Goal: Task Accomplishment & Management: Use online tool/utility

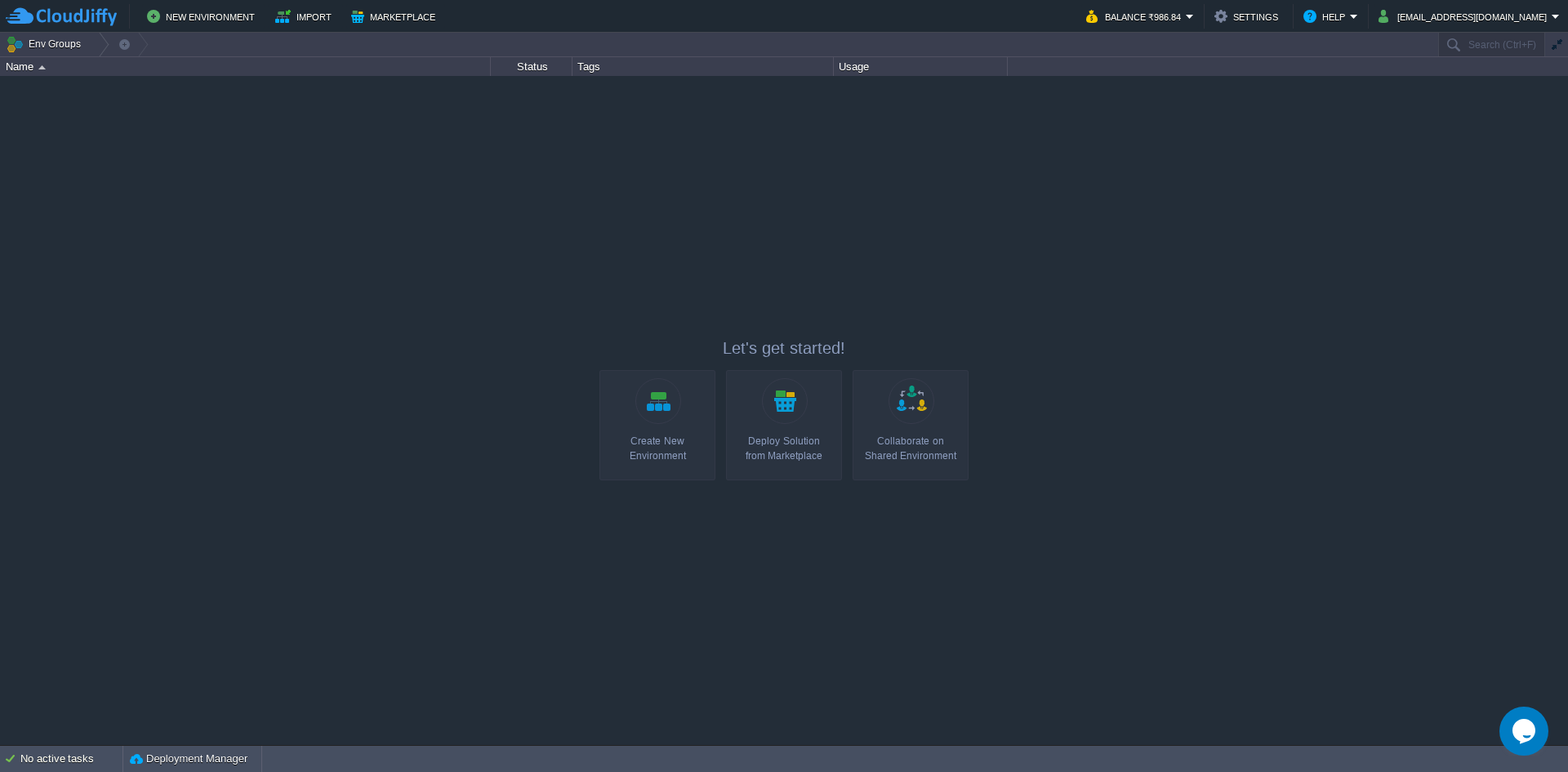
click at [684, 435] on div "Create New Environment" at bounding box center [657, 448] width 106 height 29
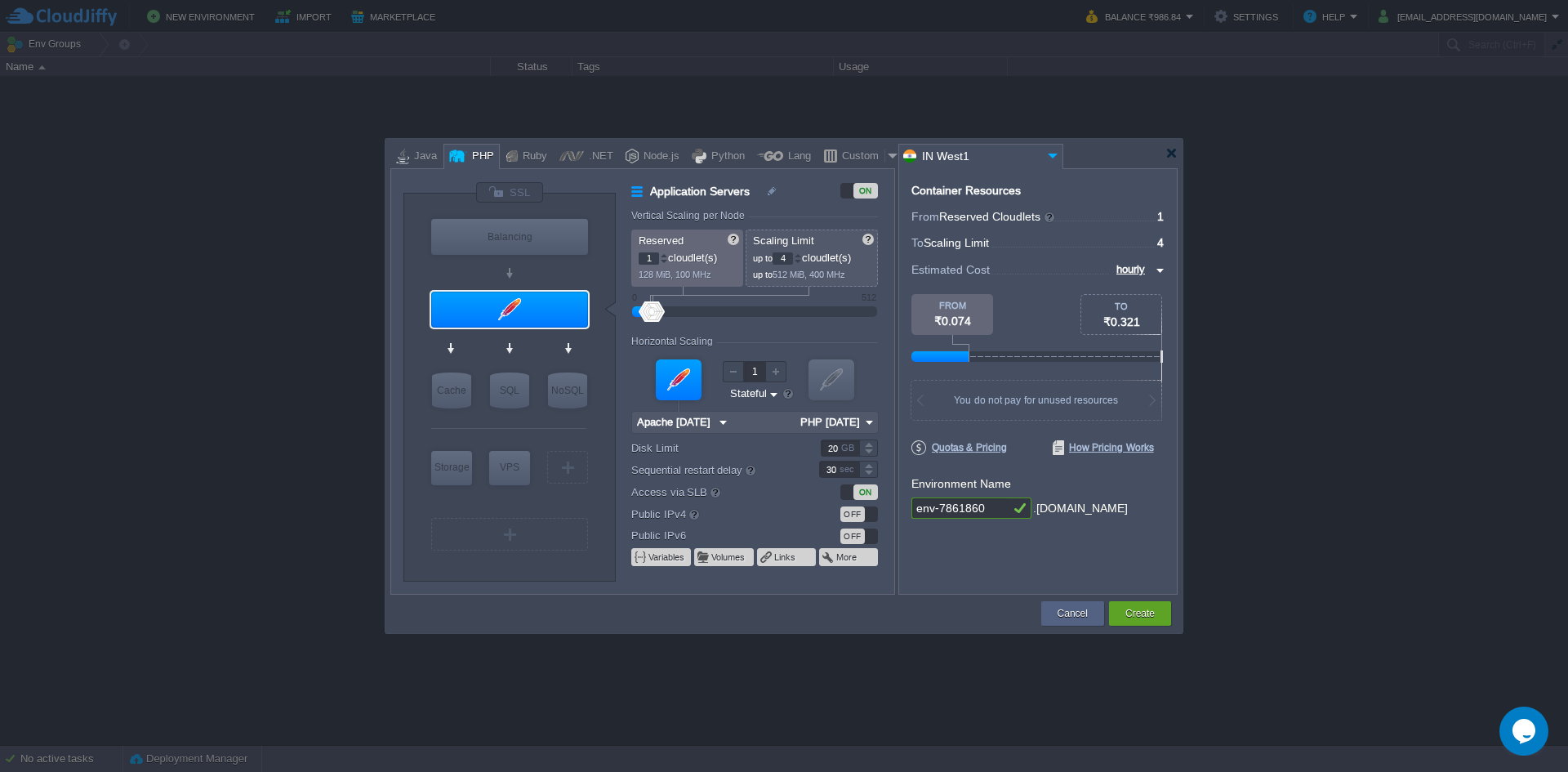
type input "Redis 7.2.4"
click at [852, 150] on div "Custom" at bounding box center [861, 156] width 47 height 24
type input "Application Servers"
type input "16"
type input "Docker Image"
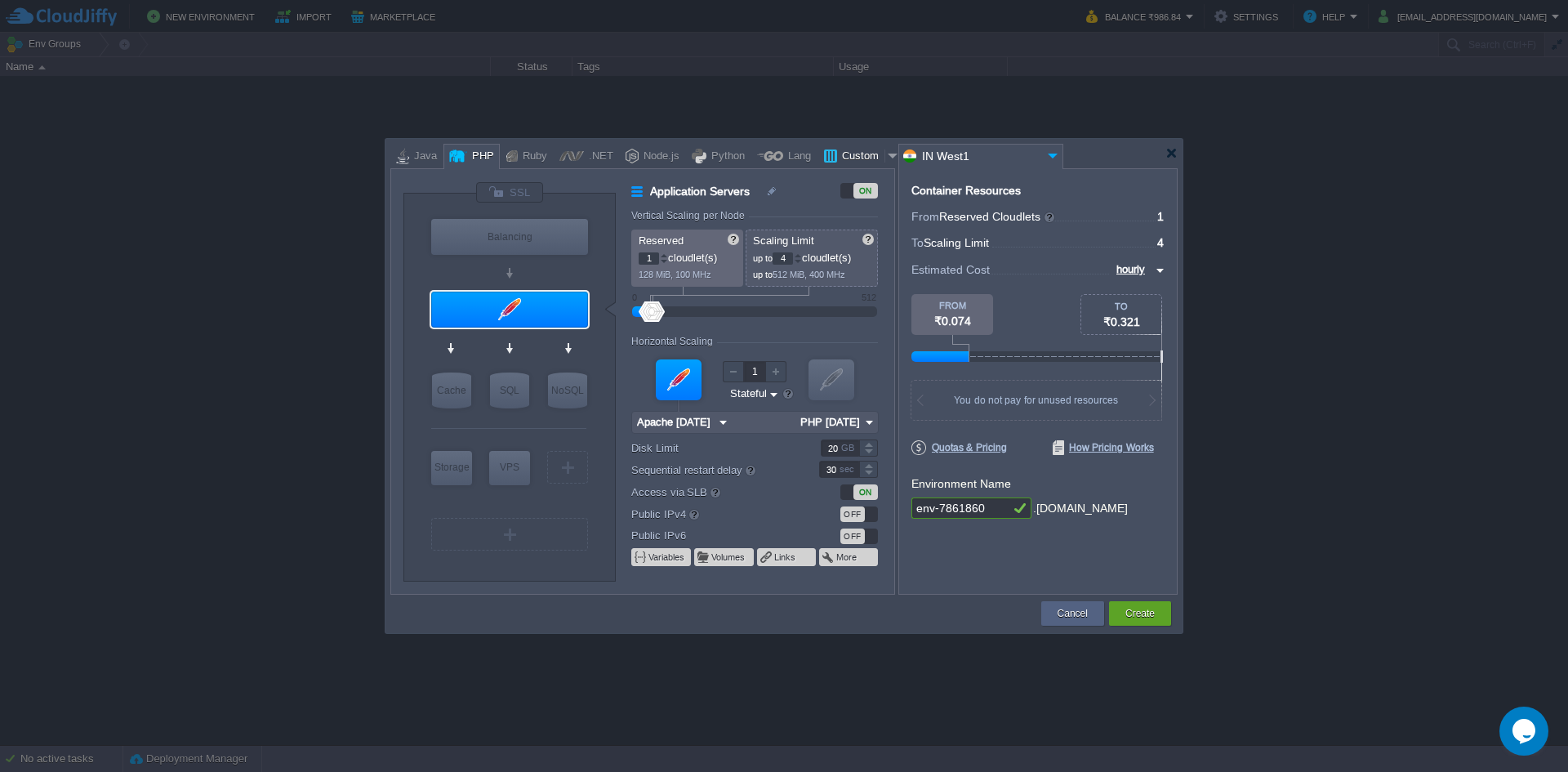
type input "Stateless"
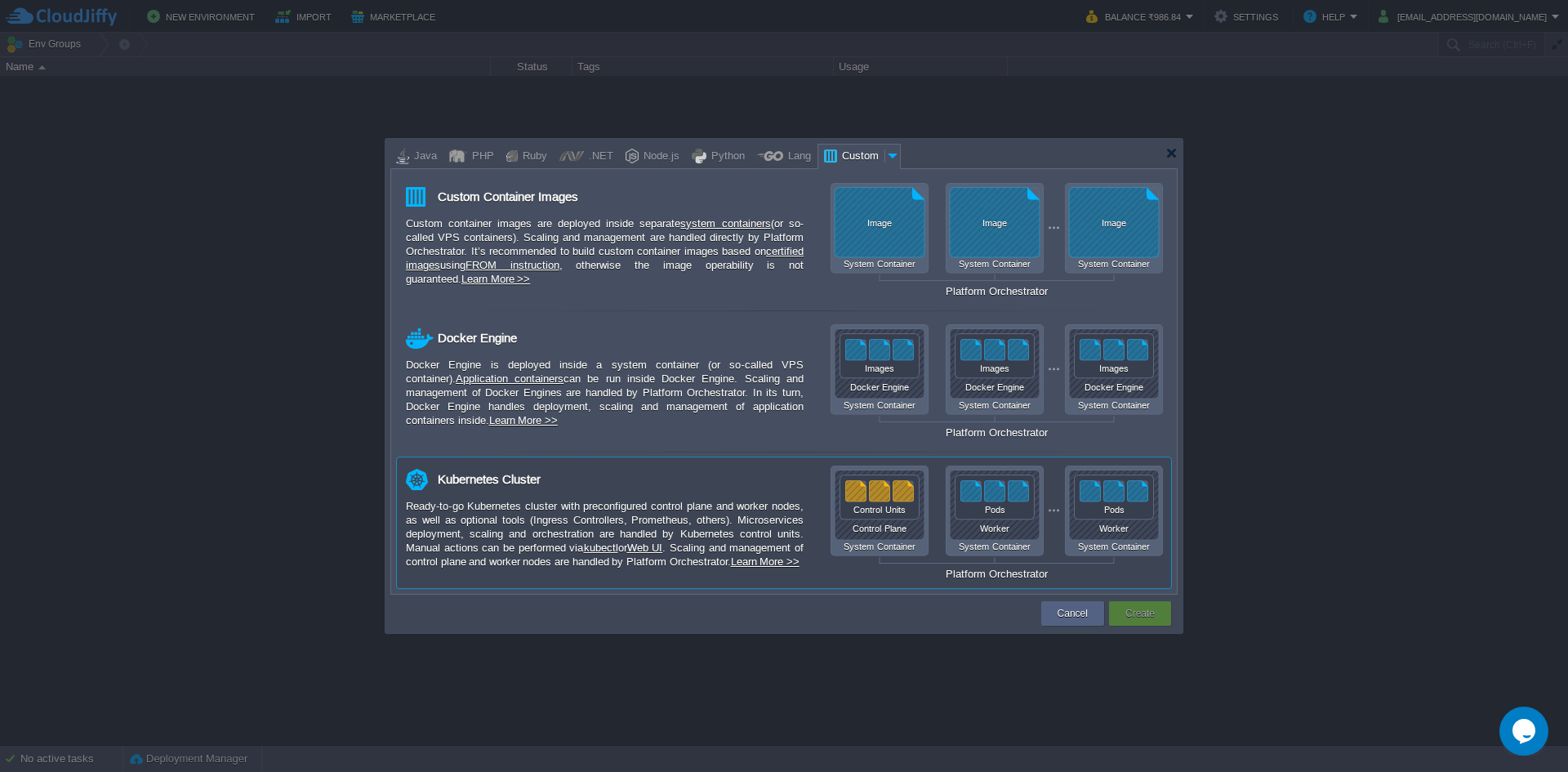
click at [665, 510] on div "Ready-to-go Kubernetes cluster with preconfigured control plane and worker node…" at bounding box center [604, 533] width 397 height 70
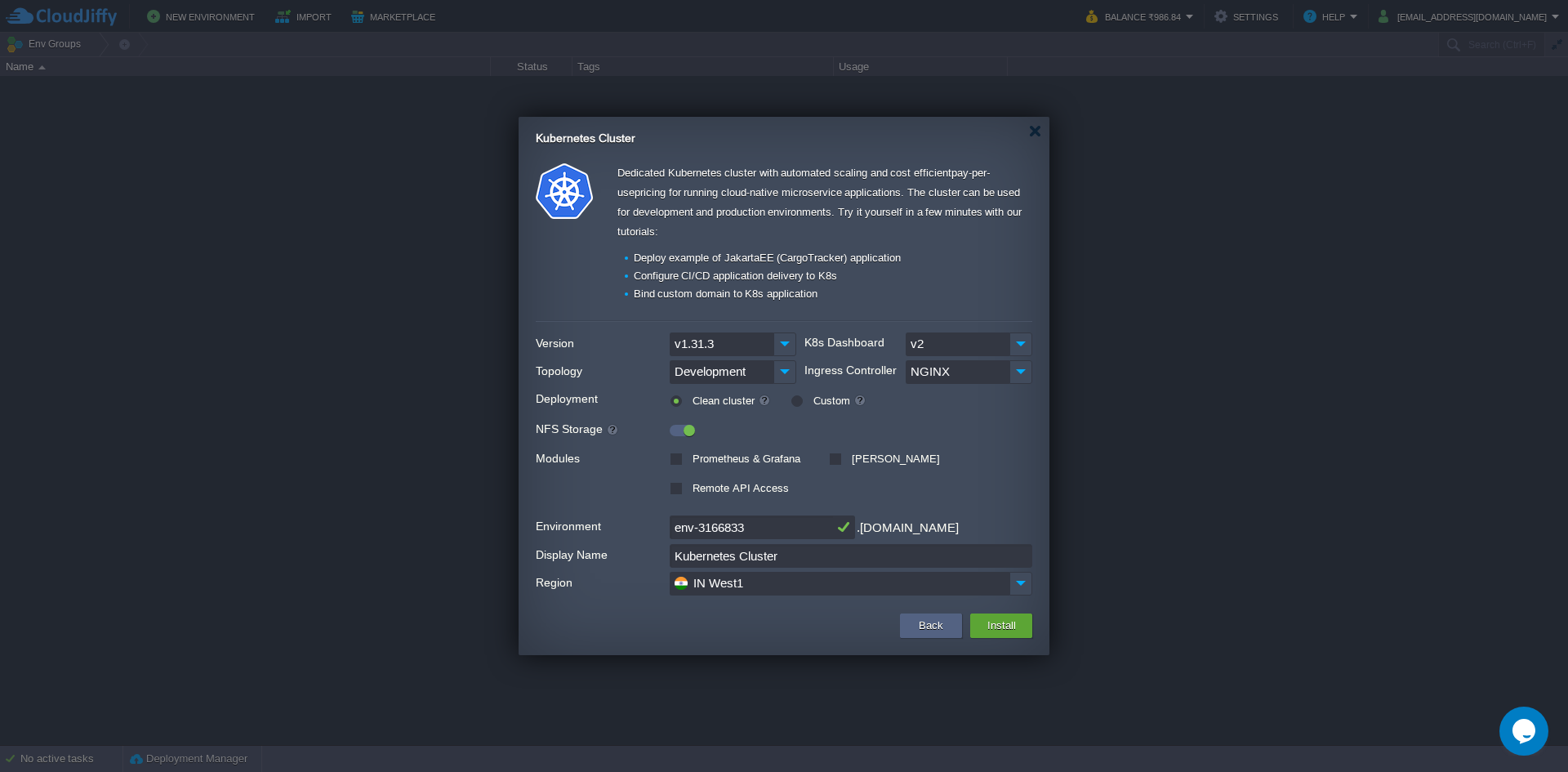
click at [733, 337] on input "v1.31.3" at bounding box center [721, 344] width 103 height 24
click at [749, 297] on link "Bind custom domain to K8s application" at bounding box center [726, 294] width 184 height 13
click at [948, 378] on input "NGINX" at bounding box center [957, 372] width 103 height 24
click at [964, 273] on li "Configure CI/CD application delivery to K8s" at bounding box center [828, 276] width 408 height 16
click at [782, 381] on img at bounding box center [784, 372] width 23 height 24
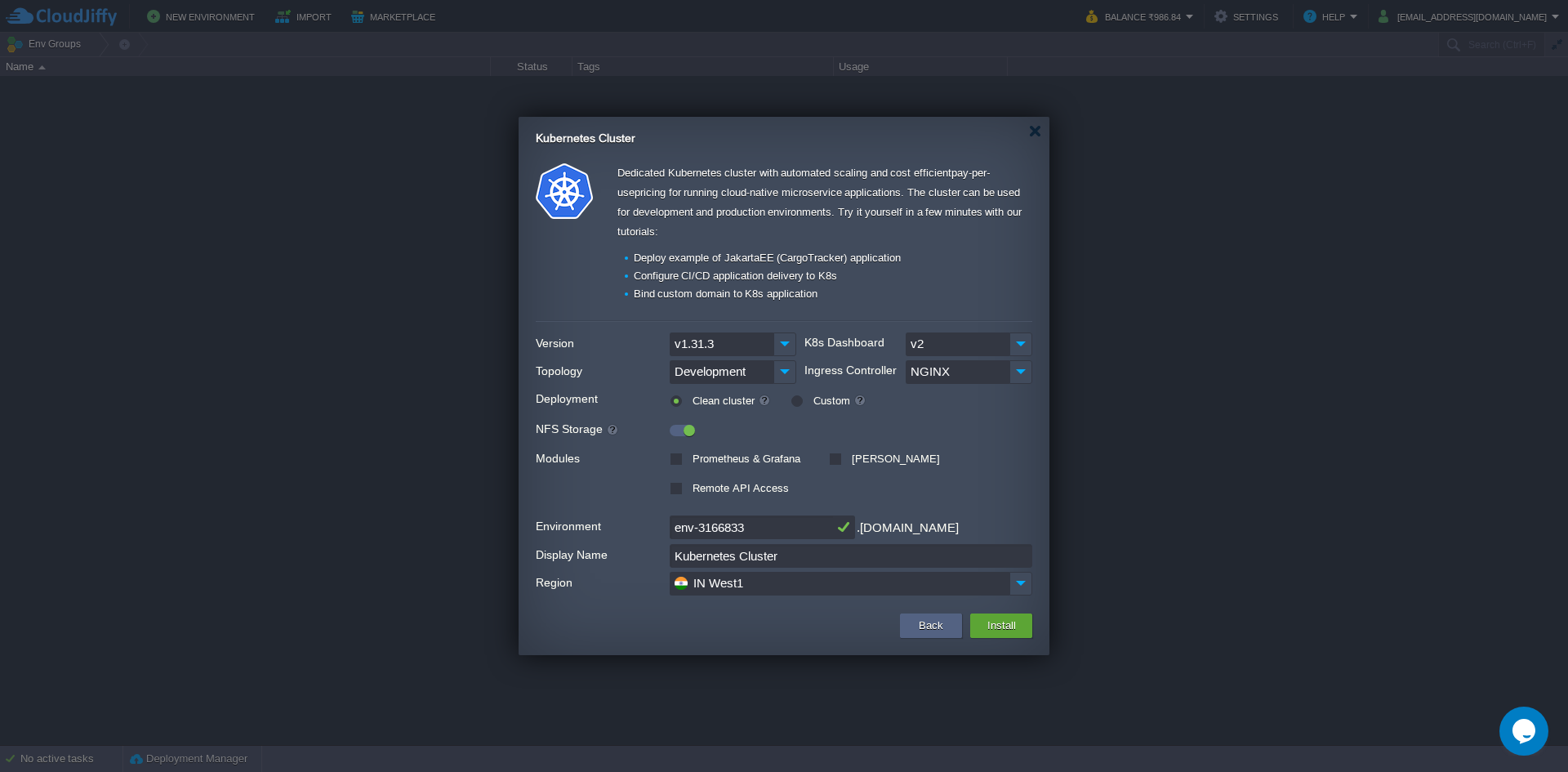
click at [946, 264] on li "Deploy example of JakartaEE (CargoTracker) application" at bounding box center [828, 258] width 408 height 16
click at [688, 493] on label "Remote API Access" at bounding box center [738, 488] width 101 height 13
click at [675, 493] on input "Remote API Access" at bounding box center [675, 490] width 11 height 11
checkbox input "true"
drag, startPoint x: 788, startPoint y: 534, endPoint x: 565, endPoint y: 510, distance: 224.3
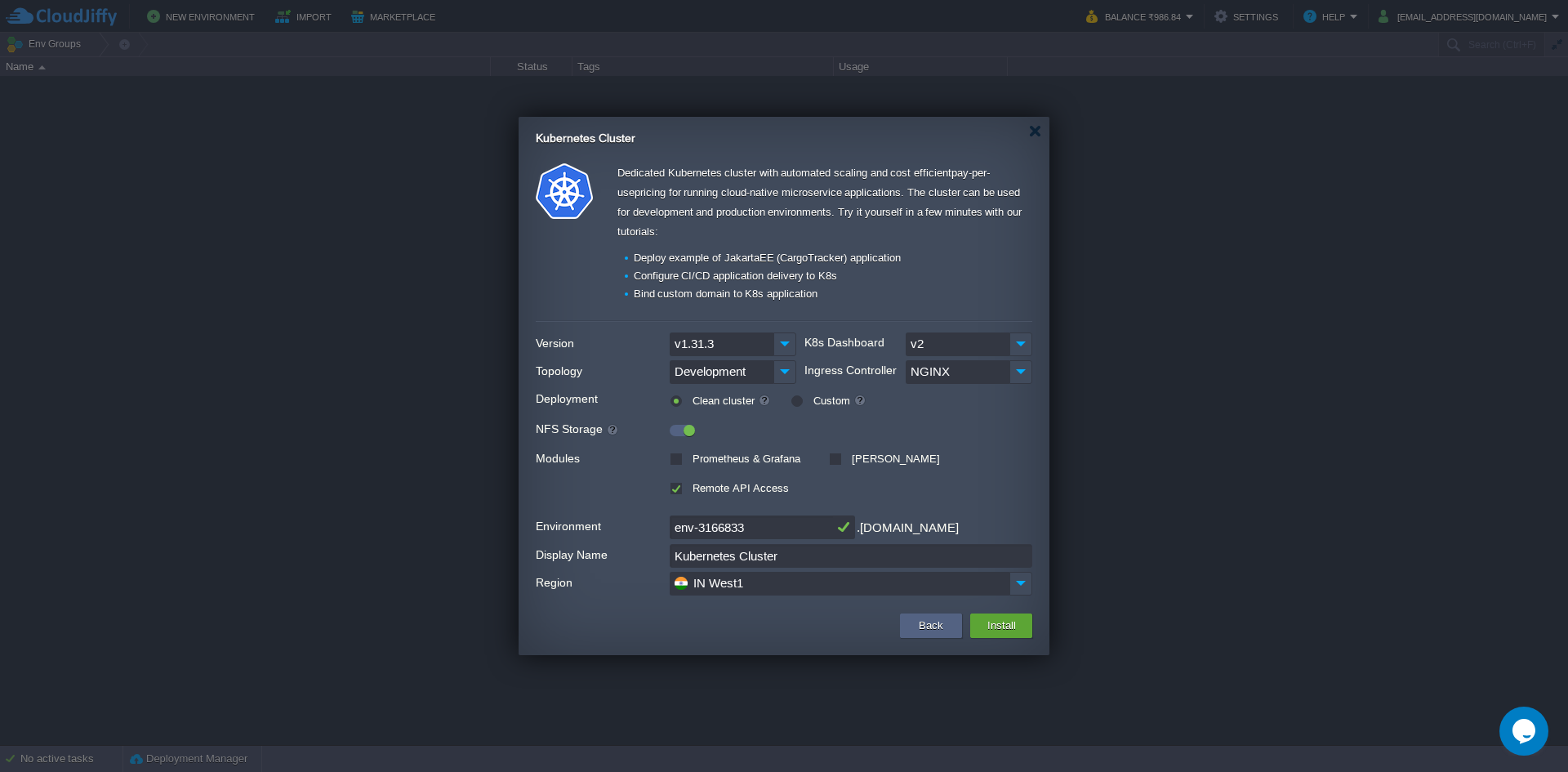
click at [565, 510] on form "Version v1.31.3 K8s Dashboard v2 Topology Development Ingress Controller NGINX …" at bounding box center [784, 464] width 496 height 270
type input "spine"
click at [1010, 619] on button "Install" at bounding box center [1001, 626] width 38 height 20
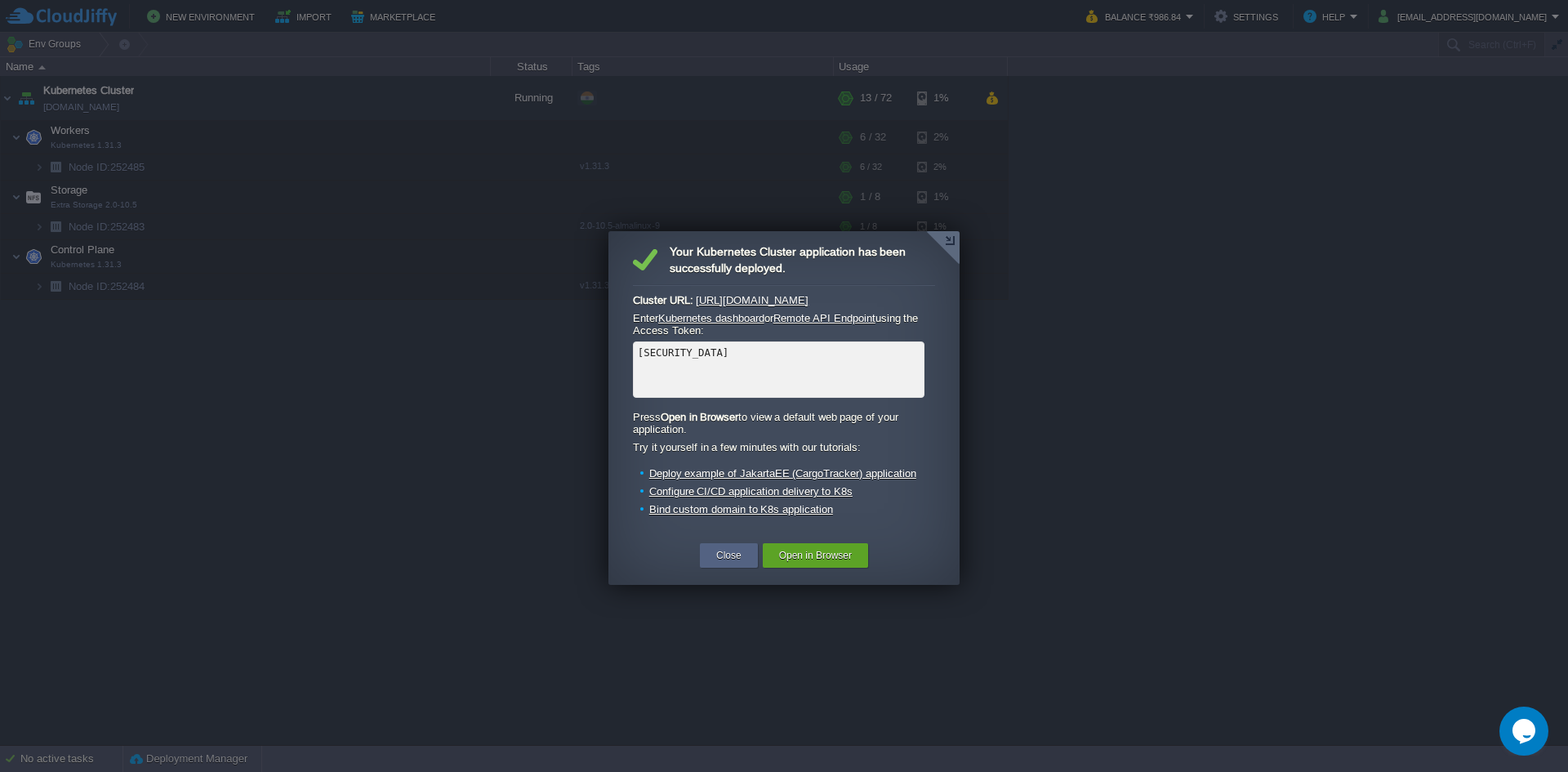
click at [865, 479] on link "Deploy example of JakartaEE (CargoTracker) application" at bounding box center [783, 474] width 267 height 13
click at [729, 558] on button "Close" at bounding box center [729, 555] width 25 height 16
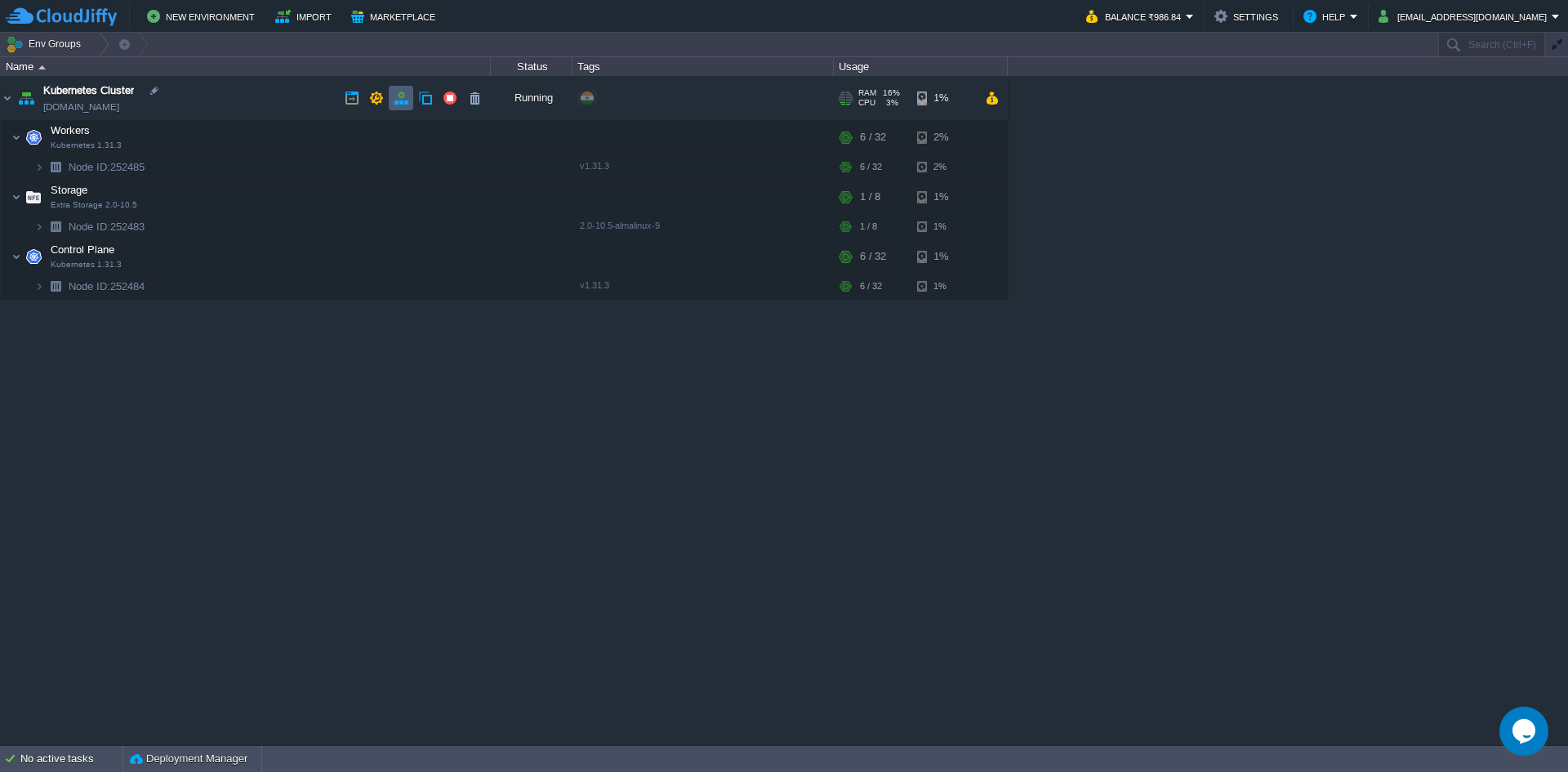
click at [405, 106] on td at bounding box center [401, 98] width 24 height 24
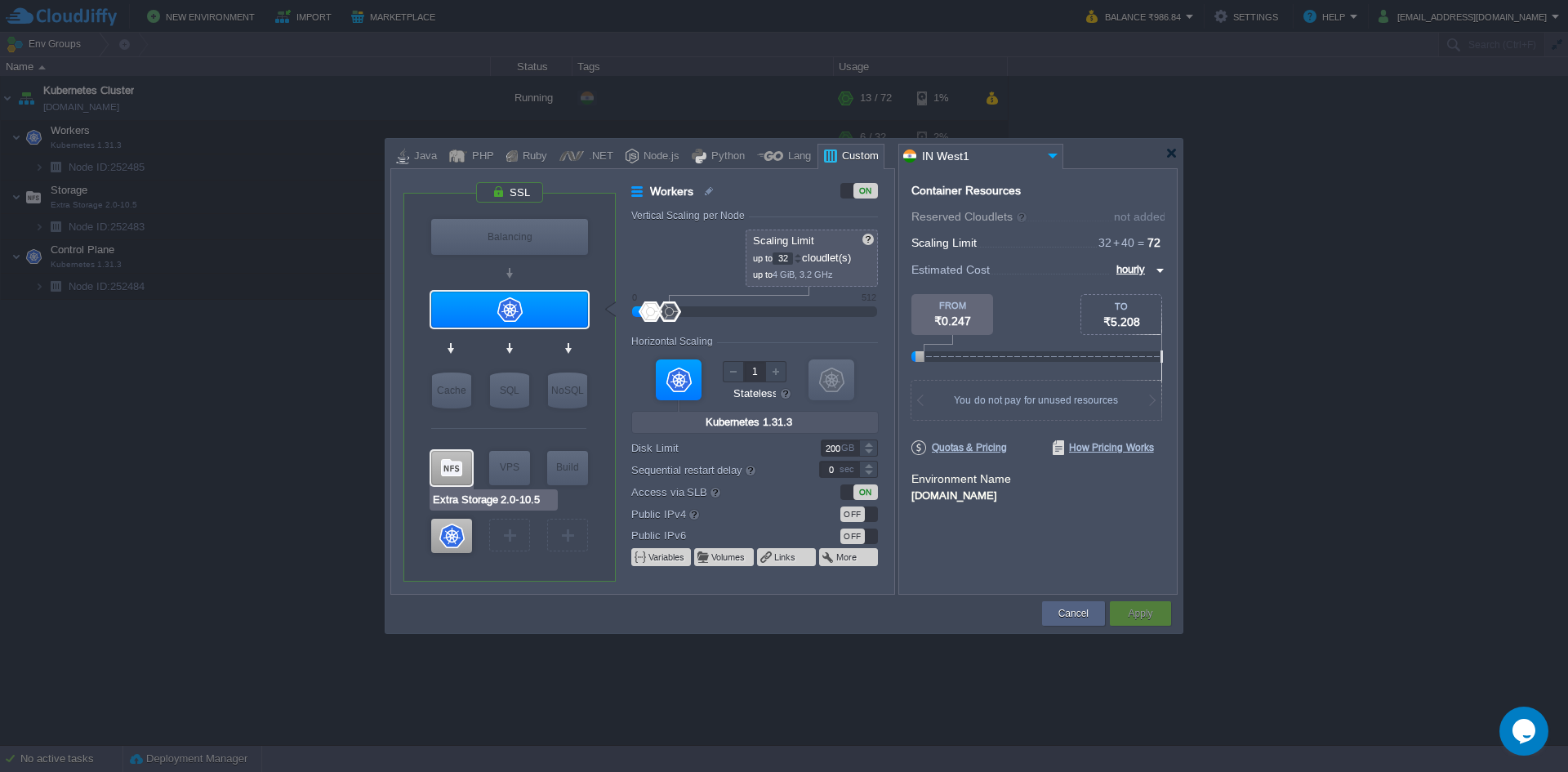
type input "Docker Image"
click at [570, 501] on img at bounding box center [574, 500] width 13 height 16
click at [589, 262] on div "VM Balancing VM Application Servers VM Cache VM SQL VM NoSQL VM Storage VM VPS …" at bounding box center [511, 398] width 163 height 366
click at [735, 558] on button "Volumes" at bounding box center [728, 557] width 35 height 13
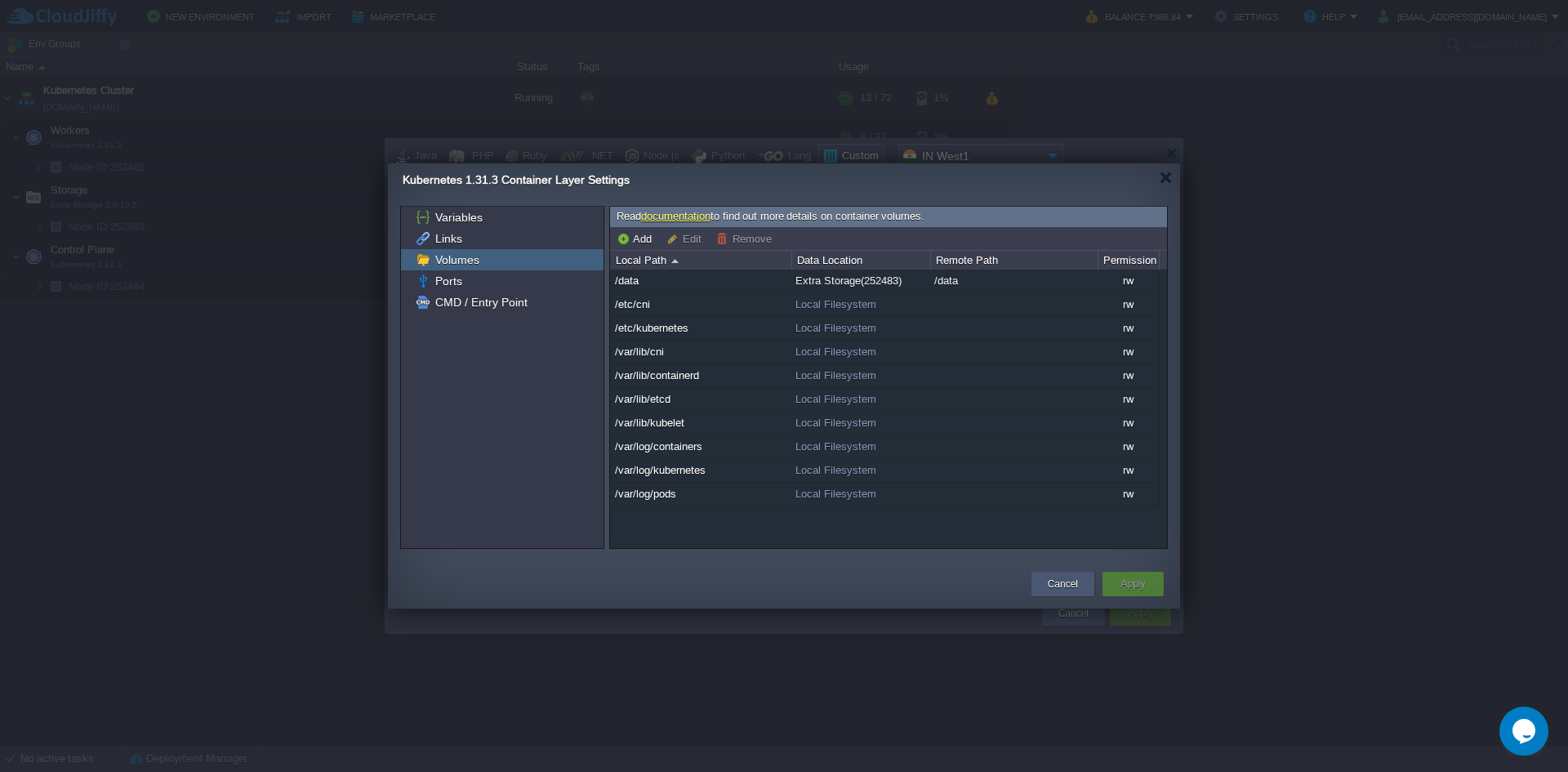
click at [1056, 588] on button "Cancel" at bounding box center [1062, 584] width 30 height 16
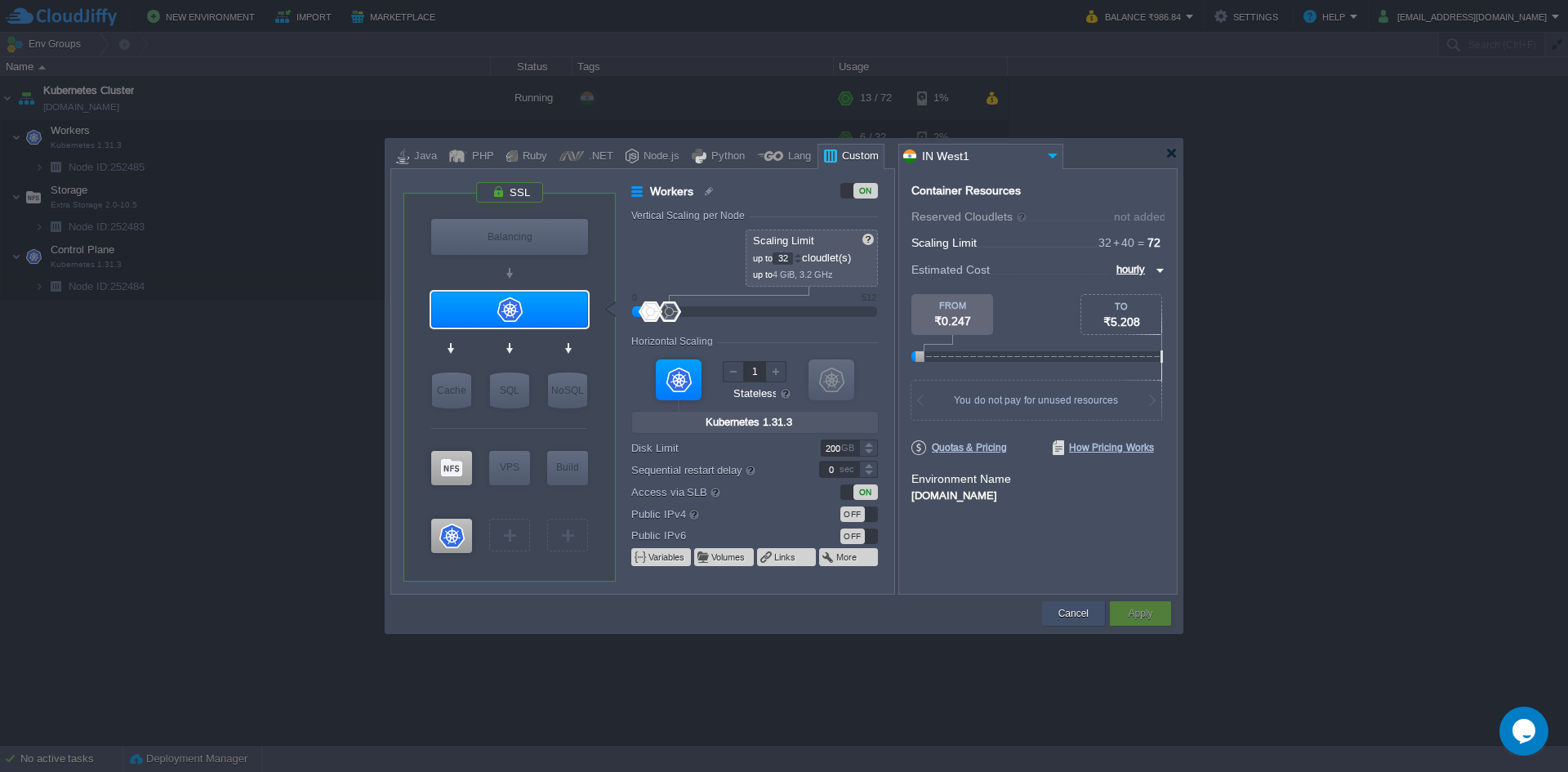
click at [1066, 619] on button "Cancel" at bounding box center [1073, 613] width 30 height 16
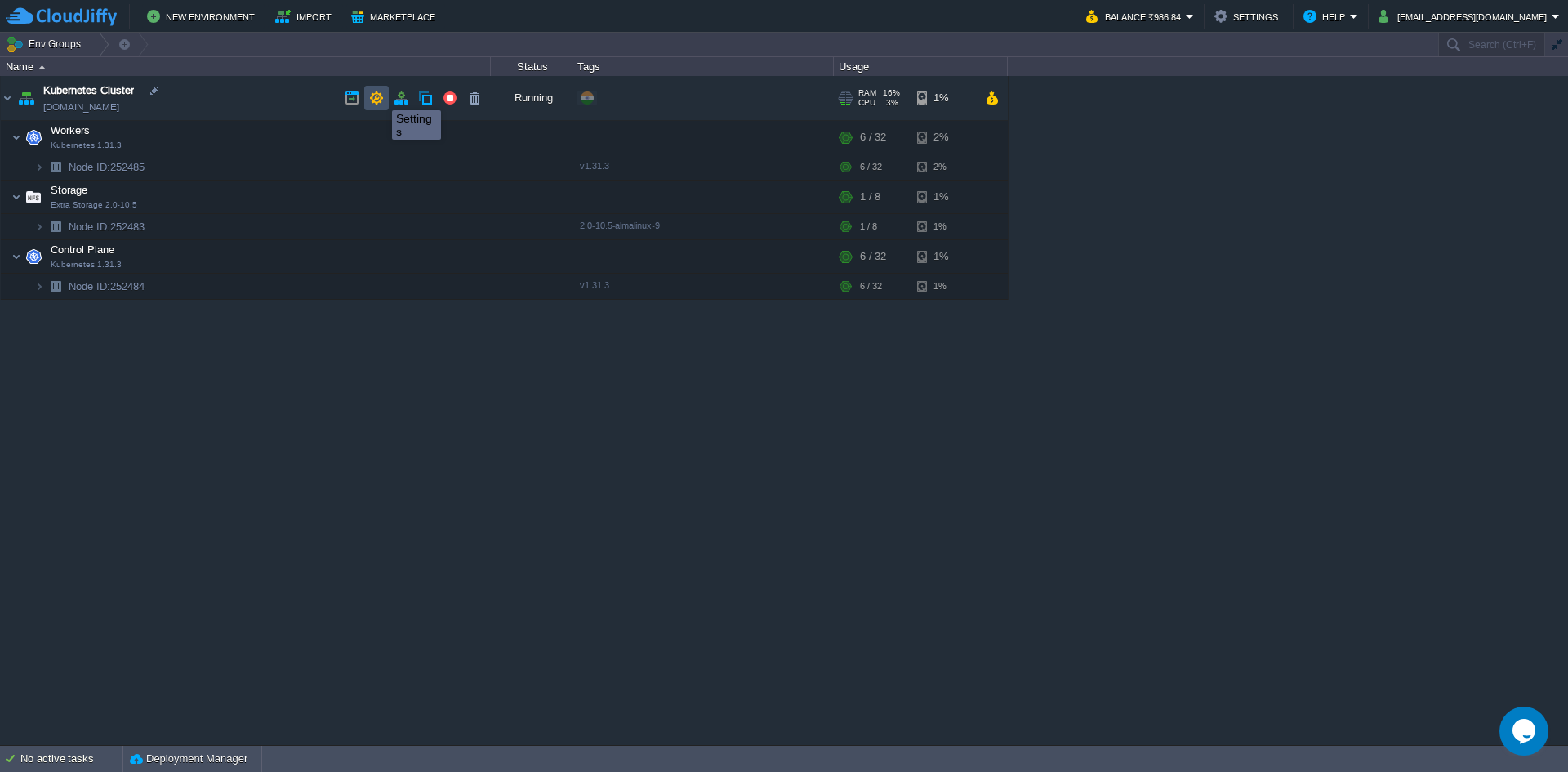
click at [375, 94] on button "button" at bounding box center [376, 98] width 15 height 15
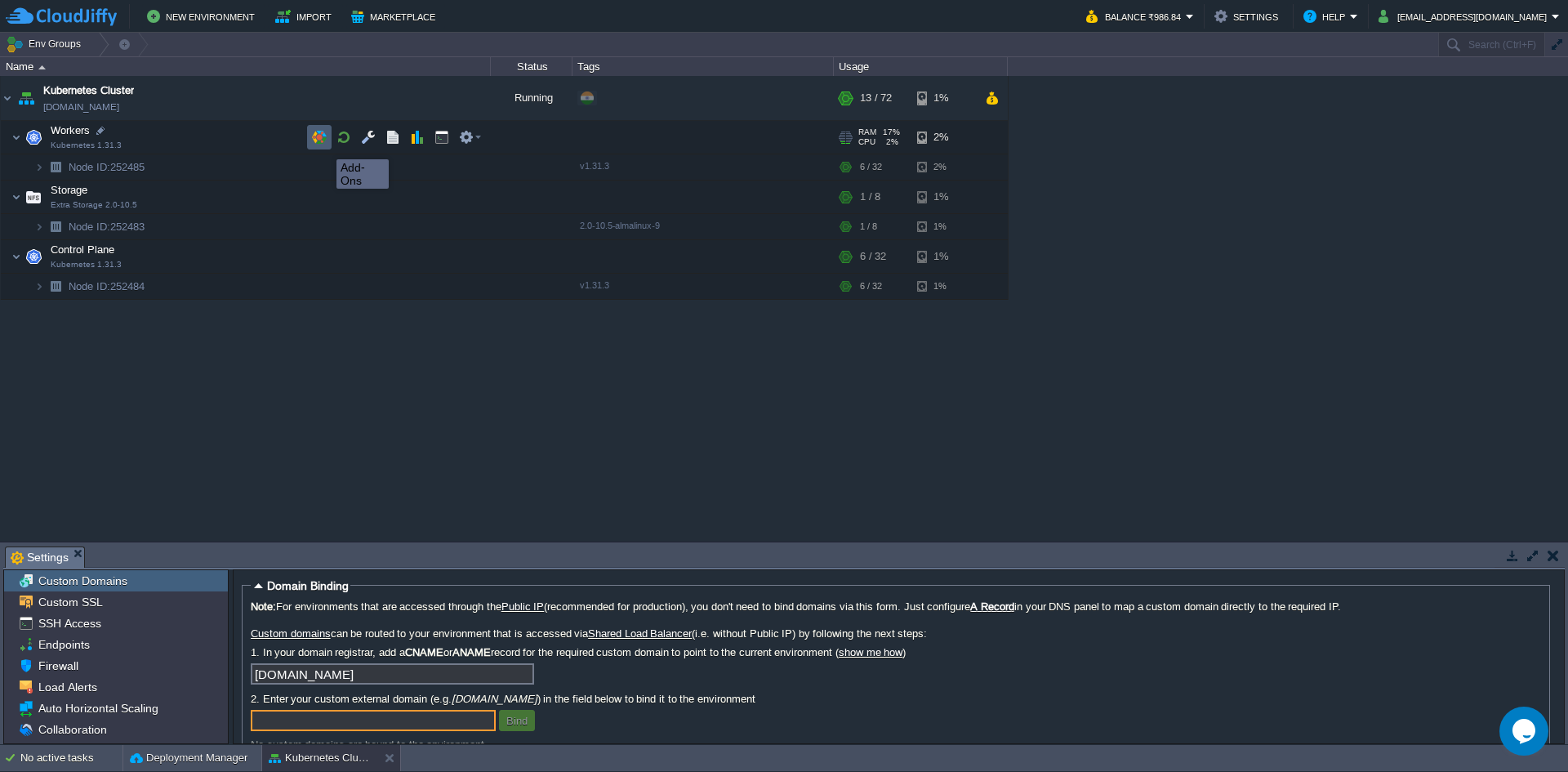
click at [324, 142] on button "button" at bounding box center [319, 137] width 15 height 15
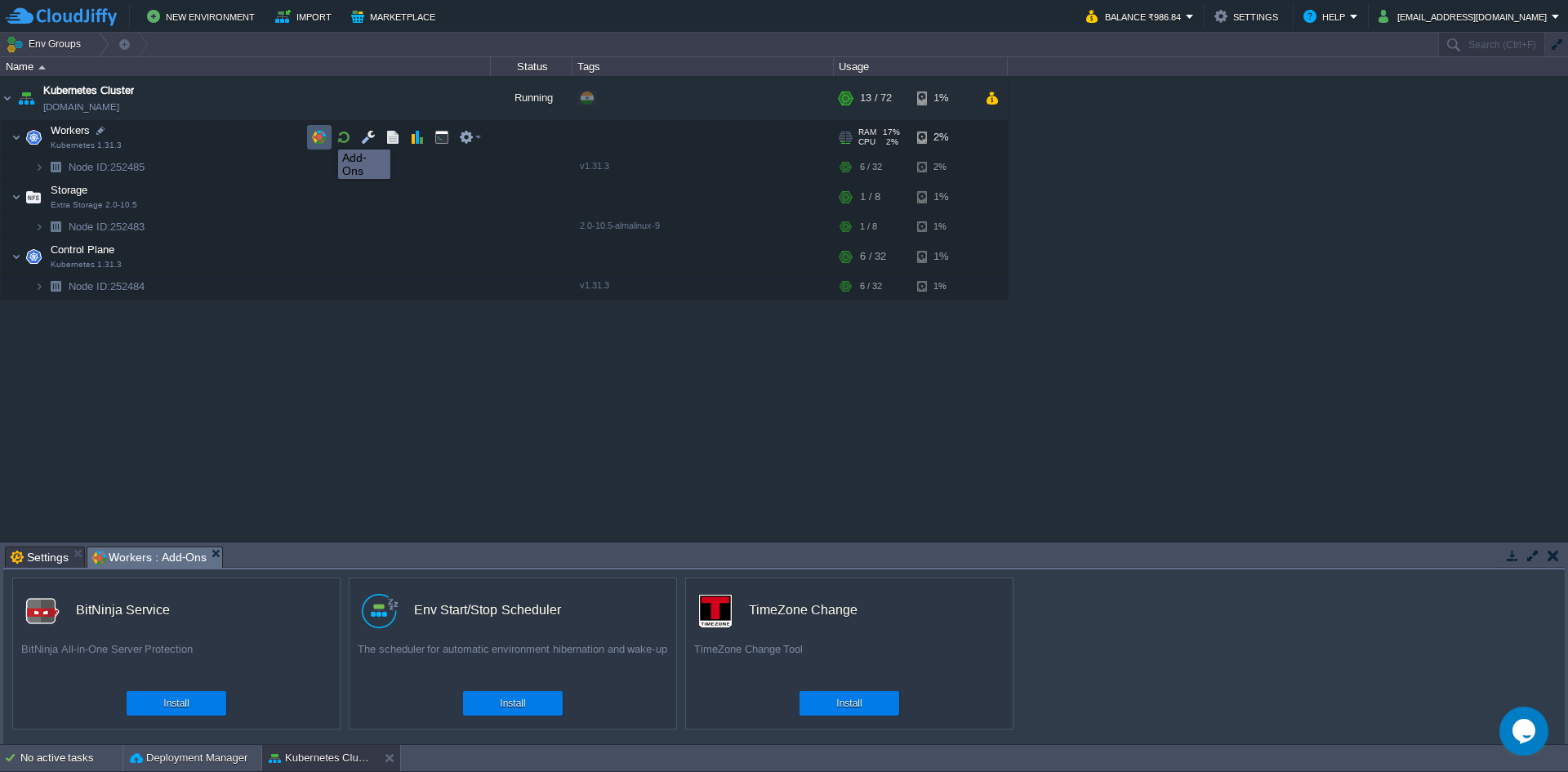
click at [326, 135] on button "button" at bounding box center [319, 137] width 15 height 15
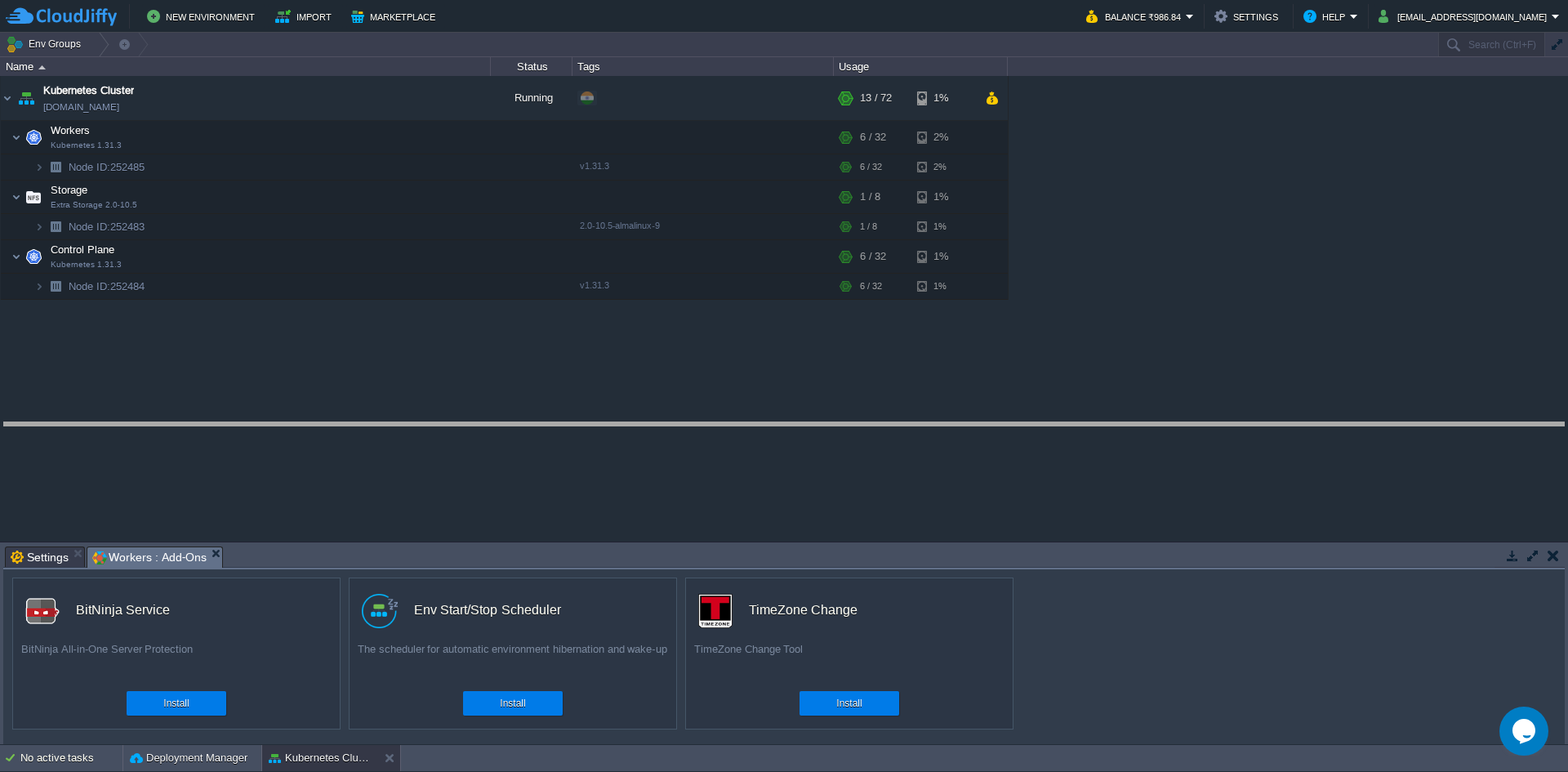
drag, startPoint x: 817, startPoint y: 545, endPoint x: 835, endPoint y: 420, distance: 126.3
click at [835, 420] on body "New Environment Import Marketplace Bonus ₹986.84 Upgrade Account Balance ₹986.8…" at bounding box center [784, 386] width 1568 height 772
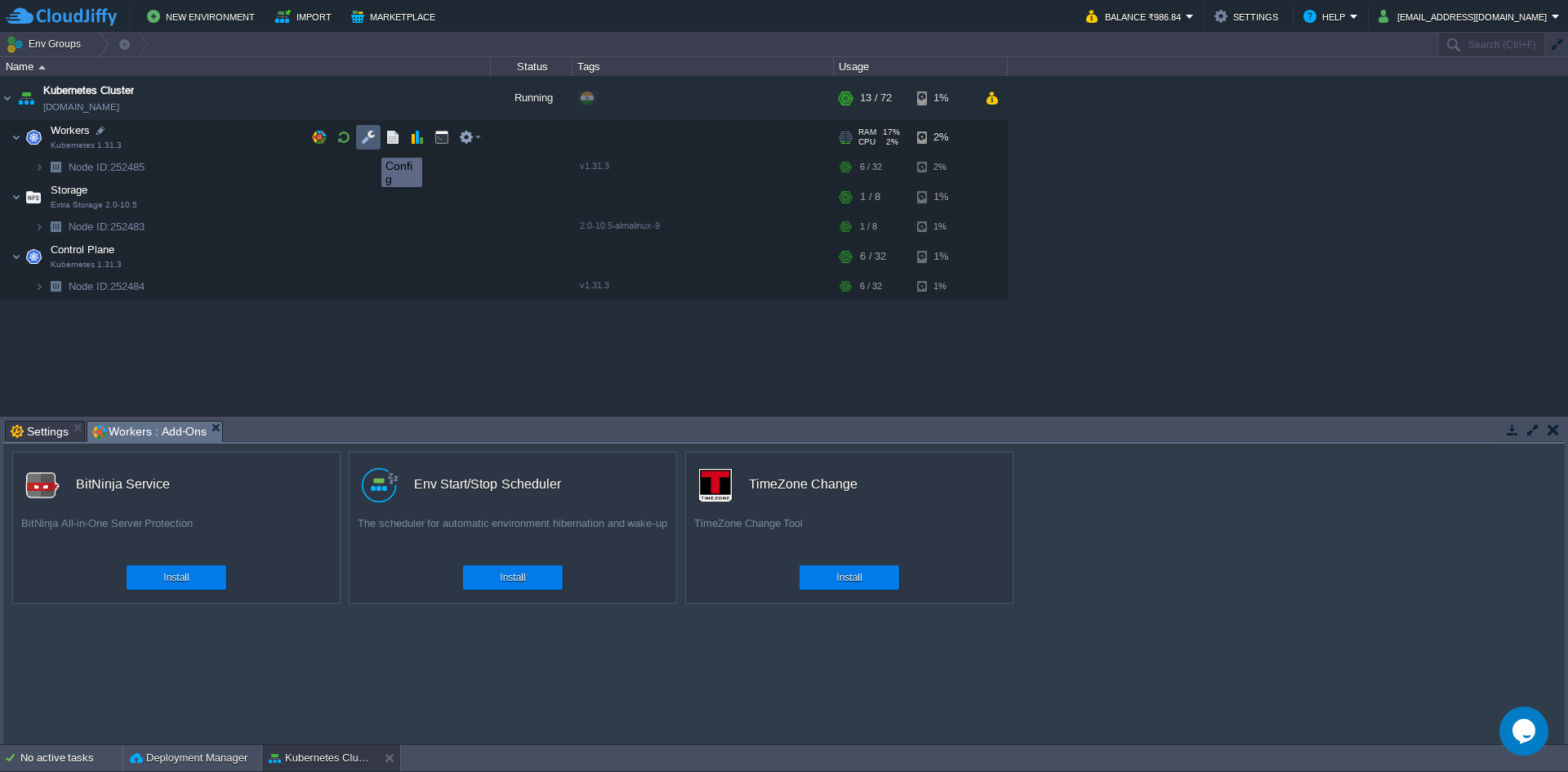
click at [369, 143] on button "button" at bounding box center [368, 137] width 15 height 15
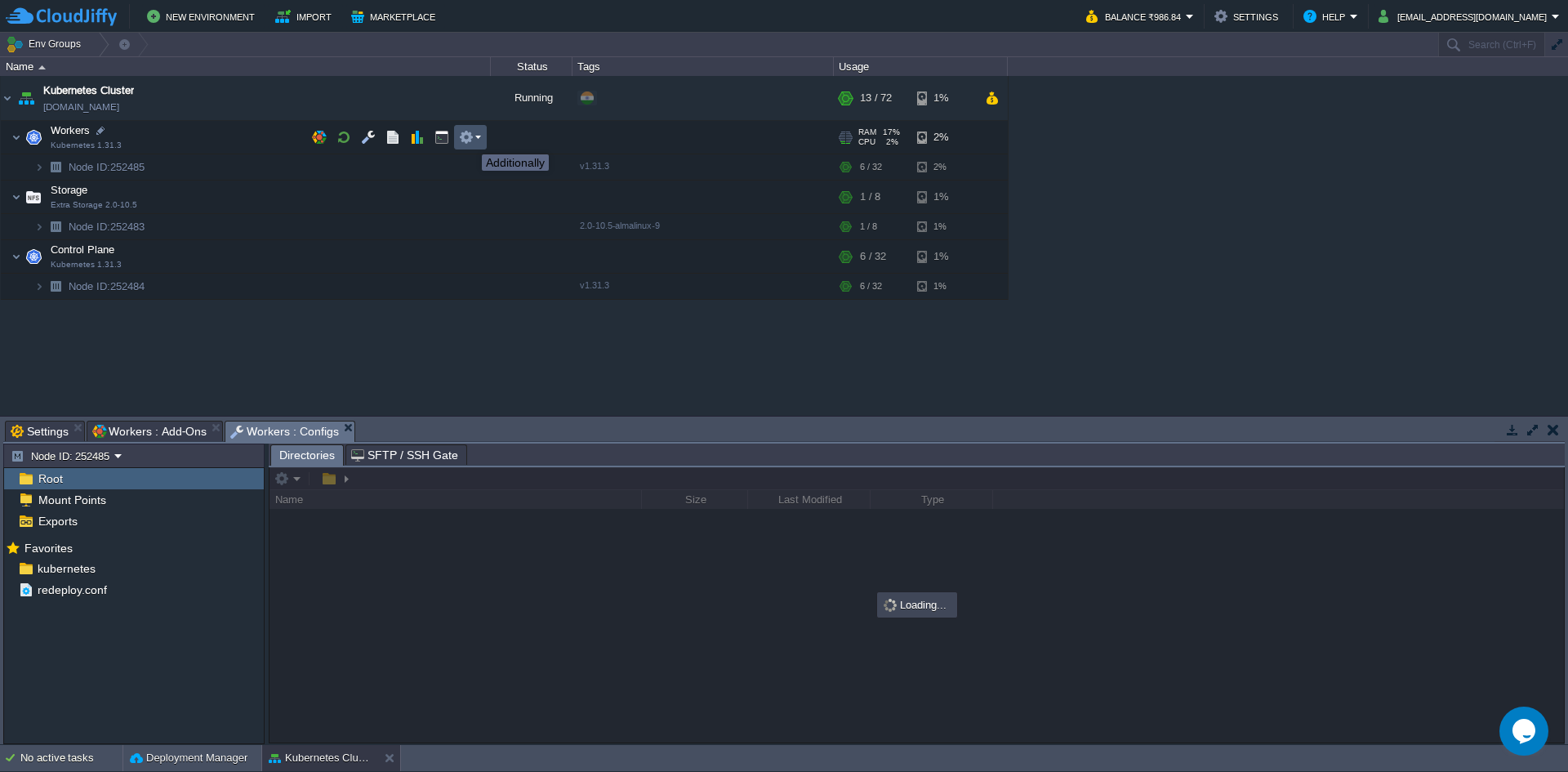
click at [470, 140] on button "button" at bounding box center [466, 137] width 15 height 15
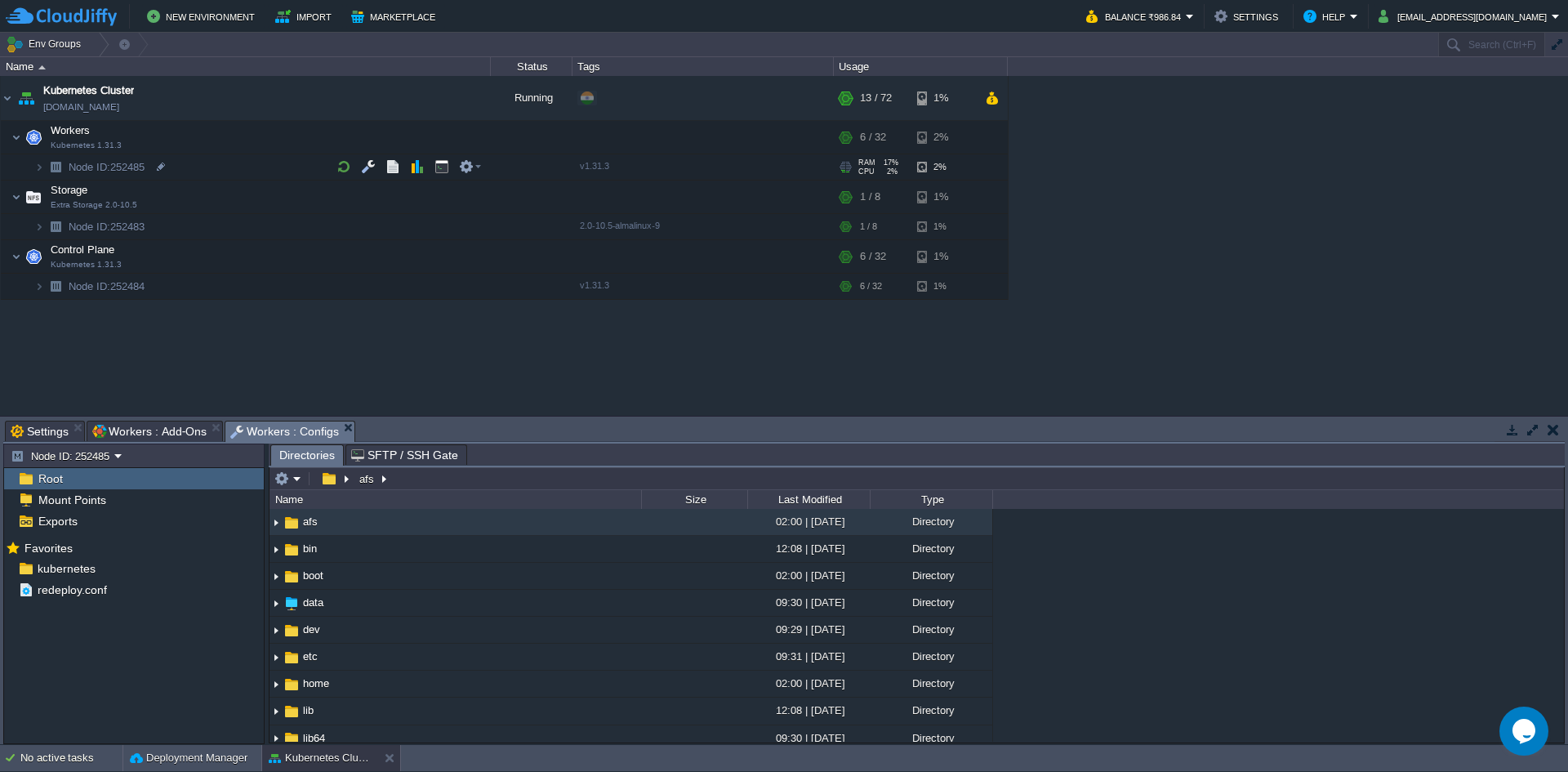
click at [107, 168] on span "Node ID:" at bounding box center [90, 167] width 42 height 13
click at [39, 171] on img at bounding box center [39, 167] width 10 height 25
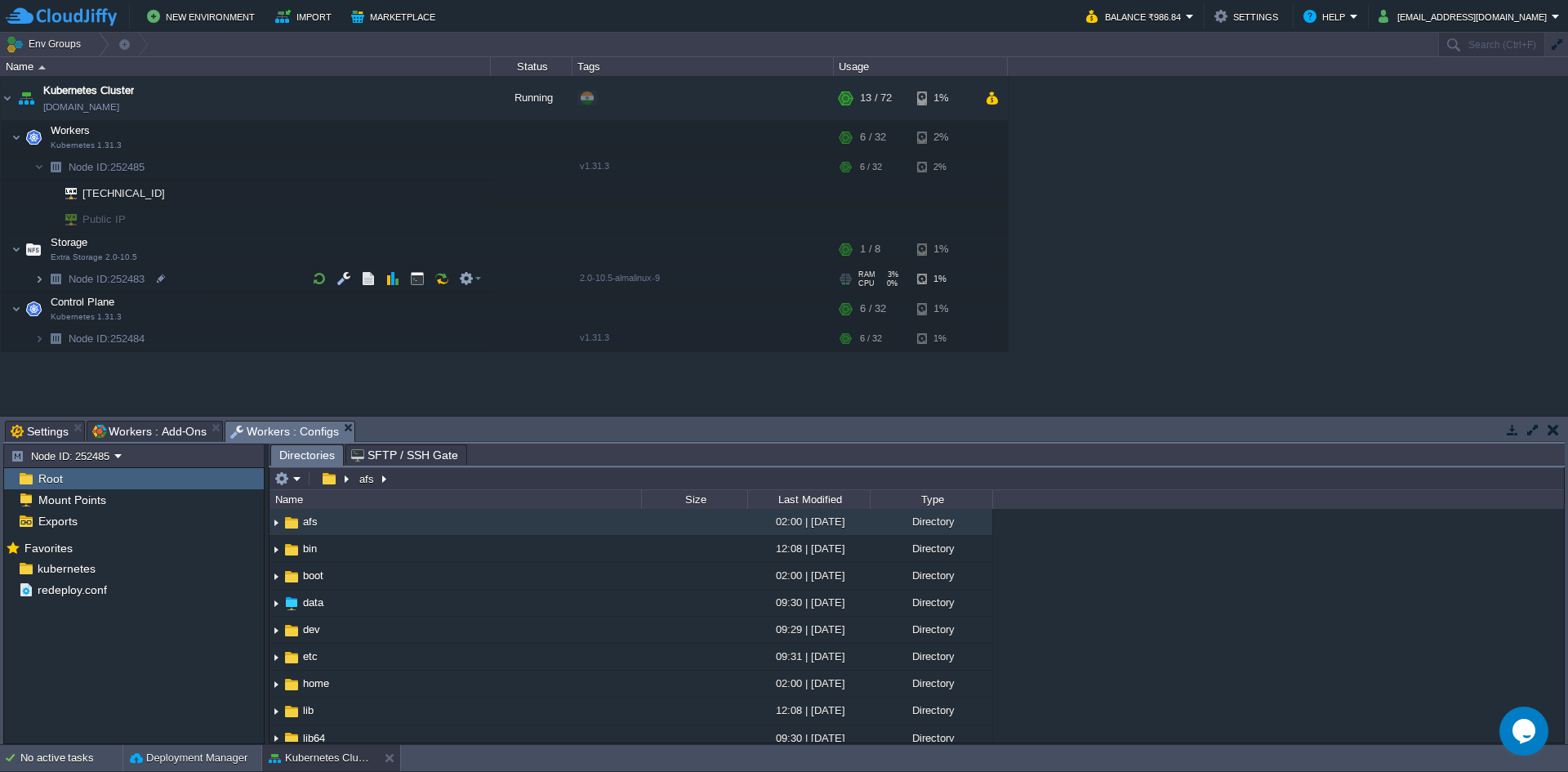
click at [37, 274] on img at bounding box center [39, 279] width 10 height 25
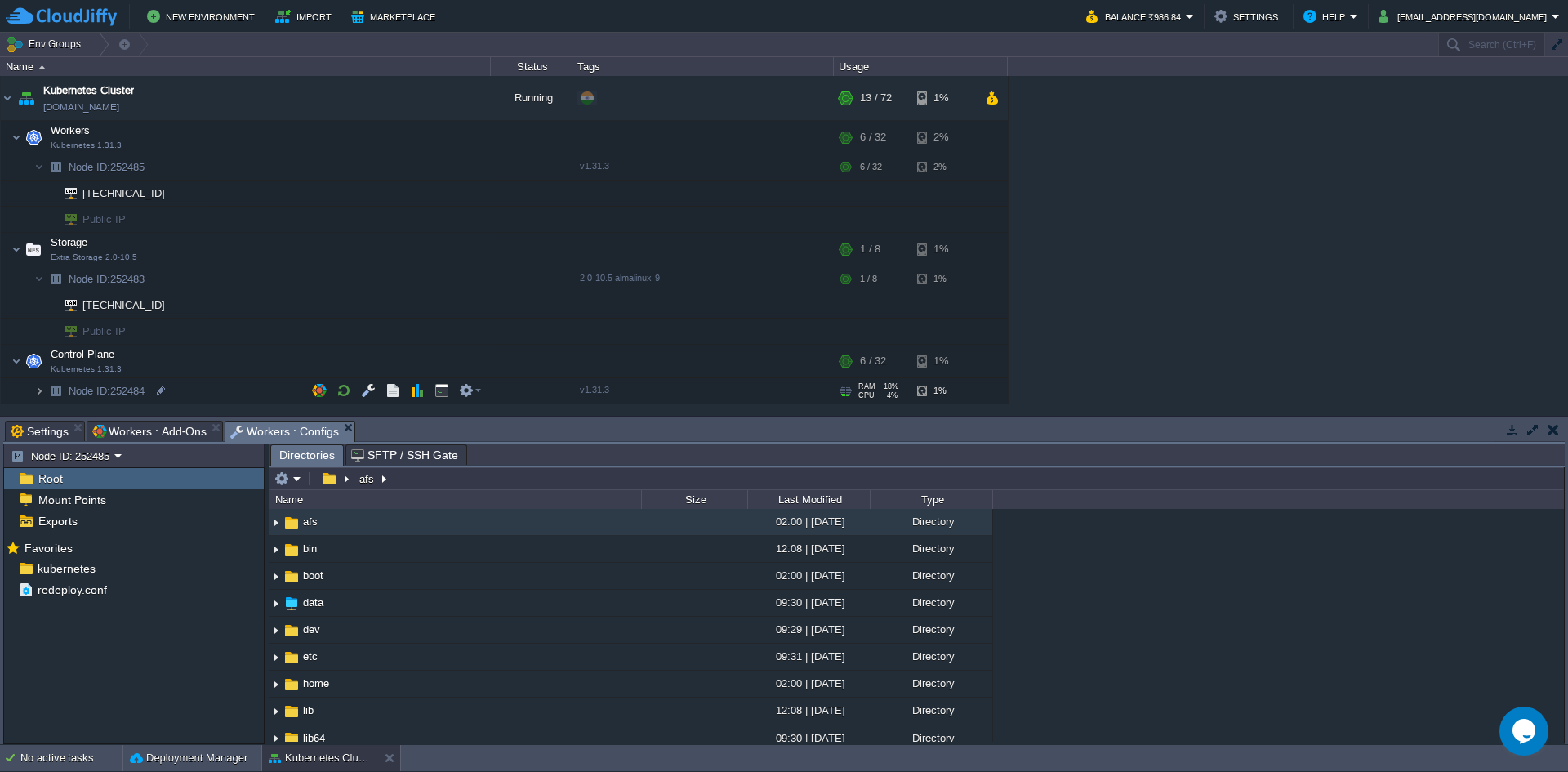
click at [41, 389] on img at bounding box center [39, 391] width 10 height 25
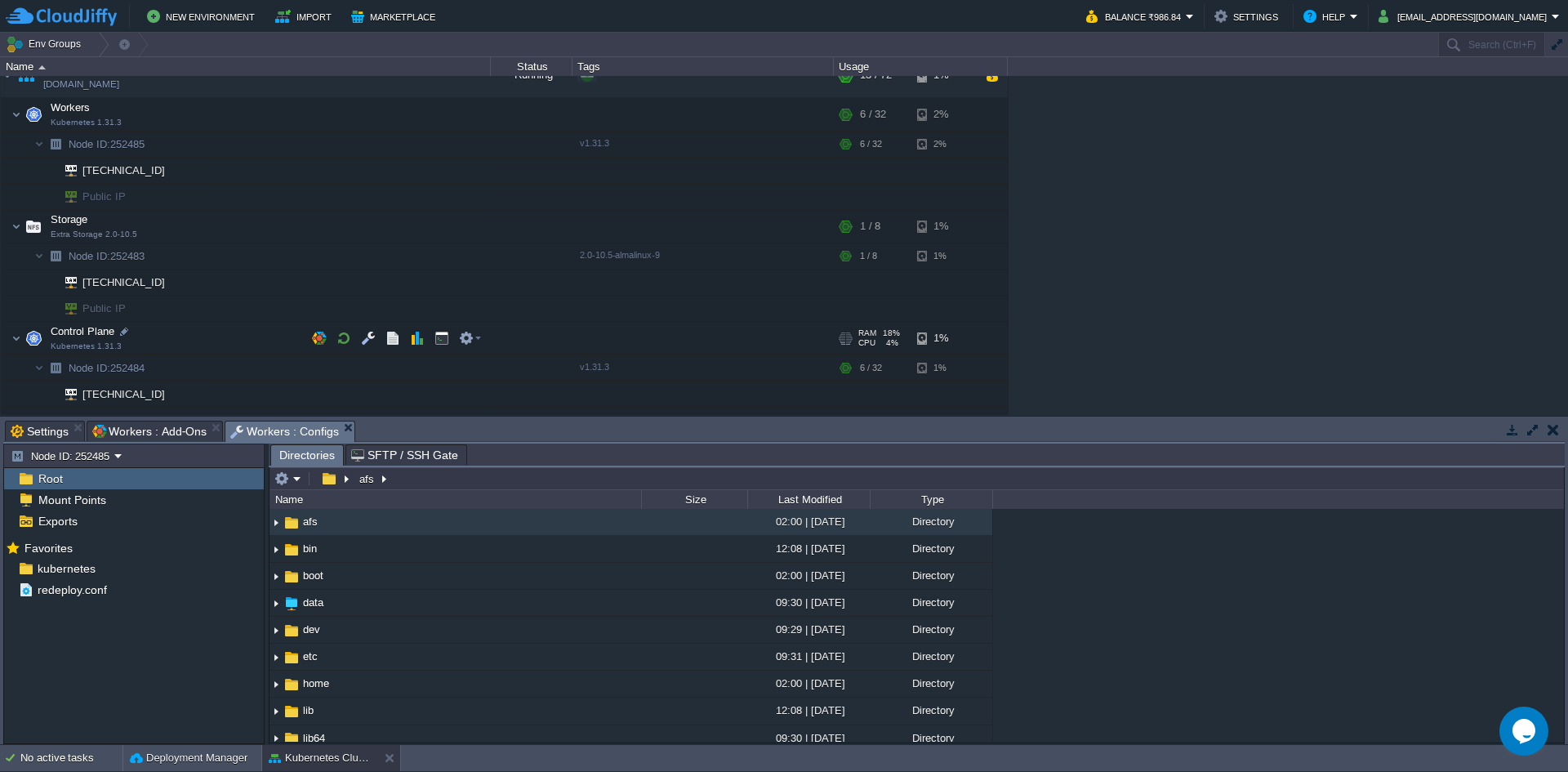
scroll to position [42, 0]
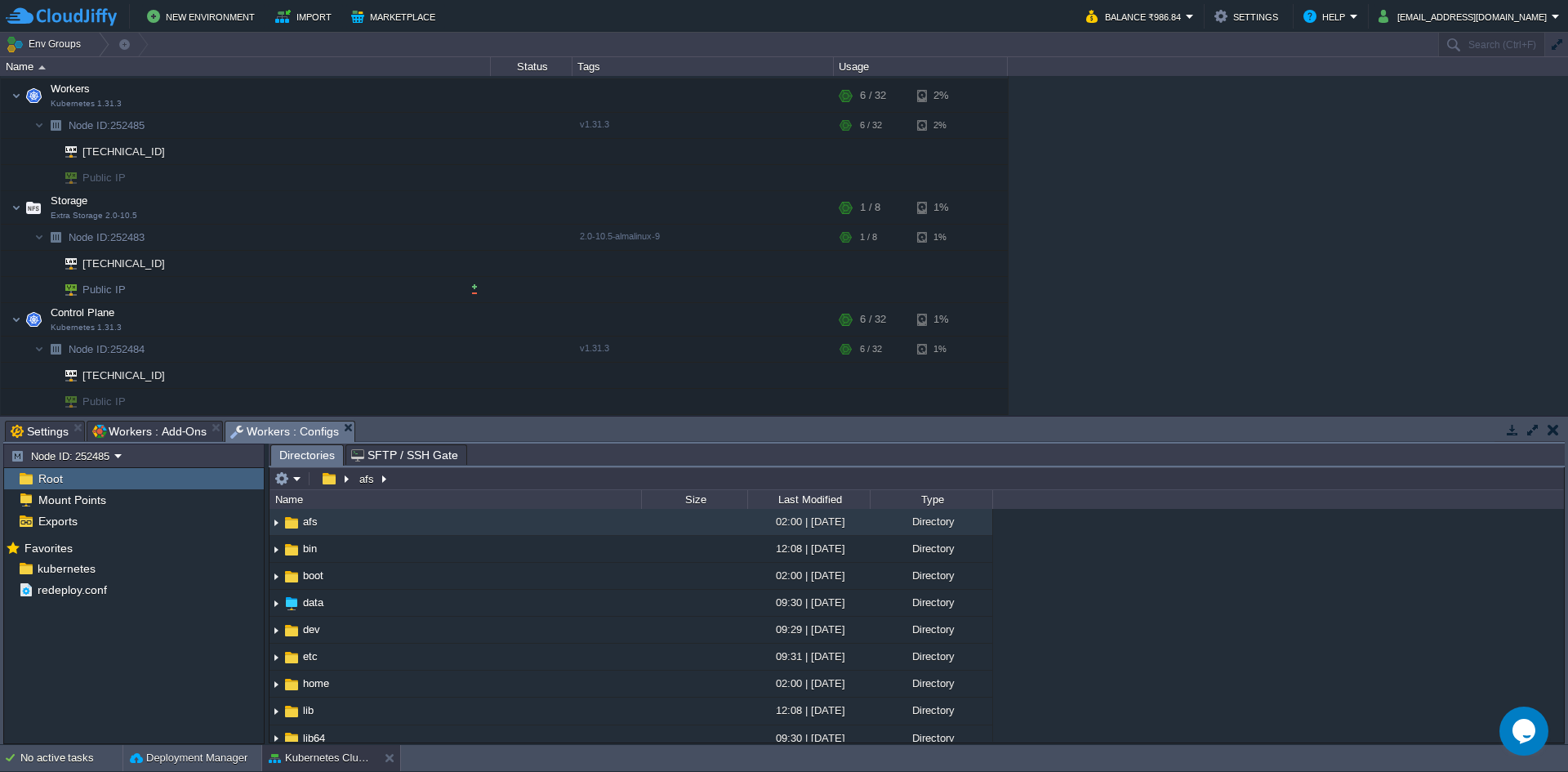
click at [86, 288] on span "Public IP" at bounding box center [104, 289] width 47 height 25
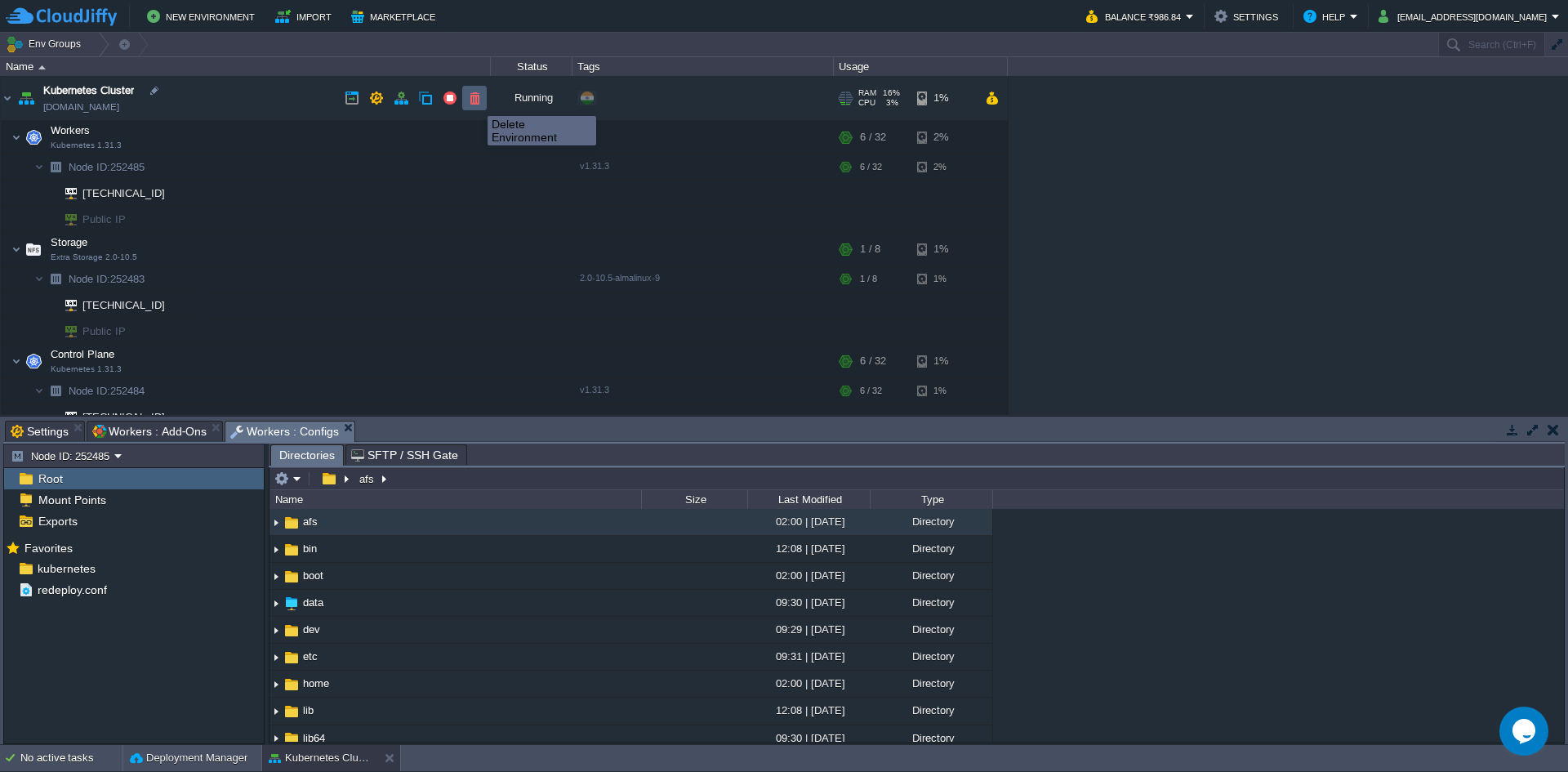
click at [475, 102] on button "button" at bounding box center [474, 98] width 15 height 15
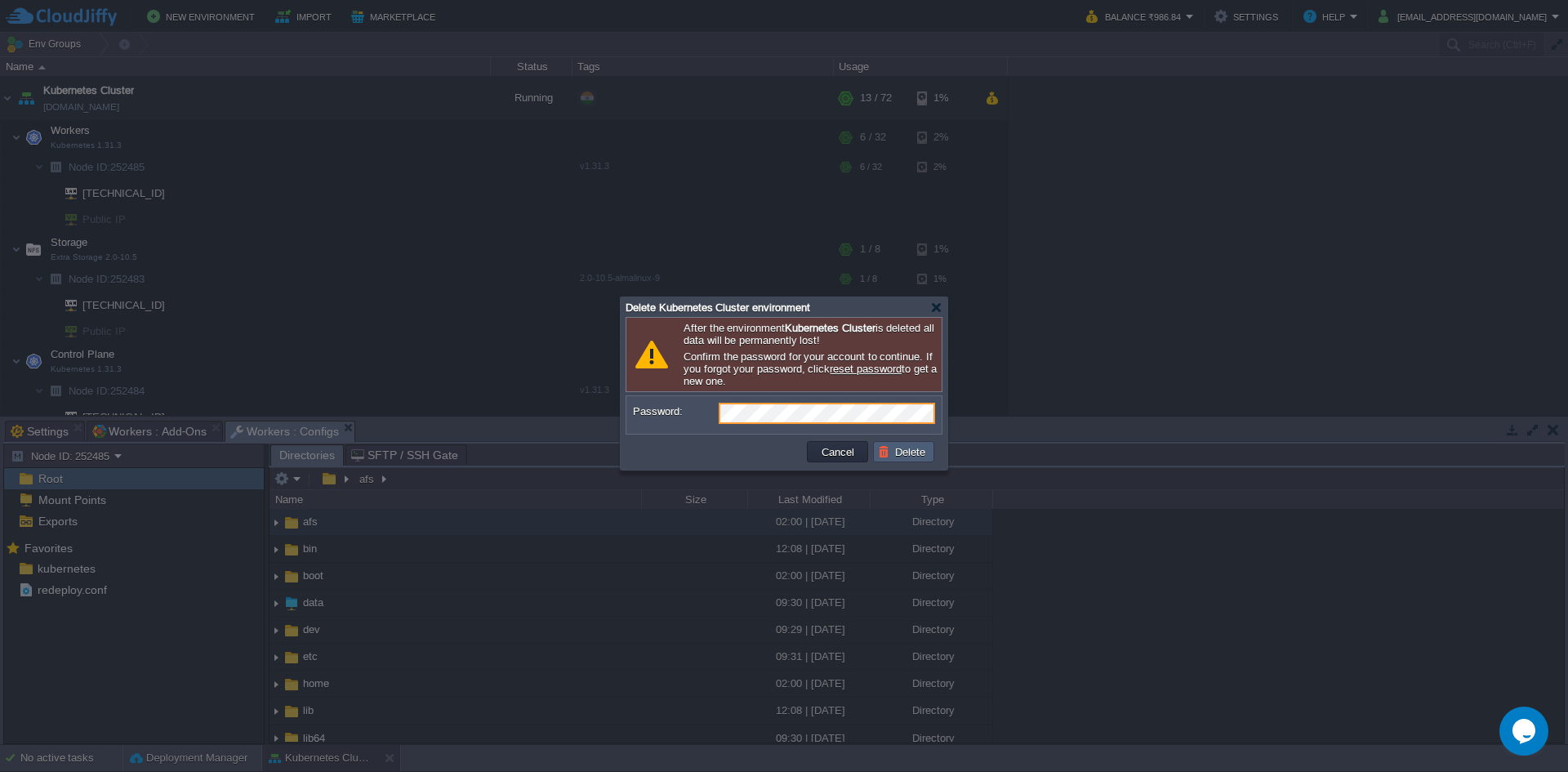
click at [900, 455] on button "Delete" at bounding box center [904, 452] width 53 height 15
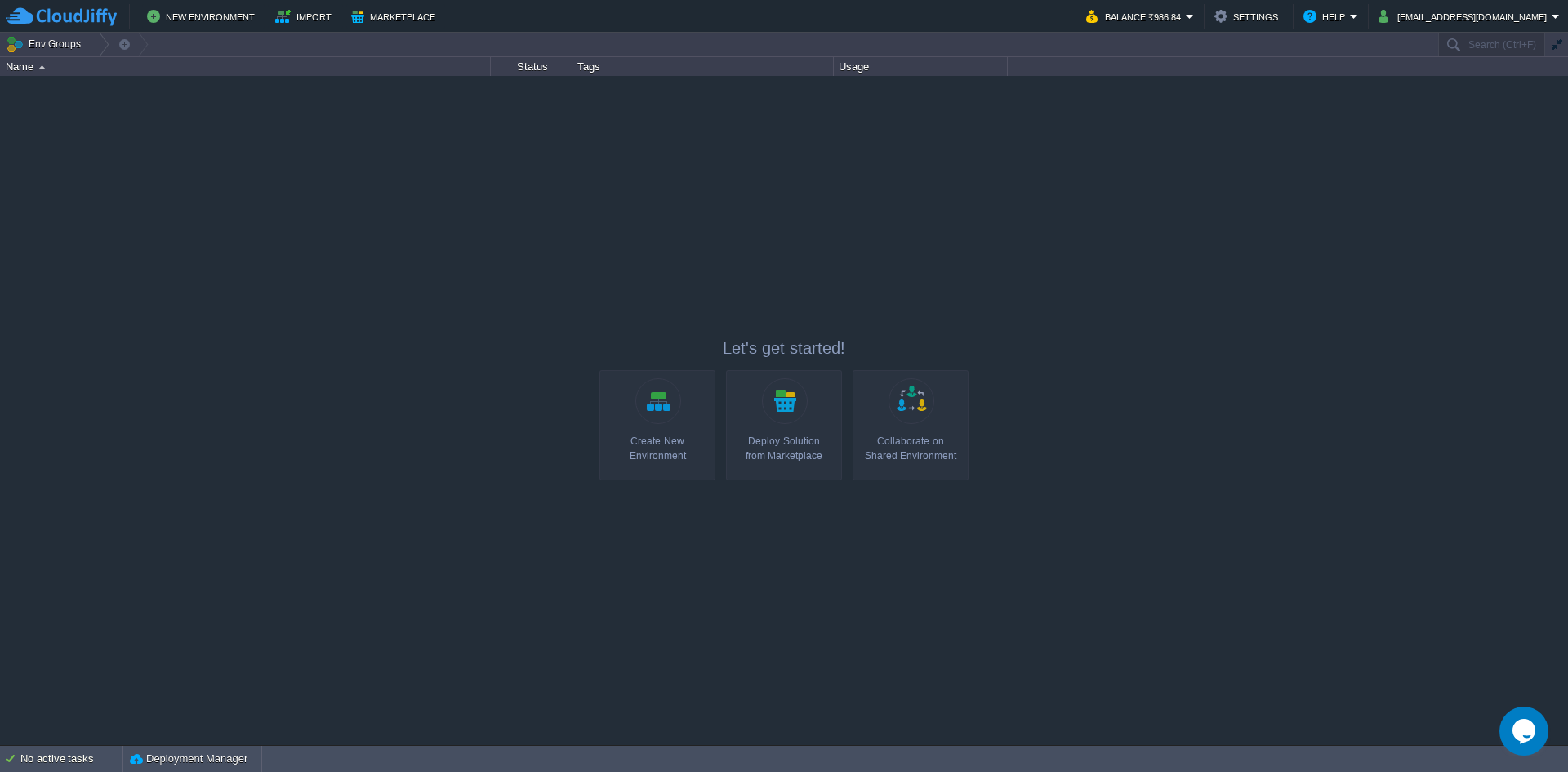
click at [684, 425] on link "Create New Environment" at bounding box center [657, 425] width 116 height 111
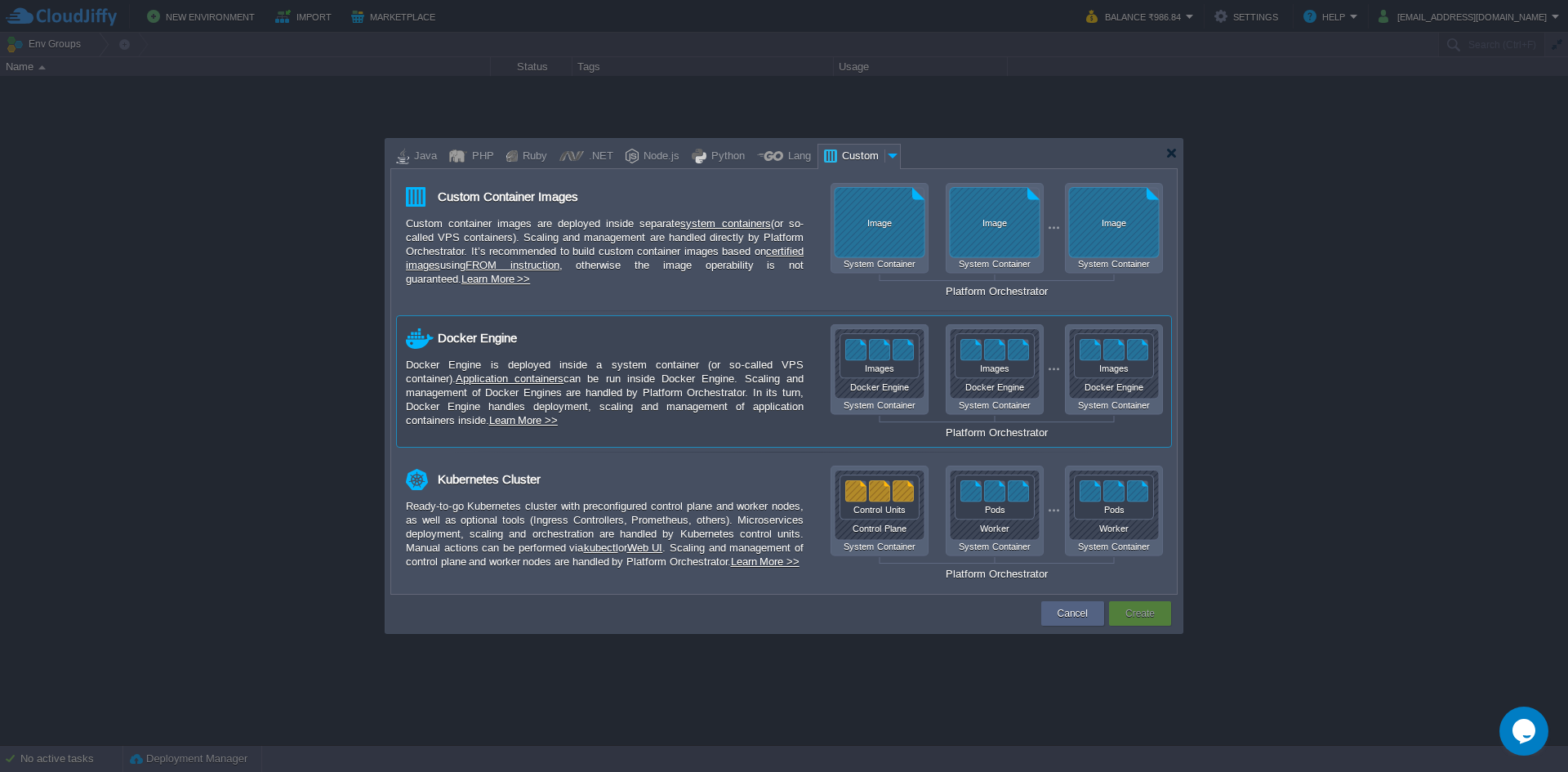
click at [720, 391] on div "Docker Engine is deployed inside a system container (or so-called VPS container…" at bounding box center [604, 392] width 397 height 70
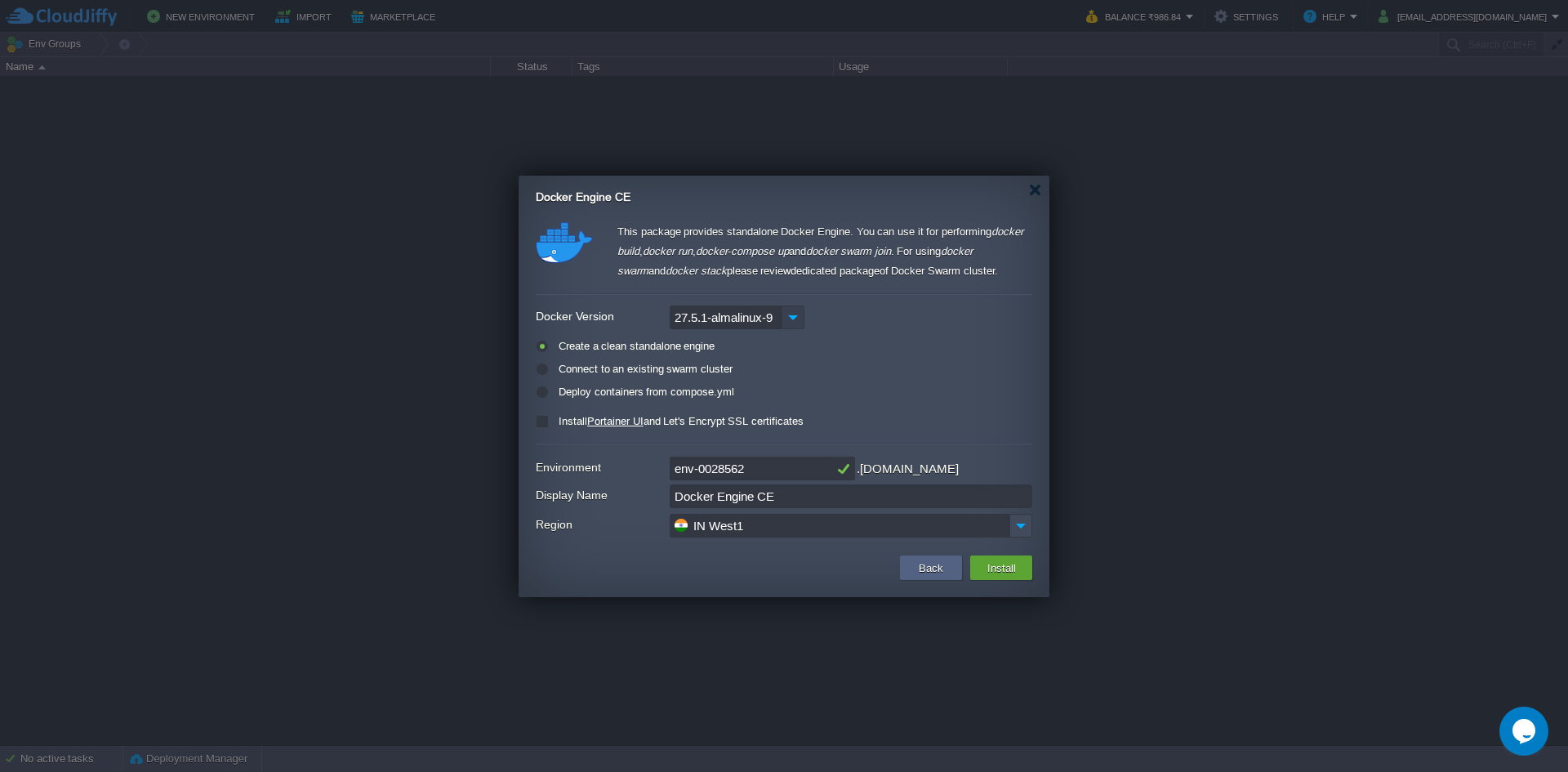
click at [793, 317] on img at bounding box center [793, 318] width 23 height 24
click at [554, 423] on label "Install Portainer UI and Let's Encrypt SSL certificates" at bounding box center [678, 421] width 249 height 13
click at [544, 423] on input "checkbox" at bounding box center [541, 425] width 11 height 11
checkbox input "true"
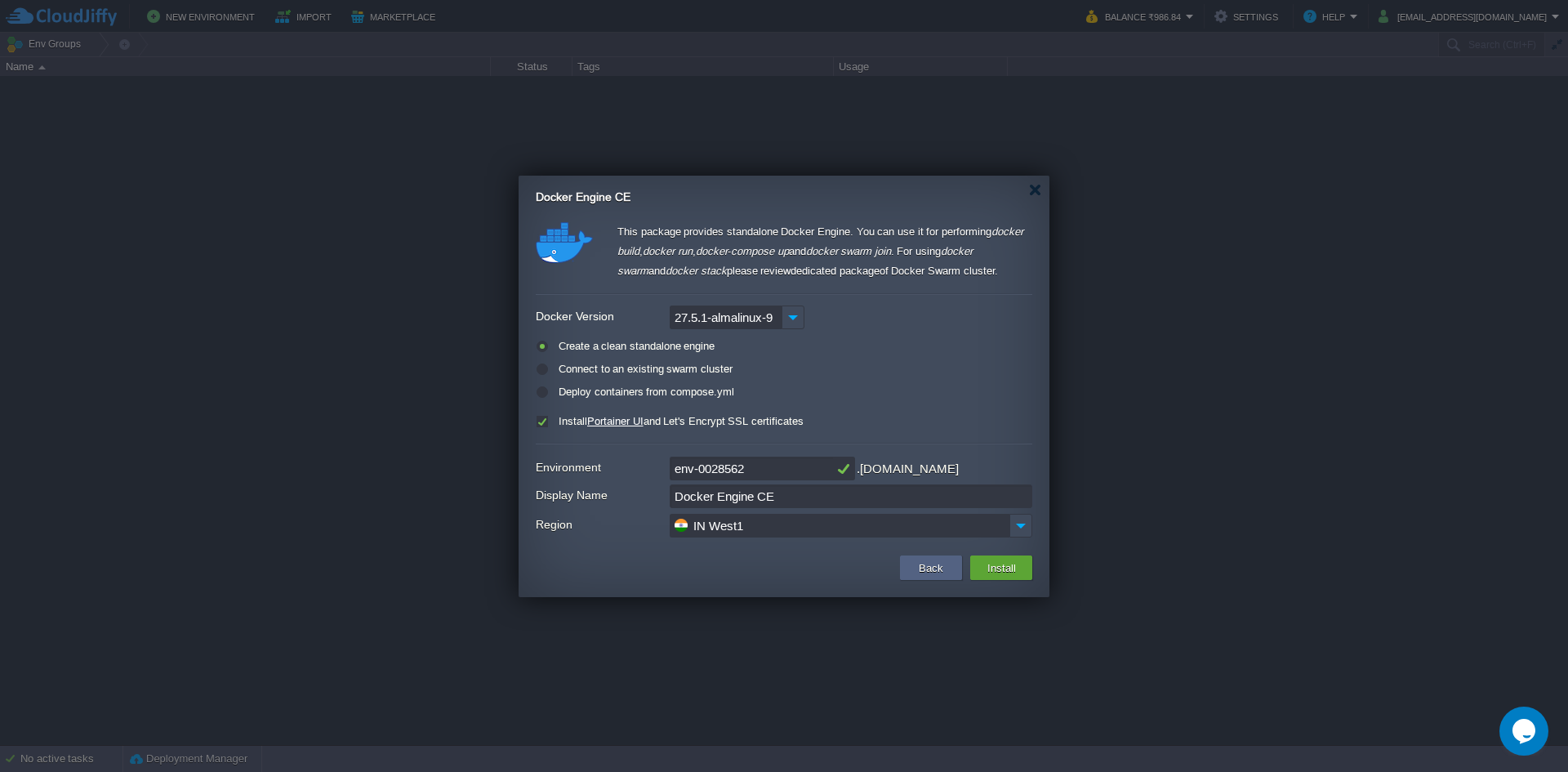
drag, startPoint x: 782, startPoint y: 469, endPoint x: 561, endPoint y: 454, distance: 221.5
click at [561, 454] on form "Environment env-0028562 .[DOMAIN_NAME] Display Name Docker Engine CE Region IN …" at bounding box center [784, 496] width 496 height 88
type input "Spinen8n"
drag, startPoint x: 790, startPoint y: 495, endPoint x: 550, endPoint y: 491, distance: 240.0
click at [550, 491] on div "Display Name Docker Engine CE" at bounding box center [784, 496] width 496 height 24
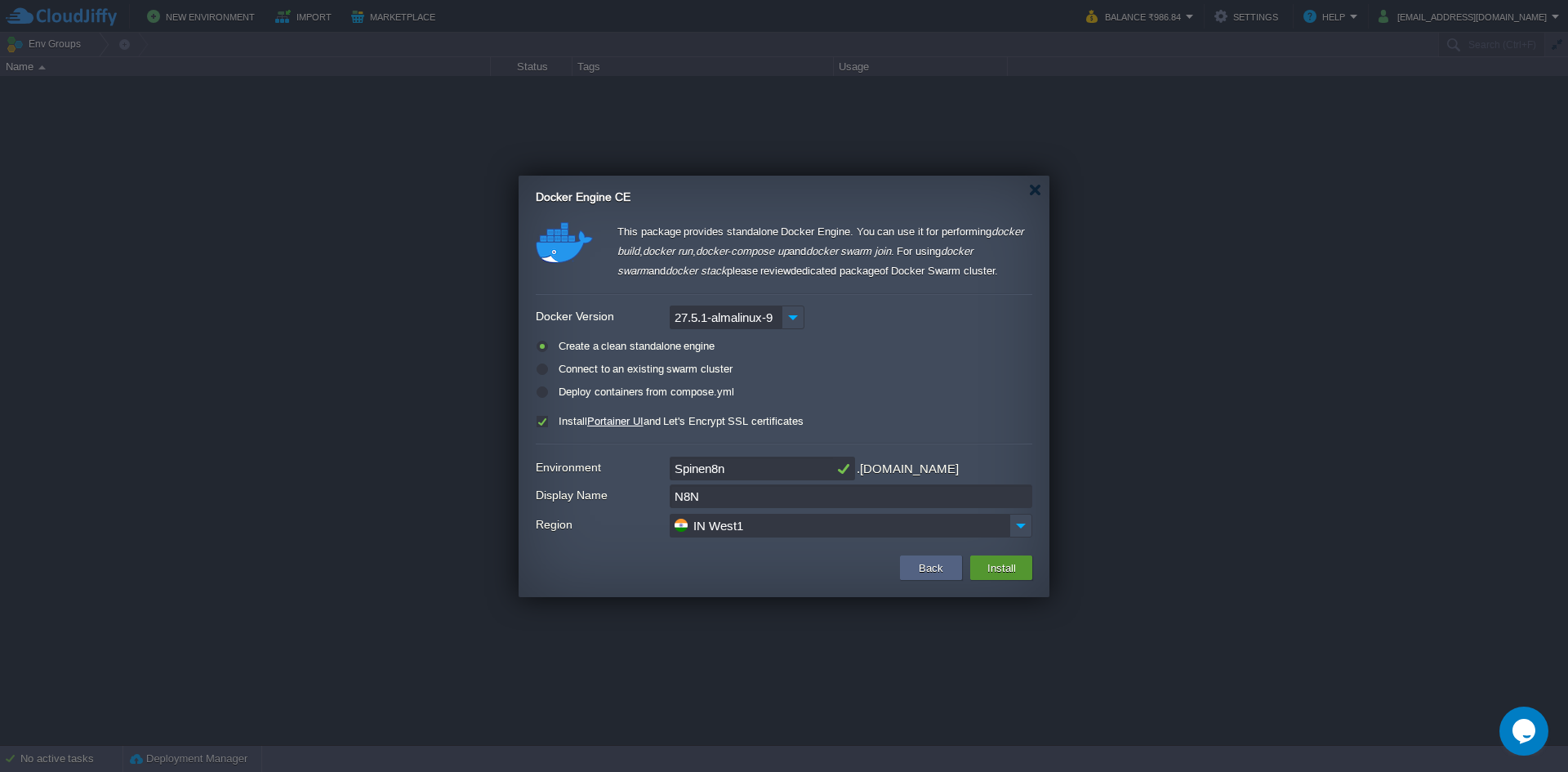
type input "N8N"
click at [1011, 573] on button "Install" at bounding box center [1001, 568] width 38 height 20
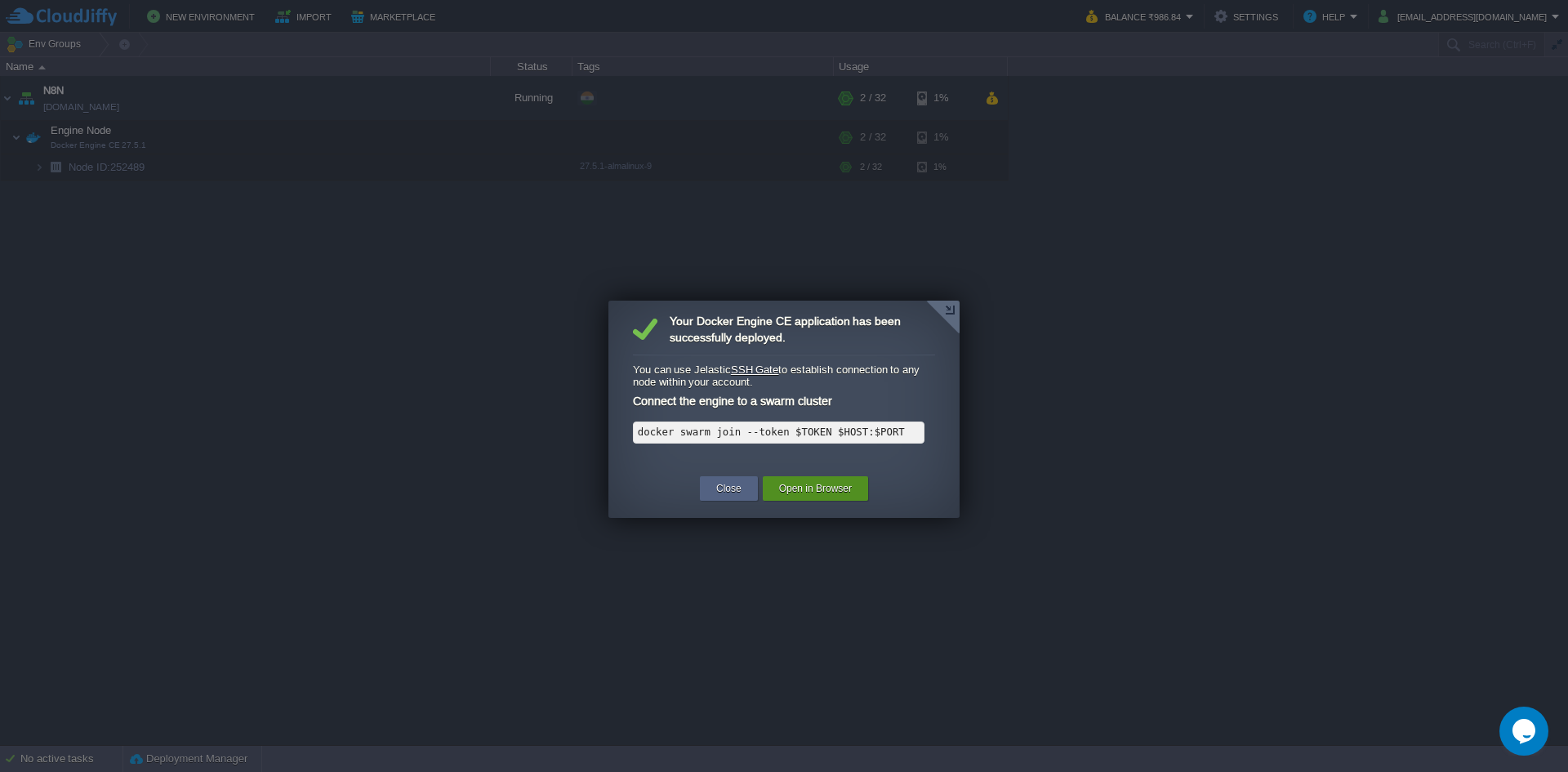
click at [811, 487] on button "Open in Browser" at bounding box center [815, 488] width 73 height 16
click at [726, 479] on div "Close" at bounding box center [728, 488] width 34 height 24
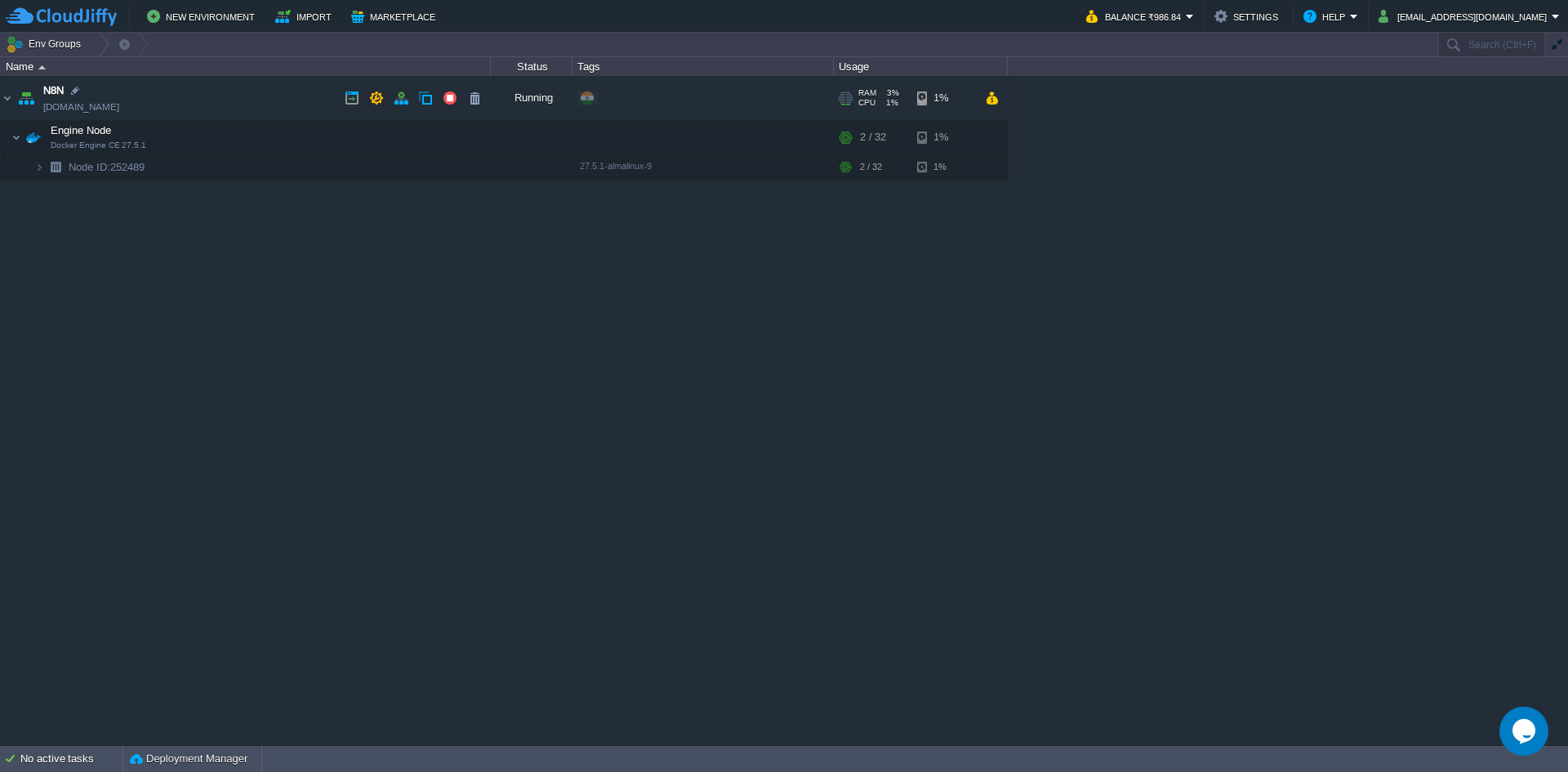
click at [99, 107] on link "[DOMAIN_NAME]" at bounding box center [82, 107] width 76 height 16
click at [295, 136] on button "button" at bounding box center [295, 137] width 15 height 15
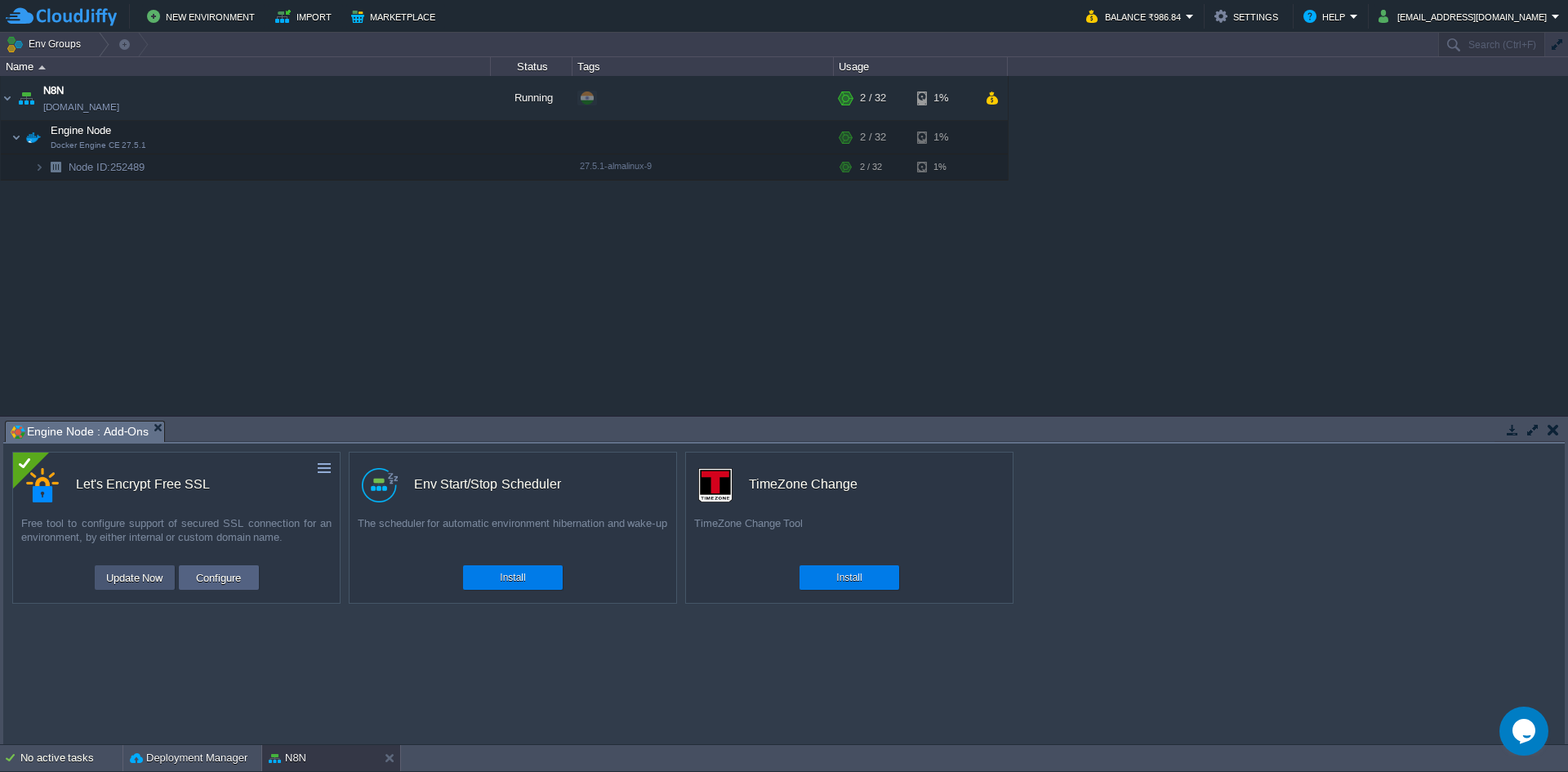
click at [146, 580] on button "Update Now" at bounding box center [135, 578] width 67 height 20
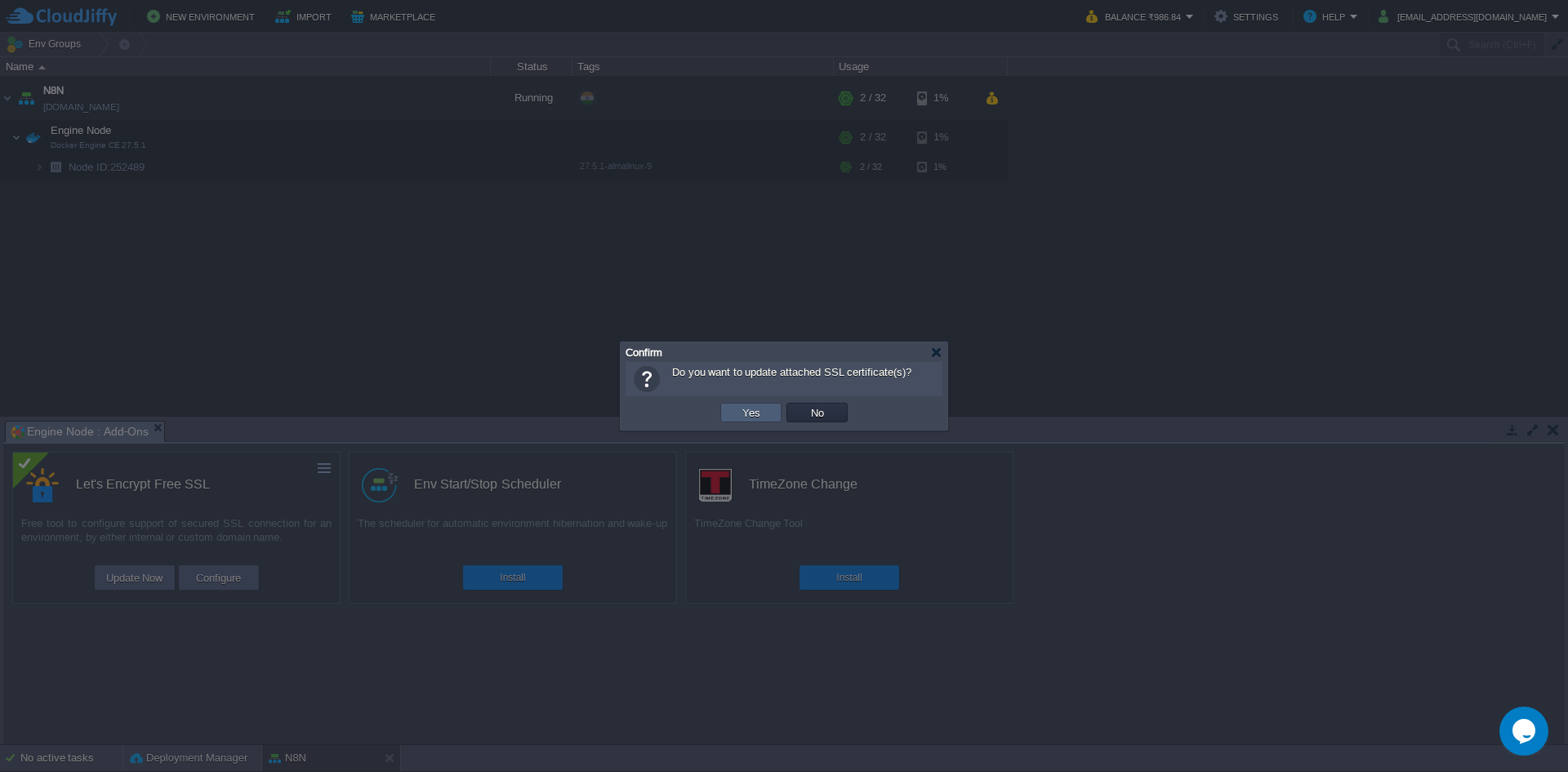
click at [770, 415] on td "Yes" at bounding box center [751, 413] width 62 height 20
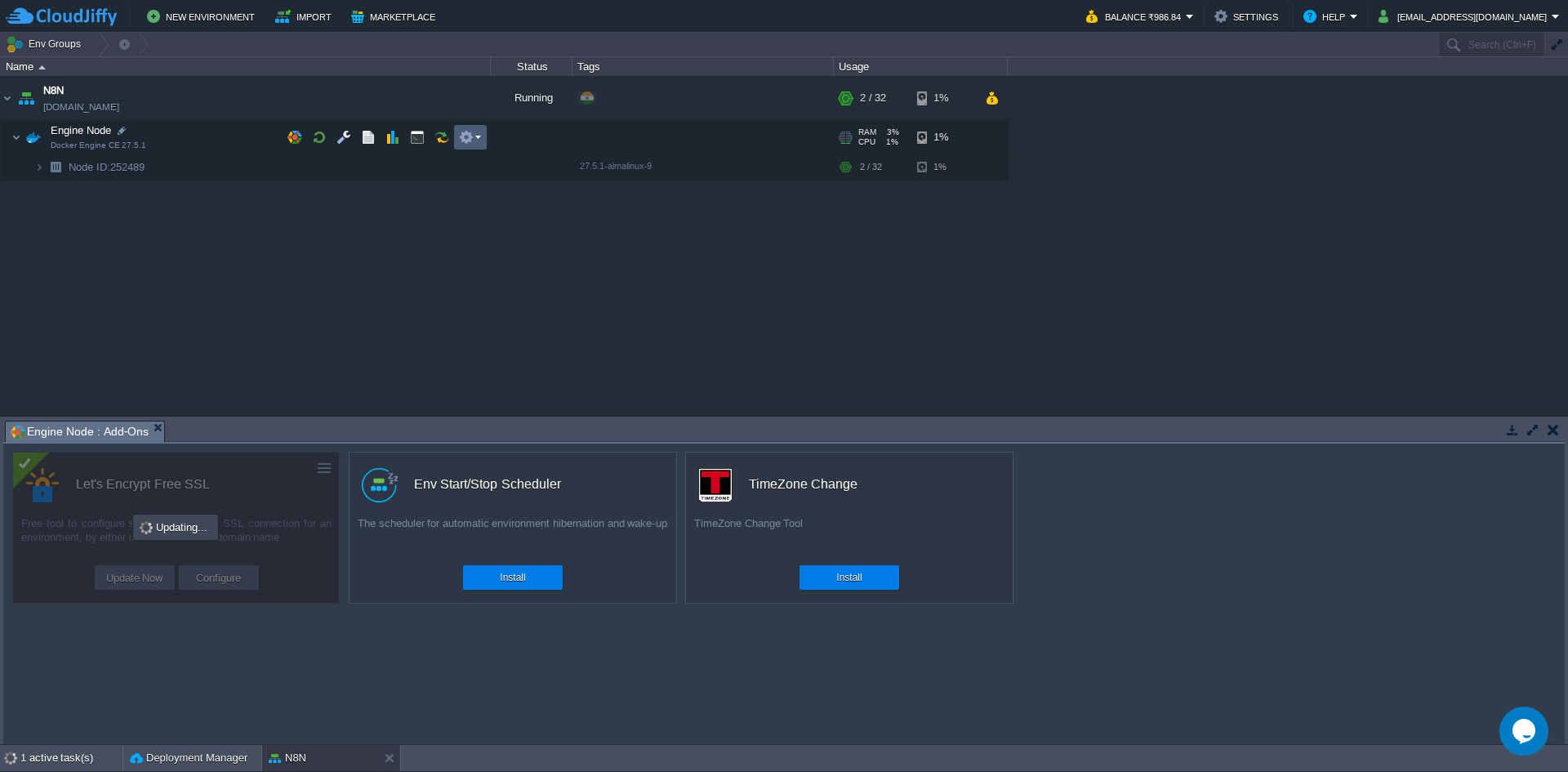
click at [473, 137] on em at bounding box center [470, 137] width 22 height 15
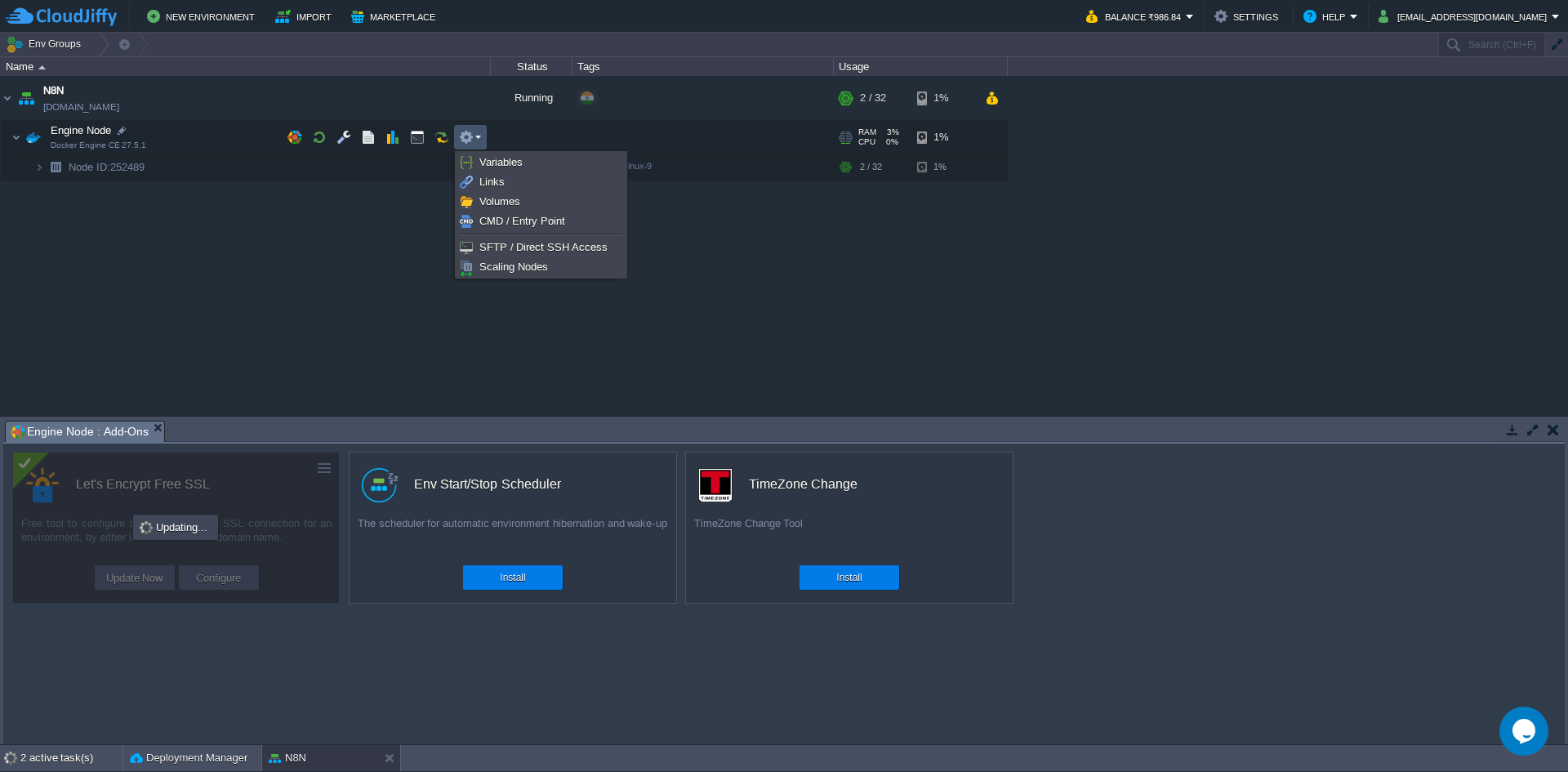
click at [360, 289] on div "N8N [DOMAIN_NAME] Running + Add to Env Group RAM 3% CPU 0% 2 / 32 1% Engine Nod…" at bounding box center [784, 246] width 1568 height 339
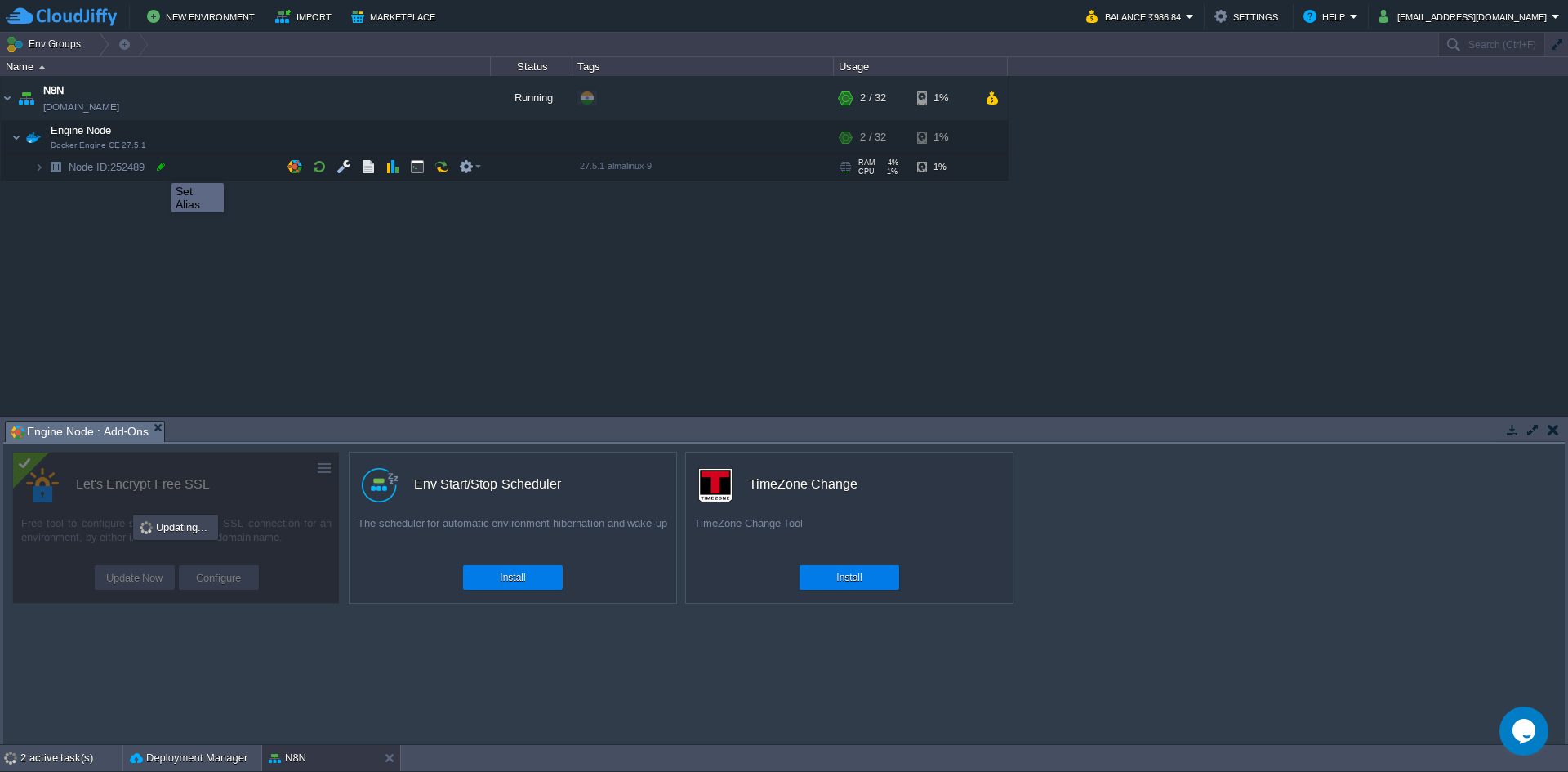
click at [160, 168] on div at bounding box center [161, 167] width 15 height 15
click at [151, 249] on div "N8N [DOMAIN_NAME] Running + Add to Env Group RAM 5% CPU 31% 10 / 32 1% Engine N…" at bounding box center [784, 246] width 1568 height 339
click at [295, 168] on button "button" at bounding box center [295, 167] width 15 height 15
click at [466, 169] on button "button" at bounding box center [466, 167] width 15 height 15
click at [377, 239] on div "N8N [DOMAIN_NAME] Running + Add to Env Group RAM 5% CPU 31% 10 / 32 1% Engine N…" at bounding box center [784, 246] width 1568 height 339
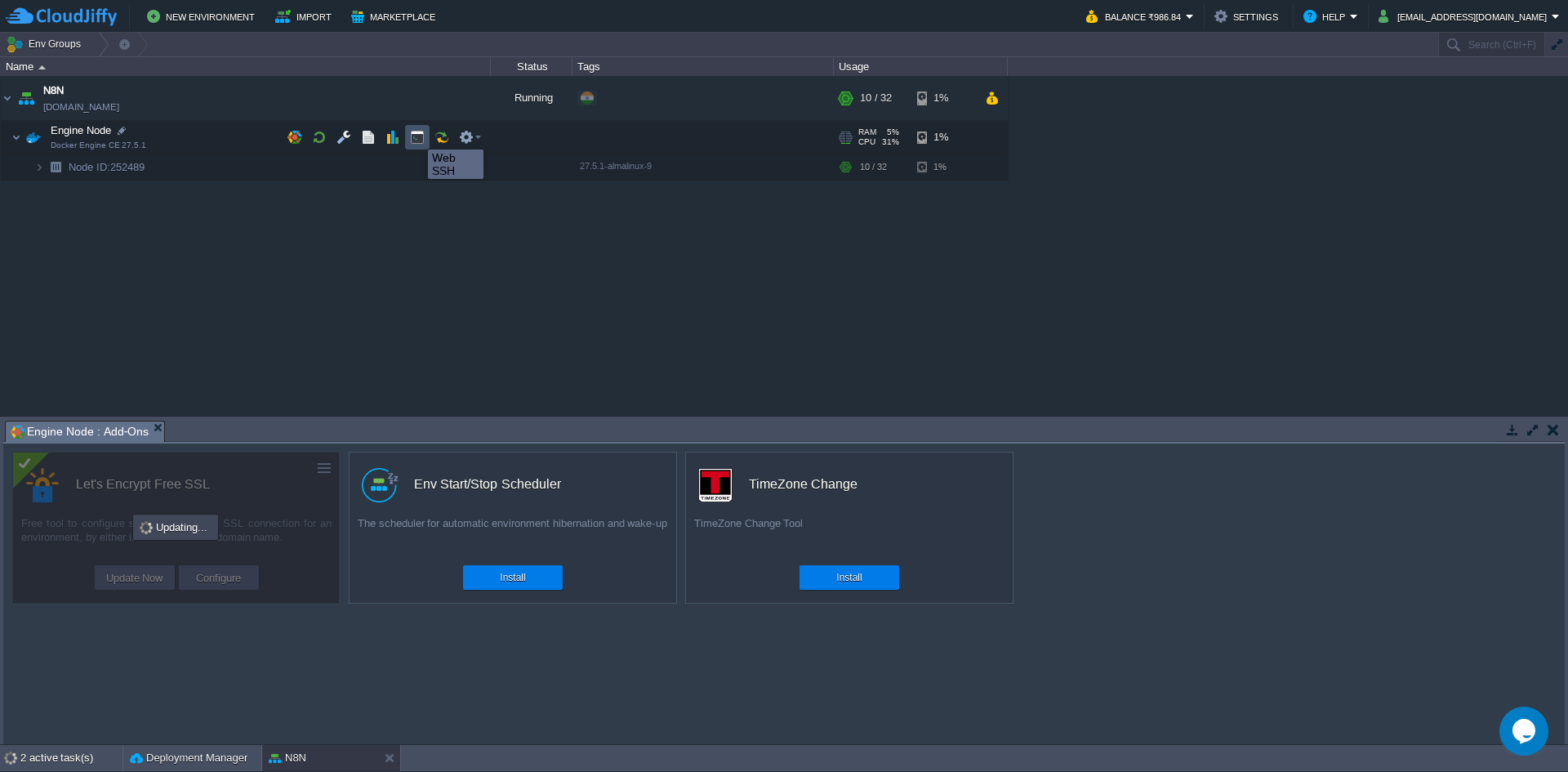
click at [415, 135] on button "button" at bounding box center [417, 137] width 15 height 15
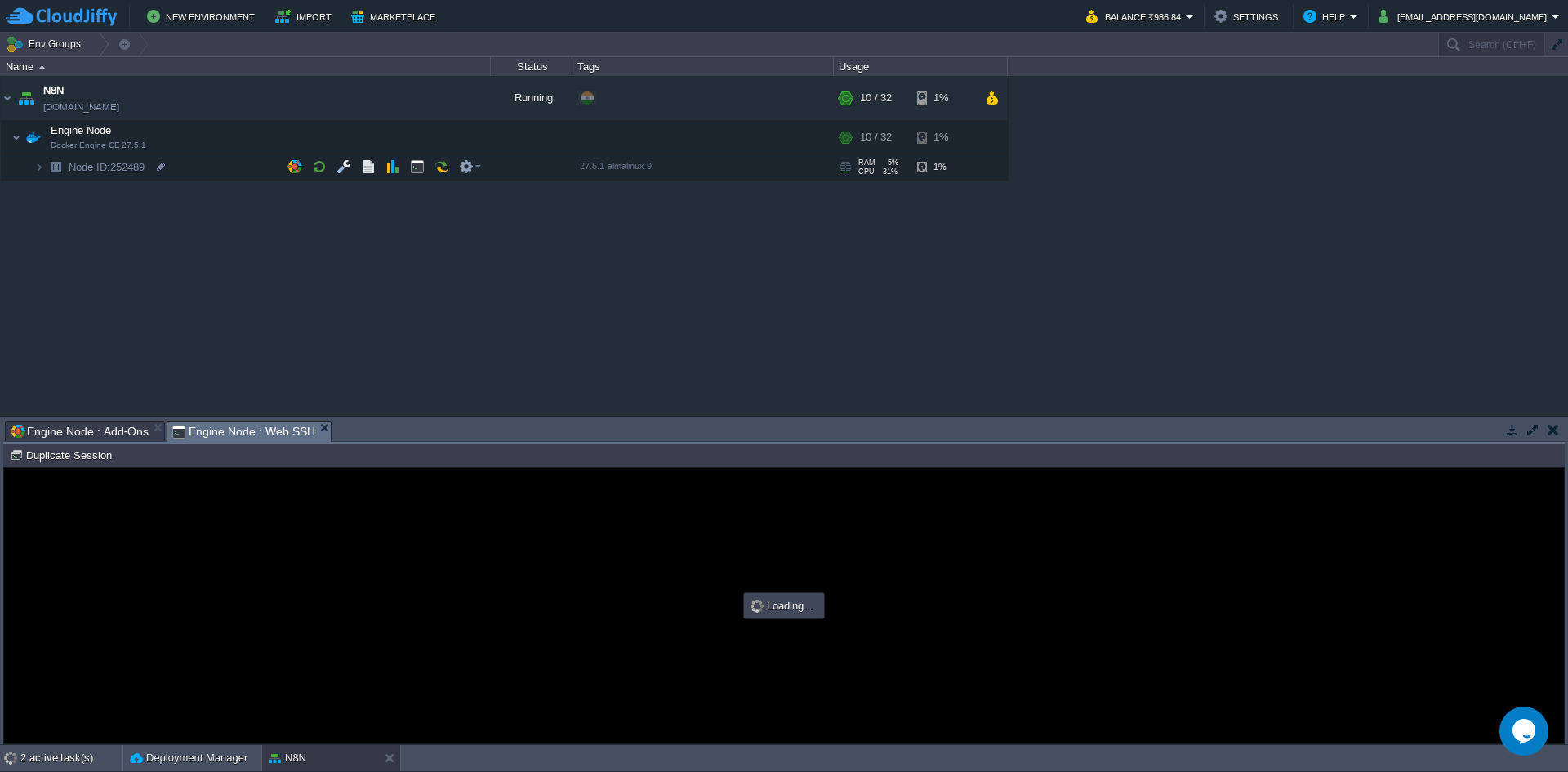
type input "#000000"
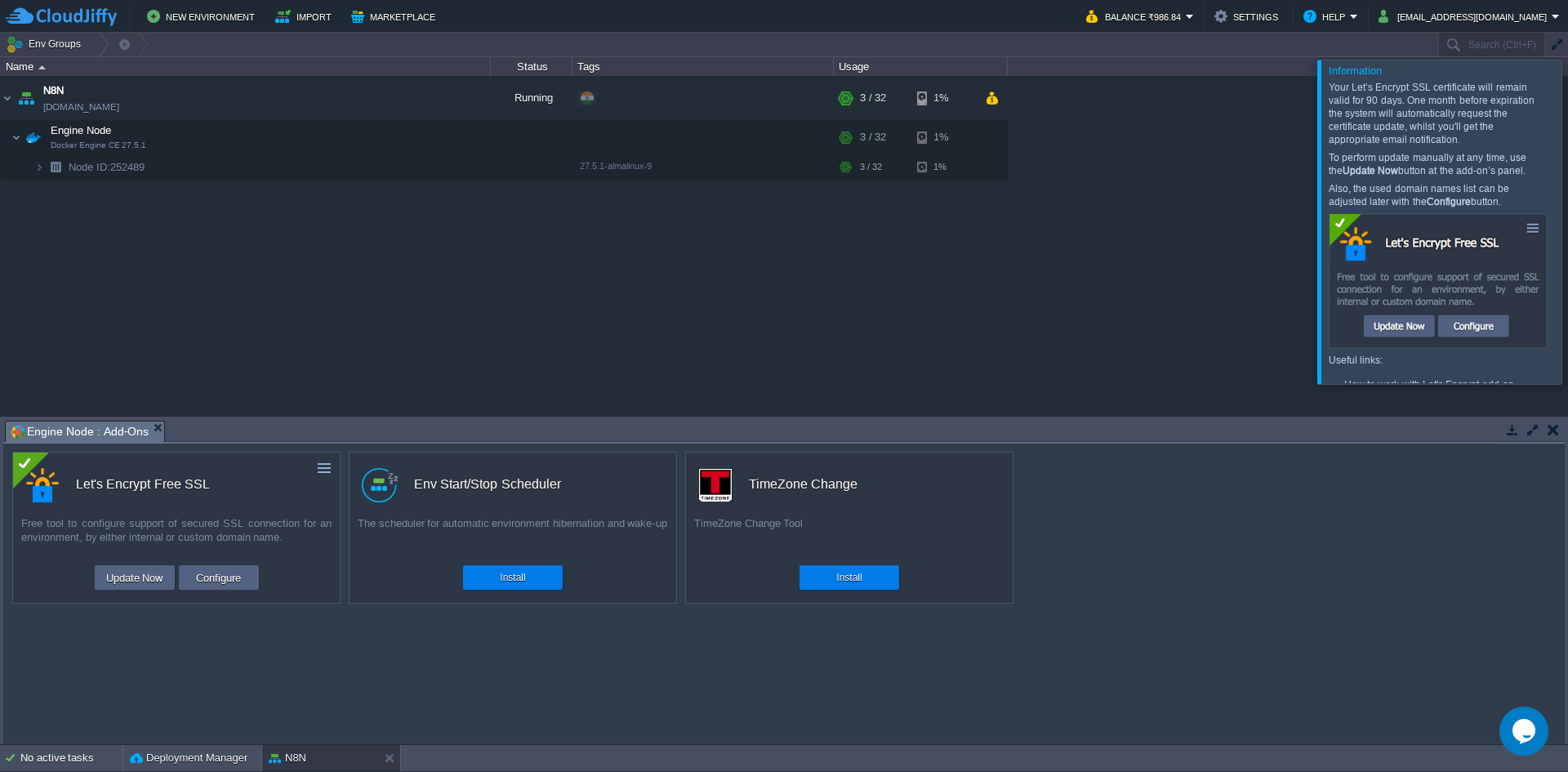
scroll to position [53, 0]
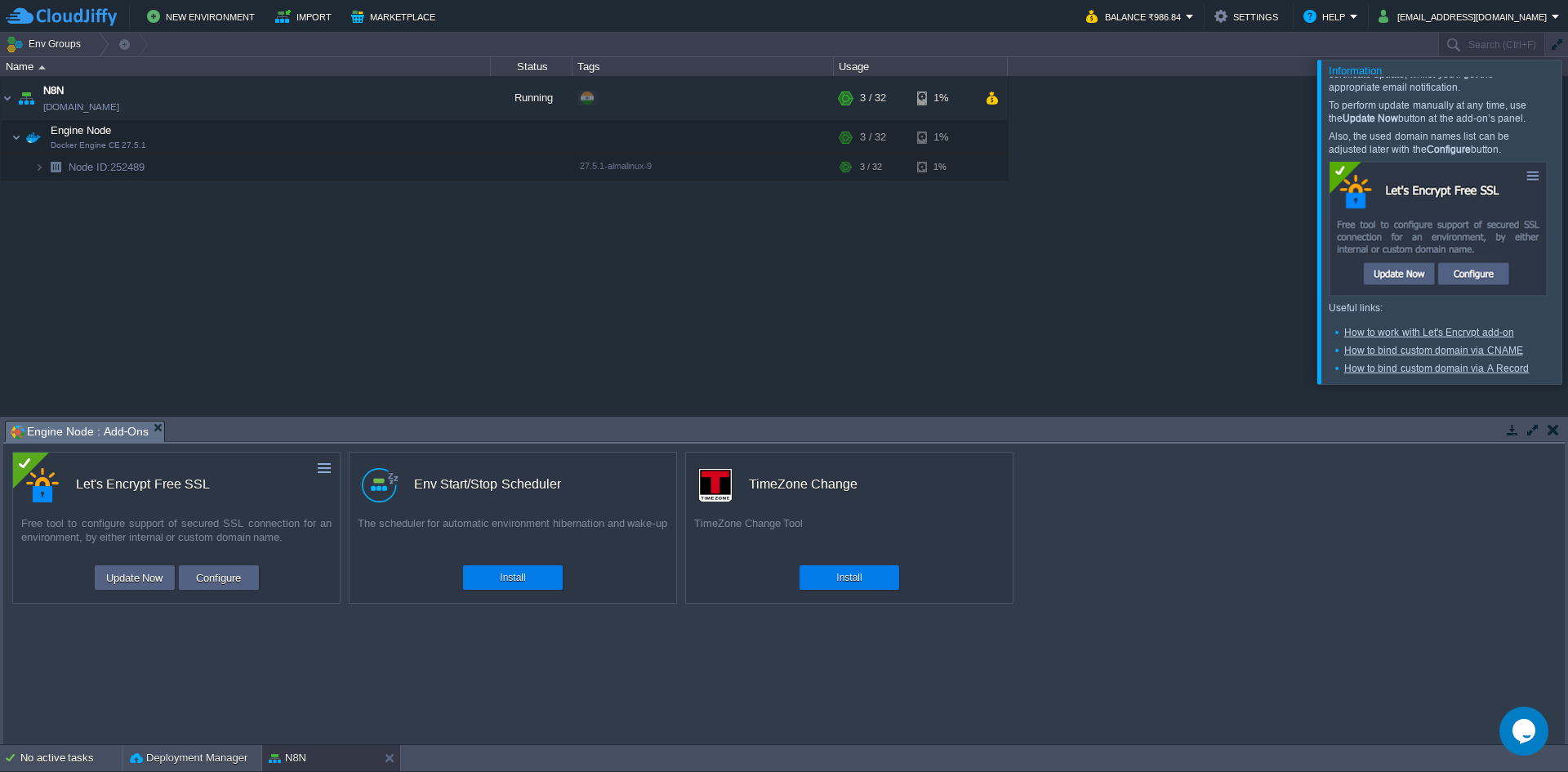
click at [1567, 221] on div at bounding box center [1587, 221] width 0 height 324
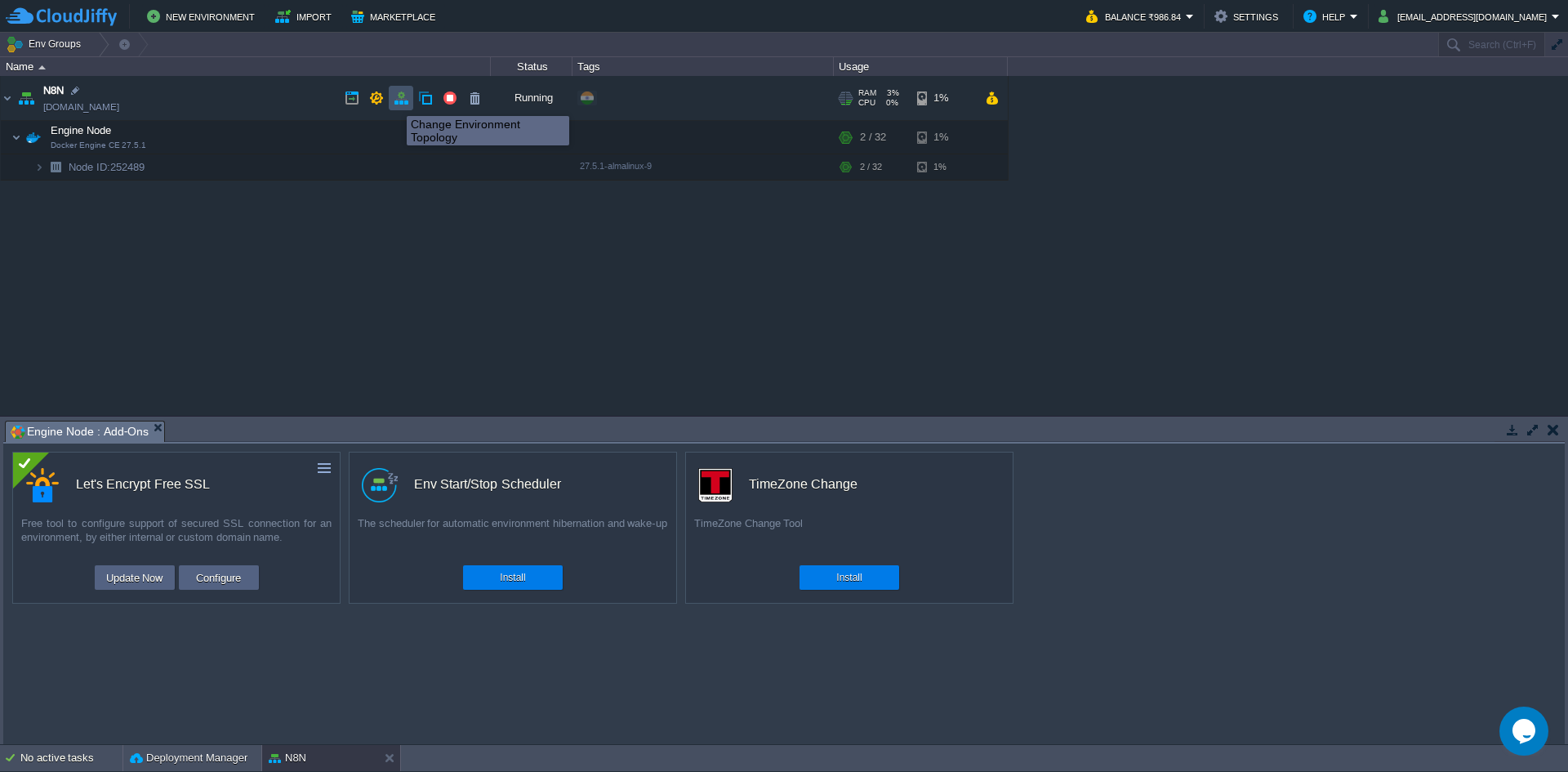
click at [399, 102] on button "button" at bounding box center [401, 98] width 15 height 15
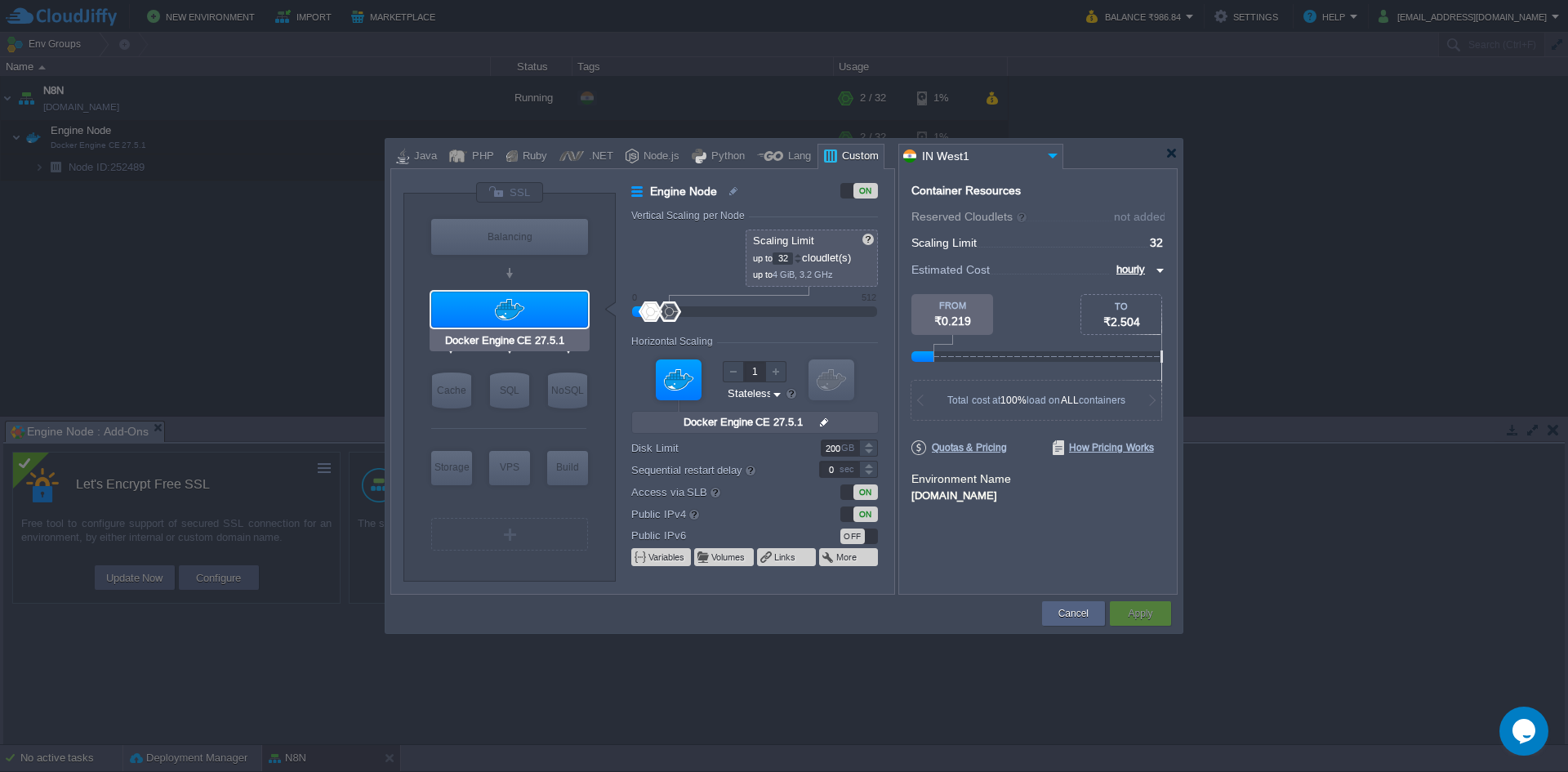
type input "Docker Image"
click at [514, 420] on img at bounding box center [517, 423] width 13 height 16
click at [472, 357] on div at bounding box center [508, 349] width 155 height 37
click at [875, 360] on div "VM VM" at bounding box center [755, 393] width 247 height 87
click at [670, 555] on button "Variables" at bounding box center [667, 557] width 37 height 13
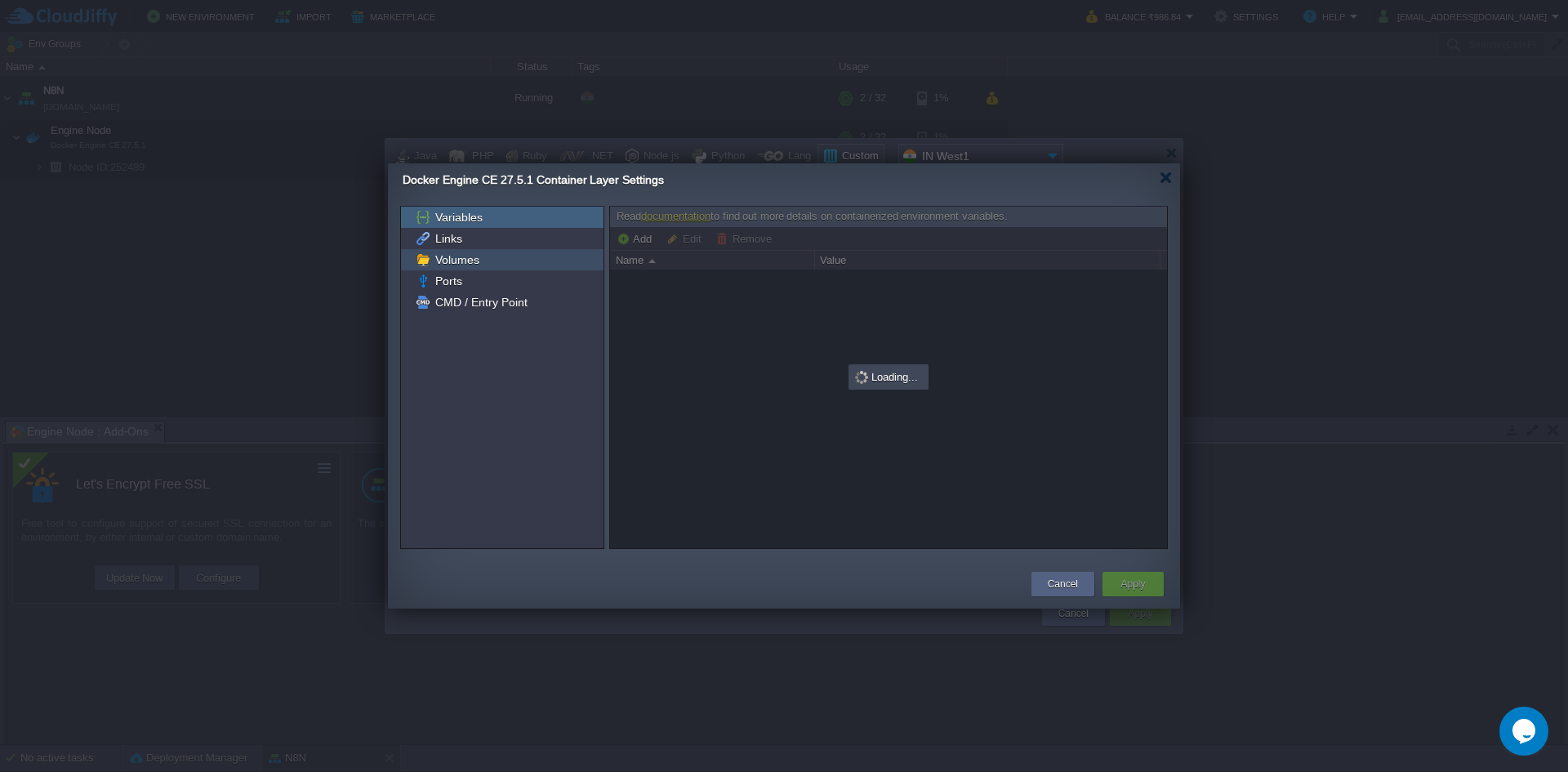
click at [448, 258] on span "Volumes" at bounding box center [456, 259] width 50 height 15
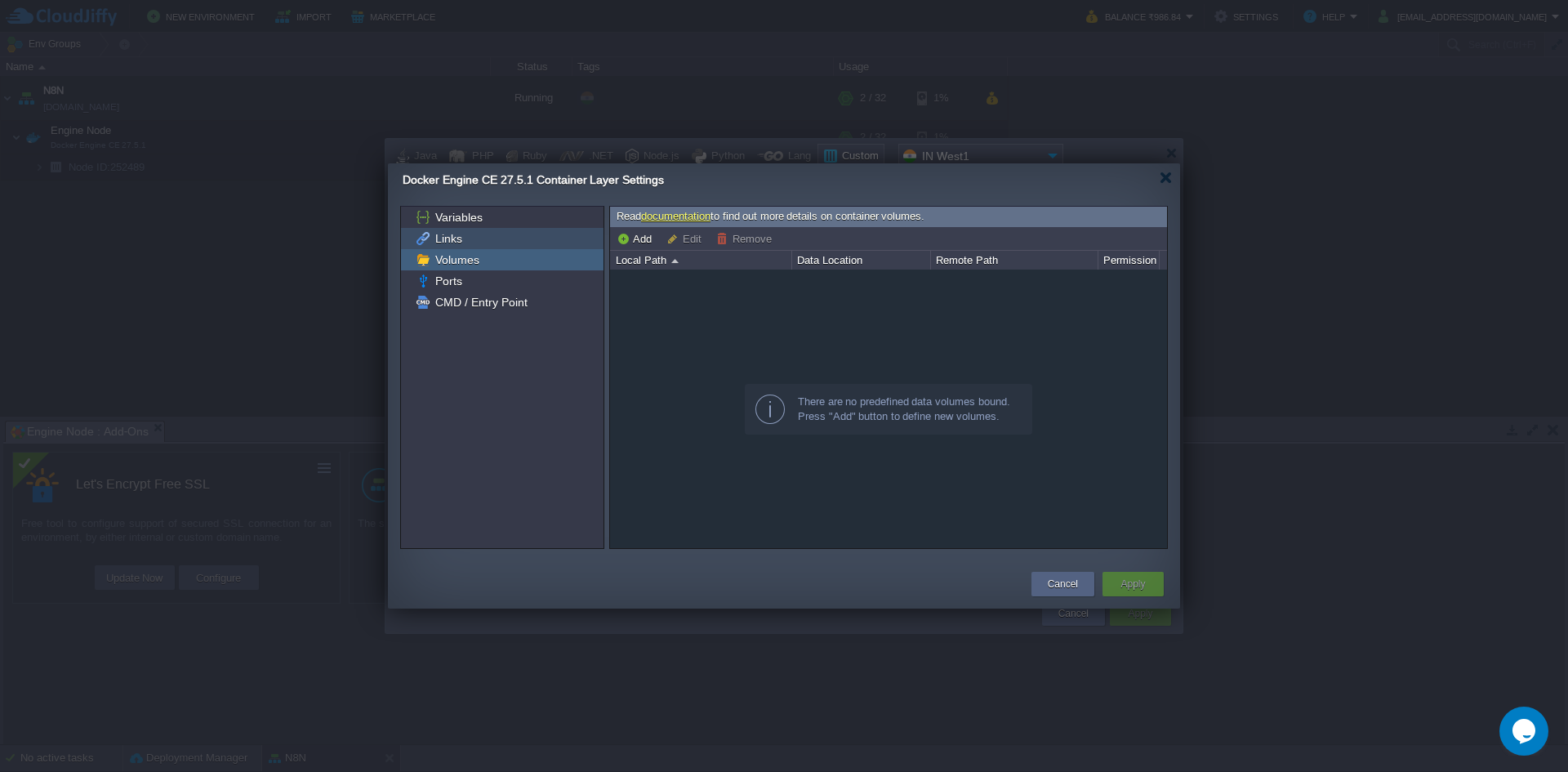
click at [448, 239] on span "Links" at bounding box center [448, 239] width 33 height 15
click at [453, 261] on span "Volumes" at bounding box center [456, 259] width 50 height 15
click at [449, 287] on span "Ports" at bounding box center [448, 281] width 33 height 15
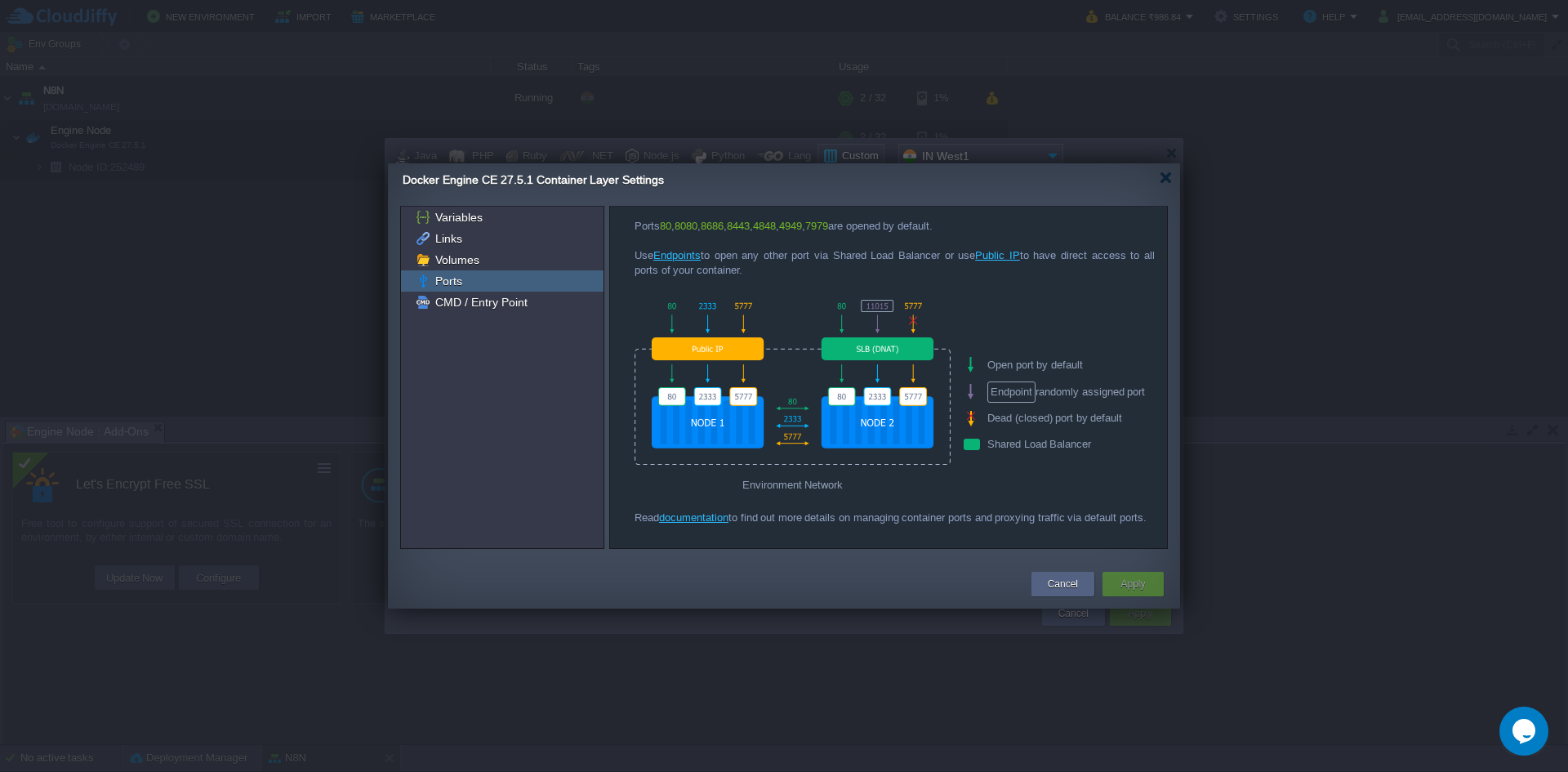
click at [682, 256] on link "Endpoints" at bounding box center [677, 256] width 47 height 13
click at [1075, 588] on button "Cancel" at bounding box center [1062, 584] width 30 height 16
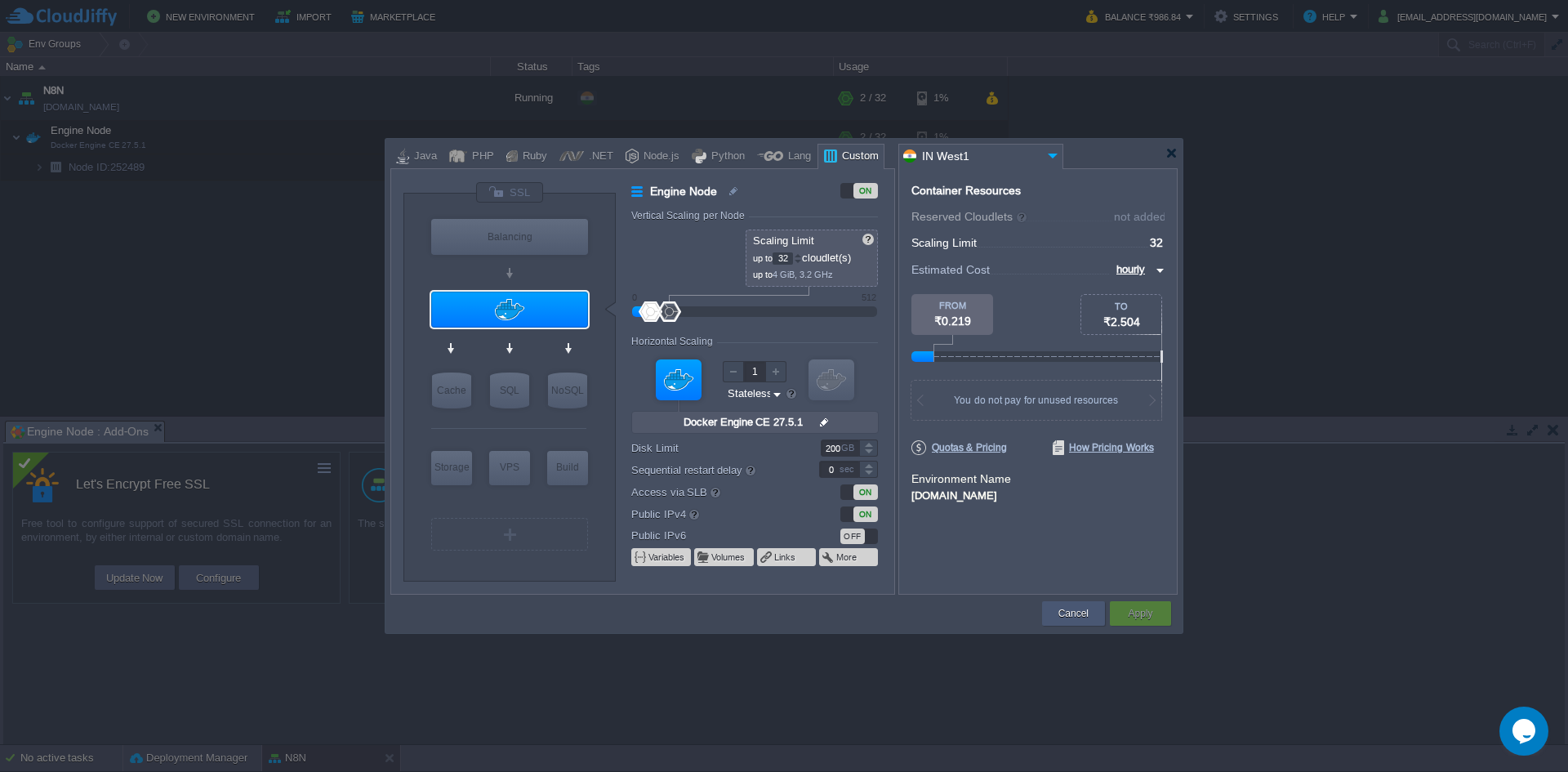
click at [1081, 614] on button "Cancel" at bounding box center [1073, 613] width 30 height 16
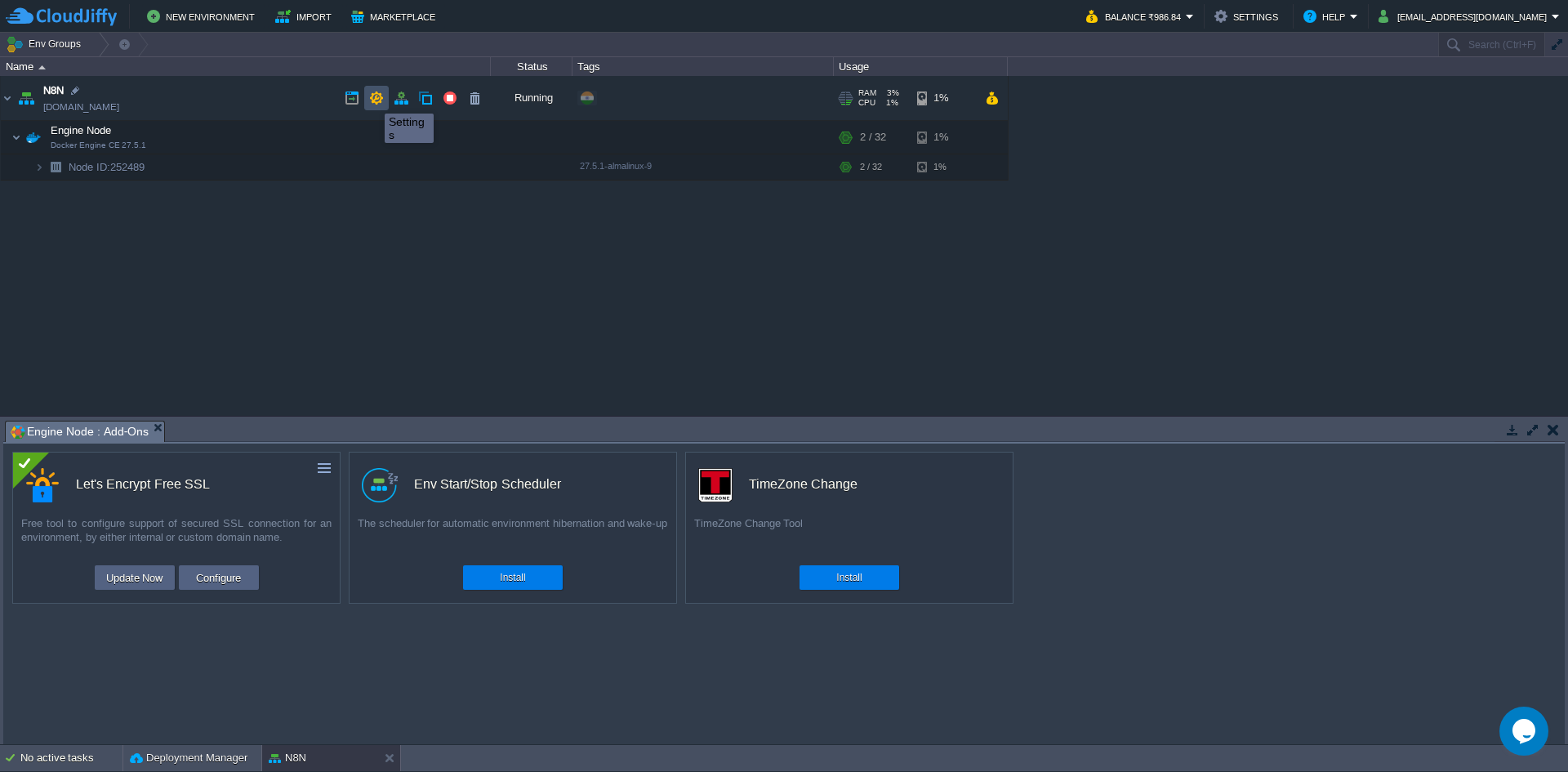
click at [378, 99] on button "button" at bounding box center [376, 98] width 15 height 15
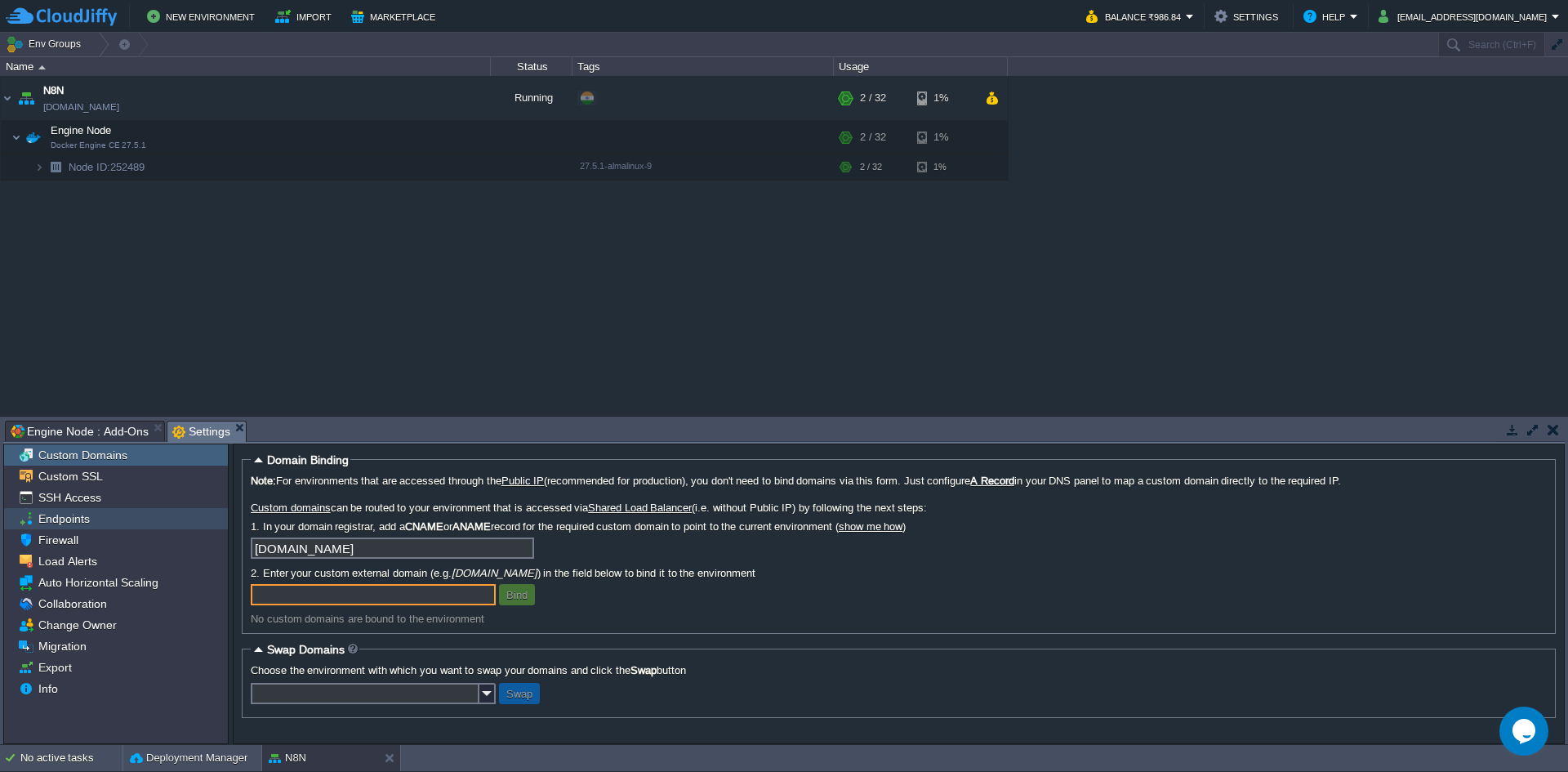
click at [73, 517] on span "Endpoints" at bounding box center [63, 519] width 57 height 15
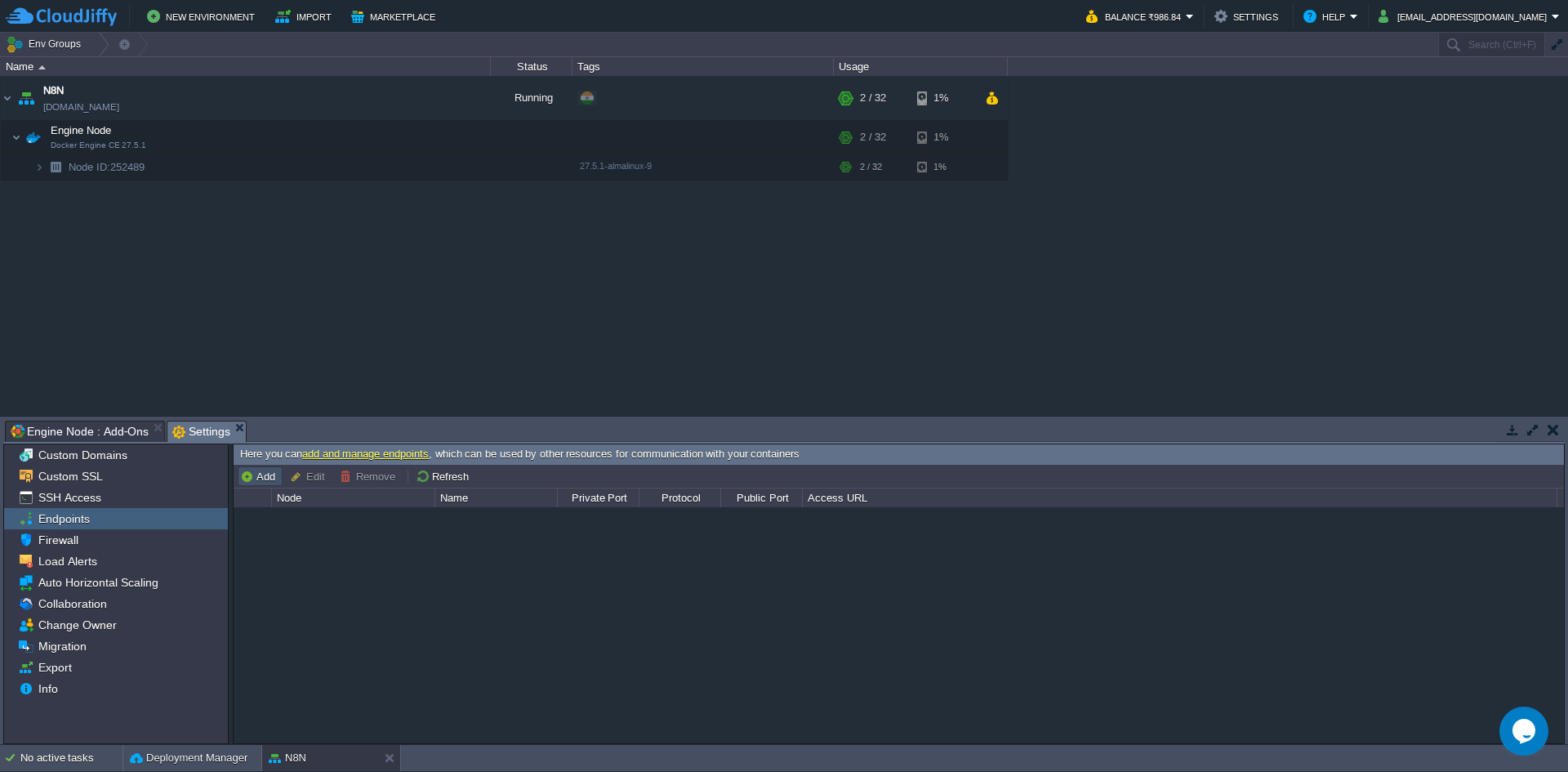
click at [257, 477] on button "Add" at bounding box center [260, 476] width 40 height 15
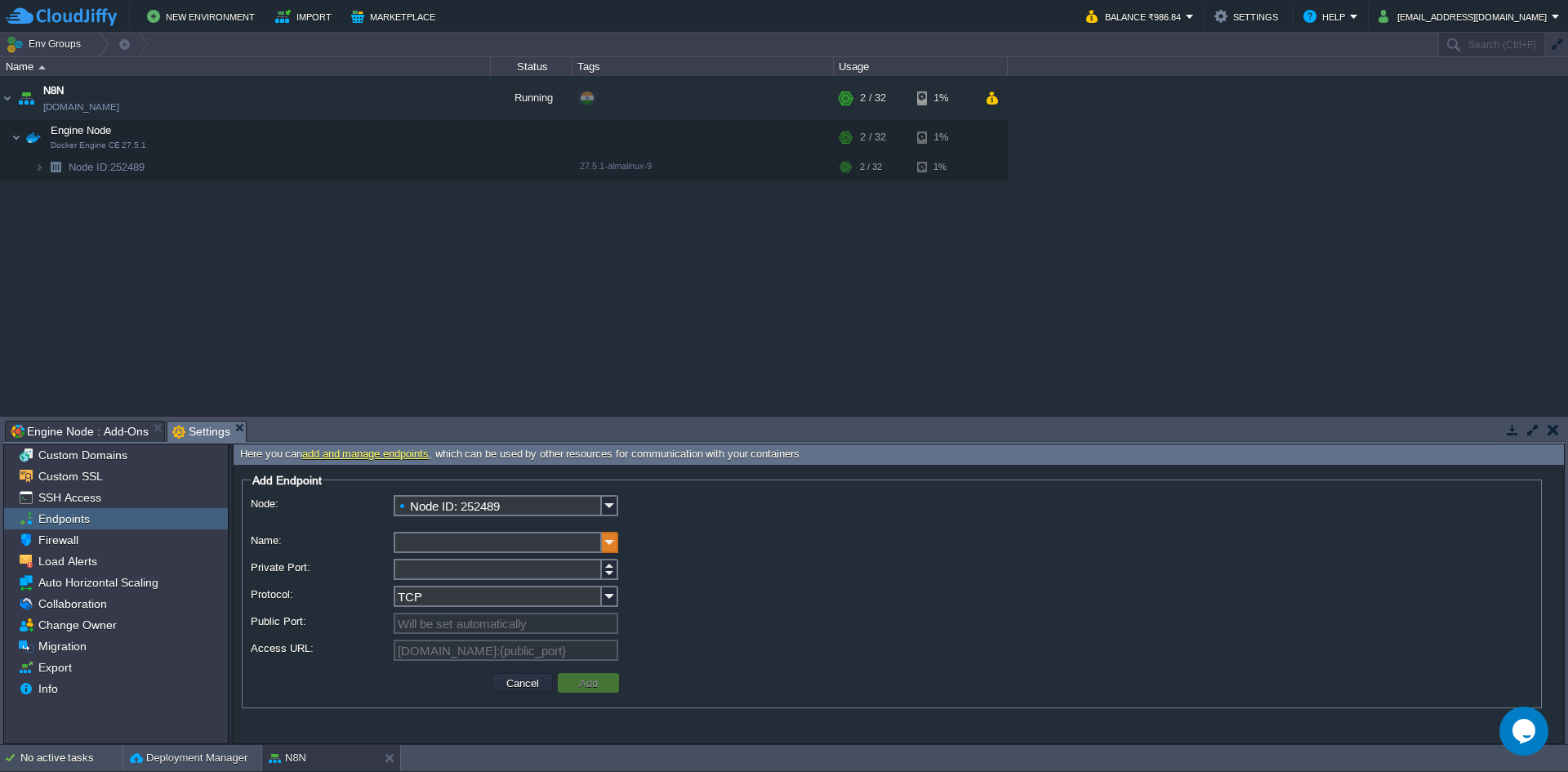
click at [609, 541] on img at bounding box center [610, 542] width 16 height 21
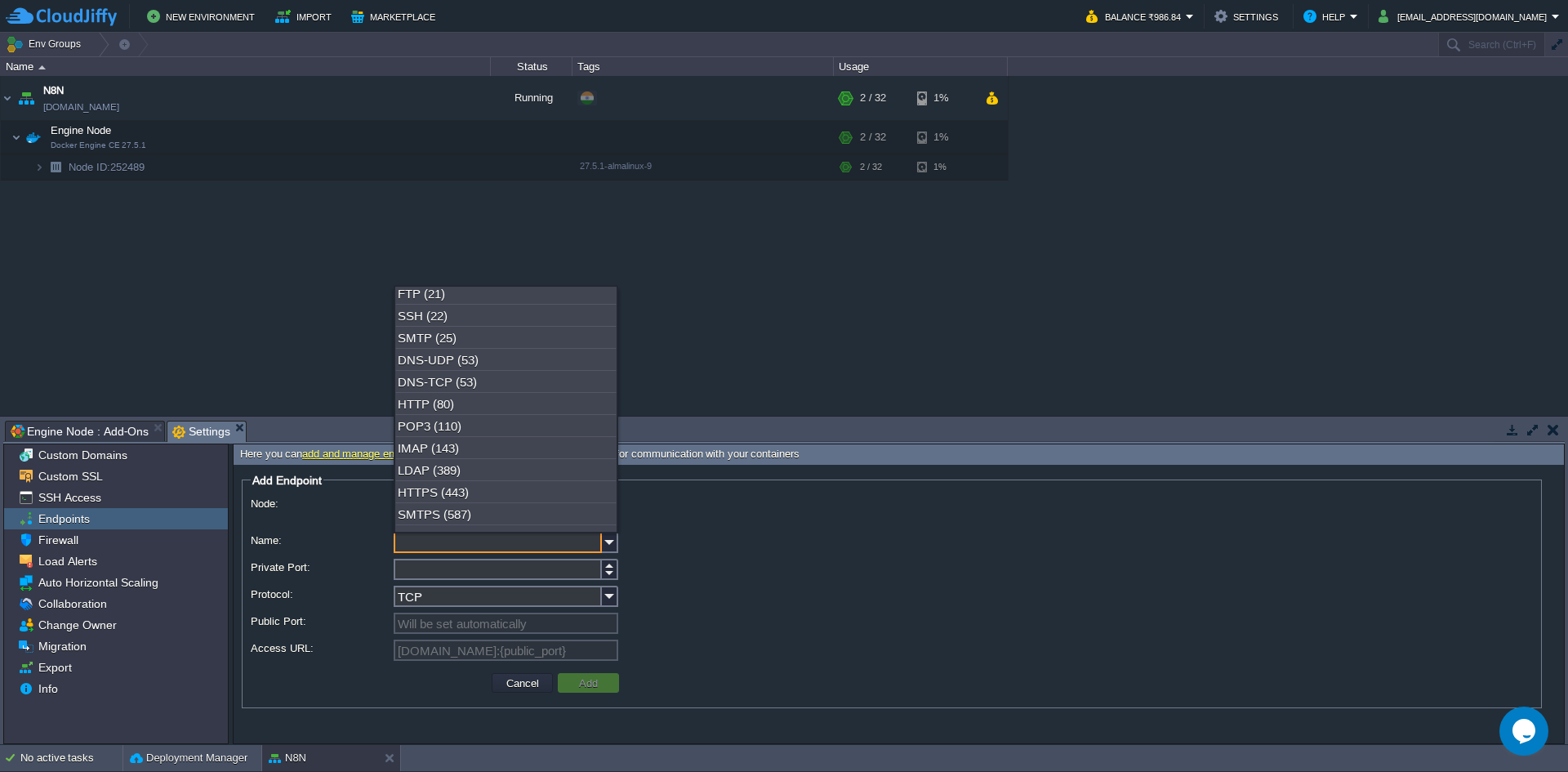
scroll to position [0, 0]
click at [282, 502] on label "Node:" at bounding box center [321, 503] width 141 height 17
click at [394, 502] on input "Node ID: 252489" at bounding box center [498, 505] width 209 height 21
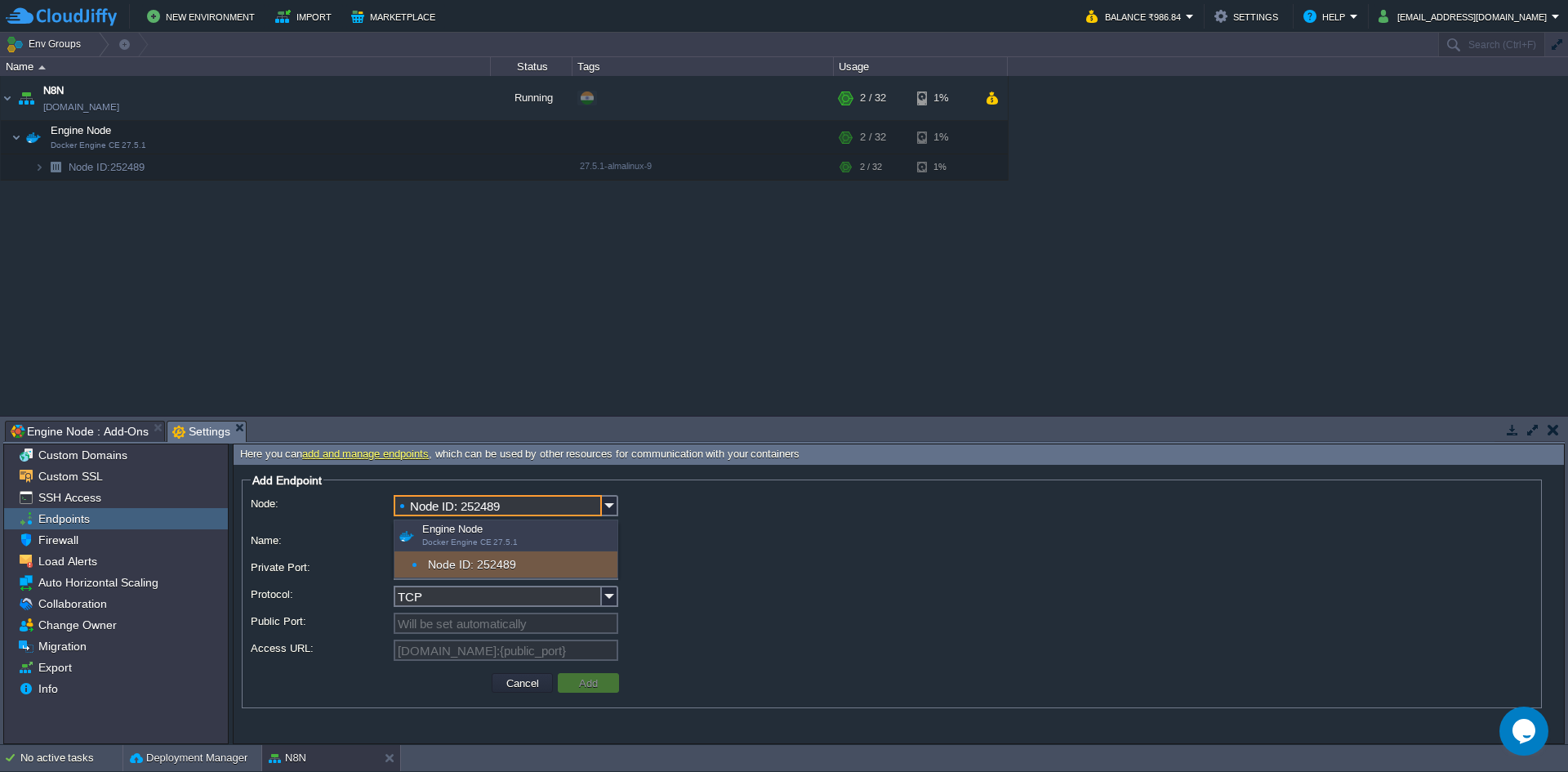
click at [473, 535] on div "Engine Node Docker Engine CE 27.5.1" at bounding box center [506, 535] width 223 height 31
click at [696, 509] on div "Node ID: 252489" at bounding box center [891, 512] width 1281 height 34
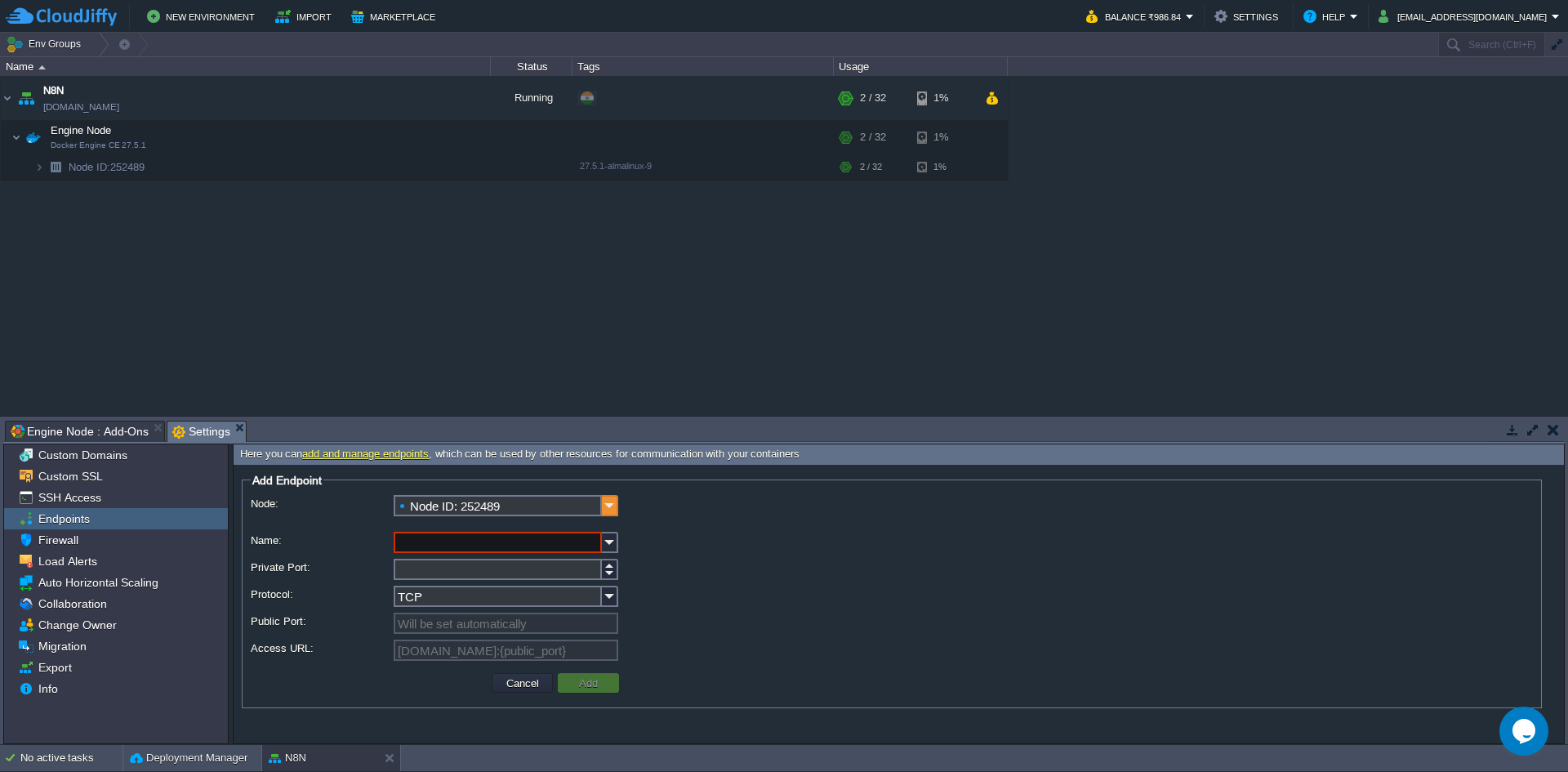
click at [609, 499] on img at bounding box center [610, 505] width 16 height 21
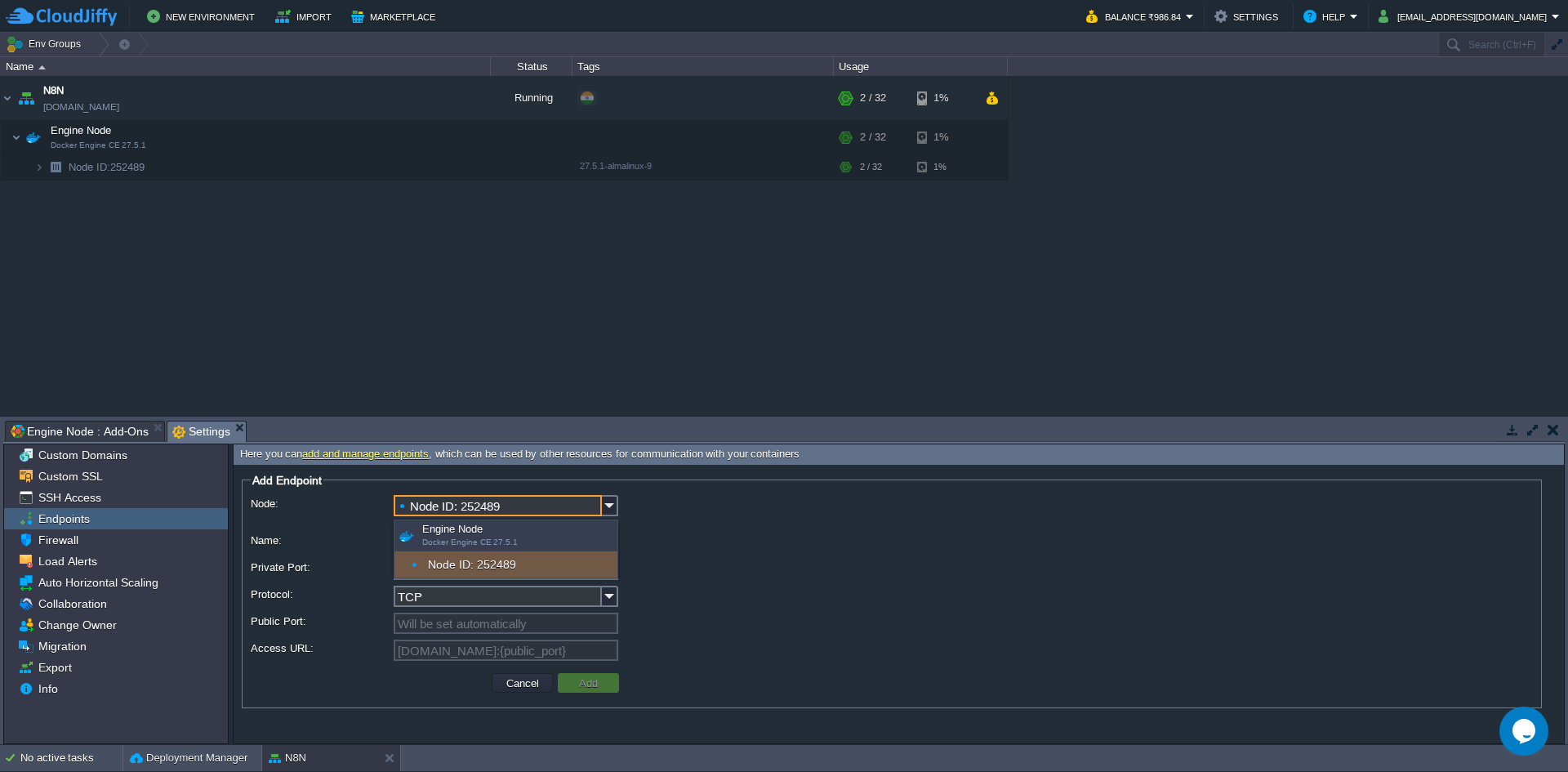
click at [472, 534] on div "Engine Node Docker Engine CE 27.5.1" at bounding box center [506, 535] width 223 height 31
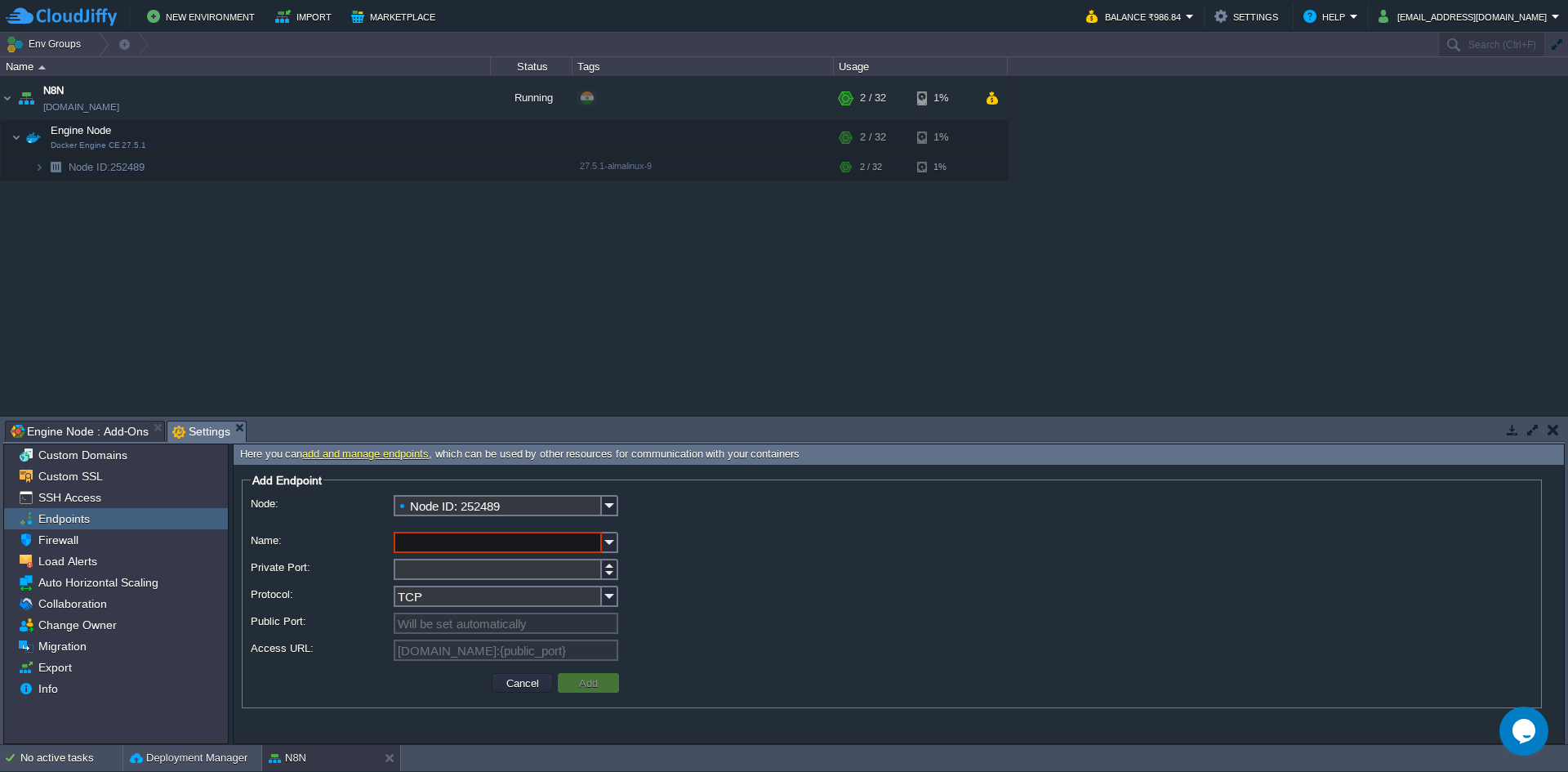
click at [709, 531] on div "Node: Node ID: 252489 Name: Private Port: Protocol: TCP Public Port: Will be se…" at bounding box center [891, 581] width 1281 height 171
click at [610, 544] on img at bounding box center [610, 542] width 16 height 21
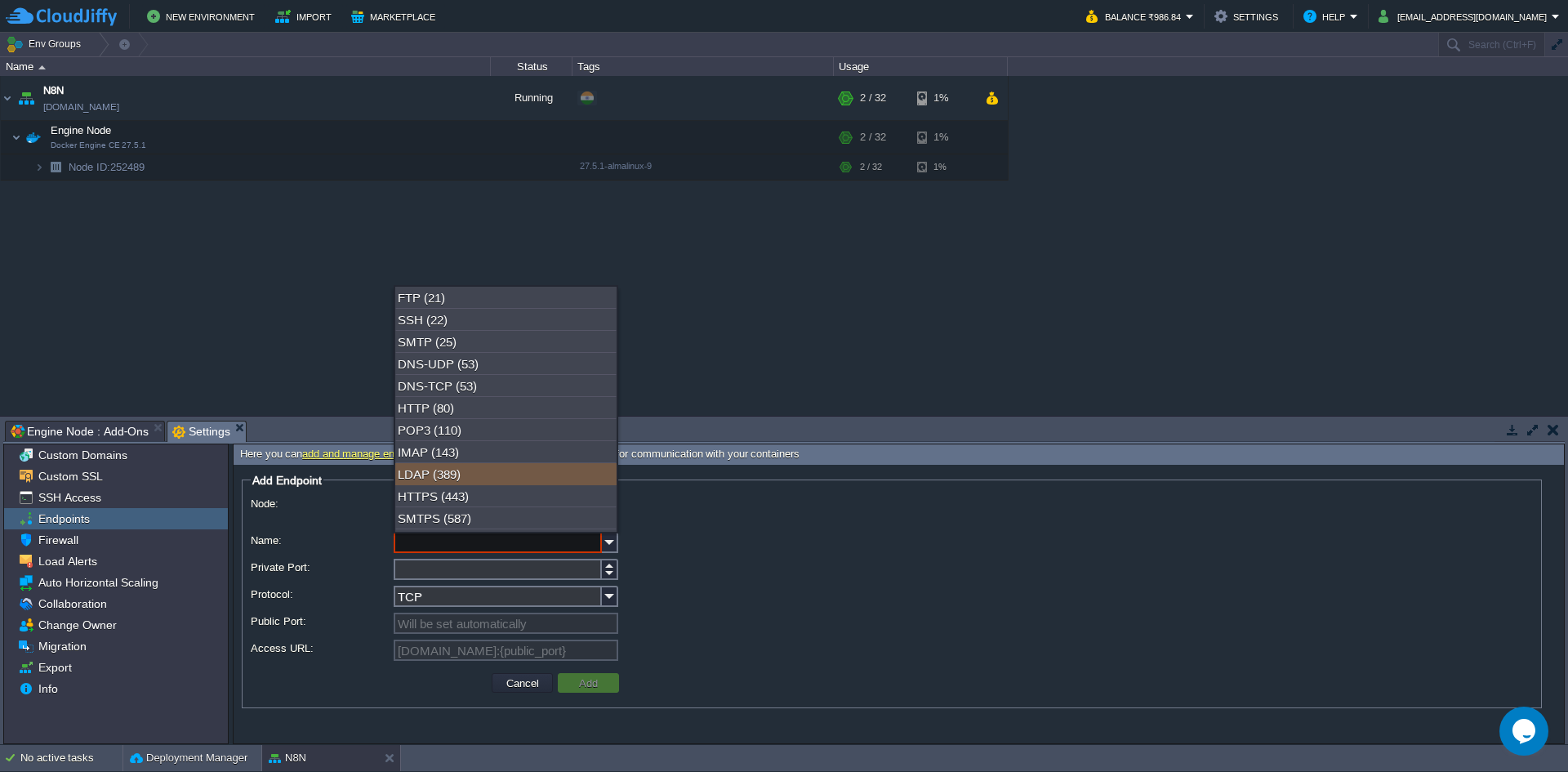
scroll to position [82, 0]
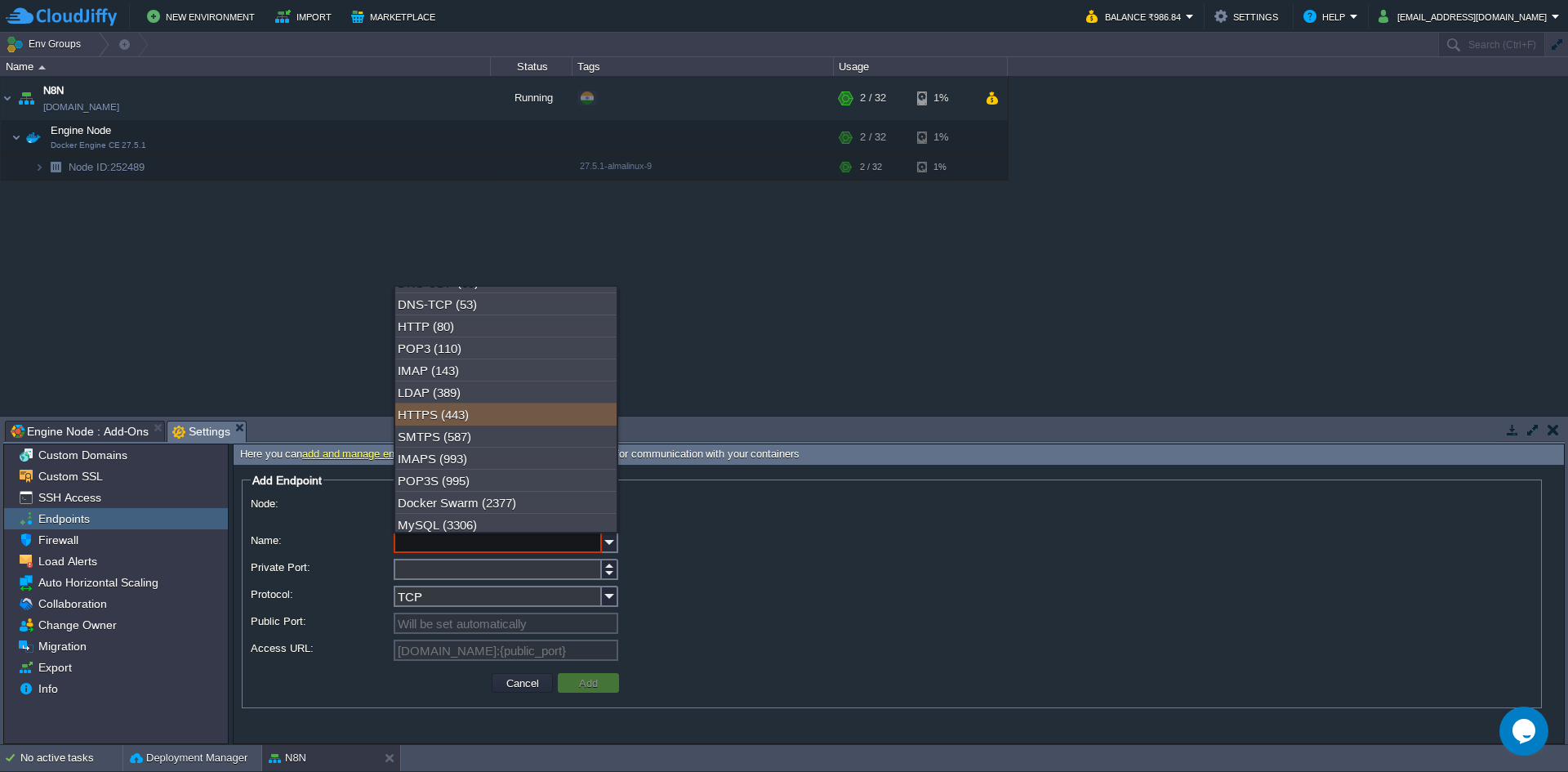
click at [456, 422] on div "HTTPS (443)" at bounding box center [506, 415] width 221 height 22
type input "HTTPS"
type input "443"
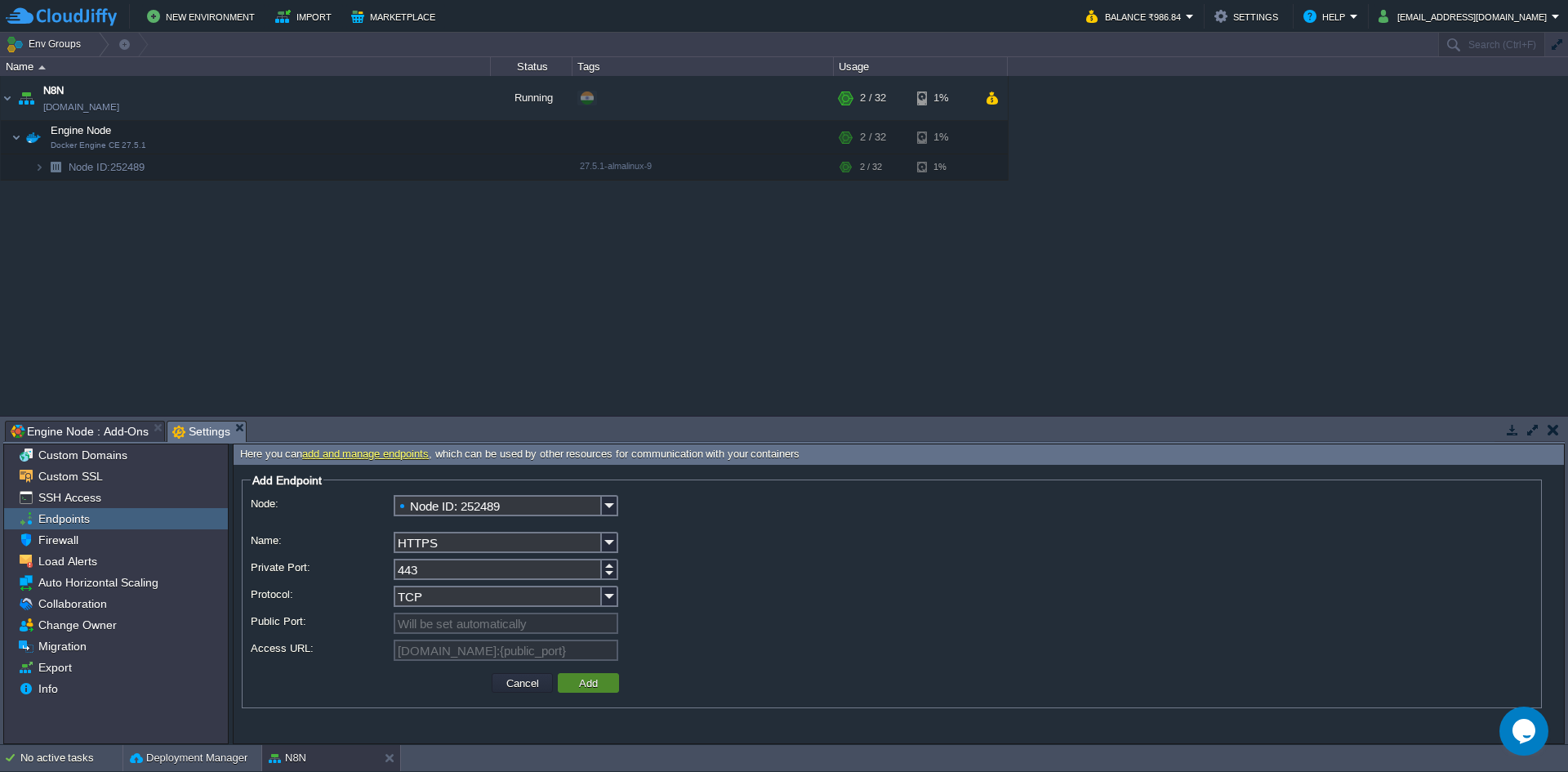
click at [597, 689] on button "Add" at bounding box center [589, 683] width 29 height 15
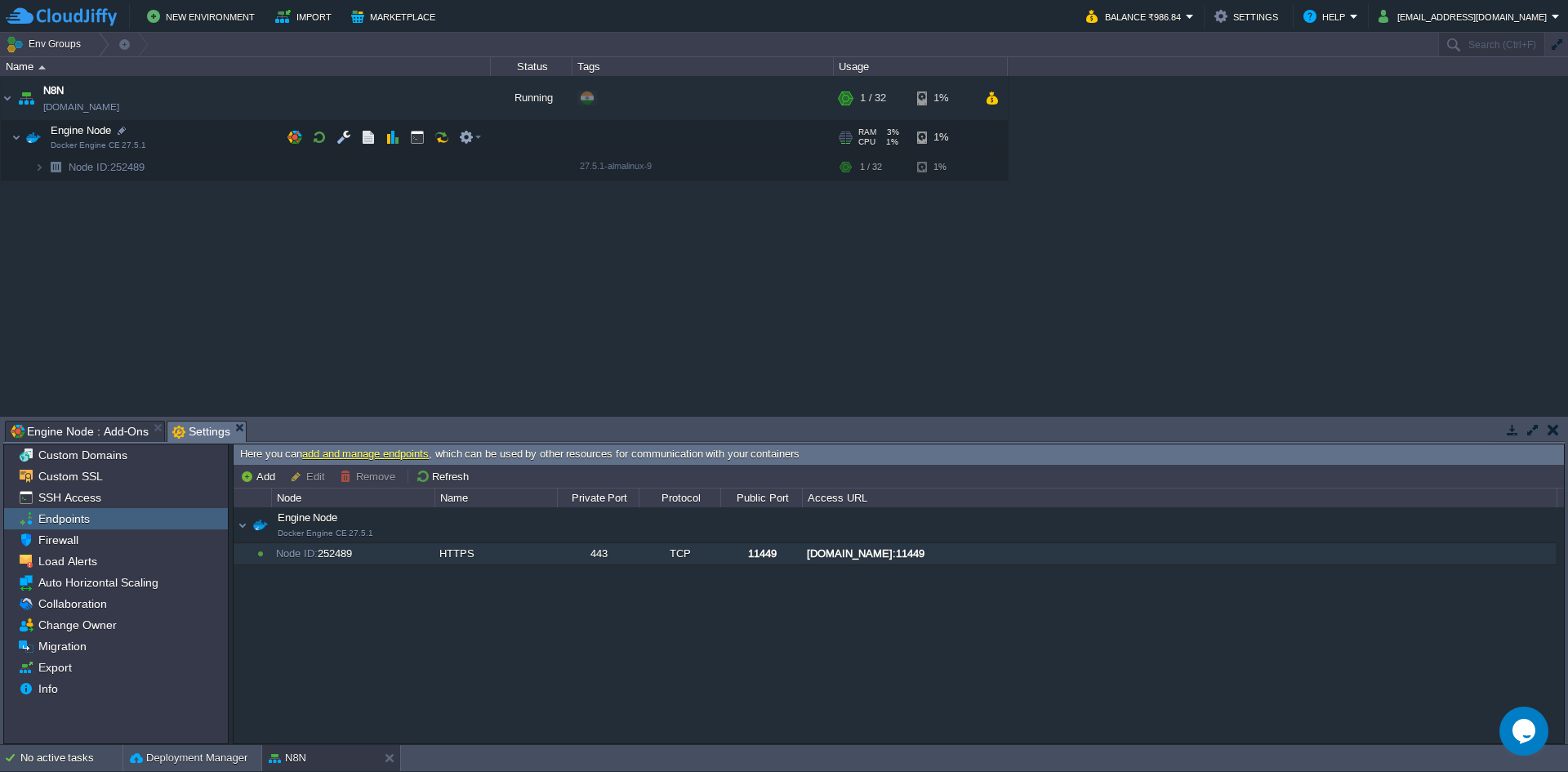
click at [267, 555] on div at bounding box center [252, 553] width 36 height 21
click at [309, 479] on button "Edit" at bounding box center [310, 476] width 40 height 15
type input "Node ID: 252489"
type input "HTTPS"
type input "443"
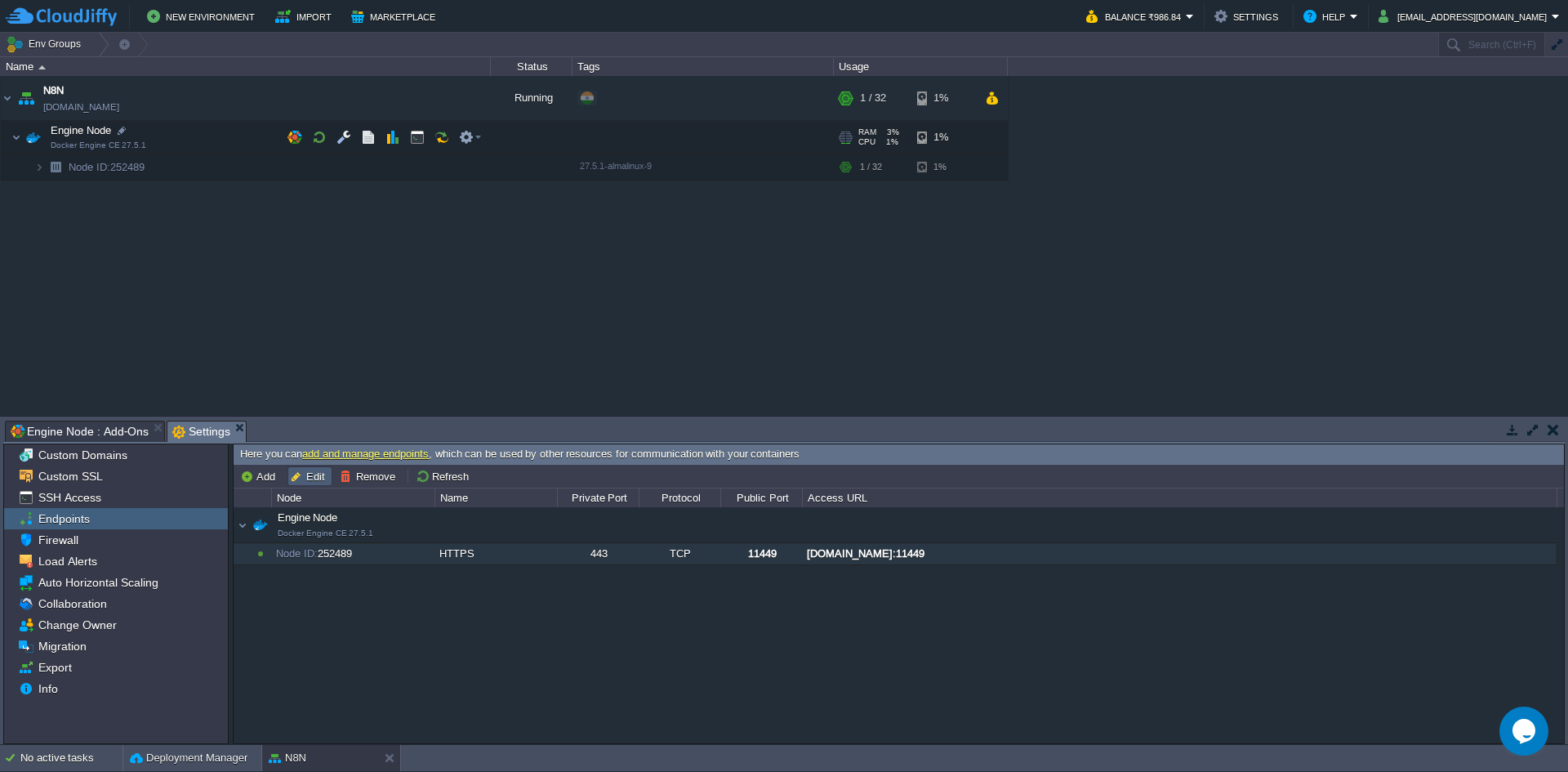
type input "TCP"
type input "11449"
type input "[DOMAIN_NAME]:{public_port}"
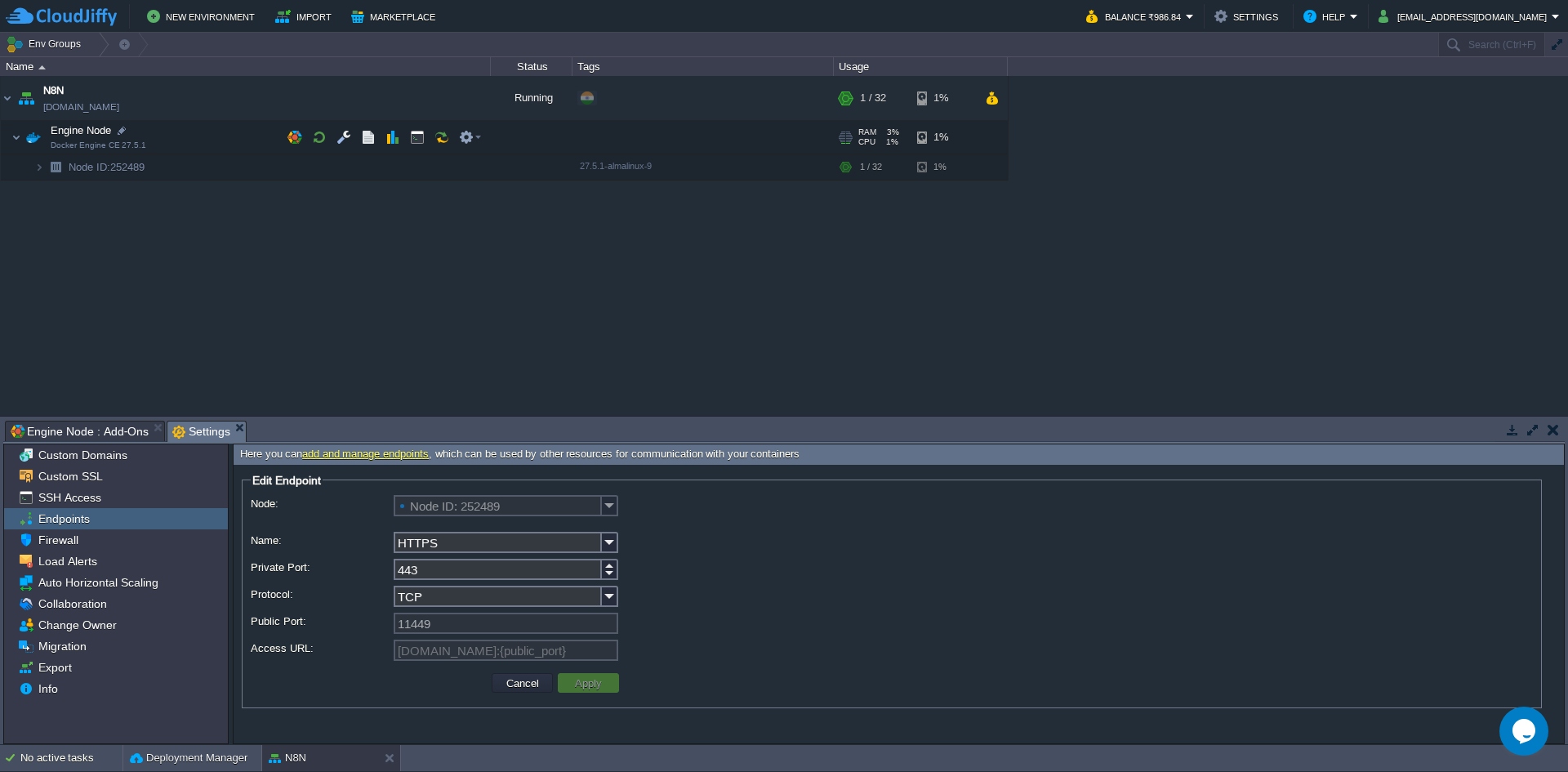
click at [566, 603] on input "TCP" at bounding box center [498, 595] width 209 height 21
click at [691, 561] on div "443" at bounding box center [891, 571] width 1281 height 24
click at [523, 680] on button "Cancel" at bounding box center [522, 683] width 43 height 15
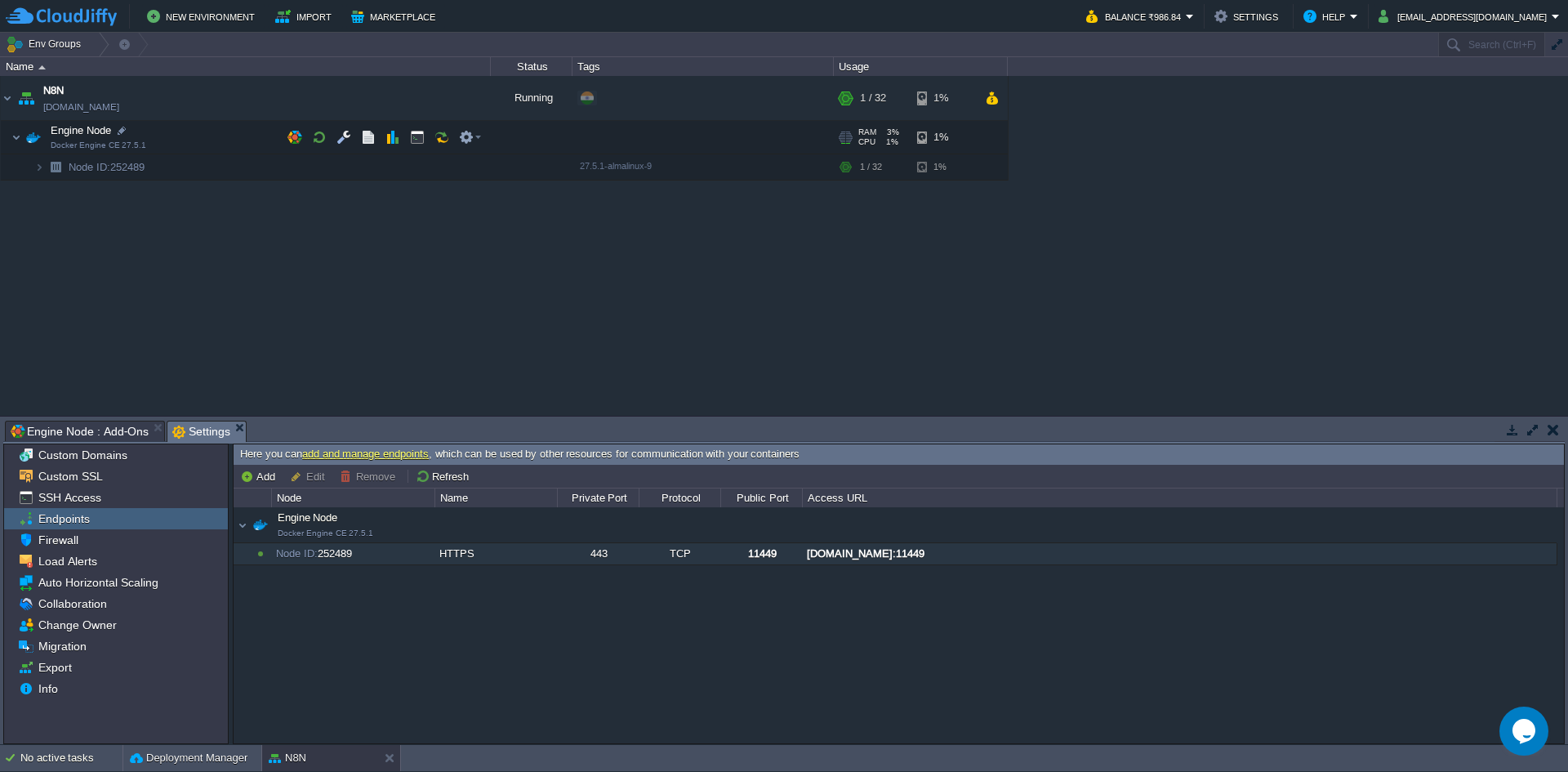
click at [307, 548] on div "Node ID: 252489" at bounding box center [353, 553] width 161 height 21
click at [354, 479] on button "Remove" at bounding box center [370, 476] width 61 height 15
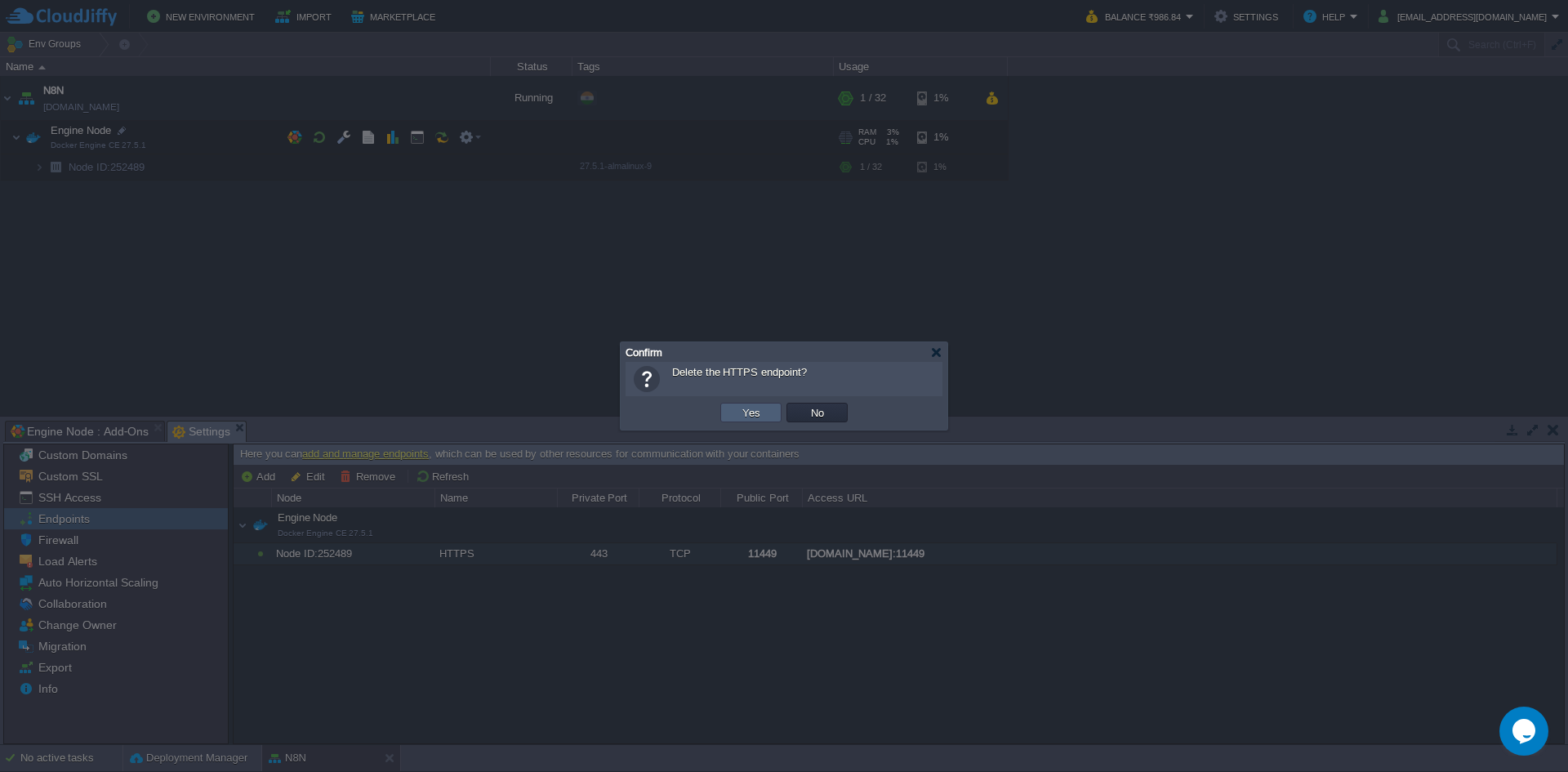
click at [741, 404] on td "Yes" at bounding box center [751, 413] width 62 height 20
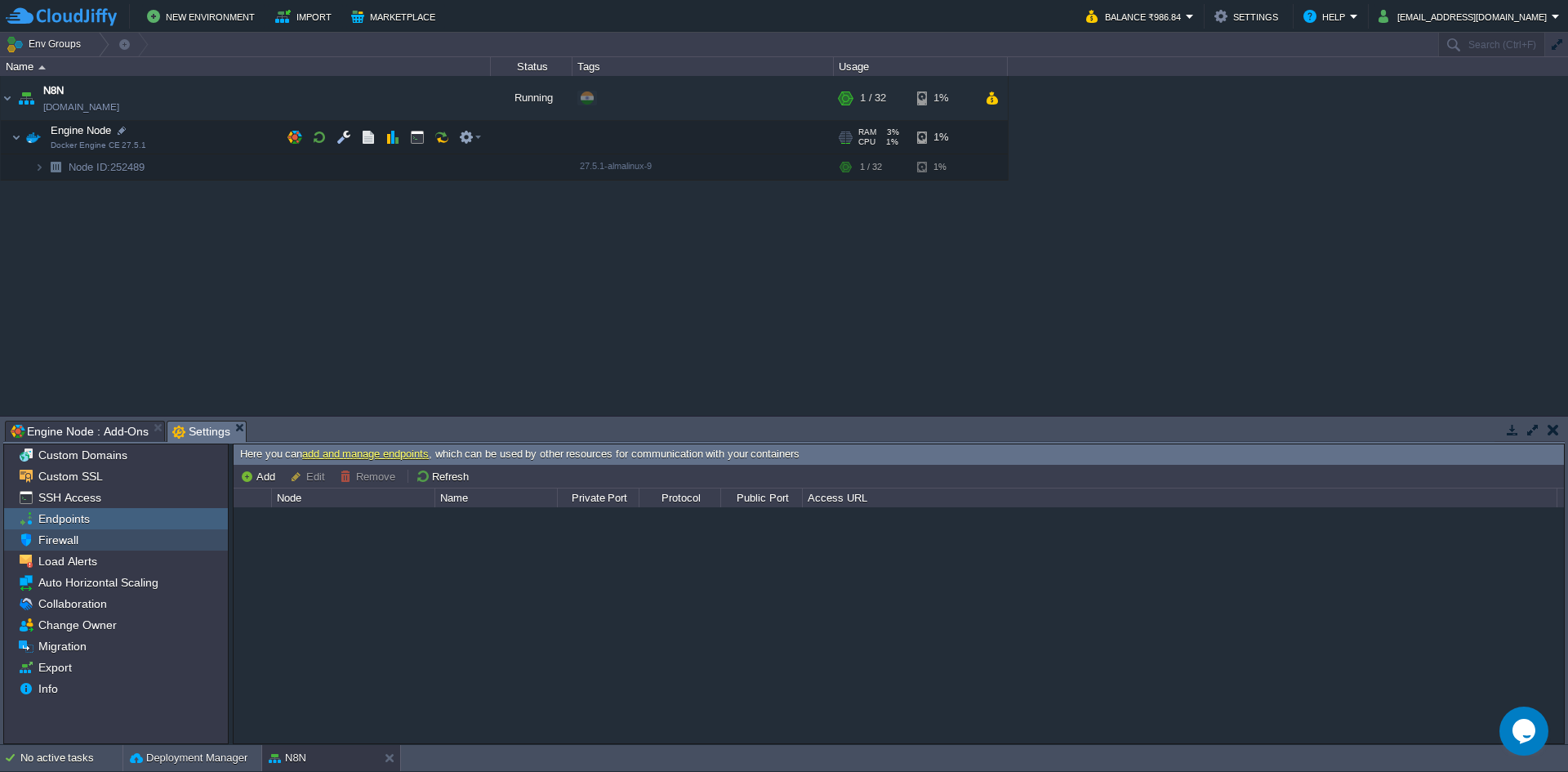
click at [76, 537] on span "Firewall" at bounding box center [58, 540] width 45 height 15
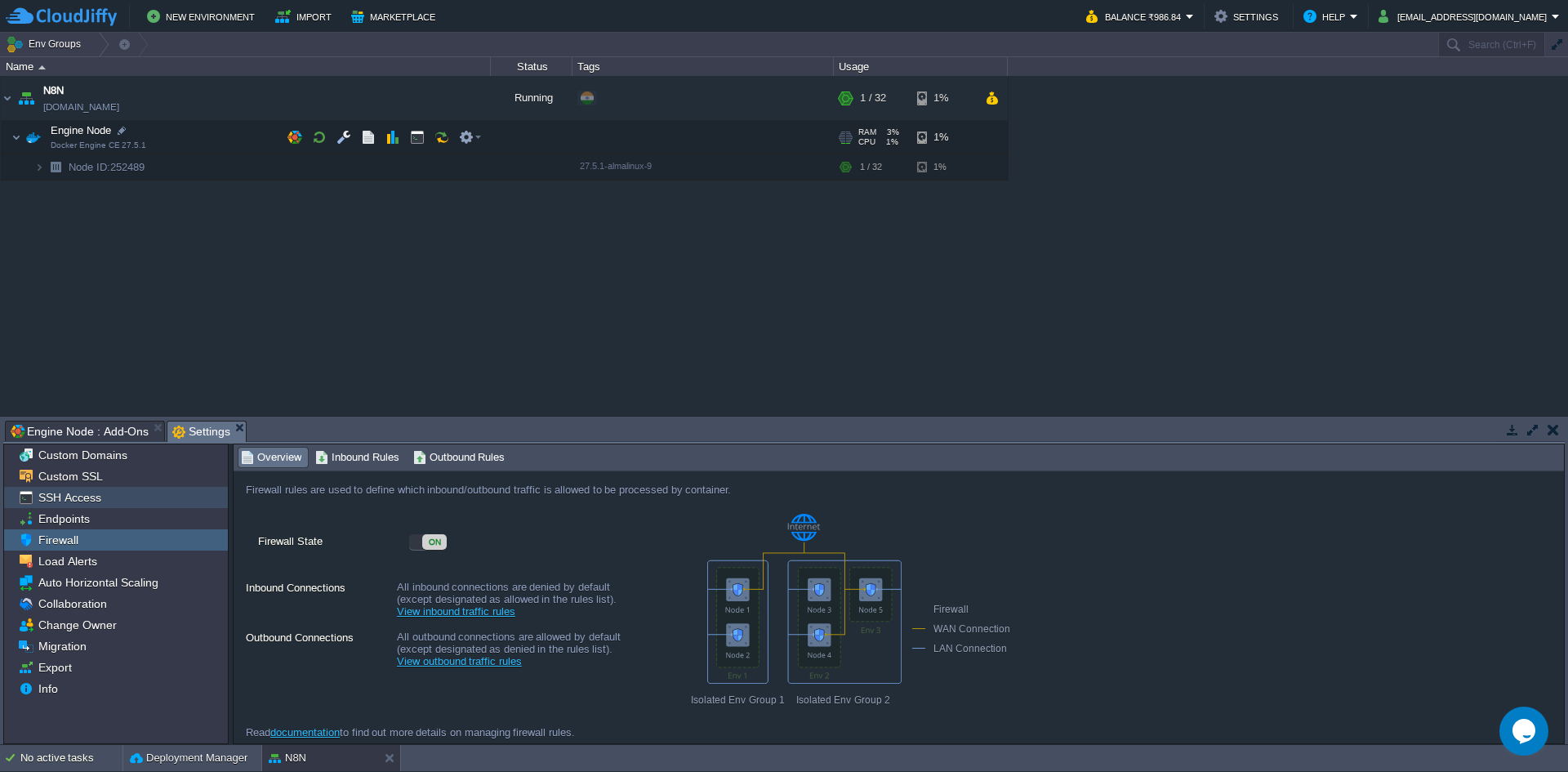
click at [81, 503] on span "SSH Access" at bounding box center [70, 497] width 69 height 15
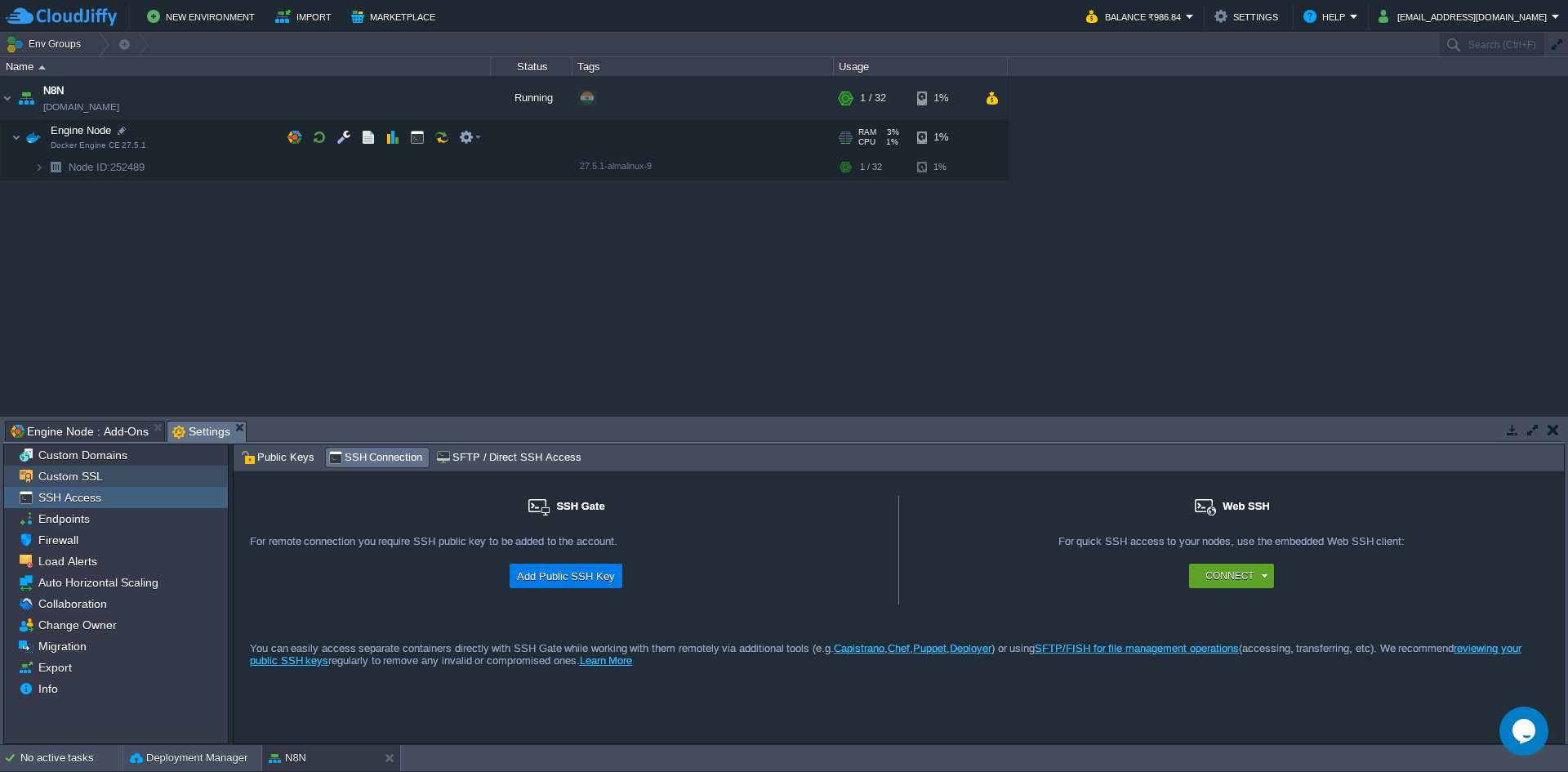
click at [73, 473] on span "Custom SSL" at bounding box center [70, 476] width 70 height 15
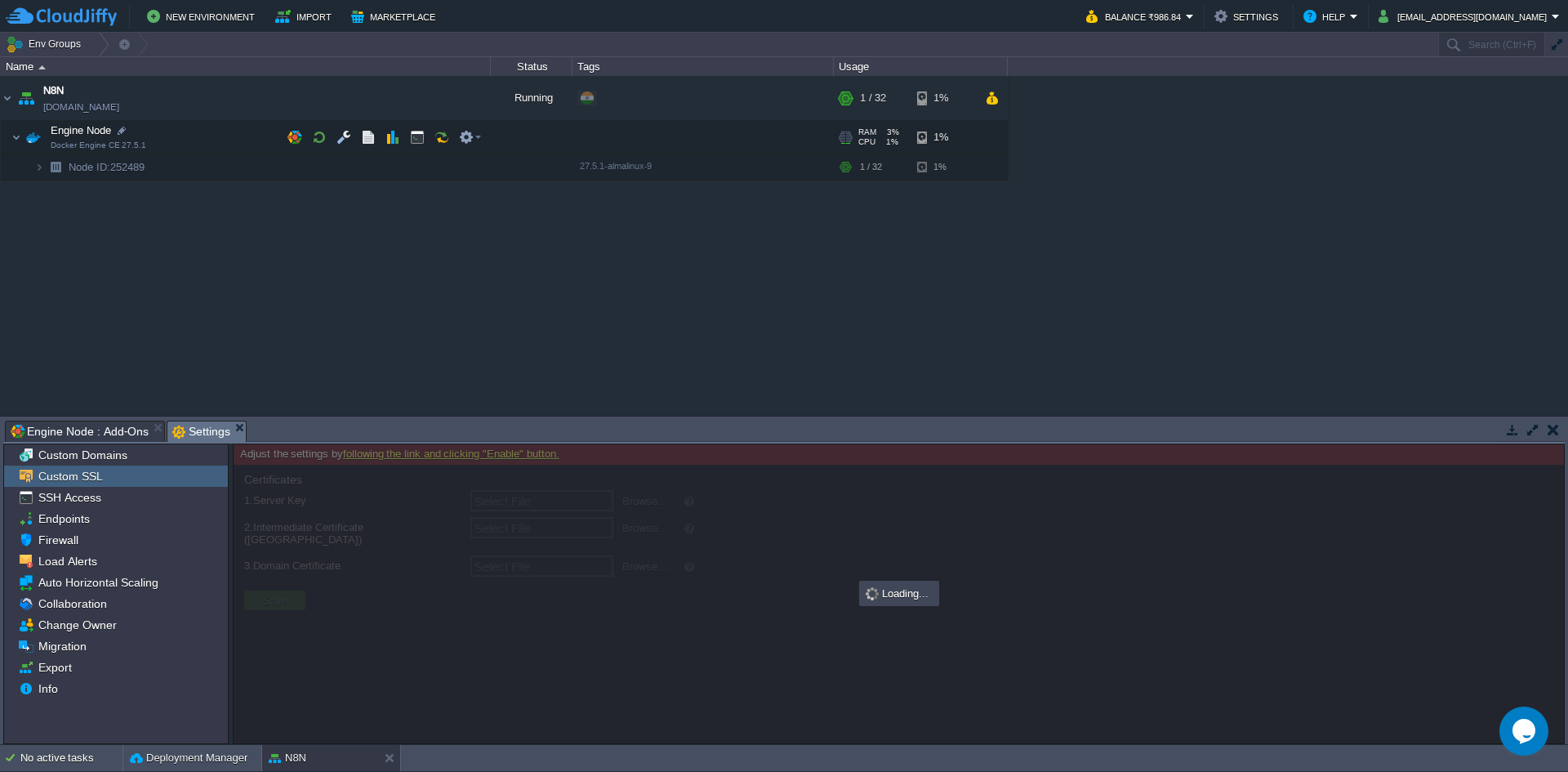
type input "Select File"
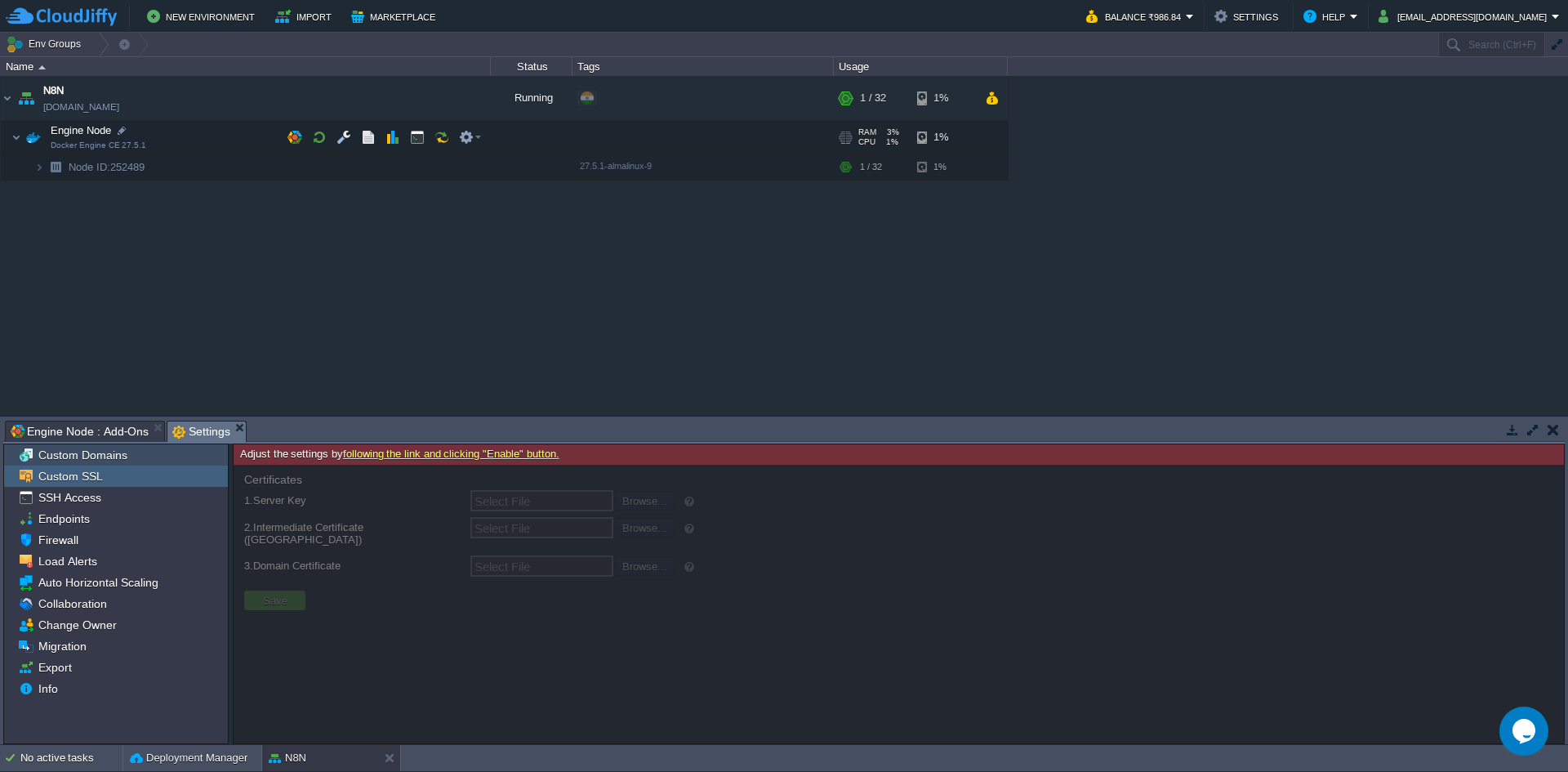
click at [82, 456] on span "Custom Domains" at bounding box center [83, 454] width 94 height 15
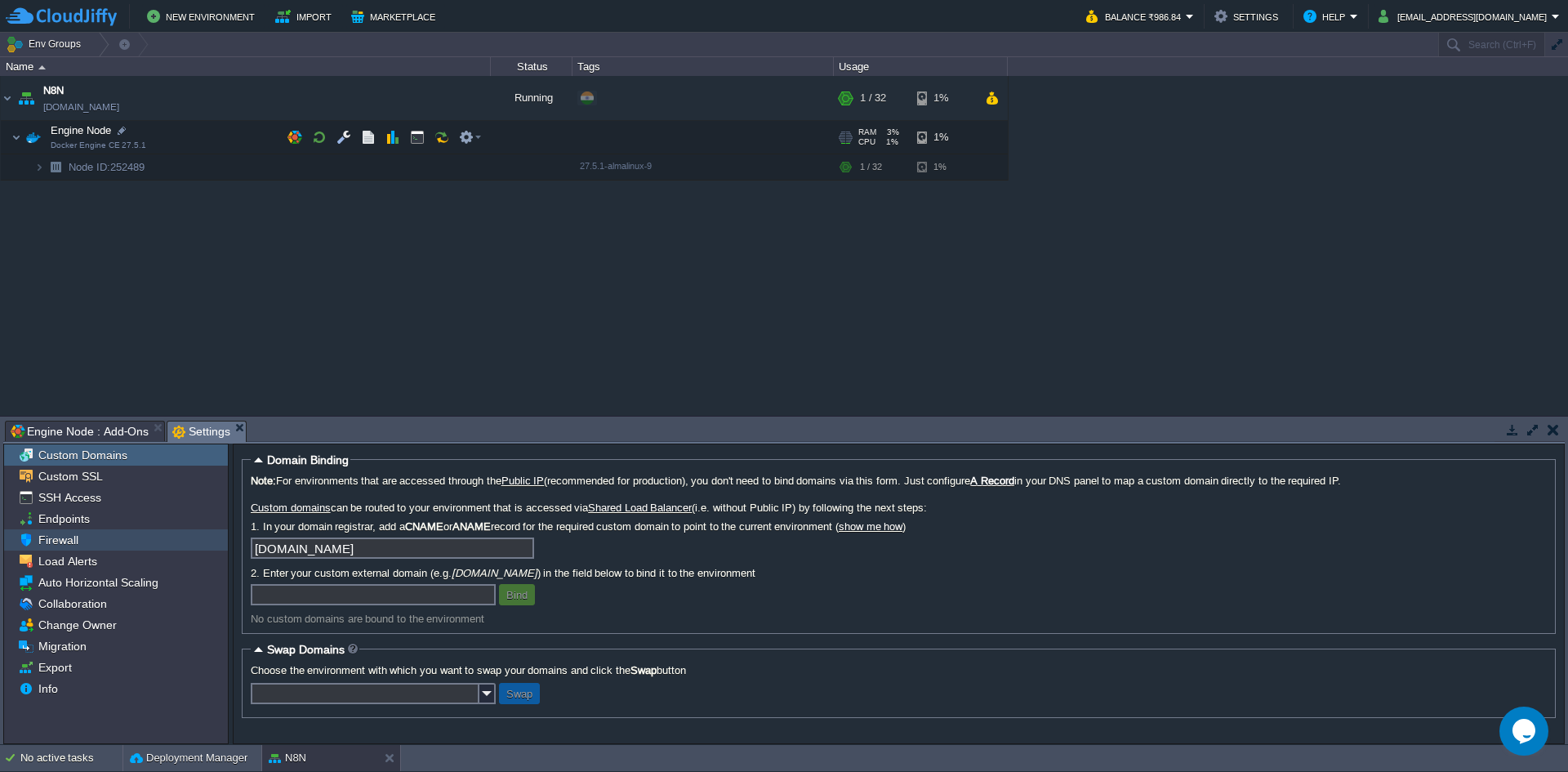
click at [38, 542] on span "Firewall" at bounding box center [58, 540] width 45 height 15
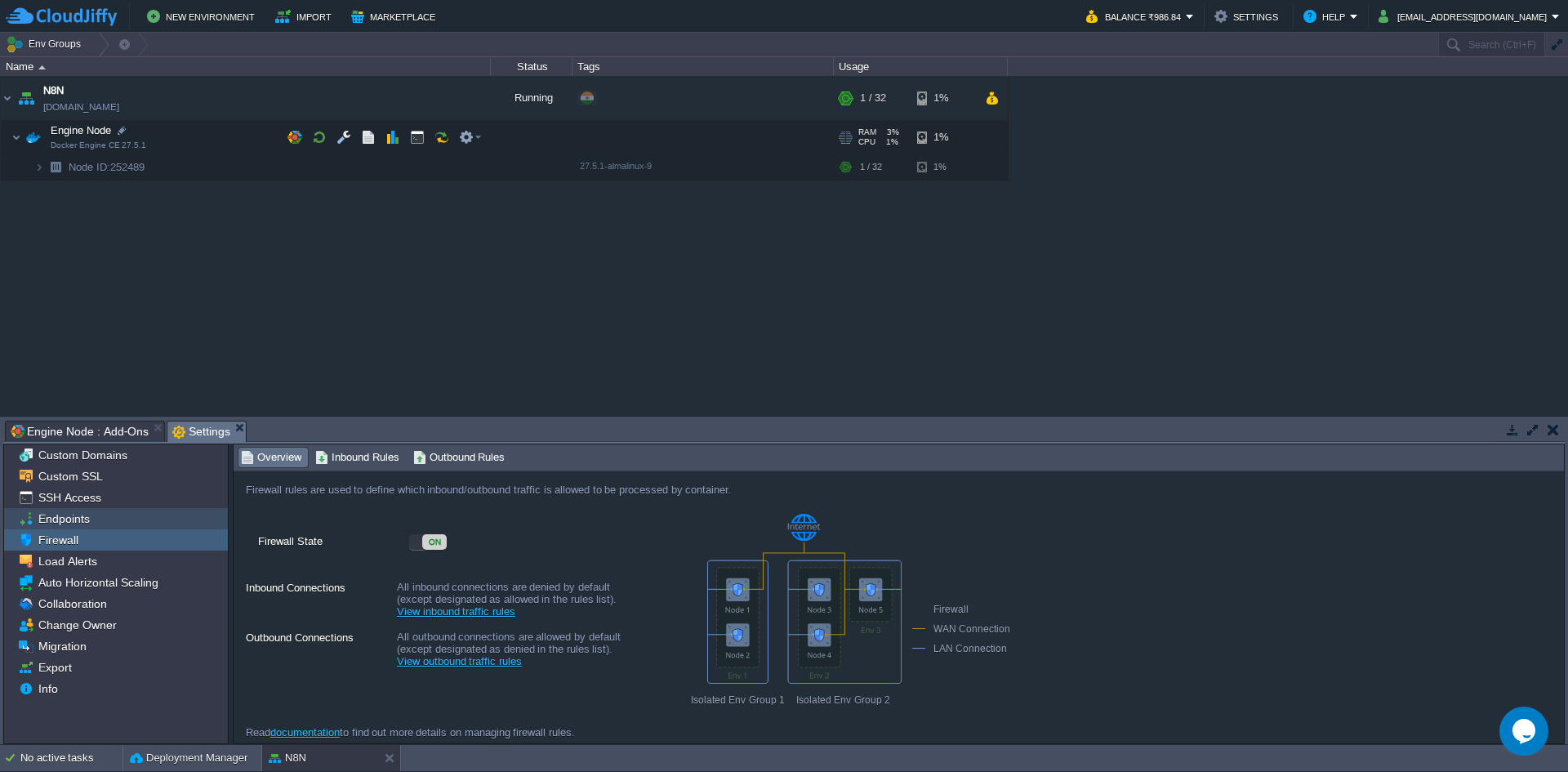
click at [57, 522] on span "Endpoints" at bounding box center [63, 519] width 57 height 15
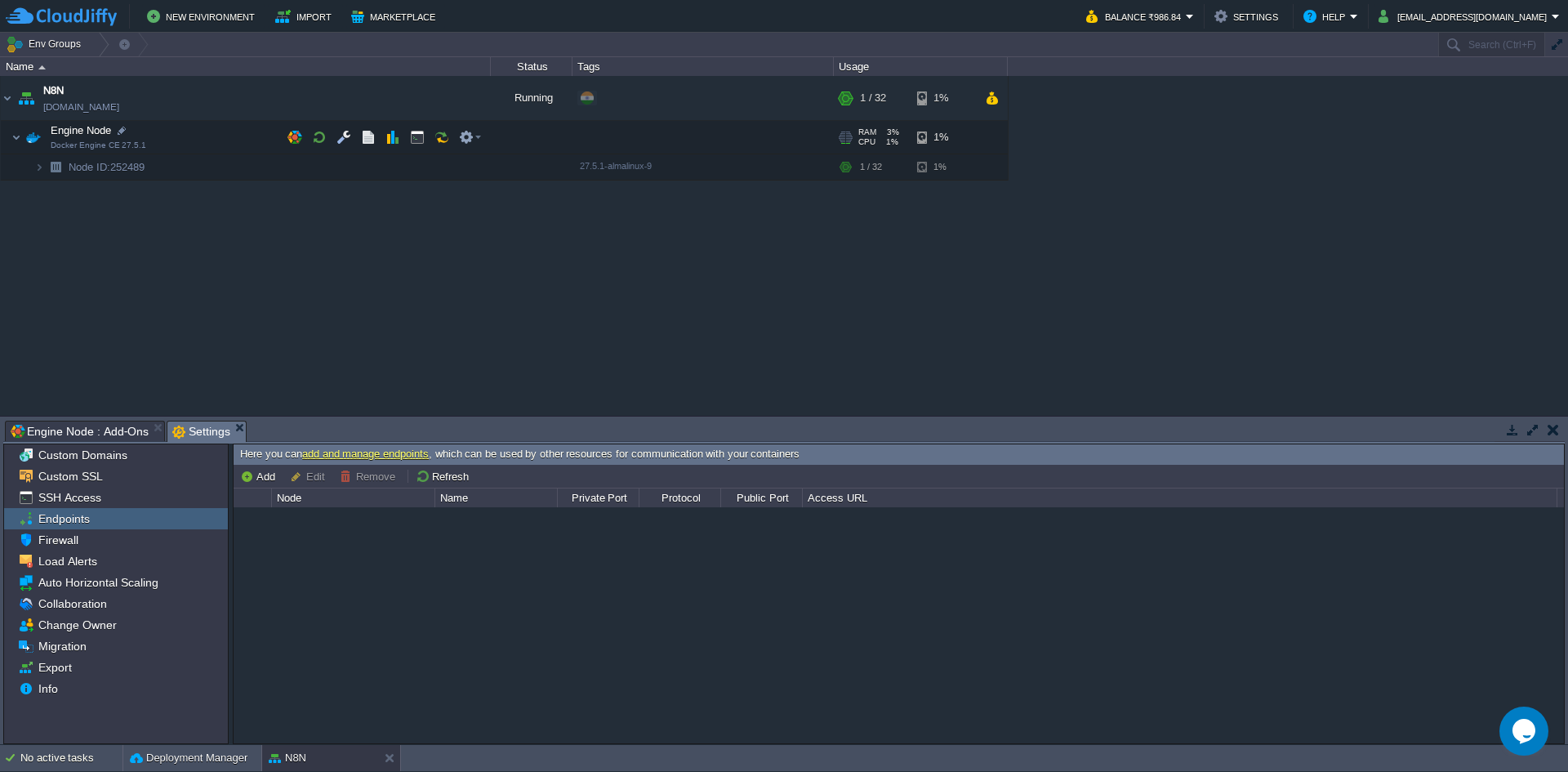
click at [376, 456] on link "add and manage endpoints" at bounding box center [365, 454] width 127 height 13
click at [72, 605] on span "Collaboration" at bounding box center [73, 603] width 74 height 15
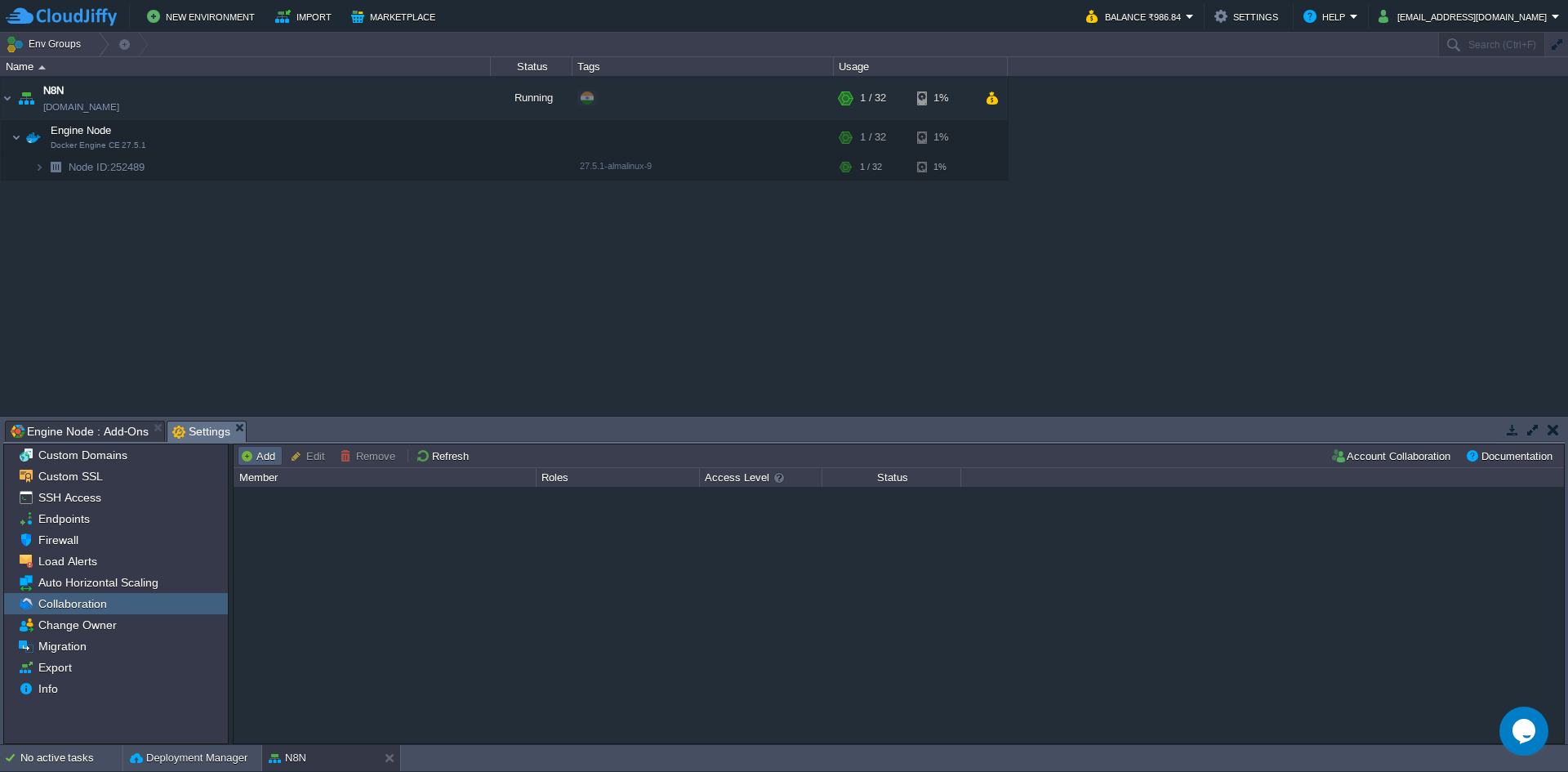
click at [259, 461] on button "Add" at bounding box center [260, 455] width 40 height 15
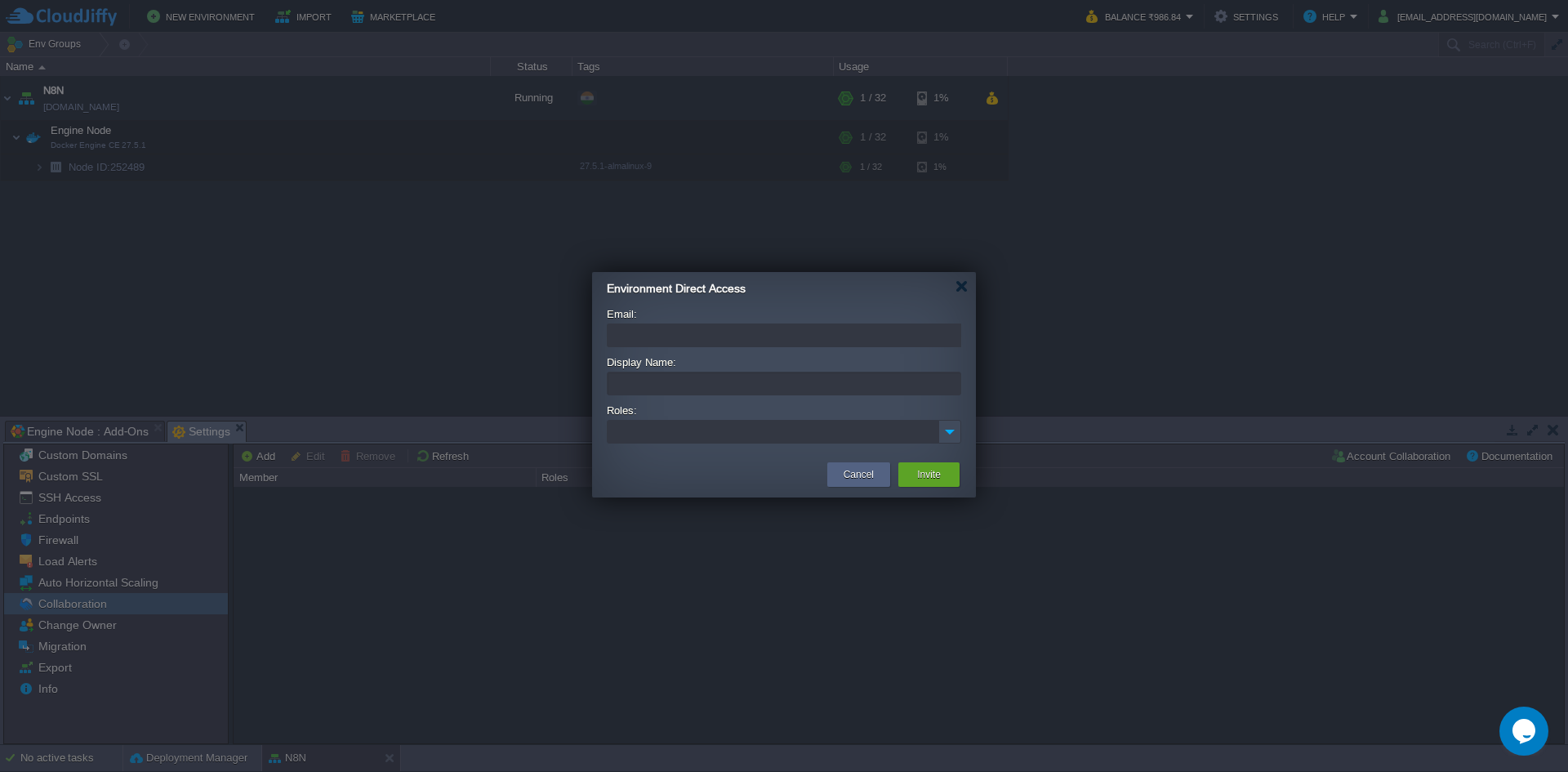
click at [726, 426] on ul at bounding box center [774, 432] width 330 height 22
click at [607, 370] on div at bounding box center [784, 383] width 355 height 29
click at [960, 288] on div at bounding box center [961, 287] width 13 height 13
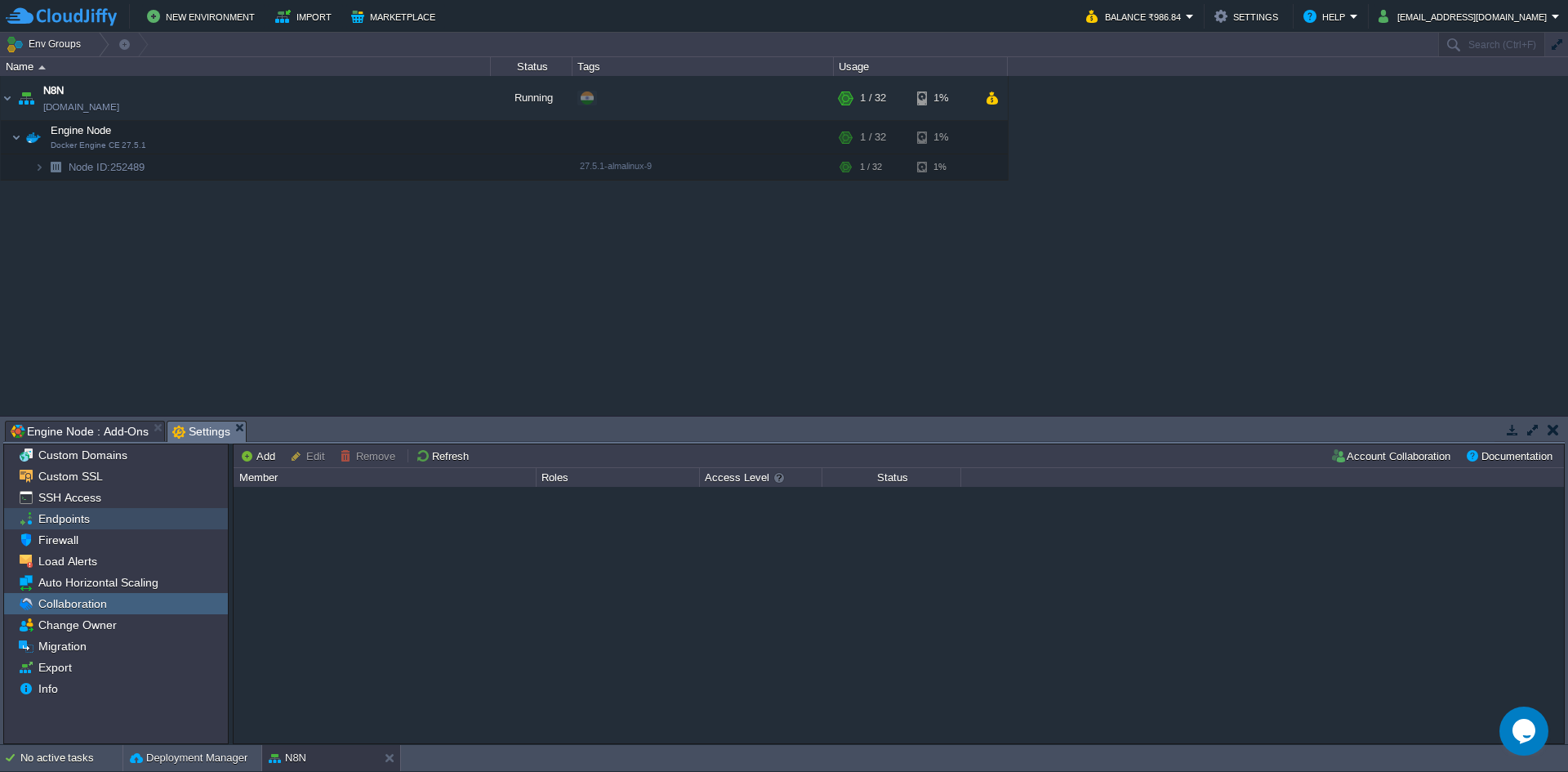
click at [61, 513] on span "Endpoints" at bounding box center [63, 519] width 57 height 15
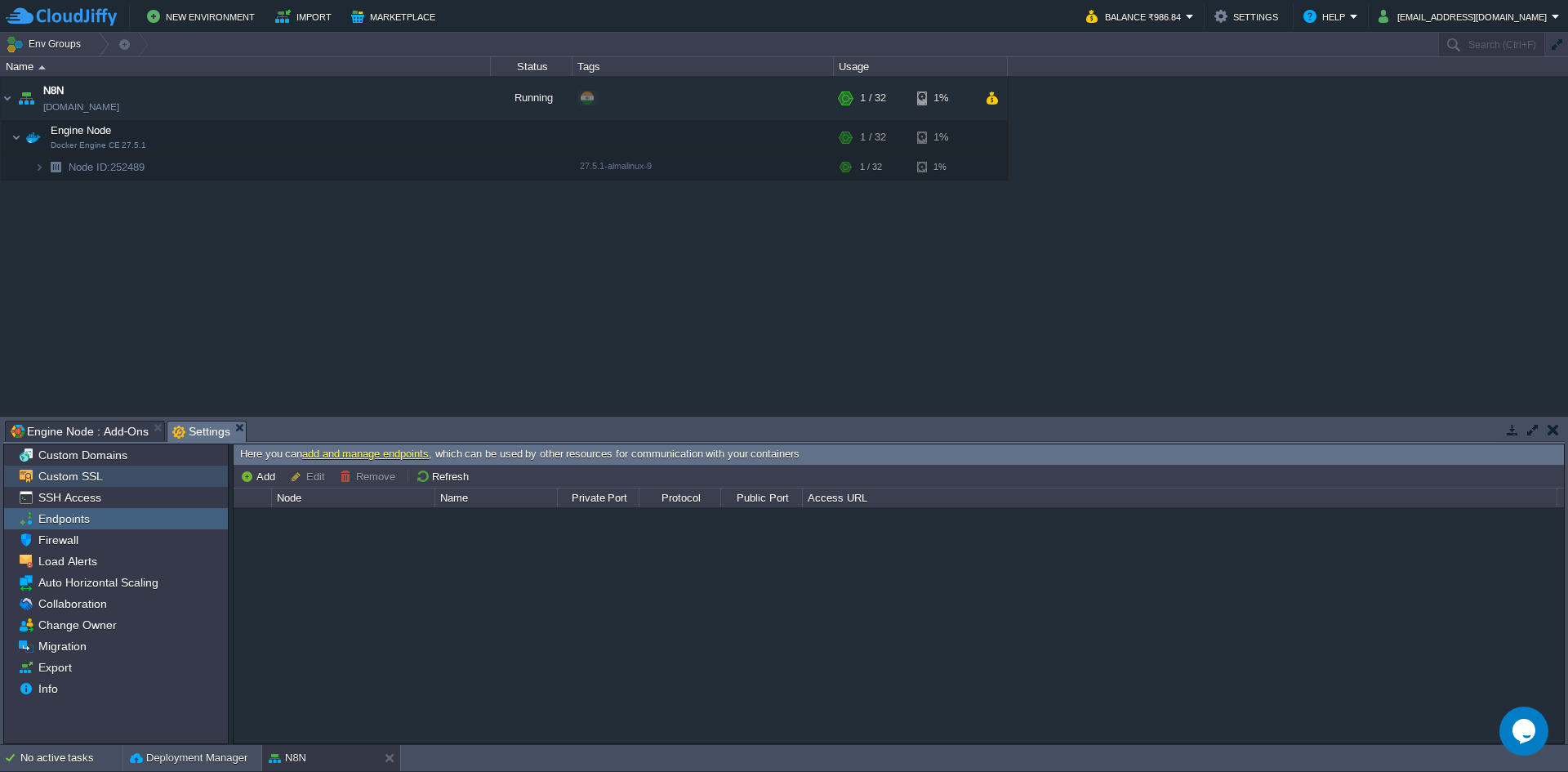
click at [75, 484] on span "Custom SSL" at bounding box center [70, 476] width 70 height 15
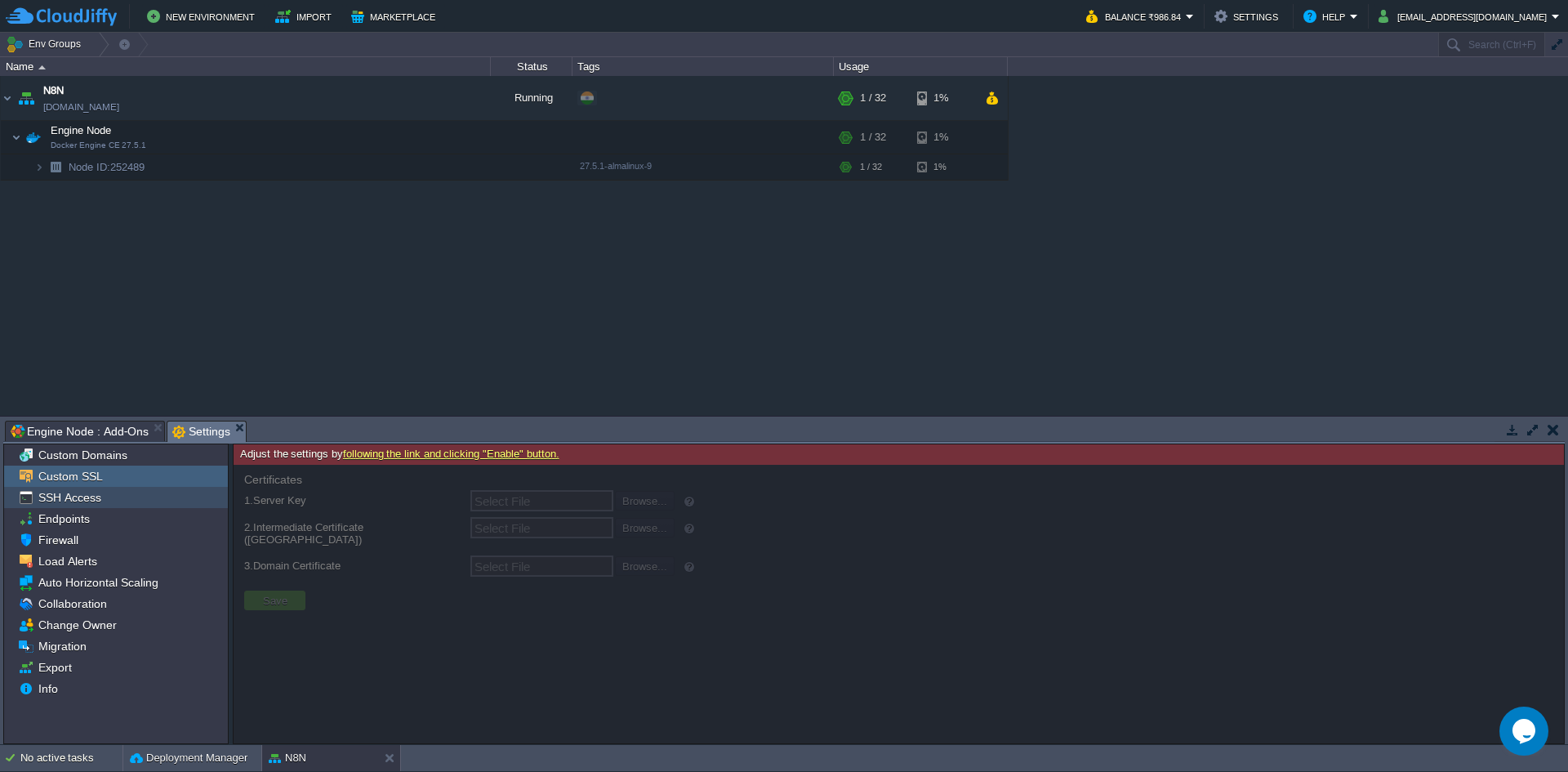
click at [73, 498] on span "SSH Access" at bounding box center [70, 497] width 69 height 15
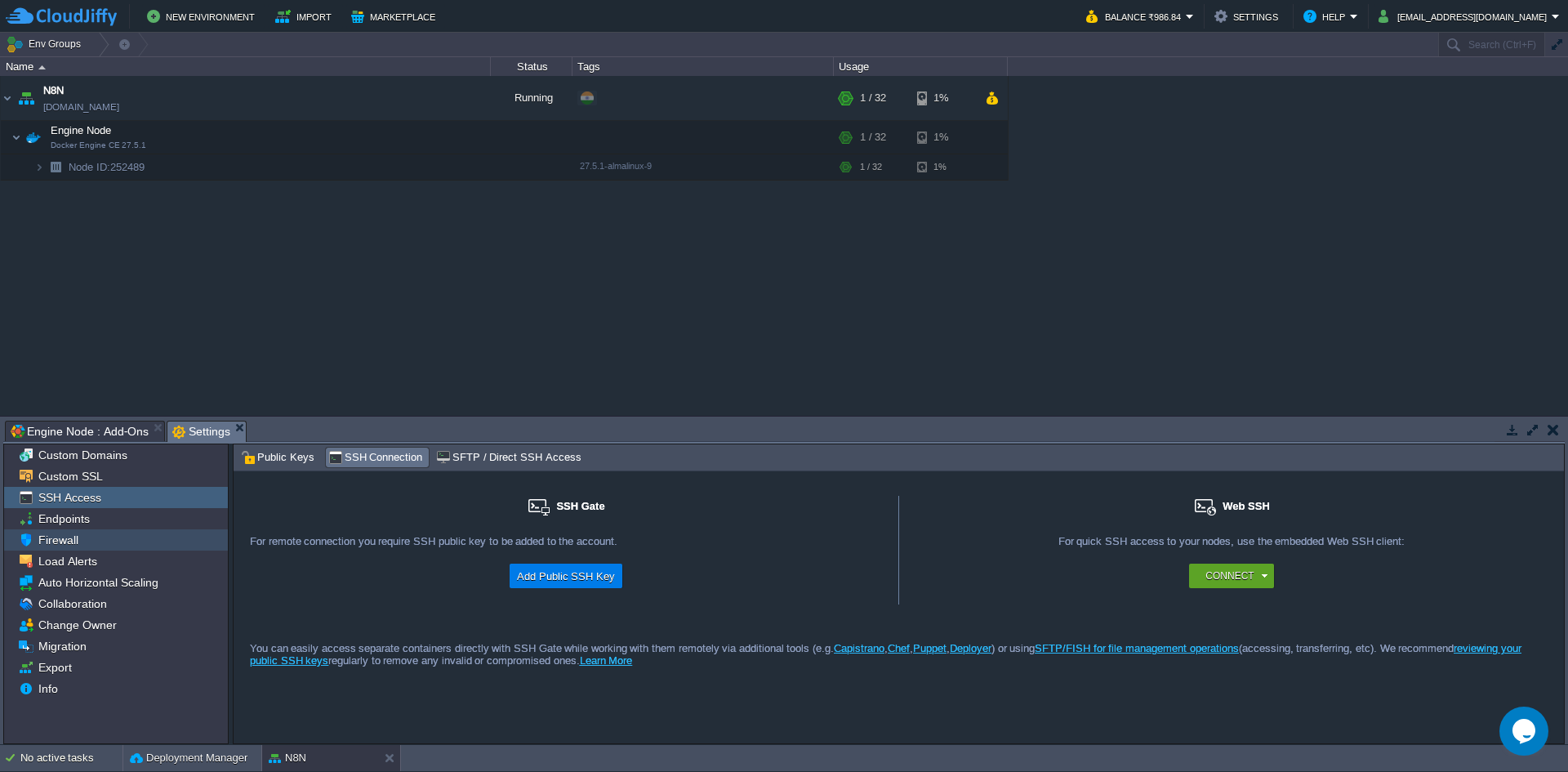
click at [69, 540] on span "Firewall" at bounding box center [58, 540] width 45 height 15
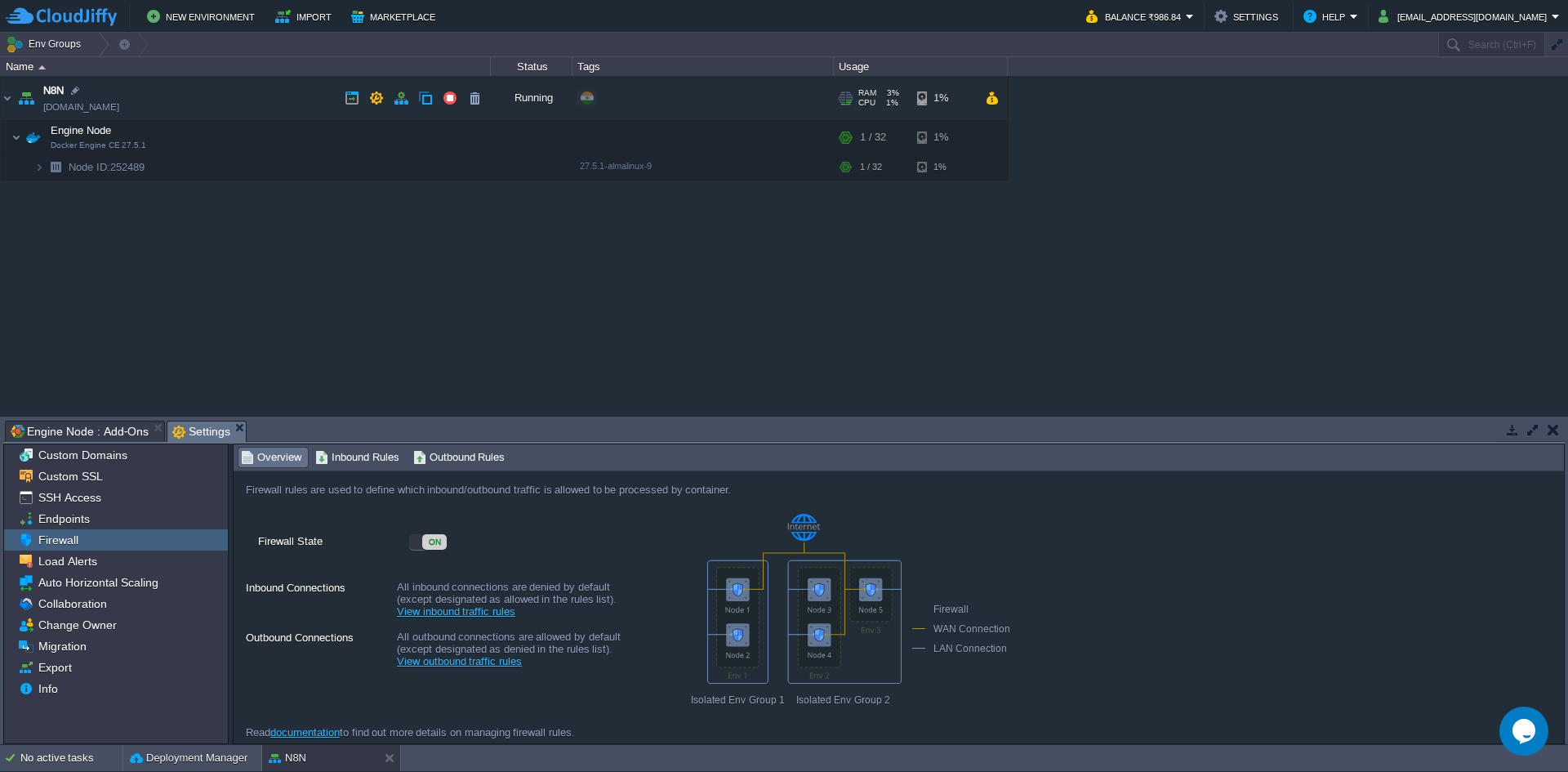
click at [65, 107] on link "[DOMAIN_NAME]" at bounding box center [82, 107] width 76 height 16
click at [351, 464] on span "Inbound Rules" at bounding box center [357, 457] width 84 height 18
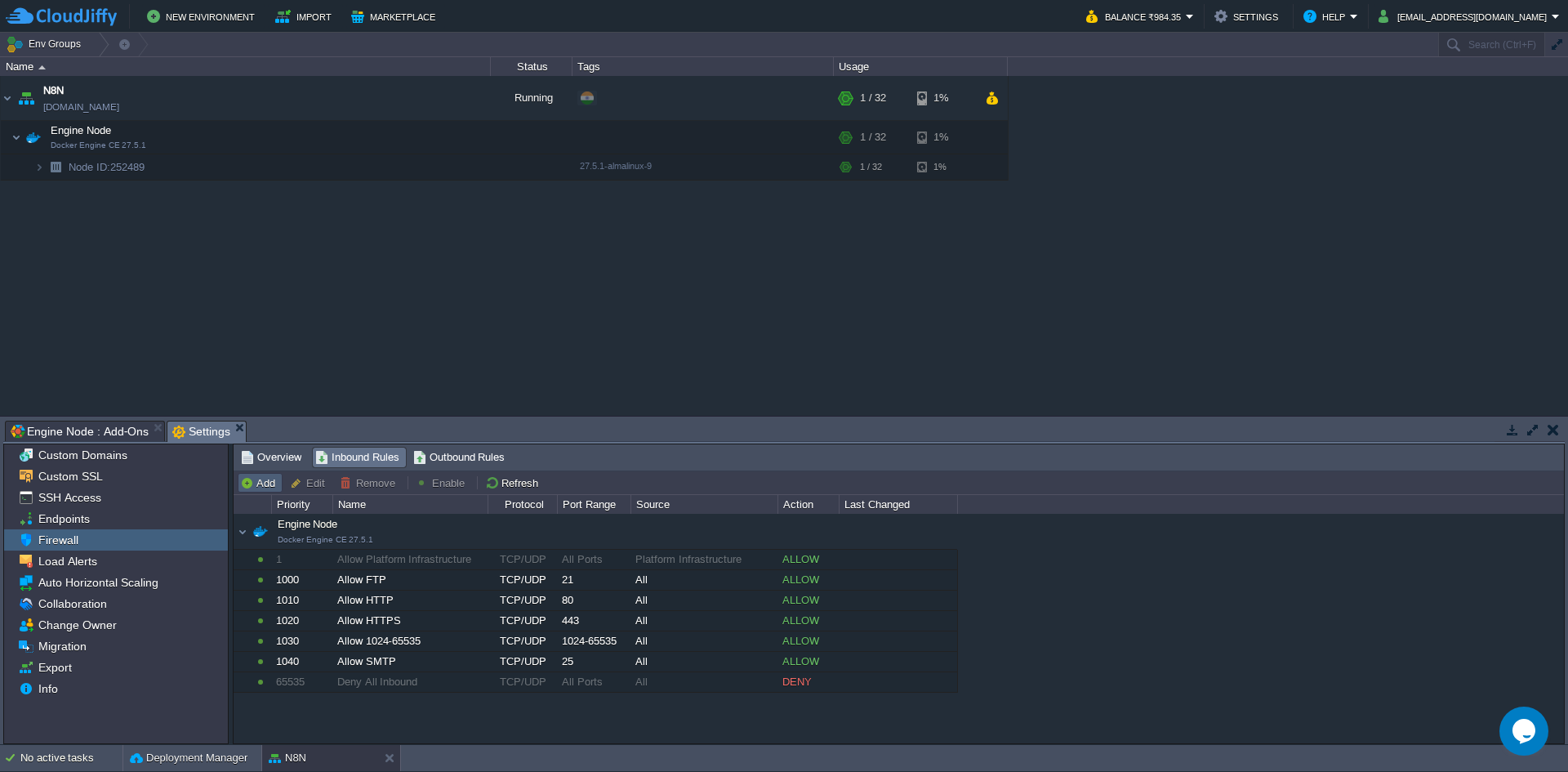
click at [262, 484] on button "Add" at bounding box center [260, 483] width 40 height 15
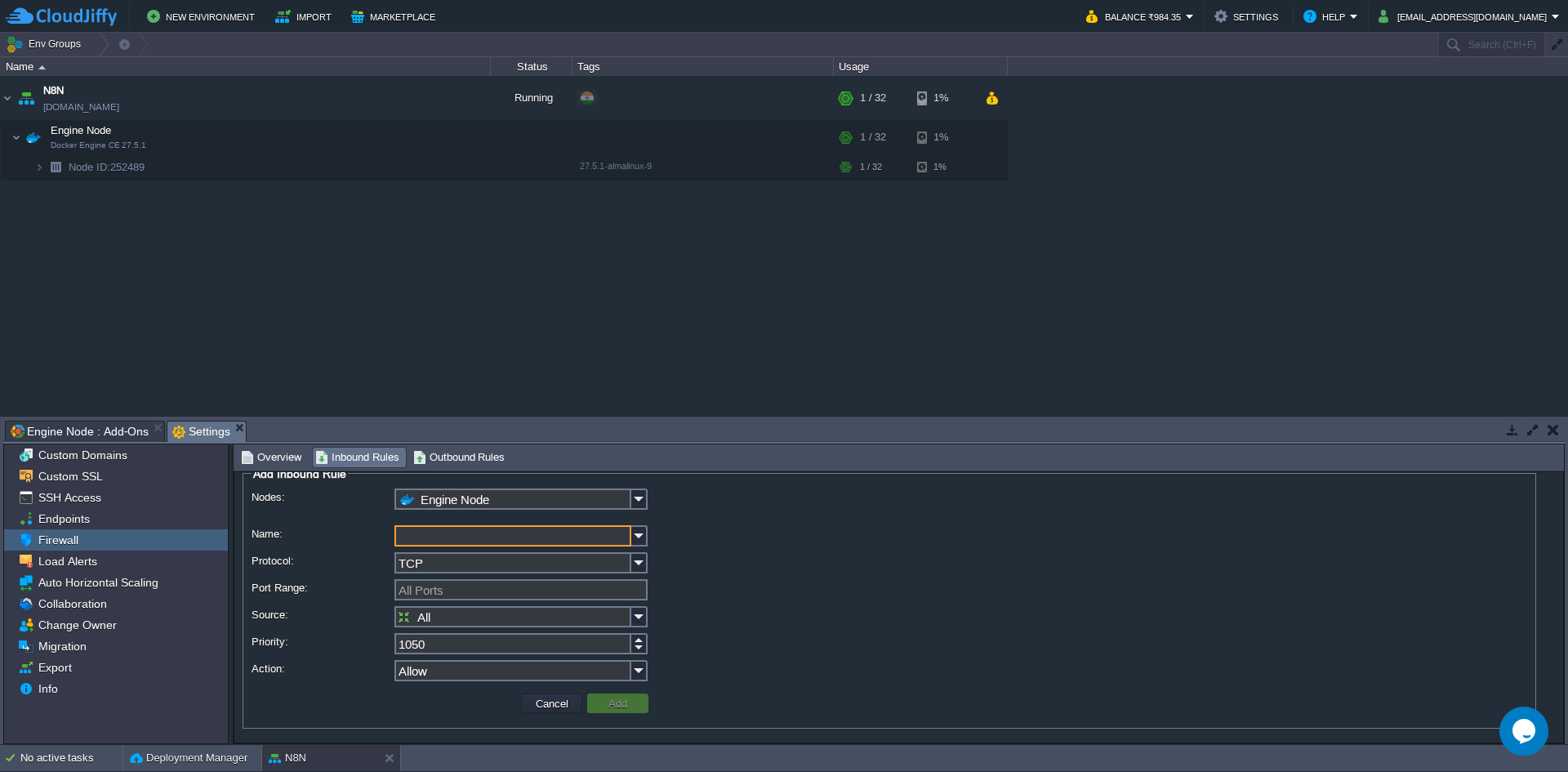
scroll to position [17, 0]
click at [637, 499] on img at bounding box center [639, 496] width 16 height 21
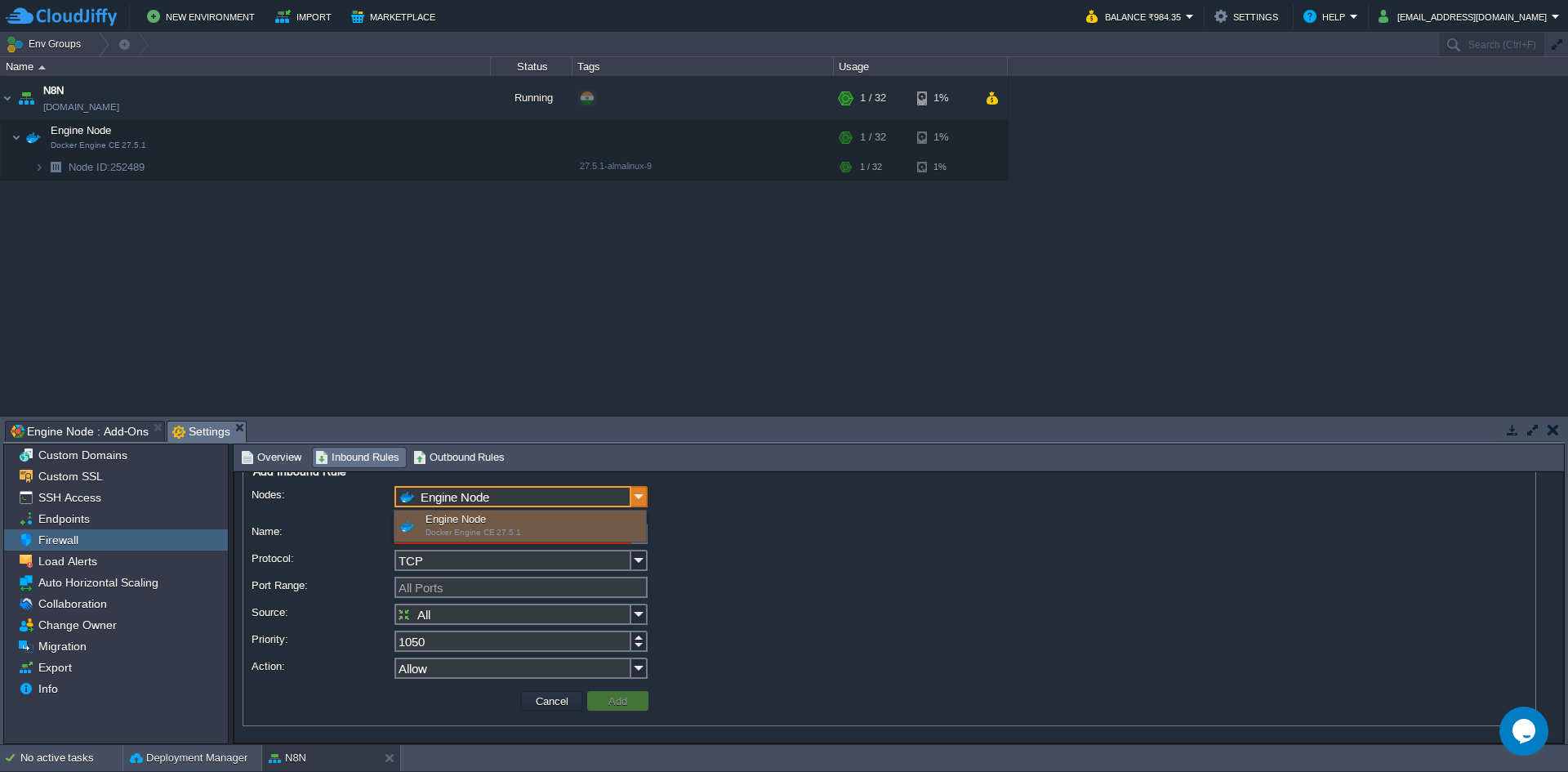
click at [637, 499] on img at bounding box center [639, 496] width 16 height 21
click at [125, 582] on span "Auto Horizontal Scaling" at bounding box center [98, 582] width 126 height 15
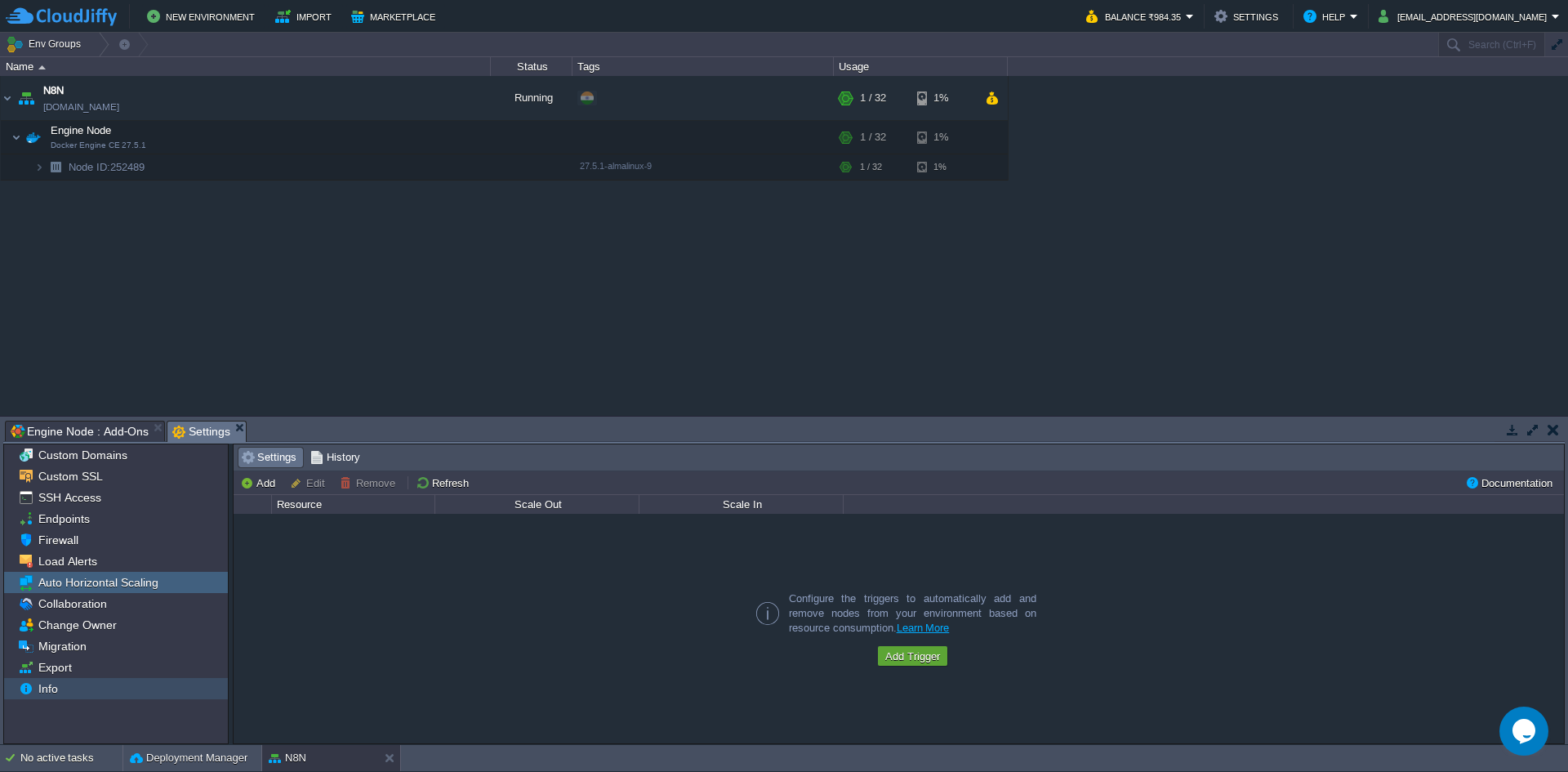
click at [54, 689] on span "Info" at bounding box center [48, 689] width 25 height 15
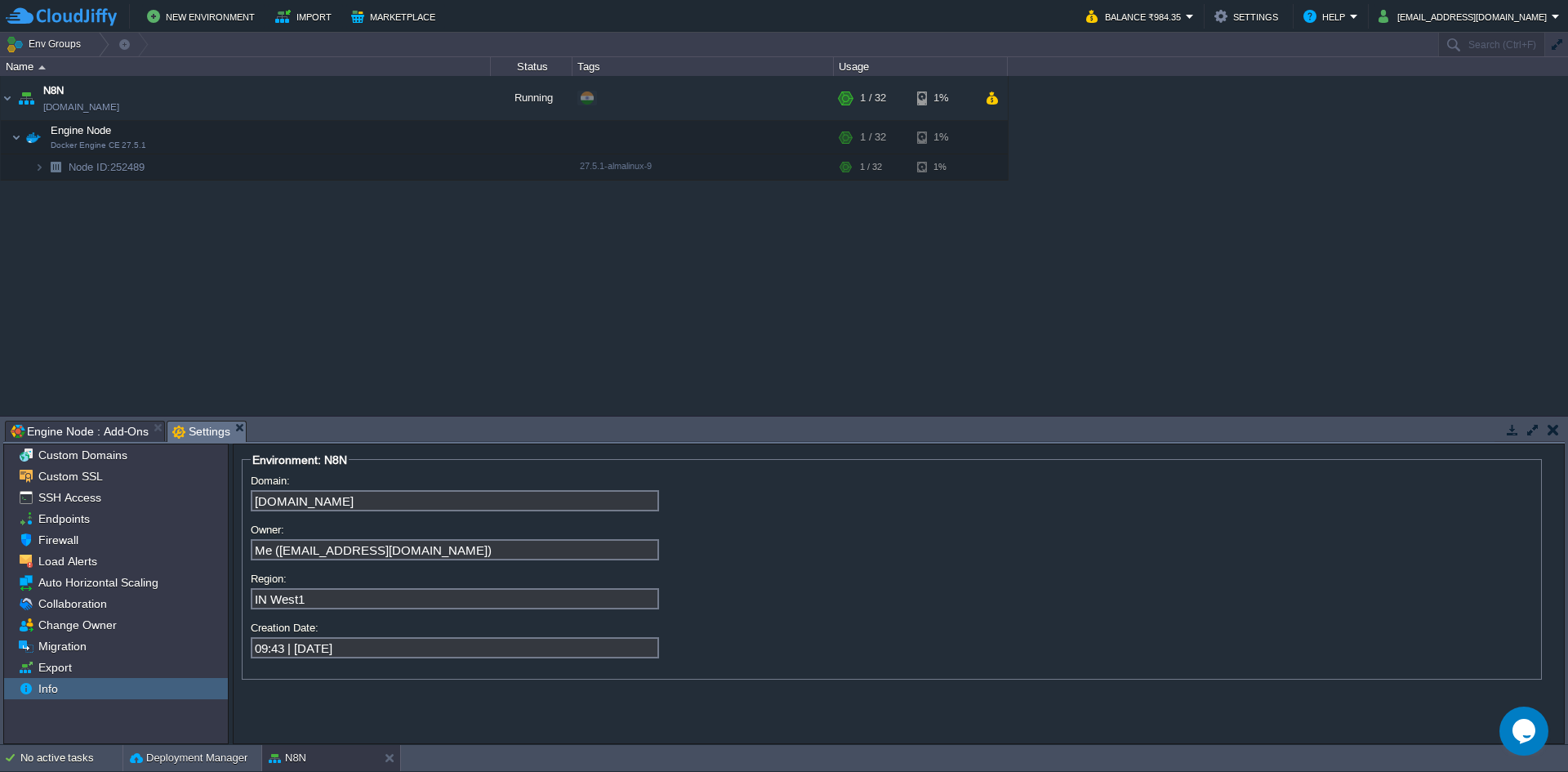
click at [336, 610] on input "IN West1" at bounding box center [454, 598] width 408 height 21
click at [336, 608] on input "IN West1" at bounding box center [454, 598] width 408 height 21
click at [339, 603] on input "IN West1" at bounding box center [454, 598] width 408 height 21
click at [367, 549] on input "Me ([EMAIL_ADDRESS][DOMAIN_NAME])" at bounding box center [454, 549] width 408 height 21
click at [371, 503] on input "[DOMAIN_NAME]" at bounding box center [454, 500] width 408 height 21
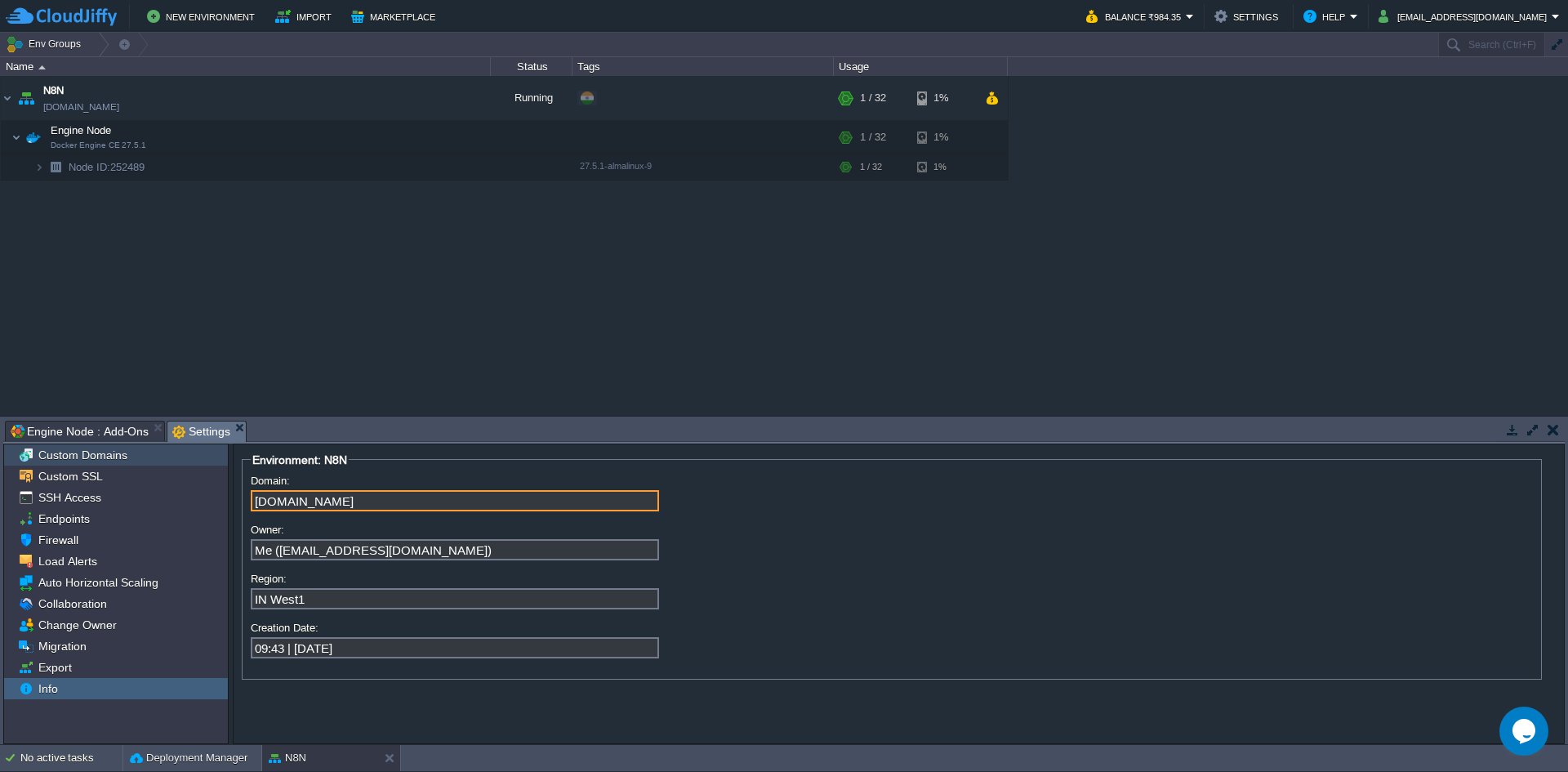
click at [111, 448] on span "Custom Domains" at bounding box center [83, 454] width 94 height 15
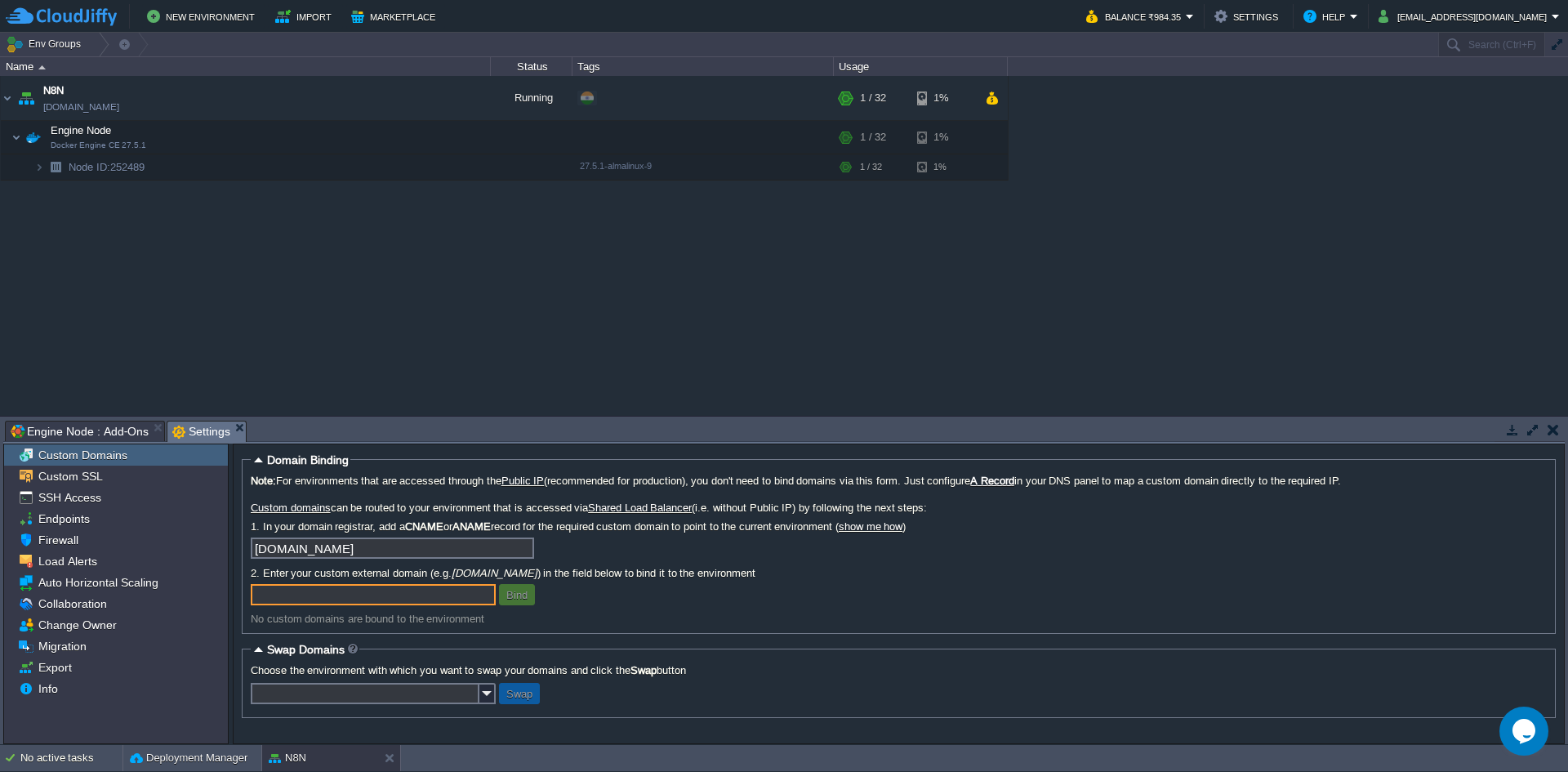
click at [361, 594] on input "text" at bounding box center [373, 594] width 245 height 21
click at [479, 699] on input "text" at bounding box center [365, 693] width 229 height 21
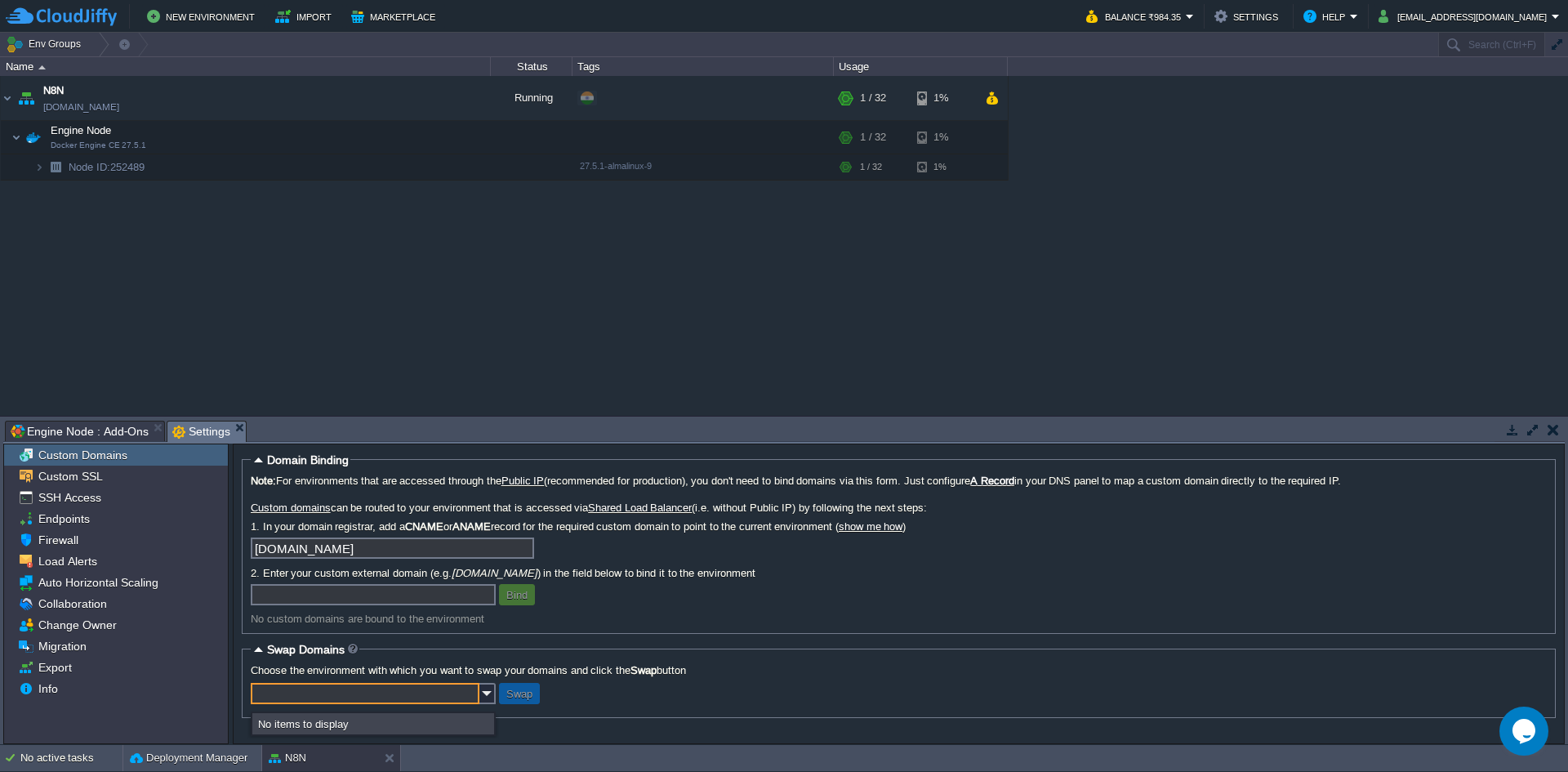
click at [670, 599] on div "Bind" at bounding box center [898, 594] width 1296 height 21
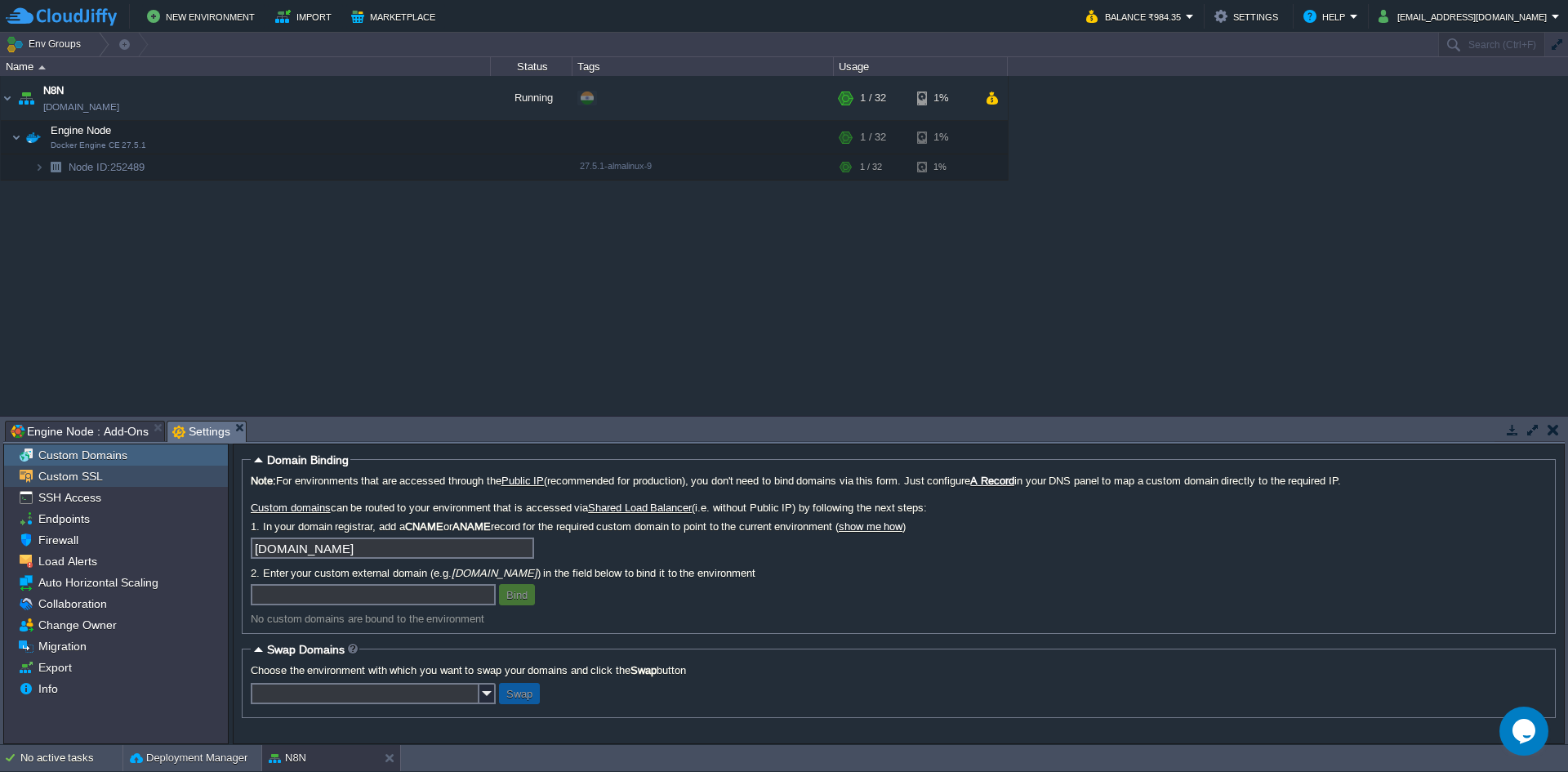
click at [76, 473] on span "Custom SSL" at bounding box center [70, 476] width 70 height 15
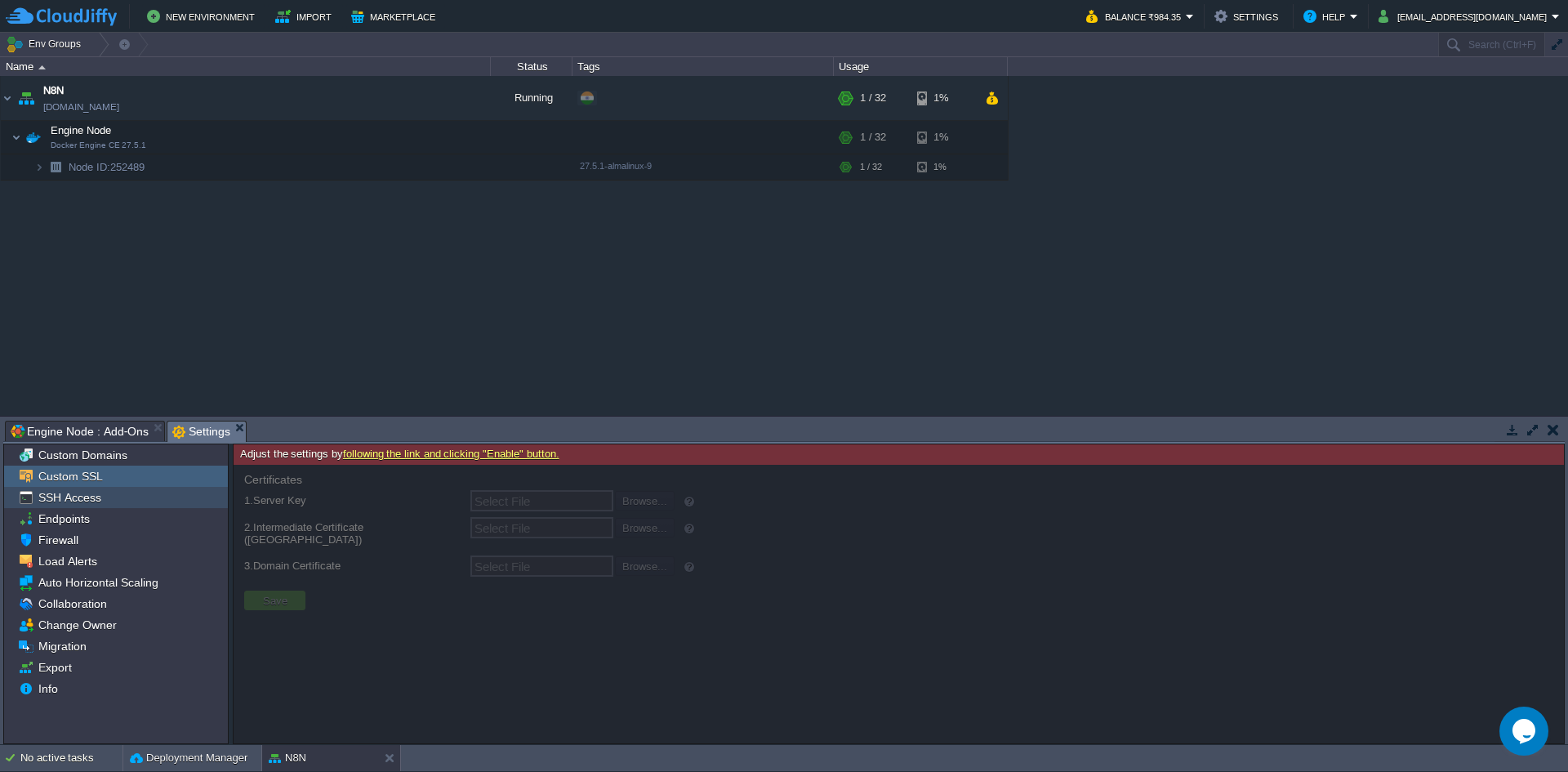
click at [83, 496] on span "SSH Access" at bounding box center [70, 497] width 69 height 15
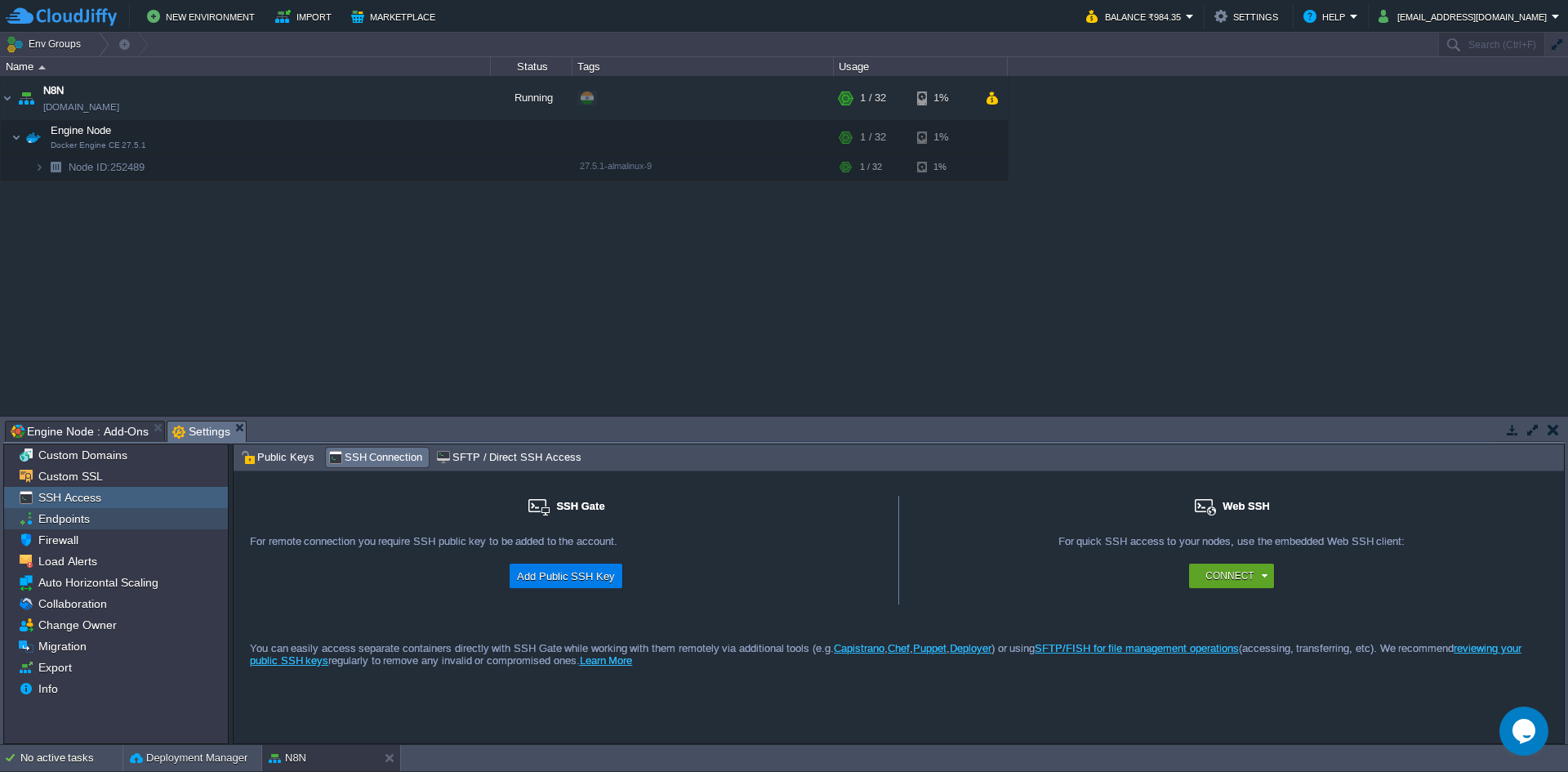
click at [86, 523] on span "Endpoints" at bounding box center [63, 519] width 57 height 15
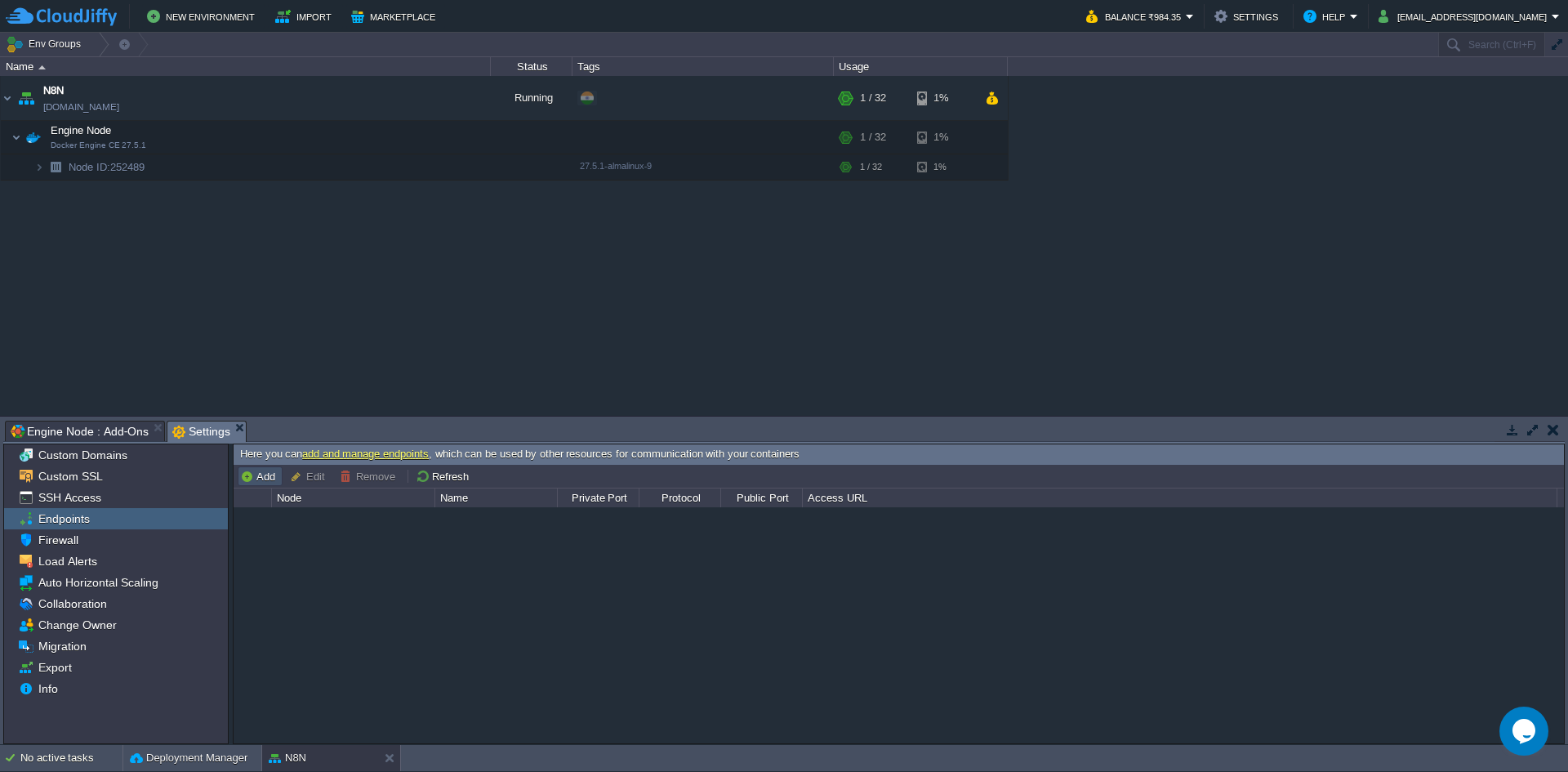
click at [269, 478] on button "Add" at bounding box center [260, 476] width 40 height 15
type input "Node ID: 252489"
type input "TCP"
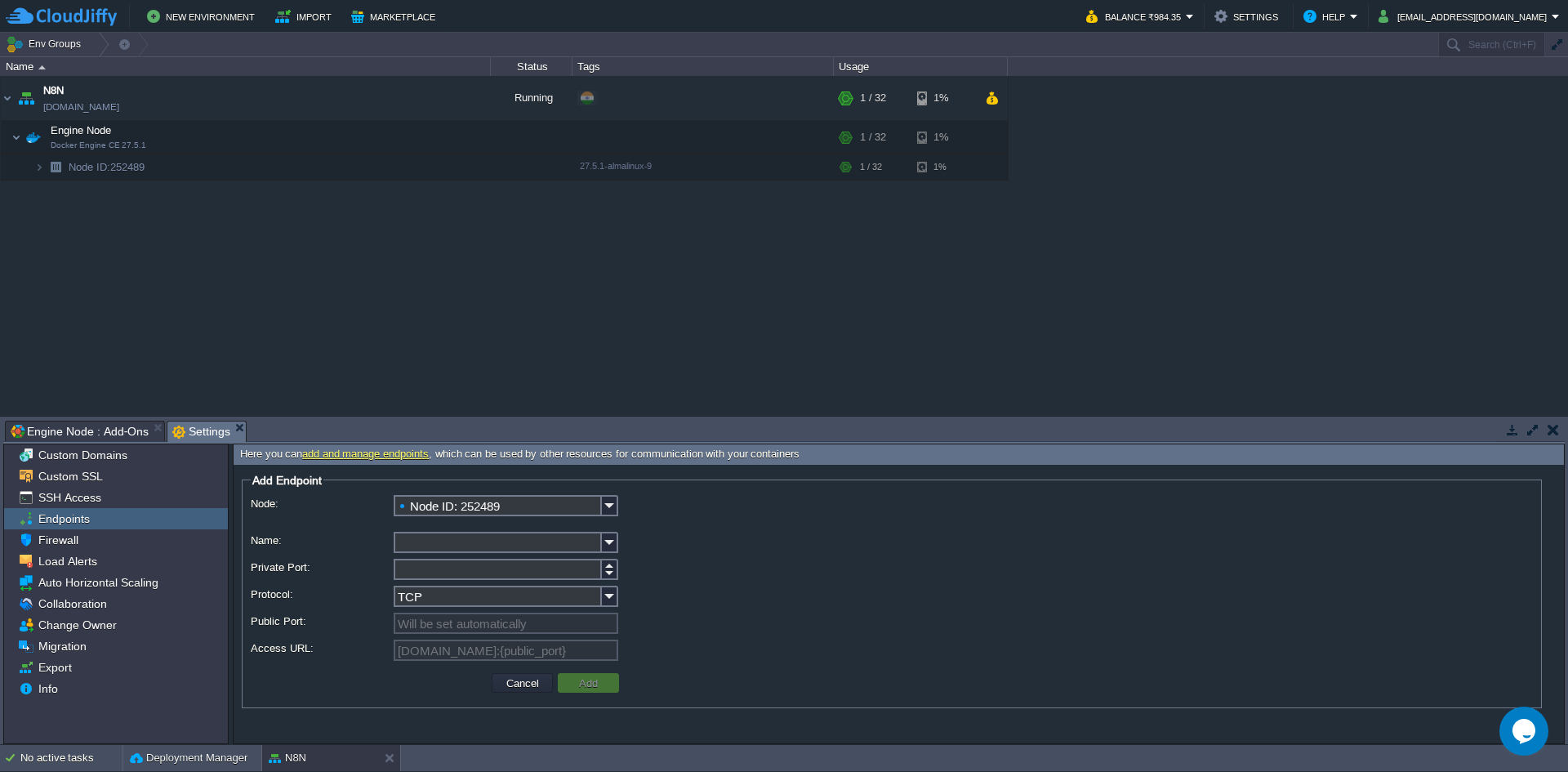
click at [574, 503] on input "Node ID: 252489" at bounding box center [498, 505] width 209 height 21
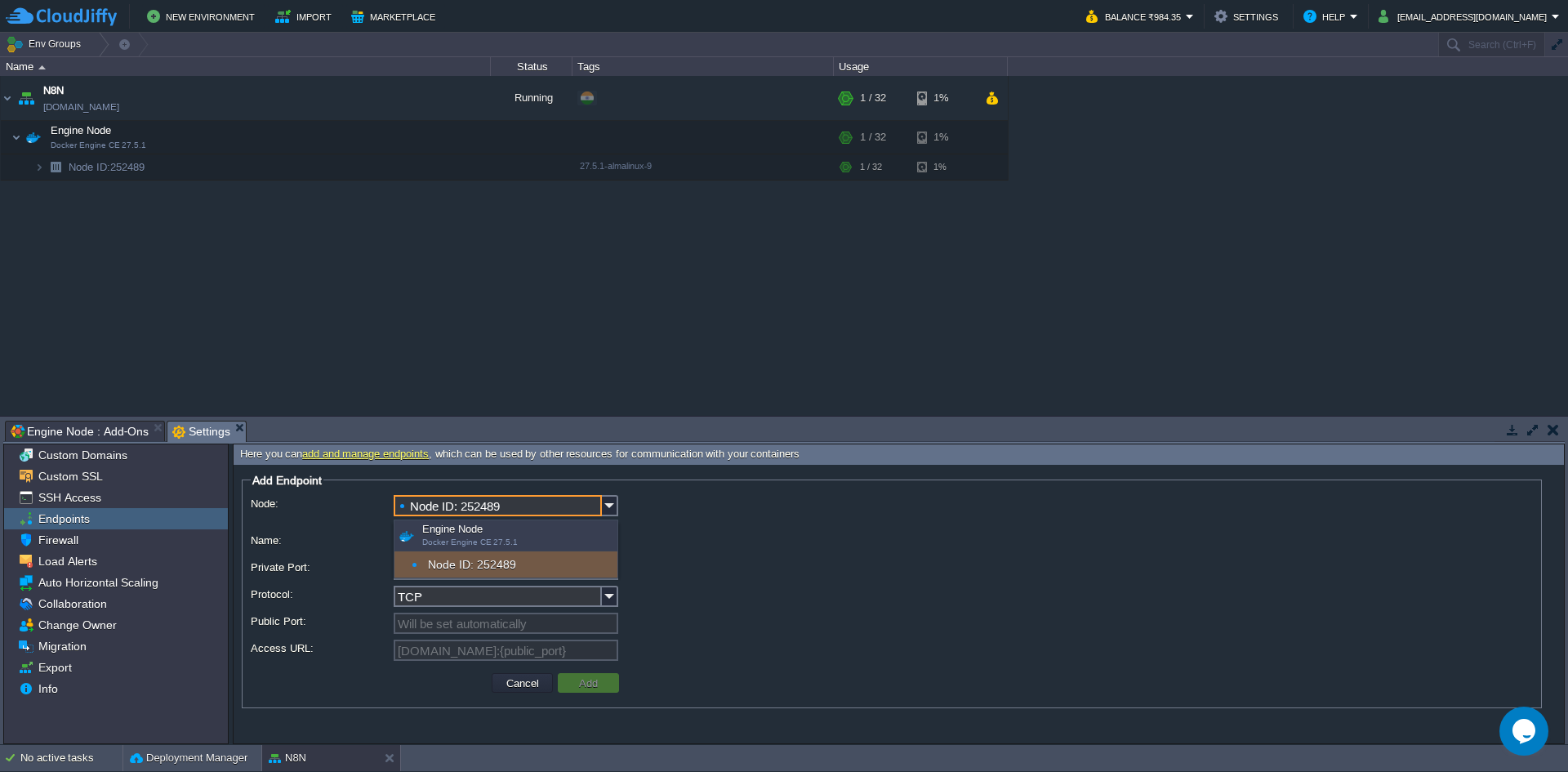
click at [476, 546] on span "Docker Engine CE 27.5.1" at bounding box center [469, 542] width 95 height 9
click at [472, 567] on div "Node ID: 252489" at bounding box center [506, 564] width 223 height 26
type input "[DOMAIN_NAME]:{public_port}"
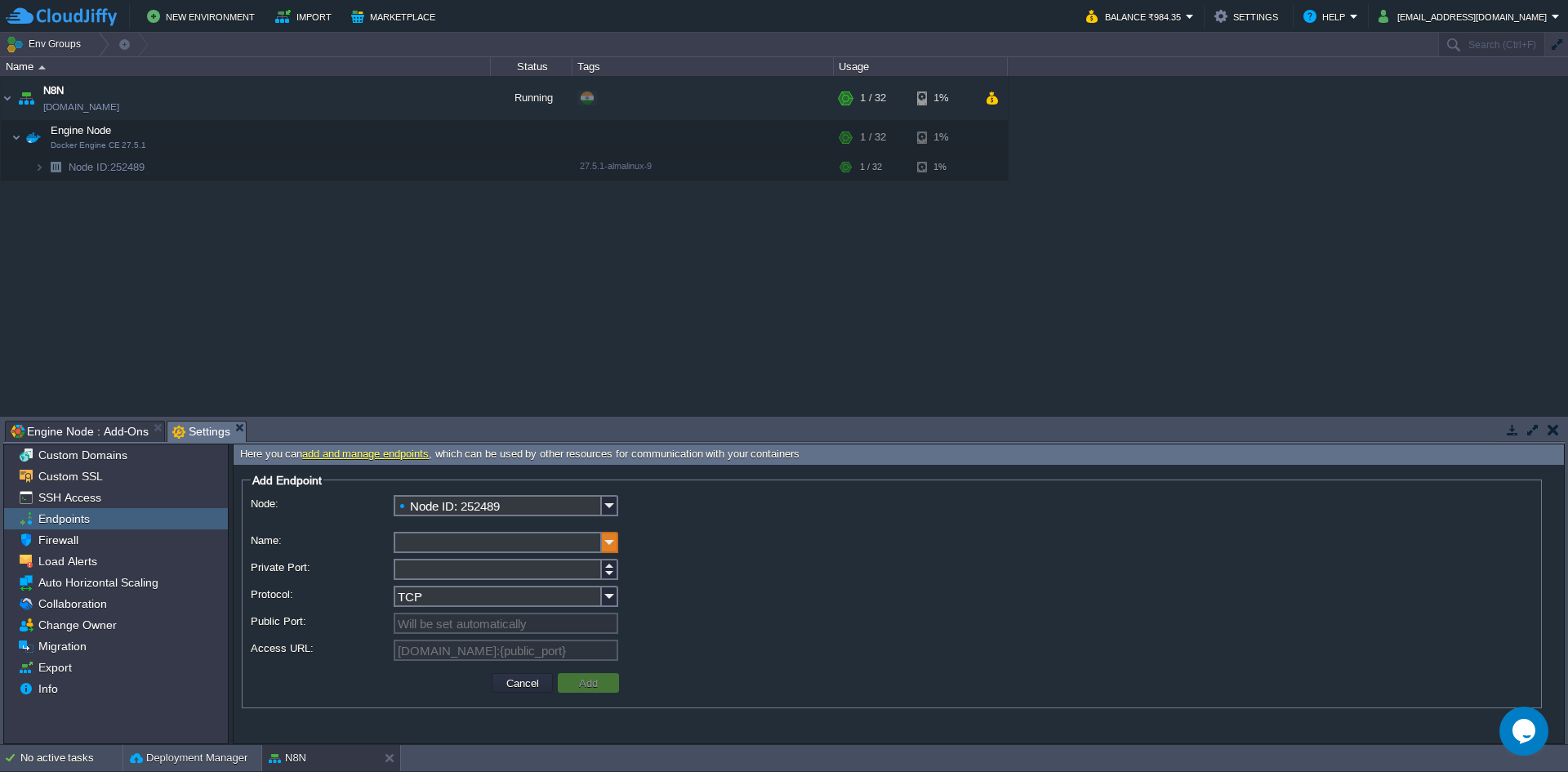
click at [613, 543] on img at bounding box center [610, 542] width 16 height 21
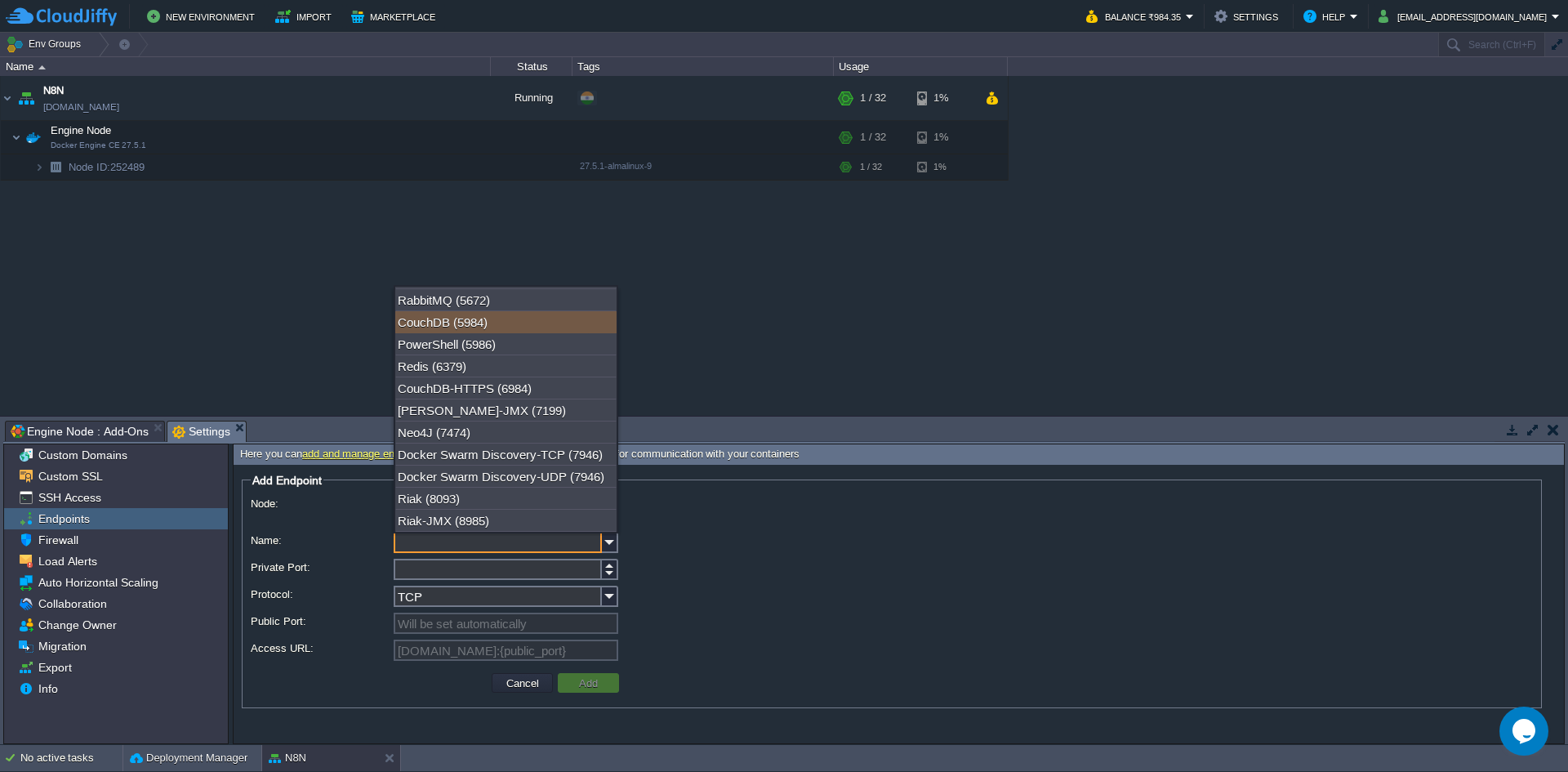
scroll to position [408, 0]
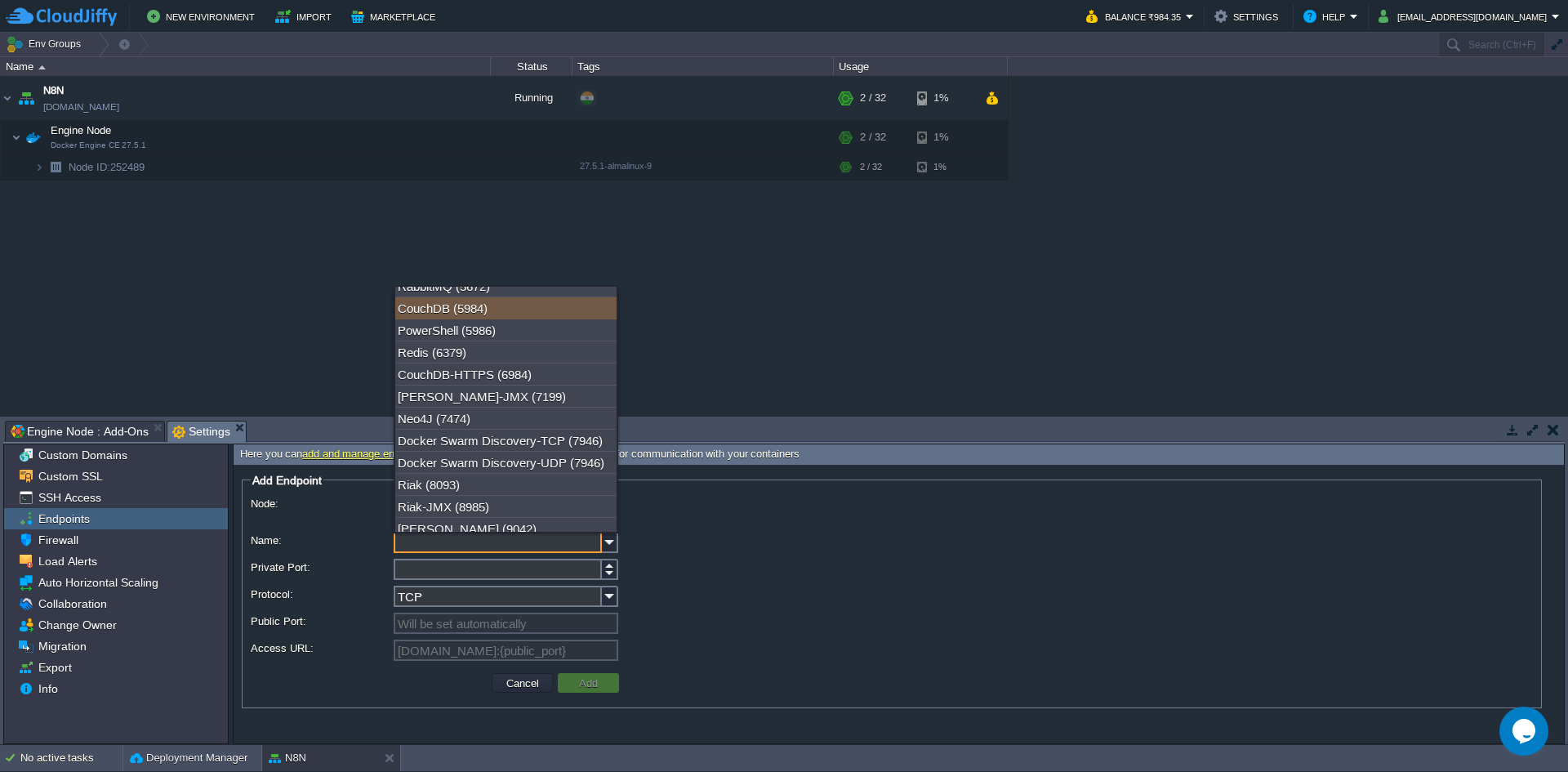
click at [205, 251] on div "N8N [DOMAIN_NAME] Running + Add to Env Group RAM 3% CPU 1% 2 / 32 1% Engine Nod…" at bounding box center [784, 246] width 1568 height 339
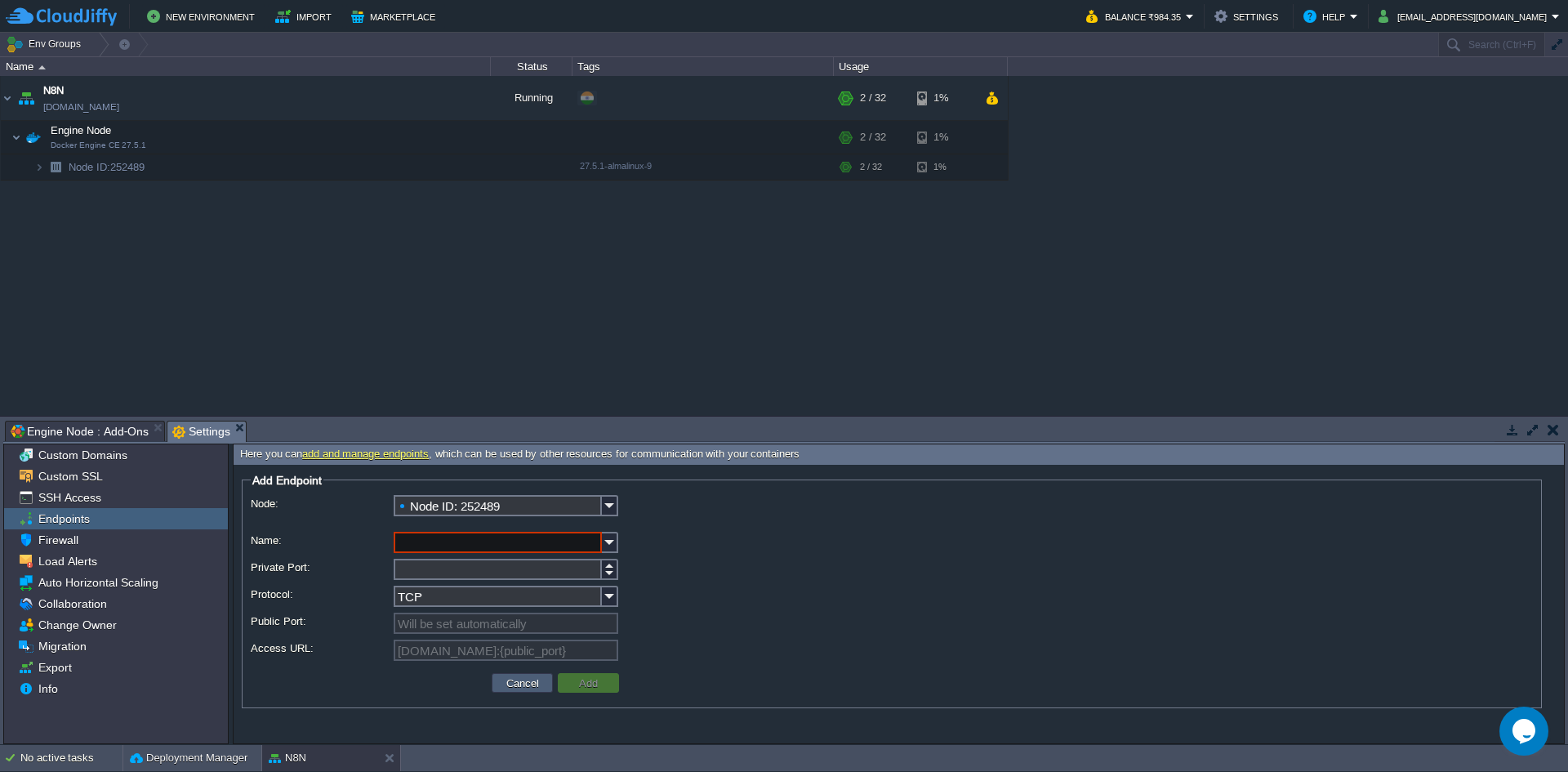
click at [522, 690] on button "Cancel" at bounding box center [522, 683] width 43 height 15
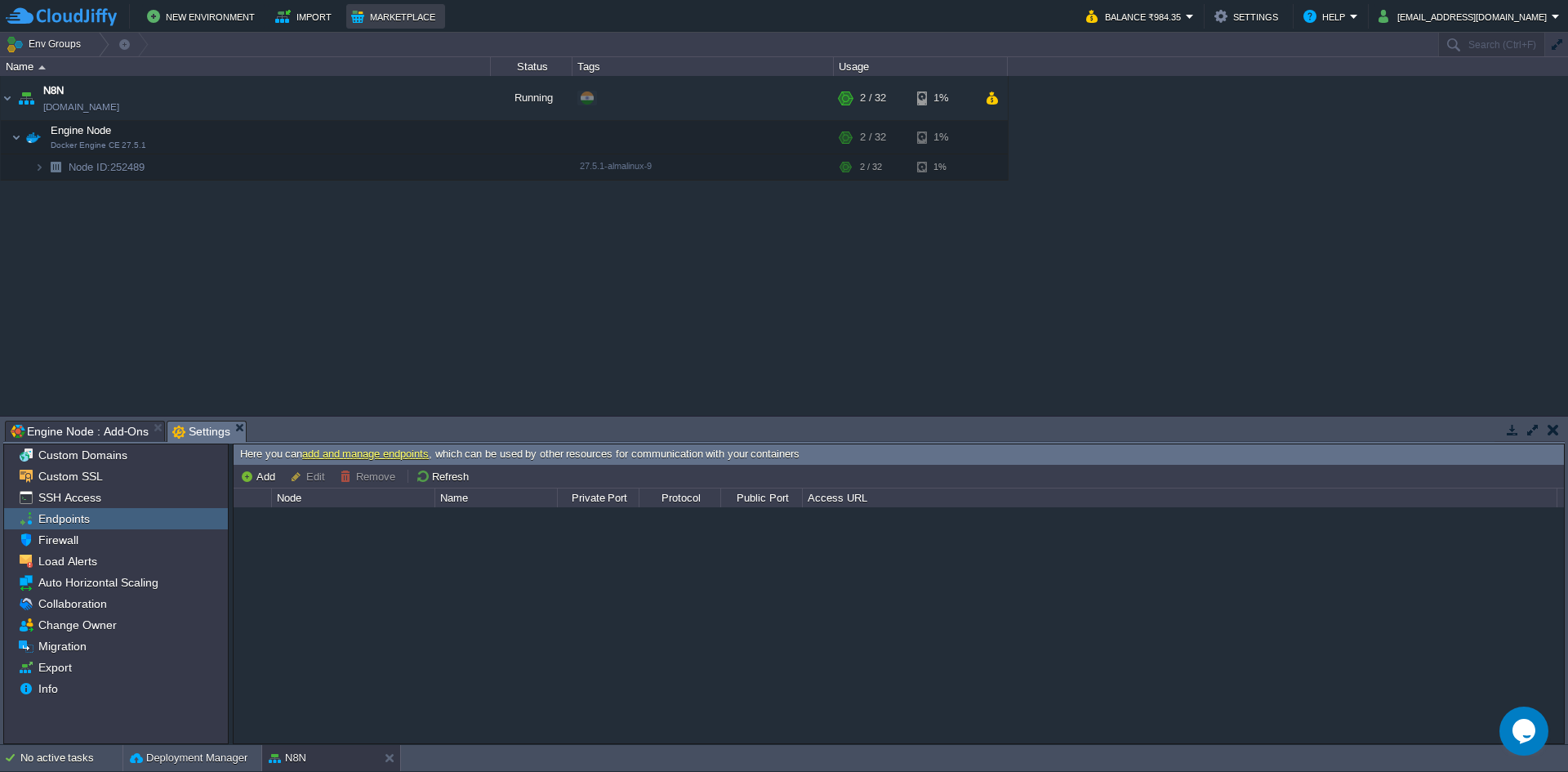
click at [373, 16] on button "Marketplace" at bounding box center [395, 16] width 89 height 20
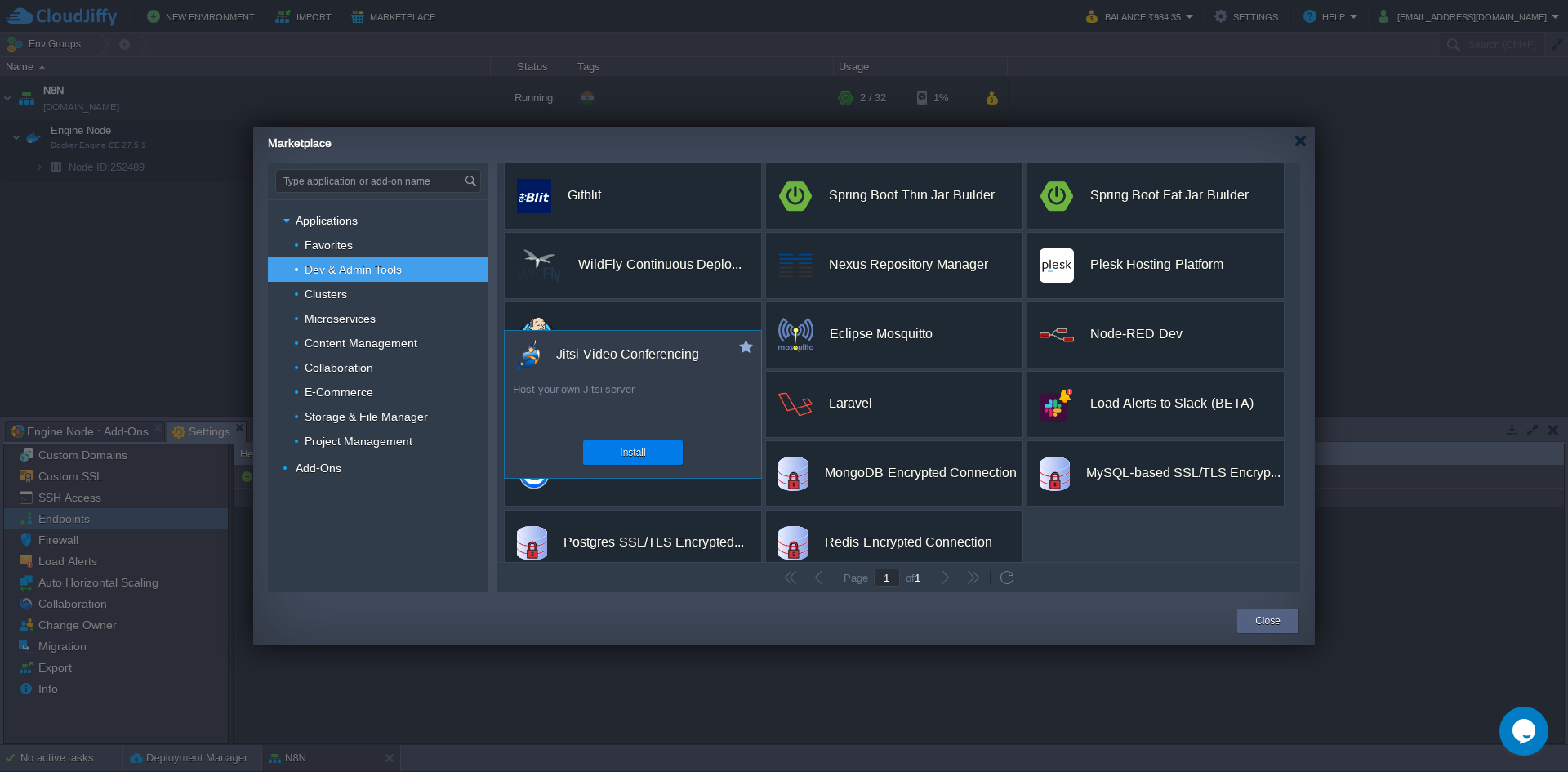
scroll to position [237, 0]
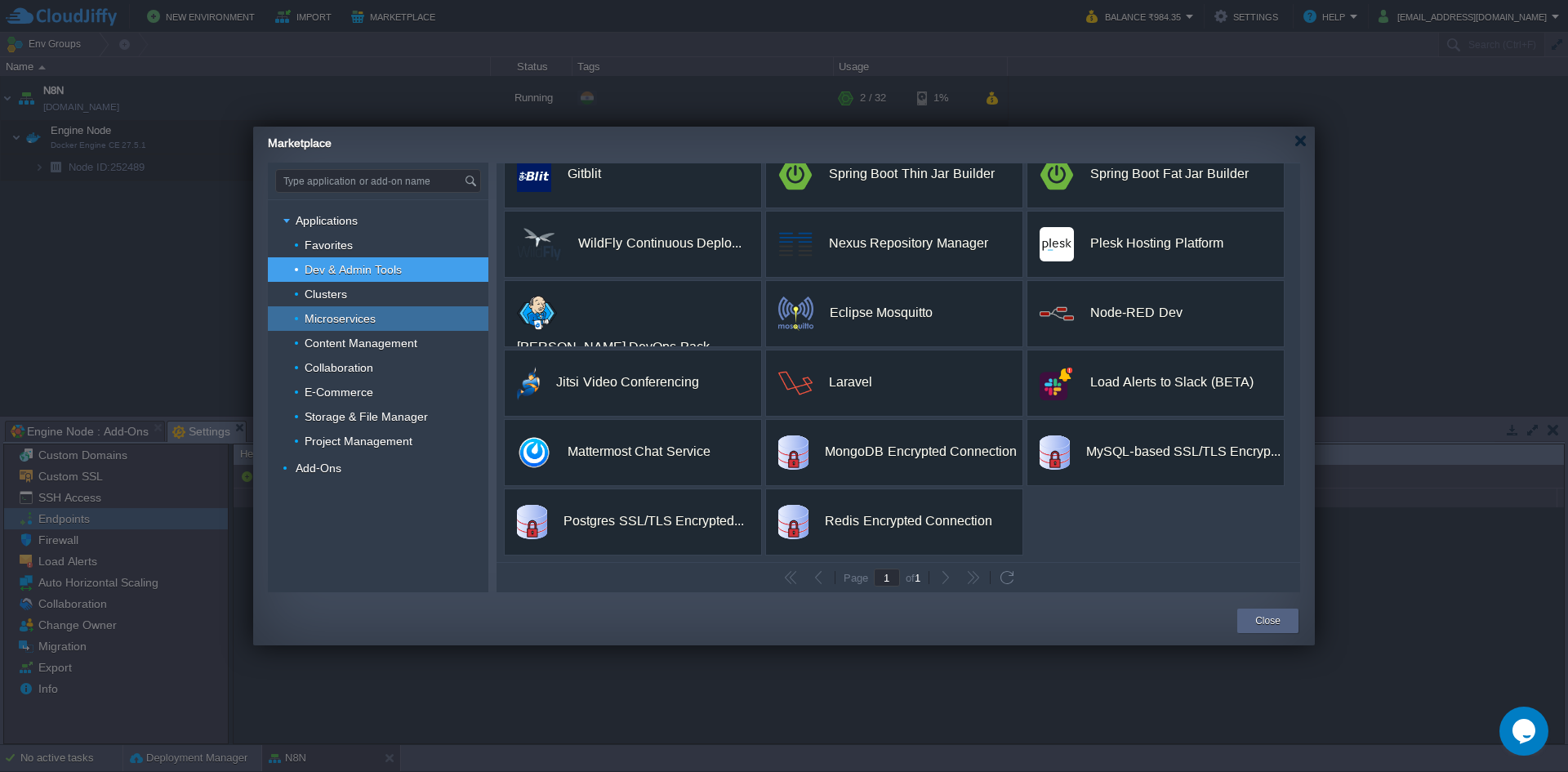
click at [359, 323] on span "Microservices" at bounding box center [340, 318] width 75 height 15
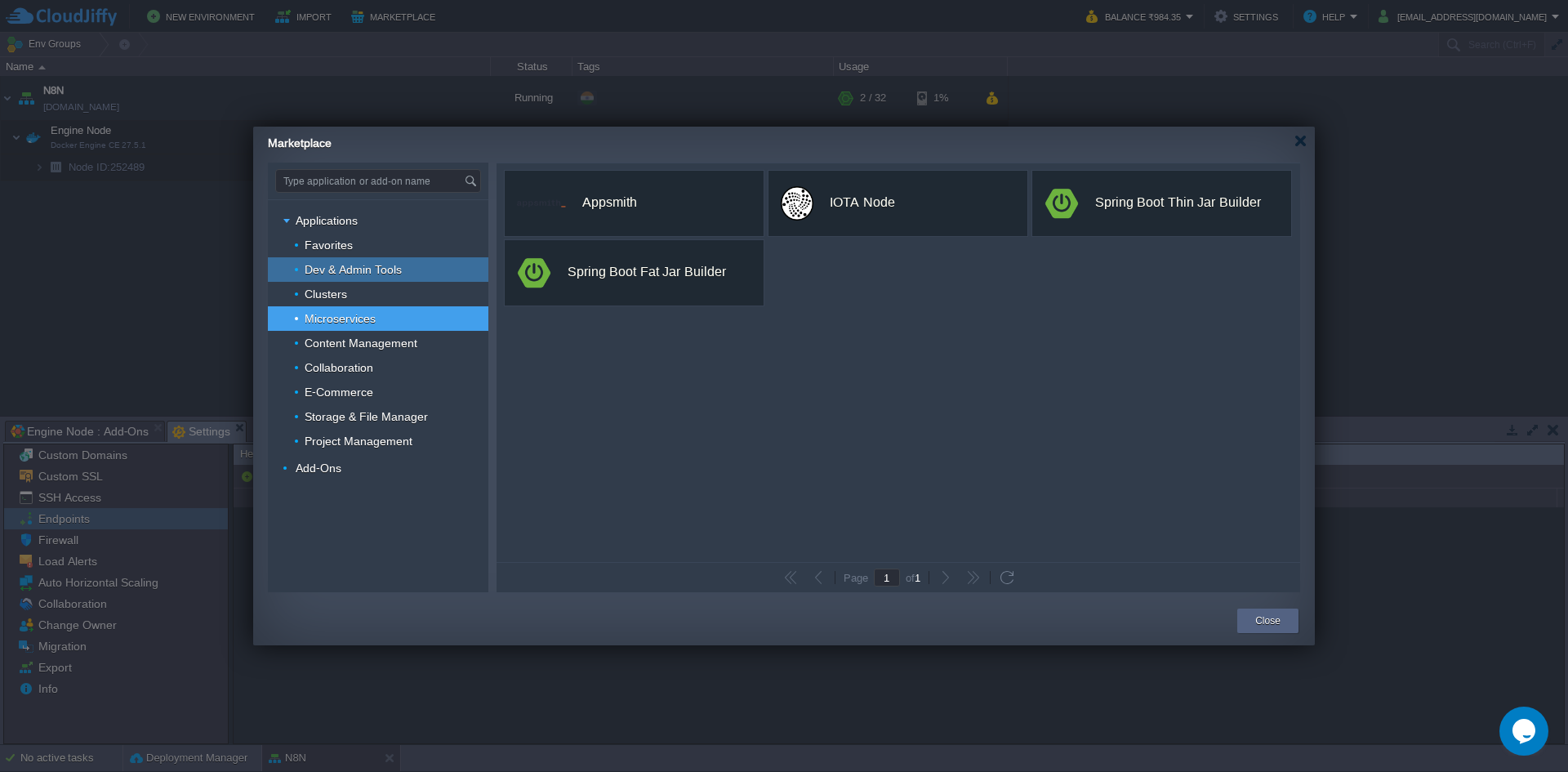
click at [344, 270] on span "Dev & Admin Tools" at bounding box center [354, 269] width 102 height 15
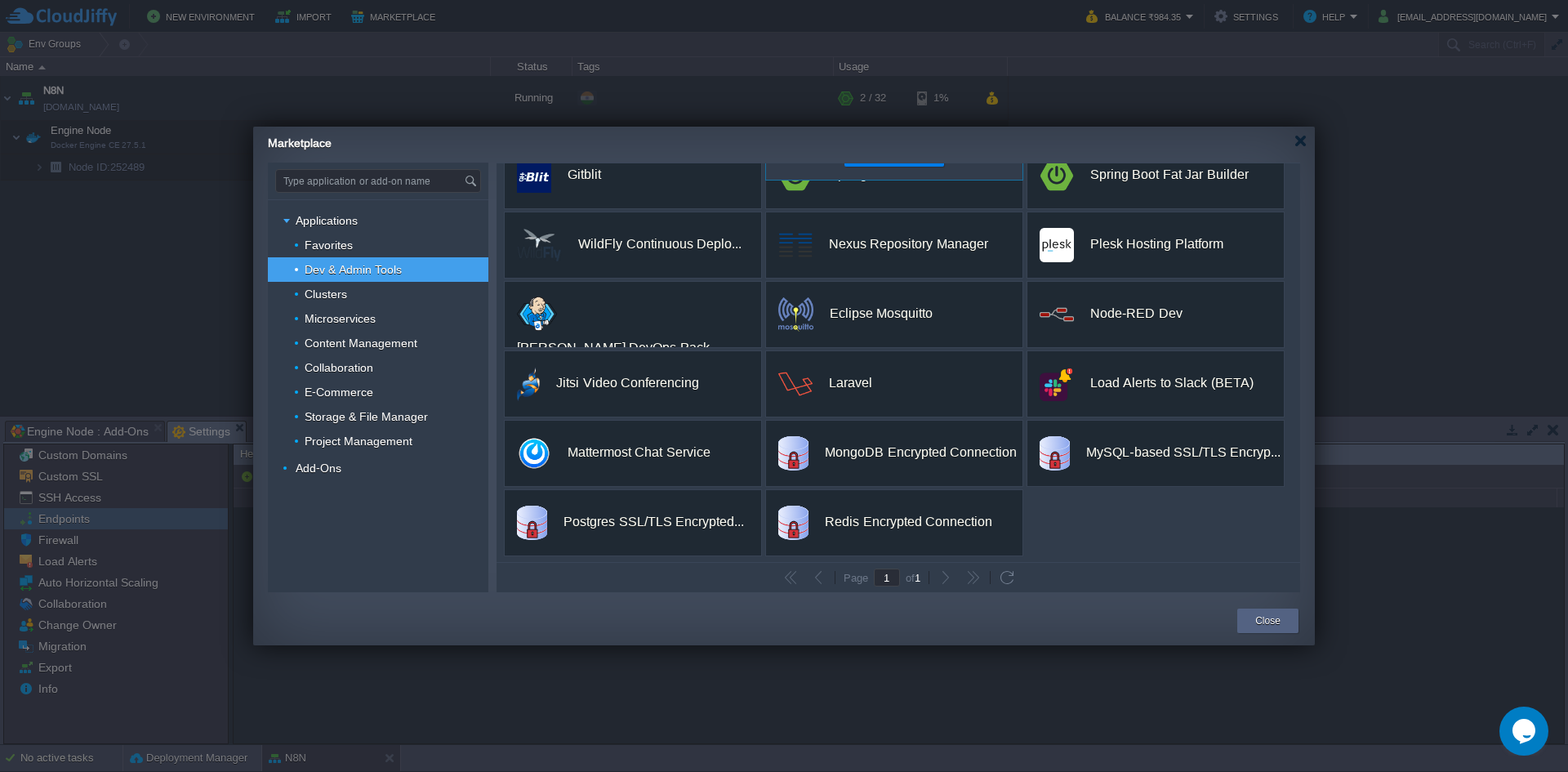
scroll to position [237, 0]
click at [365, 291] on div "Clusters" at bounding box center [377, 294] width 220 height 24
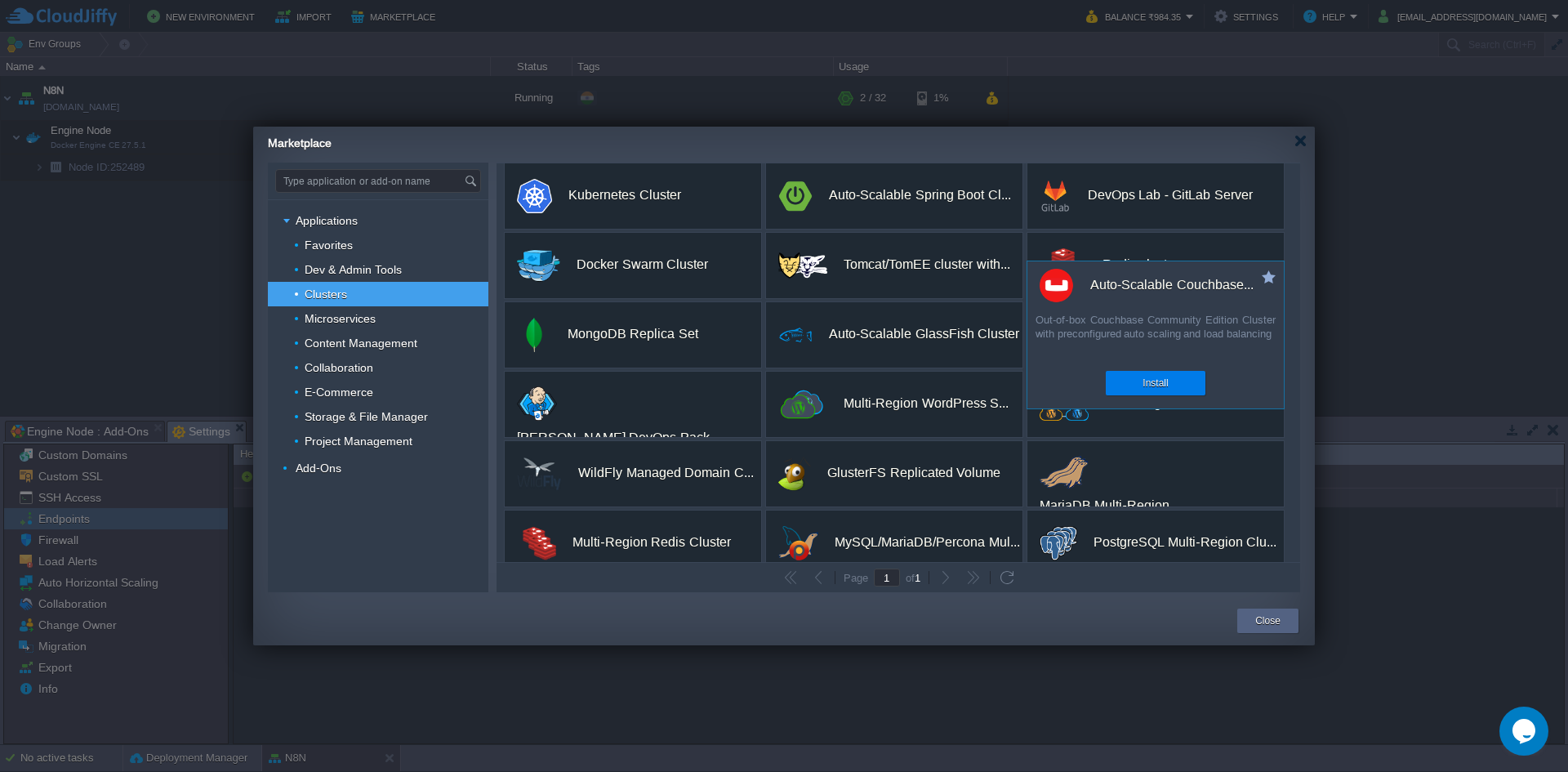
scroll to position [168, 0]
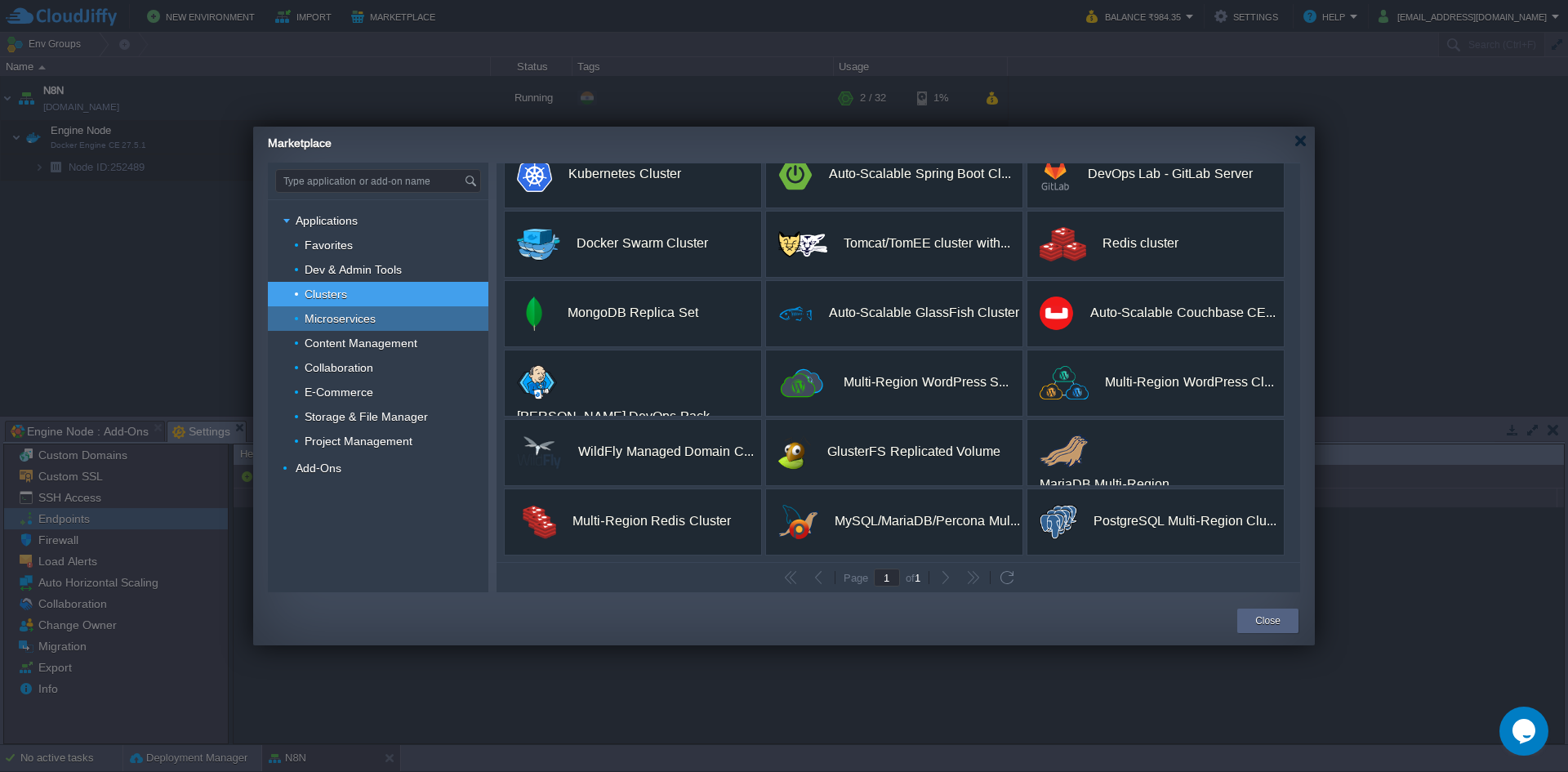
click at [384, 322] on div "Microservices" at bounding box center [377, 318] width 220 height 24
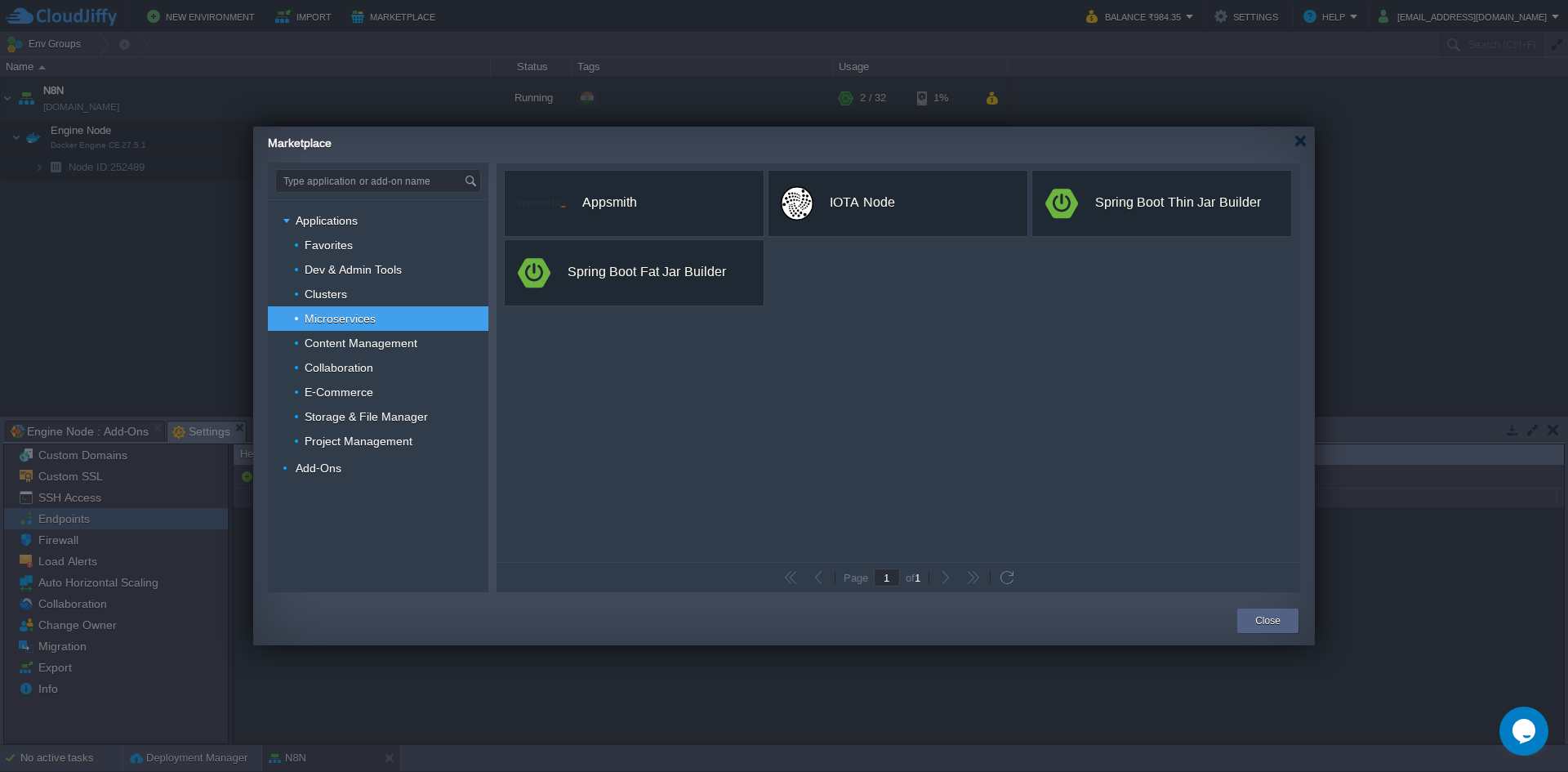
scroll to position [0, 0]
click at [391, 340] on span "Content Management" at bounding box center [361, 343] width 117 height 15
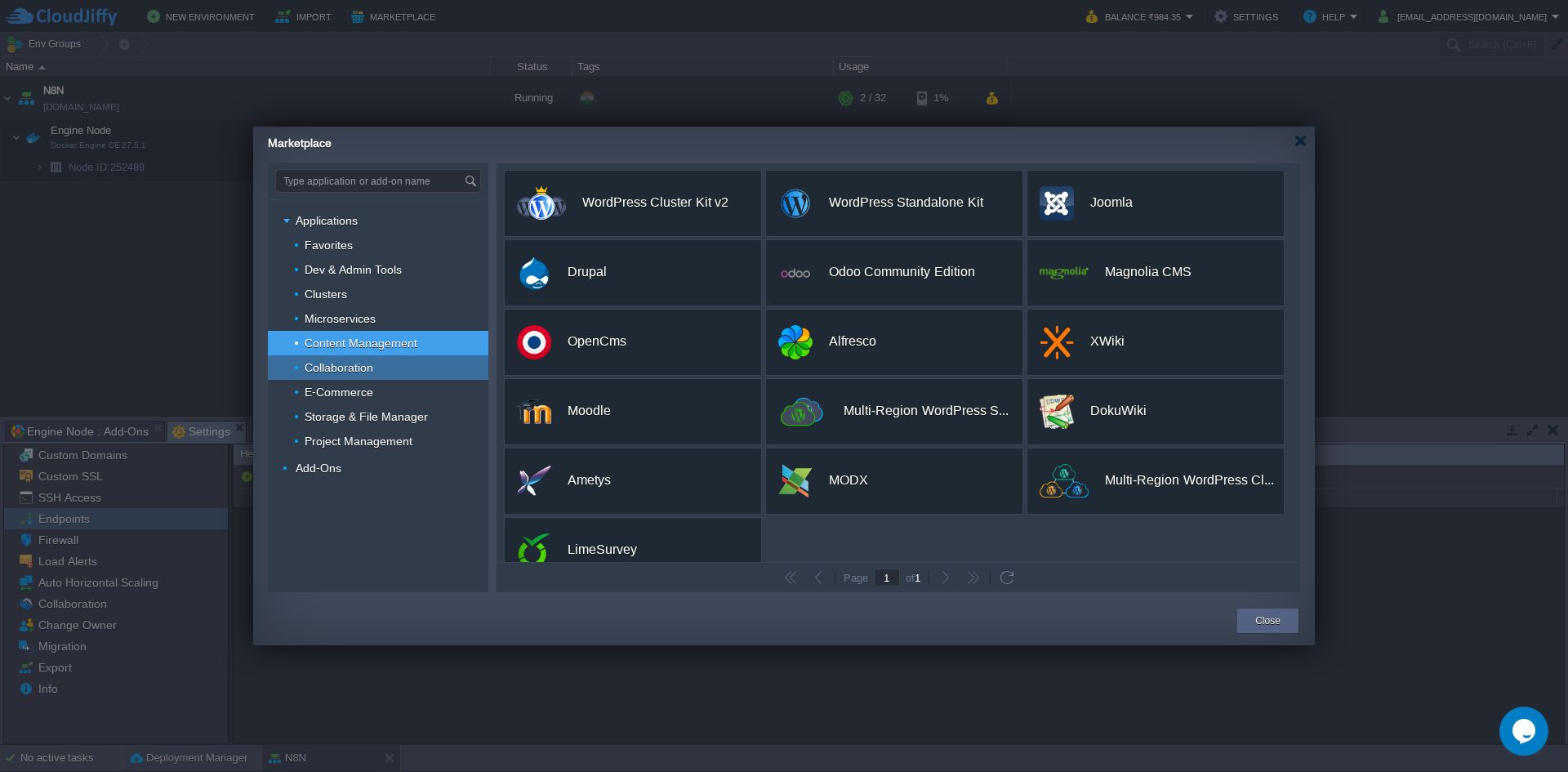
click at [343, 369] on span "Collaboration" at bounding box center [339, 367] width 73 height 15
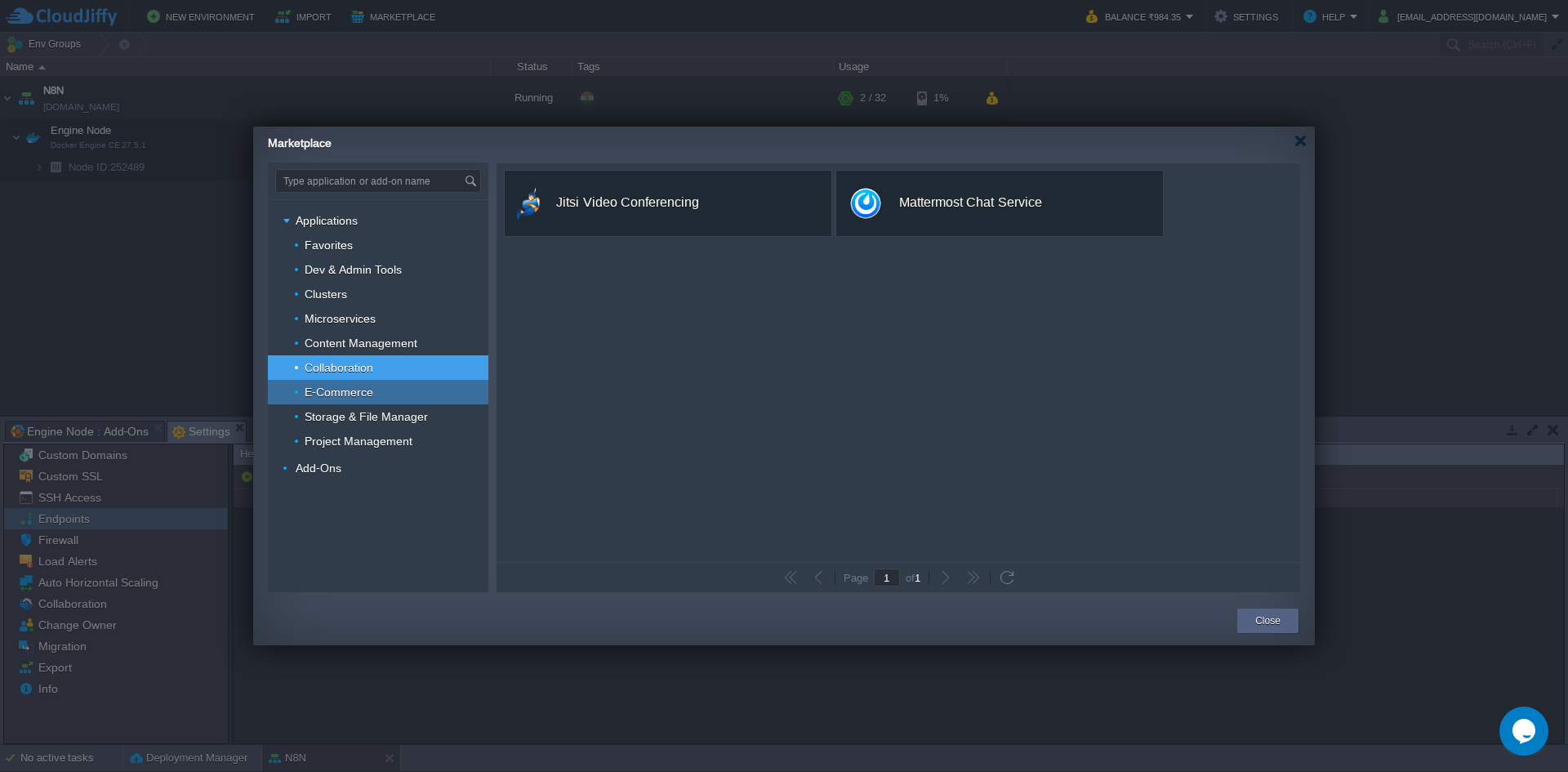
click at [339, 396] on span "E-Commerce" at bounding box center [339, 392] width 73 height 15
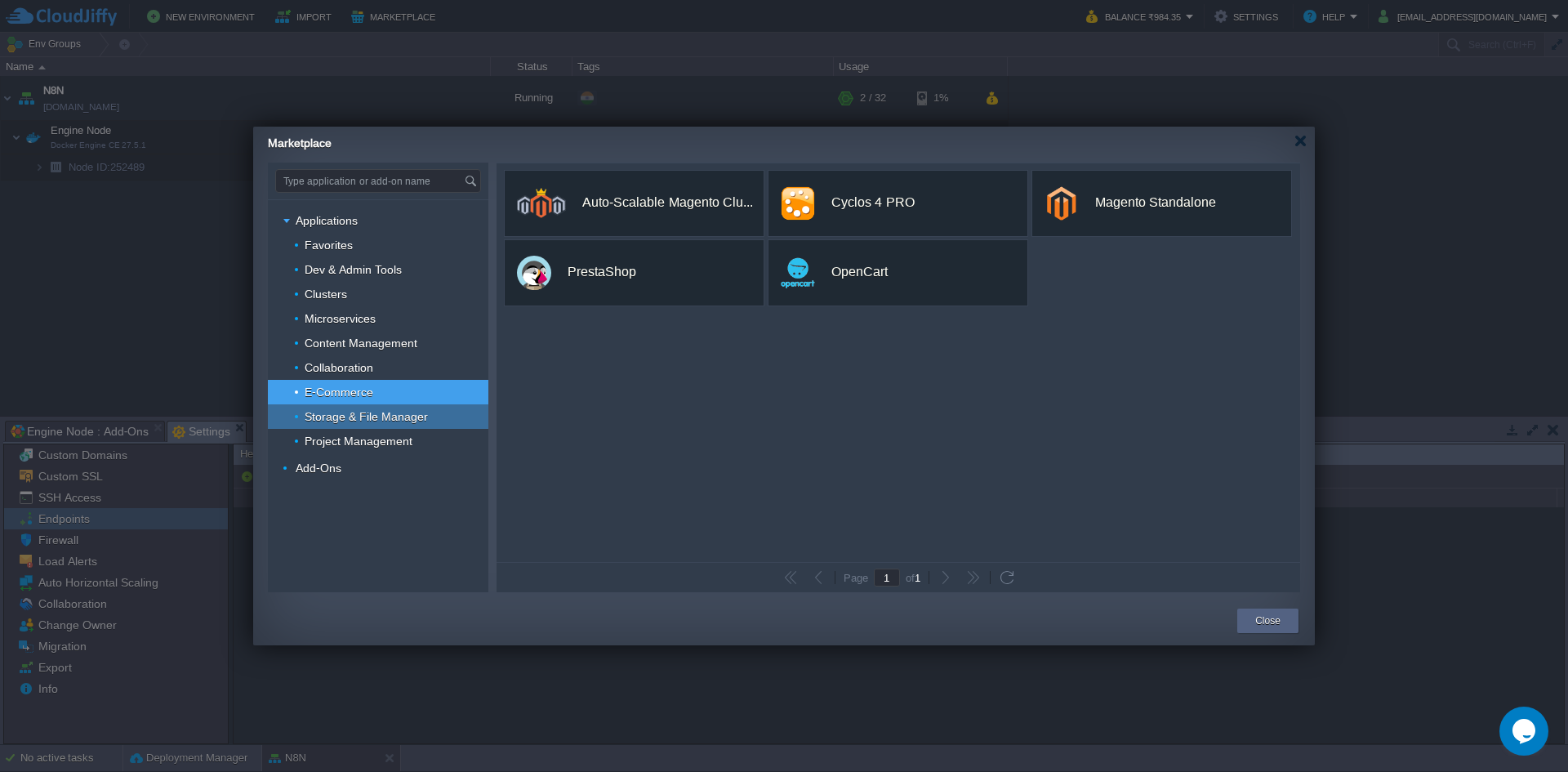
click at [352, 422] on span "Storage & File Manager" at bounding box center [366, 416] width 127 height 15
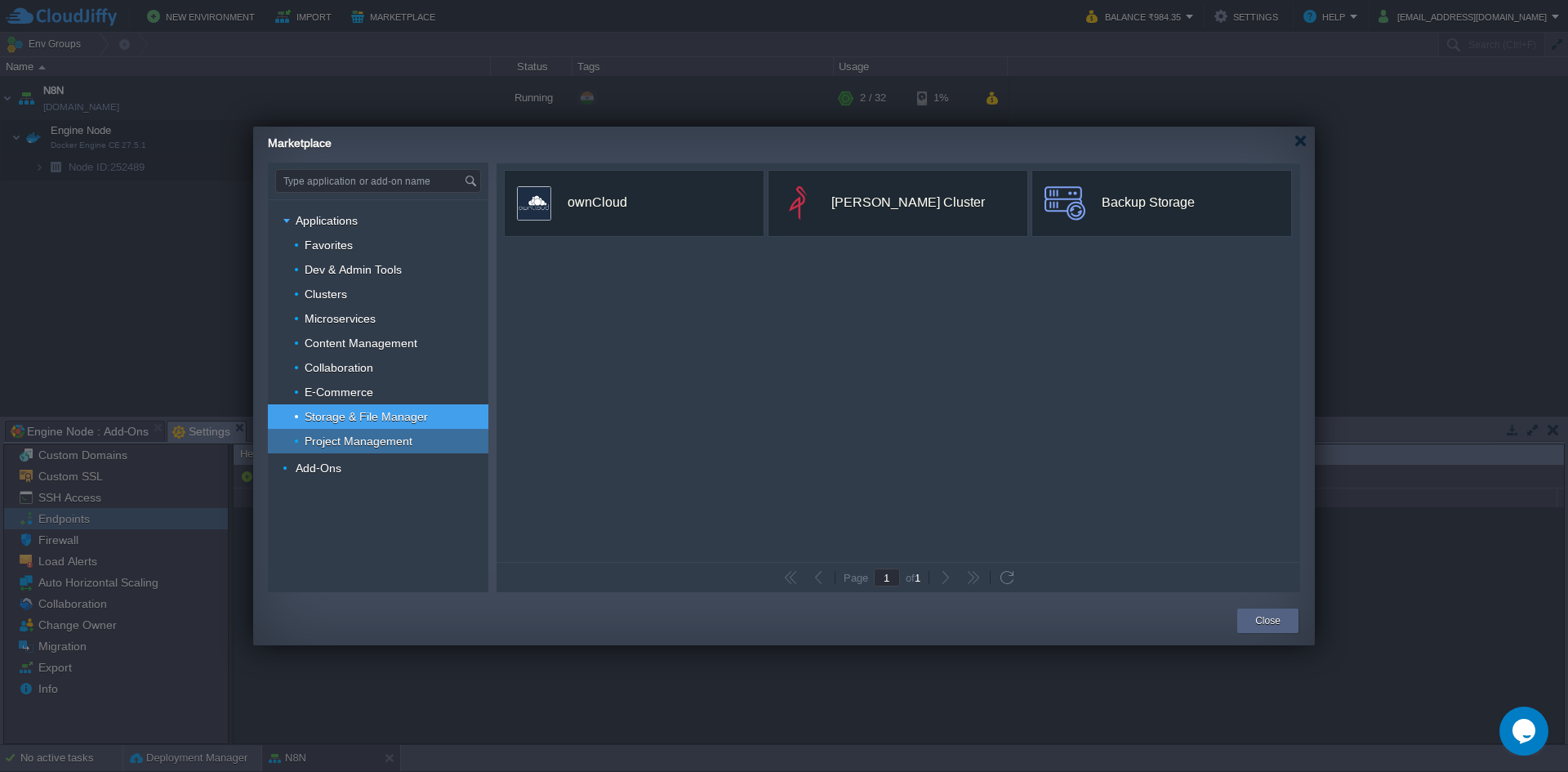
click at [362, 441] on span "Project Management" at bounding box center [358, 441] width 112 height 15
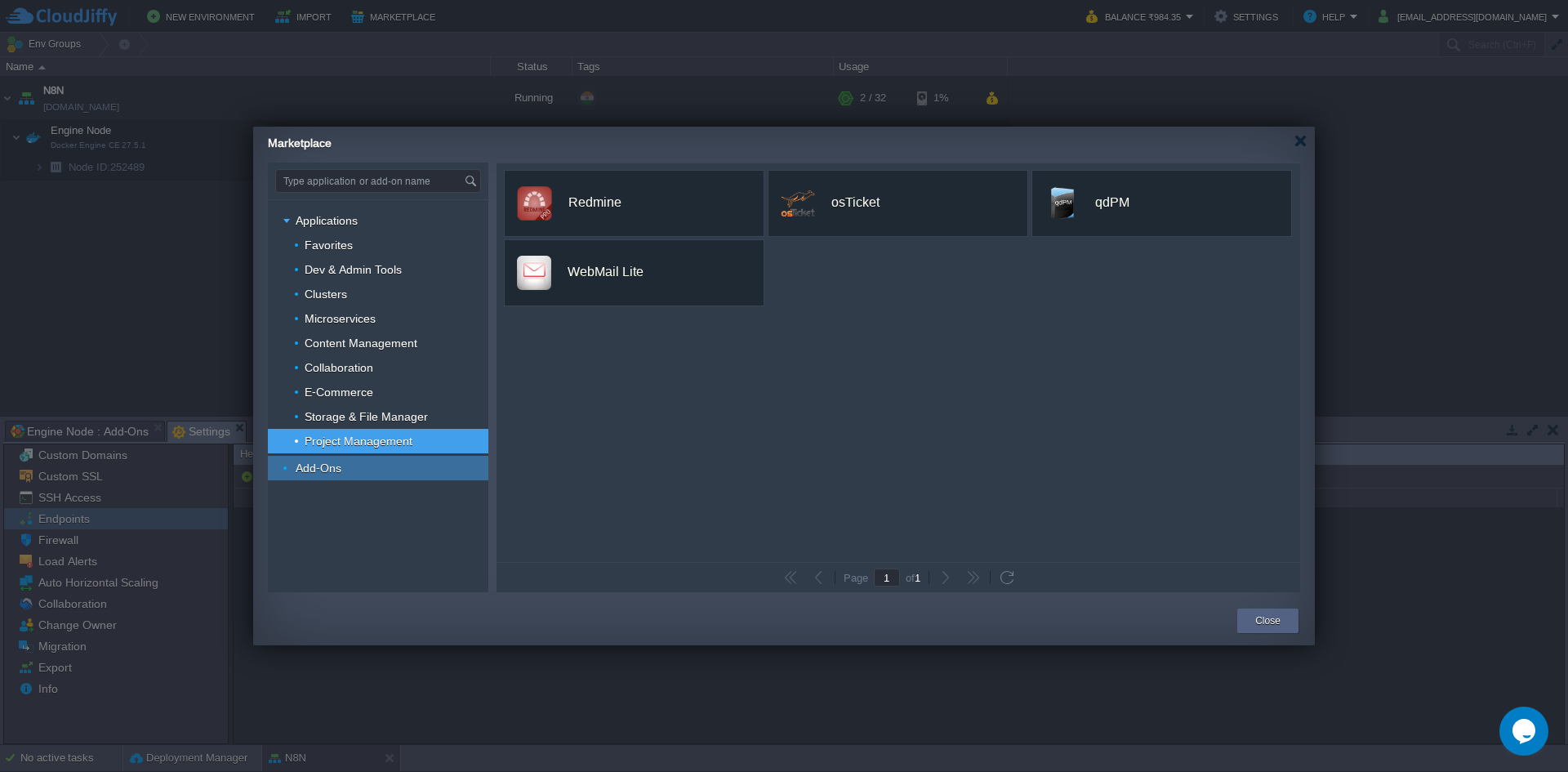
click at [326, 471] on span "Add-Ons" at bounding box center [318, 468] width 50 height 15
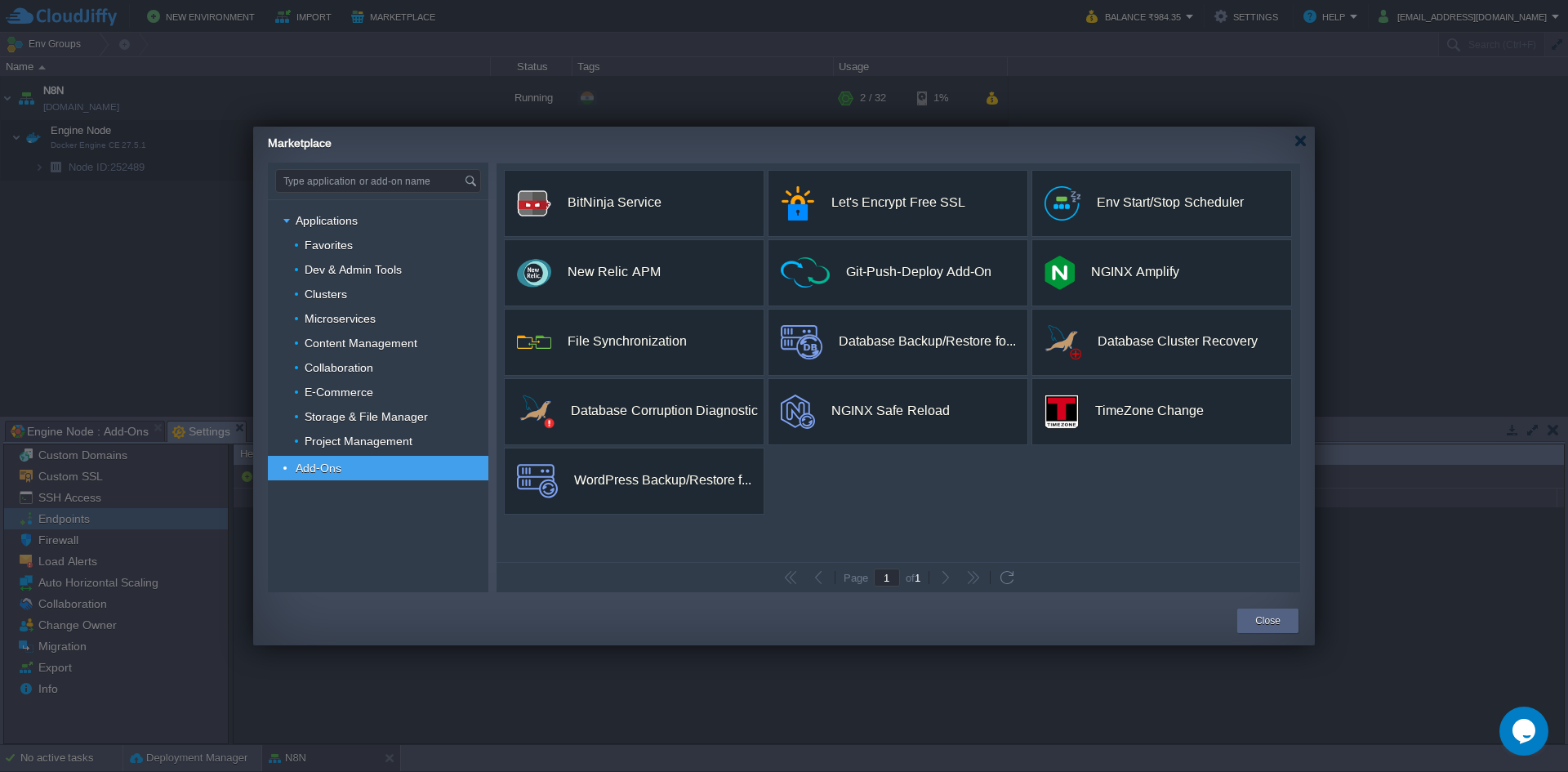
click at [937, 498] on div "custom BitNinja Service BitNinja All-in-One Server Protection Install custom Le…" at bounding box center [898, 362] width 803 height 398
click at [313, 220] on span "Applications" at bounding box center [326, 220] width 66 height 15
type input "Type application or add-on name"
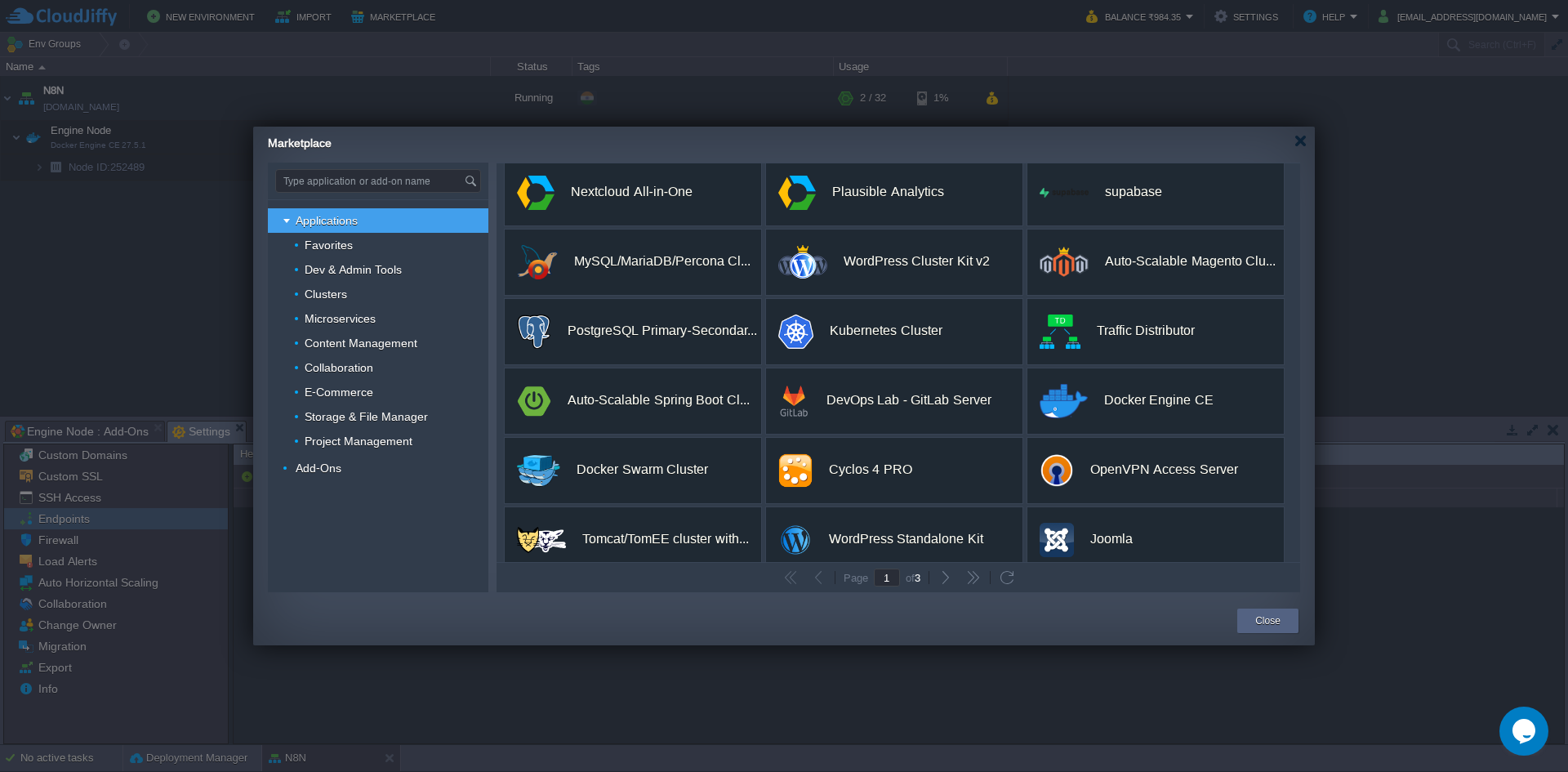
scroll to position [307, 0]
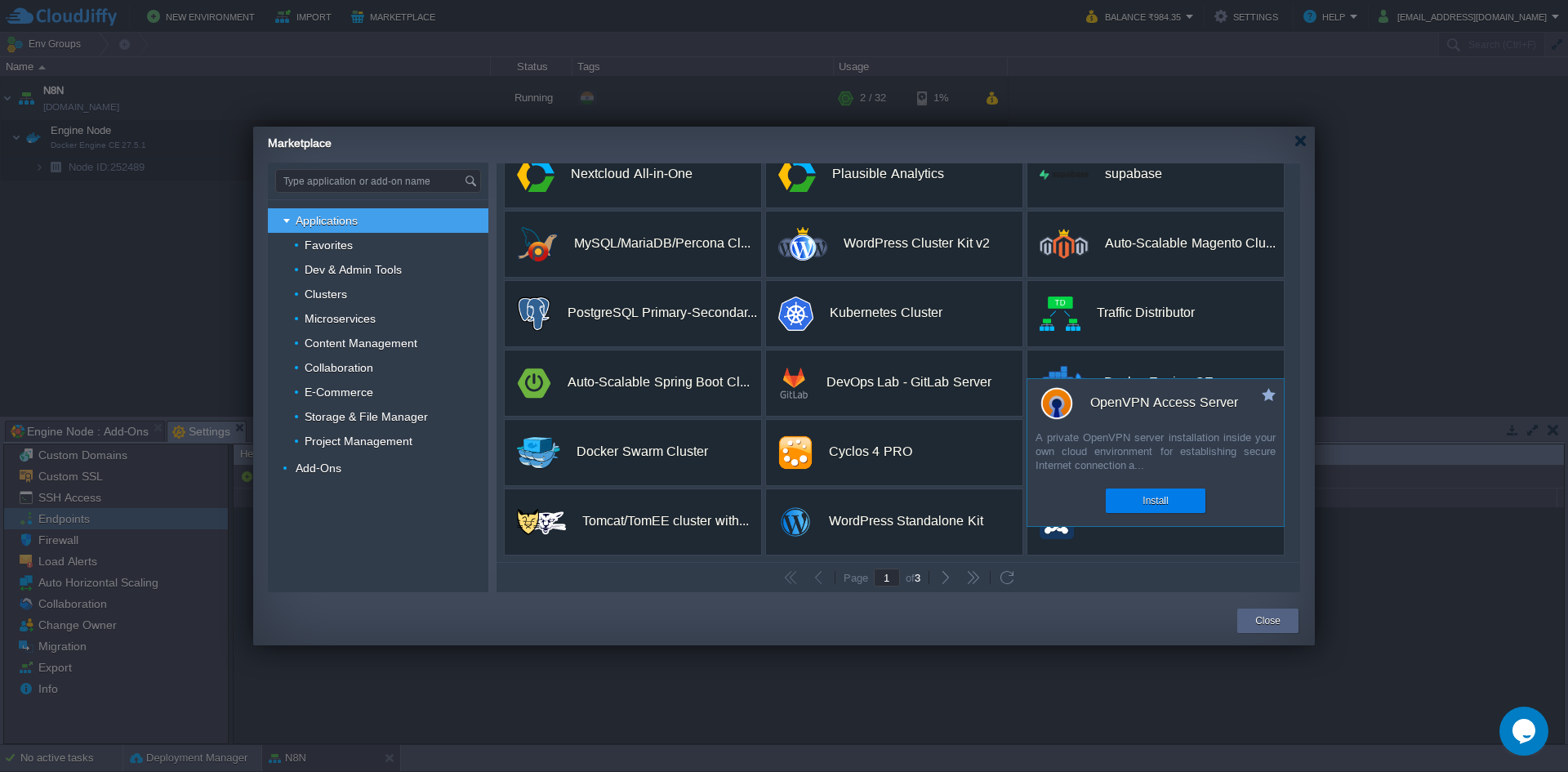
click at [1177, 434] on div "A private OpenVPN server installation inside your own cloud environment for est…" at bounding box center [1155, 453] width 257 height 45
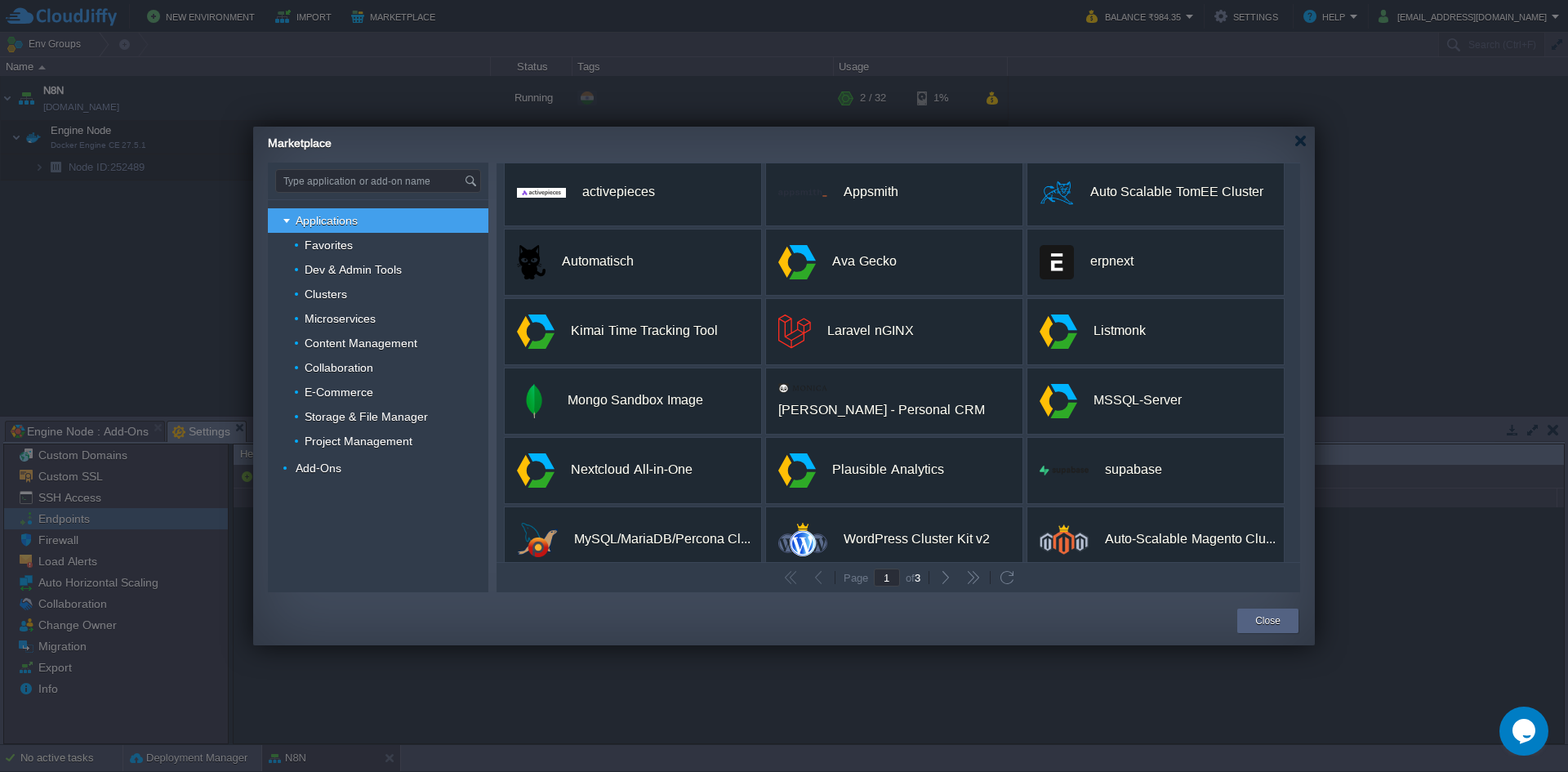
scroll to position [0, 0]
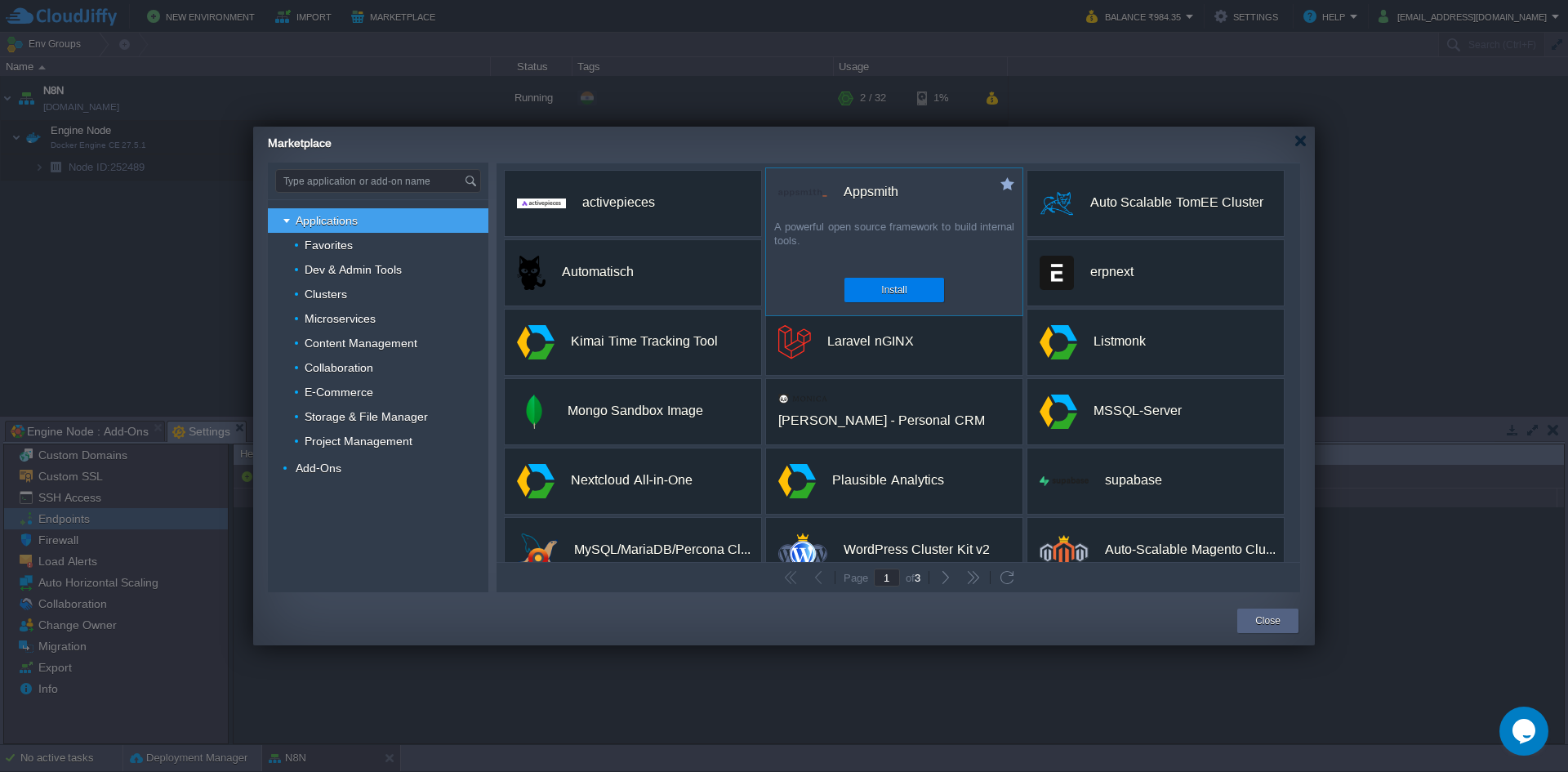
click at [893, 214] on div "custom Appsmith A powerful open source framework to build internal tools. Insta…" at bounding box center [894, 242] width 258 height 149
click at [871, 200] on div "Appsmith" at bounding box center [871, 192] width 54 height 34
click at [914, 290] on div "Install" at bounding box center [893, 289] width 75 height 24
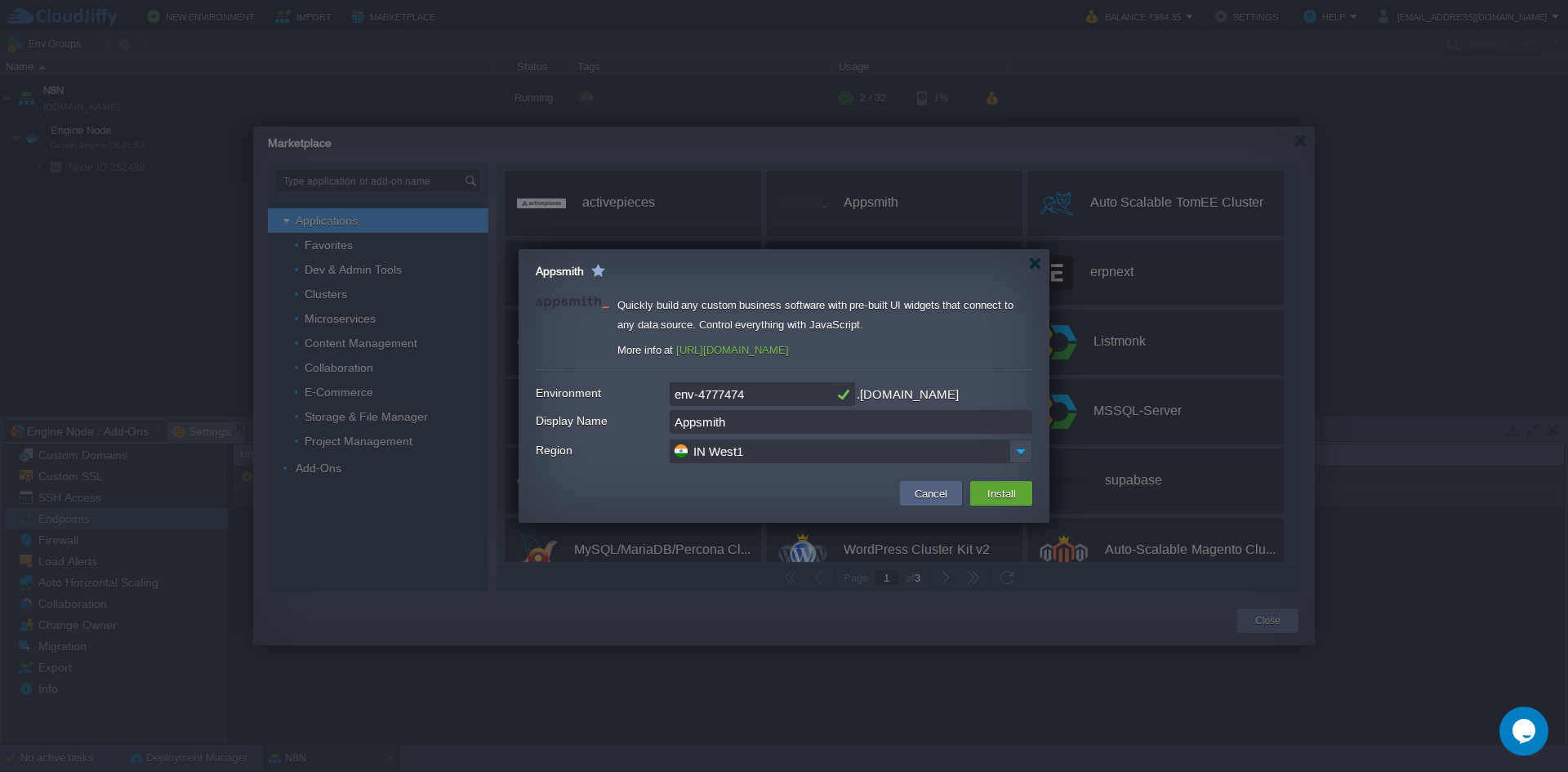
drag, startPoint x: 765, startPoint y: 396, endPoint x: 647, endPoint y: 396, distance: 118.0
click at [647, 396] on div "Environment env-4777474 .[DOMAIN_NAME]" at bounding box center [784, 394] width 496 height 24
type input "appsmithspine"
click at [1005, 496] on button "Install" at bounding box center [1001, 493] width 38 height 20
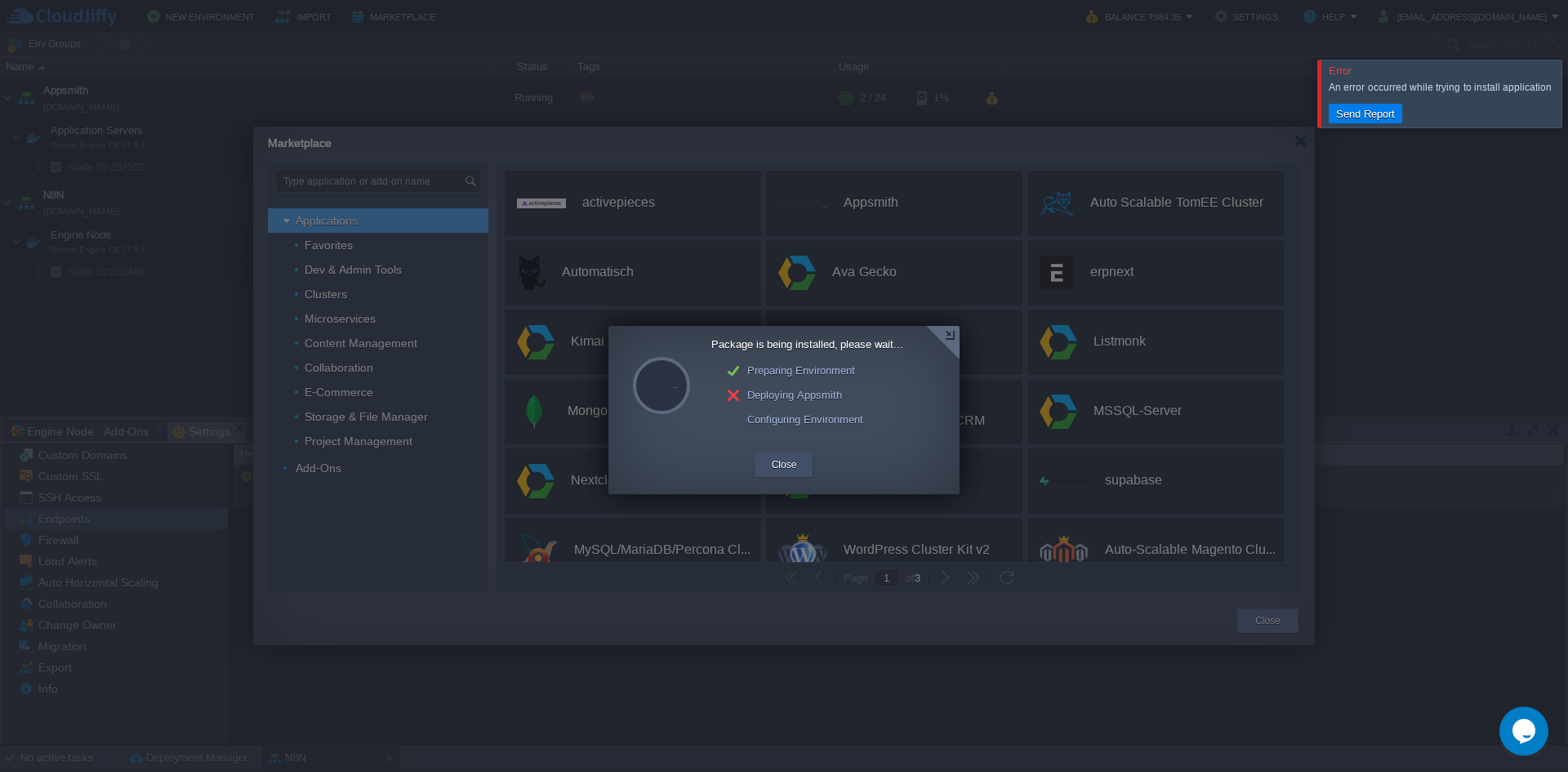
click at [789, 466] on button "Close" at bounding box center [784, 464] width 25 height 16
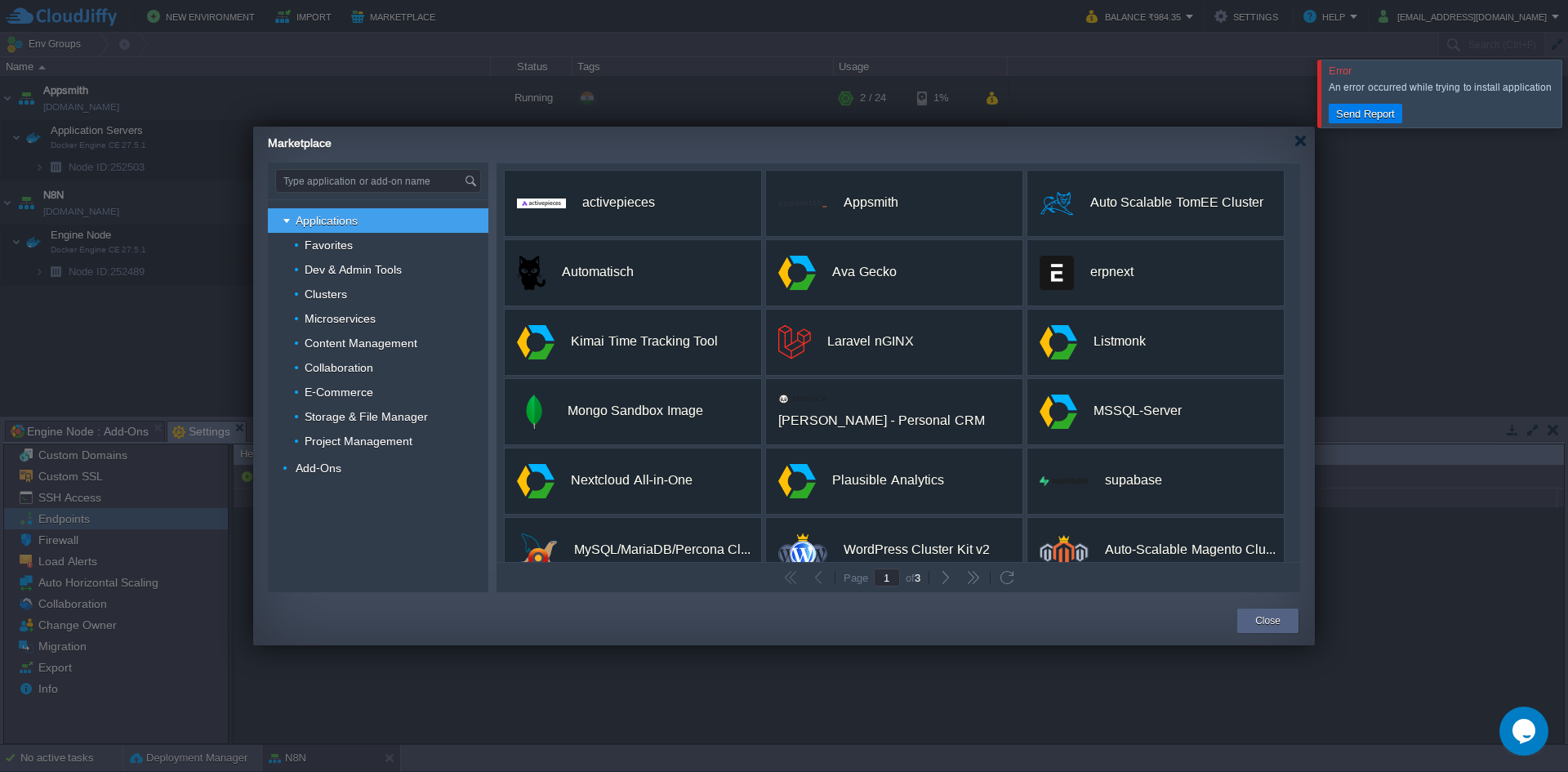
click at [1567, 91] on div at bounding box center [1587, 93] width 0 height 67
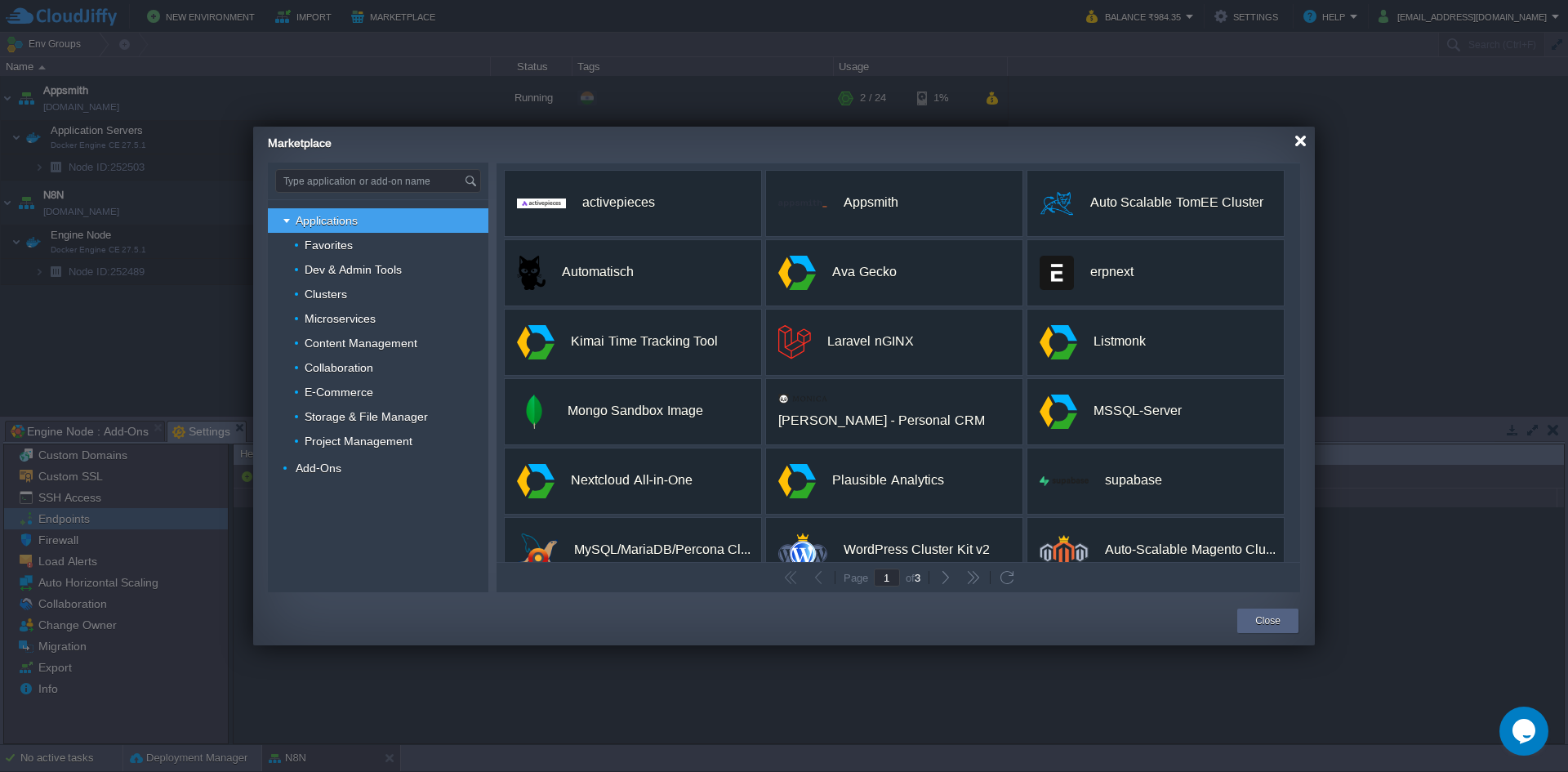
click at [1298, 142] on div at bounding box center [1300, 142] width 13 height 13
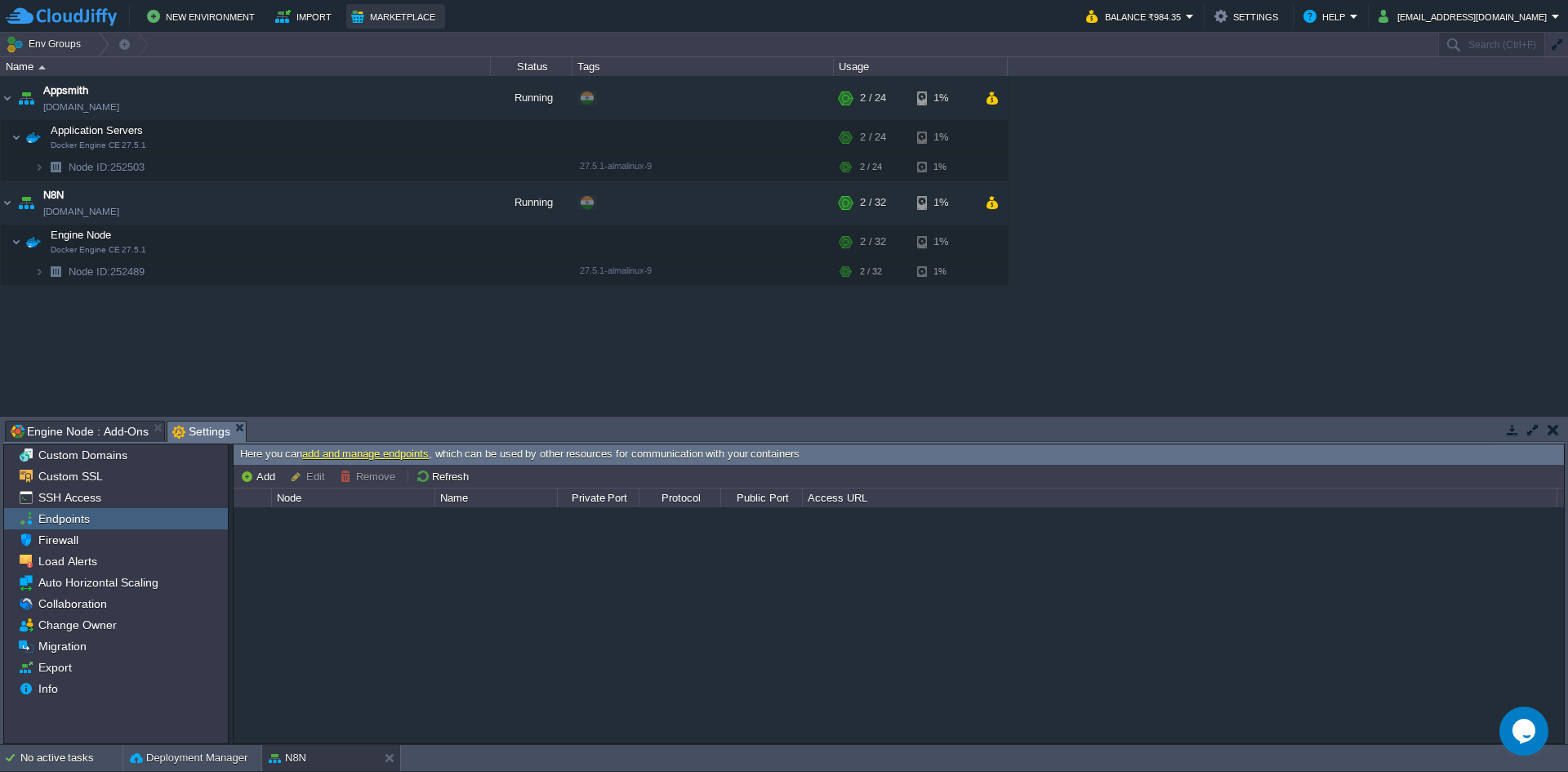
click at [363, 14] on button "Marketplace" at bounding box center [395, 16] width 89 height 20
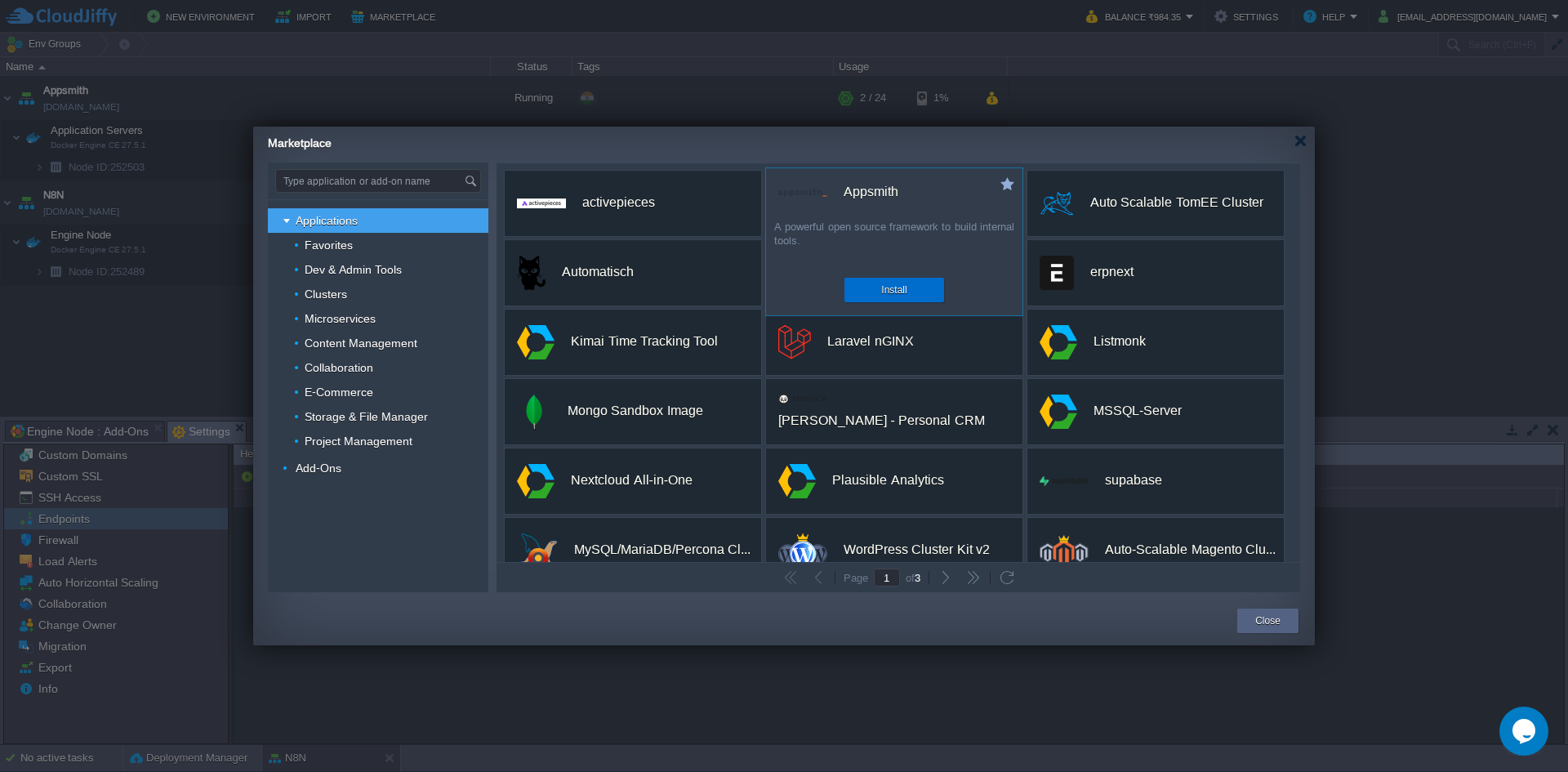
click at [885, 289] on button "Install" at bounding box center [893, 290] width 25 height 16
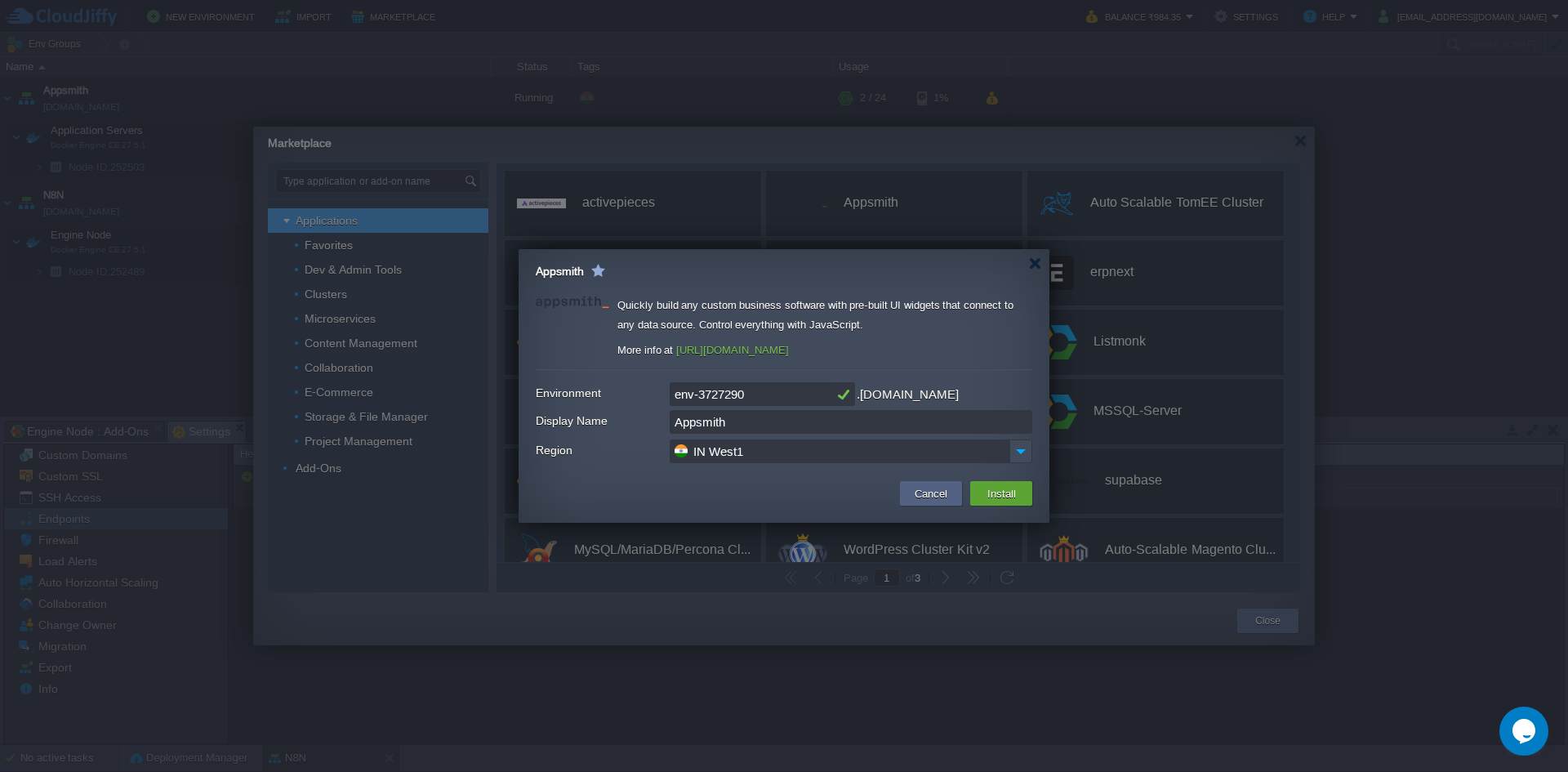
drag, startPoint x: 766, startPoint y: 394, endPoint x: 634, endPoint y: 403, distance: 132.3
click at [634, 403] on div "Environment env-3727290 .[DOMAIN_NAME]" at bounding box center [784, 394] width 496 height 24
type input "S"
type input "spineappsmith"
click at [1019, 449] on img at bounding box center [1020, 451] width 23 height 24
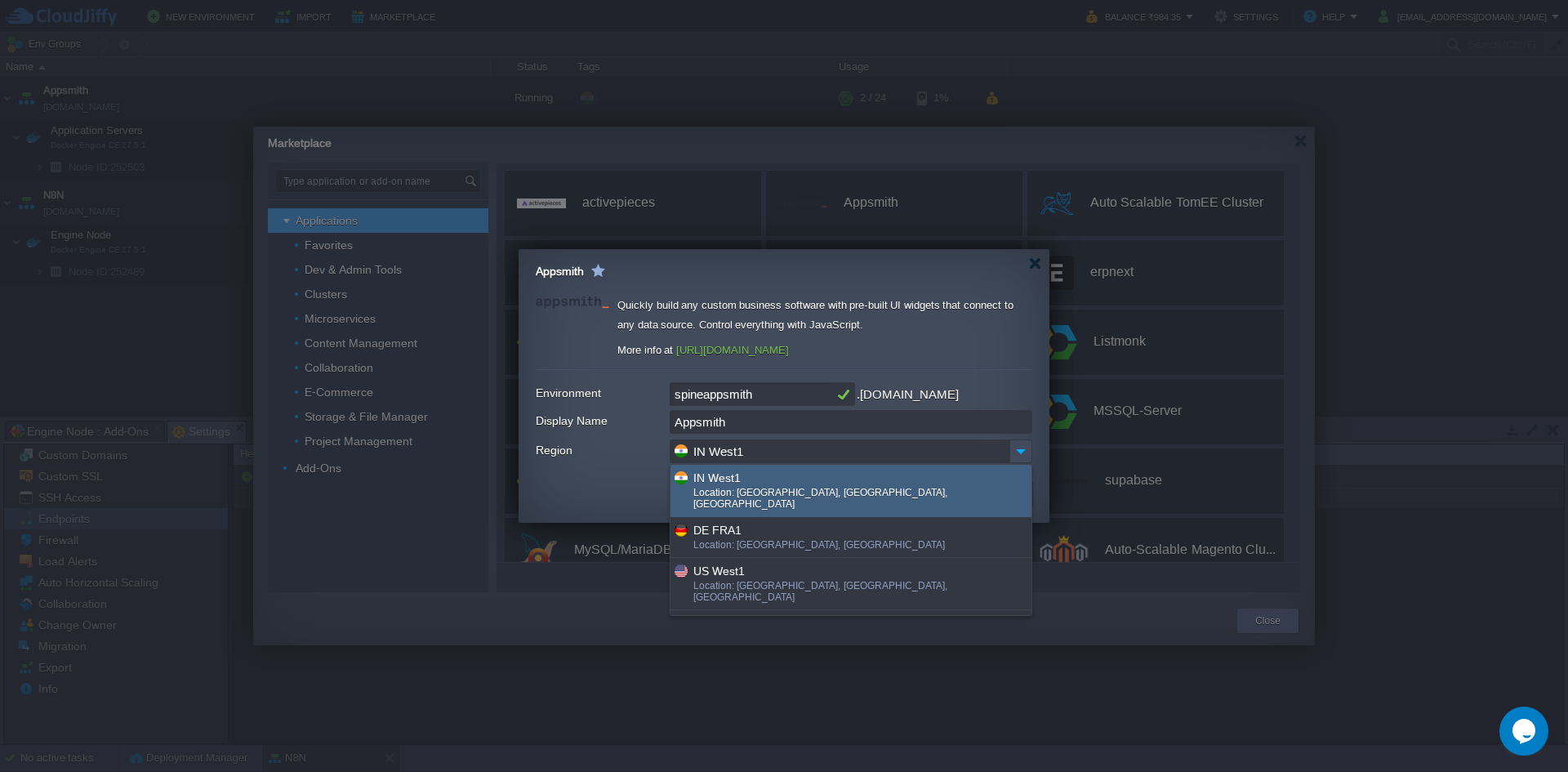
click at [1009, 342] on div "More info at [URL][DOMAIN_NAME]" at bounding box center [824, 350] width 414 height 20
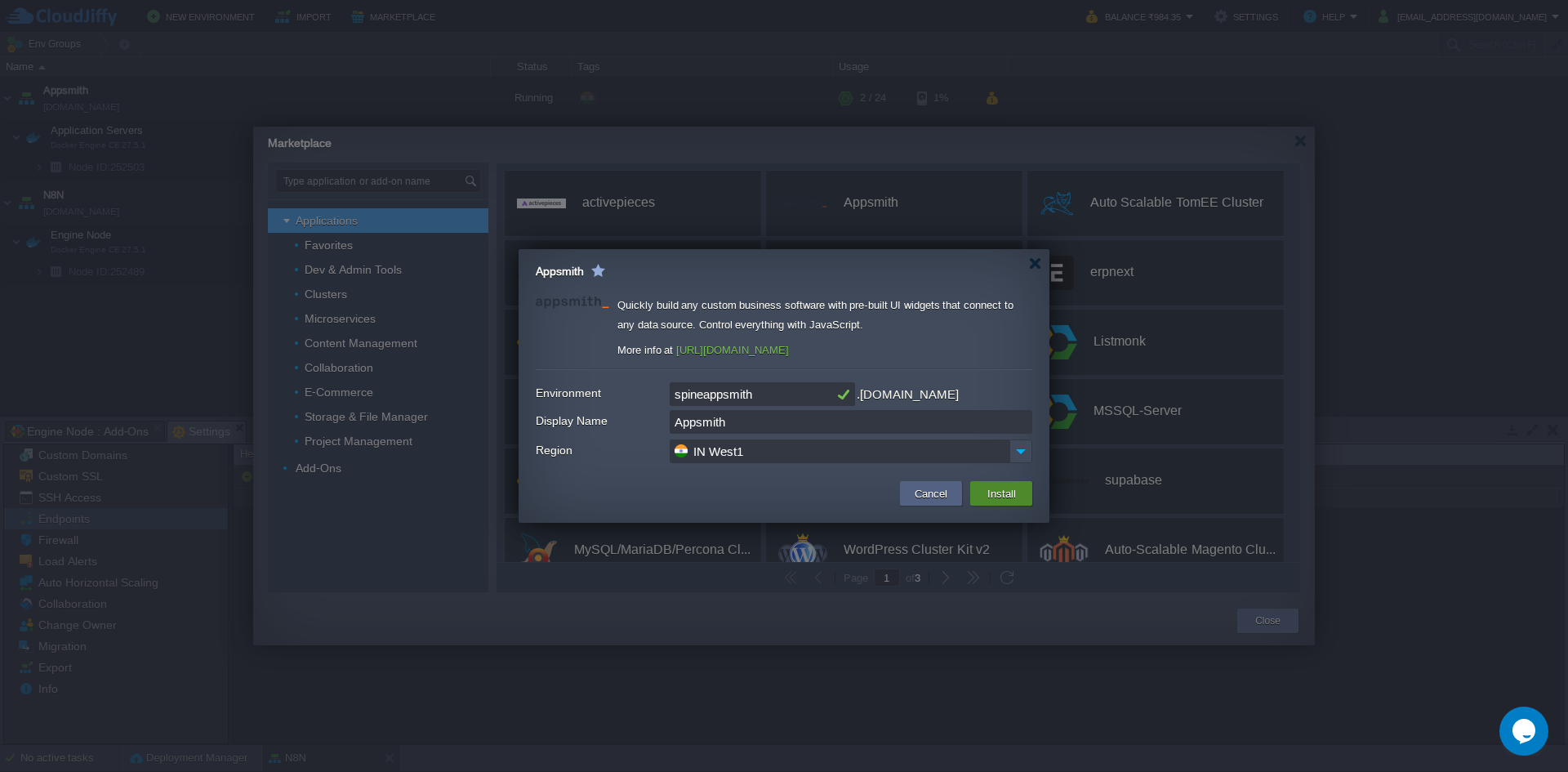
click at [1013, 495] on button "Install" at bounding box center [1001, 493] width 38 height 20
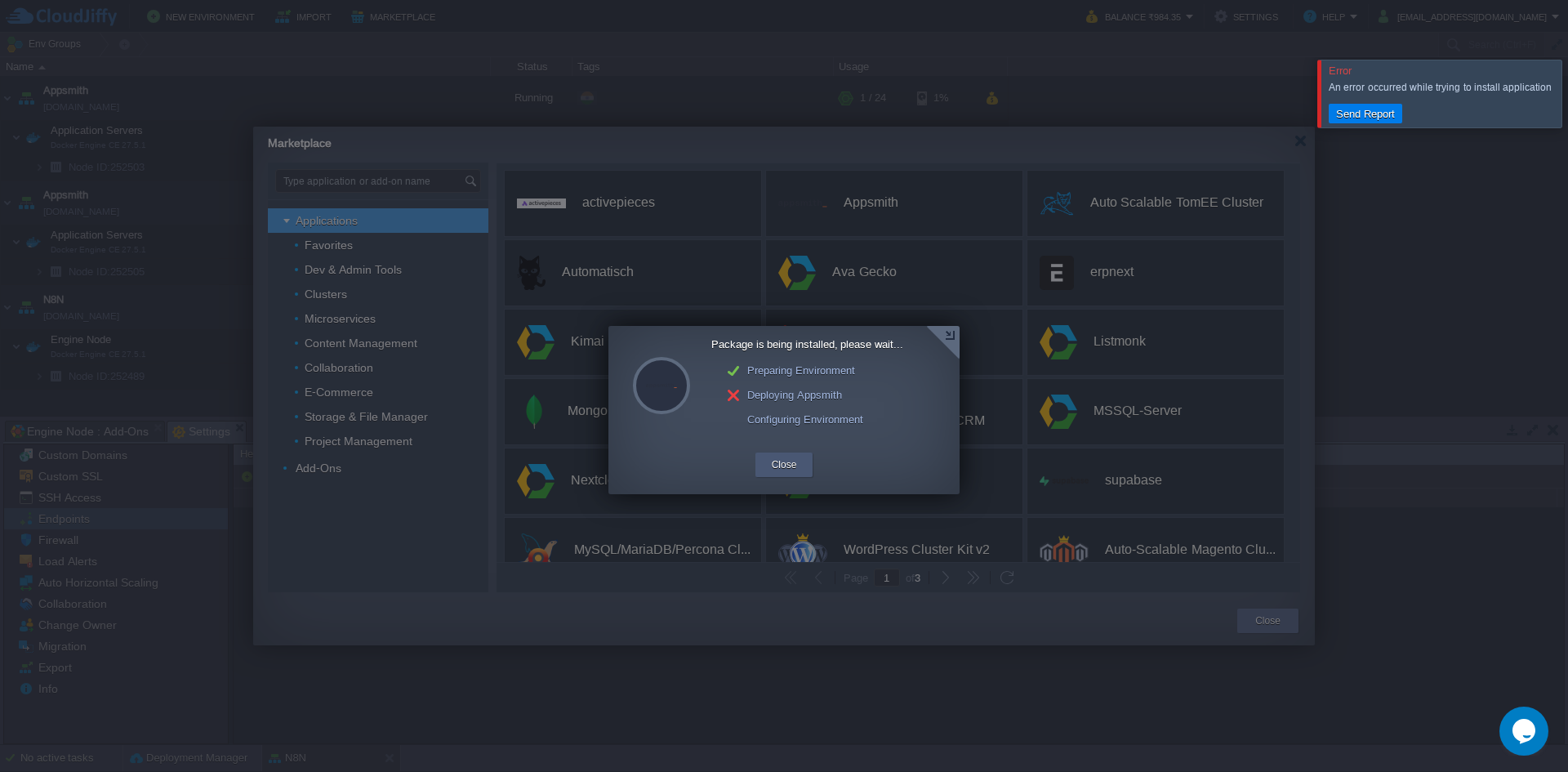
click at [777, 465] on button "Close" at bounding box center [784, 464] width 25 height 16
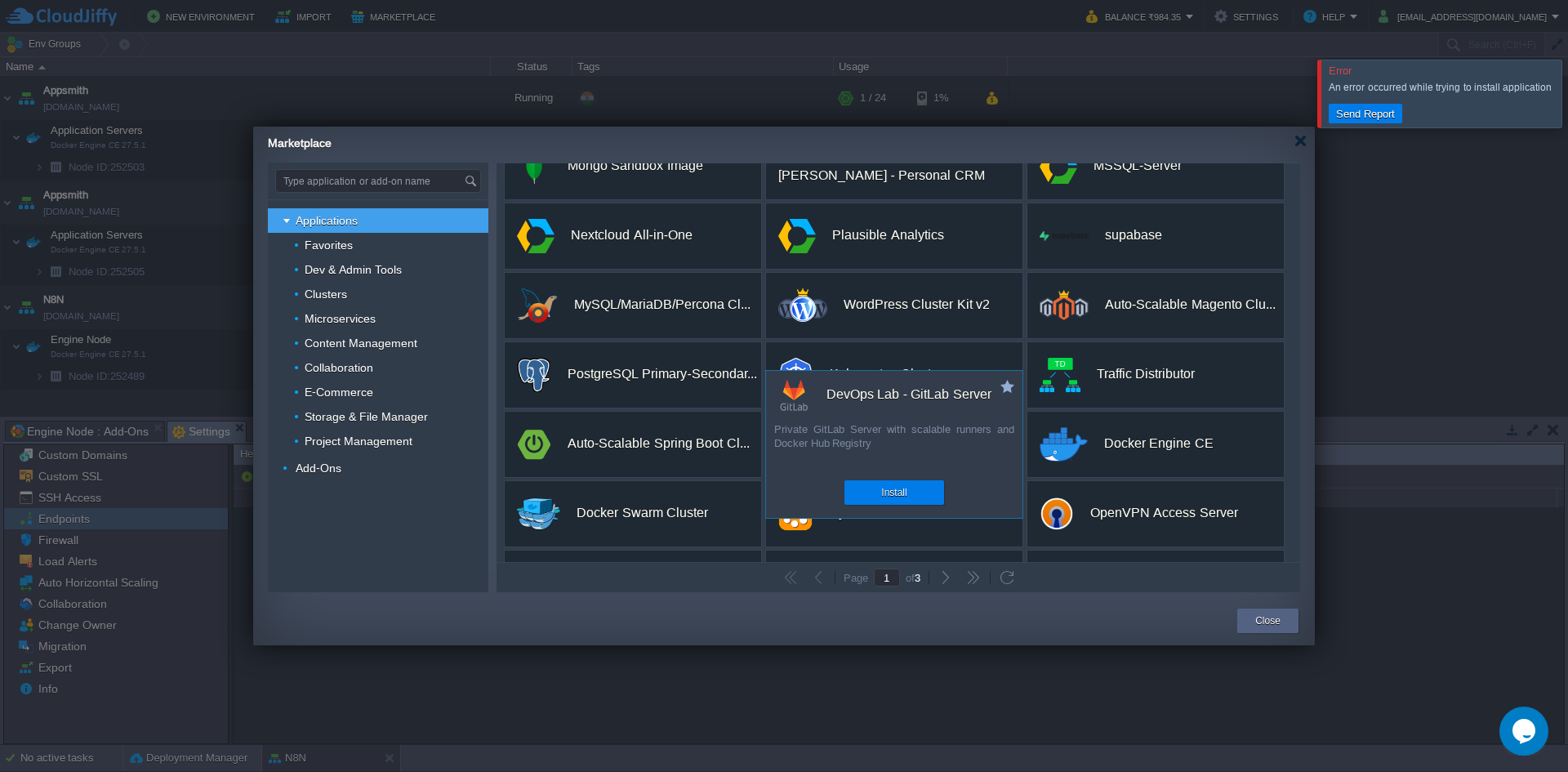
scroll to position [307, 0]
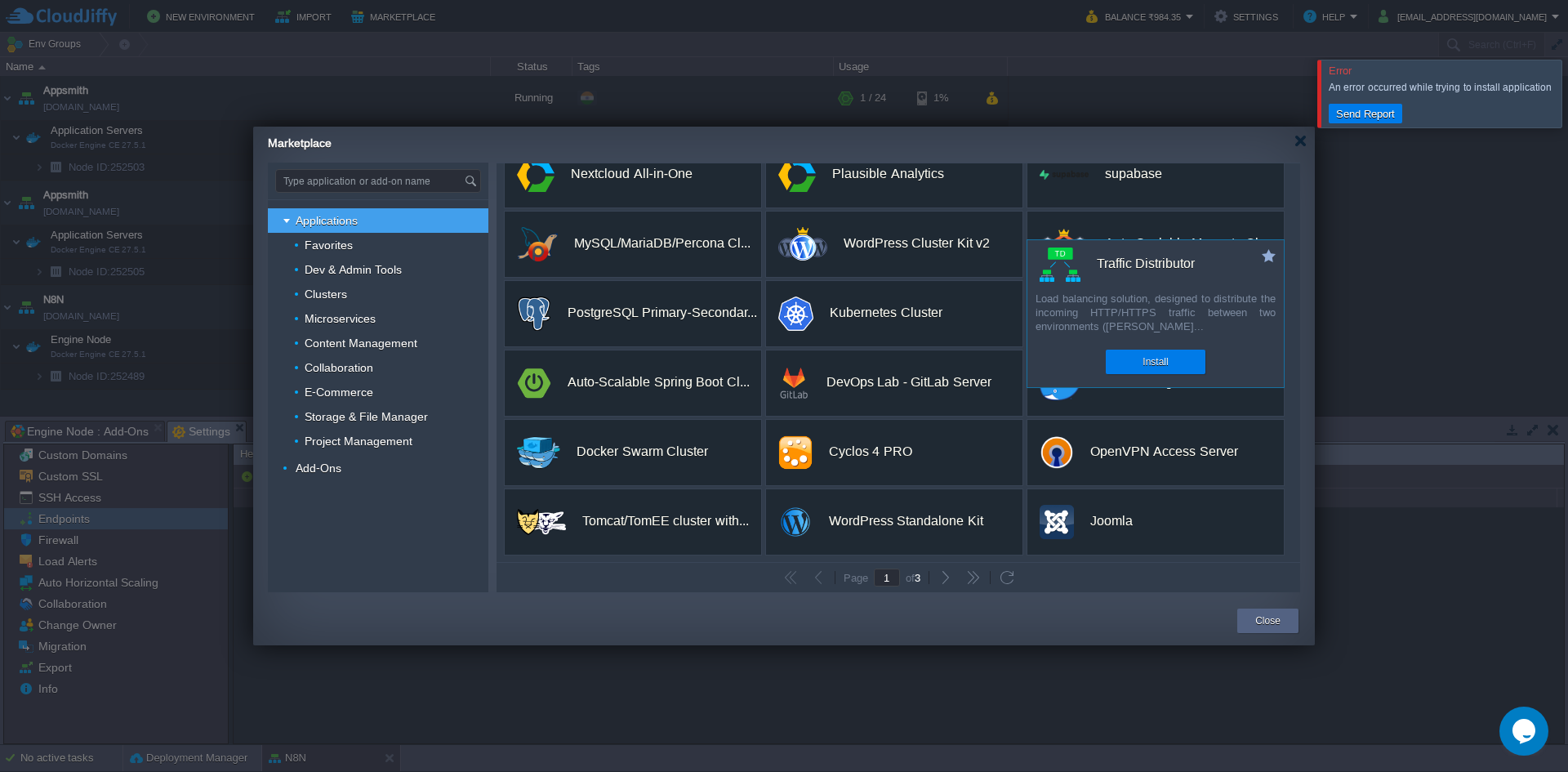
click at [1142, 322] on div "Load balancing solution, designed to distribute the incoming HTTP/HTTPS traffic…" at bounding box center [1155, 314] width 257 height 45
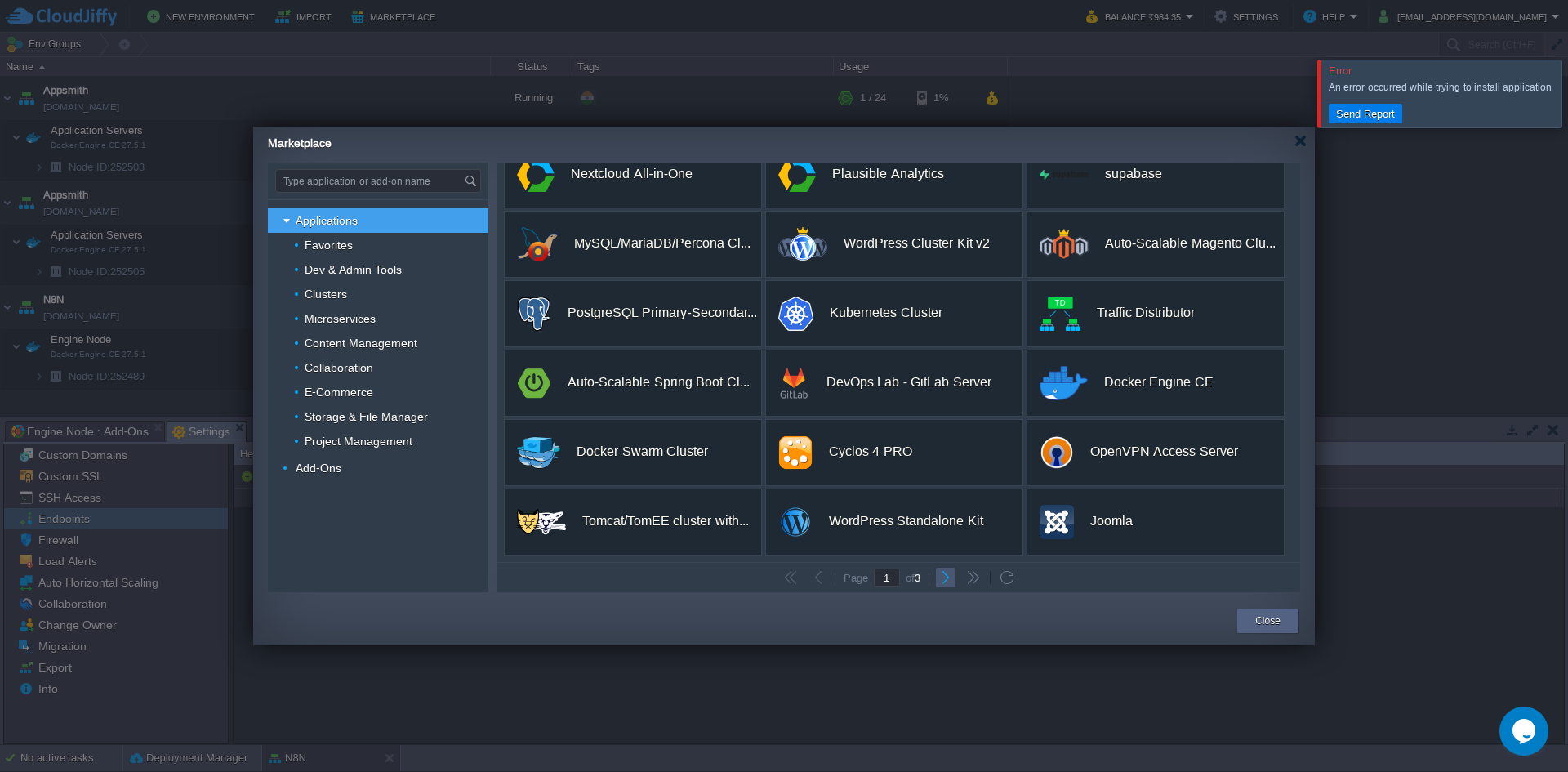
click at [938, 578] on button "button" at bounding box center [945, 577] width 15 height 15
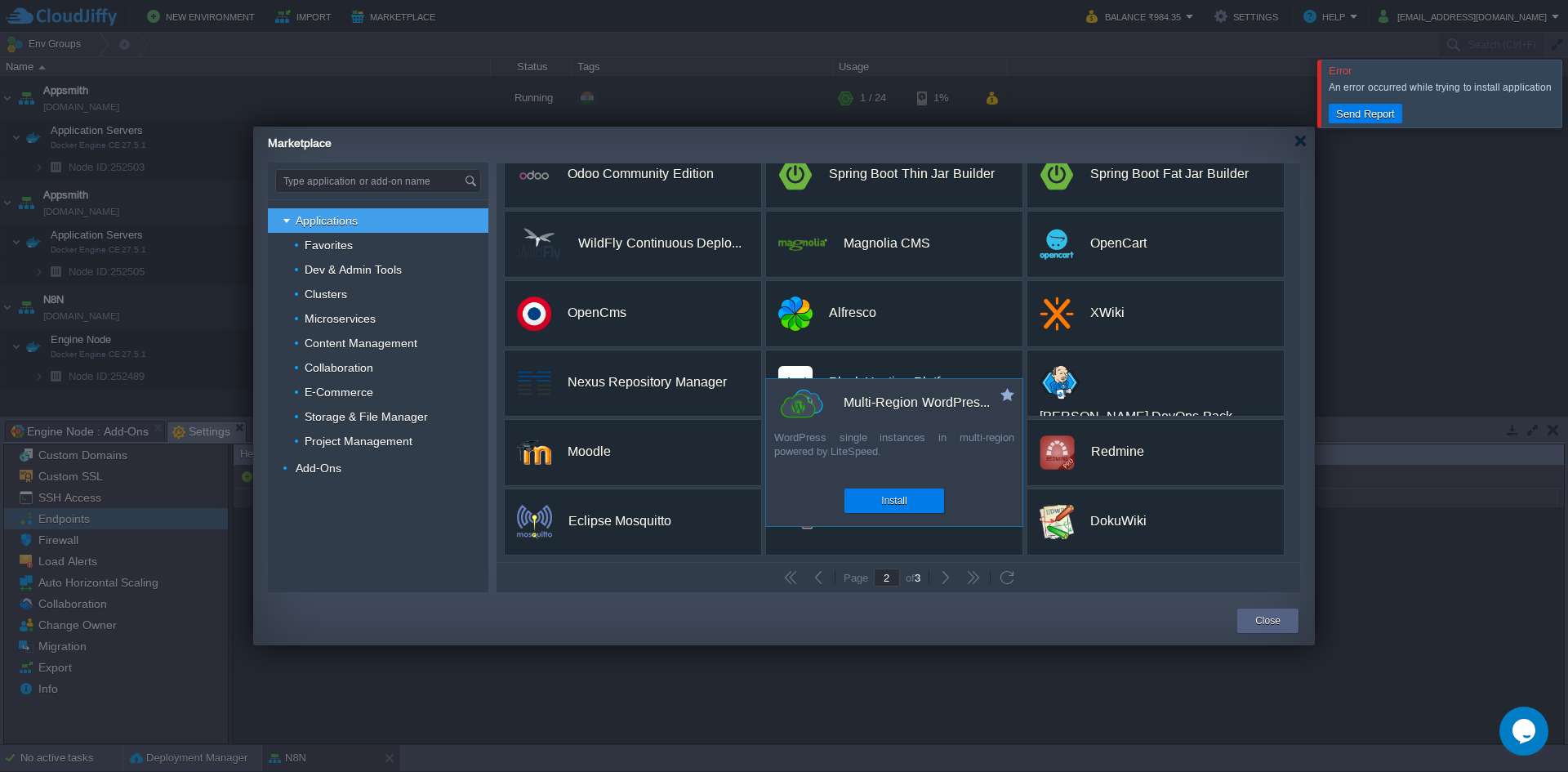
scroll to position [225, 0]
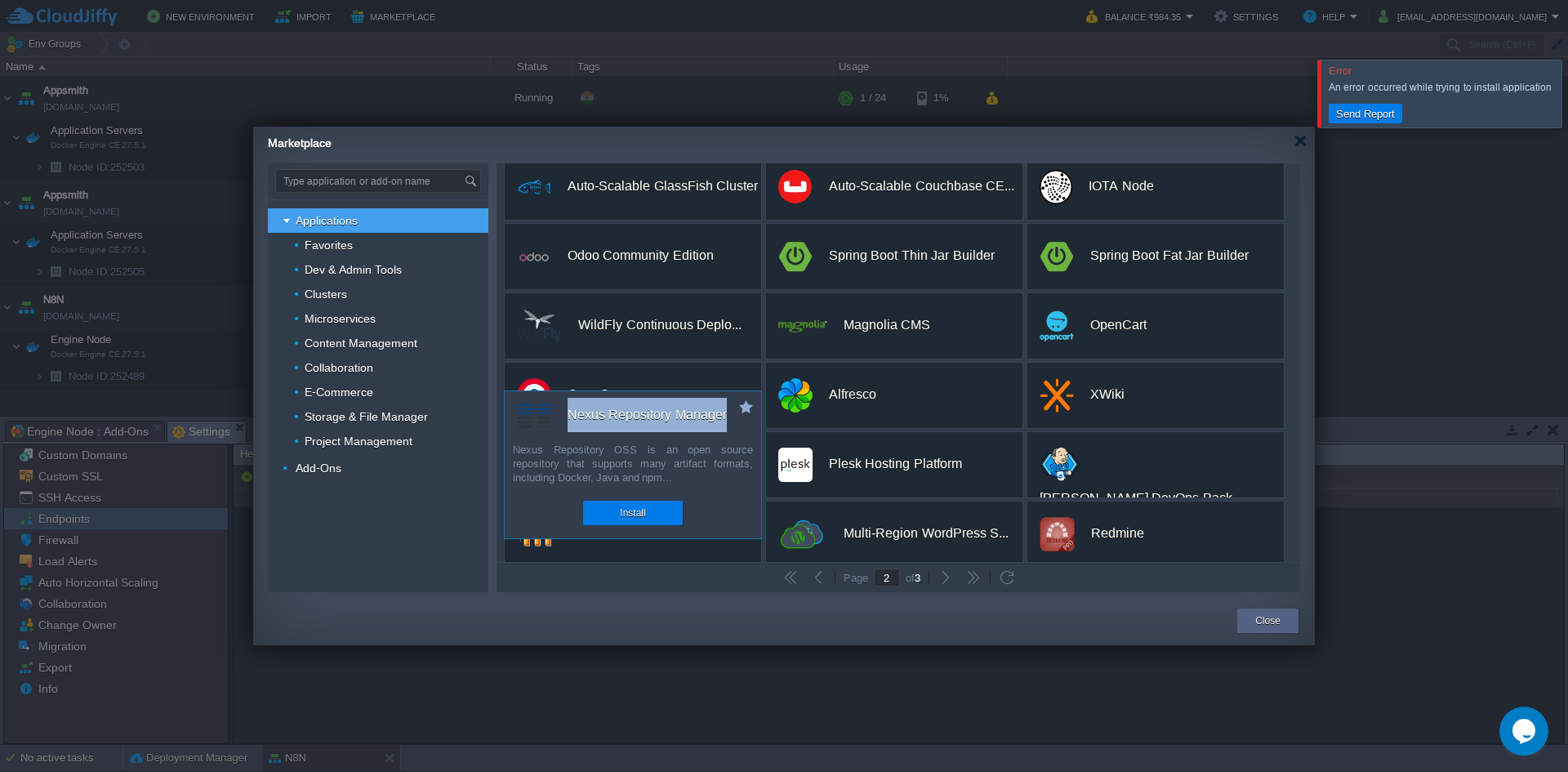
drag, startPoint x: 569, startPoint y: 412, endPoint x: 693, endPoint y: 417, distance: 124.1
click at [733, 417] on div "Nexus Repository Manager" at bounding box center [638, 415] width 244 height 34
click at [659, 466] on div "Nexus Repository OSS is an open source repository that supports many artifact f…" at bounding box center [632, 465] width 257 height 45
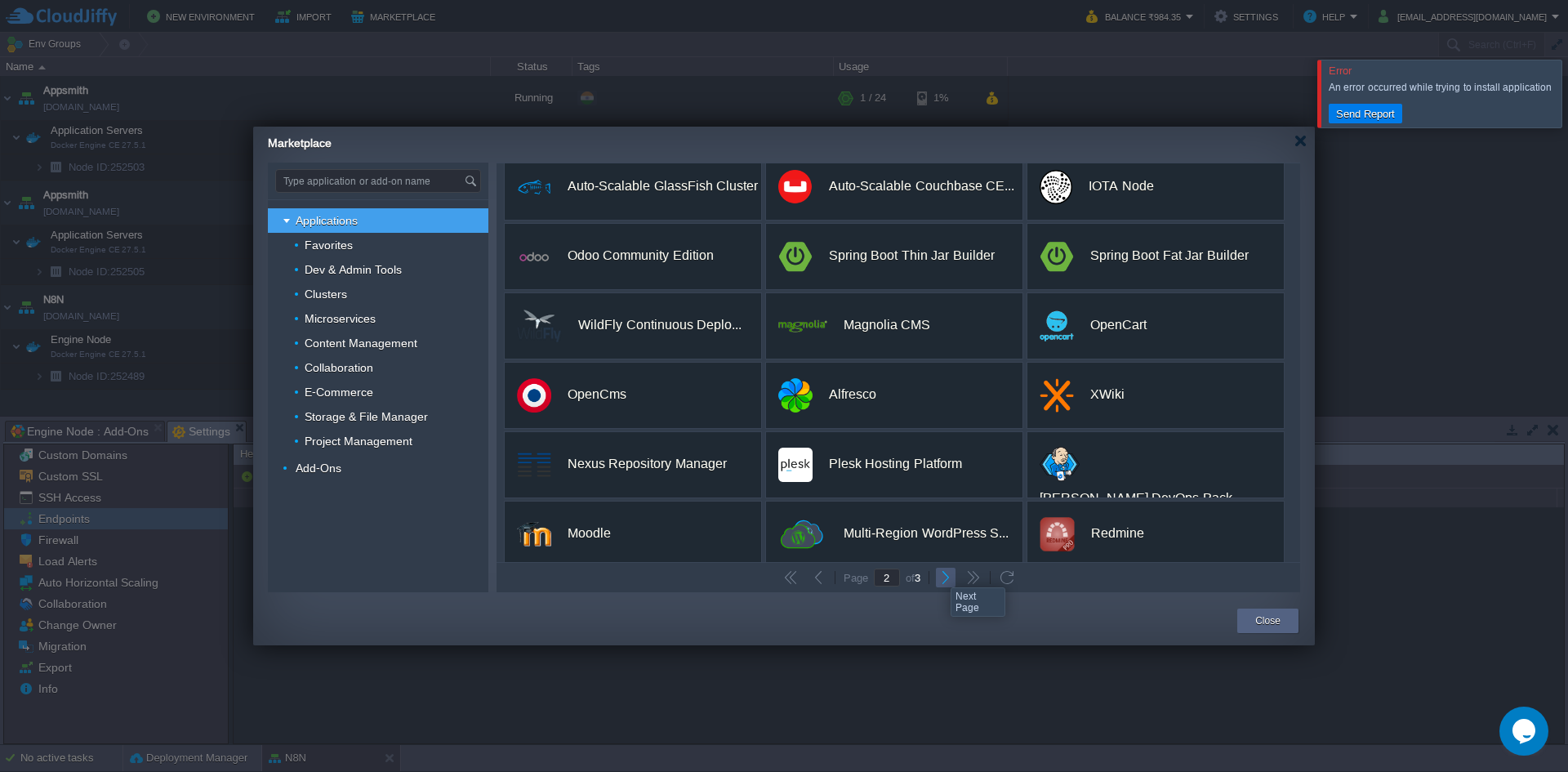
click at [939, 572] on button "button" at bounding box center [945, 577] width 15 height 15
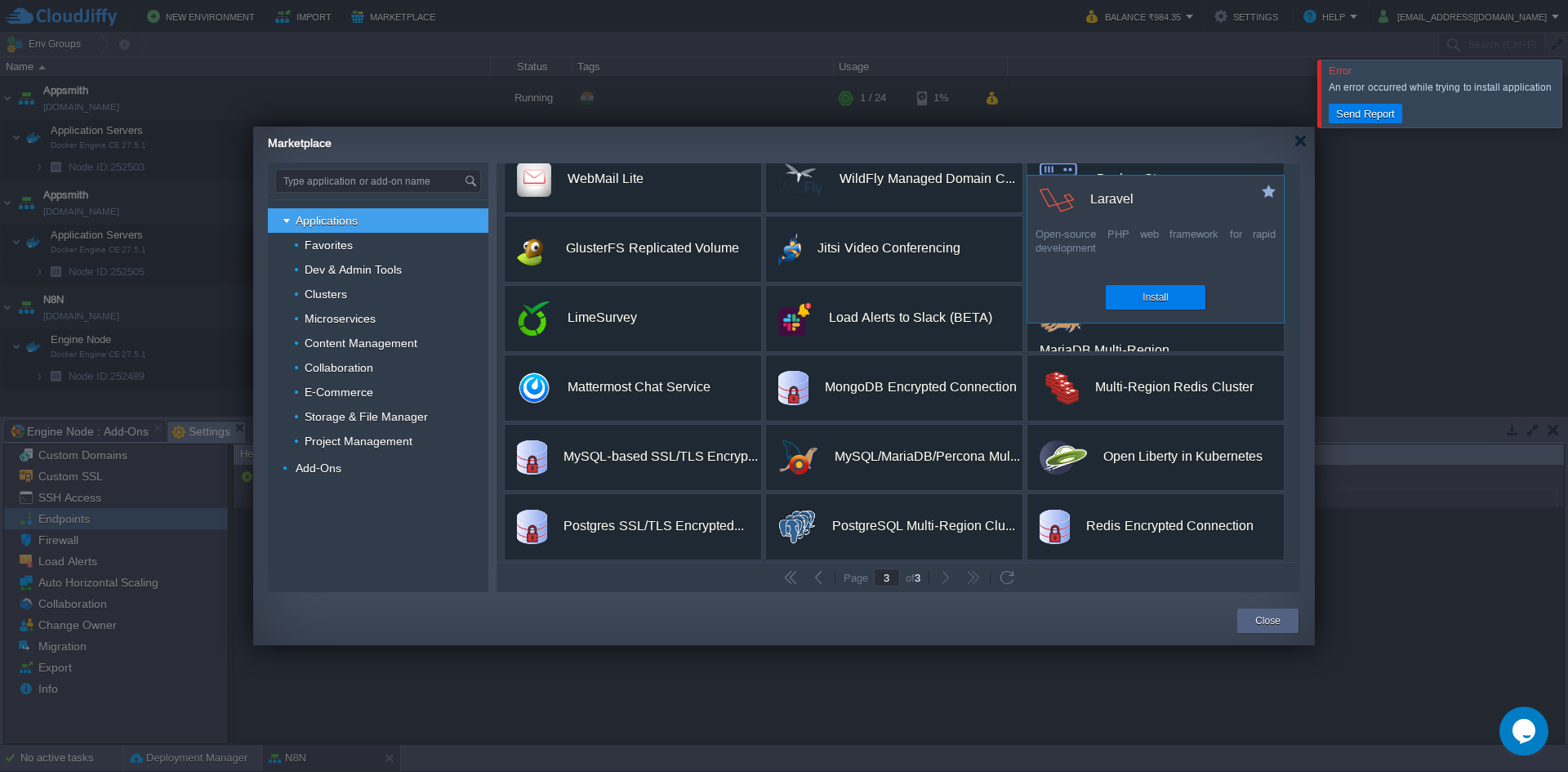
scroll to position [168, 0]
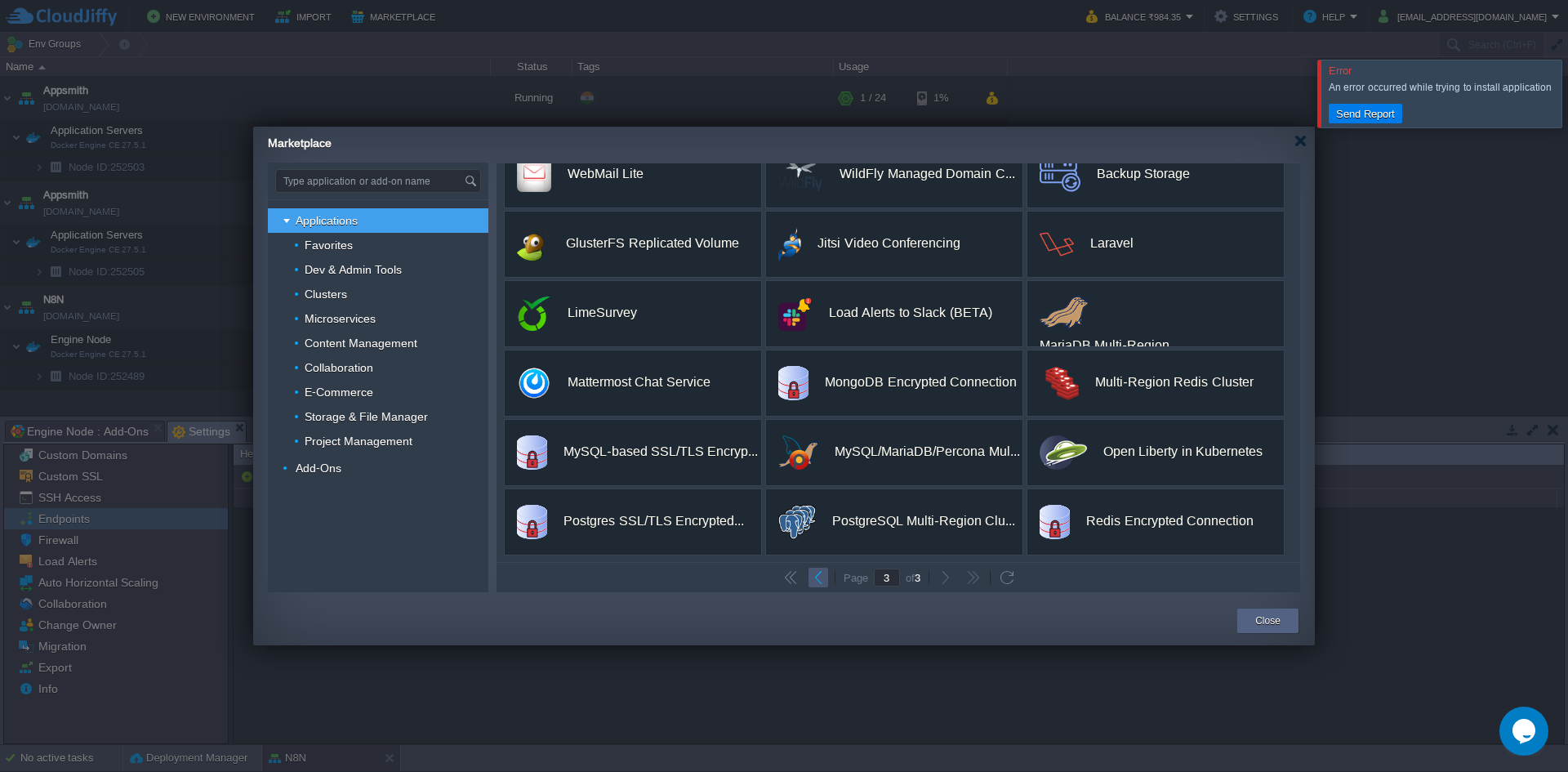
click at [815, 577] on button "button" at bounding box center [818, 577] width 15 height 15
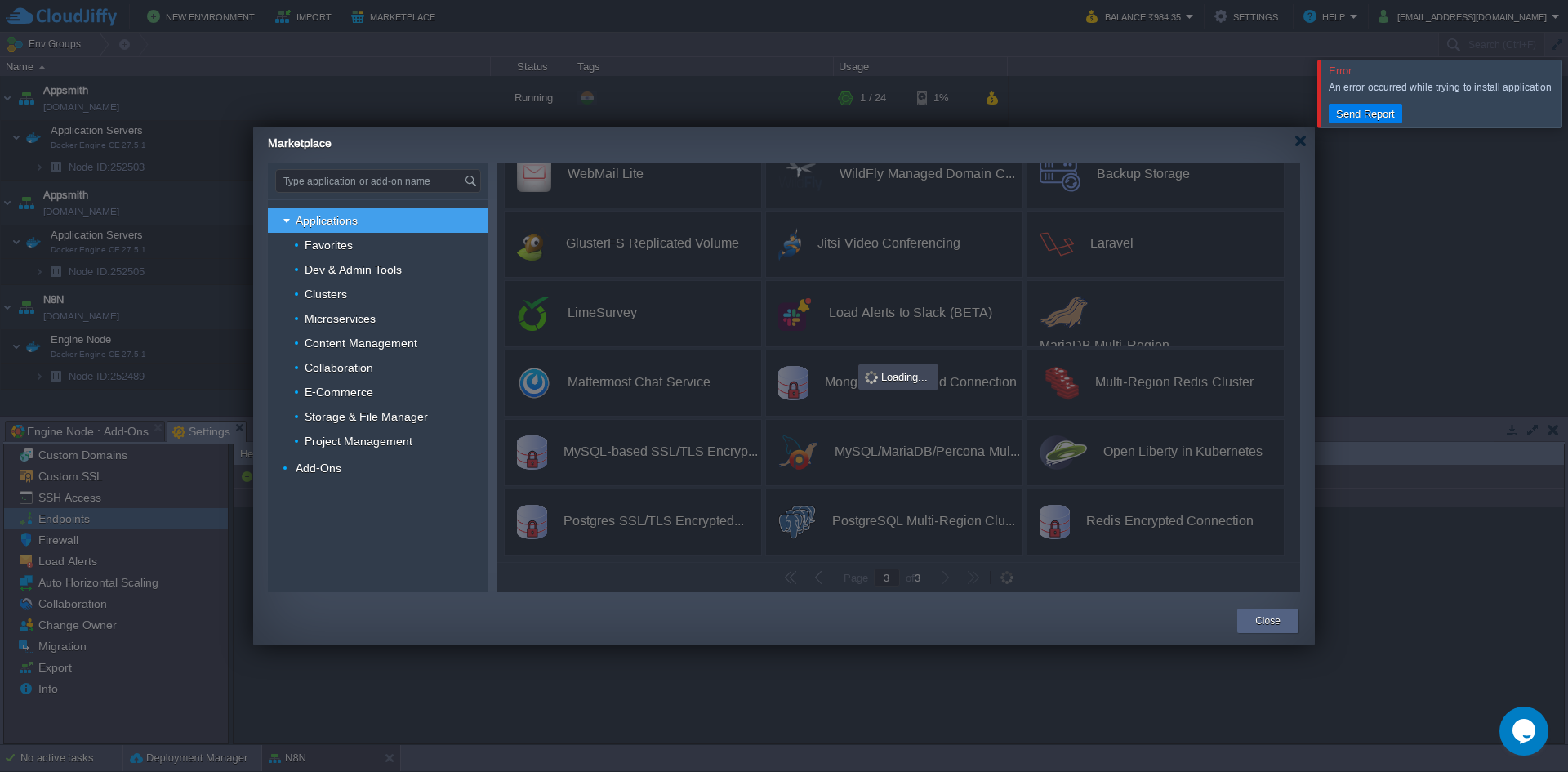
type input "2"
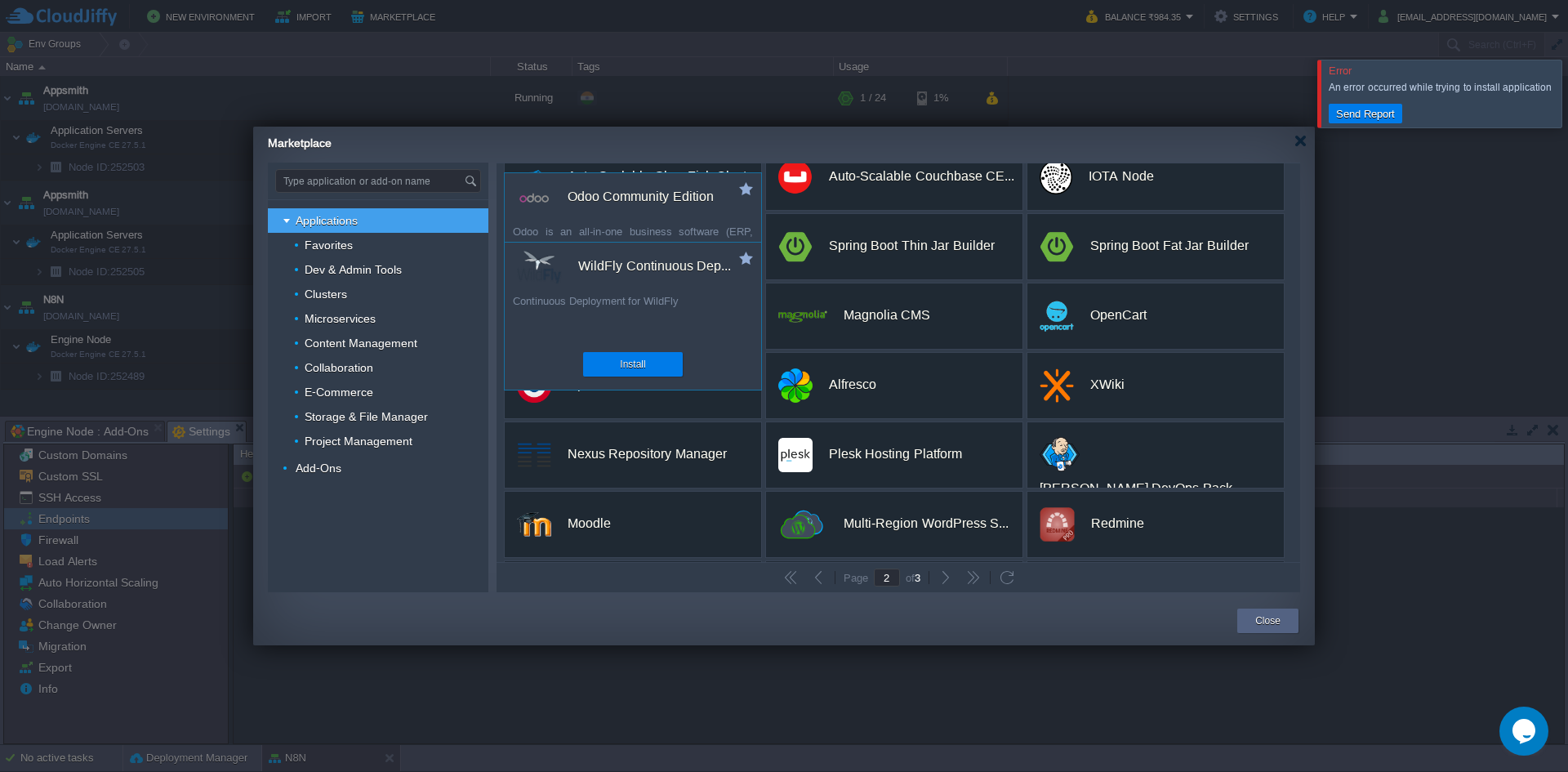
scroll to position [307, 0]
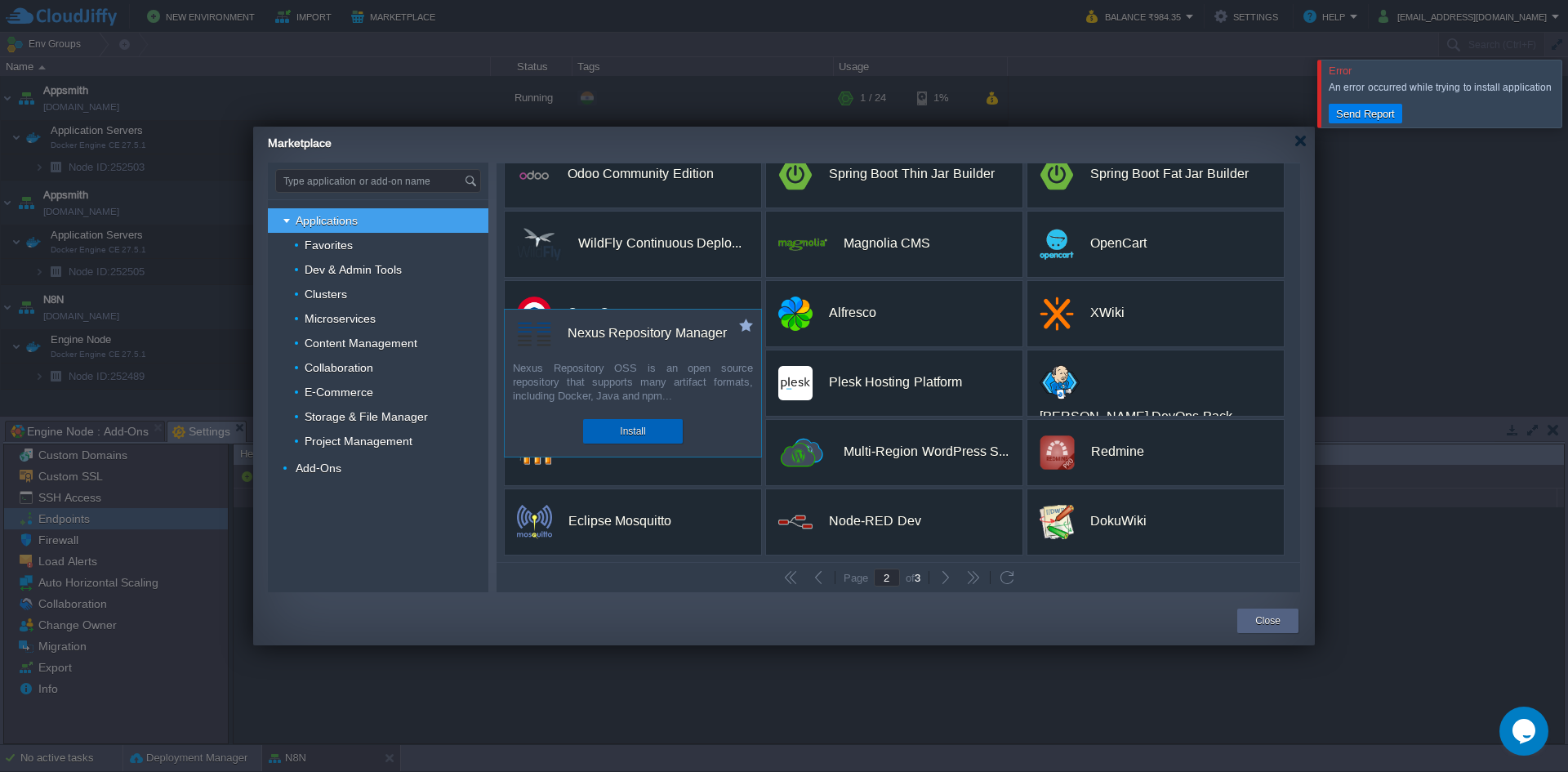
click at [635, 430] on button "Install" at bounding box center [632, 431] width 25 height 16
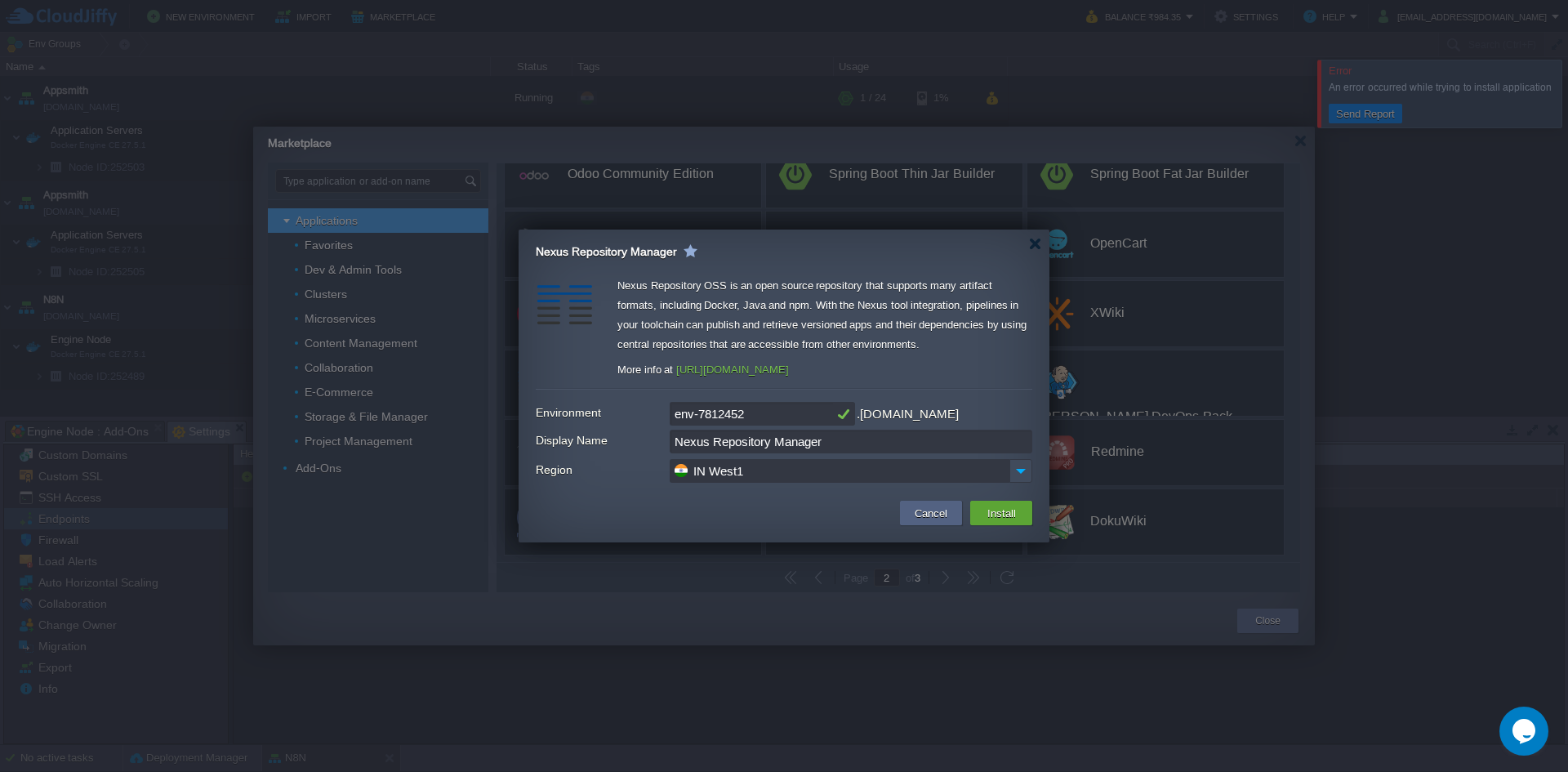
drag, startPoint x: 772, startPoint y: 411, endPoint x: 654, endPoint y: 421, distance: 118.4
click at [654, 421] on div "Environment env-7812452 .[DOMAIN_NAME]" at bounding box center [784, 414] width 496 height 24
type input "n"
type input "spinenexus"
click at [1004, 507] on button "Install" at bounding box center [1001, 513] width 38 height 20
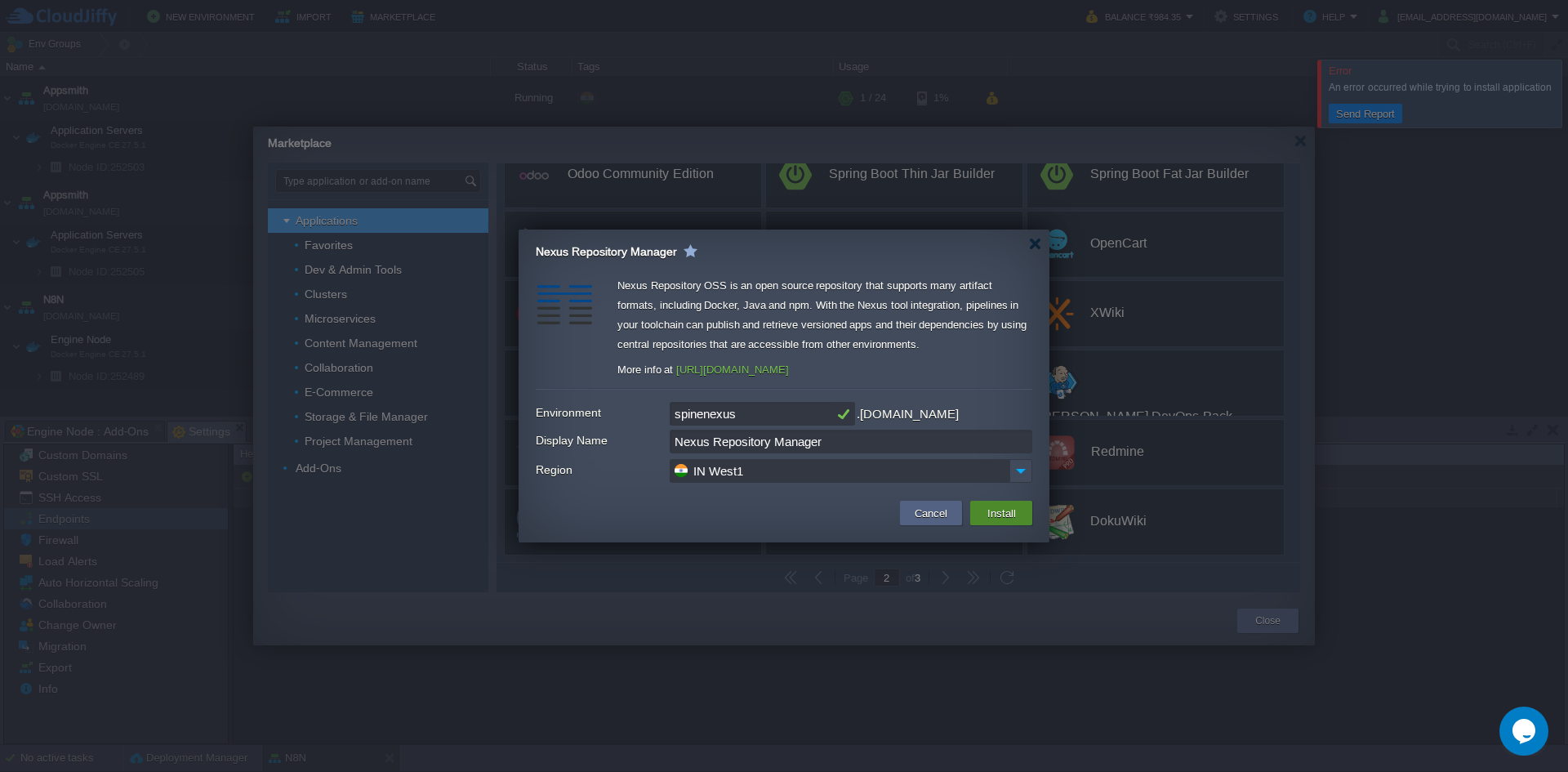
scroll to position [16, 0]
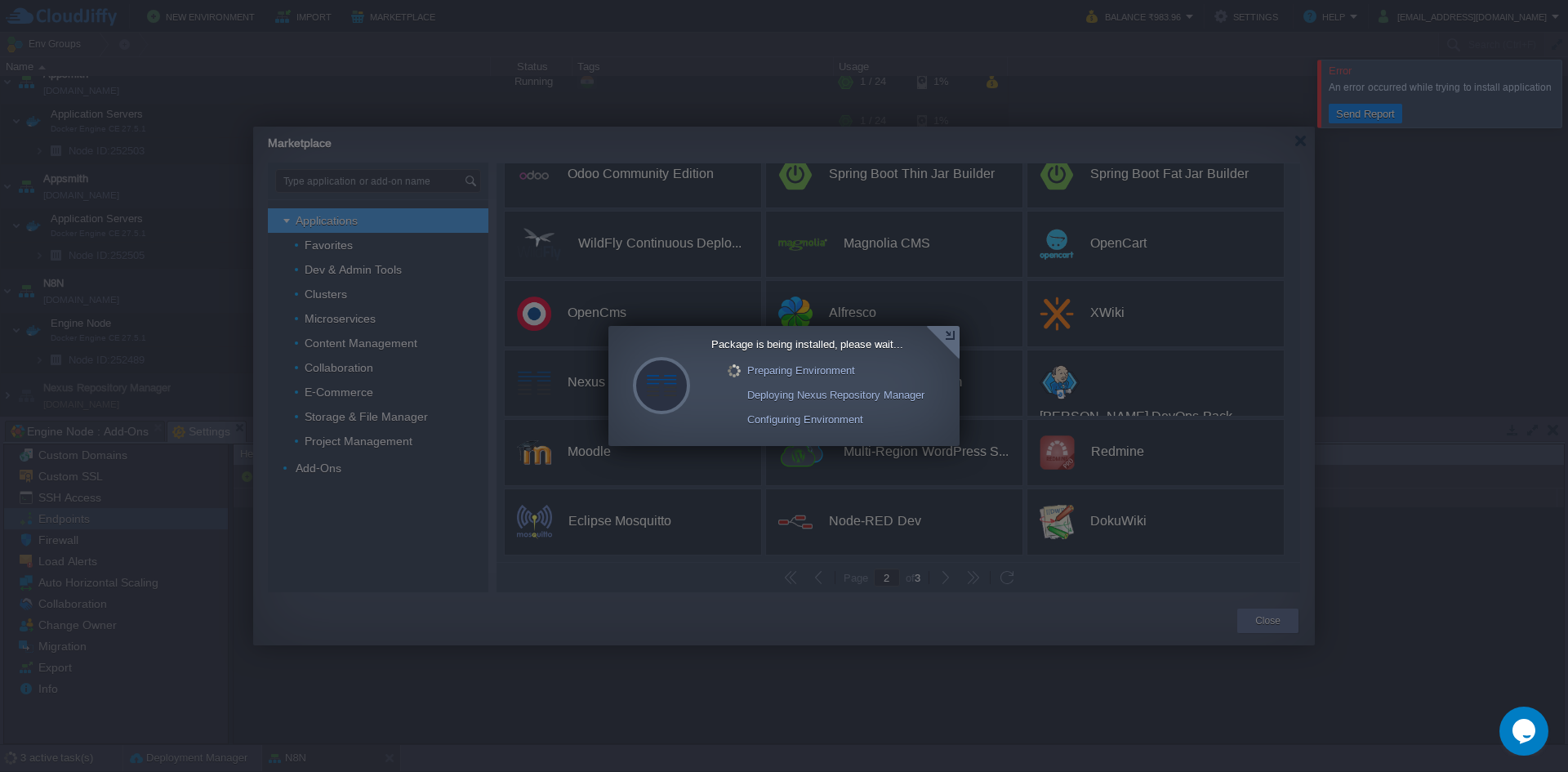
click at [946, 340] on div at bounding box center [942, 342] width 34 height 34
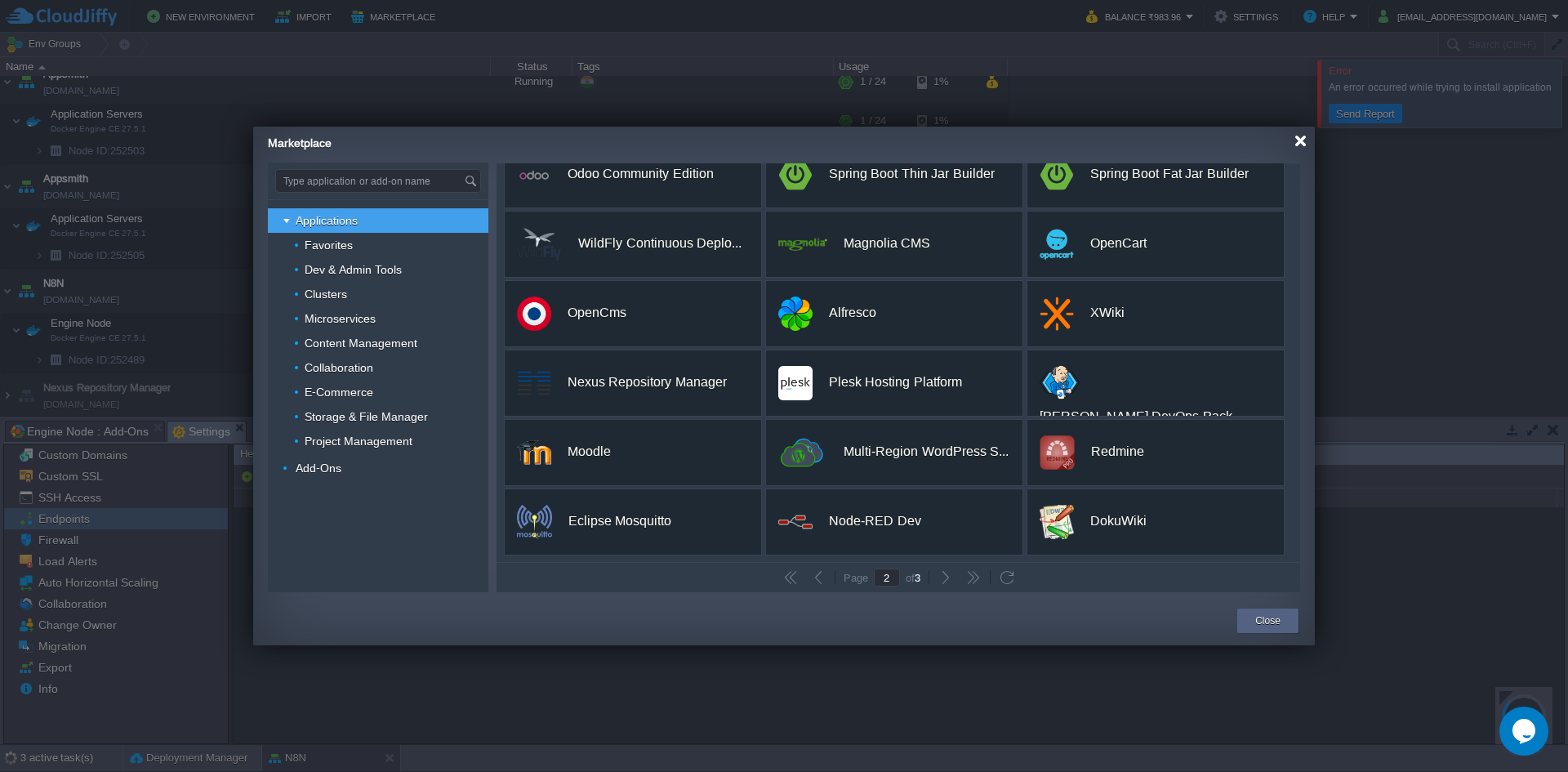
click at [1302, 139] on div at bounding box center [1300, 142] width 13 height 13
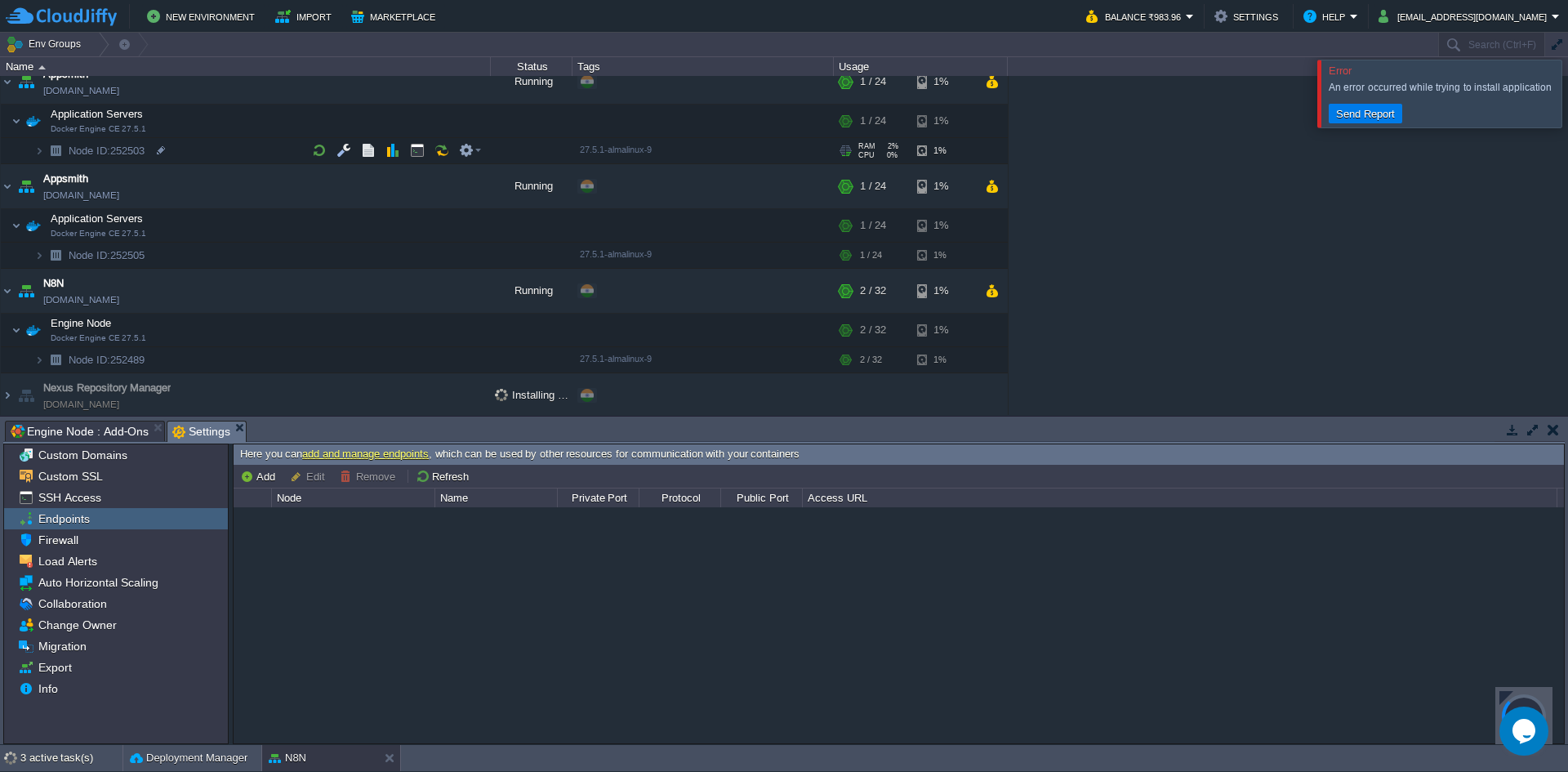
scroll to position [0, 0]
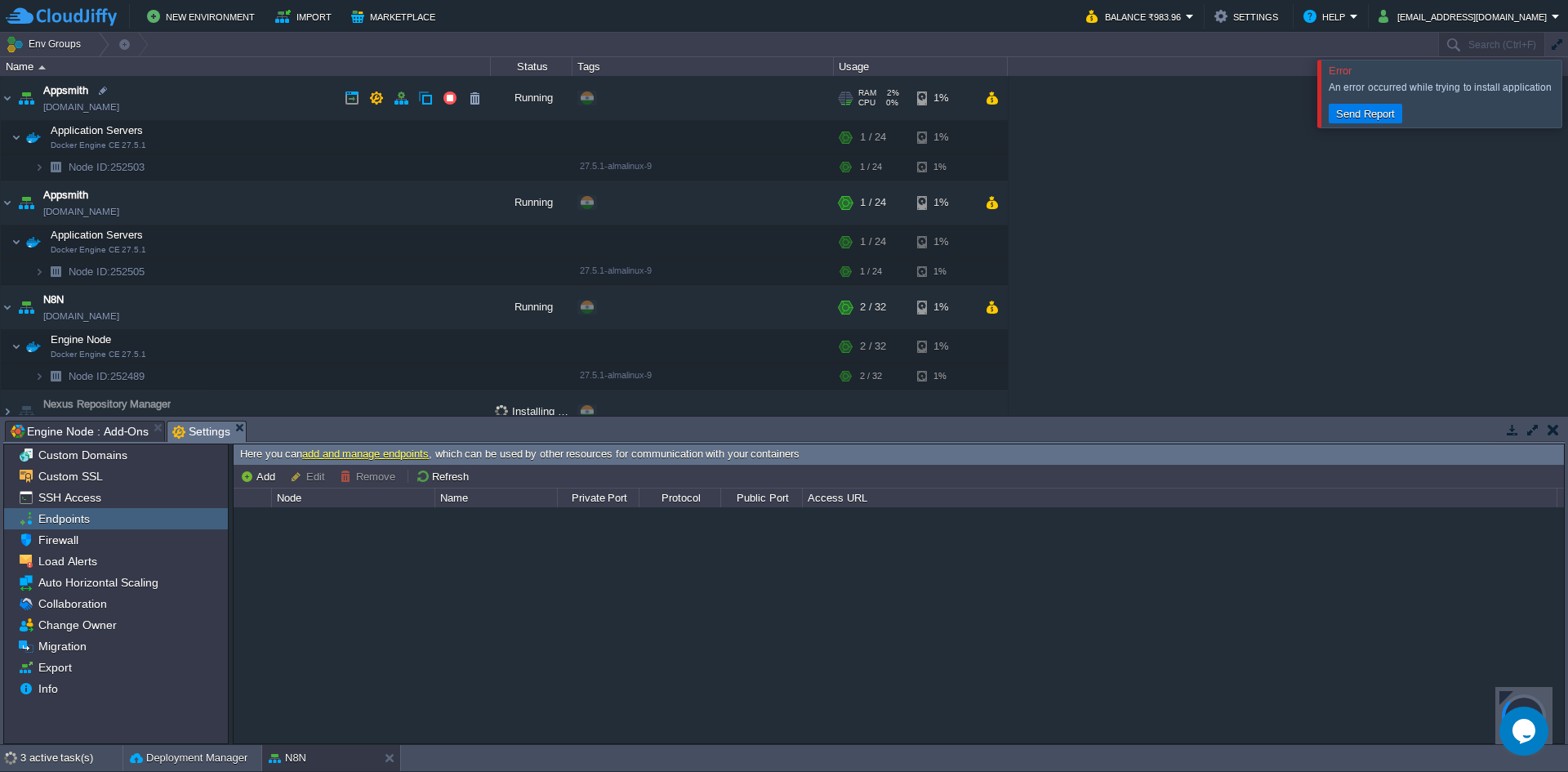
click at [103, 110] on link "[DOMAIN_NAME]" at bounding box center [82, 107] width 76 height 16
click at [119, 213] on link "[DOMAIN_NAME]" at bounding box center [82, 211] width 76 height 16
click at [471, 140] on button "button" at bounding box center [466, 137] width 15 height 15
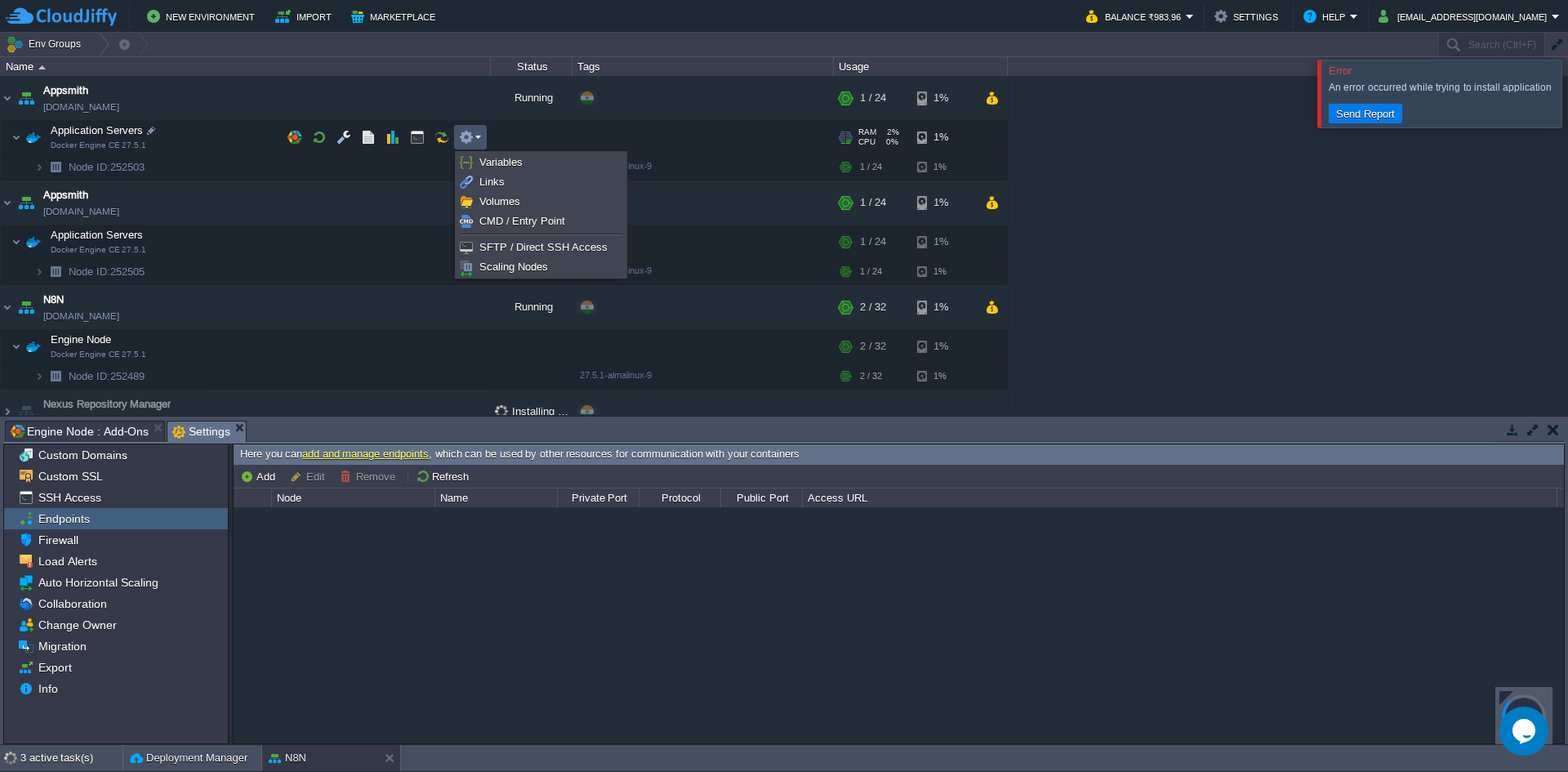
click at [471, 140] on button "button" at bounding box center [466, 137] width 15 height 15
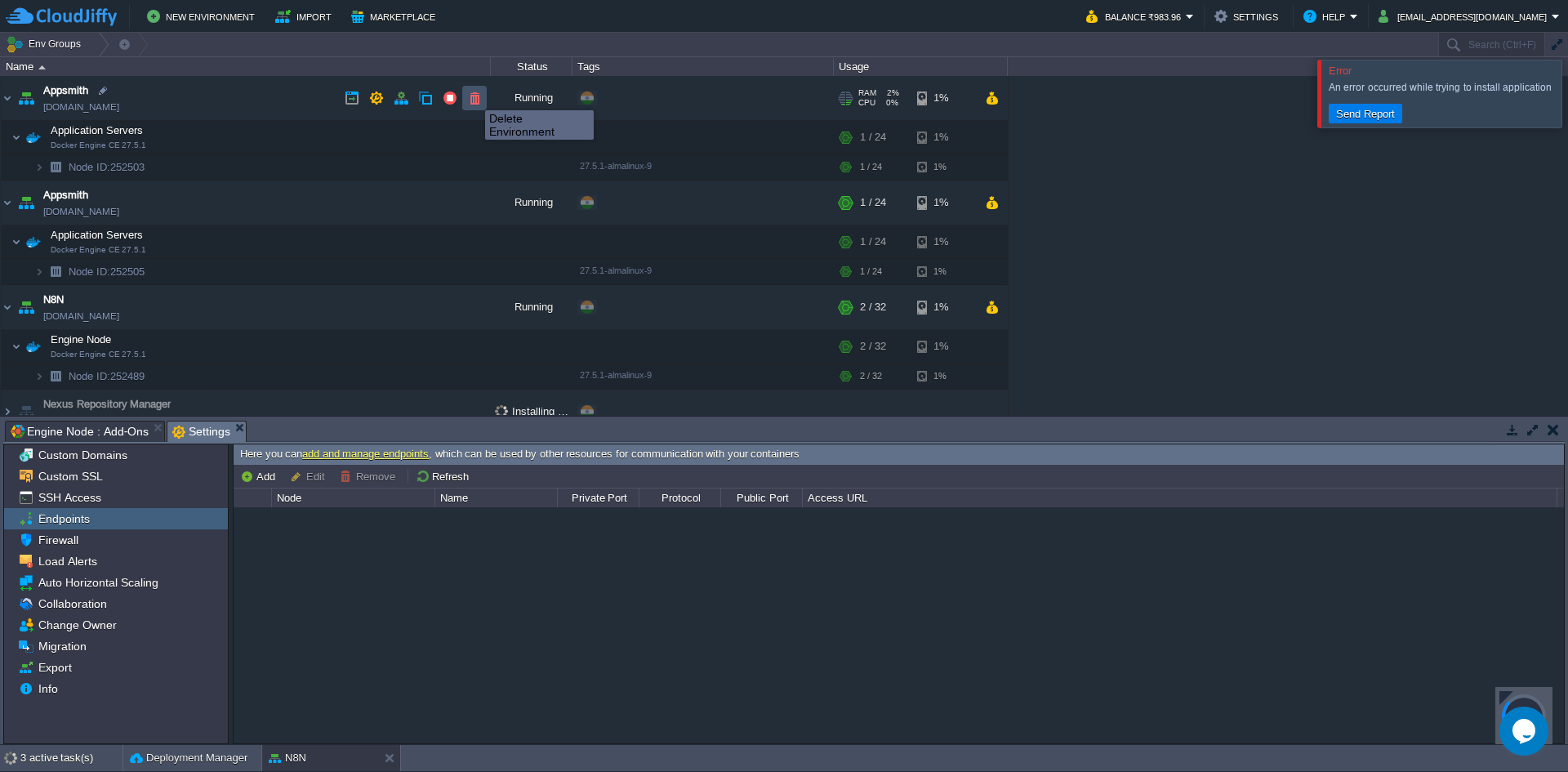
click at [472, 95] on button "button" at bounding box center [474, 98] width 15 height 15
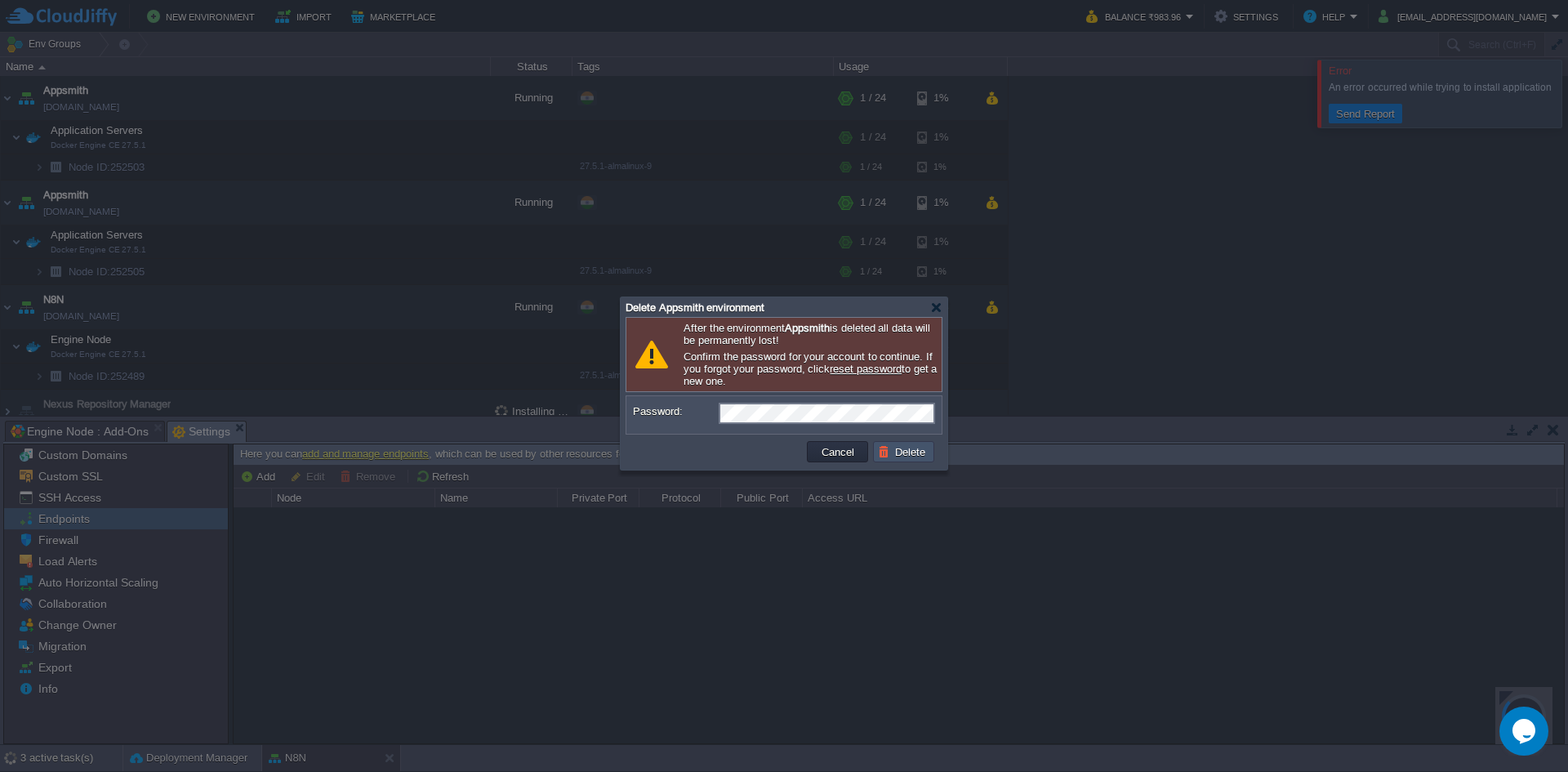
click at [901, 454] on button "Delete" at bounding box center [904, 452] width 53 height 15
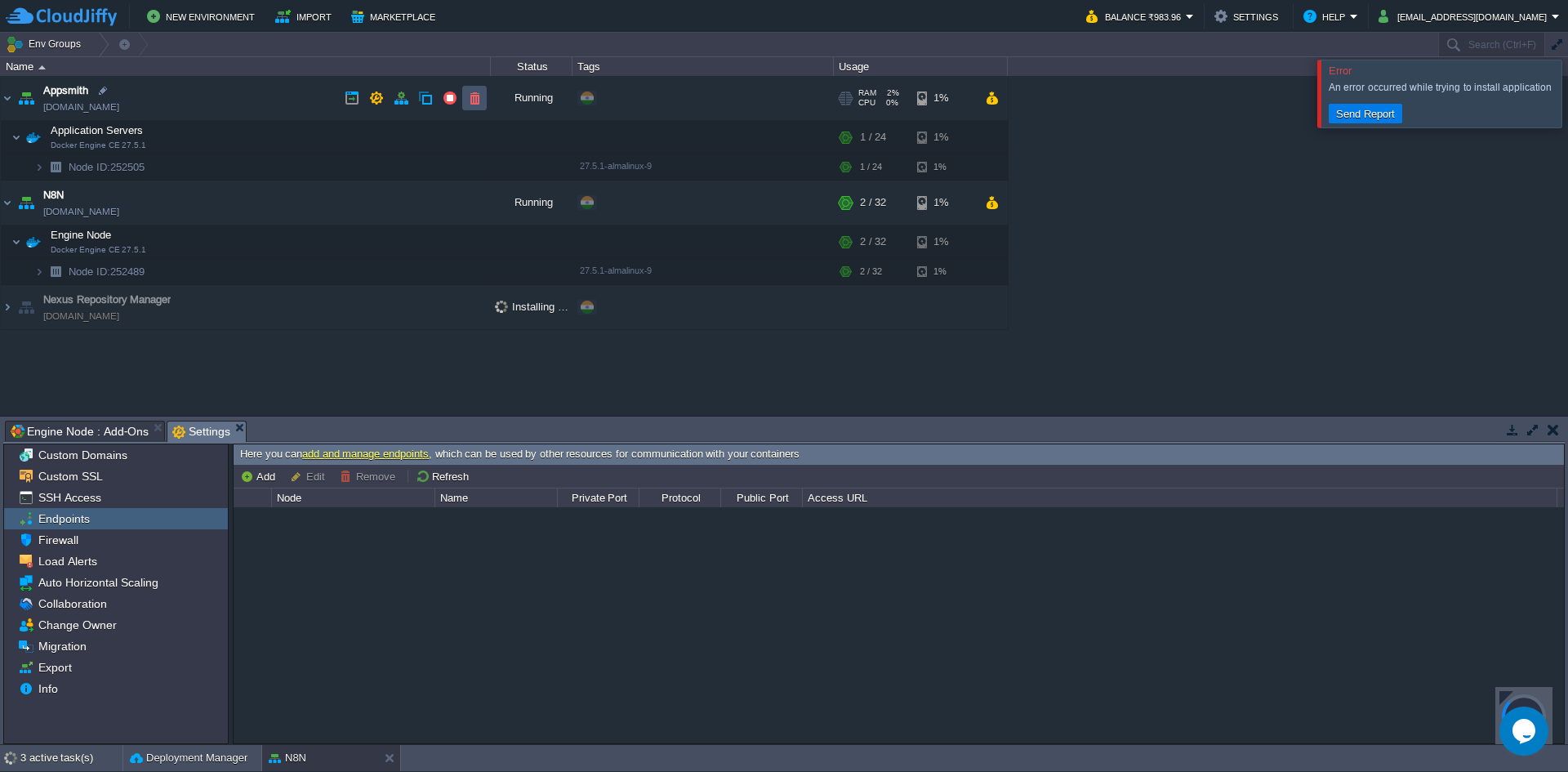
click at [471, 103] on button "button" at bounding box center [474, 98] width 15 height 15
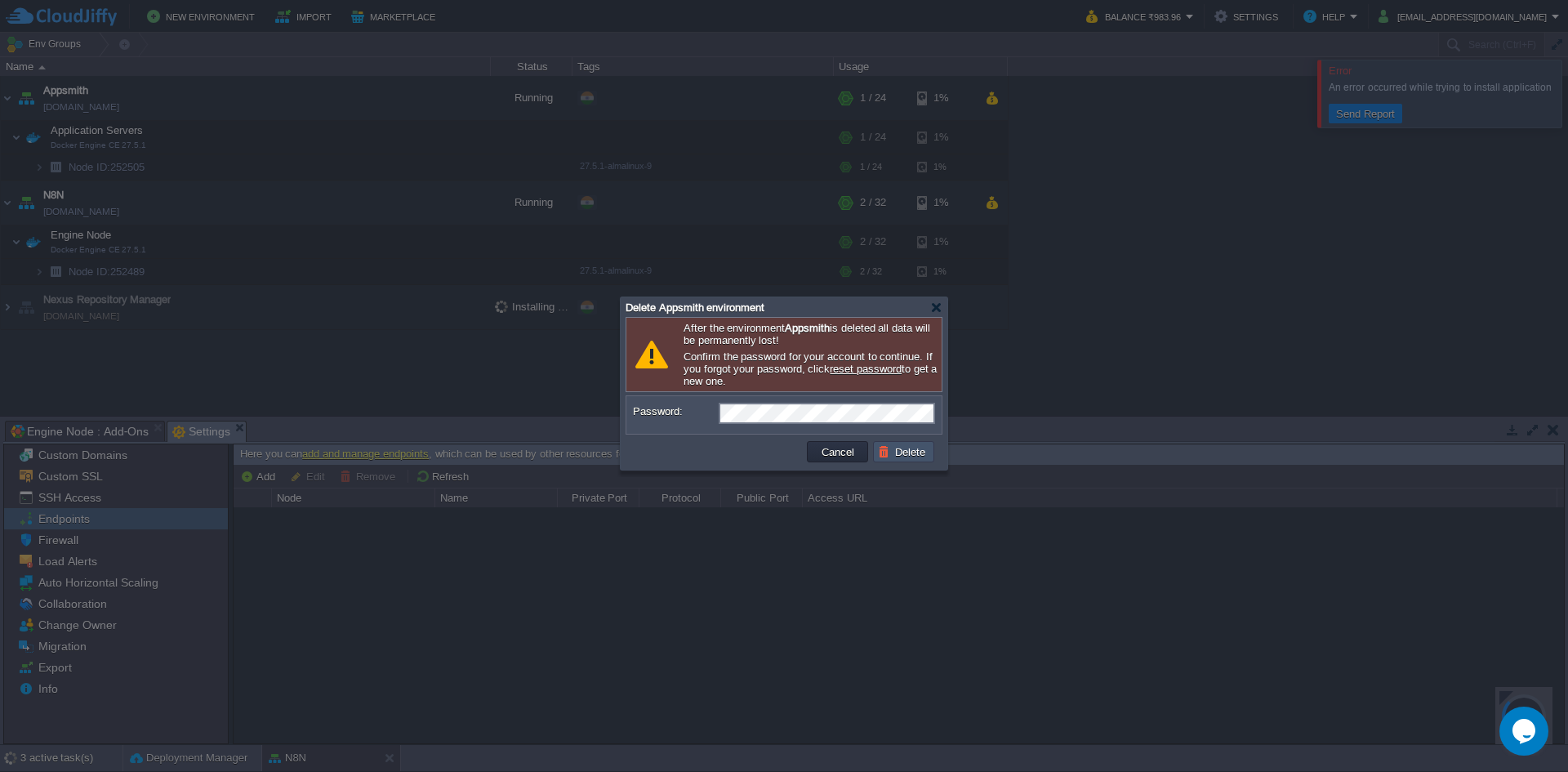
click at [905, 457] on button "Delete" at bounding box center [904, 452] width 53 height 15
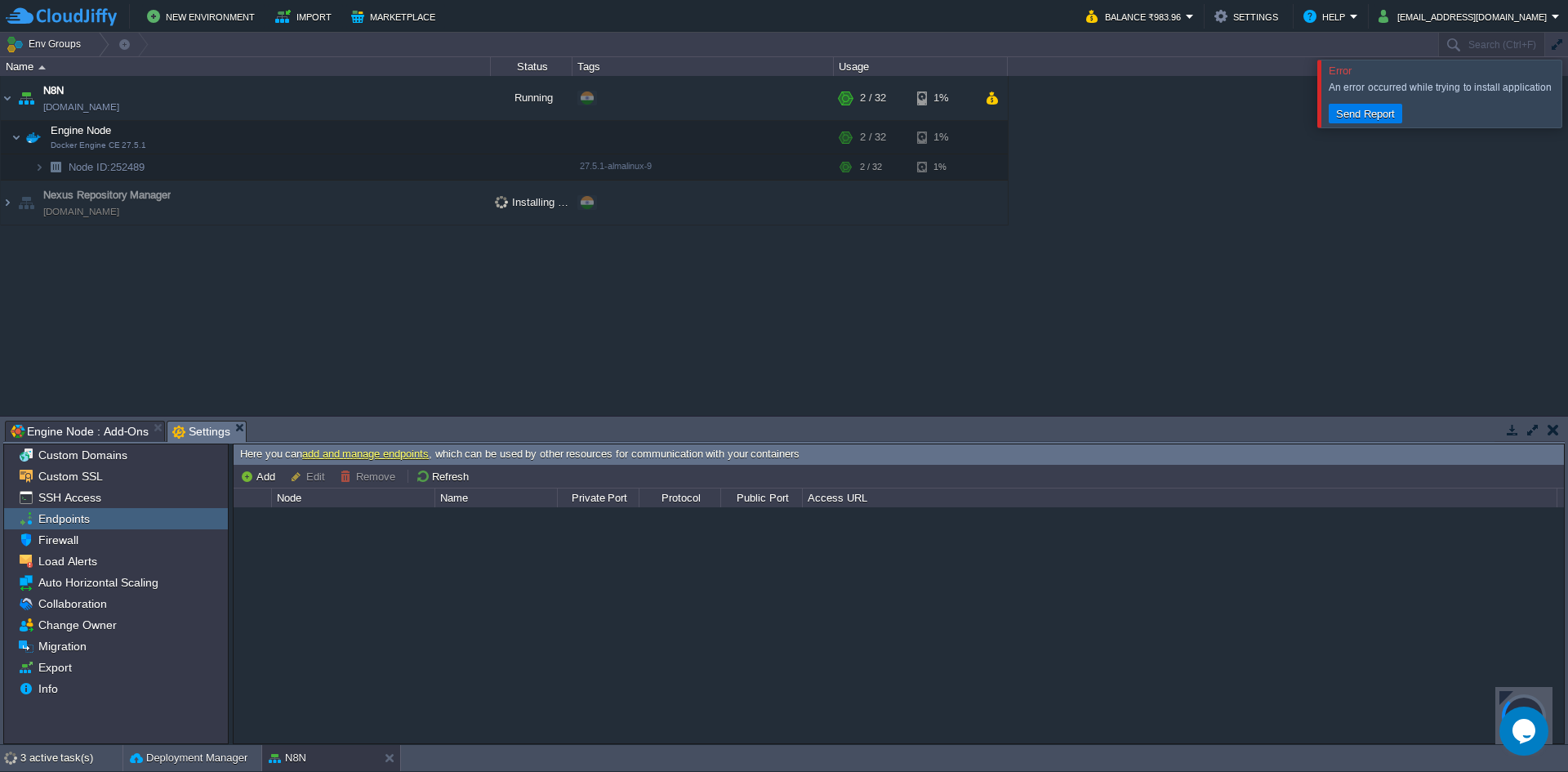
click at [108, 211] on span "[DOMAIN_NAME]" at bounding box center [82, 211] width 76 height 16
click at [119, 212] on span "[DOMAIN_NAME]" at bounding box center [82, 211] width 76 height 16
drag, startPoint x: 44, startPoint y: 210, endPoint x: 146, endPoint y: 216, distance: 102.2
click at [119, 216] on span "[DOMAIN_NAME]" at bounding box center [82, 211] width 76 height 16
click at [1499, 691] on div at bounding box center [1505, 698] width 14 height 14
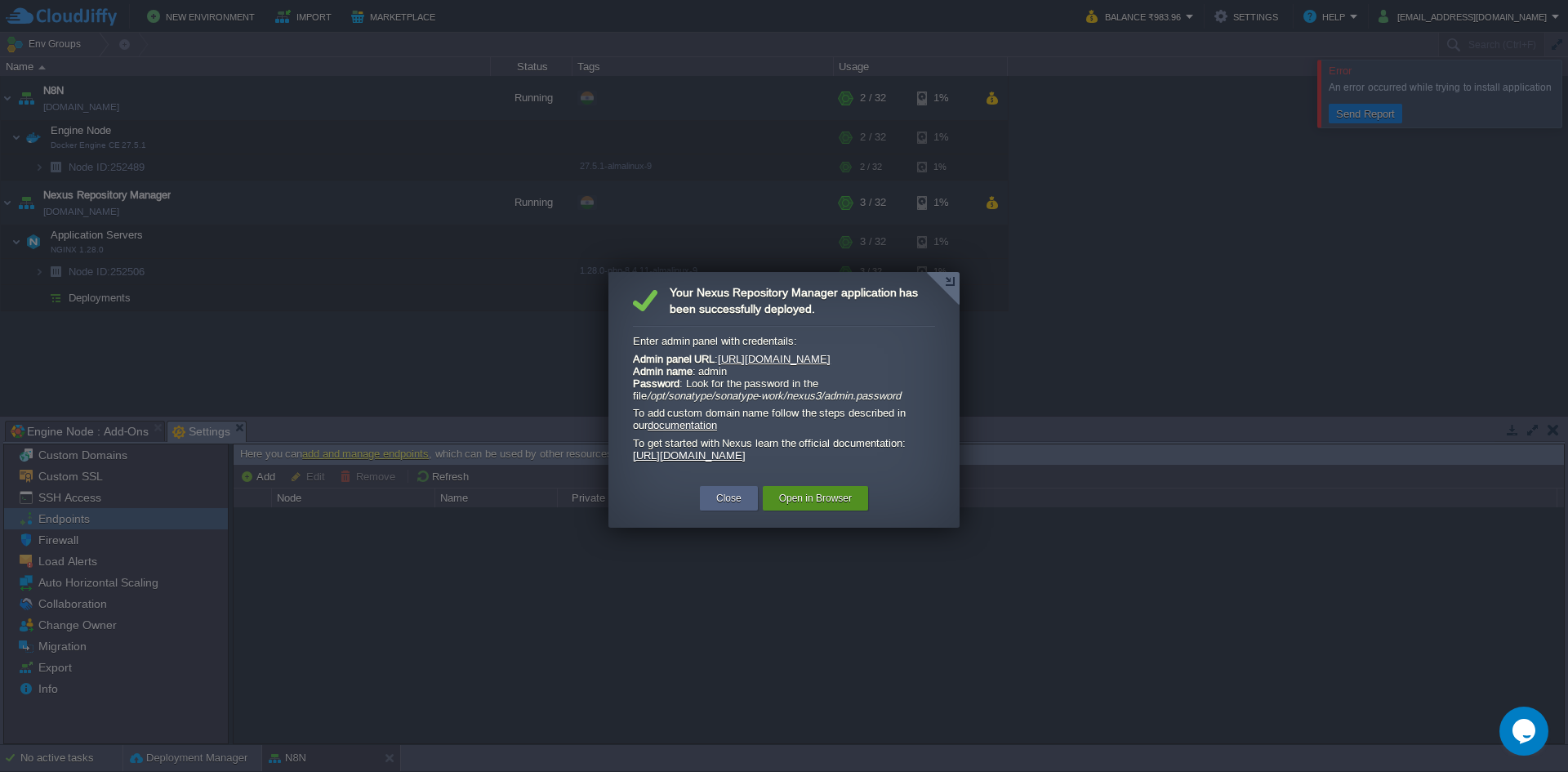
click at [836, 506] on button "Open in Browser" at bounding box center [815, 498] width 73 height 16
drag, startPoint x: 633, startPoint y: 401, endPoint x: 892, endPoint y: 397, distance: 259.0
click at [892, 397] on p "Admin panel URL : [URL][DOMAIN_NAME] Admin name : admin Password : Look for the…" at bounding box center [778, 377] width 291 height 49
copy em "/opt/sonatype/sonatype-work/nexus3/admin.password"
click at [720, 506] on button "Close" at bounding box center [729, 498] width 25 height 16
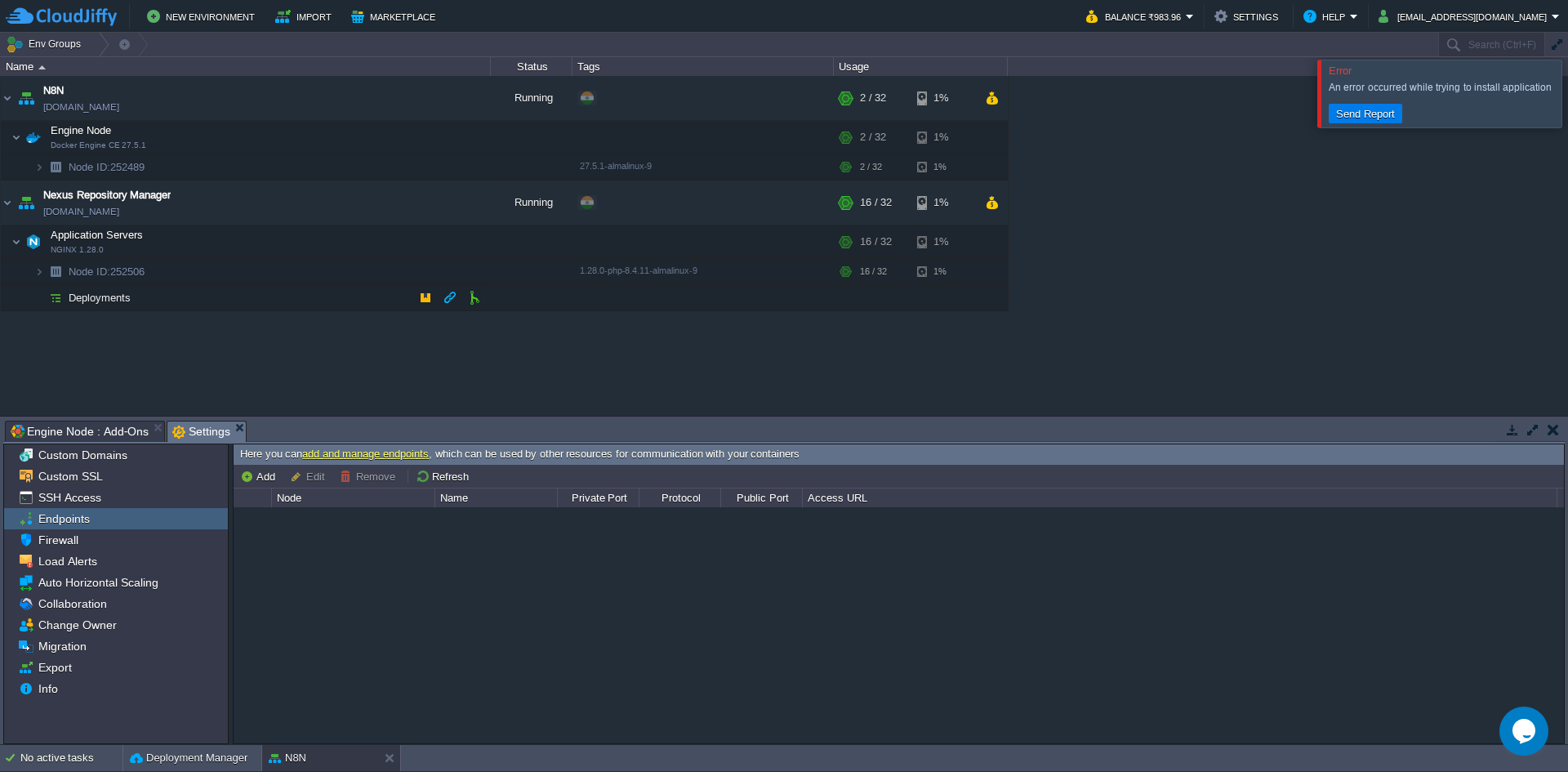
click at [81, 298] on span "Deployments" at bounding box center [100, 297] width 66 height 14
click at [342, 241] on button "button" at bounding box center [344, 241] width 15 height 15
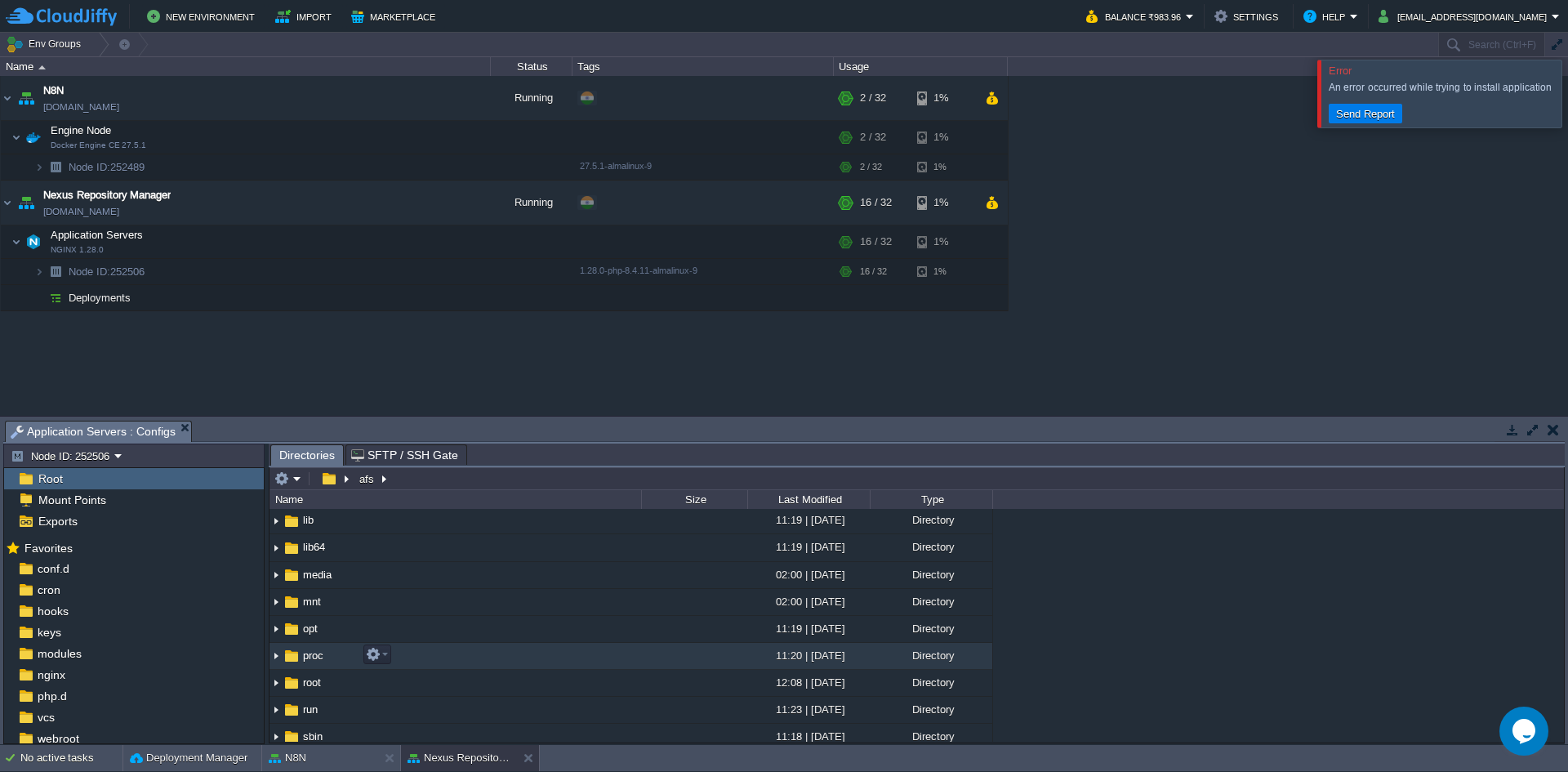
scroll to position [245, 0]
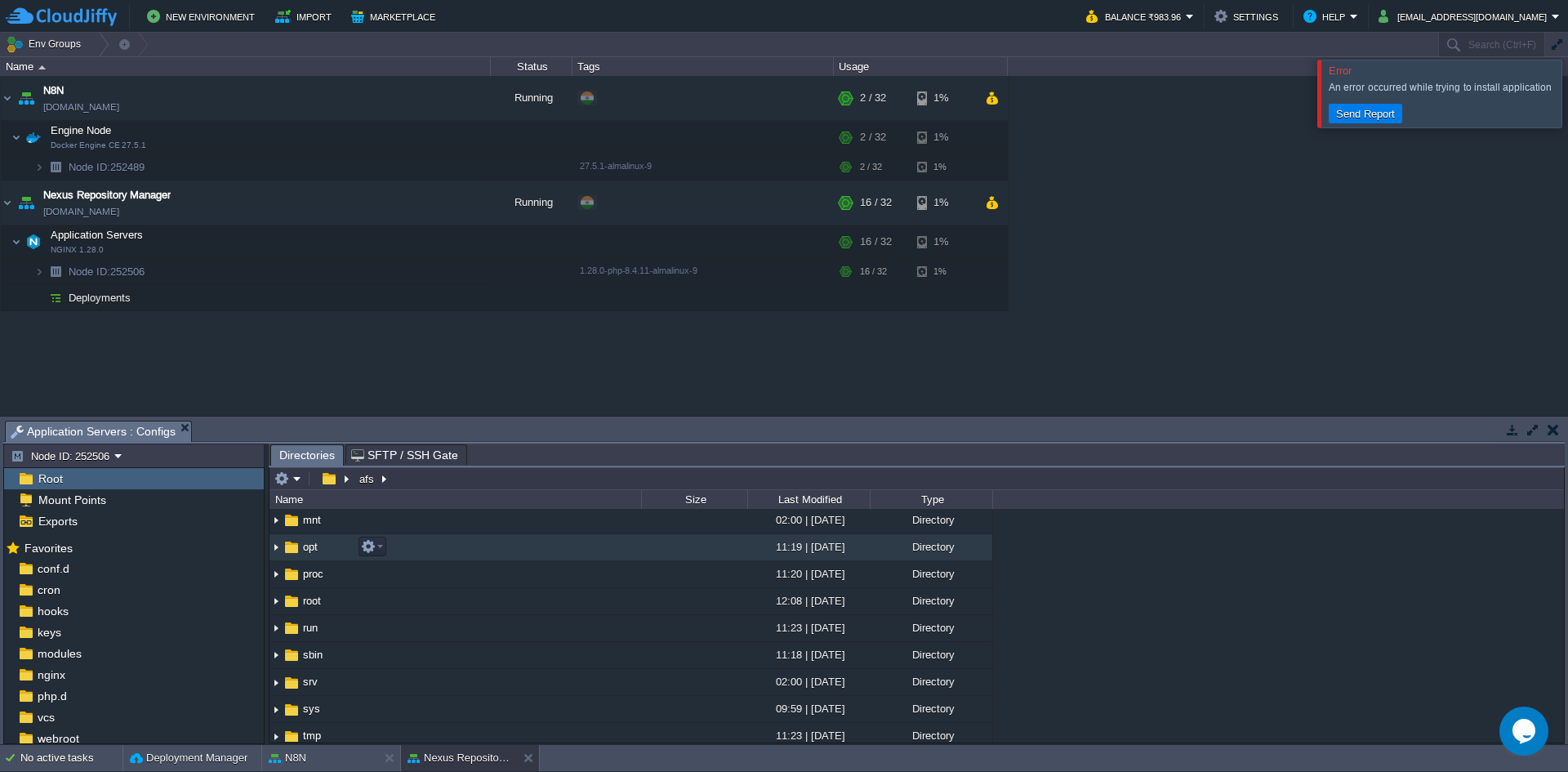
click at [307, 546] on span "opt" at bounding box center [310, 546] width 20 height 14
click at [278, 548] on img at bounding box center [276, 548] width 13 height 25
click at [289, 600] on img at bounding box center [288, 601] width 13 height 25
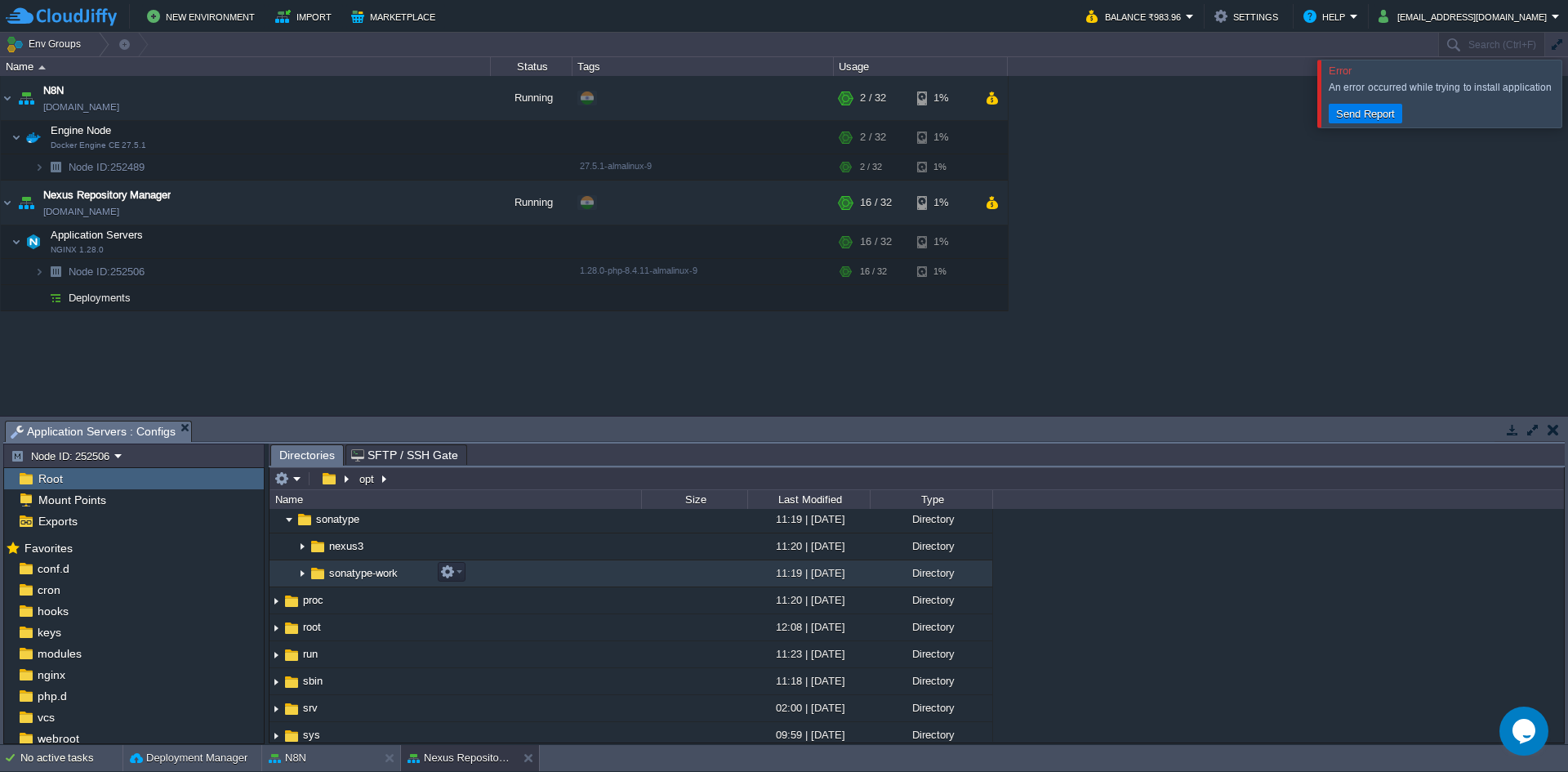
click at [302, 571] on img at bounding box center [302, 573] width 13 height 25
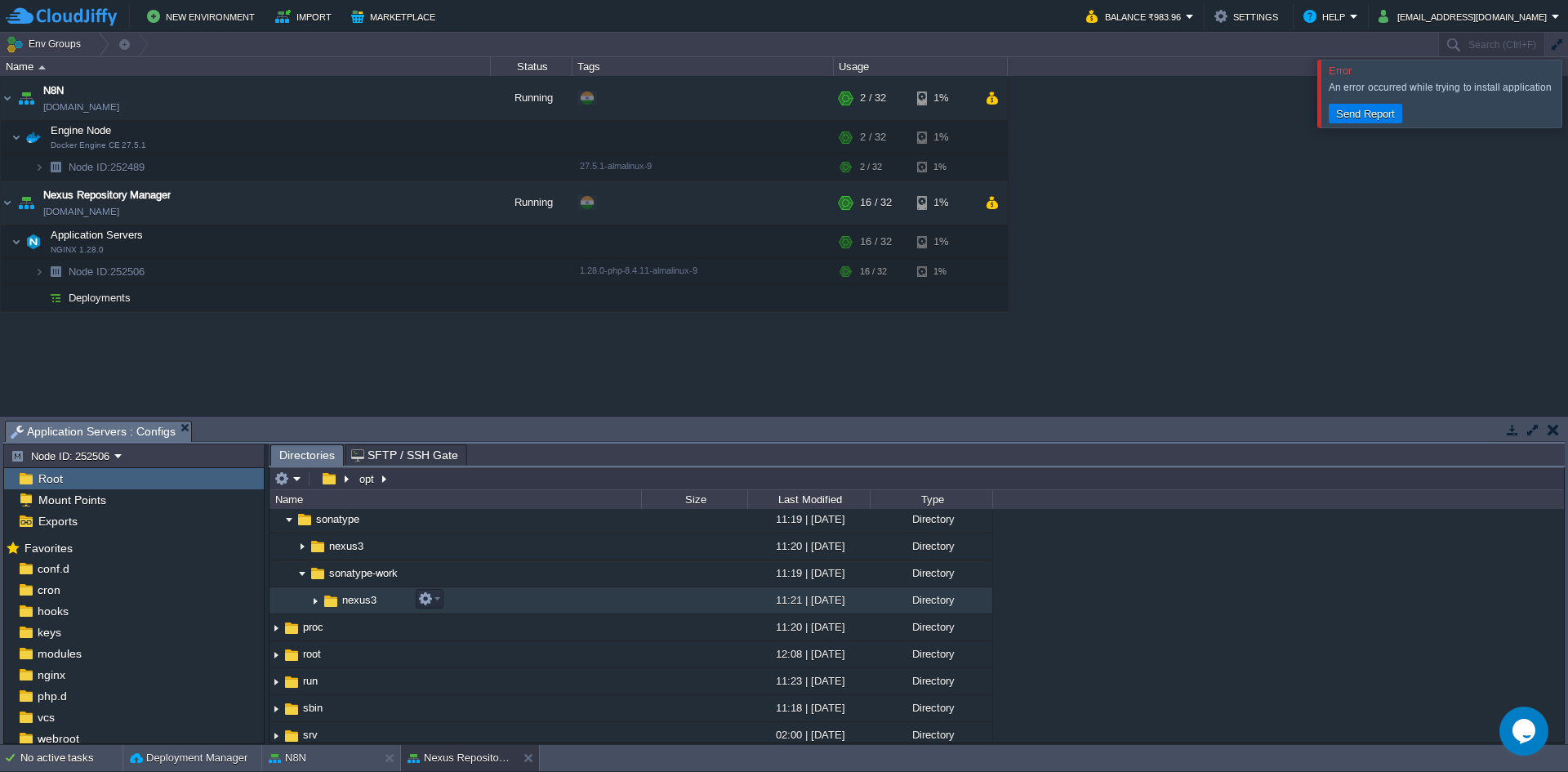
click at [316, 601] on img at bounding box center [315, 601] width 13 height 25
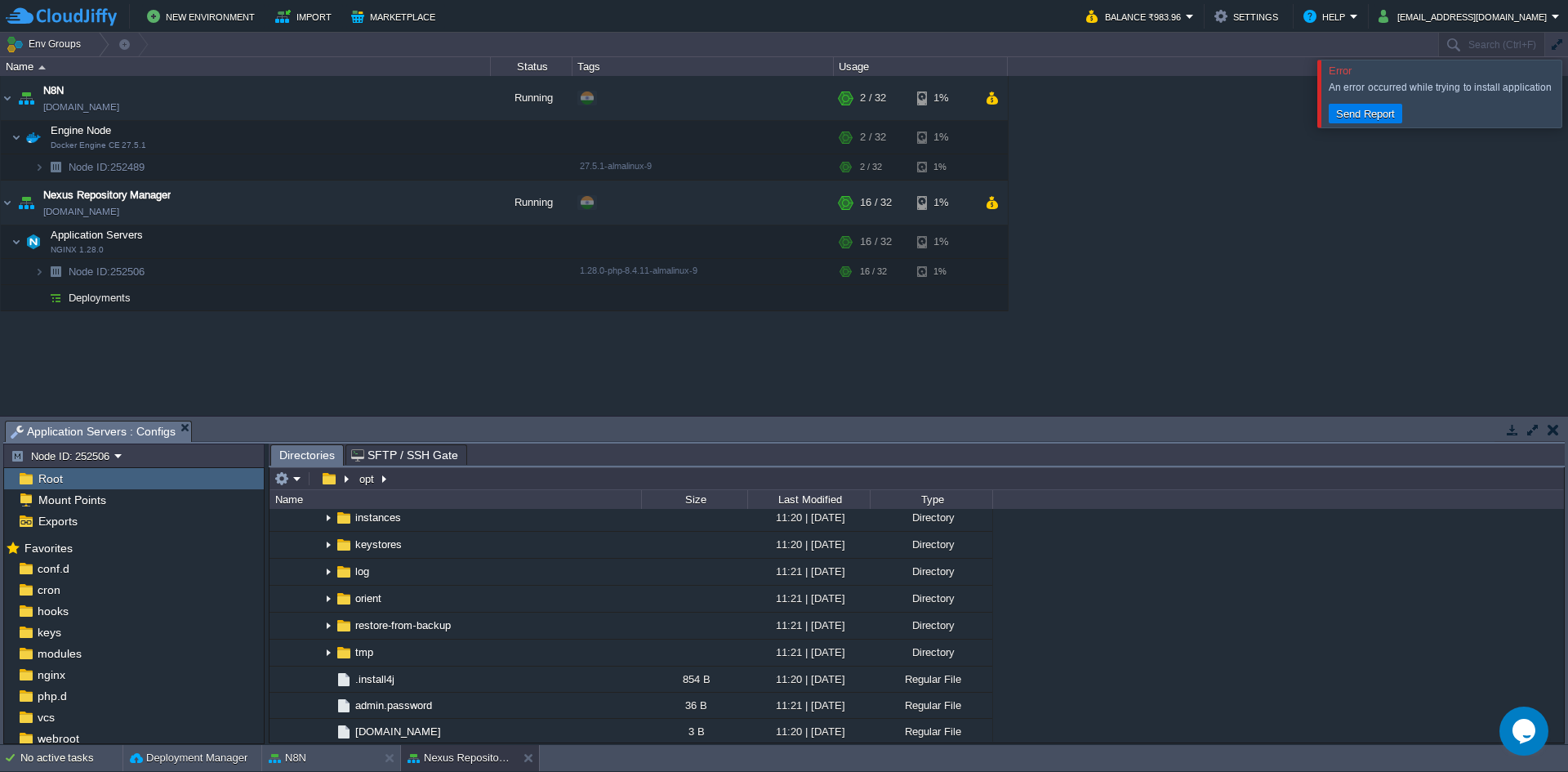
scroll to position [653, 0]
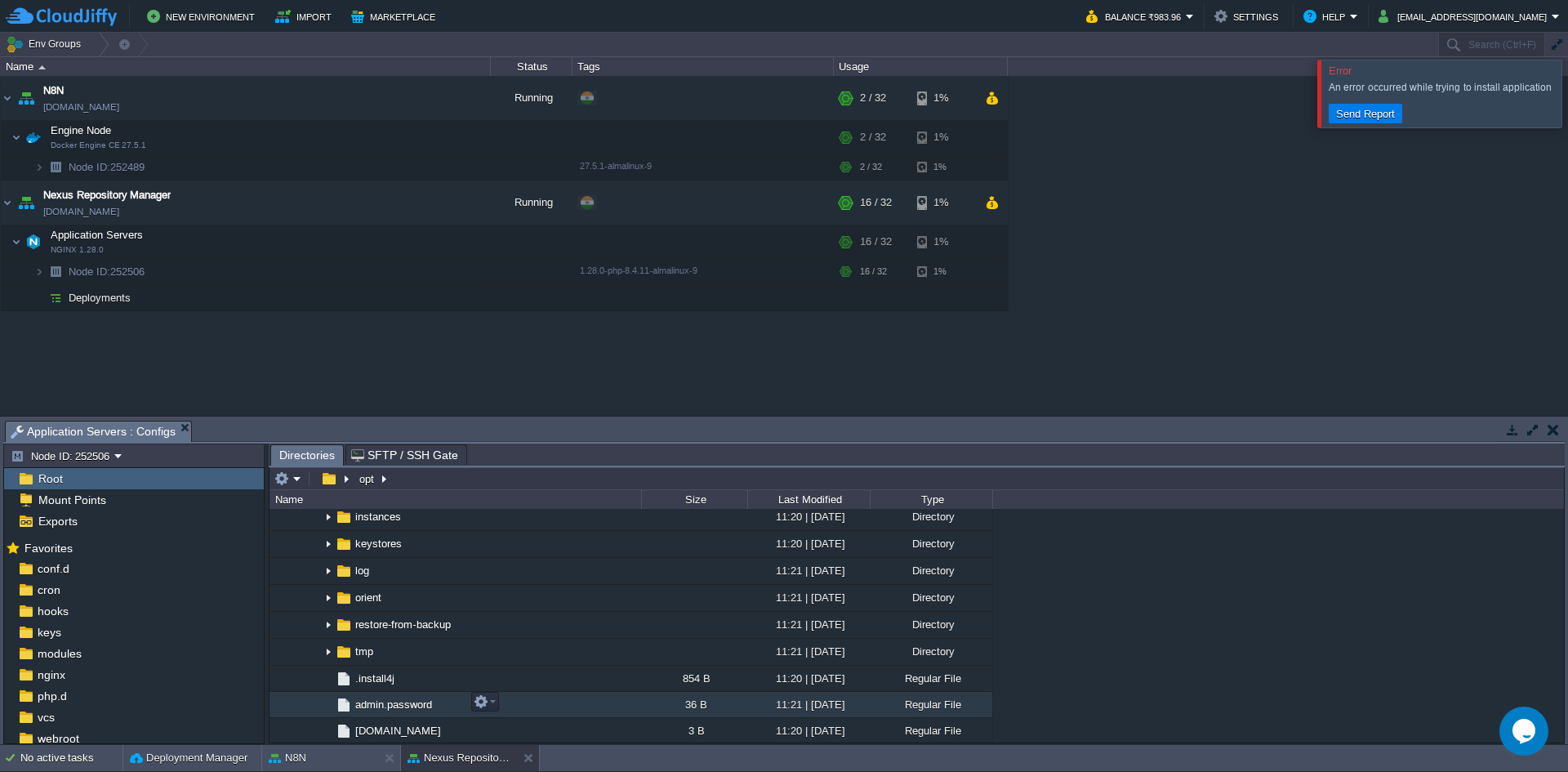
click at [394, 700] on span "admin.password" at bounding box center [394, 704] width 82 height 14
click at [478, 701] on button "button" at bounding box center [481, 701] width 15 height 15
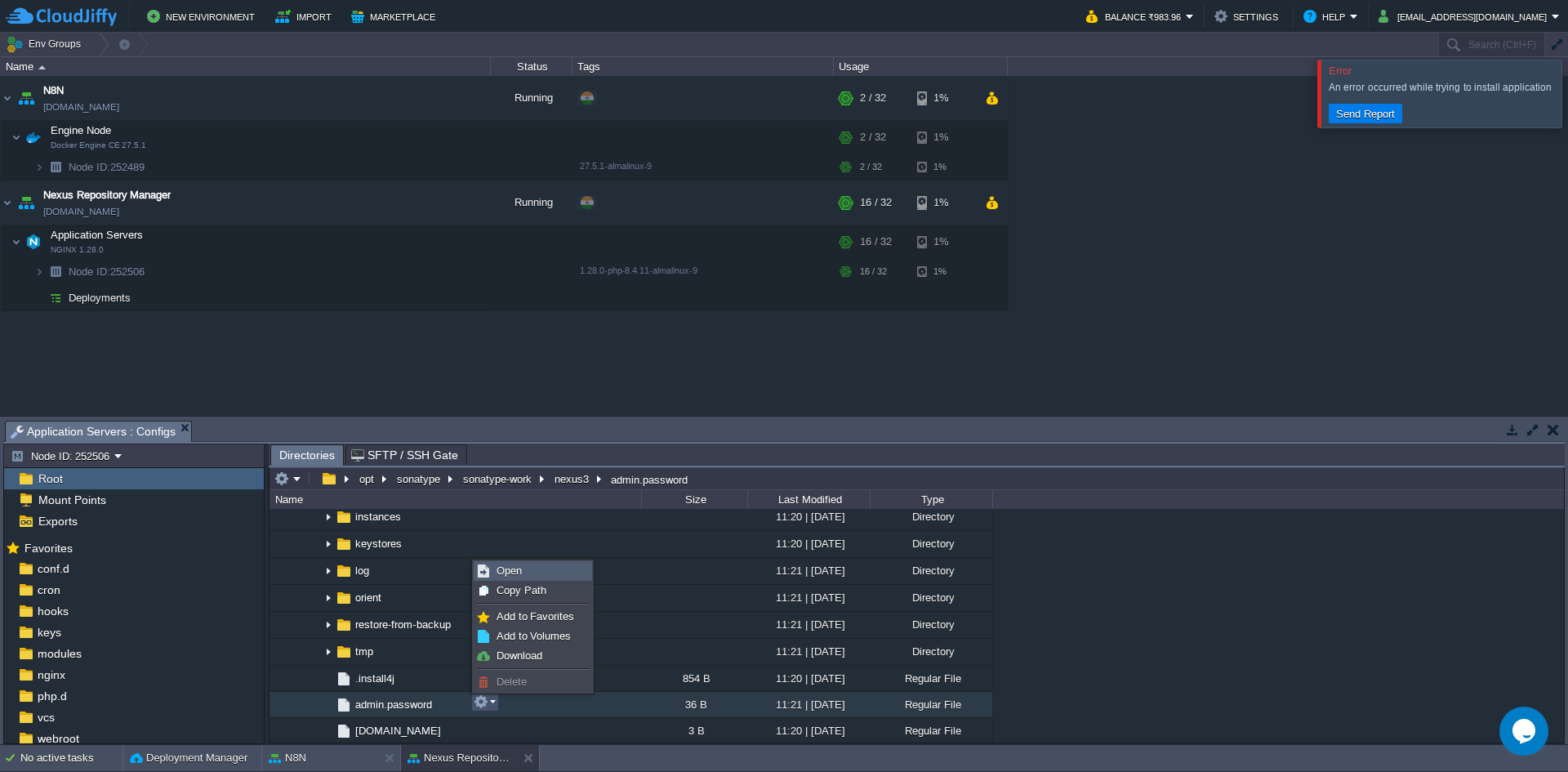
click at [514, 574] on span "Open" at bounding box center [509, 571] width 25 height 13
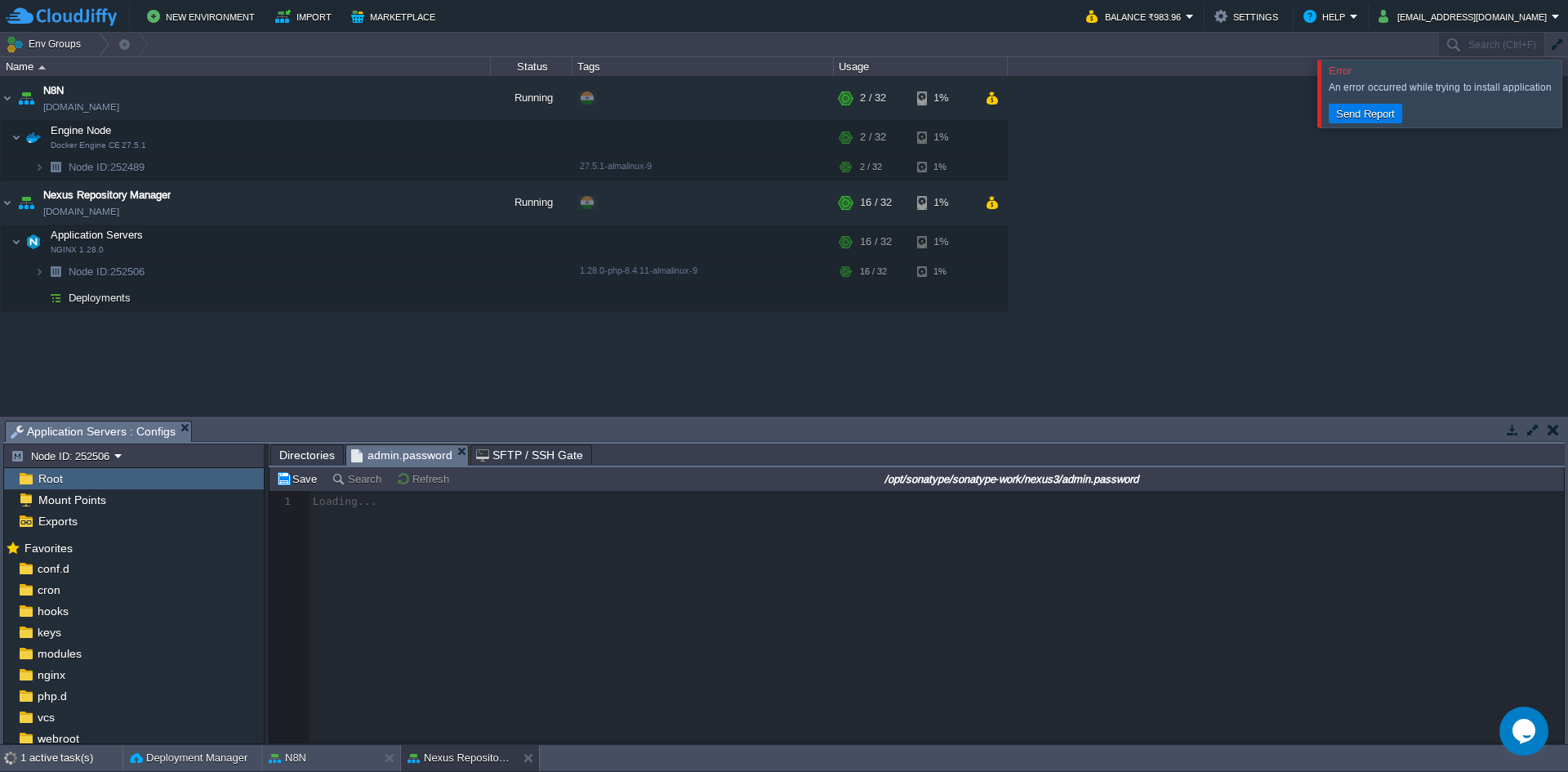
scroll to position [5, 0]
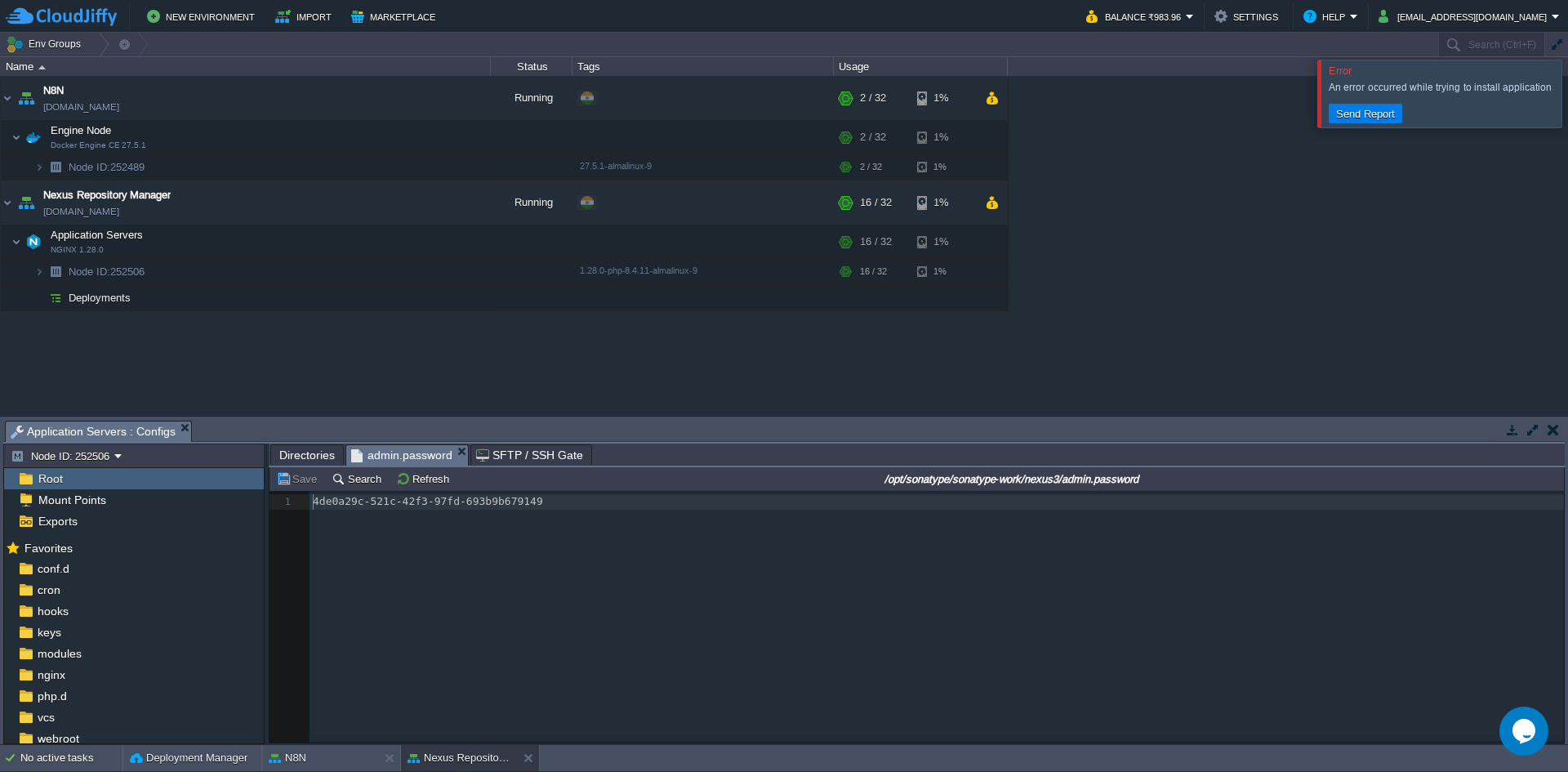
click at [361, 503] on div "1 1 4de0a29c-521c-42f3-97fd-693b9b679149" at bounding box center [939, 502] width 1260 height 15
type textarea "4de0a29c-521c-42f3-97fd-693b9b679149"
click at [472, 199] on button "button" at bounding box center [474, 202] width 15 height 15
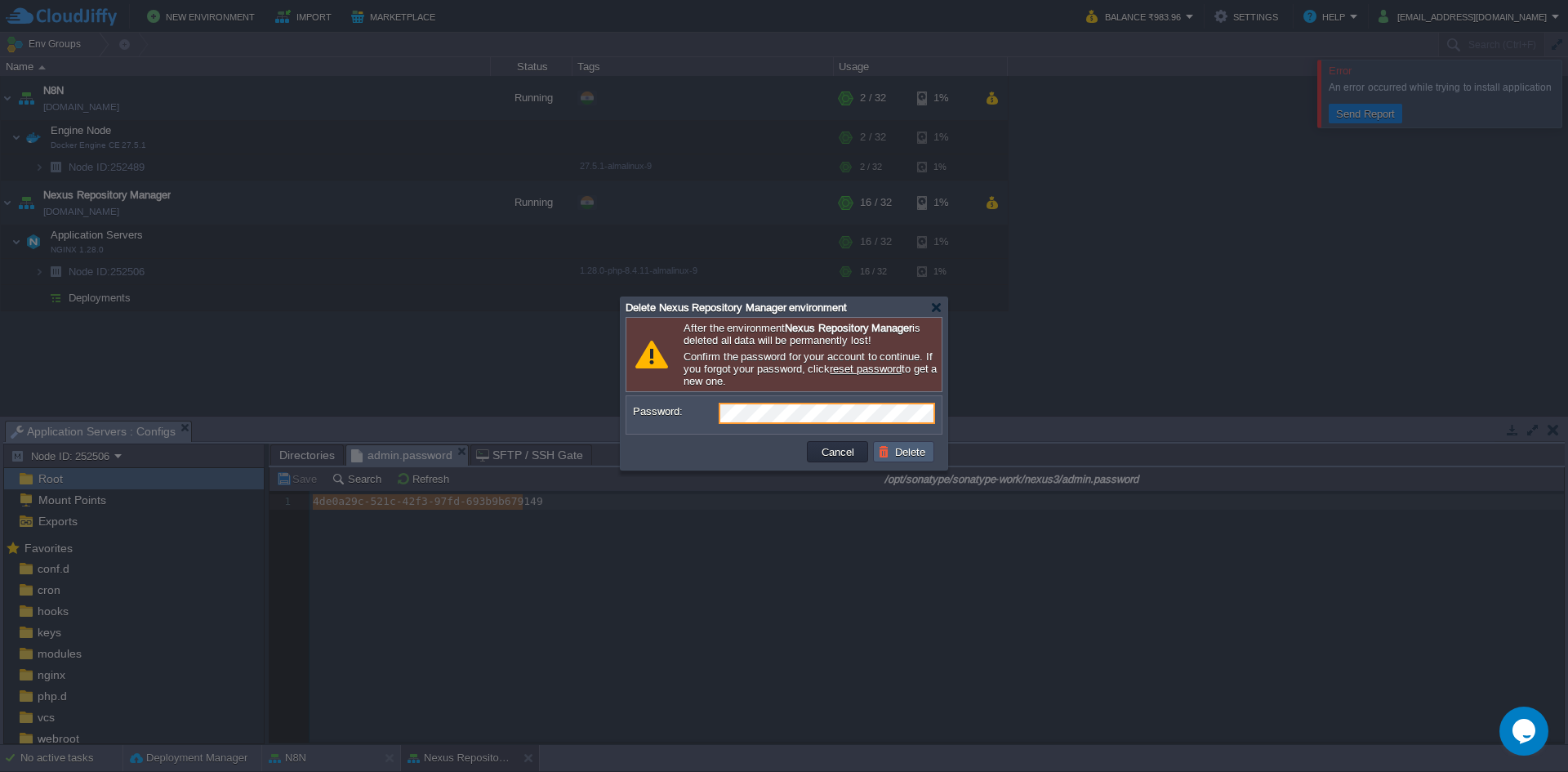
click at [916, 463] on td "Delete" at bounding box center [903, 451] width 62 height 21
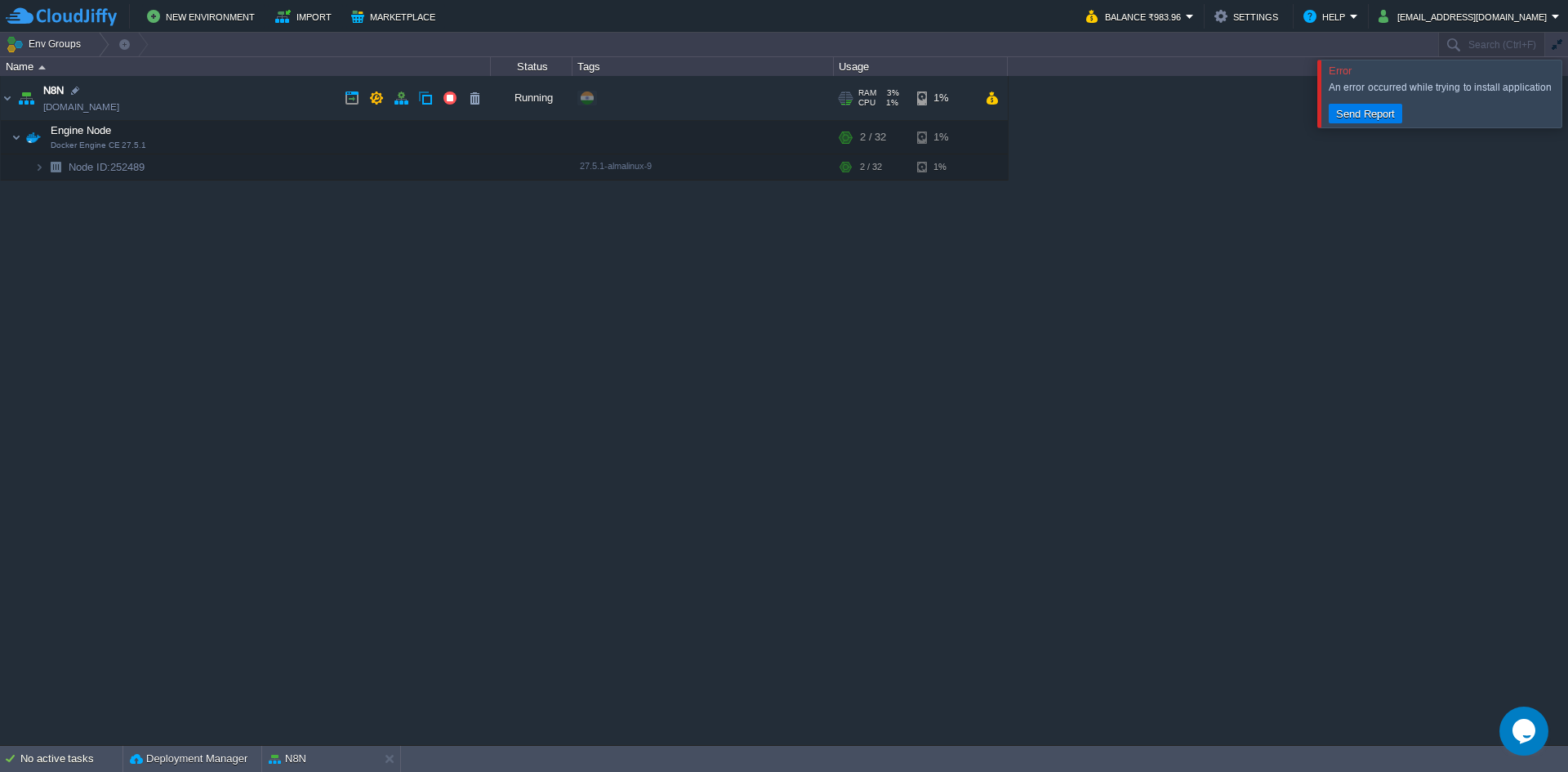
click at [103, 106] on link "[DOMAIN_NAME]" at bounding box center [82, 107] width 76 height 16
click at [122, 163] on span "Node ID: 252489" at bounding box center [107, 166] width 80 height 14
click at [83, 128] on span "Engine Node" at bounding box center [81, 130] width 64 height 14
click at [463, 140] on button "button" at bounding box center [466, 137] width 15 height 15
click at [346, 134] on button "button" at bounding box center [344, 137] width 15 height 15
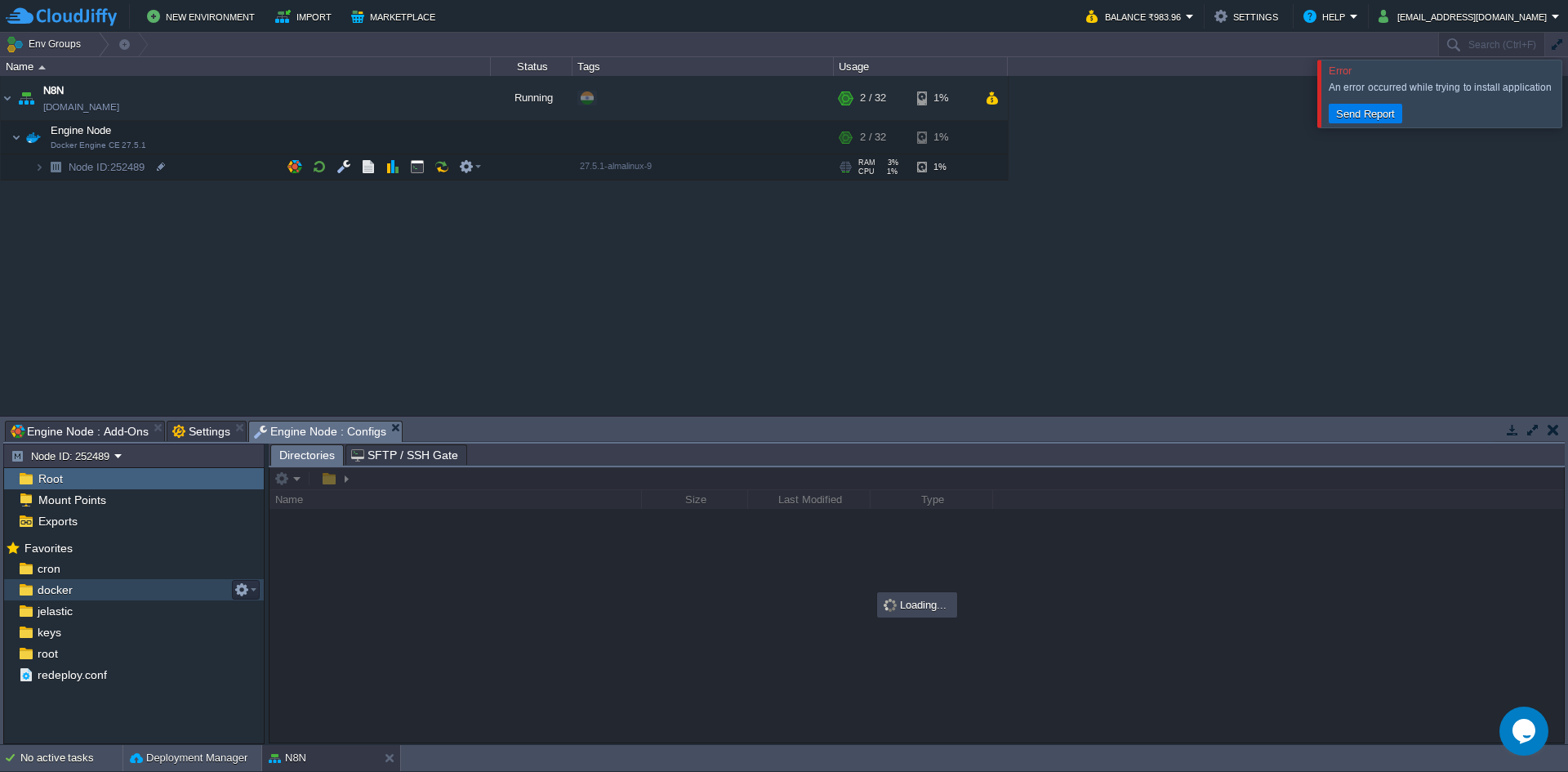
click at [57, 592] on span "docker" at bounding box center [54, 590] width 41 height 15
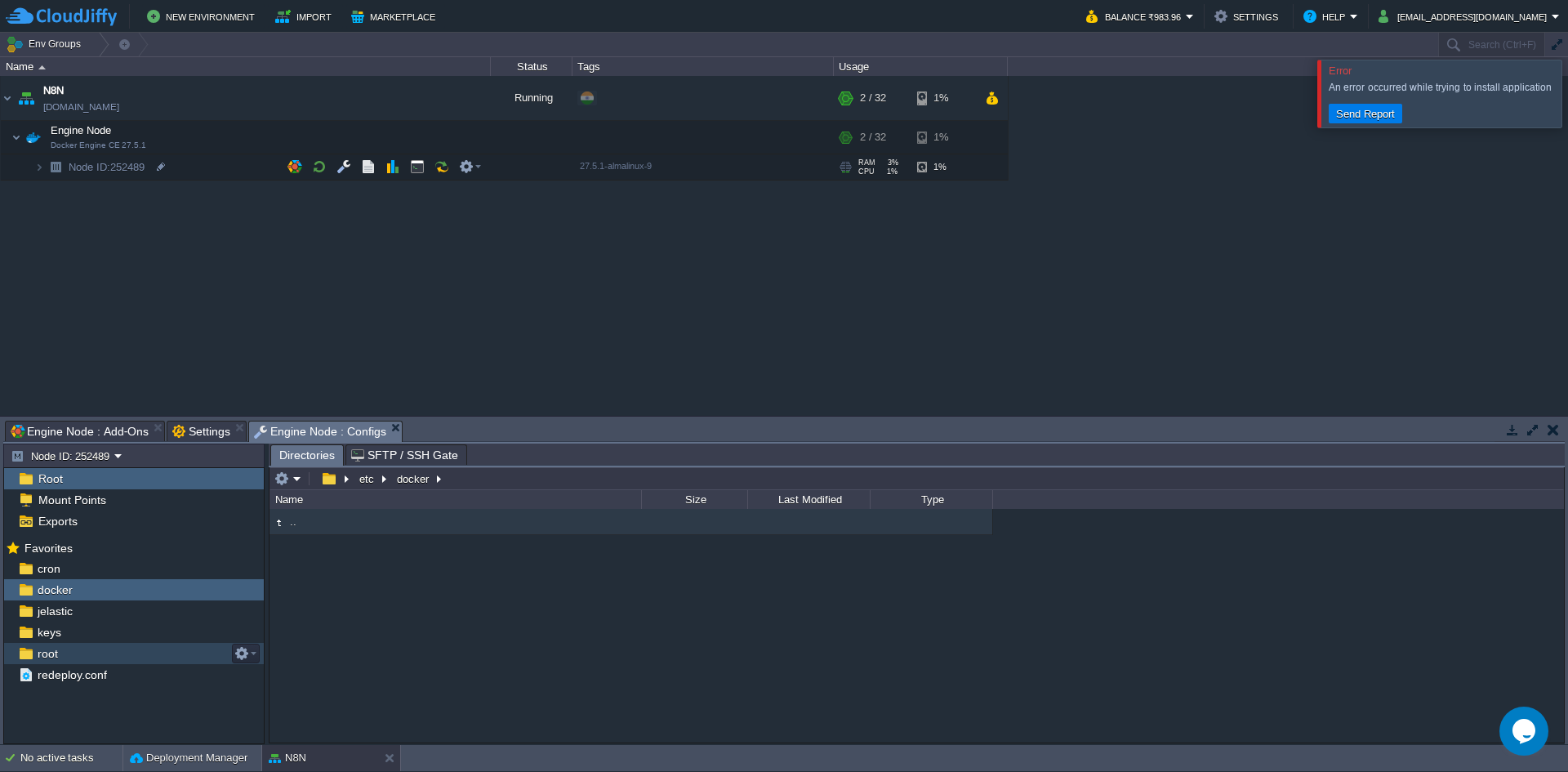
click at [54, 660] on span "root" at bounding box center [47, 653] width 26 height 15
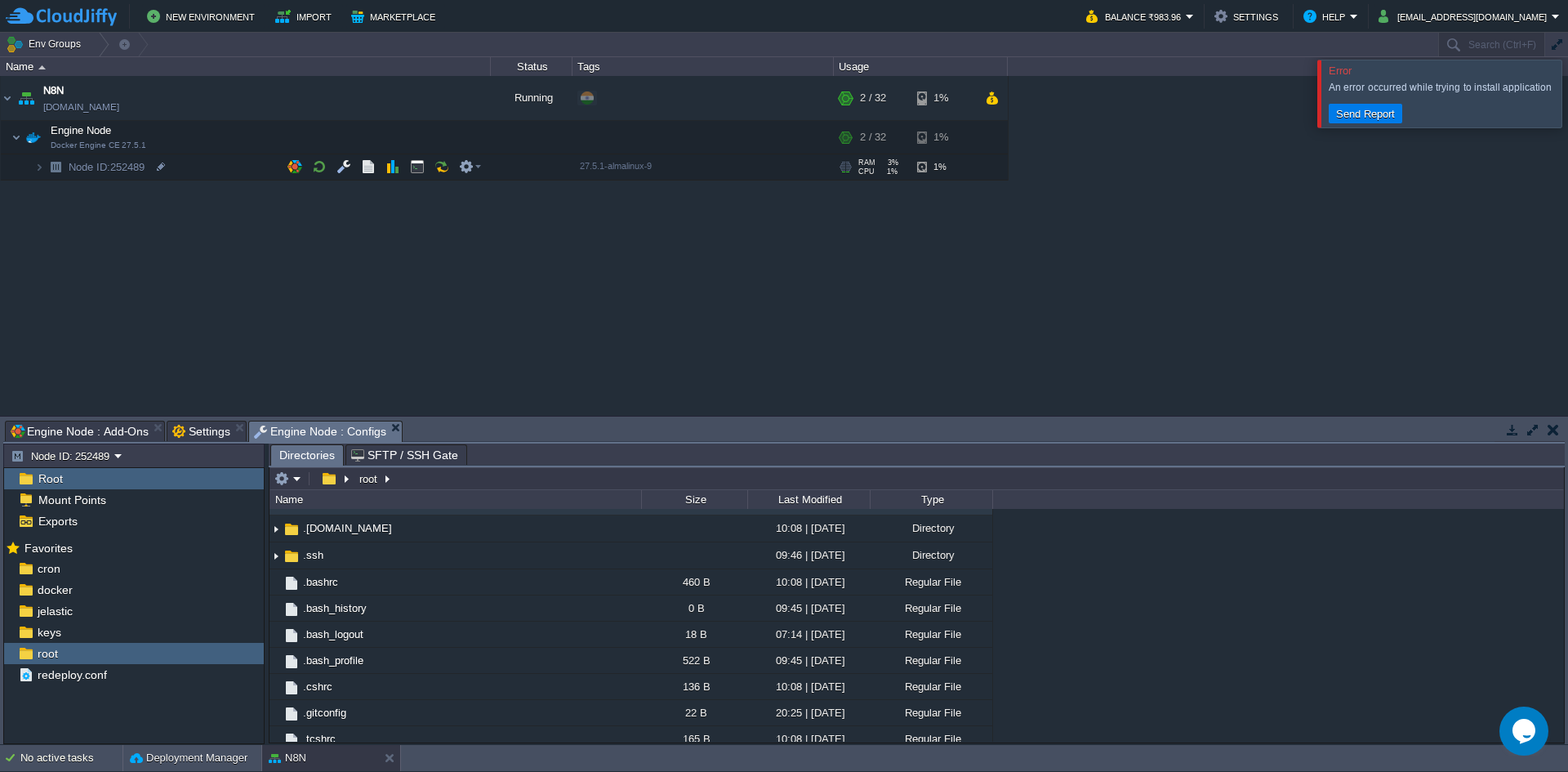
scroll to position [0, 0]
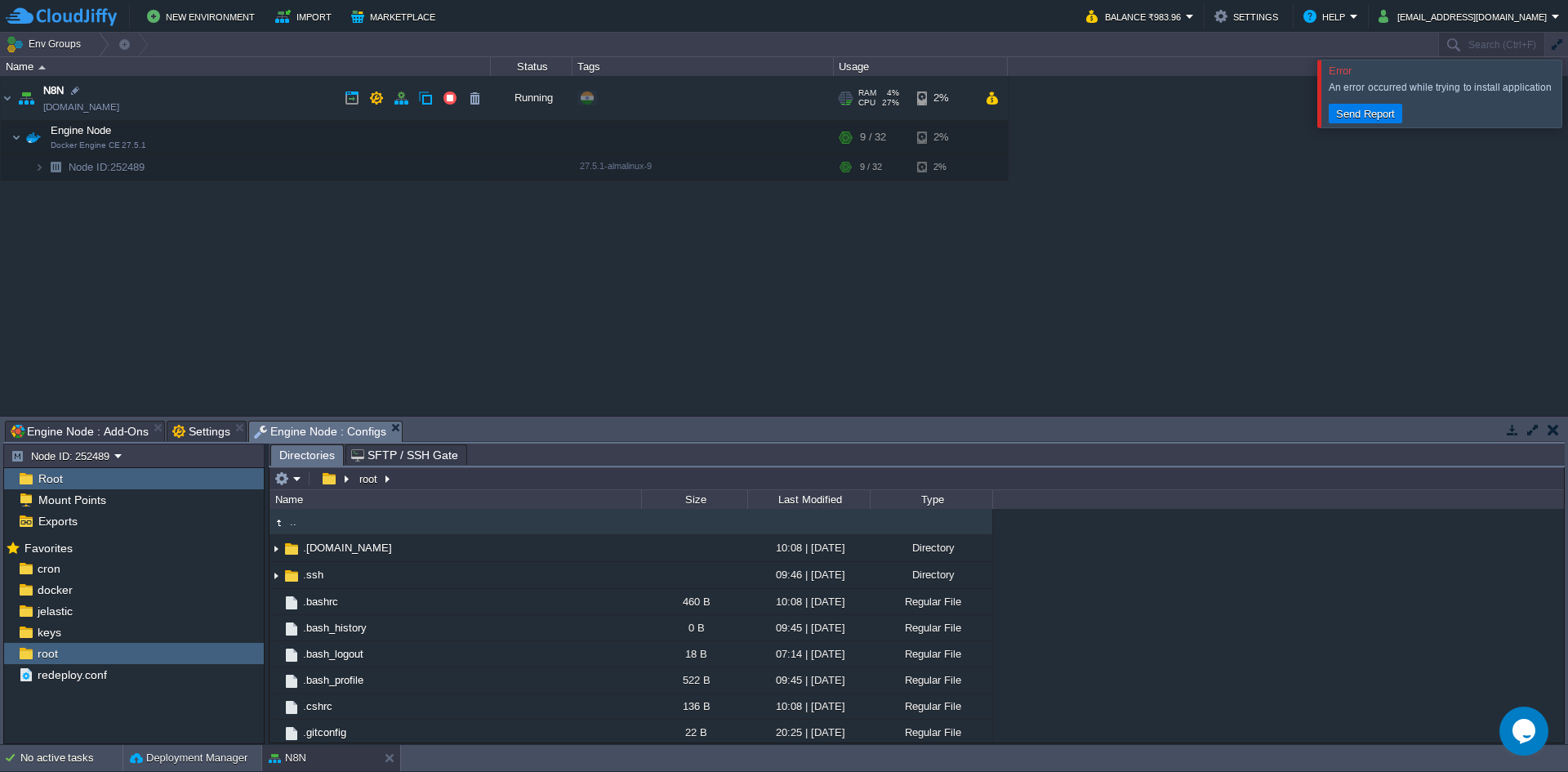
click at [119, 105] on link "[DOMAIN_NAME]" at bounding box center [82, 107] width 76 height 16
click at [414, 169] on button "button" at bounding box center [417, 167] width 15 height 15
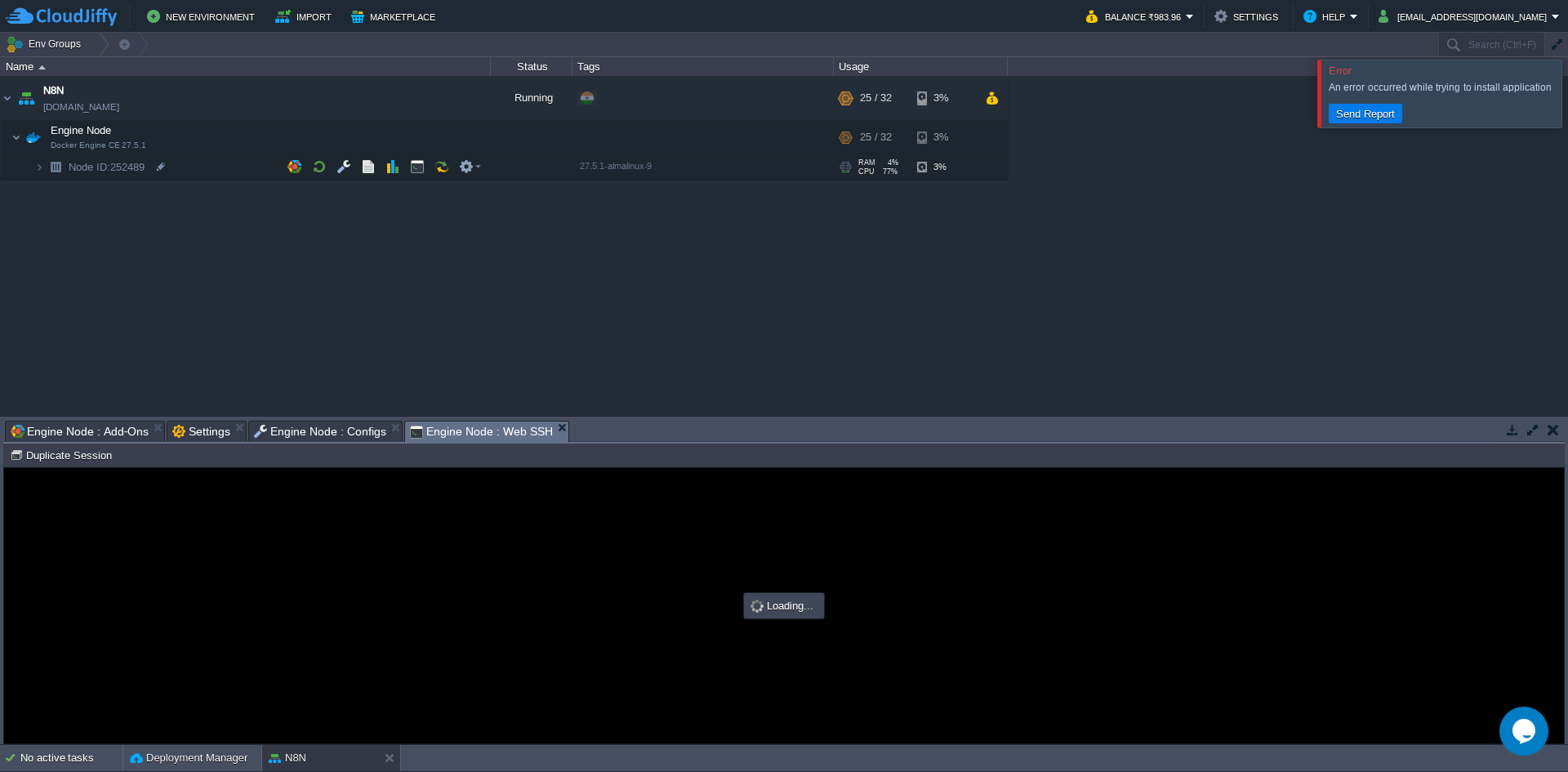
type input "#000000"
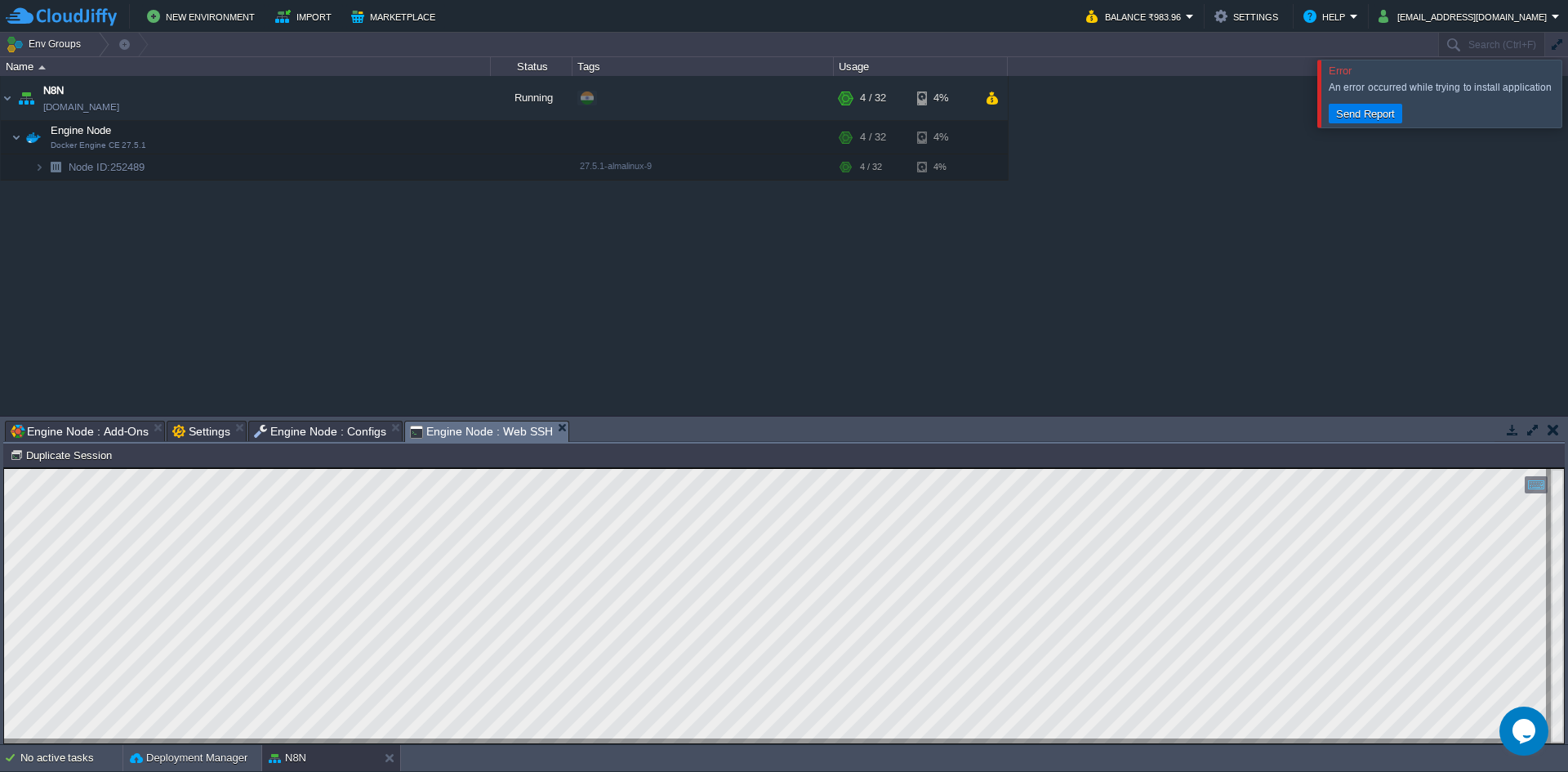
click at [5, 468] on html "Copy: Ctrl + Shift + C Paste: Ctrl + V Settings: Ctrl + Shift + Alt 0" at bounding box center [784, 468] width 1560 height 0
click at [75, 91] on div at bounding box center [75, 91] width 15 height 15
type input "N8N"
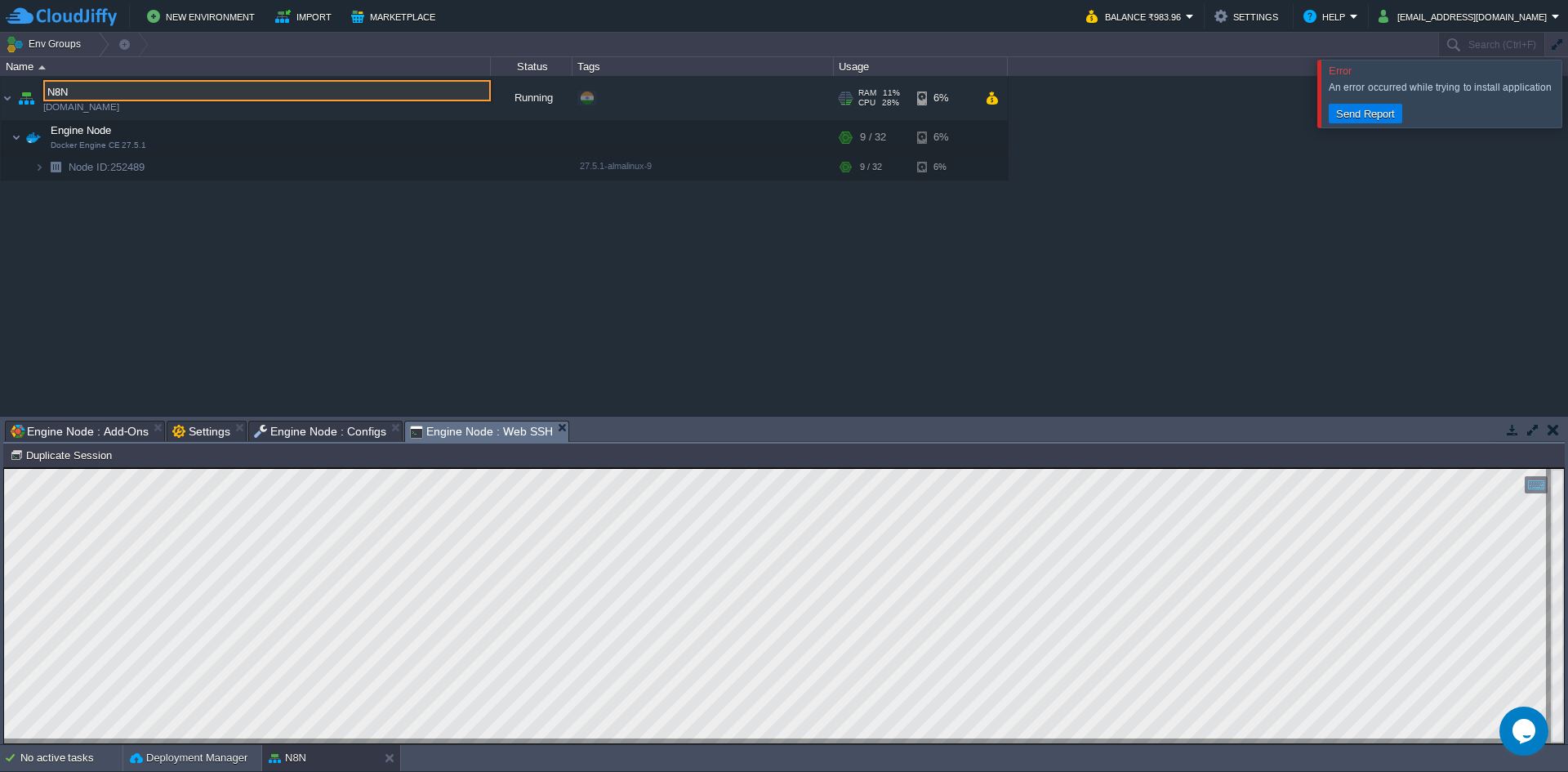
click at [17, 94] on img at bounding box center [25, 98] width 23 height 44
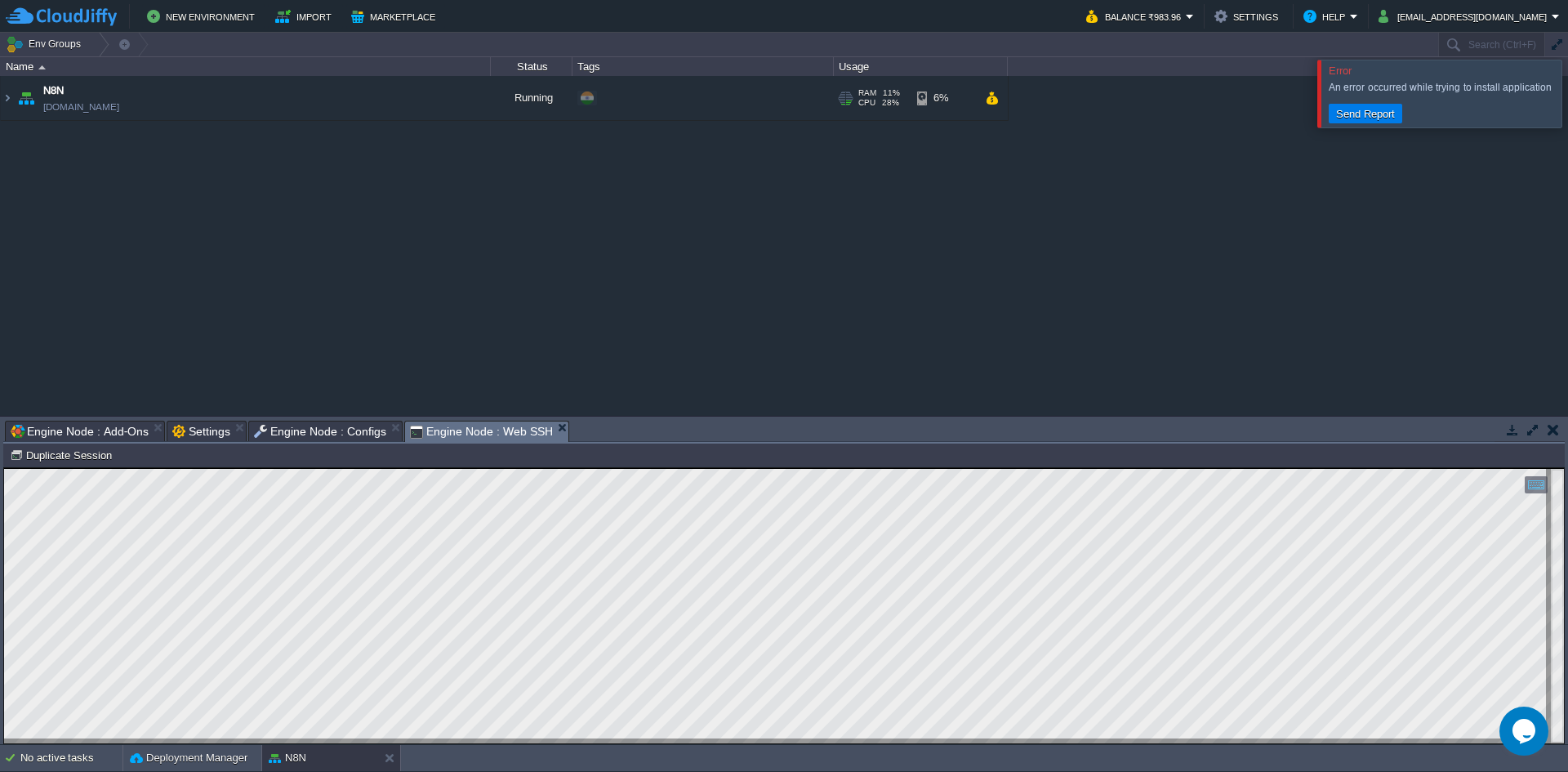
click at [33, 96] on img at bounding box center [25, 98] width 23 height 44
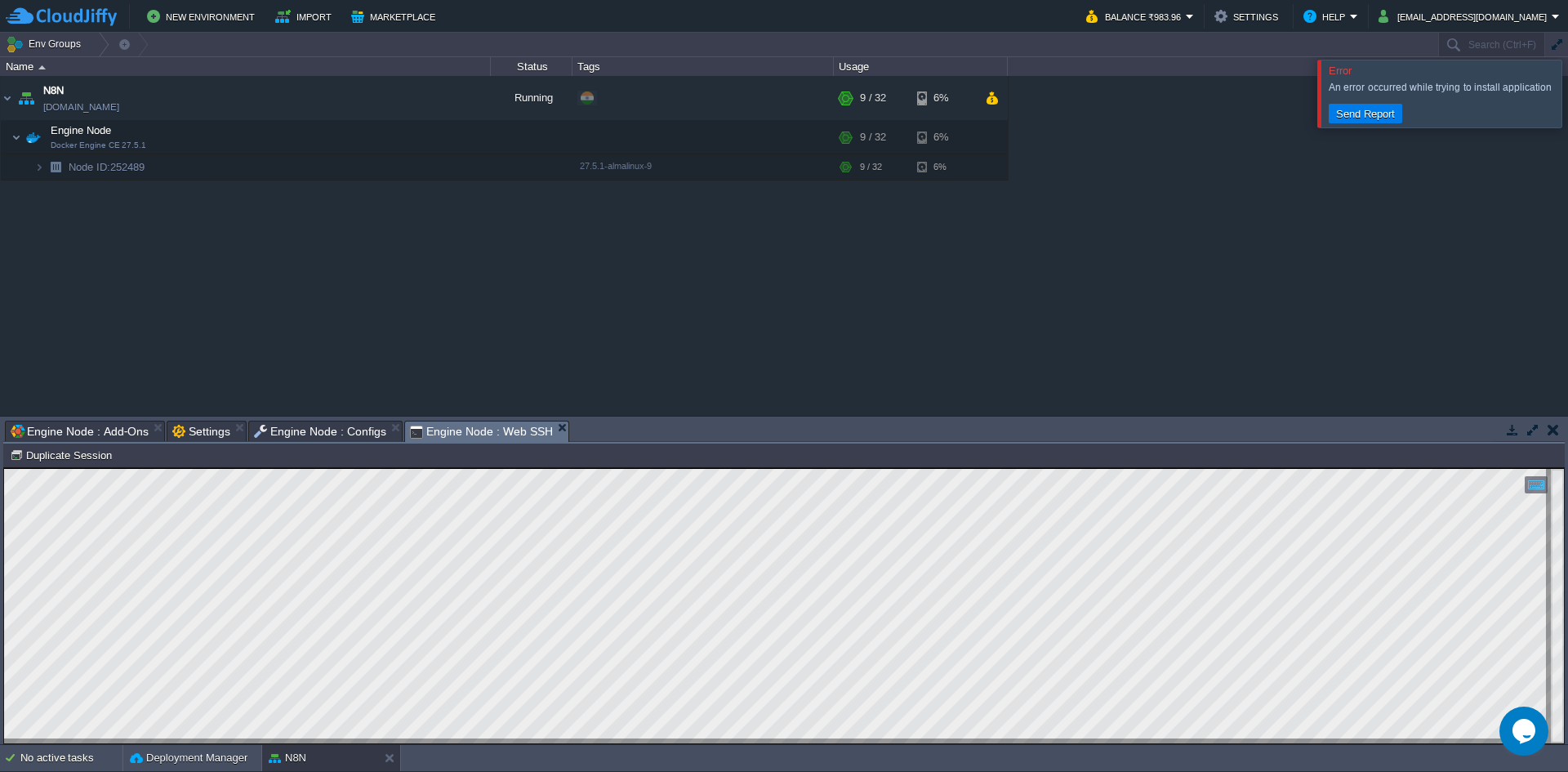
click at [89, 429] on span "Engine Node : Add-Ons" at bounding box center [80, 432] width 138 height 20
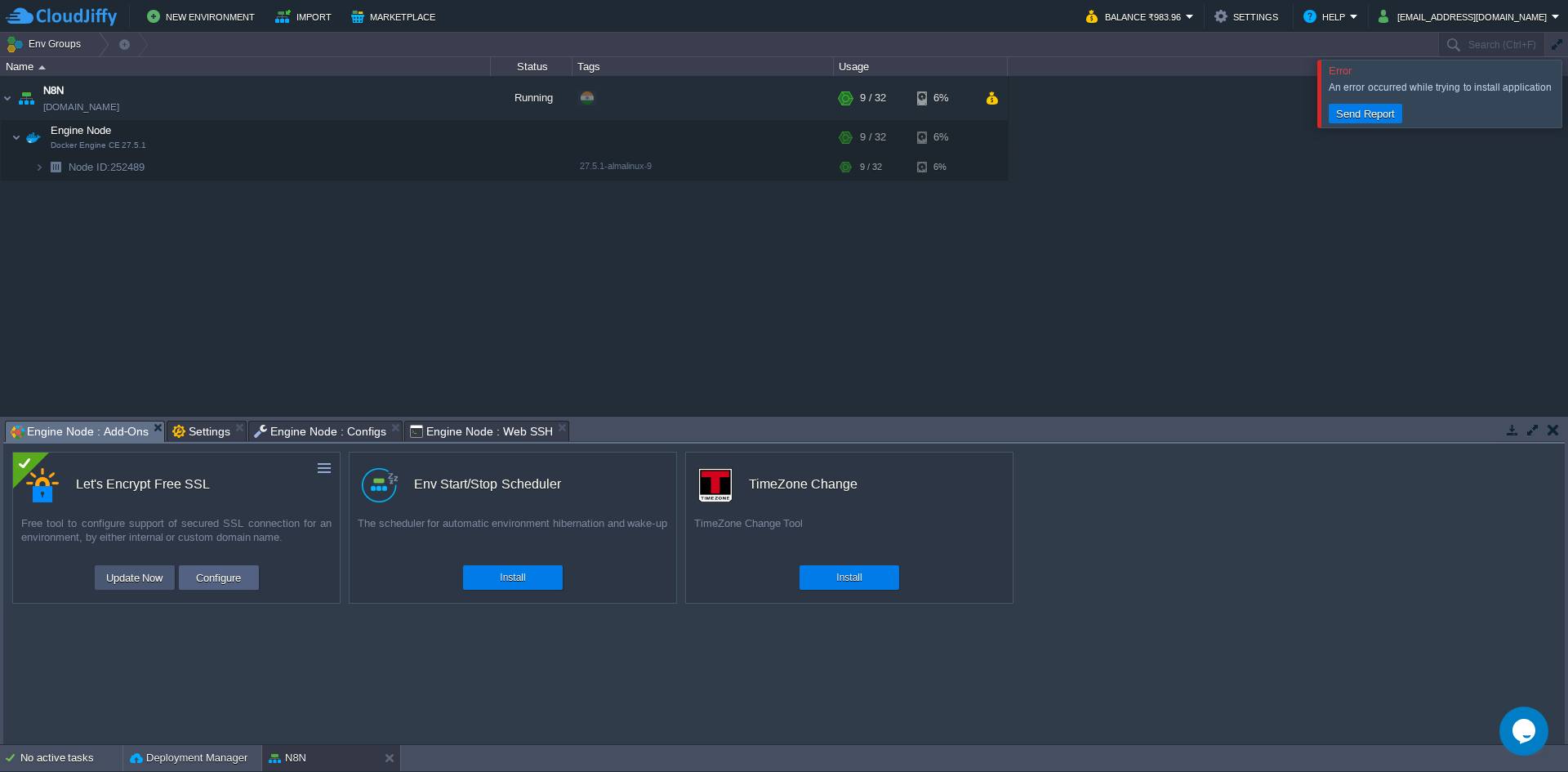
click at [135, 579] on button "Update Now" at bounding box center [135, 578] width 67 height 20
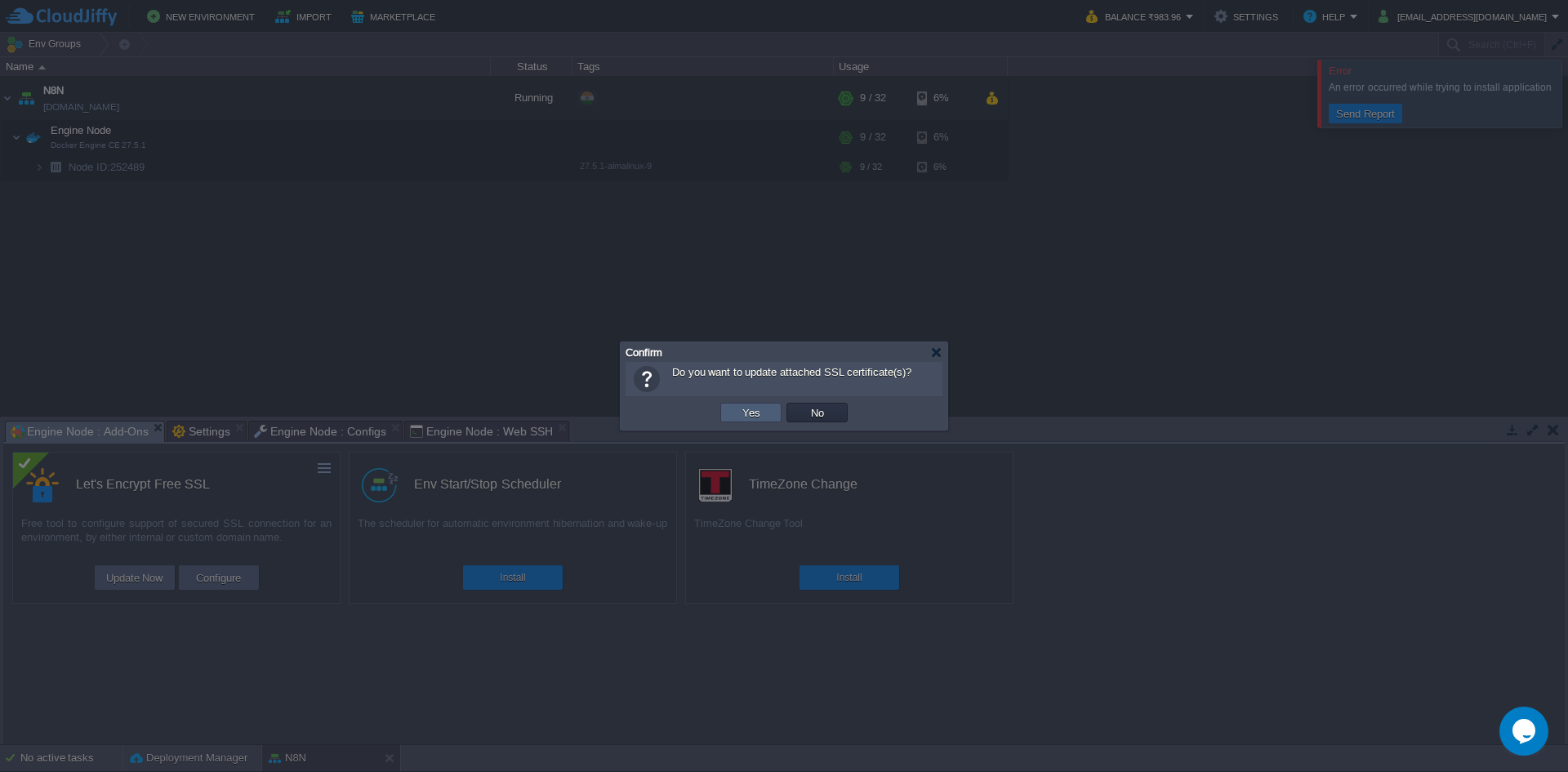
click at [759, 406] on td "Yes" at bounding box center [751, 413] width 62 height 20
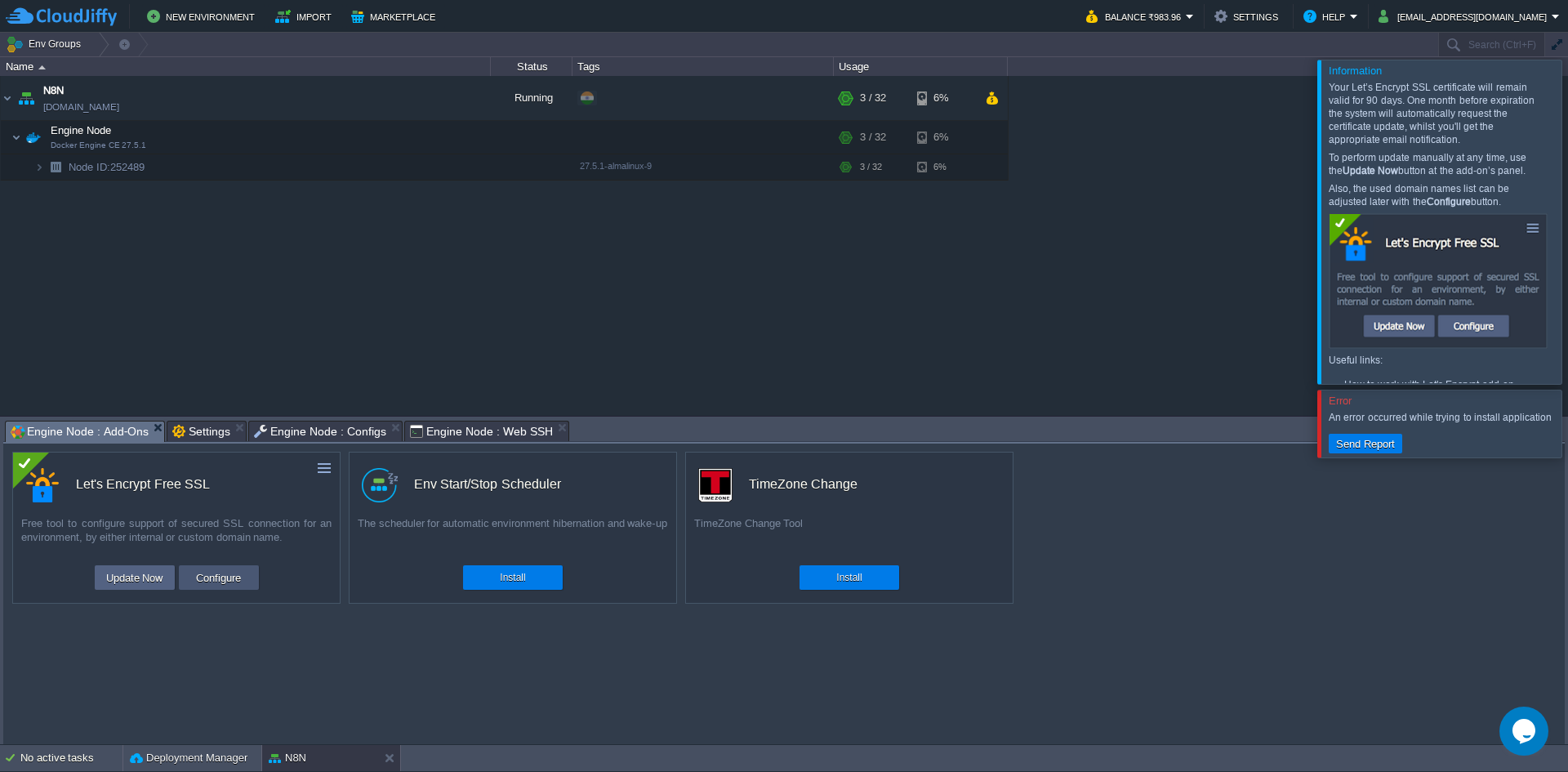
click at [220, 583] on button "Configure" at bounding box center [219, 578] width 54 height 20
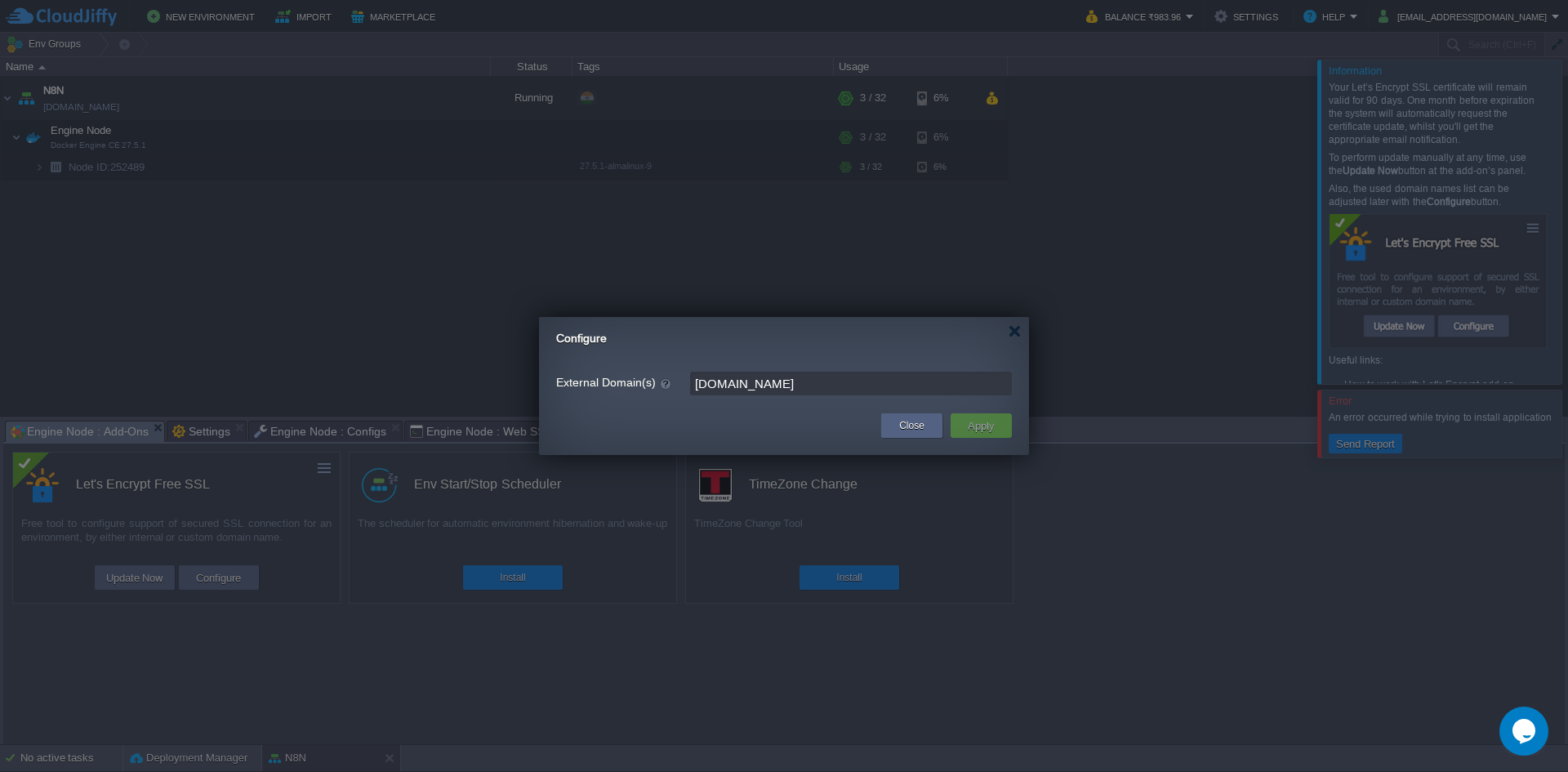
click at [847, 390] on input "[DOMAIN_NAME]" at bounding box center [851, 384] width 322 height 24
click at [930, 425] on div "Close" at bounding box center [911, 425] width 37 height 24
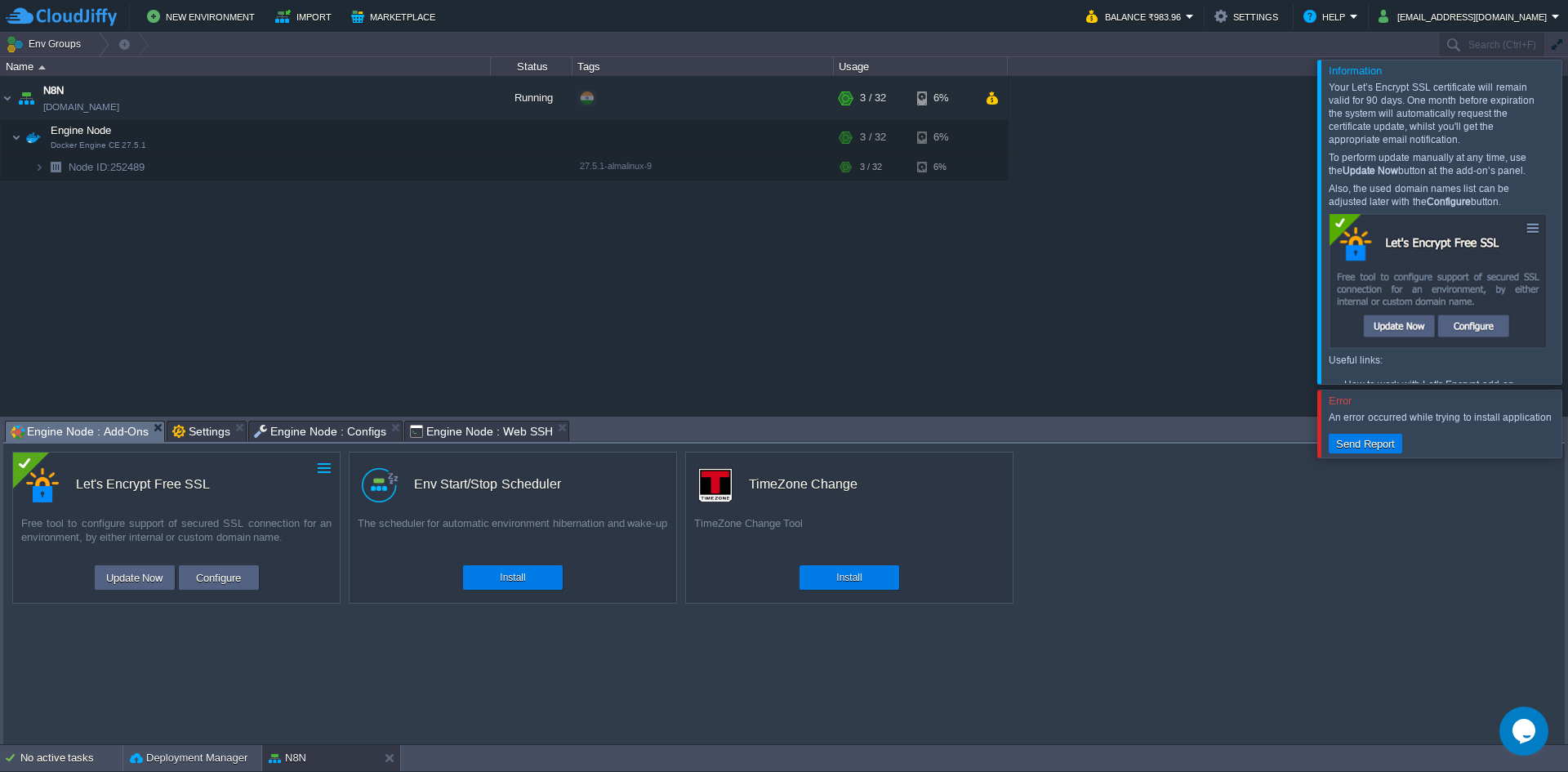
click at [326, 464] on button "button" at bounding box center [324, 468] width 15 height 15
click at [287, 493] on span "Uninstall" at bounding box center [268, 493] width 41 height 13
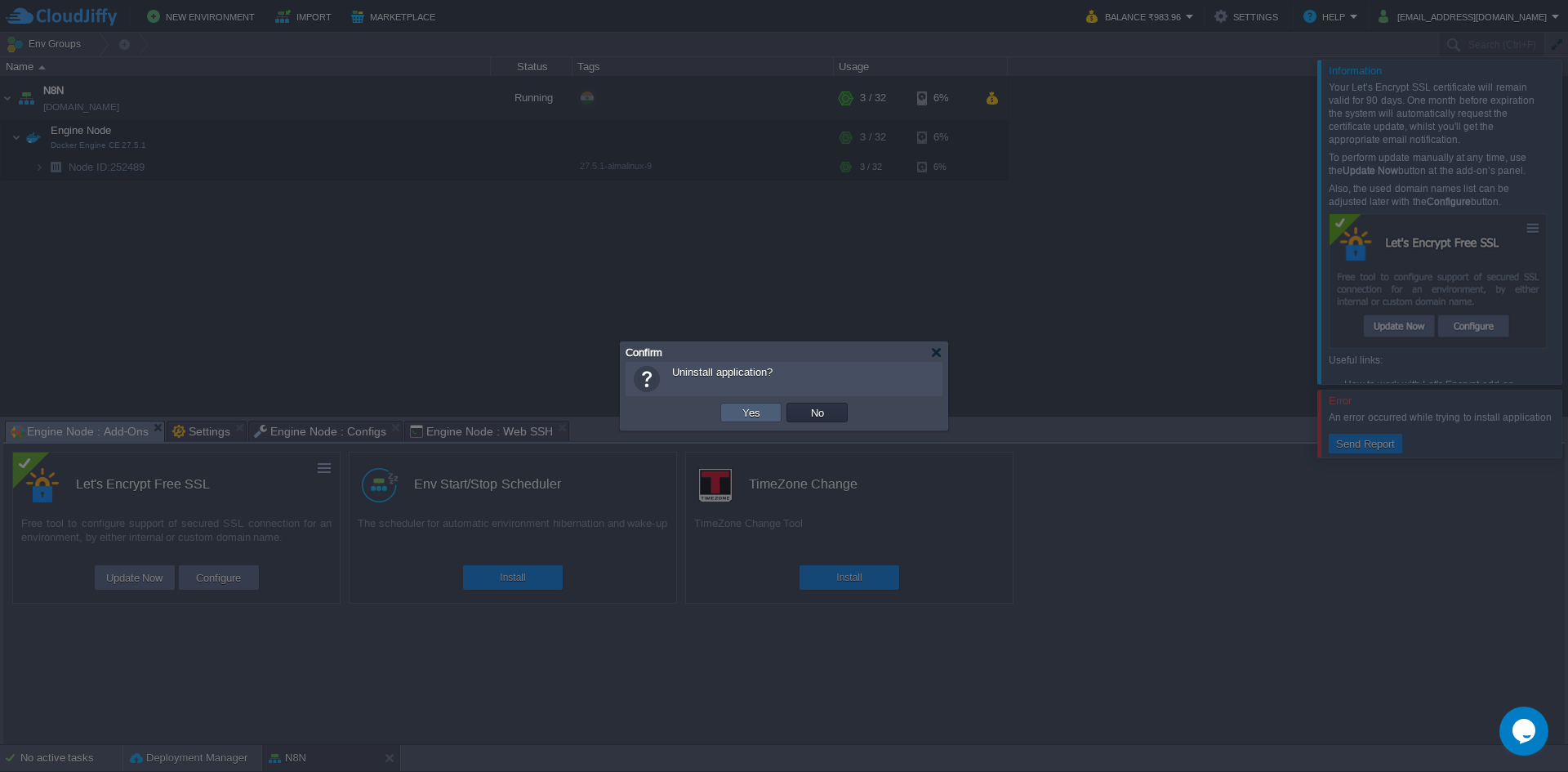
click at [736, 417] on td "Yes" at bounding box center [751, 413] width 62 height 20
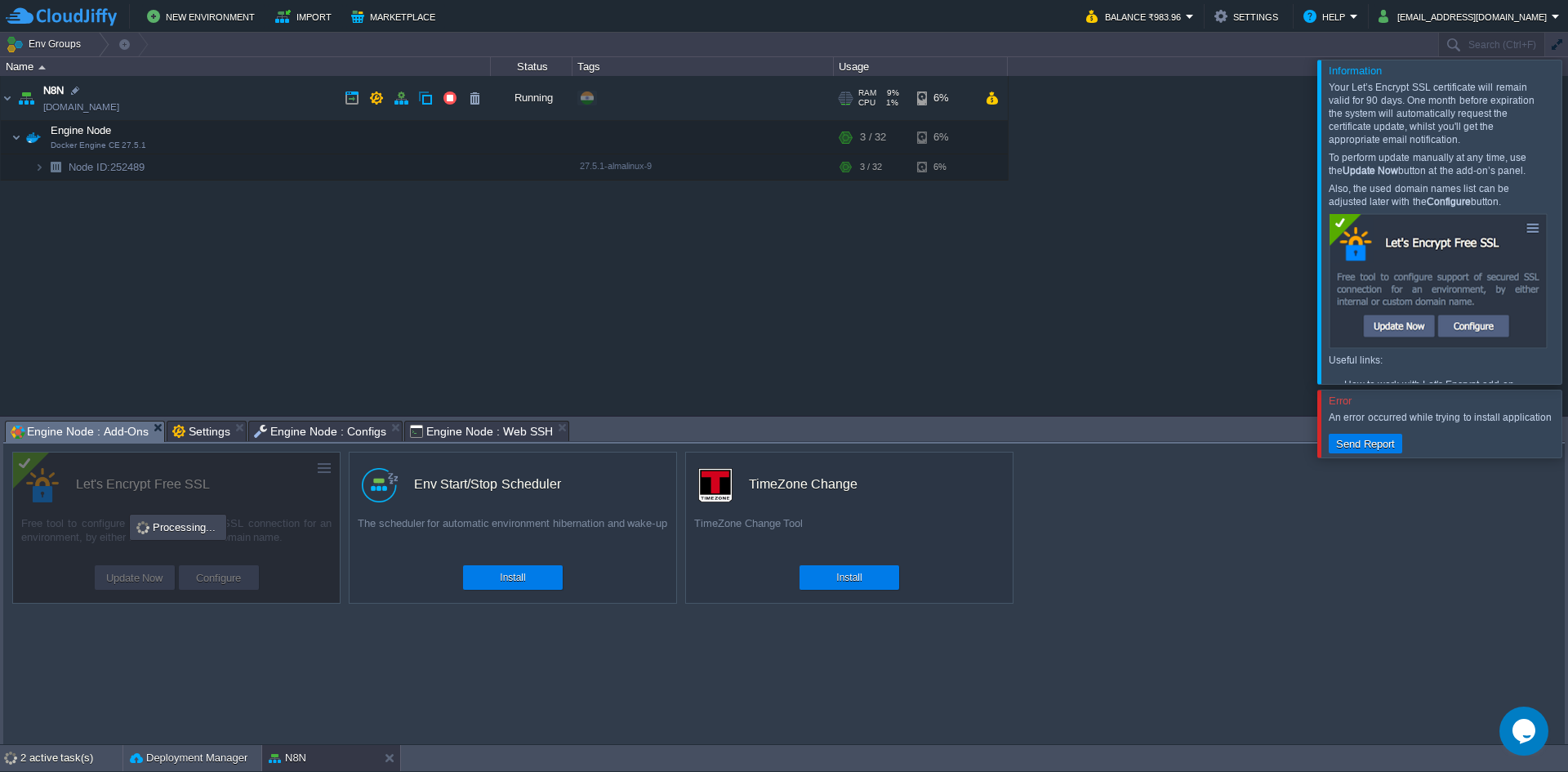
click at [86, 93] on td "N8N [DOMAIN_NAME]" at bounding box center [246, 99] width 490 height 45
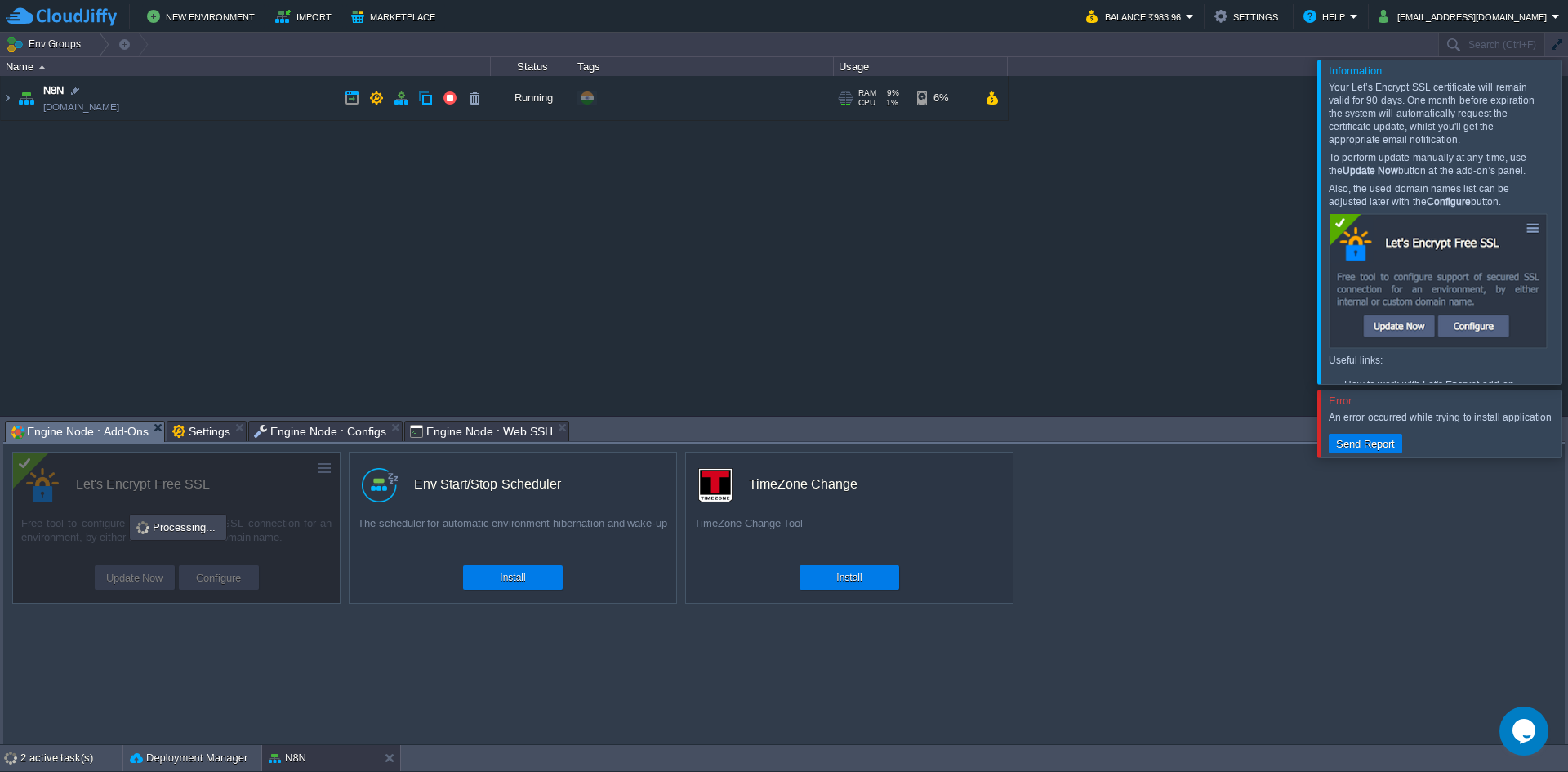
click at [86, 93] on td "N8N [DOMAIN_NAME]" at bounding box center [246, 99] width 490 height 45
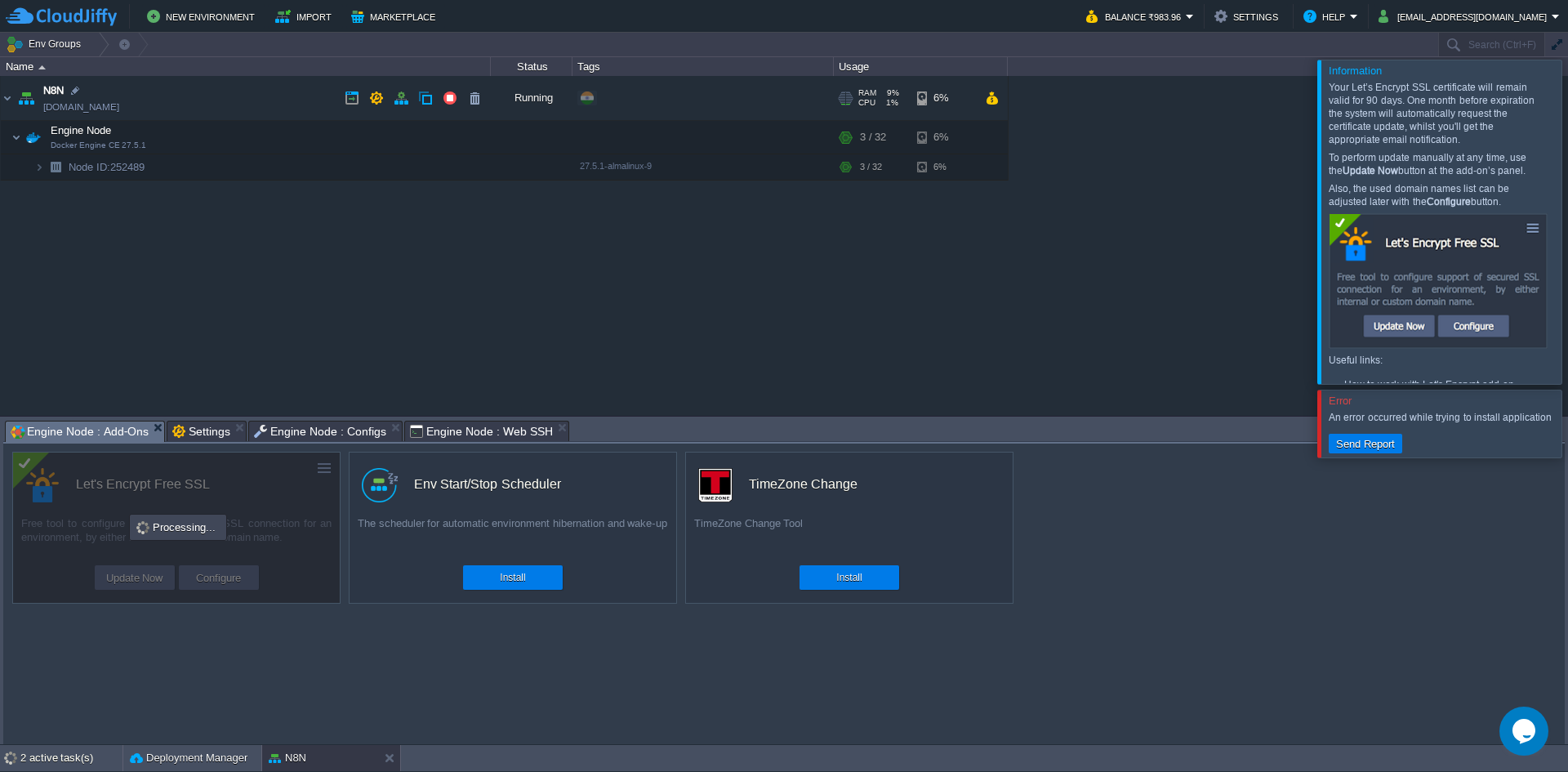
click at [42, 95] on td "N8N [DOMAIN_NAME]" at bounding box center [246, 99] width 490 height 45
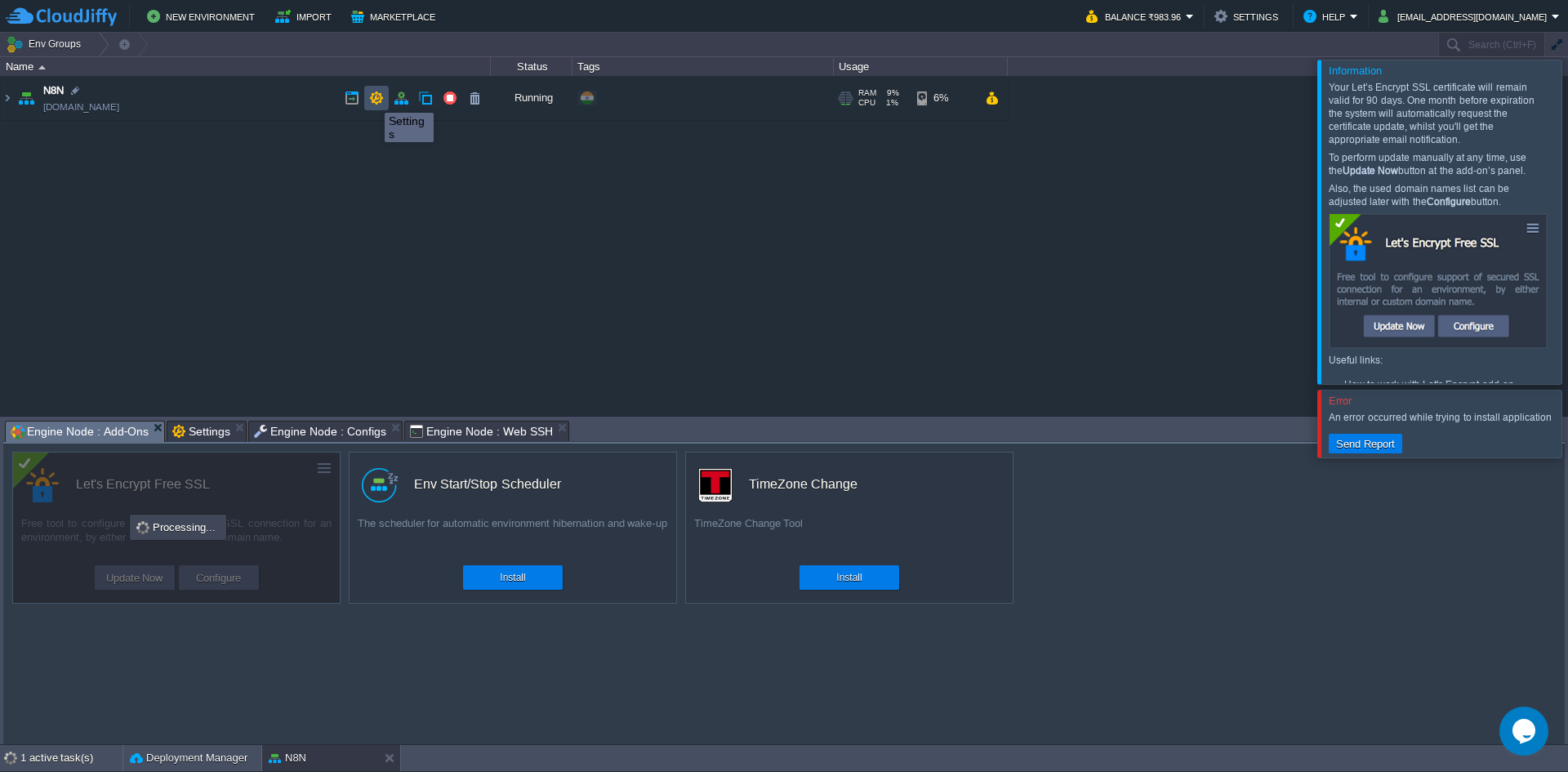
click at [373, 98] on button "button" at bounding box center [376, 98] width 15 height 15
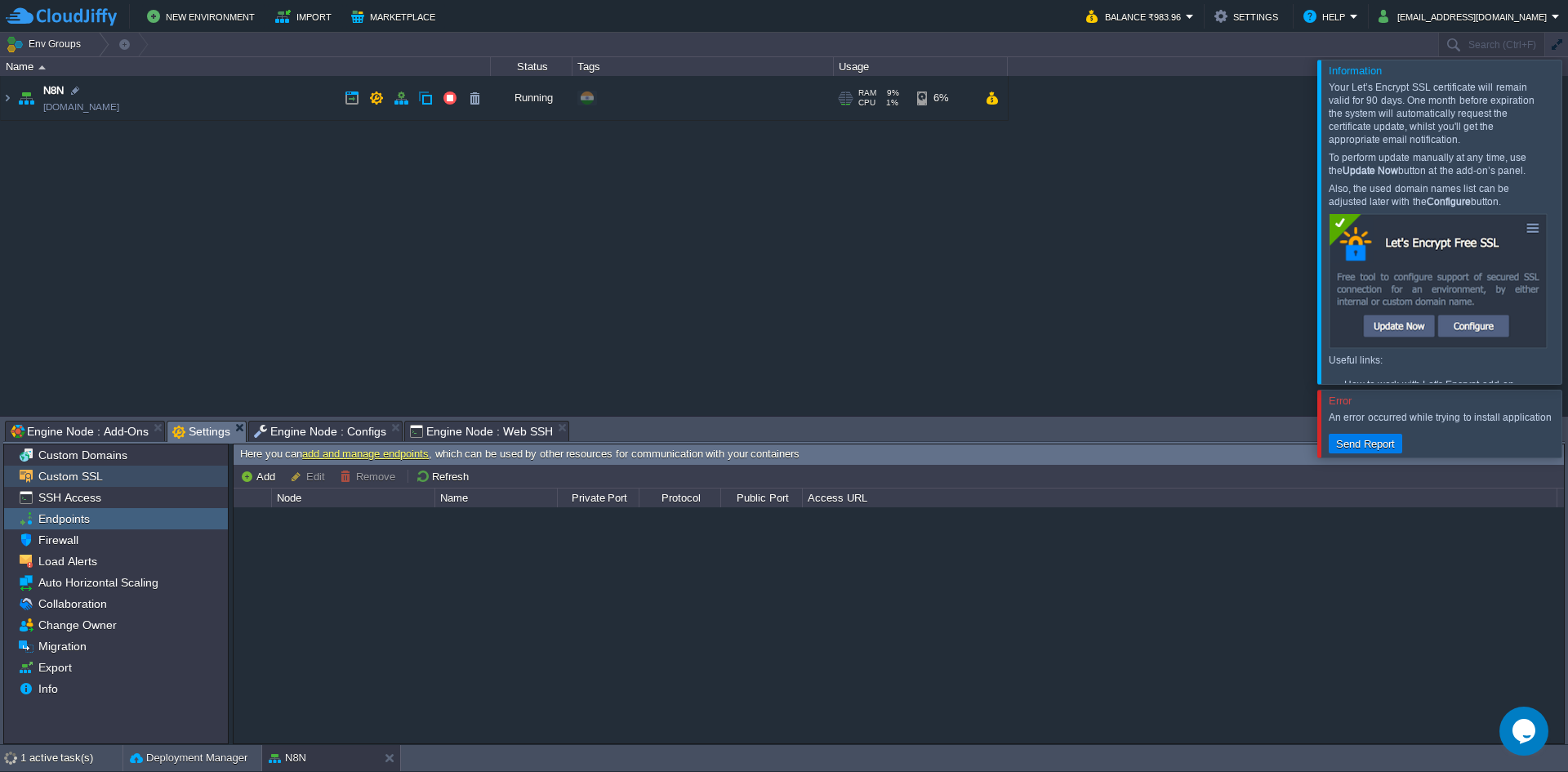
click at [74, 478] on span "Custom SSL" at bounding box center [70, 476] width 70 height 15
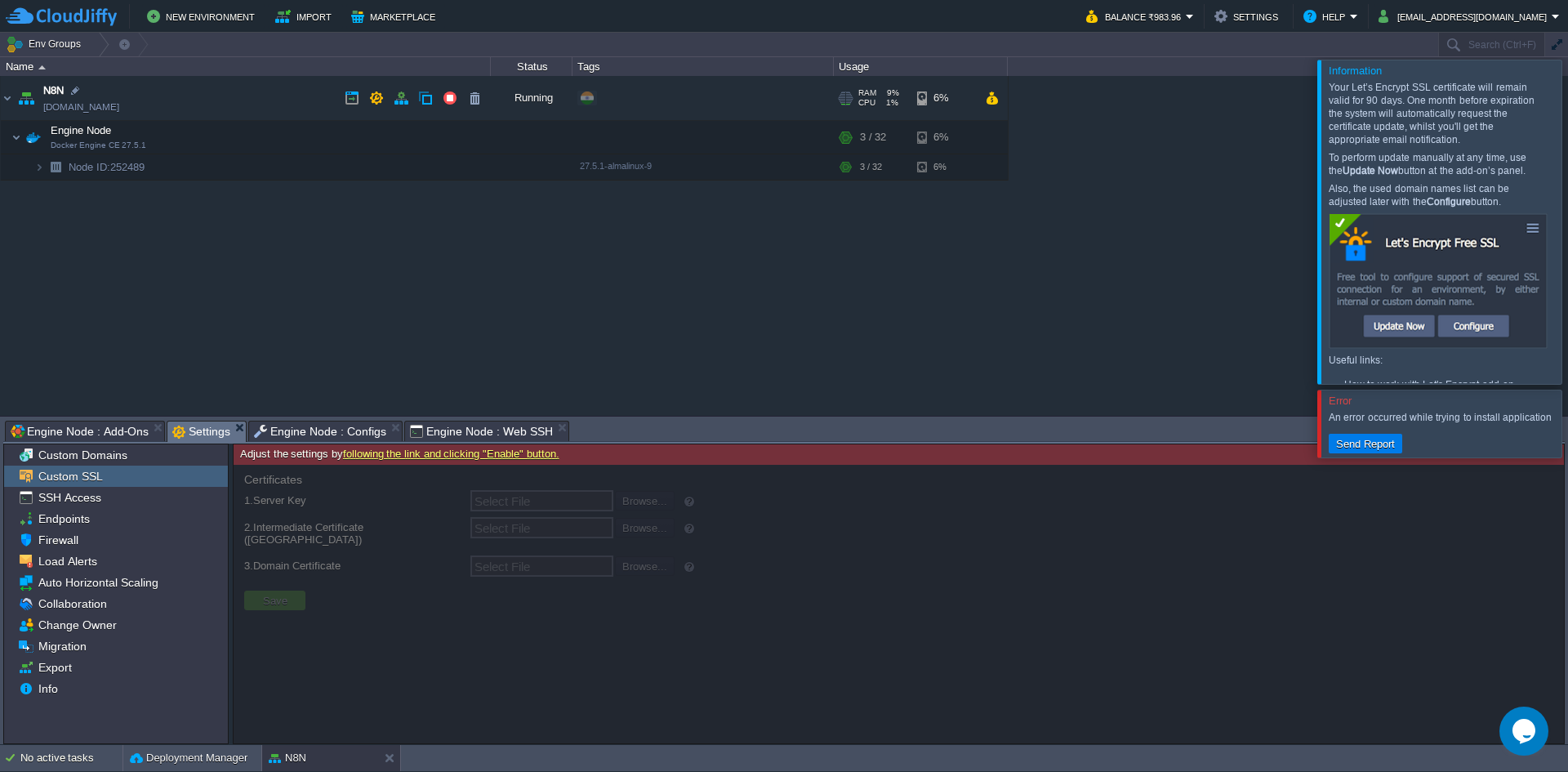
click at [21, 100] on img at bounding box center [25, 98] width 23 height 44
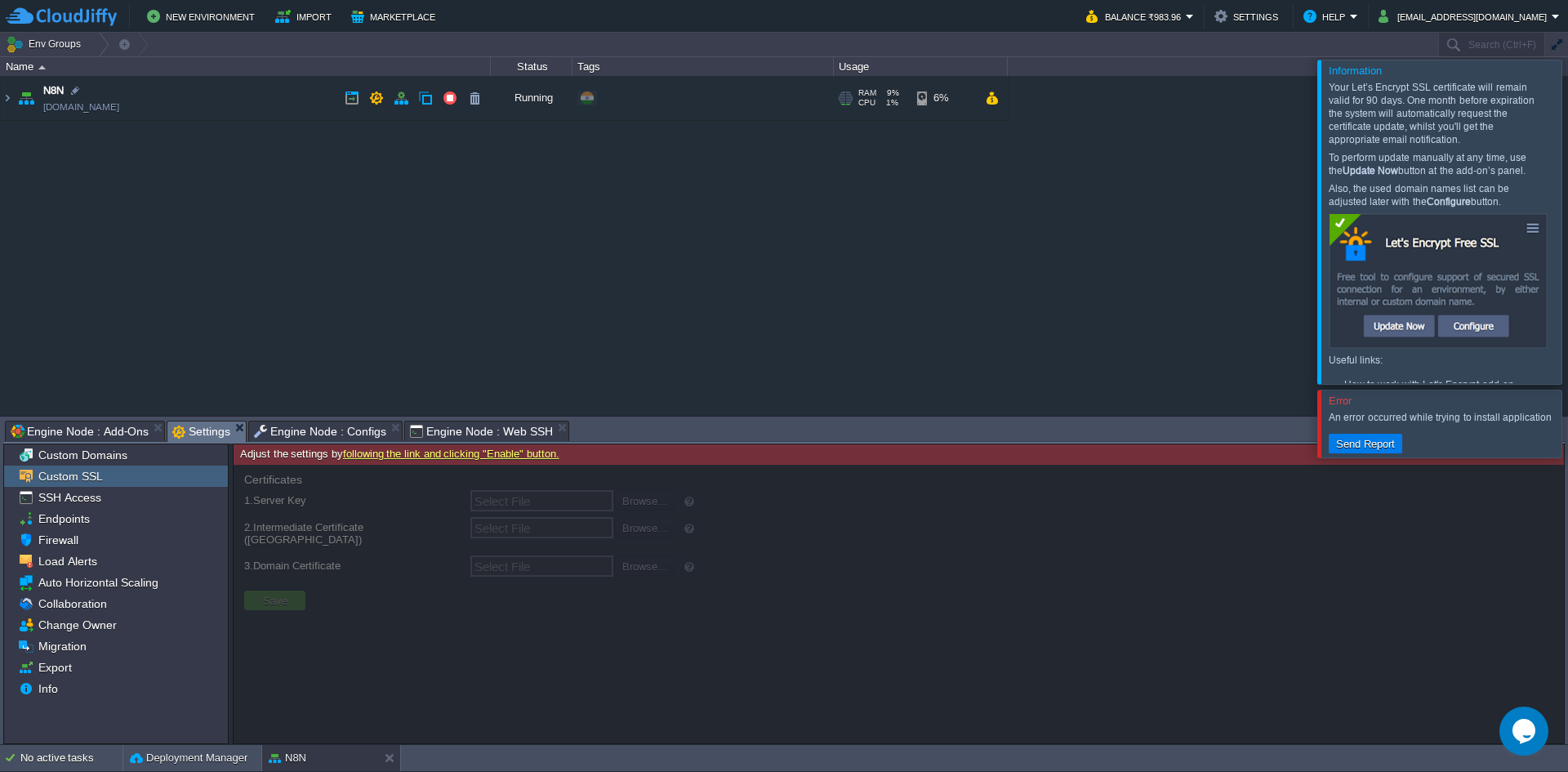
click at [21, 100] on img at bounding box center [25, 98] width 23 height 44
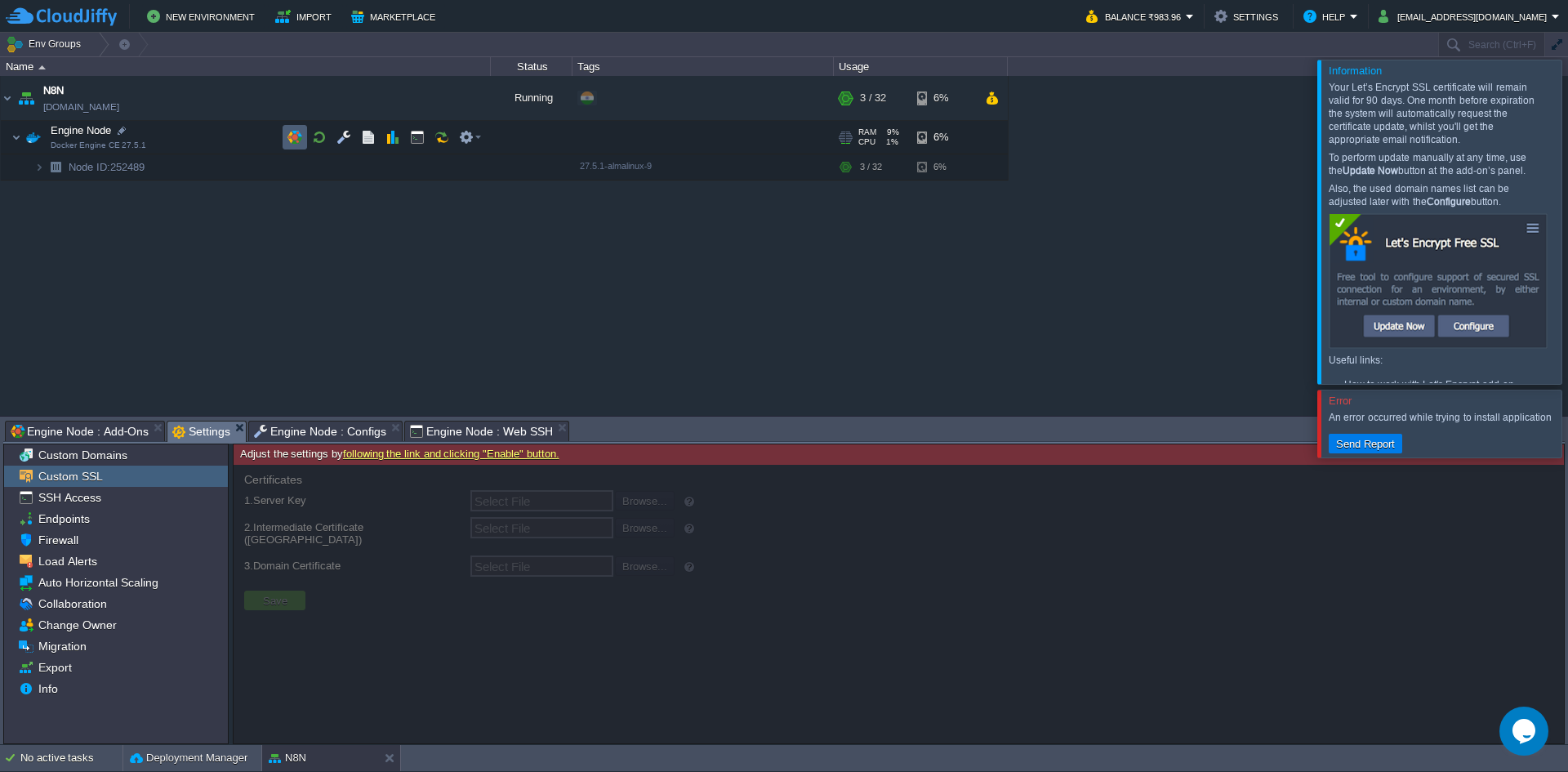
click at [298, 133] on button "button" at bounding box center [295, 137] width 15 height 15
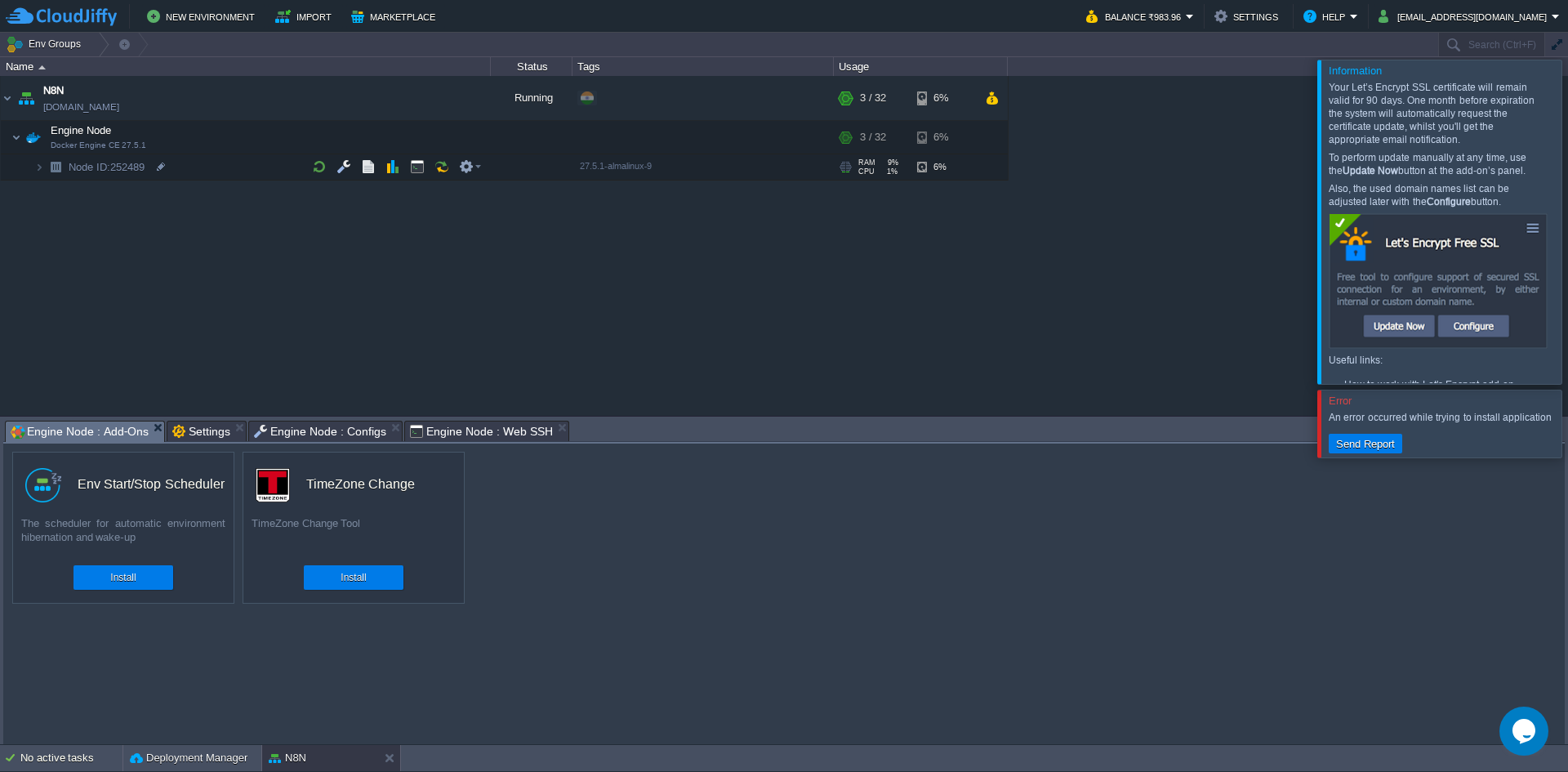
click at [1567, 424] on div at bounding box center [1587, 423] width 0 height 67
click at [1567, 192] on div at bounding box center [1587, 221] width 0 height 324
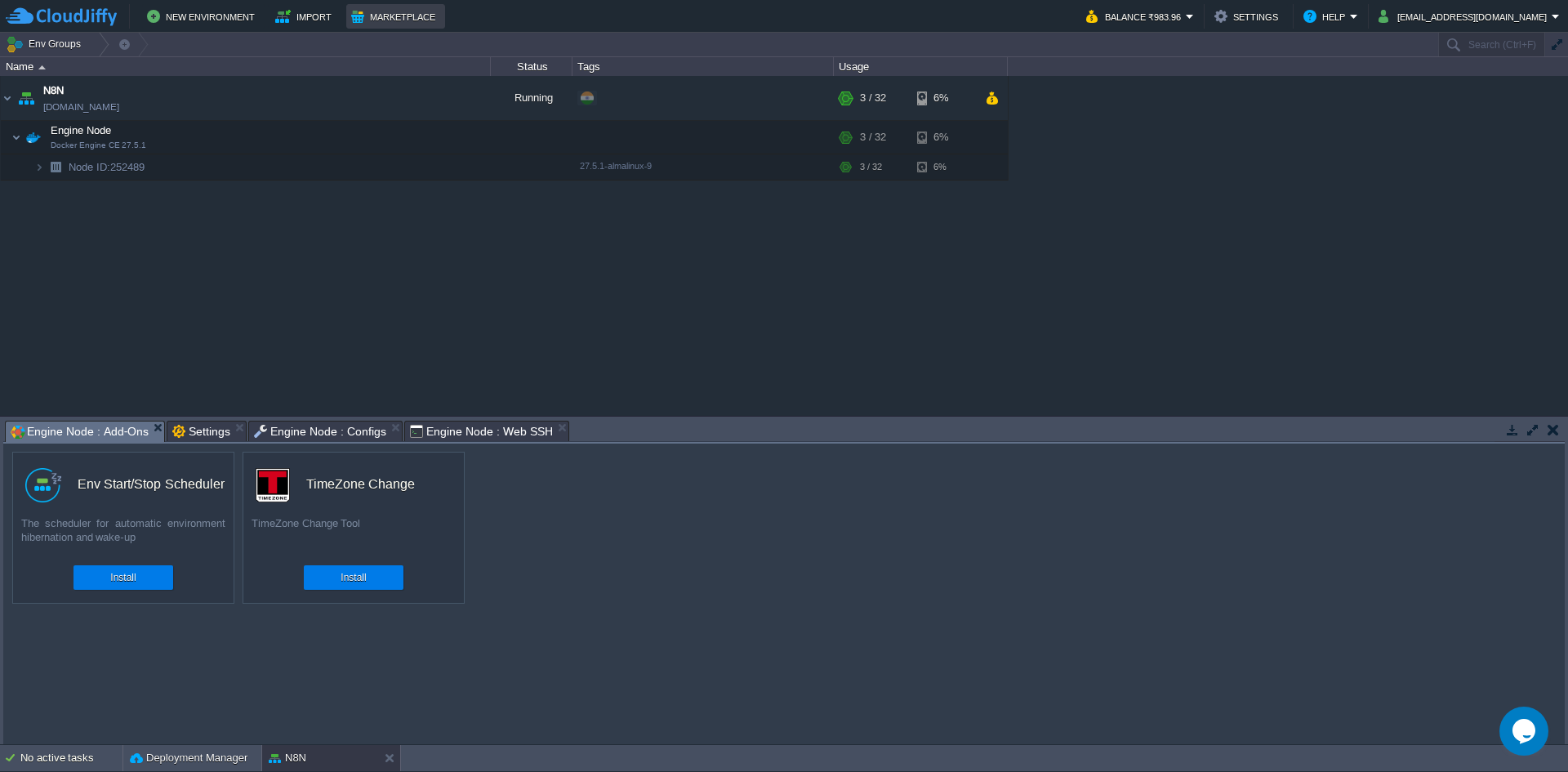
click at [400, 11] on button "Marketplace" at bounding box center [395, 16] width 89 height 20
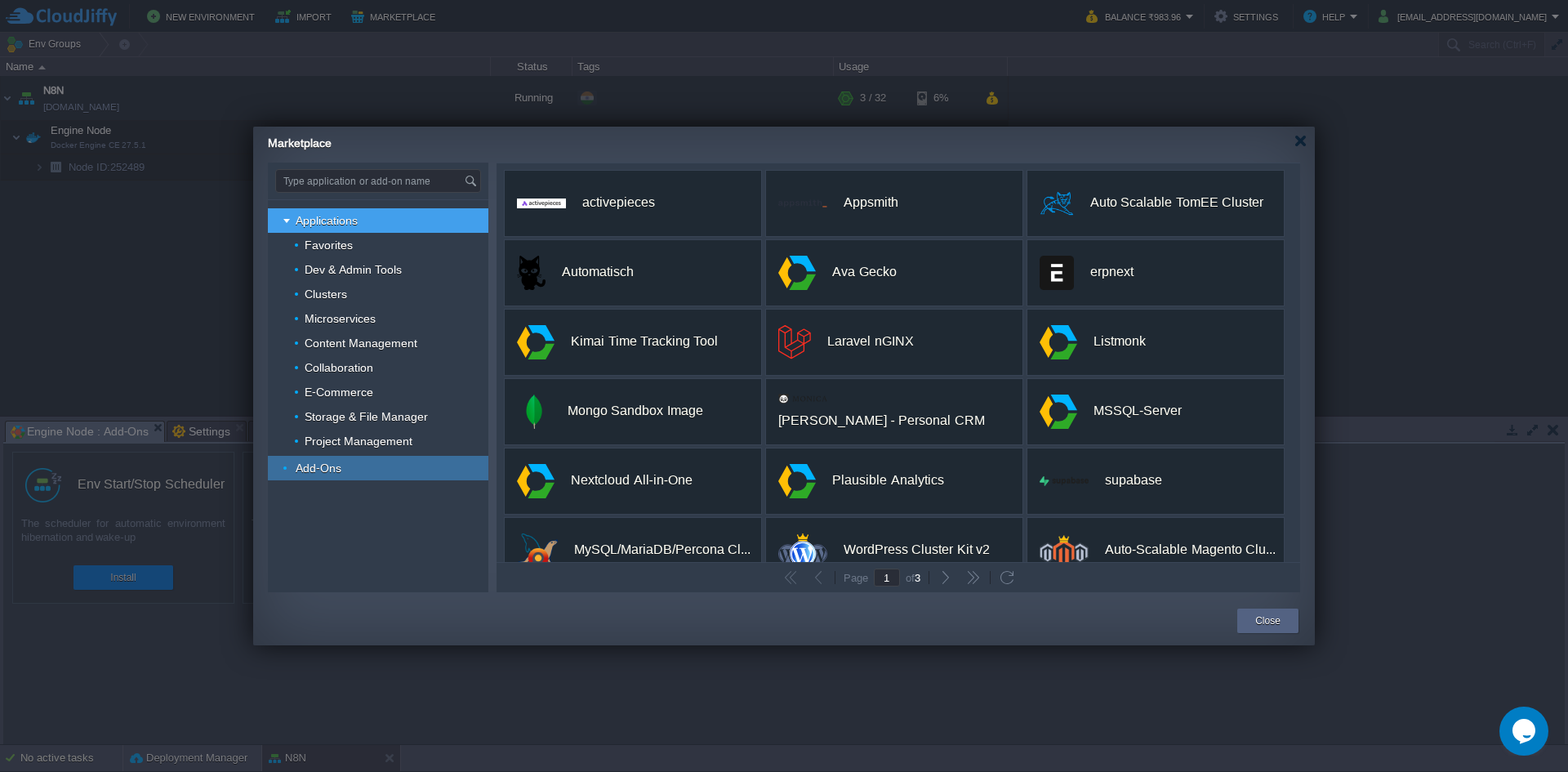
click at [333, 473] on span "Add-Ons" at bounding box center [318, 468] width 50 height 15
type input "Type application or add-on name"
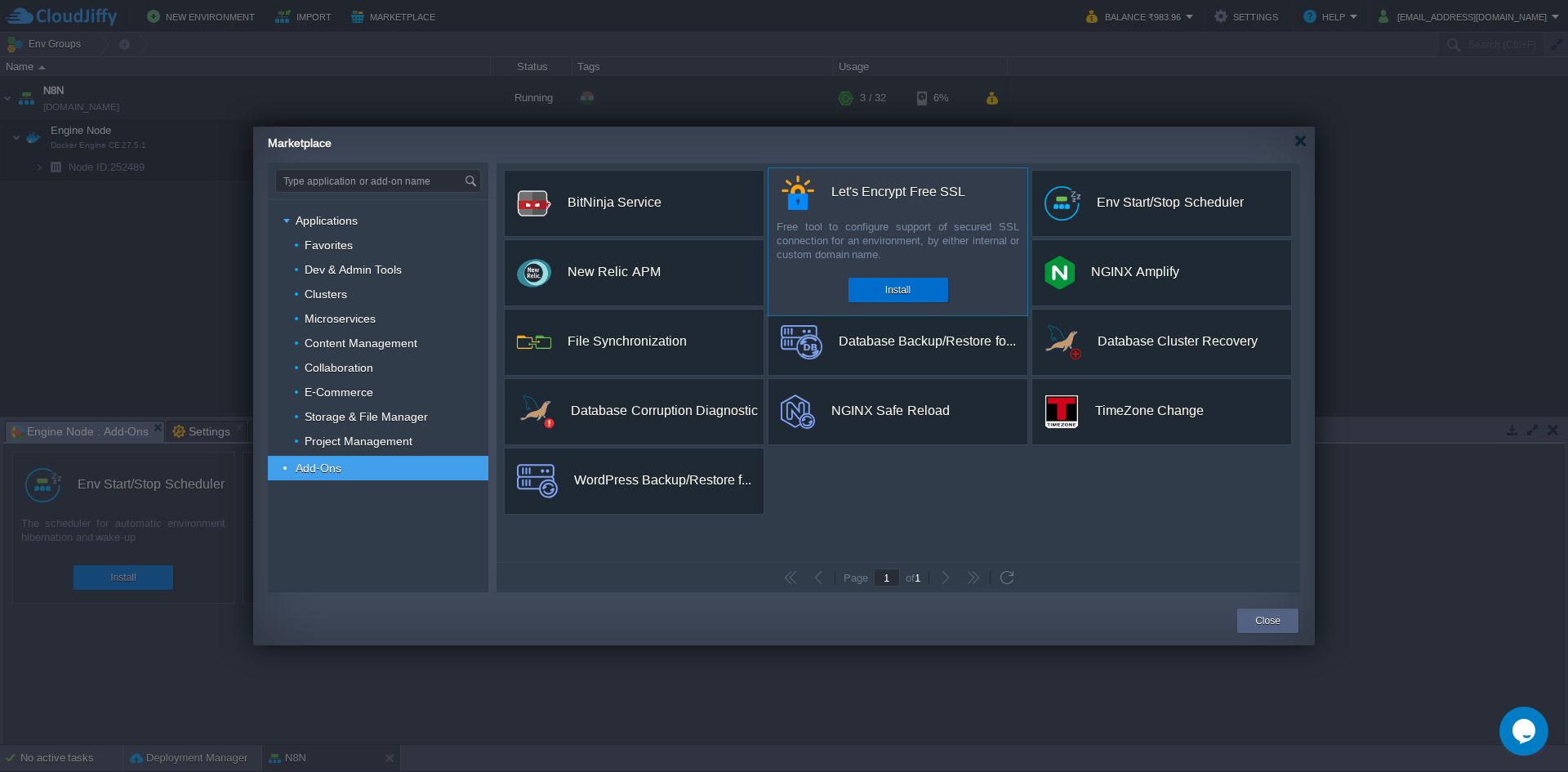
click at [905, 279] on div "Install" at bounding box center [898, 289] width 75 height 24
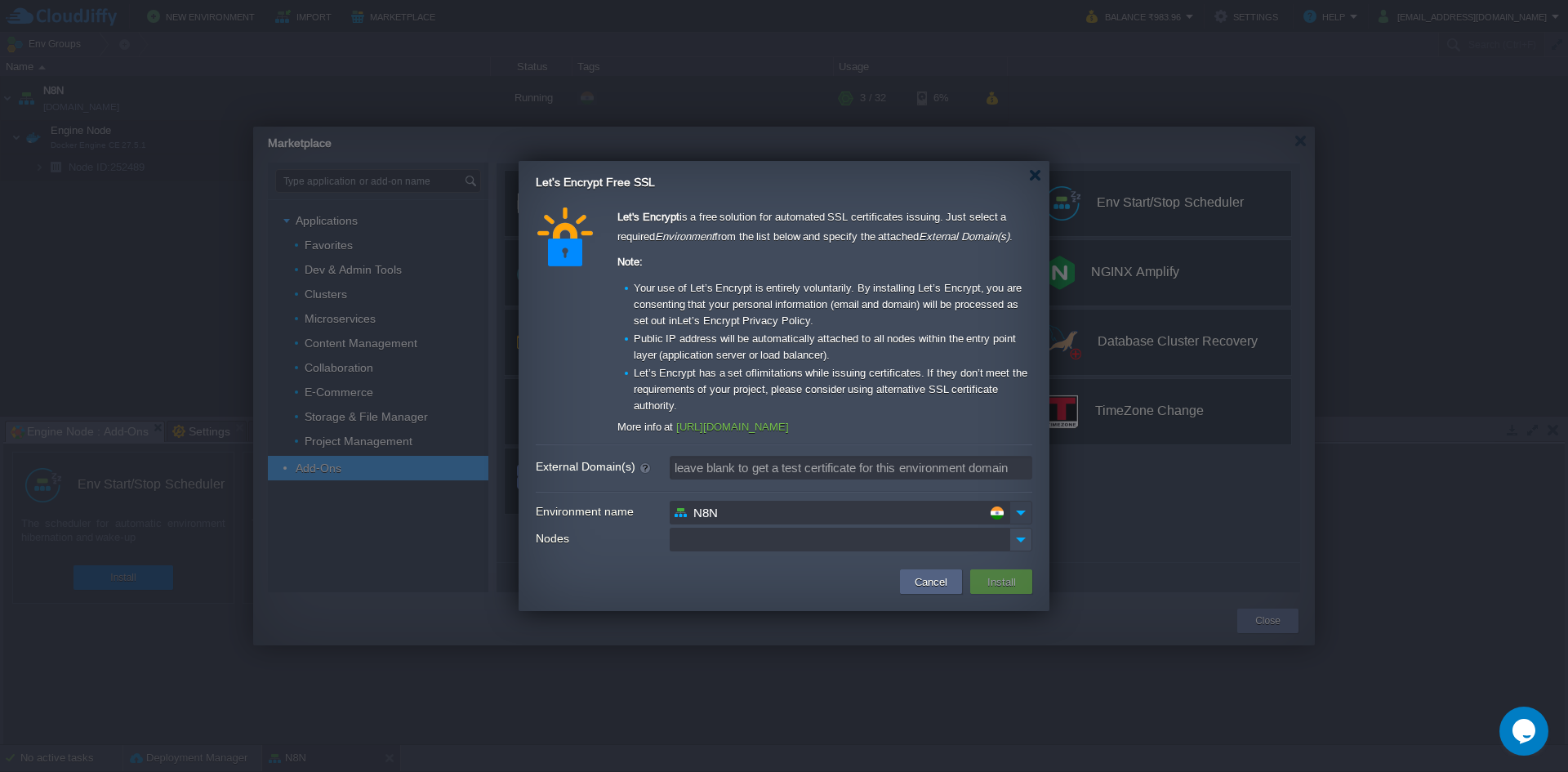
click at [1013, 518] on img at bounding box center [1020, 513] width 23 height 24
click at [1027, 541] on img at bounding box center [1020, 540] width 23 height 24
click at [735, 569] on div "Engine Node Docker Engine CE 27.5.1" at bounding box center [850, 568] width 361 height 30
click at [708, 554] on div "Engine Node Docker Engine CE 27.5.1" at bounding box center [850, 568] width 361 height 30
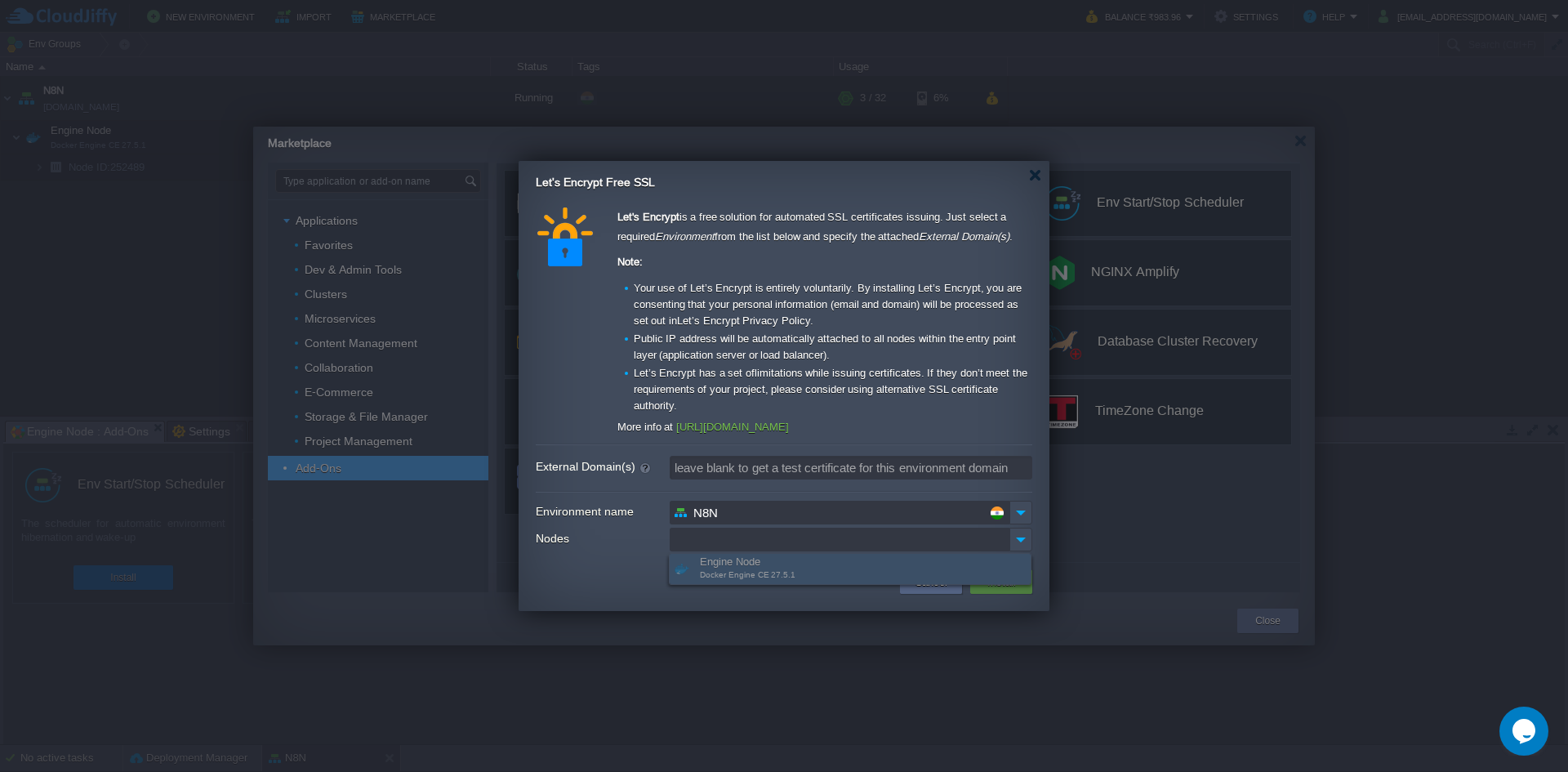
click at [708, 536] on input "Nodes" at bounding box center [839, 540] width 340 height 24
click at [939, 536] on input "Nodes" at bounding box center [839, 540] width 340 height 24
click at [743, 575] on span "Docker Engine CE 27.5.1" at bounding box center [747, 574] width 95 height 9
click at [604, 566] on div "Cancel Upgrade to Paid Account Support Install" at bounding box center [784, 586] width 531 height 51
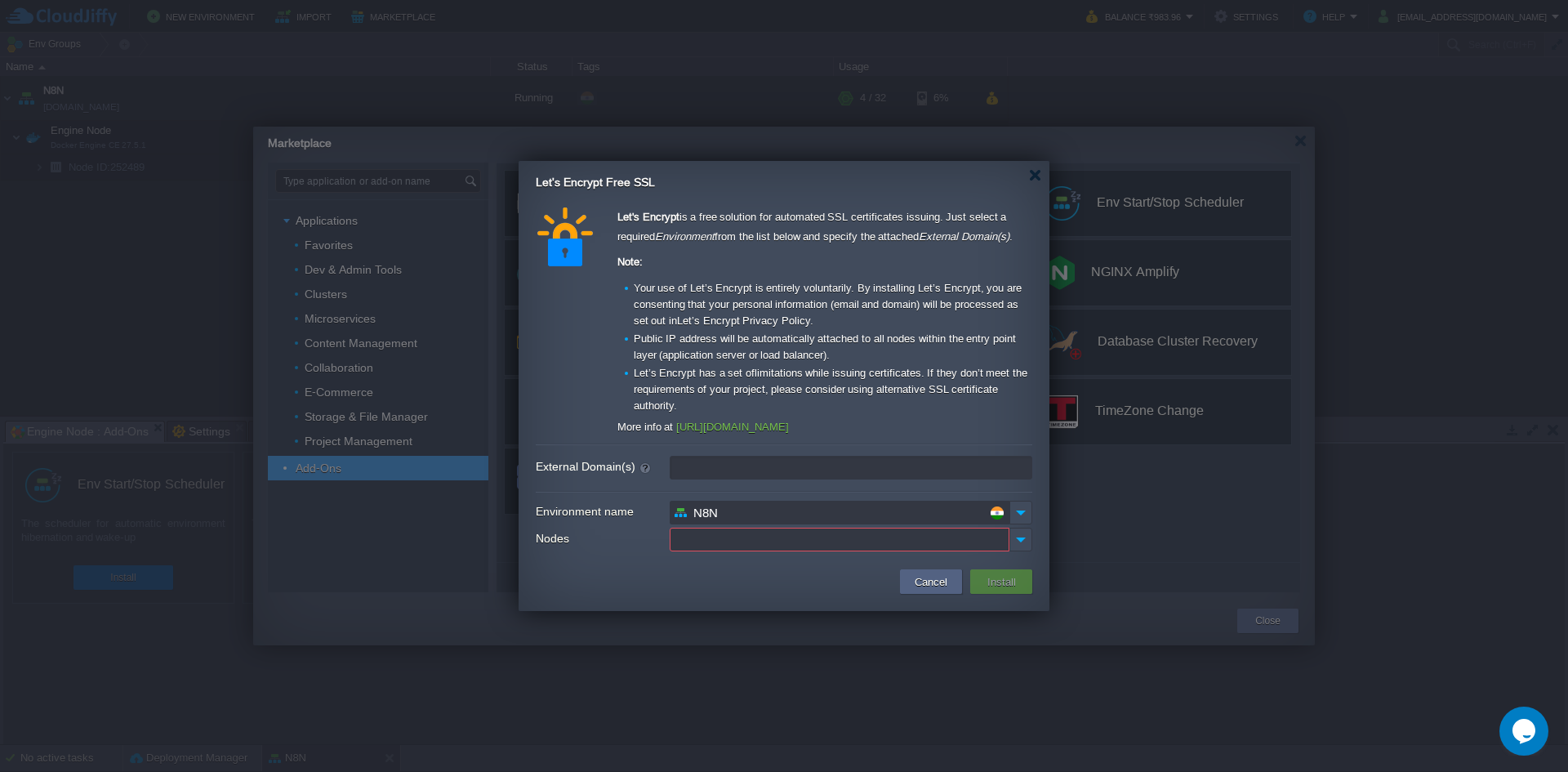
click at [766, 464] on input "External Domain(s)" at bounding box center [851, 467] width 363 height 24
paste input "Initializing n8n process n8n ready on ::, port 5678 There are deprecations rela…"
drag, startPoint x: 905, startPoint y: 467, endPoint x: 294, endPoint y: 457, distance: 611.1
click at [294, 457] on body "New Environment Import Marketplace Bonus ₹983.96 Upgrade Account Balance ₹983.9…" at bounding box center [784, 386] width 1568 height 772
click at [861, 464] on input "[DOMAIN_NAME]" at bounding box center [851, 467] width 363 height 24
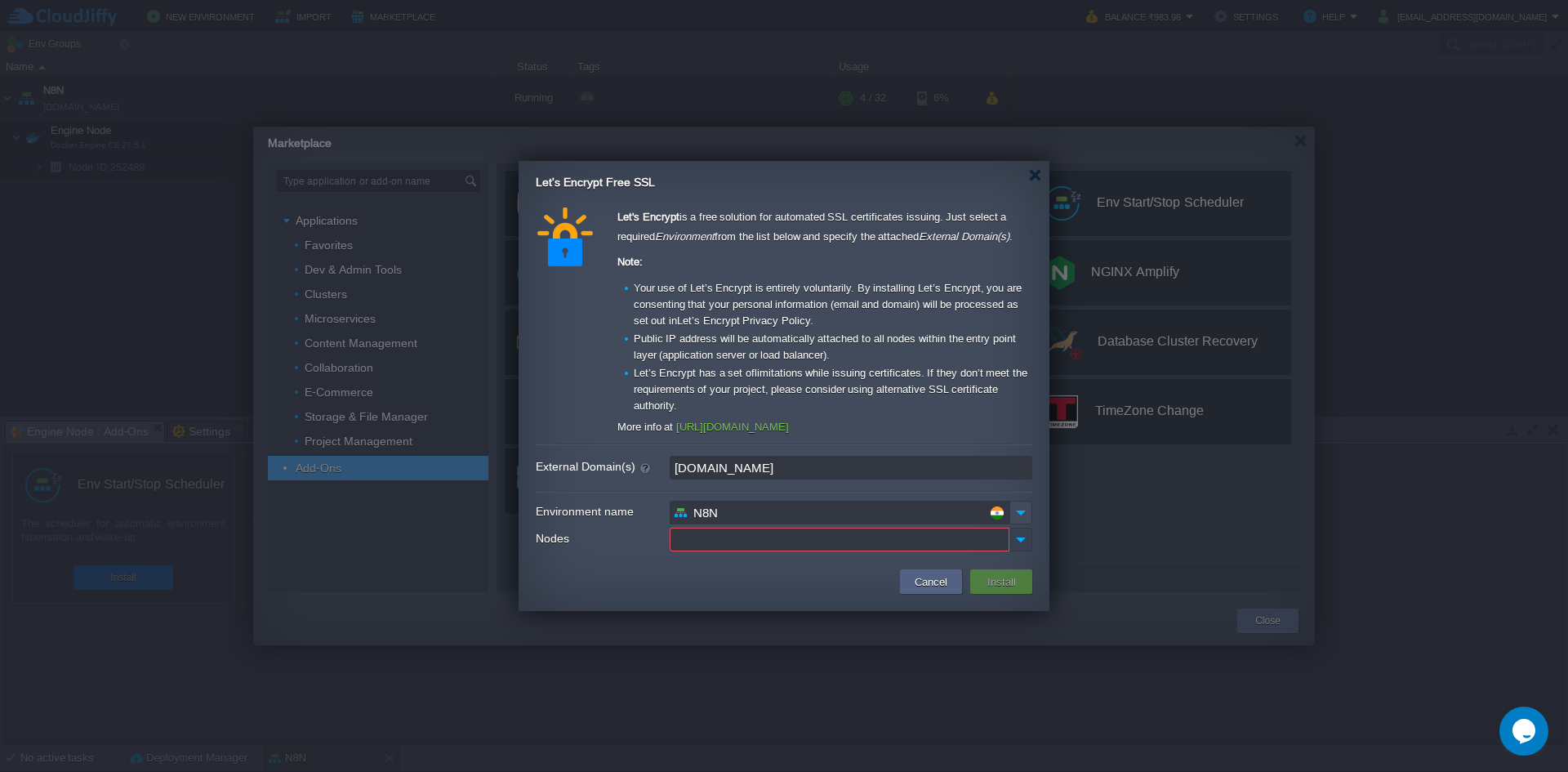
type input "[DOMAIN_NAME]"
click at [1027, 540] on img at bounding box center [1020, 540] width 23 height 24
click at [760, 565] on div "Engine Node Docker Engine CE 27.5.1" at bounding box center [850, 568] width 361 height 30
click at [714, 574] on span "Docker Engine CE 27.5.1" at bounding box center [747, 574] width 95 height 9
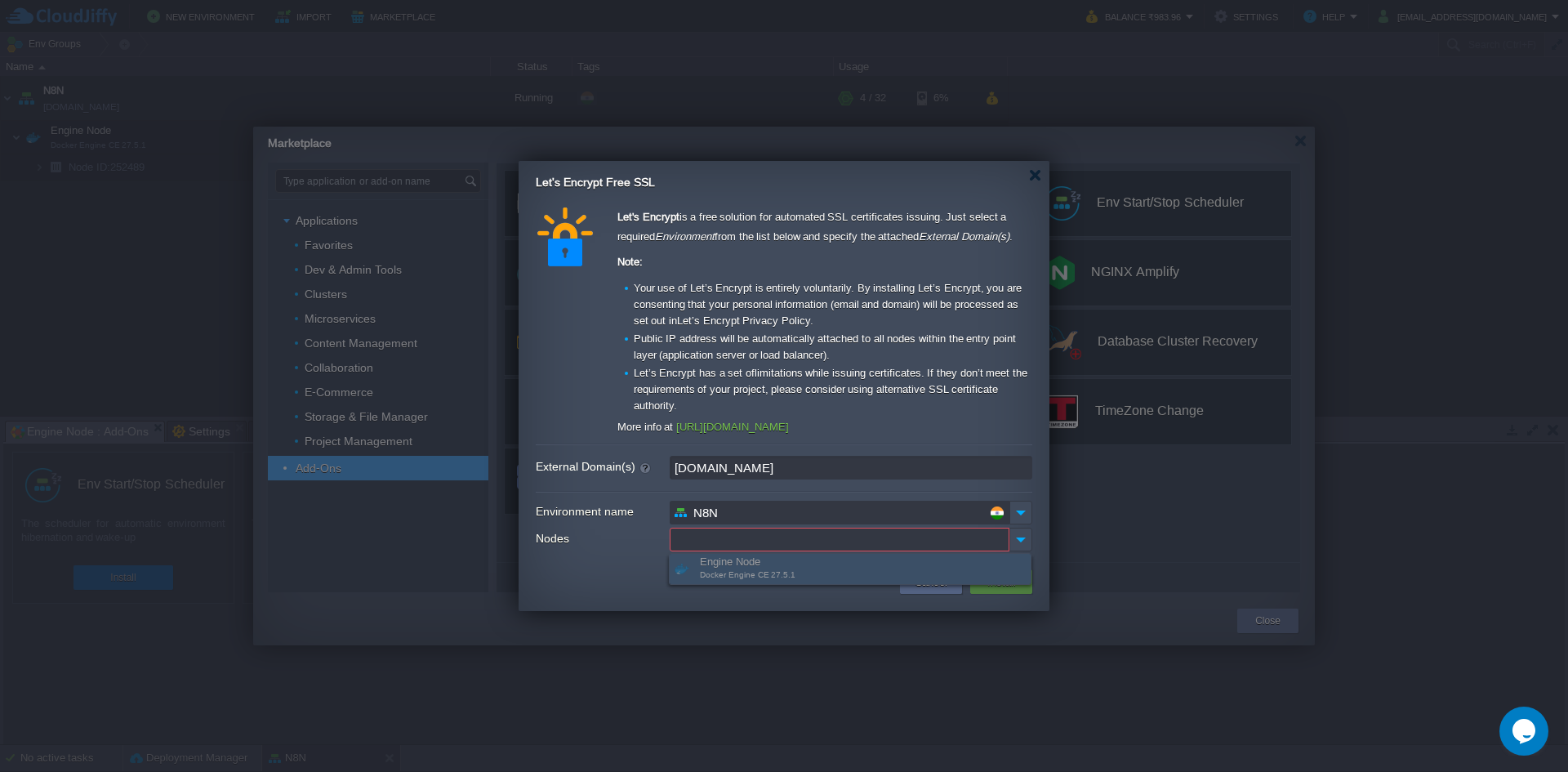
click at [721, 600] on div "Cancel Upgrade to Paid Account Support Install" at bounding box center [784, 586] width 531 height 51
click at [1017, 514] on img at bounding box center [1020, 513] width 23 height 24
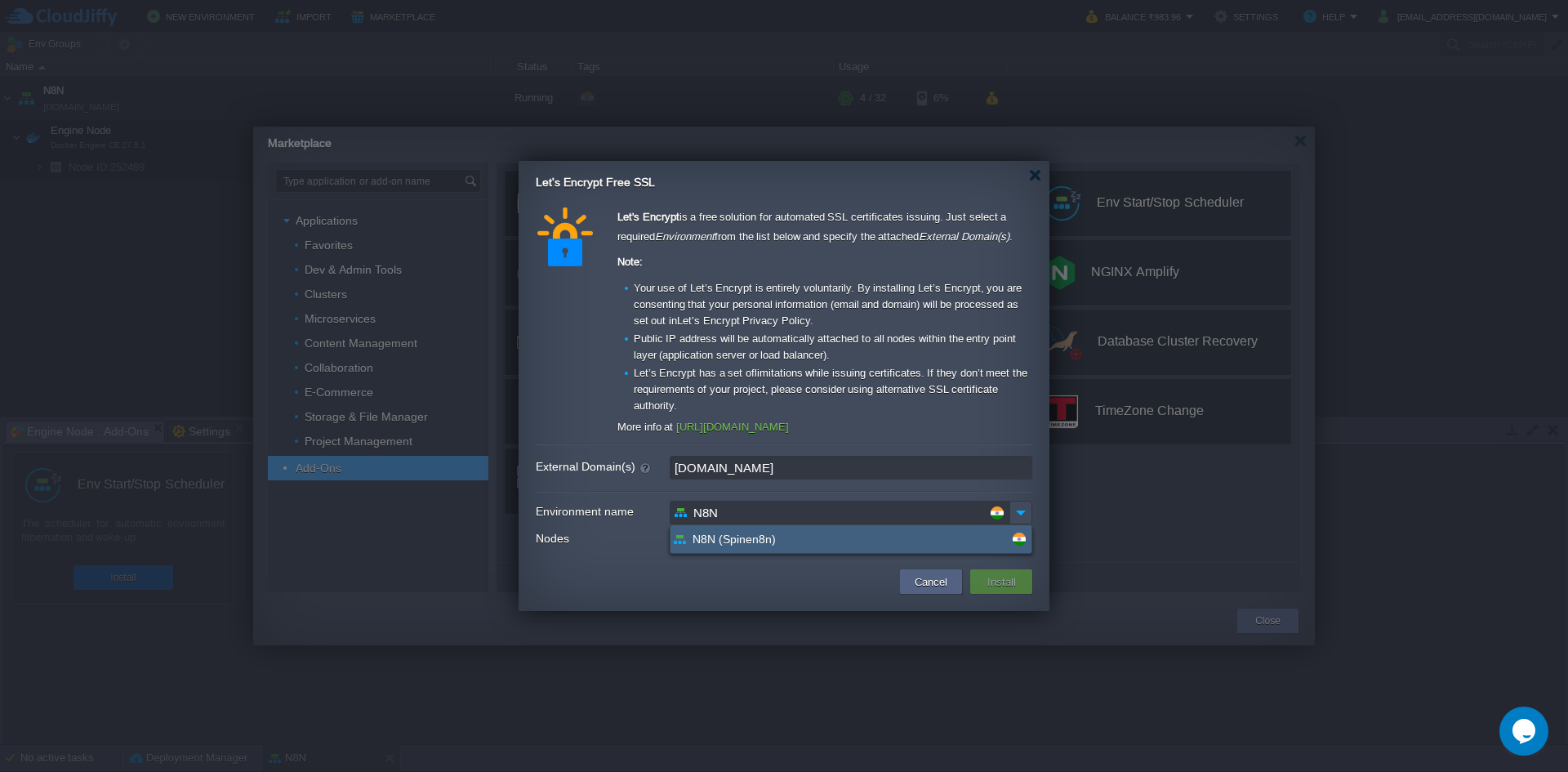
click at [810, 536] on div "N8N (Spinen8n)" at bounding box center [851, 539] width 361 height 28
click at [993, 575] on button "Install" at bounding box center [1001, 581] width 38 height 20
click at [995, 579] on button "Install" at bounding box center [1001, 581] width 38 height 20
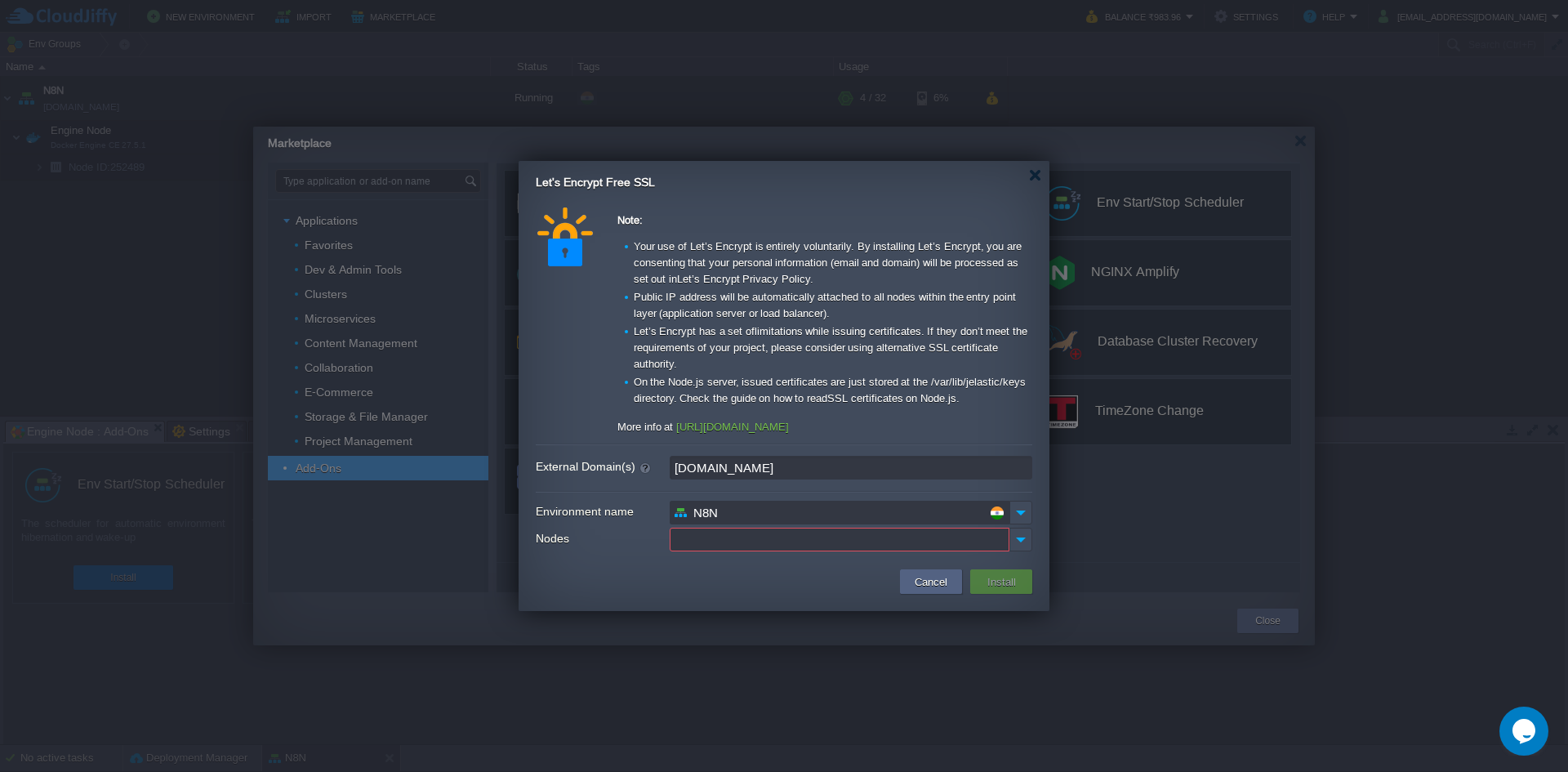
scroll to position [62, 0]
click at [815, 464] on input "[DOMAIN_NAME]" at bounding box center [851, 467] width 363 height 24
click at [1024, 513] on img at bounding box center [1020, 513] width 23 height 24
click at [734, 544] on span "N8N (Spinen8n)" at bounding box center [734, 538] width 83 height 15
click at [734, 544] on input "Nodes" at bounding box center [839, 540] width 340 height 24
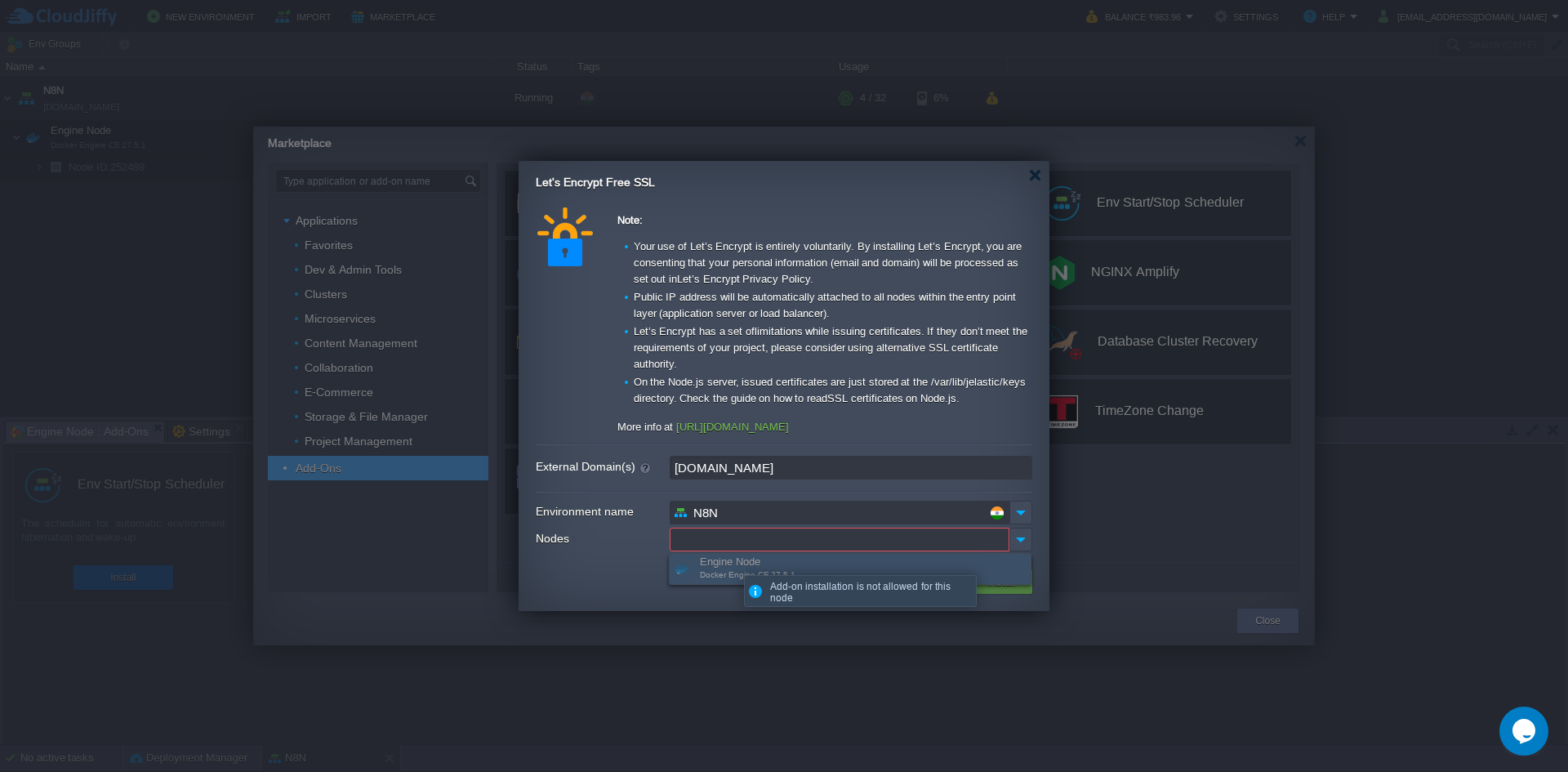
click at [729, 565] on div "Engine Node Docker Engine CE 27.5.1" at bounding box center [850, 568] width 361 height 30
click at [1018, 593] on td "Install" at bounding box center [1001, 581] width 62 height 24
click at [930, 590] on button "Cancel" at bounding box center [930, 581] width 43 height 20
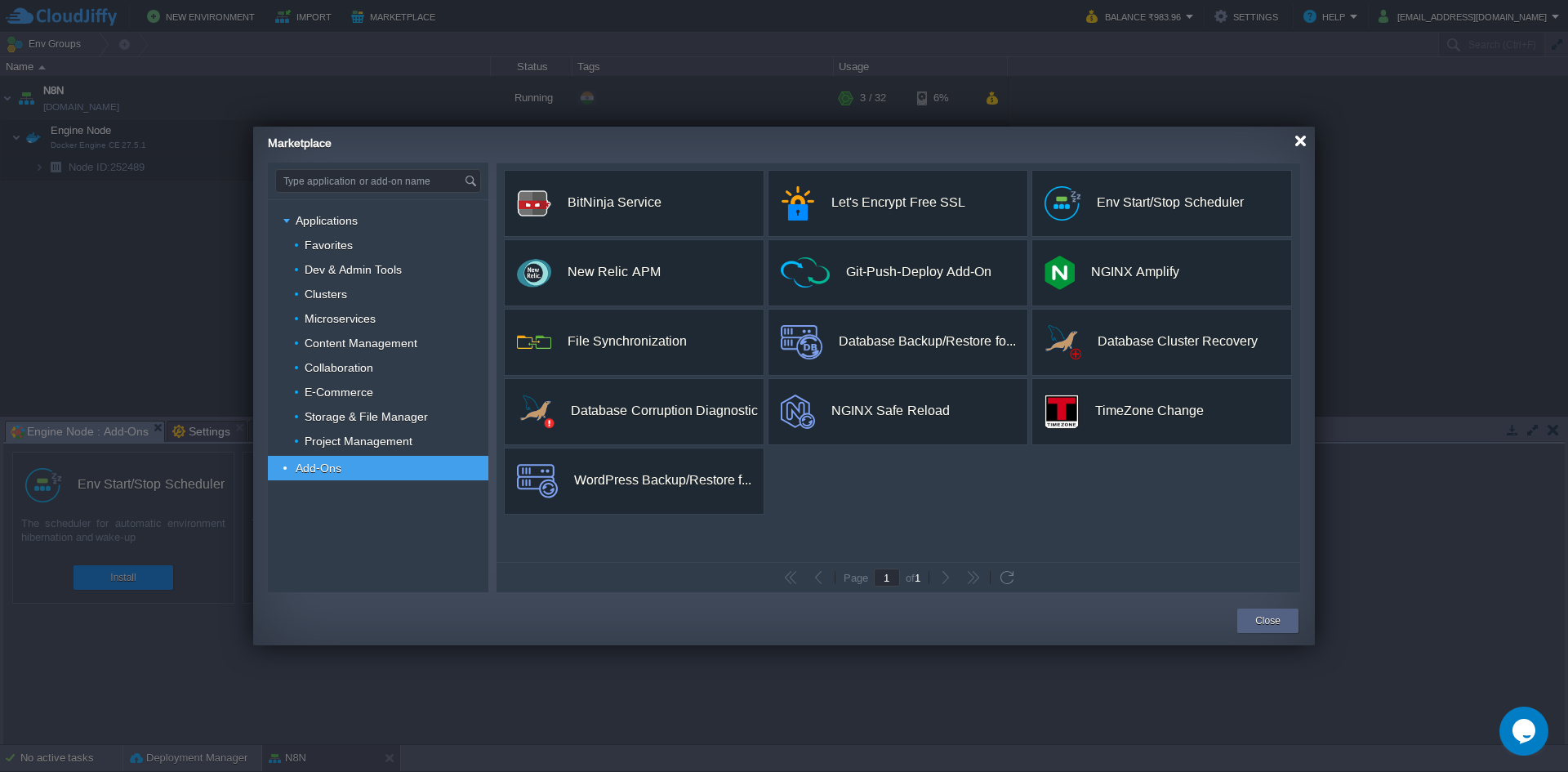
click at [1305, 141] on div at bounding box center [1300, 142] width 13 height 13
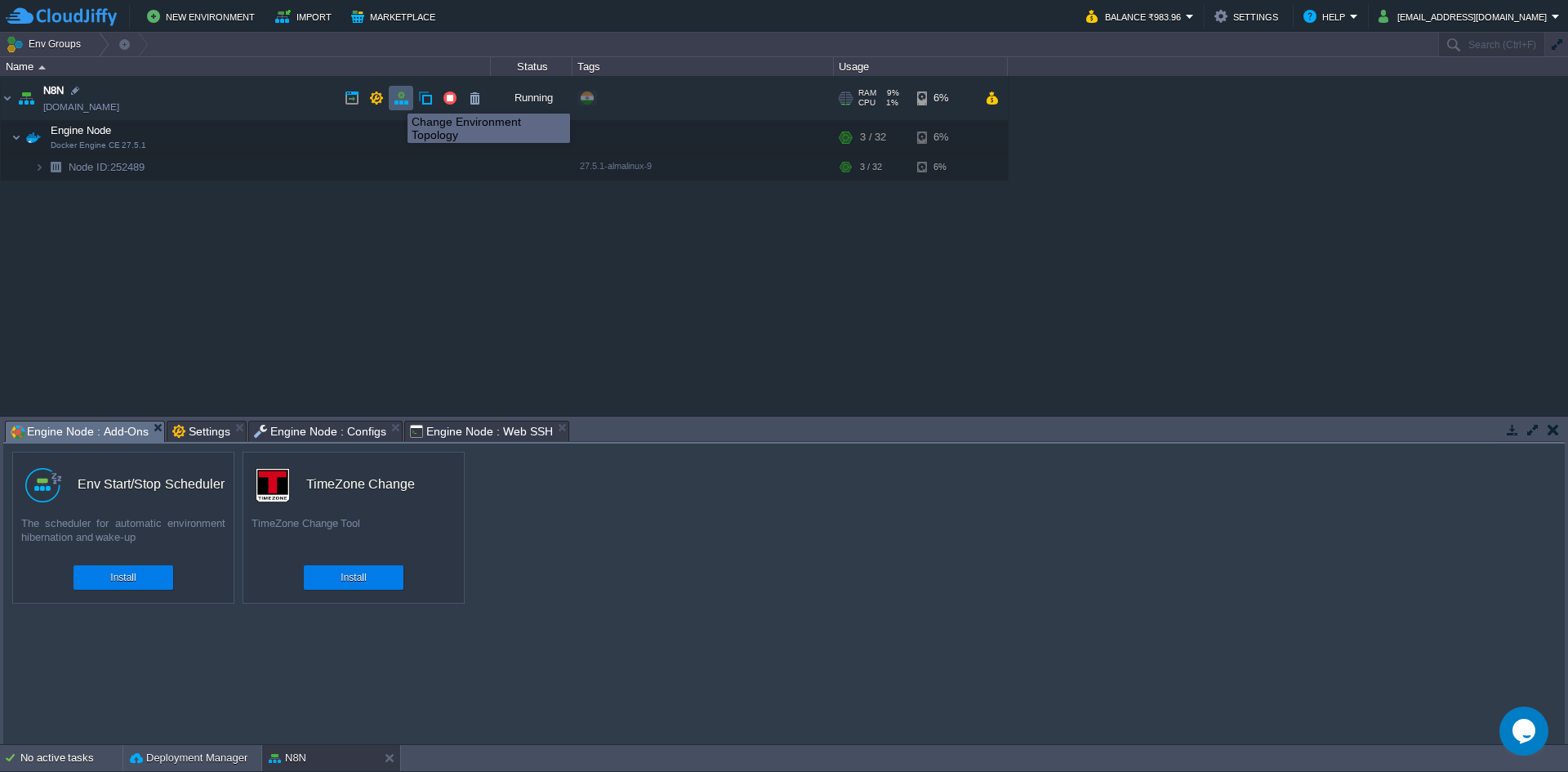
click at [398, 99] on button "button" at bounding box center [401, 98] width 15 height 15
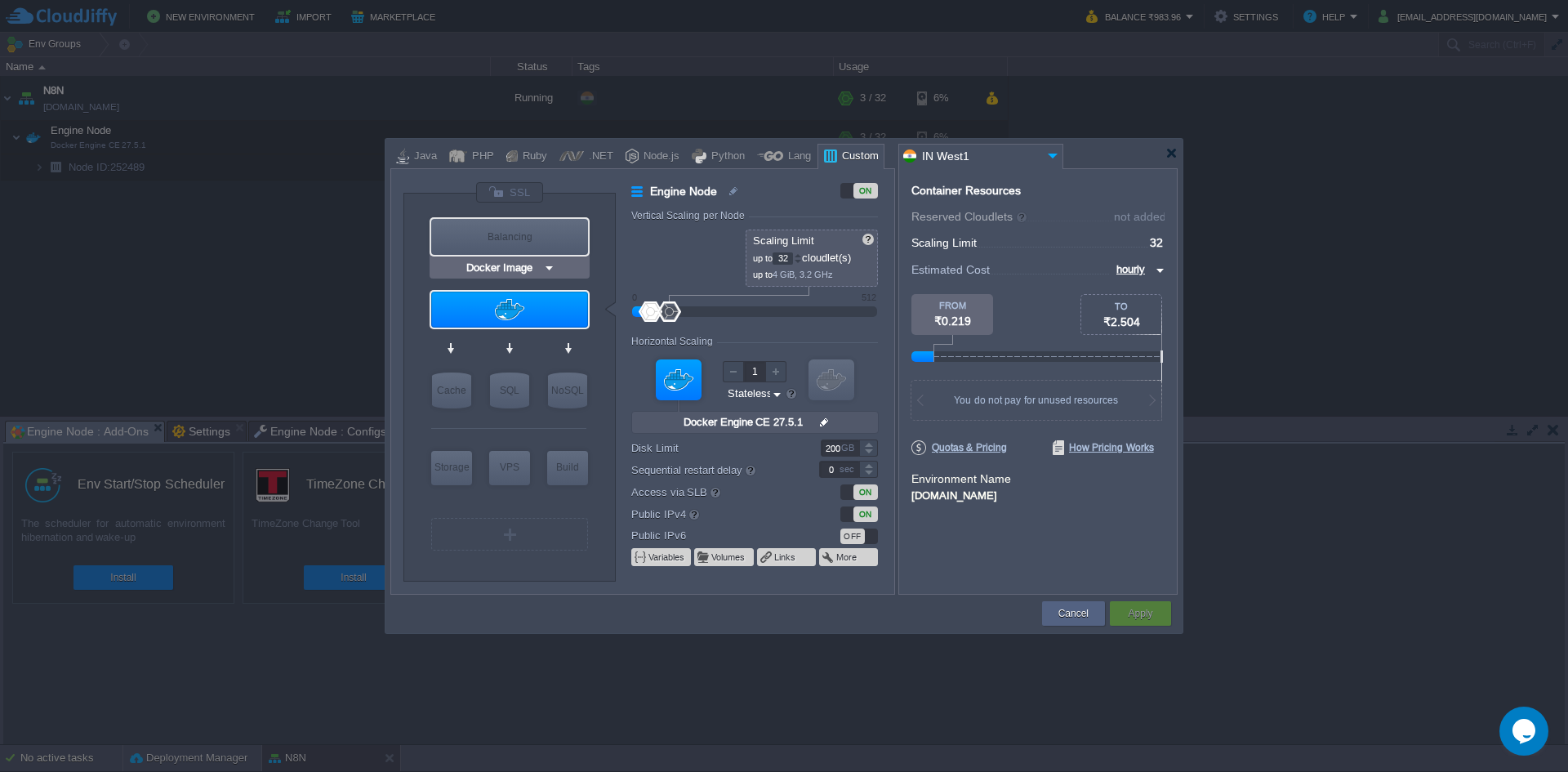
click at [545, 264] on img at bounding box center [550, 268] width 13 height 16
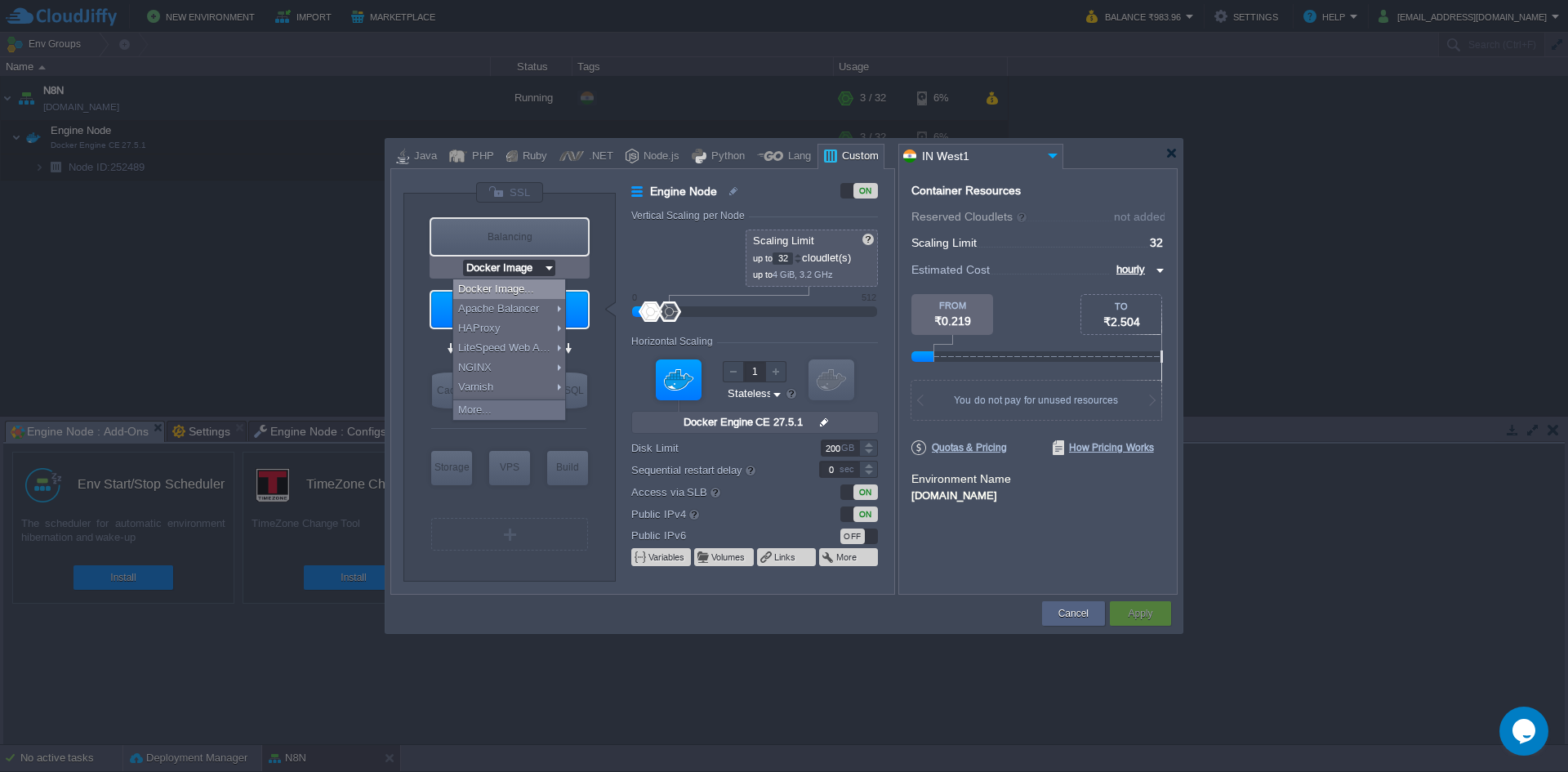
click at [523, 287] on div "Docker Image..." at bounding box center [509, 289] width 112 height 20
type input "Load Balancer"
type input "1"
type input "4"
type input "Docker Image"
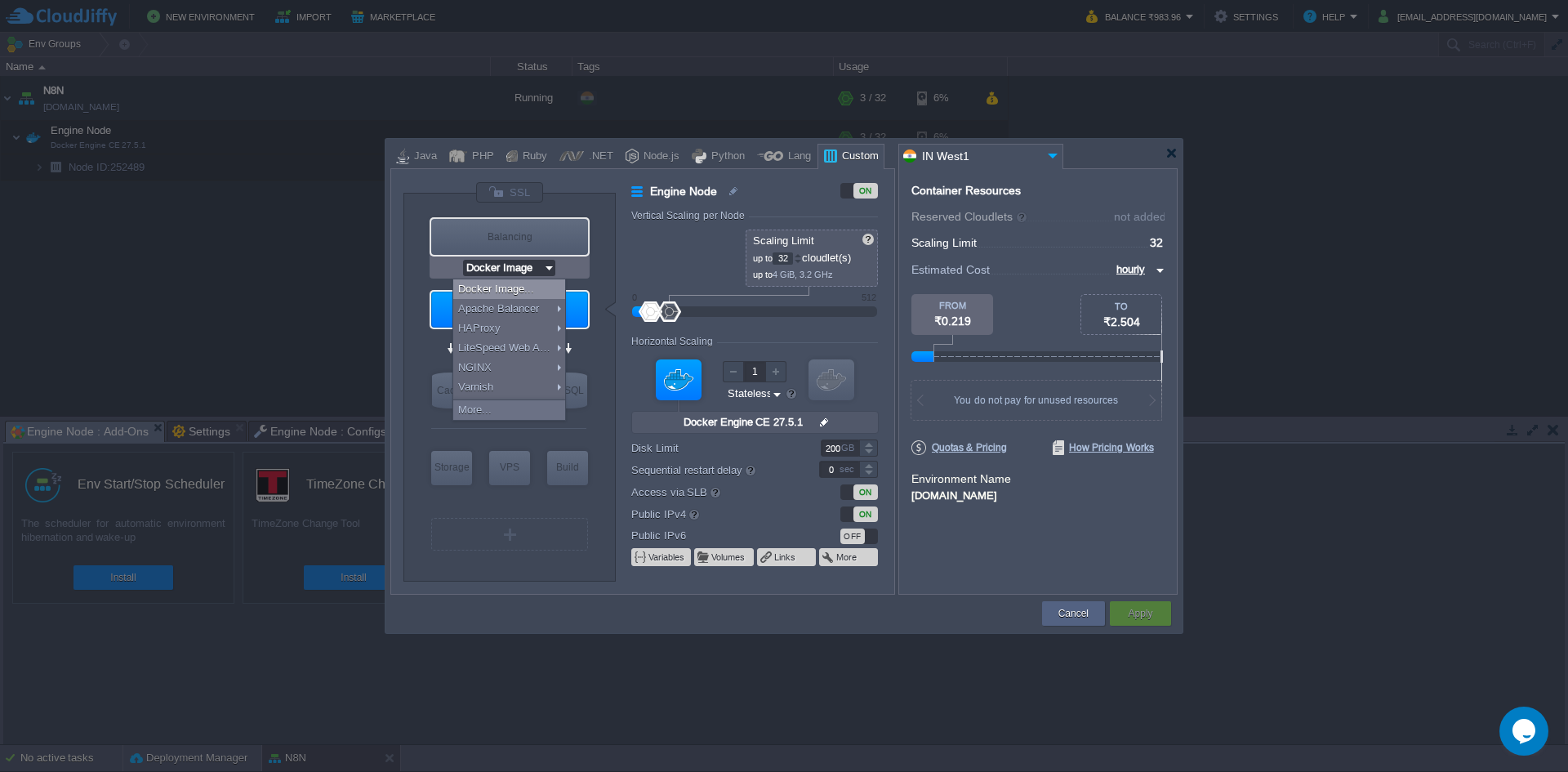
type input "27.5.1-almalin..."
type input "Stateful"
type input "20"
type input "30"
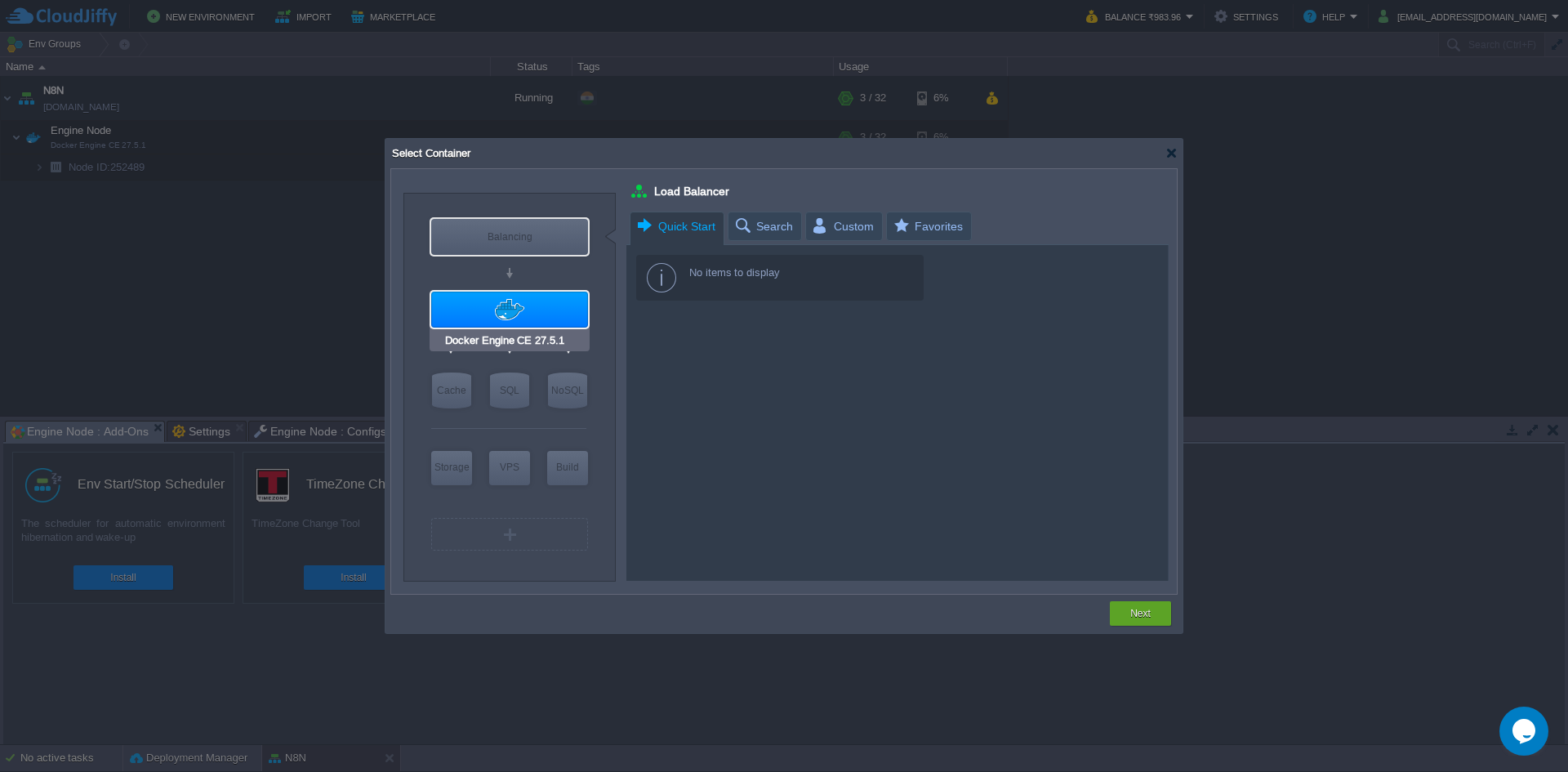
type input "Docker Image"
click at [549, 264] on img at bounding box center [550, 268] width 13 height 16
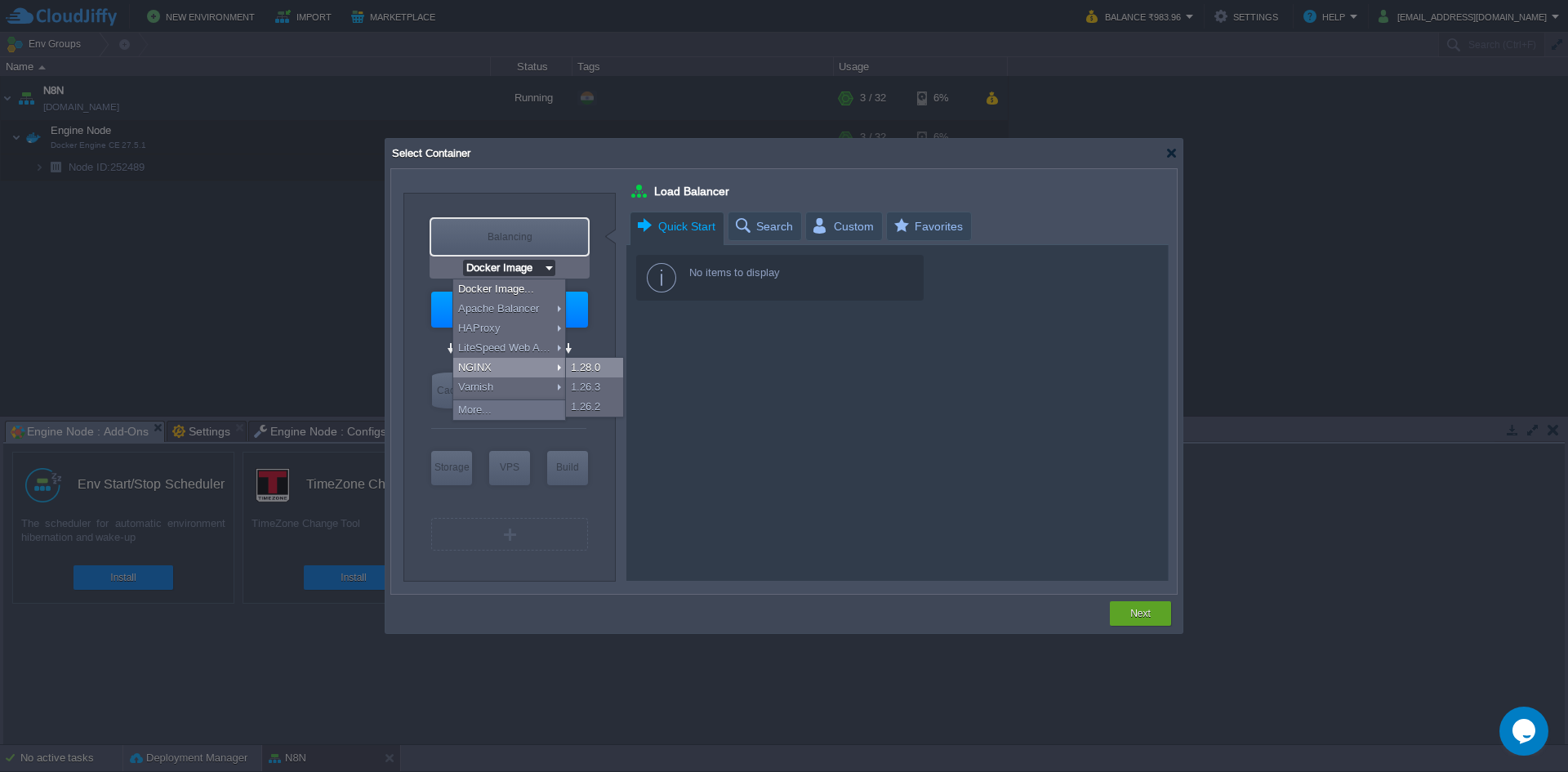
click at [595, 373] on div "1.28.0" at bounding box center [594, 367] width 57 height 20
type input "NGINX 1.28.0"
type input "1.28.0-almalin..."
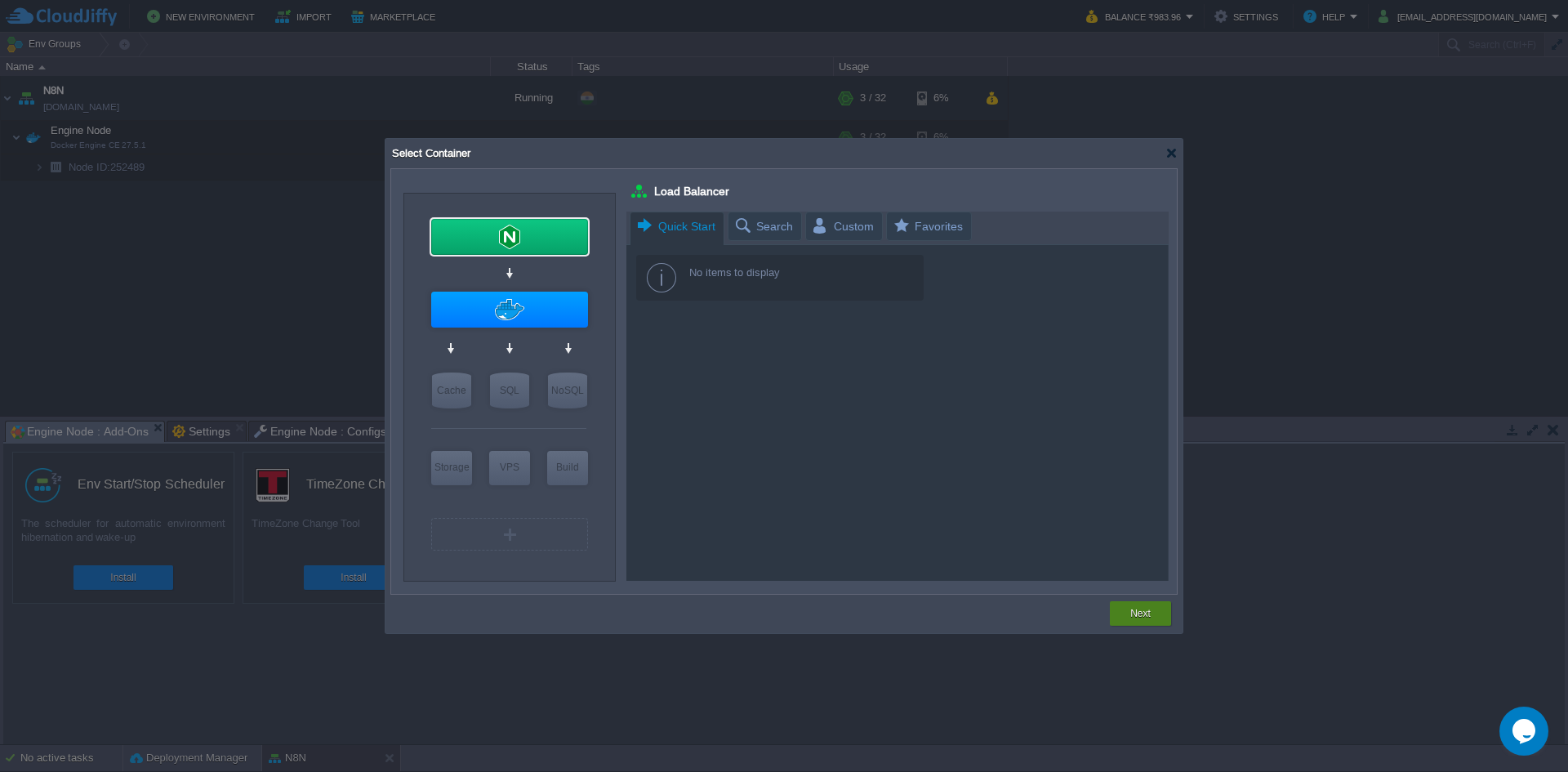
click at [1140, 617] on button "Next" at bounding box center [1140, 613] width 21 height 16
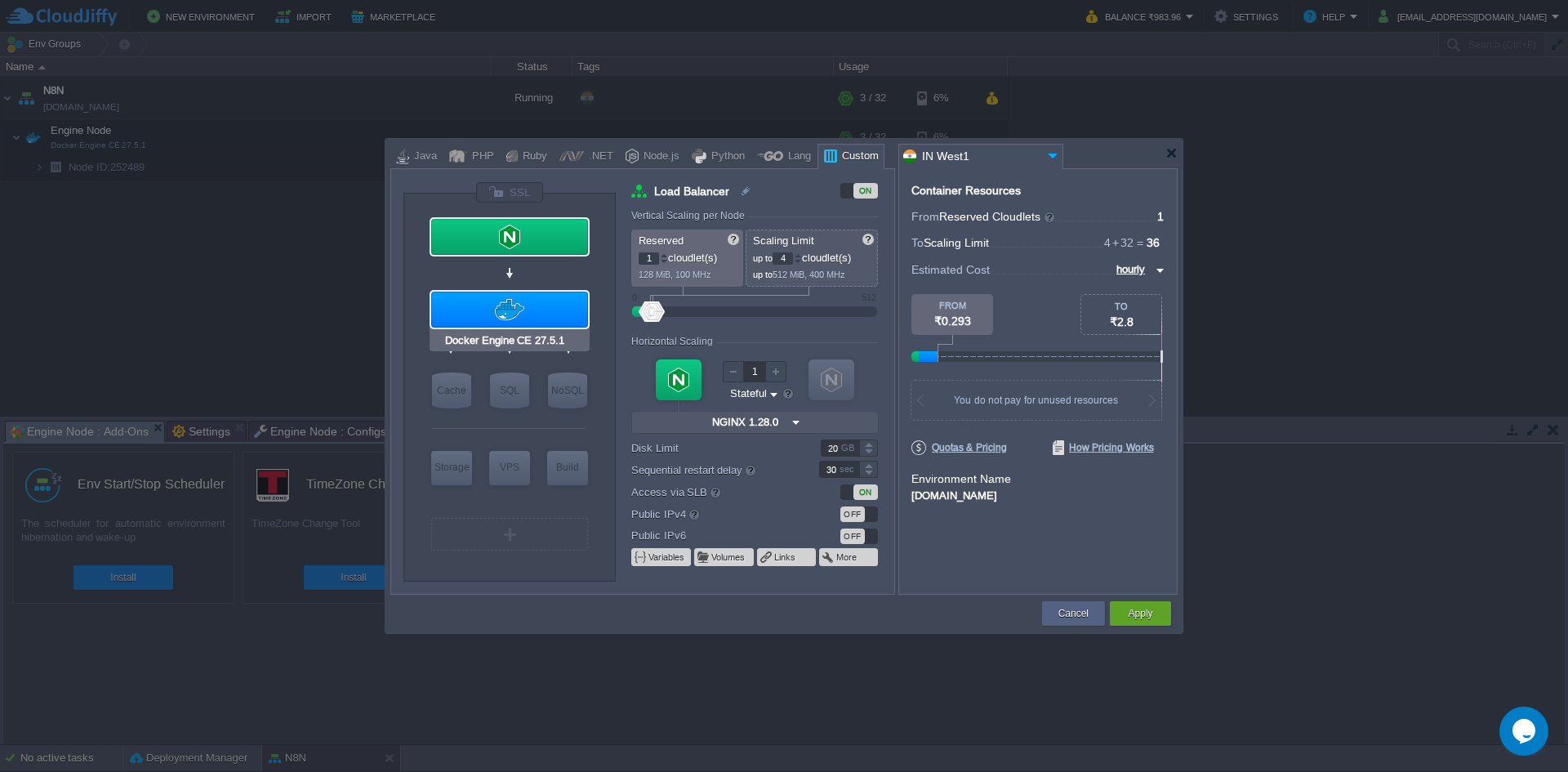
type input "NGINX 1.28.0"
click at [1150, 609] on button "Apply" at bounding box center [1139, 613] width 24 height 16
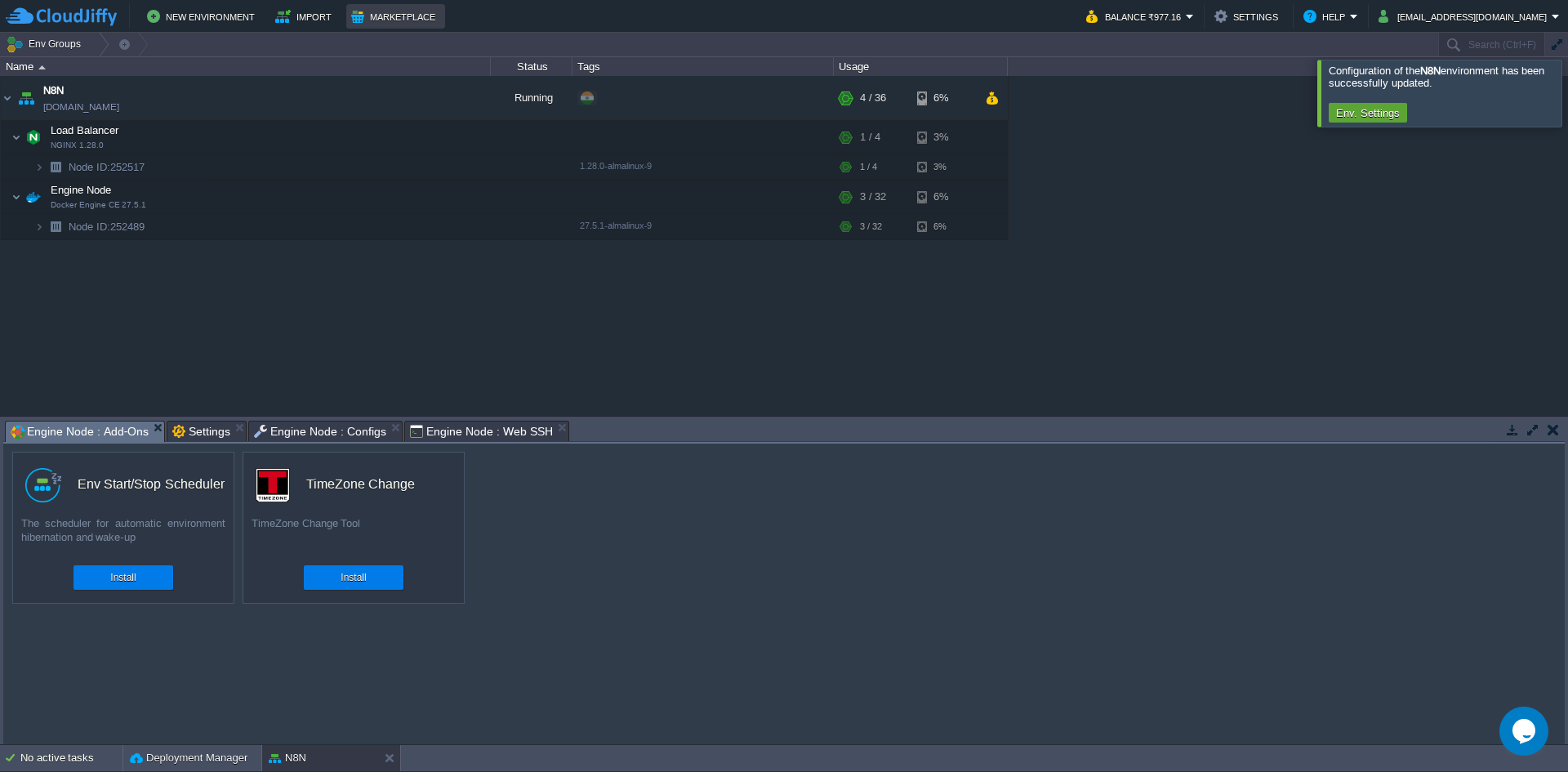
click at [381, 10] on button "Marketplace" at bounding box center [395, 16] width 89 height 20
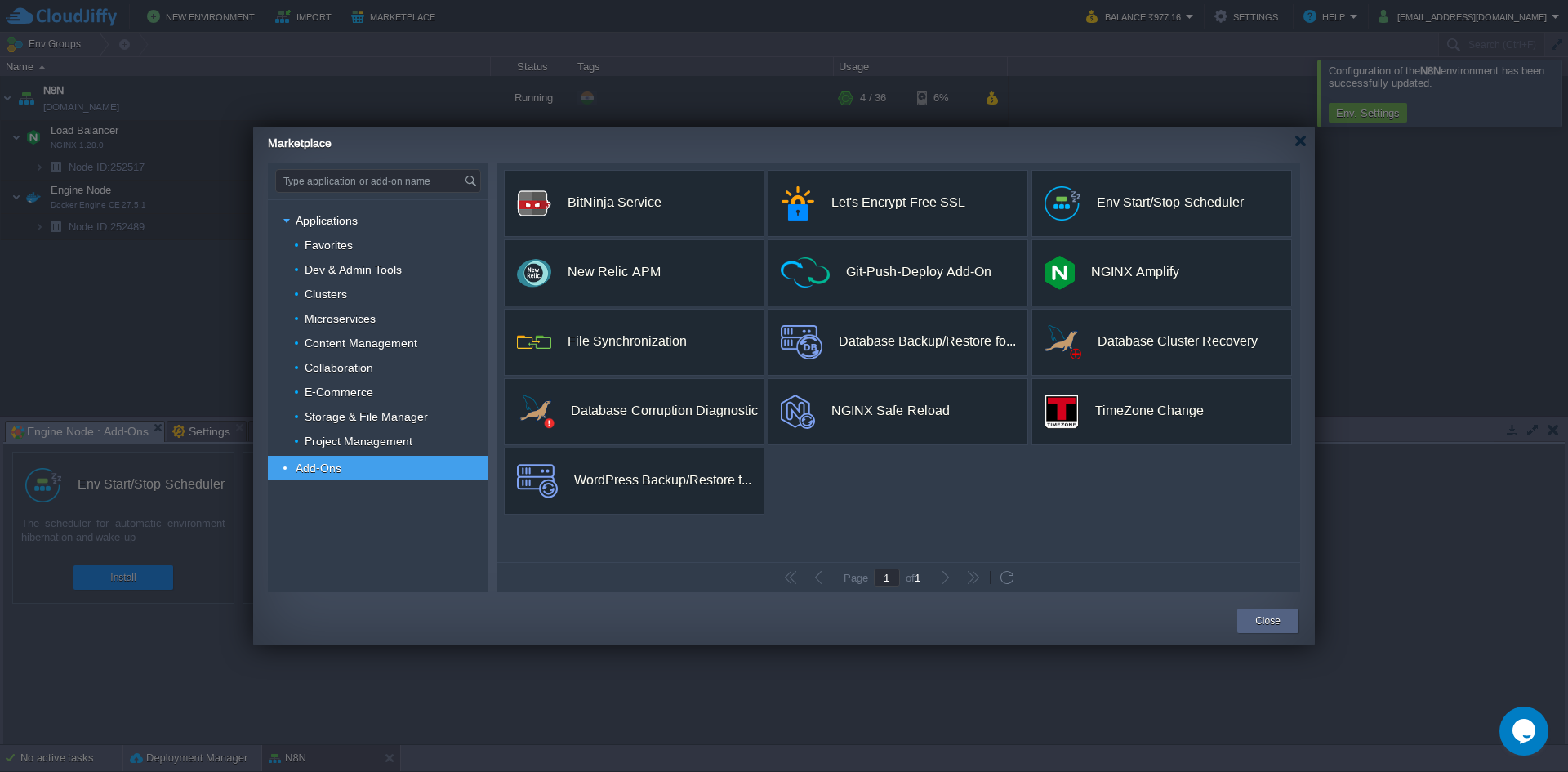
click at [1378, 119] on div at bounding box center [784, 386] width 1568 height 772
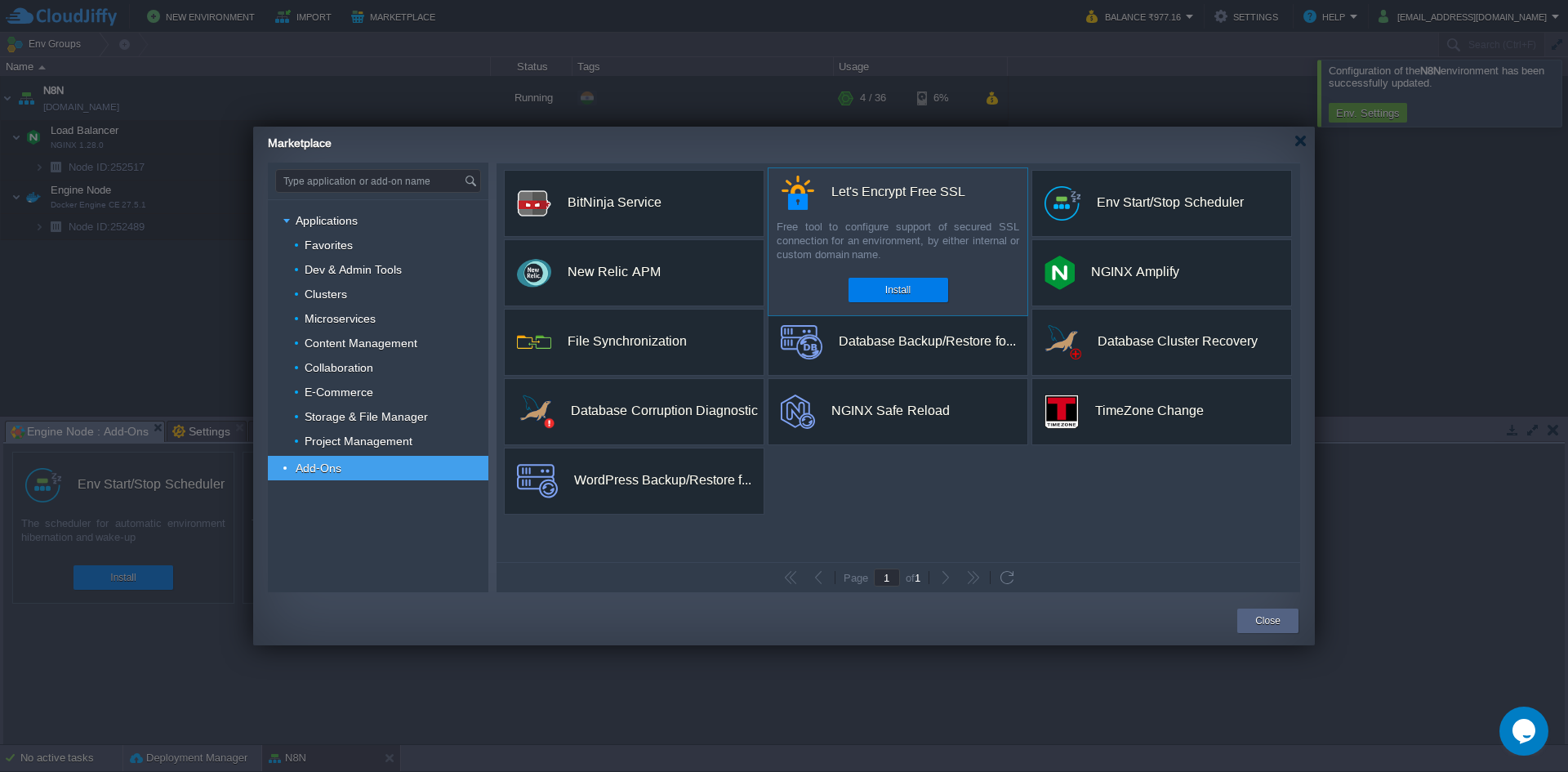
click at [901, 201] on div "Let's Encrypt Free SSL" at bounding box center [898, 192] width 134 height 34
click at [904, 282] on button "Install" at bounding box center [898, 290] width 25 height 16
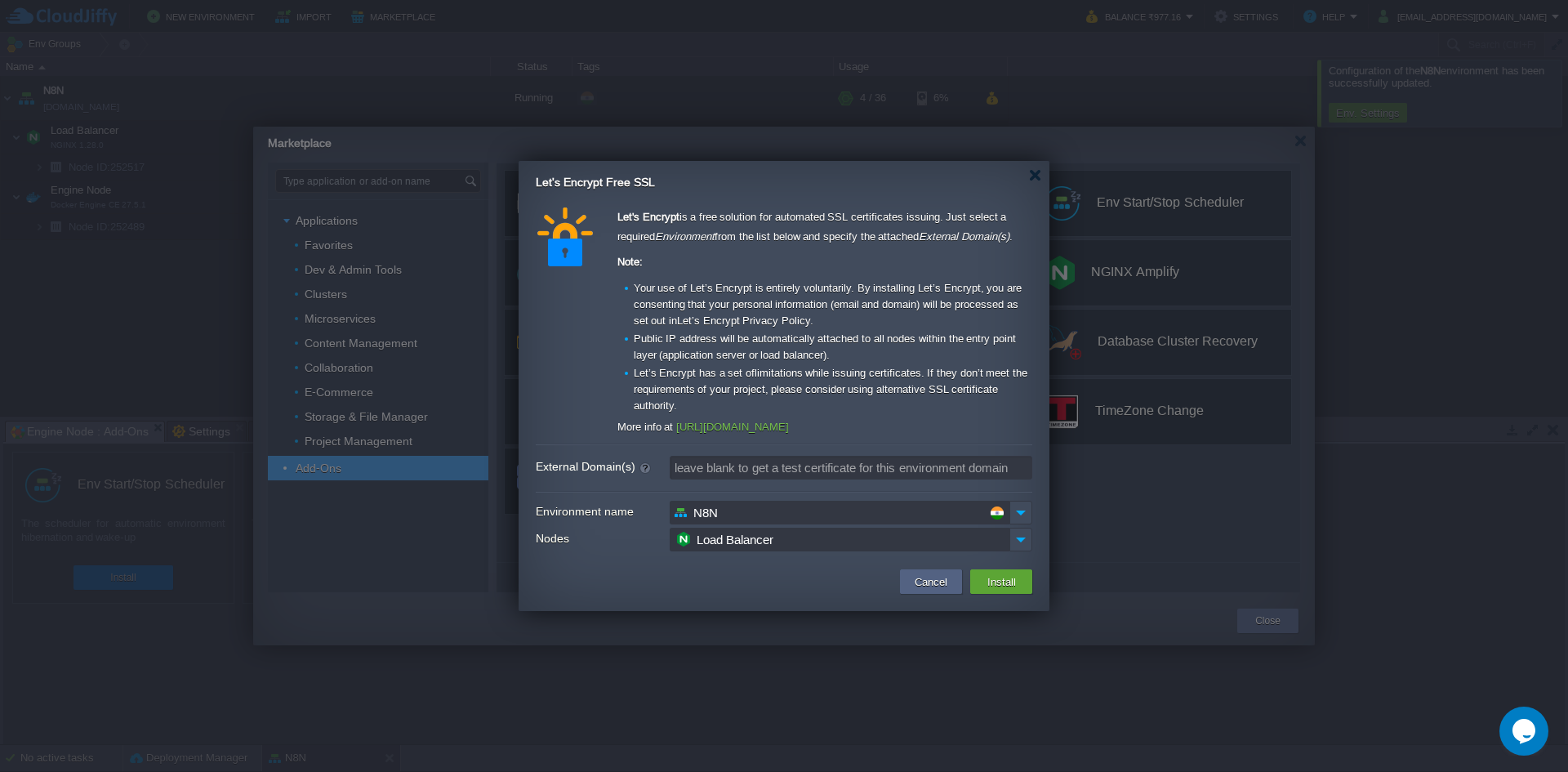
click at [829, 541] on input "Load Balancer" at bounding box center [839, 540] width 340 height 24
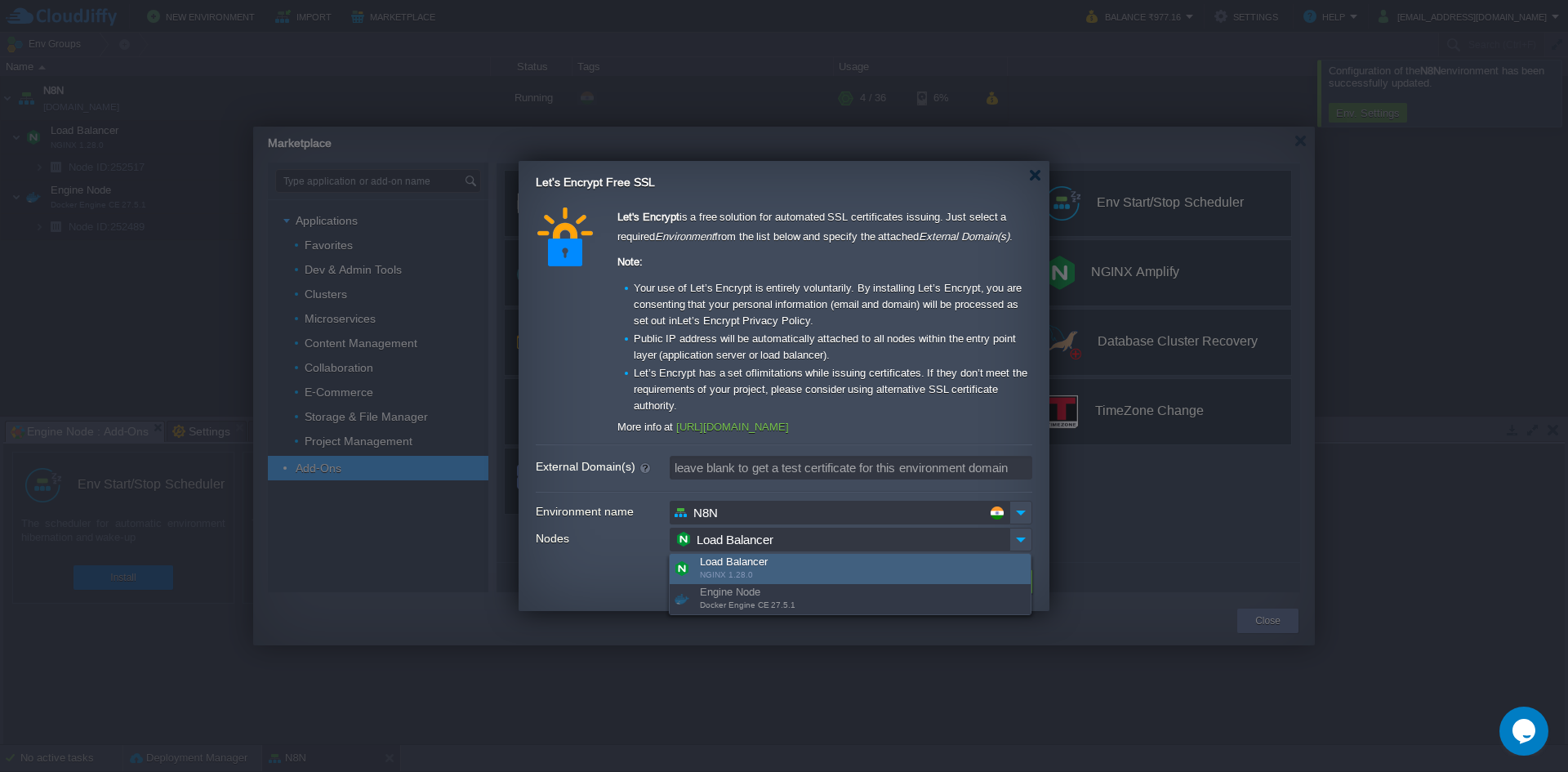
click at [764, 574] on div "Load Balancer NGINX 1.28.0" at bounding box center [850, 568] width 361 height 30
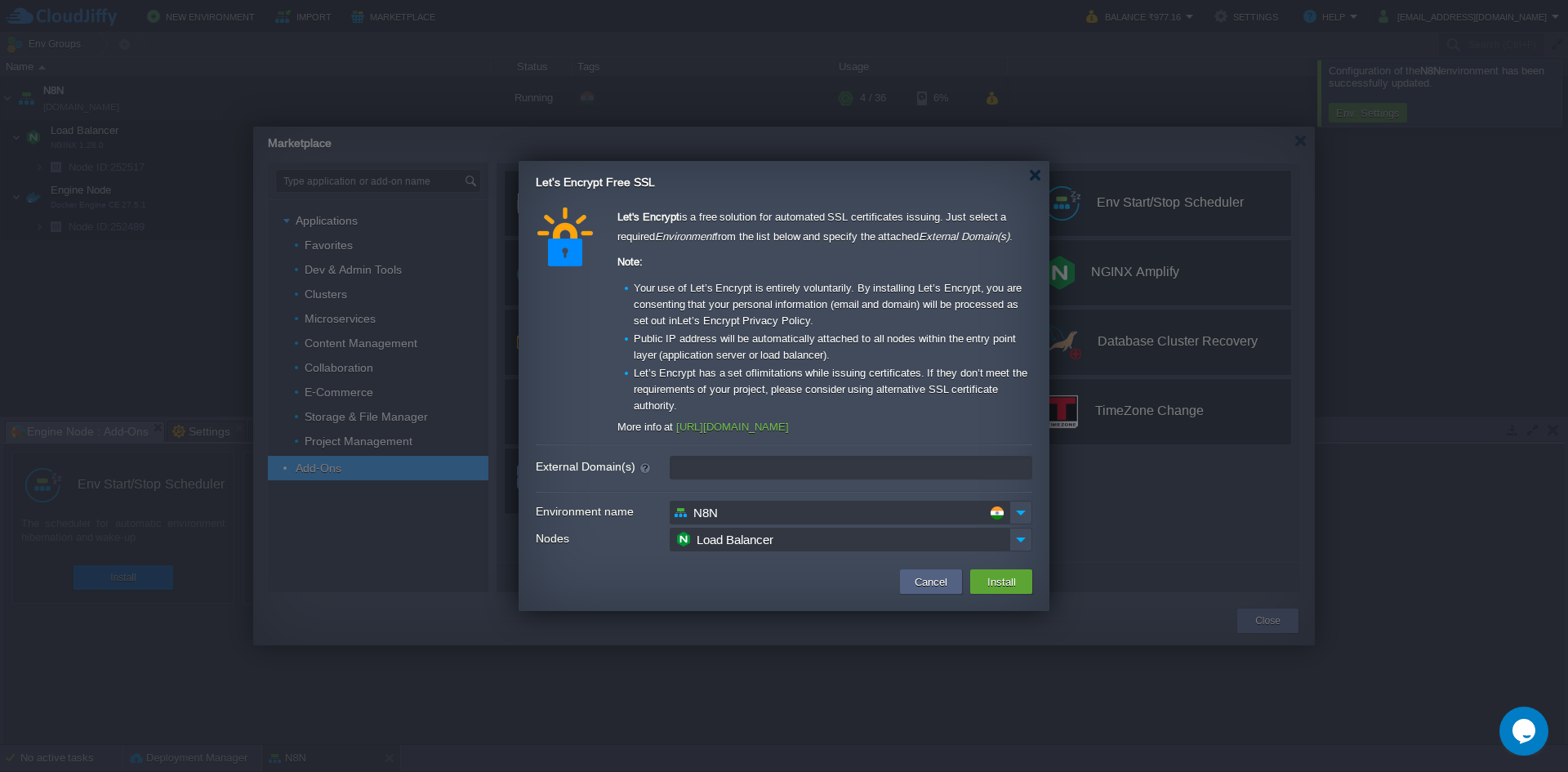
click at [850, 472] on input "External Domain(s)" at bounding box center [851, 467] width 363 height 24
type input "leave blank to get a test certificate for this environment domain"
paste input "[URL][DOMAIN_NAME]"
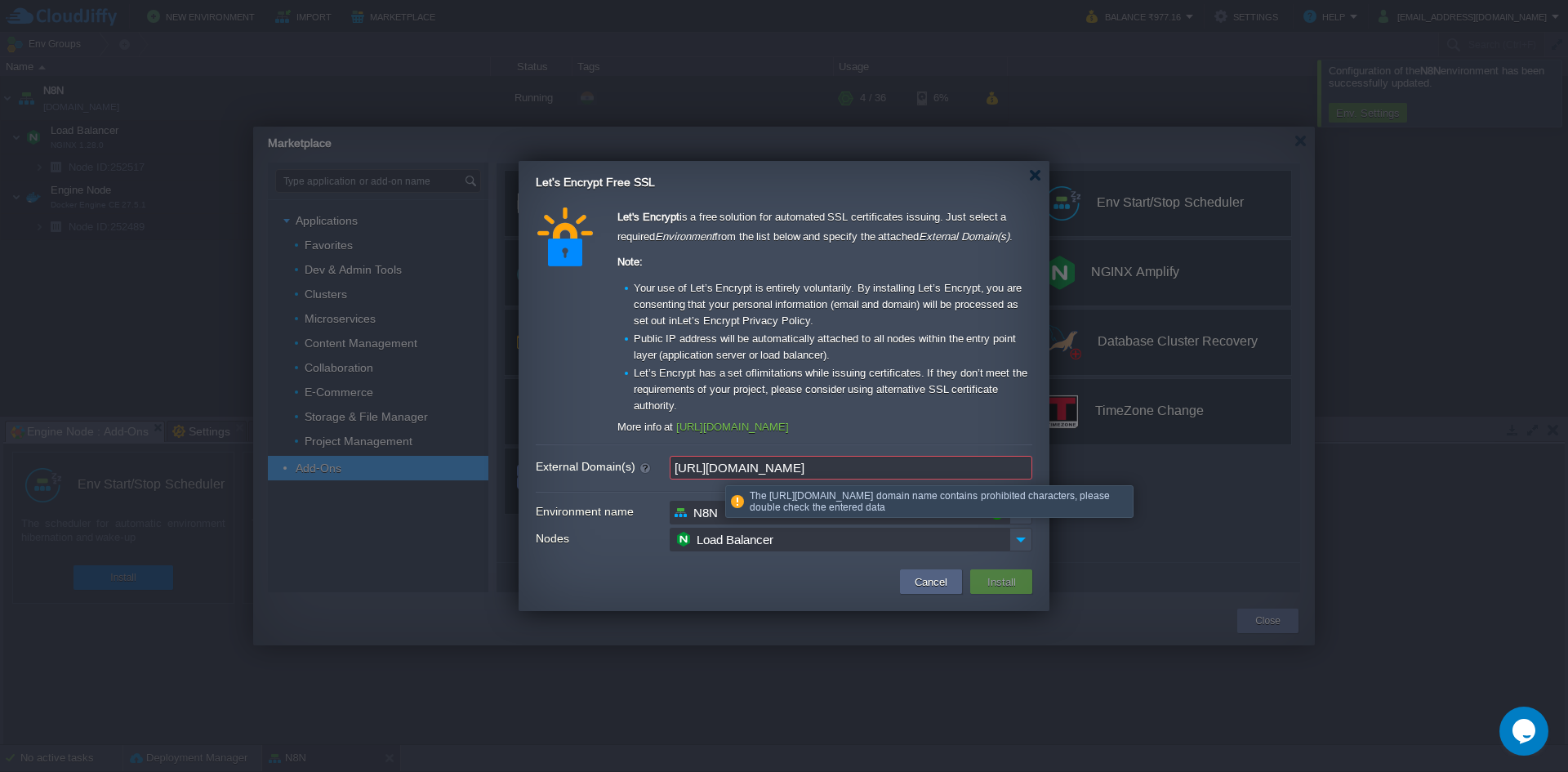
drag, startPoint x: 713, startPoint y: 471, endPoint x: 593, endPoint y: 476, distance: 120.1
click at [593, 476] on div "External Domain(s) [URL][DOMAIN_NAME]" at bounding box center [784, 467] width 496 height 24
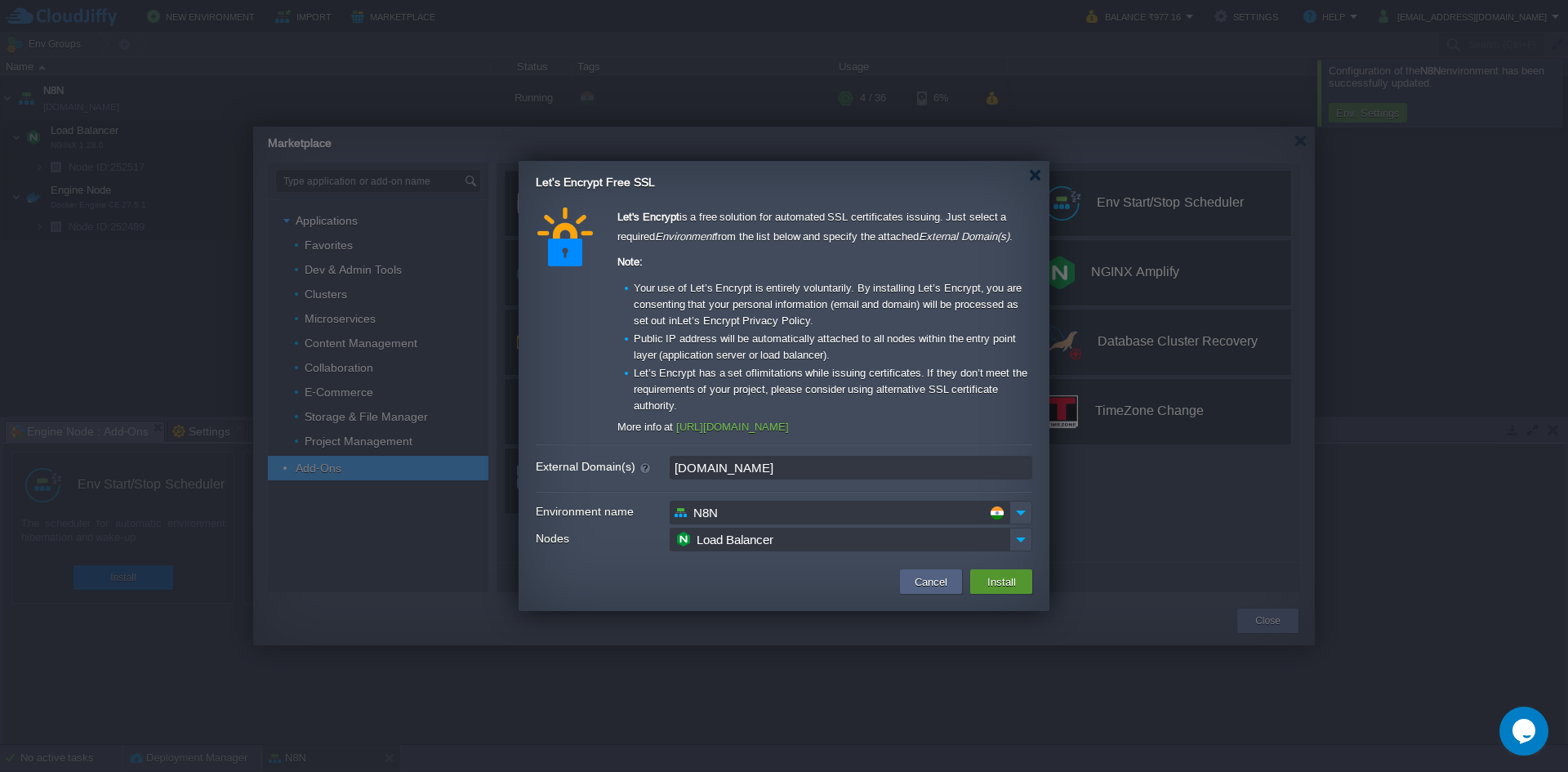
type input "[DOMAIN_NAME]"
click at [1018, 581] on button "Install" at bounding box center [1001, 581] width 38 height 20
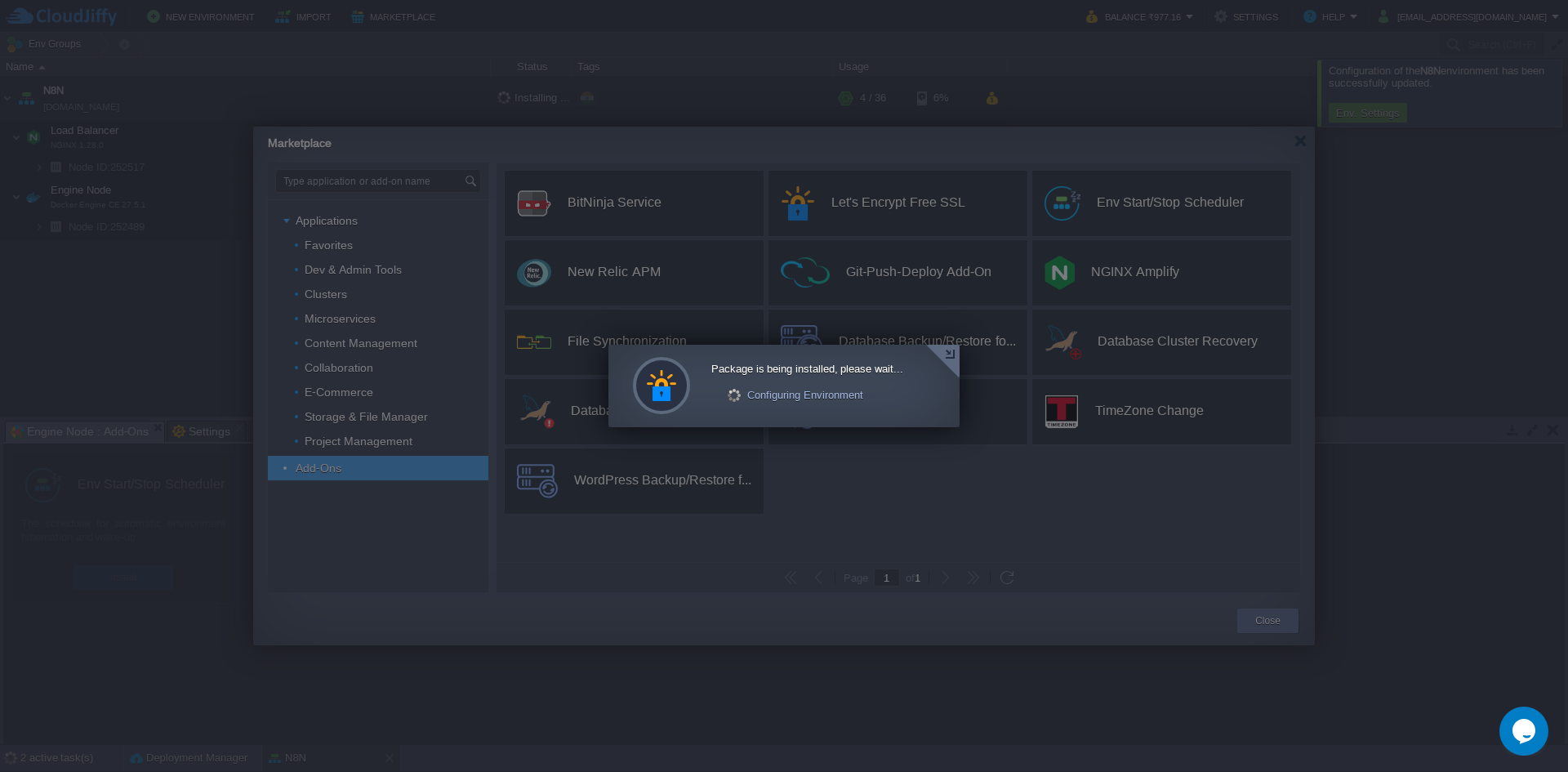
click at [956, 358] on div at bounding box center [942, 361] width 34 height 34
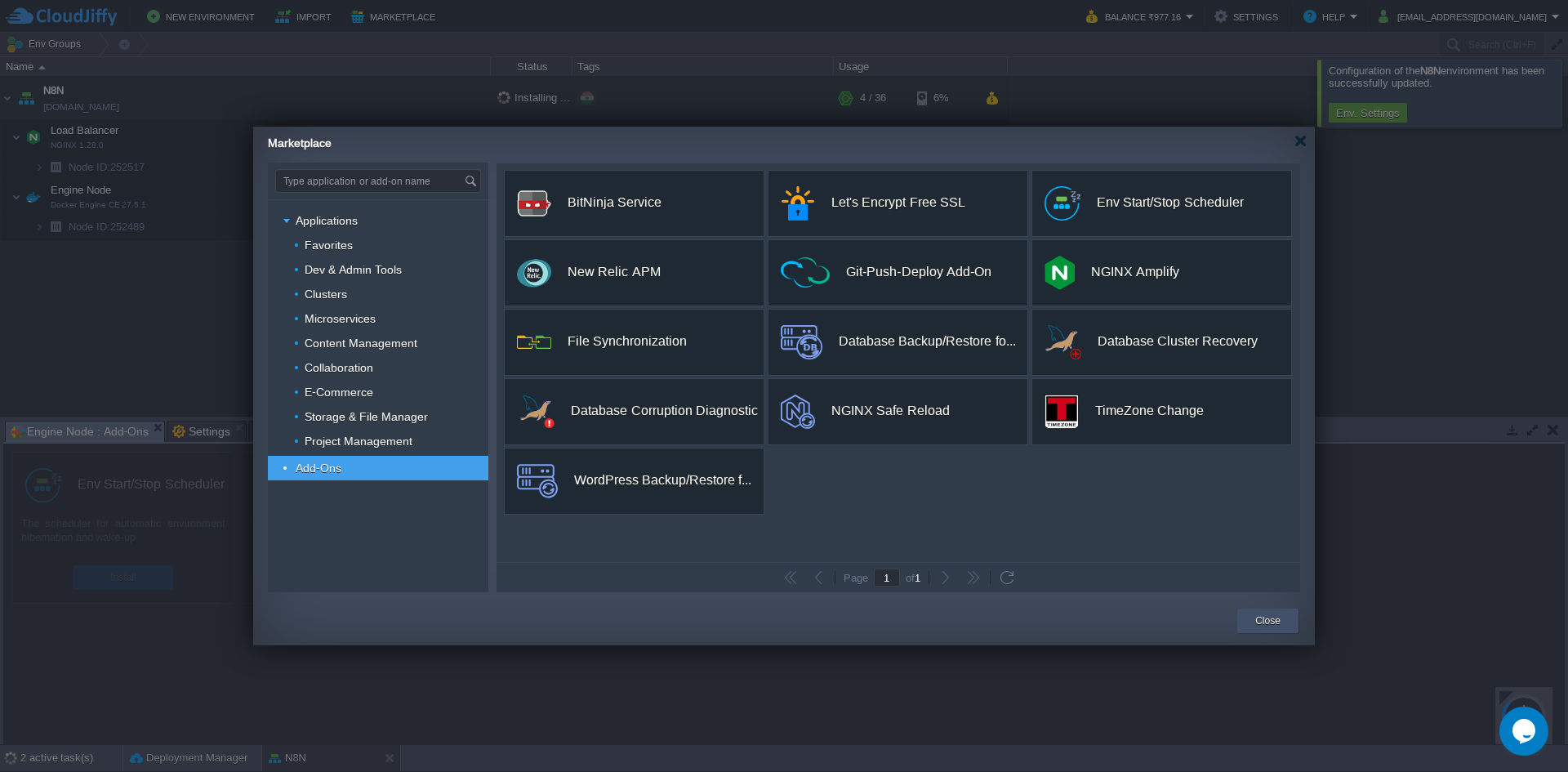
click at [1281, 617] on div "Close" at bounding box center [1267, 621] width 37 height 24
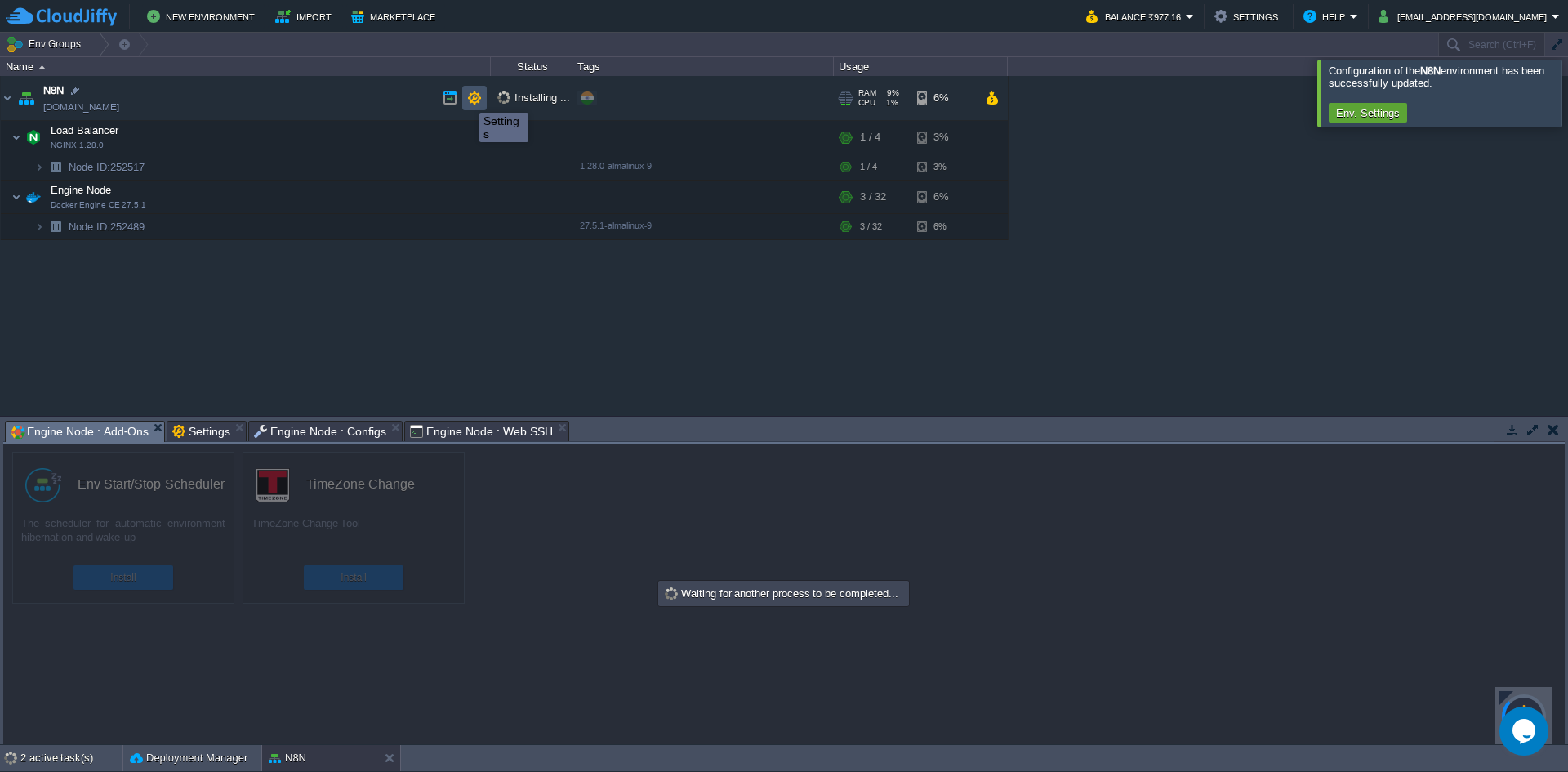
click at [472, 98] on button "button" at bounding box center [474, 98] width 15 height 15
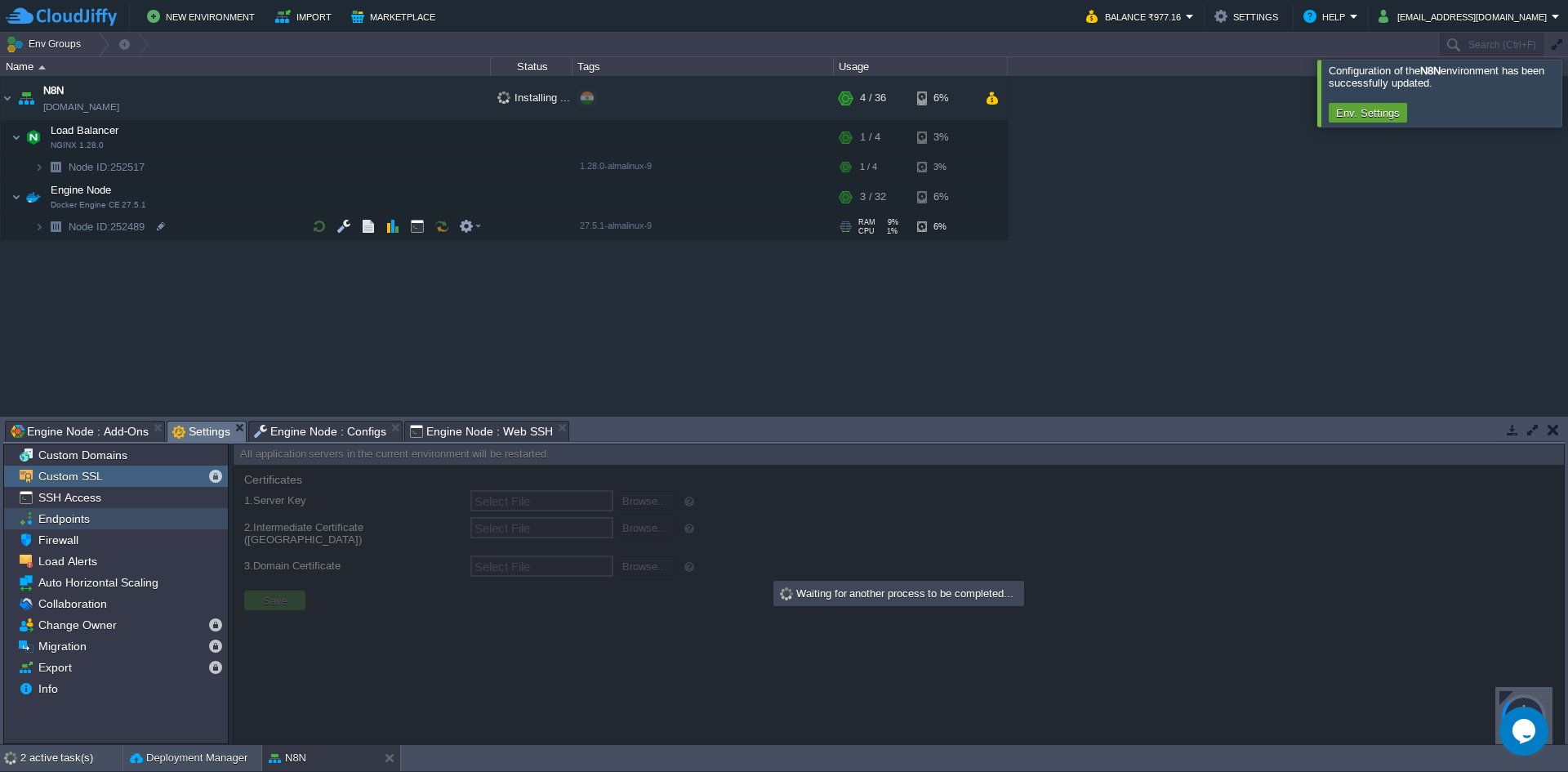
click at [72, 524] on span "Endpoints" at bounding box center [63, 519] width 57 height 15
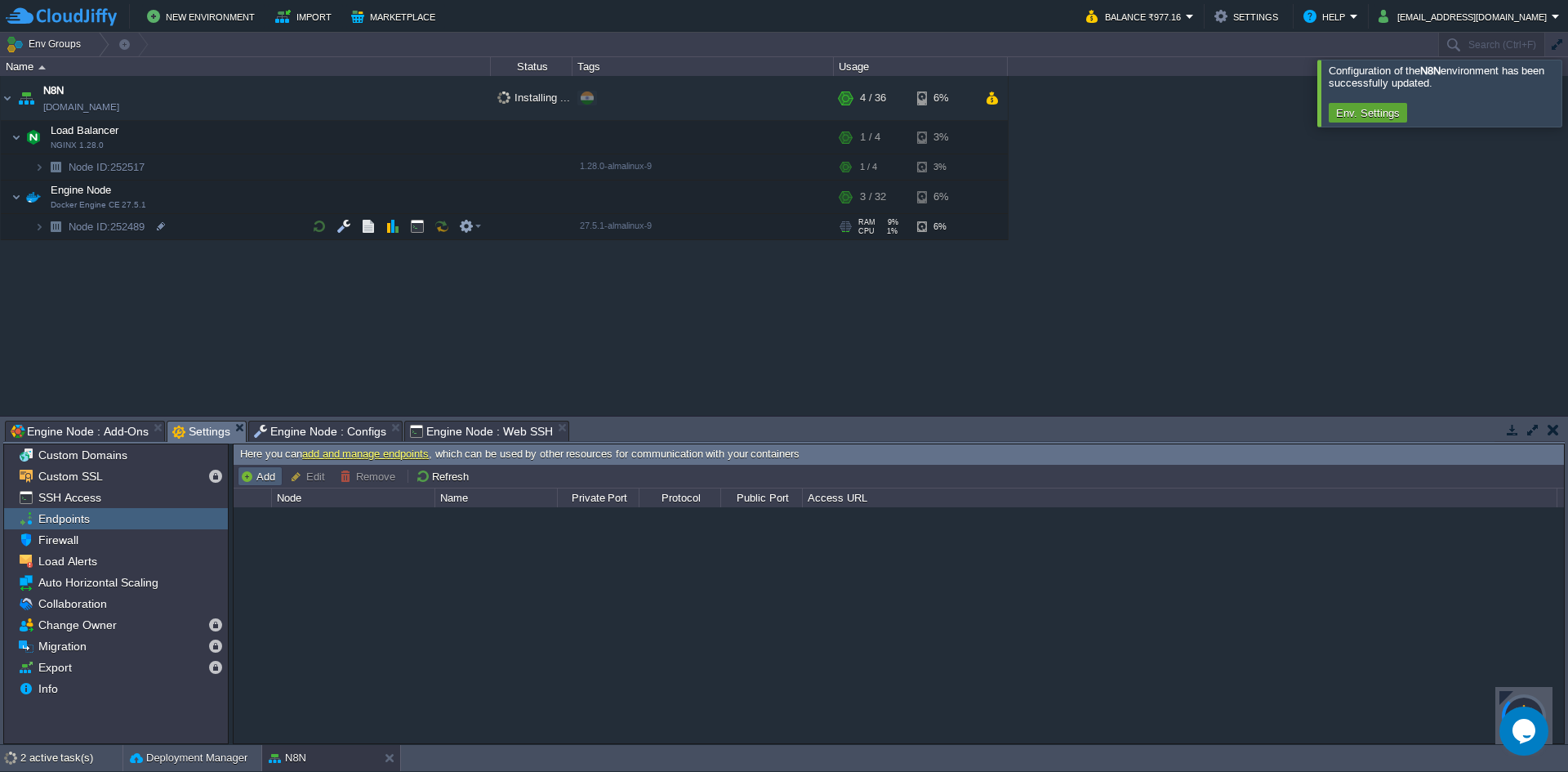
click at [269, 475] on button "Add" at bounding box center [260, 476] width 40 height 15
type input "Node ID: 252517"
type input "TCP"
type input "[DOMAIN_NAME]:{public_port}"
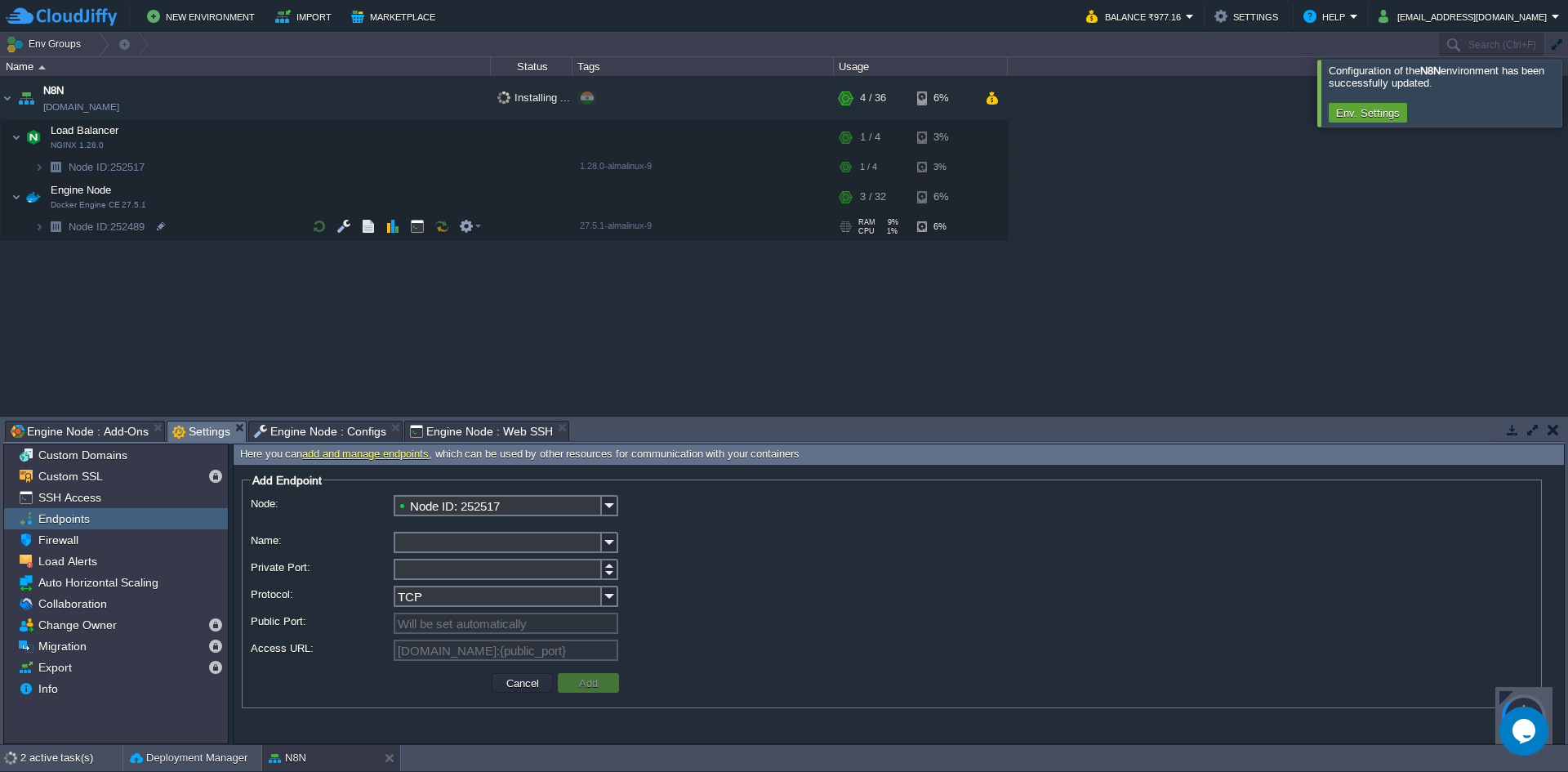
click at [504, 509] on input "Node ID: 252517" at bounding box center [498, 505] width 209 height 21
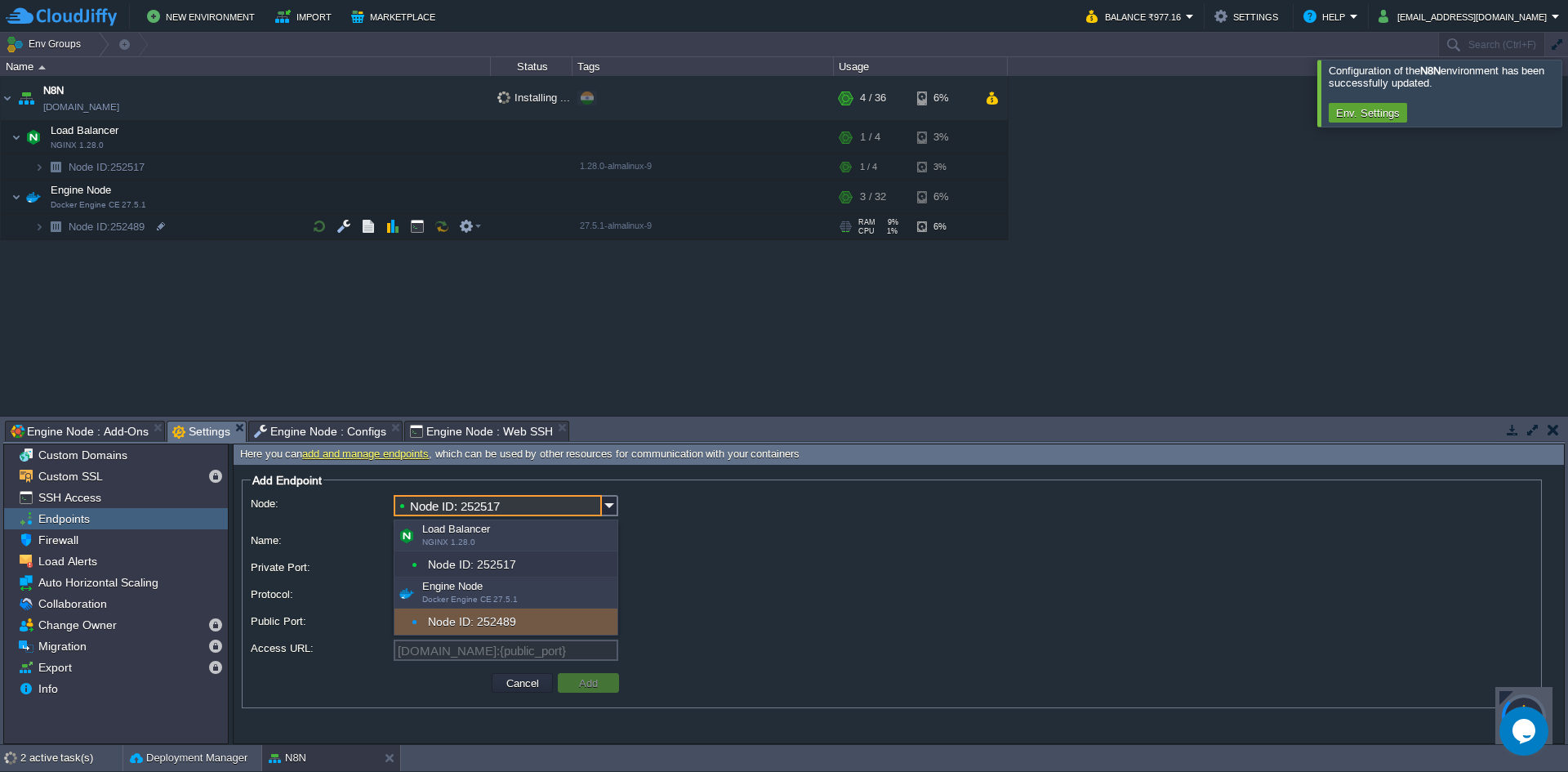
click at [479, 627] on div "Node ID: 252489" at bounding box center [506, 621] width 223 height 26
type input "Node ID: 252489"
type input "[DOMAIN_NAME]:{public_port}"
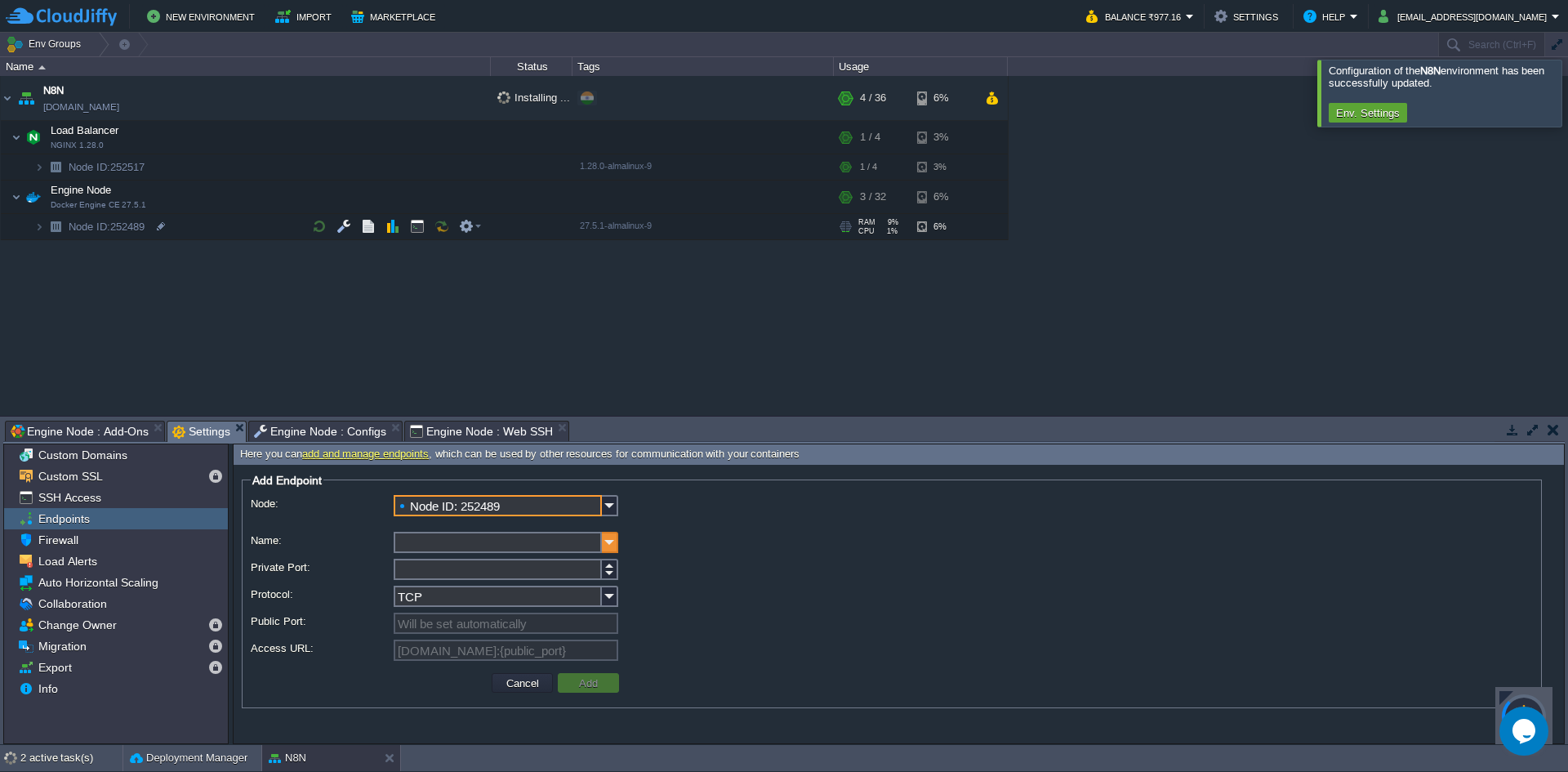
click at [612, 546] on img at bounding box center [610, 542] width 16 height 21
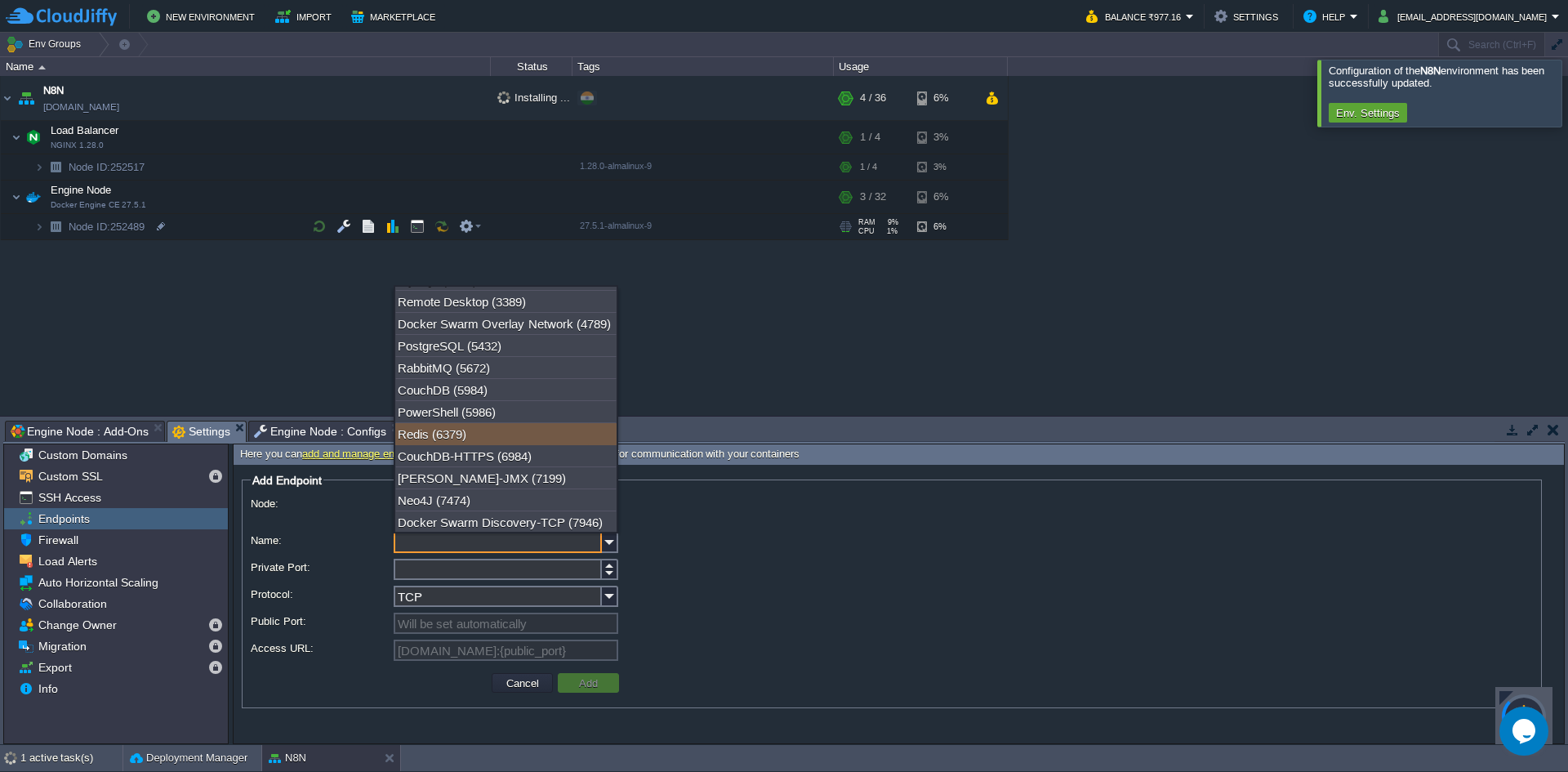
scroll to position [510, 0]
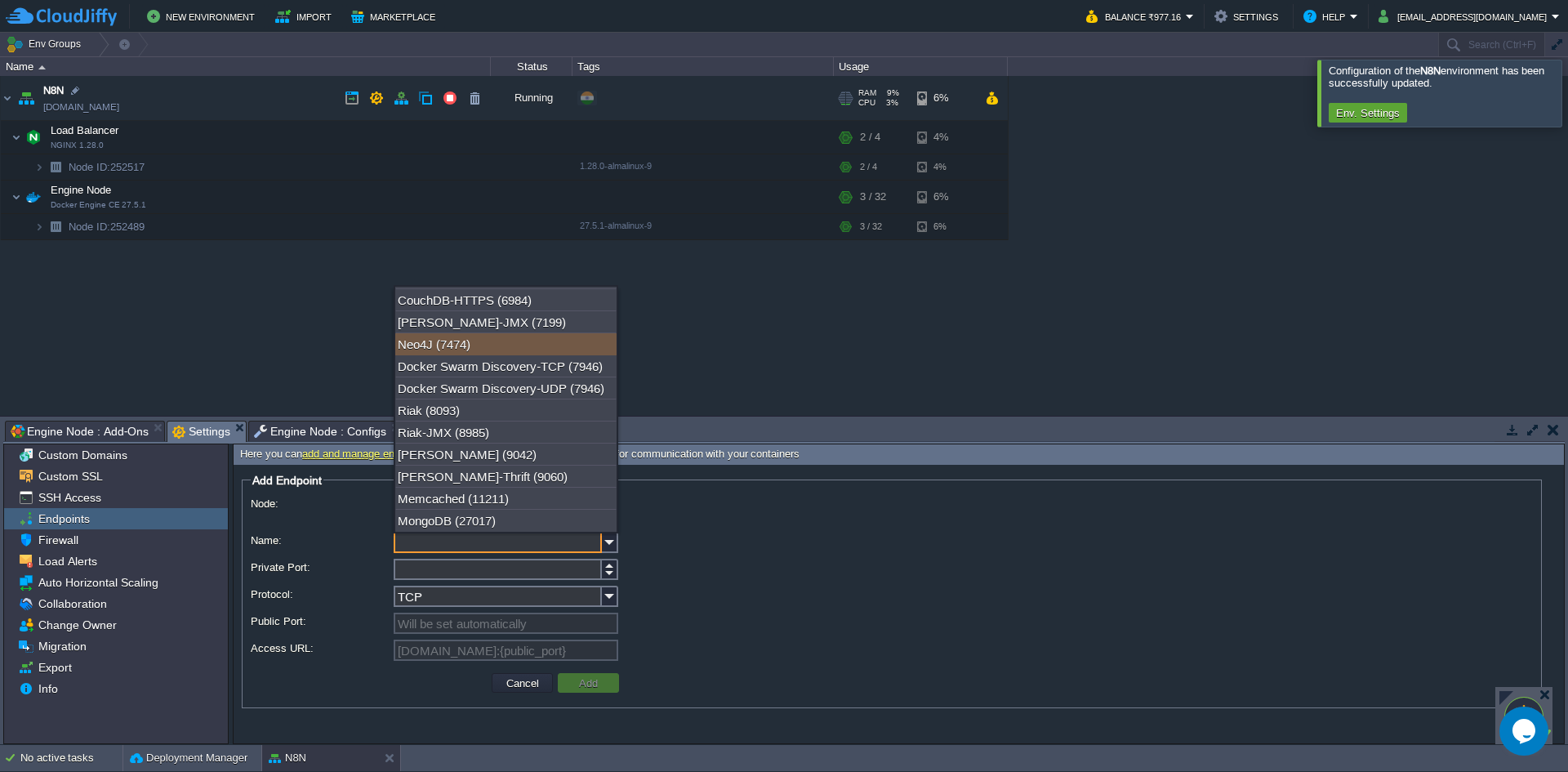
click at [108, 110] on link "[DOMAIN_NAME]" at bounding box center [82, 107] width 76 height 16
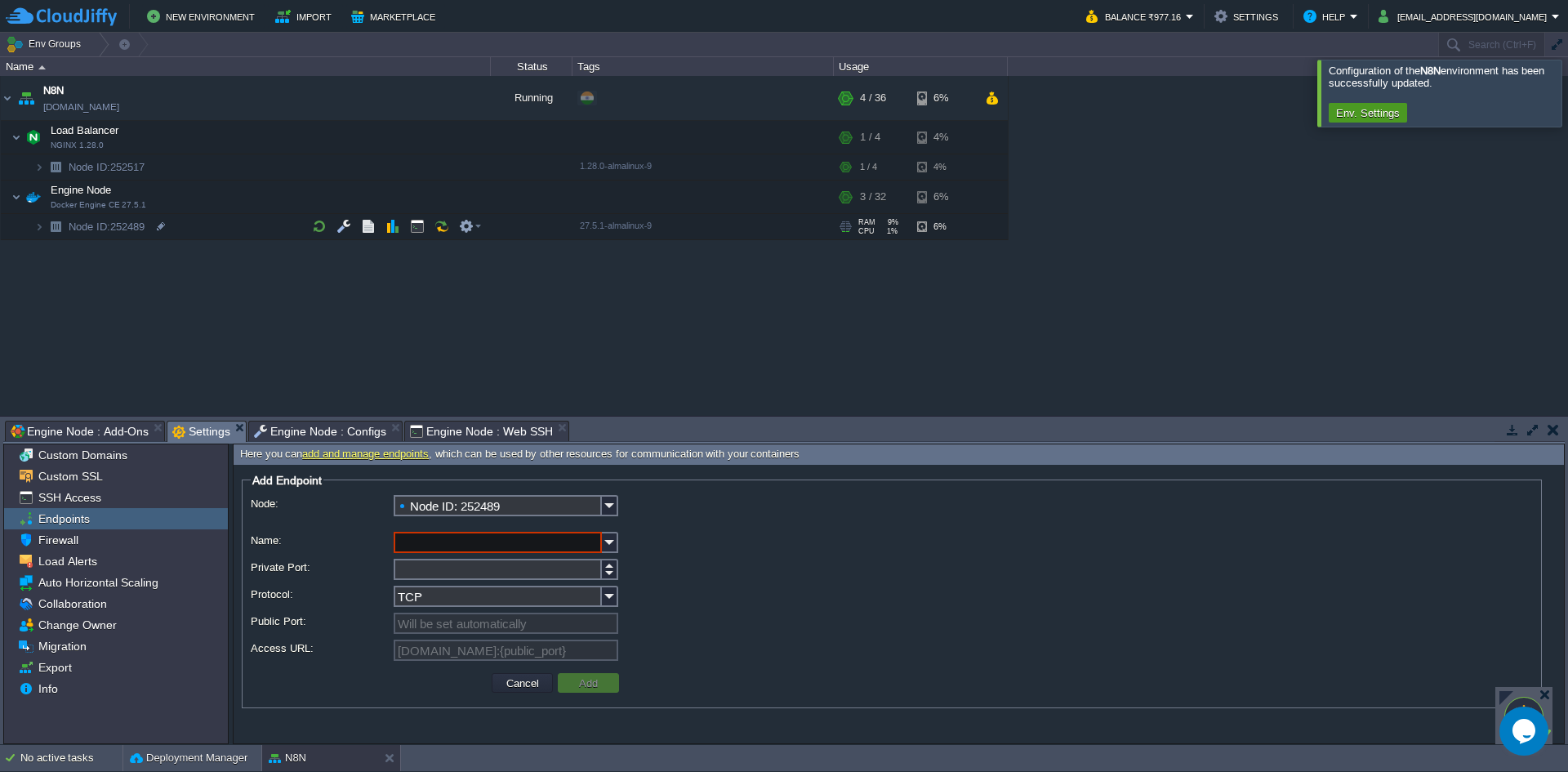
click at [1346, 120] on button "Env. Settings" at bounding box center [1367, 112] width 73 height 15
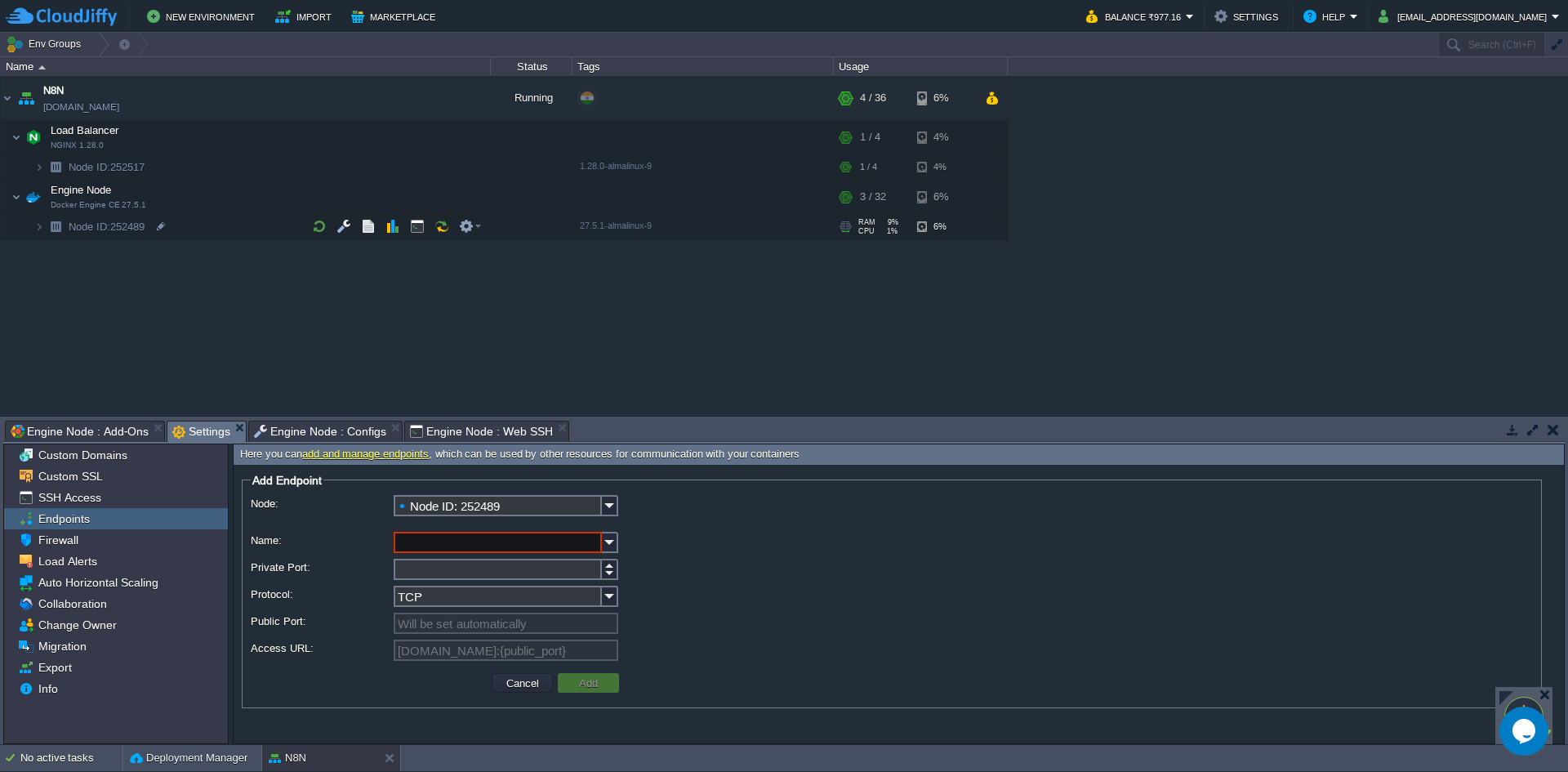
click at [87, 439] on span "Engine Node : Add-Ons" at bounding box center [80, 432] width 138 height 20
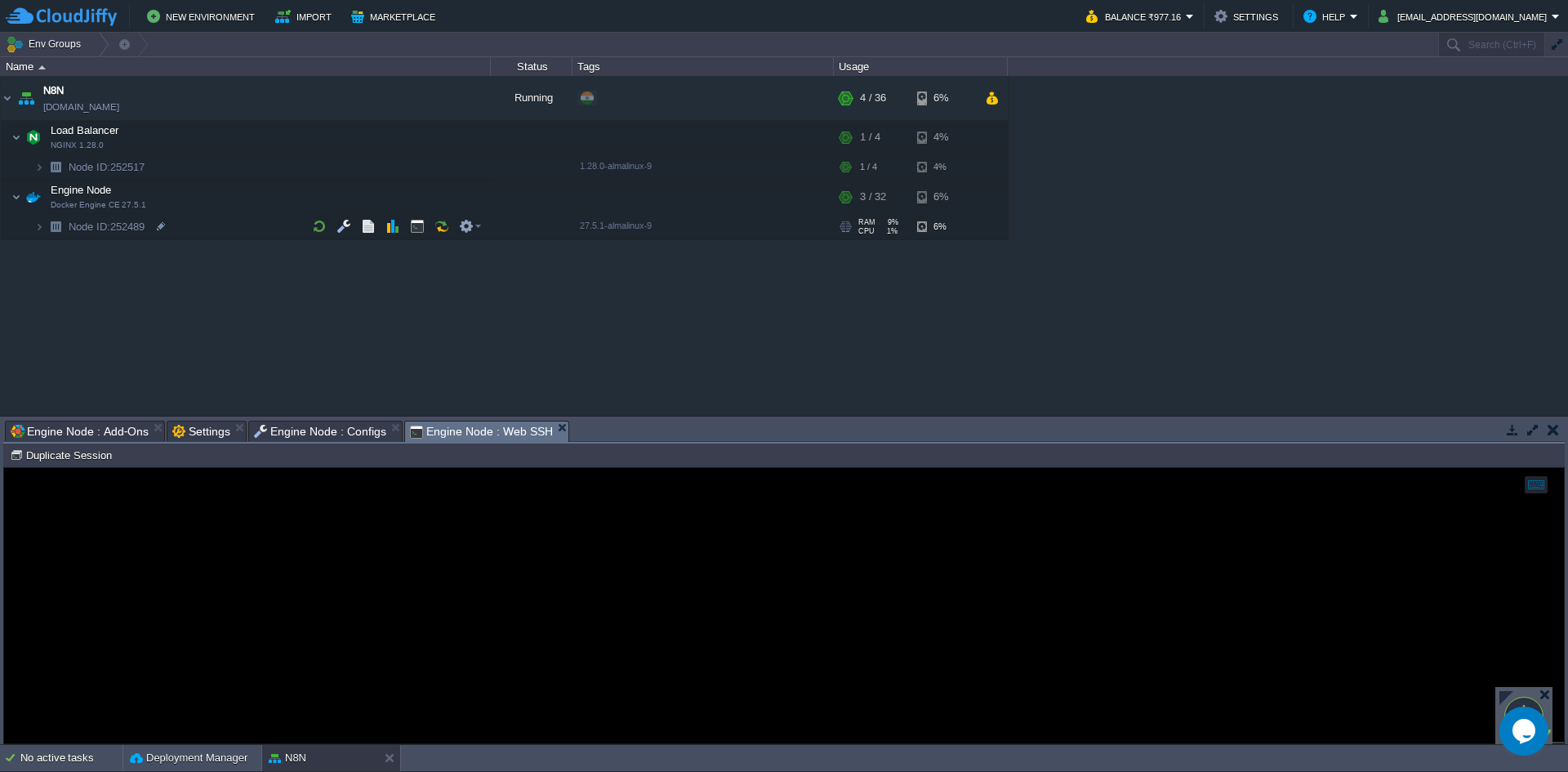
click at [477, 427] on span "Engine Node : Web SSH" at bounding box center [482, 432] width 143 height 21
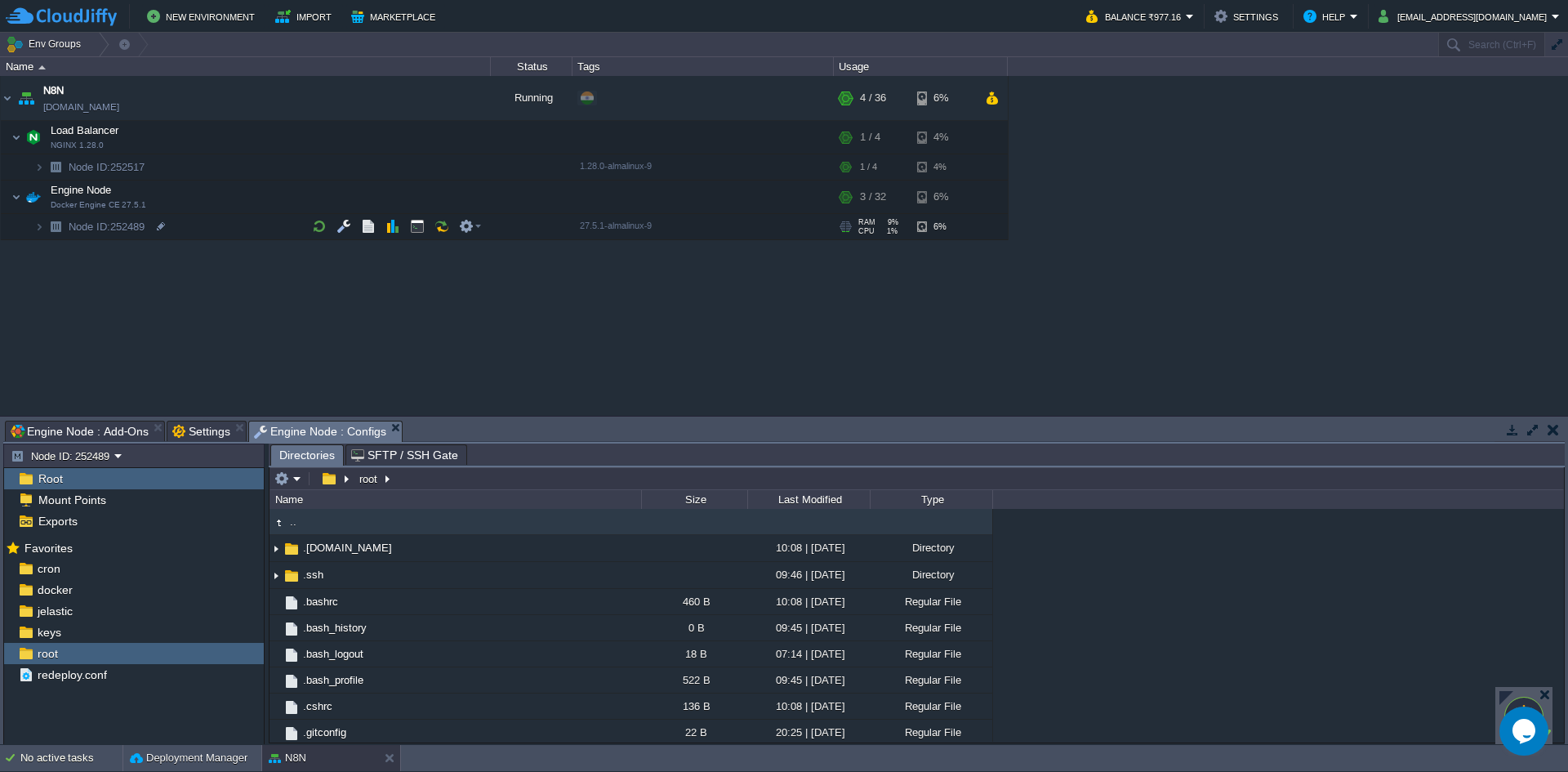
click at [356, 433] on span "Engine Node : Configs" at bounding box center [320, 432] width 132 height 21
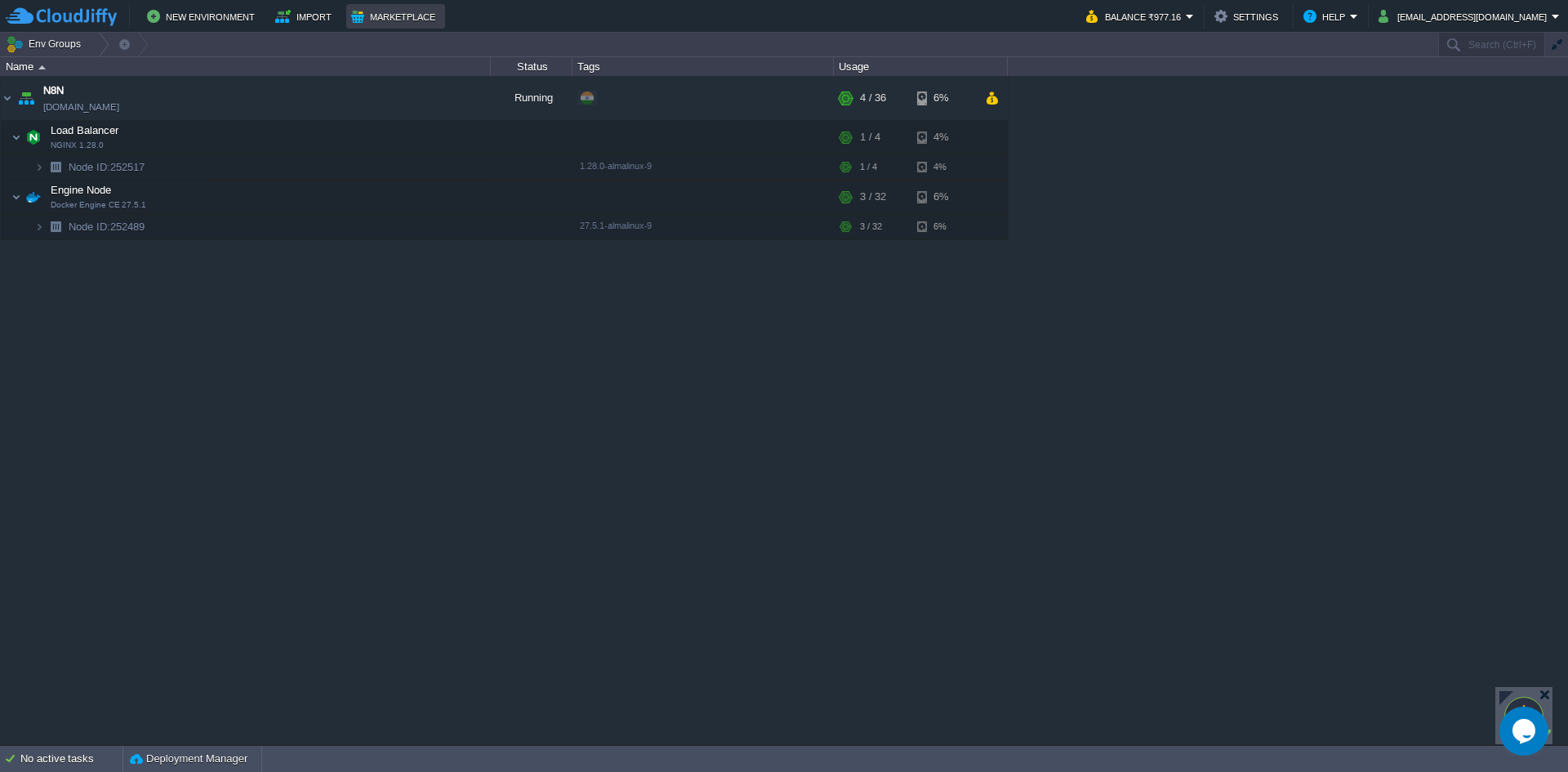
click at [400, 16] on button "Marketplace" at bounding box center [395, 16] width 89 height 20
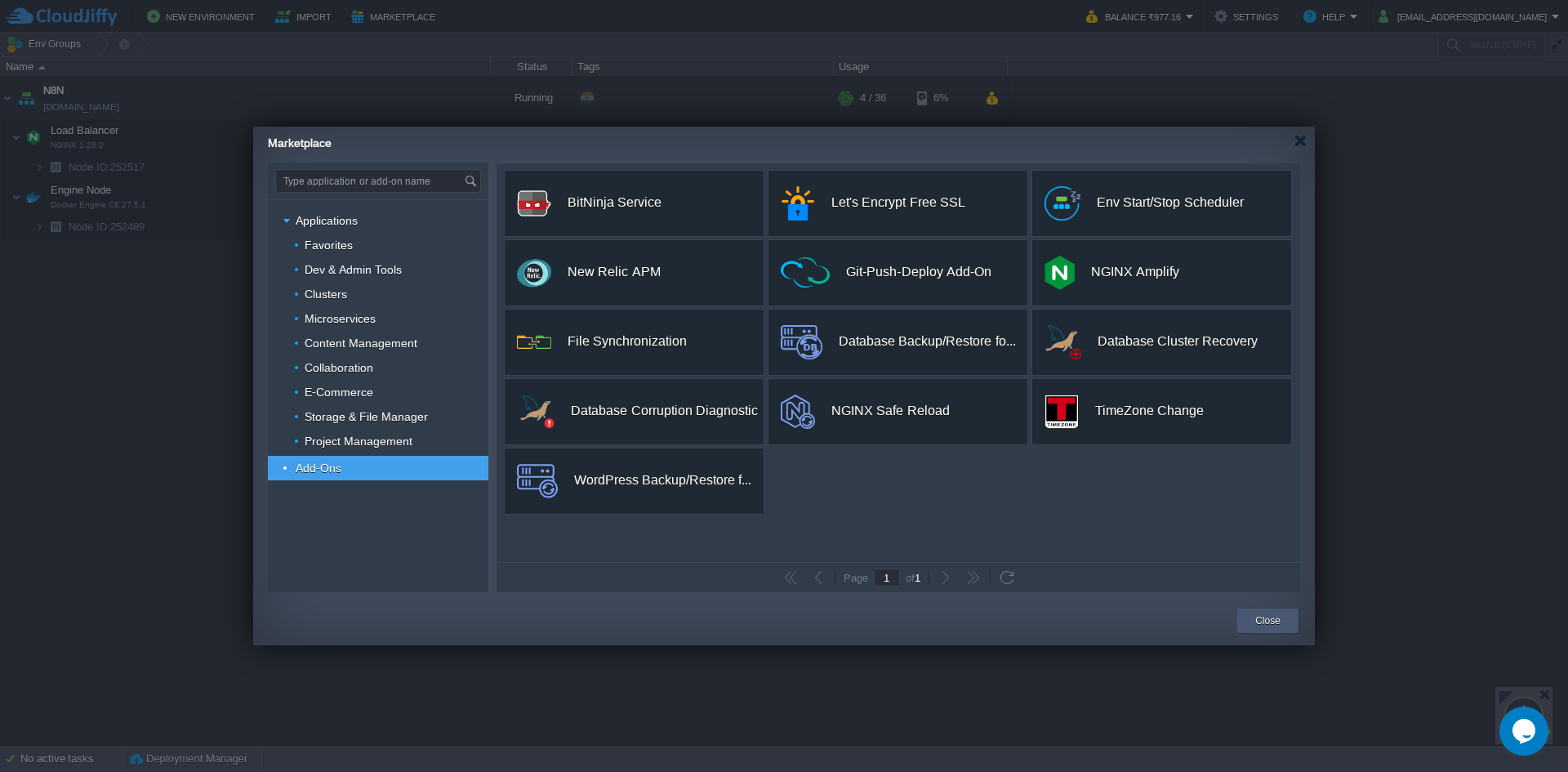
click at [1270, 622] on button "Close" at bounding box center [1268, 621] width 25 height 16
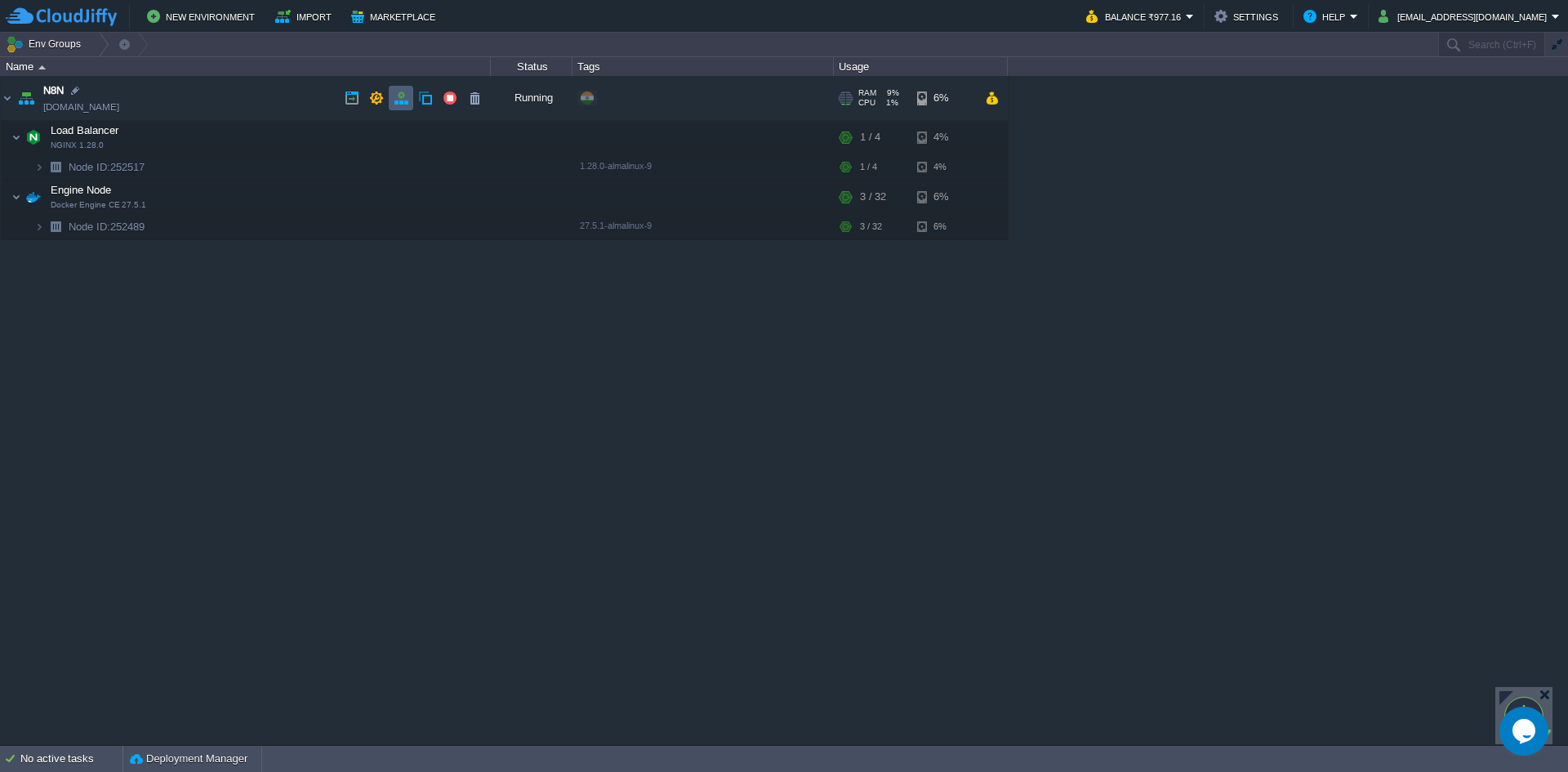
click at [404, 106] on td at bounding box center [401, 98] width 24 height 24
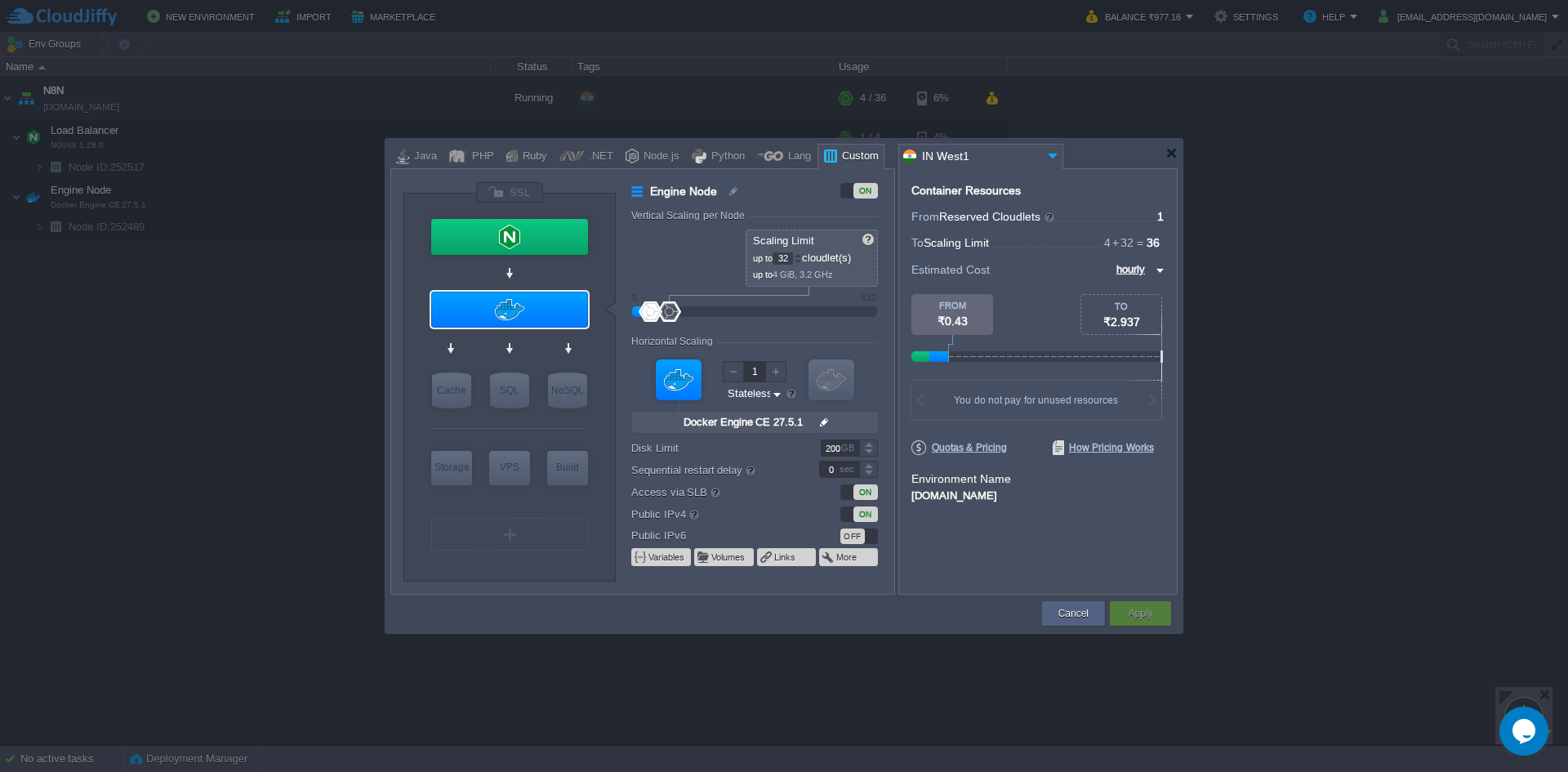
type input "Docker Engine CE 27.5.1"
click at [1073, 610] on button "Cancel" at bounding box center [1073, 613] width 30 height 16
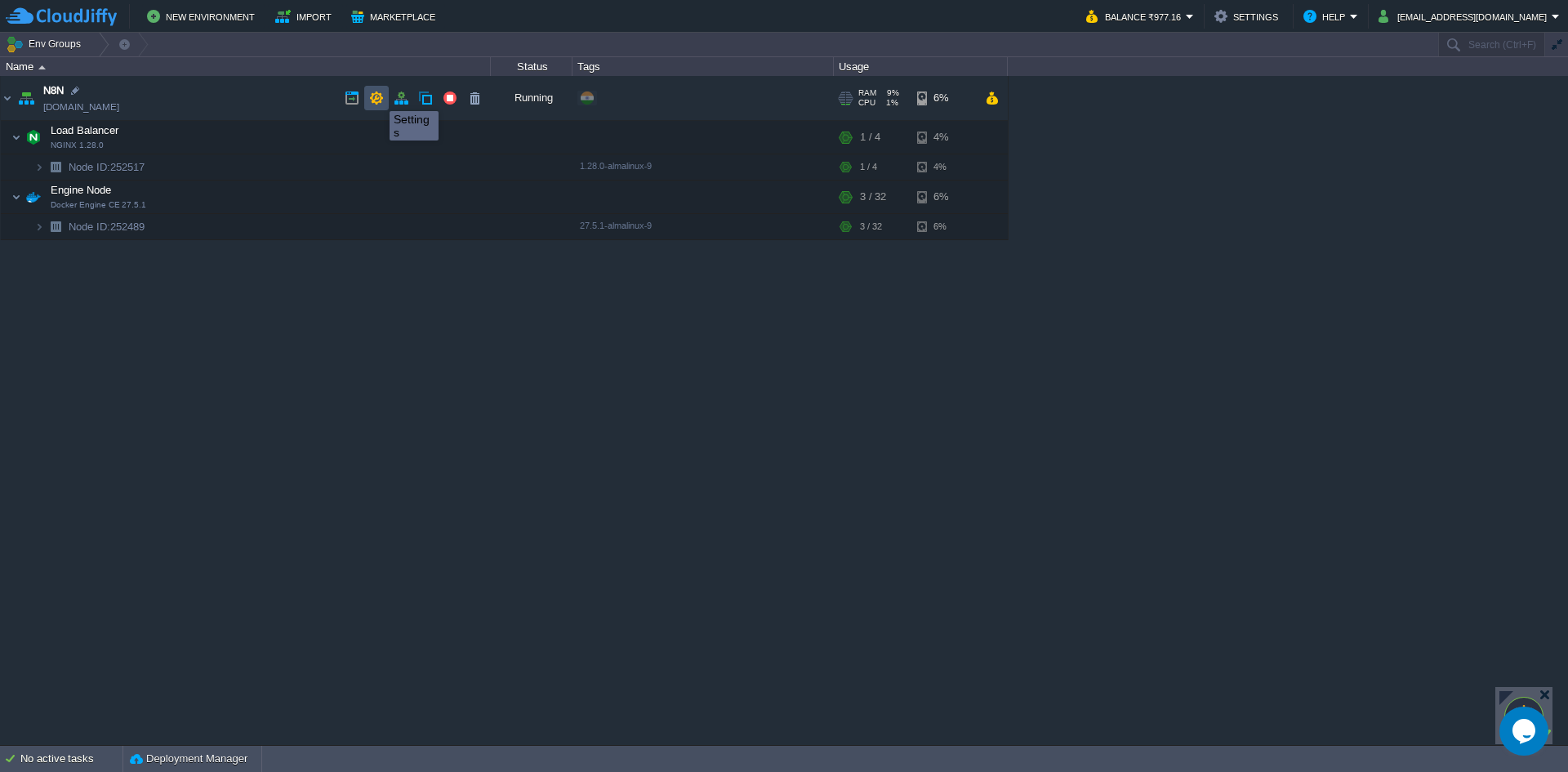
click at [377, 96] on button "button" at bounding box center [376, 98] width 15 height 15
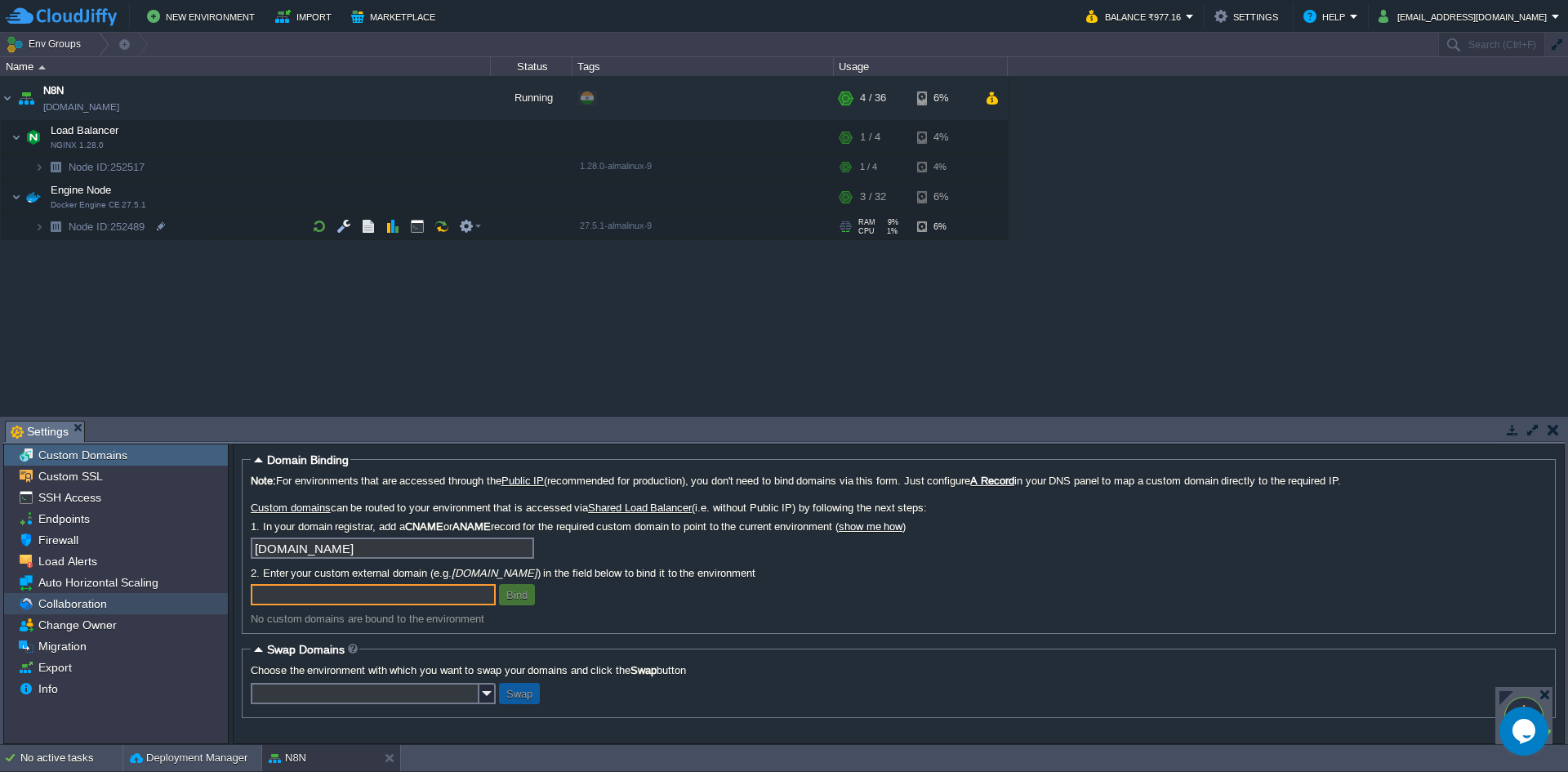
click at [68, 605] on span "Collaboration" at bounding box center [73, 603] width 74 height 15
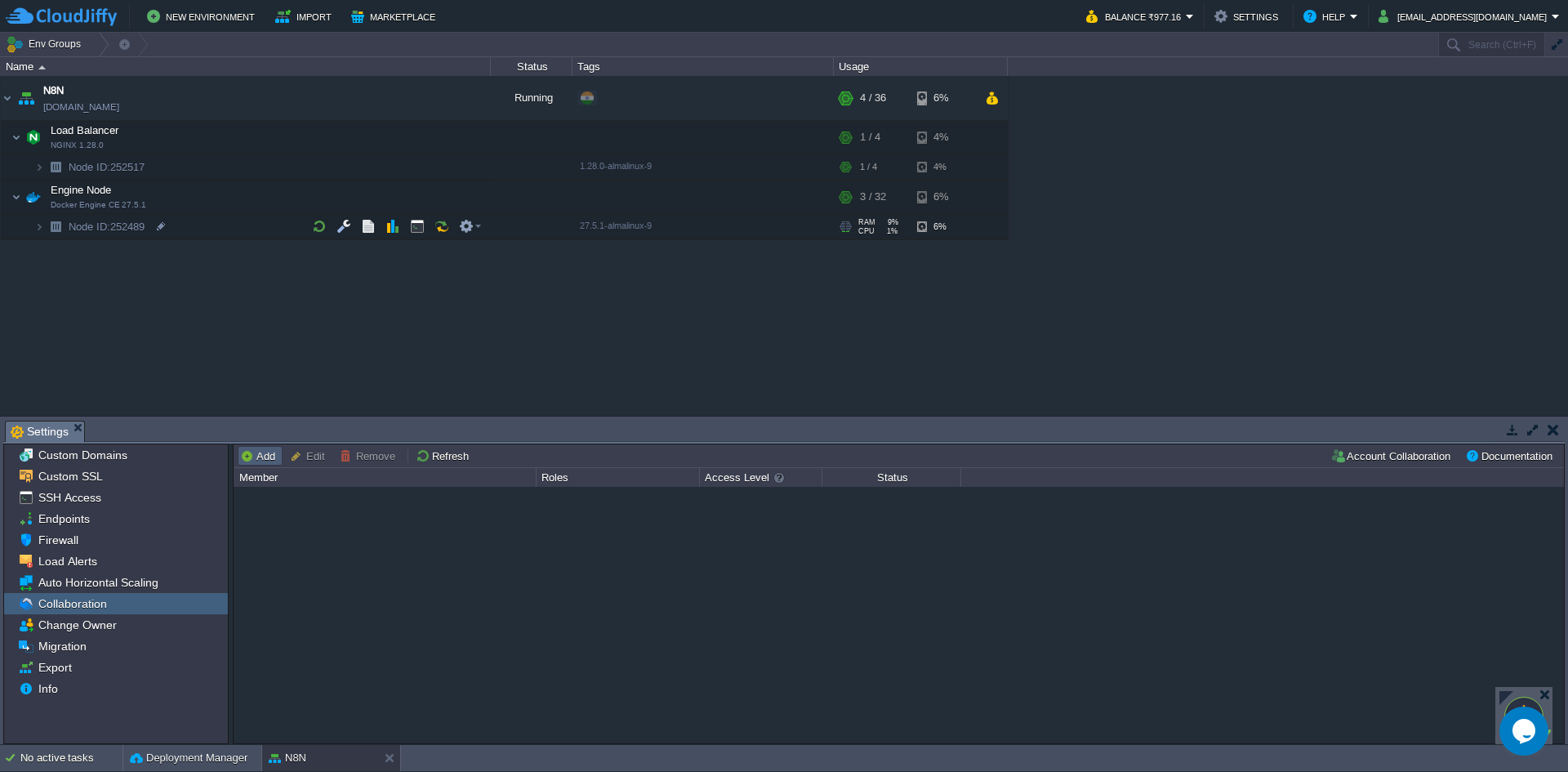
click at [262, 457] on button "Add" at bounding box center [260, 455] width 40 height 15
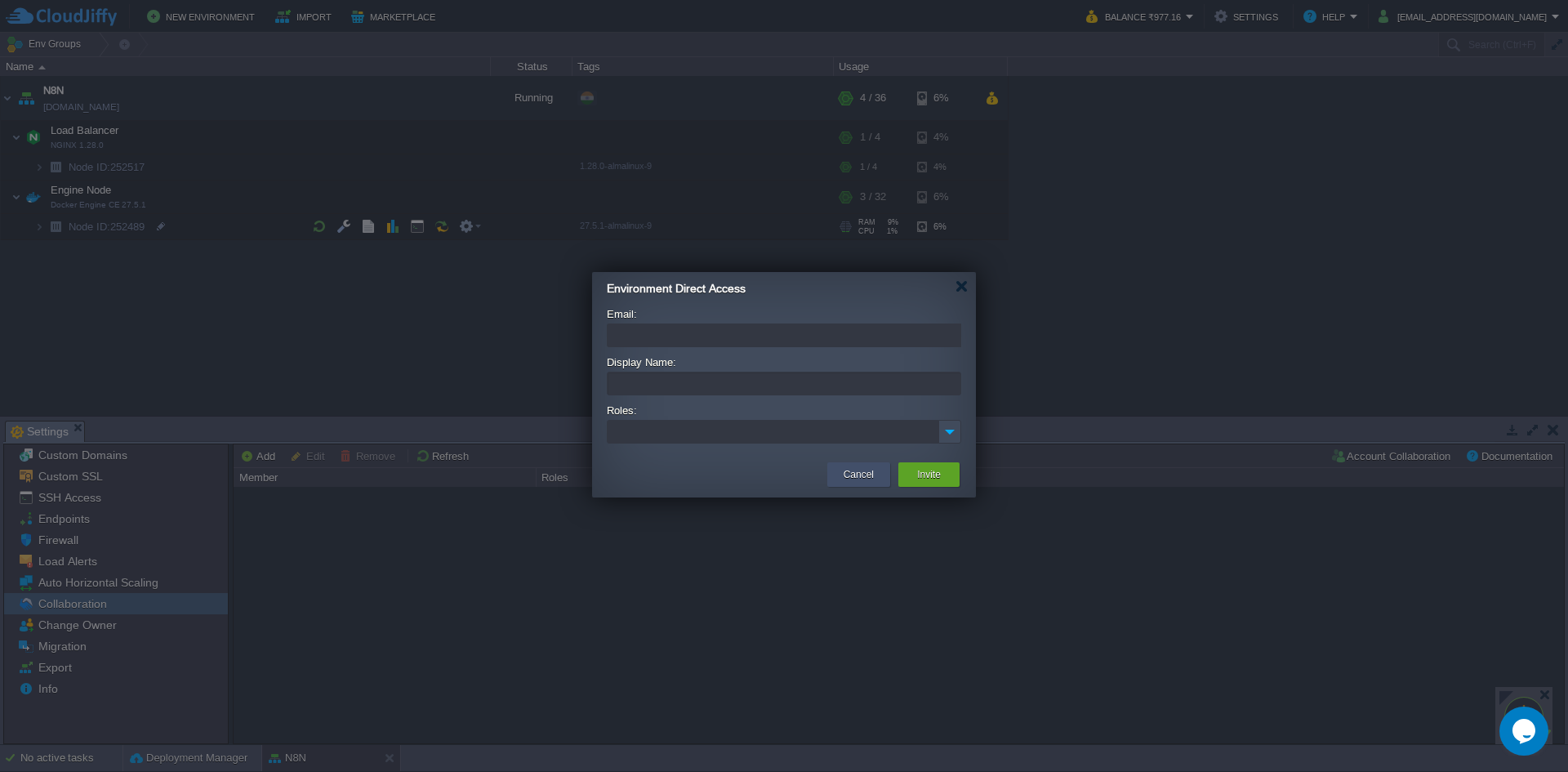
click at [873, 476] on div "Cancel" at bounding box center [858, 474] width 38 height 24
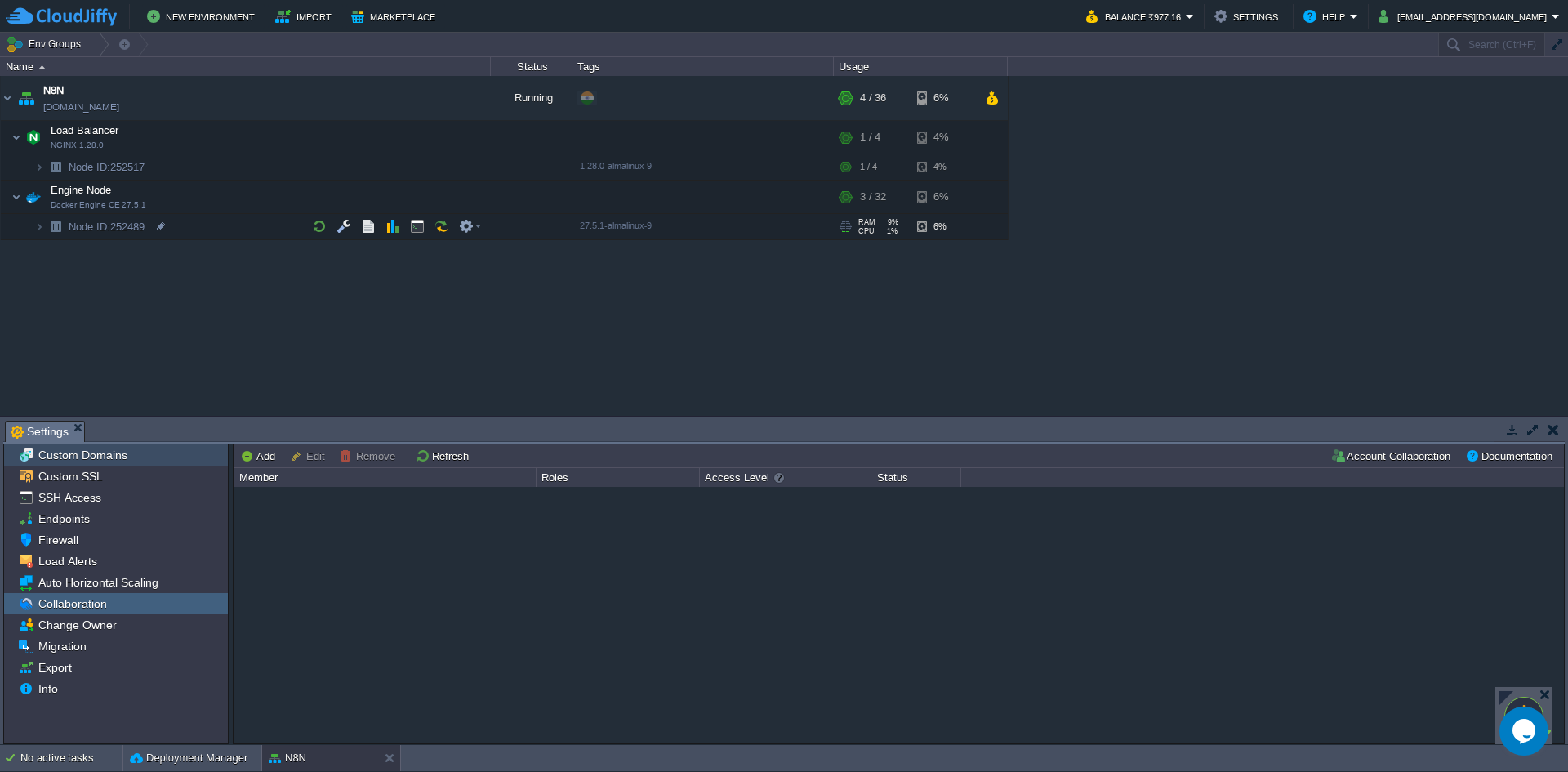
click at [77, 460] on span "Custom Domains" at bounding box center [83, 454] width 94 height 15
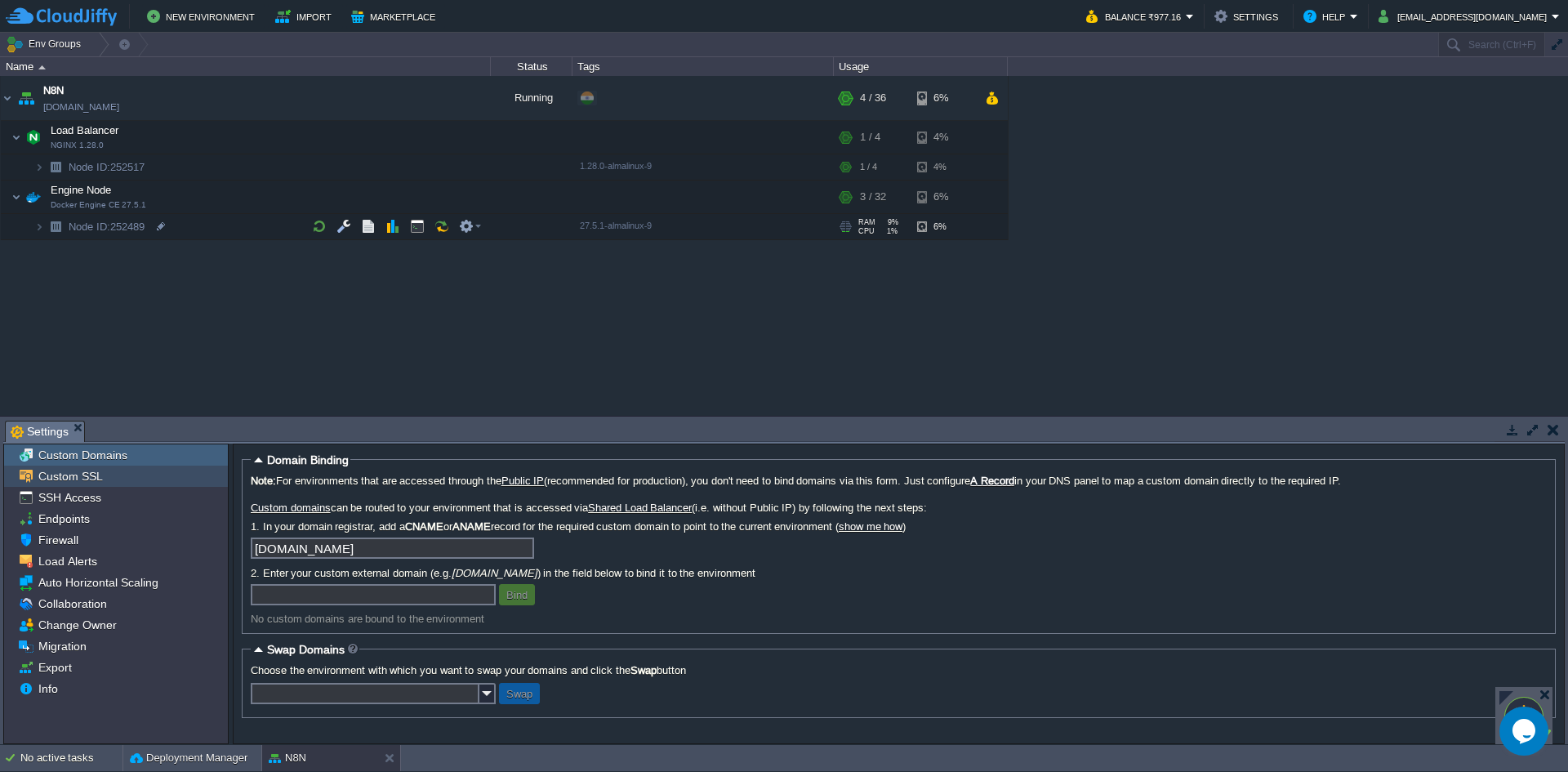
click at [75, 484] on span "Custom SSL" at bounding box center [70, 476] width 70 height 15
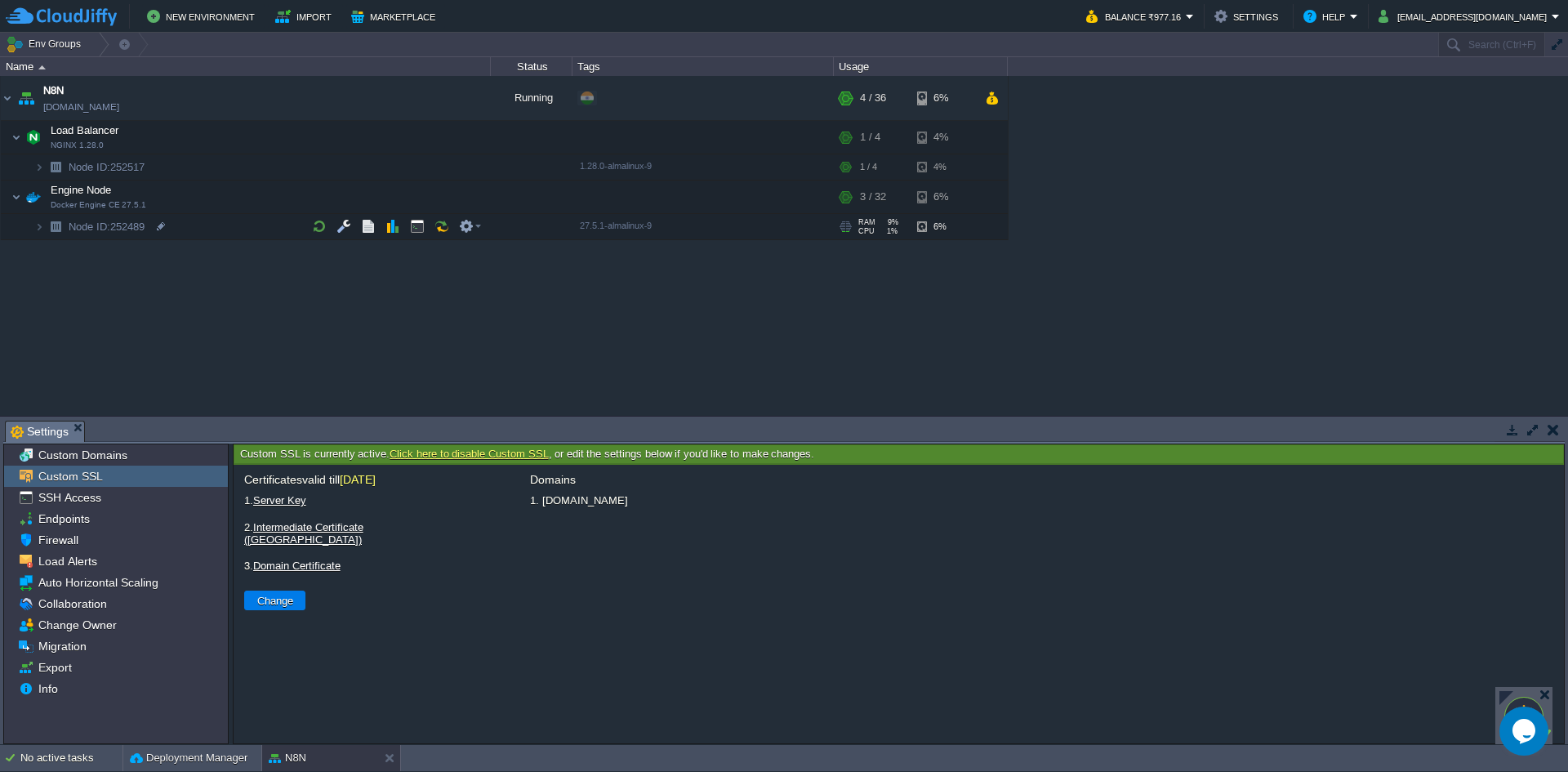
click at [1503, 693] on div at bounding box center [1505, 698] width 14 height 14
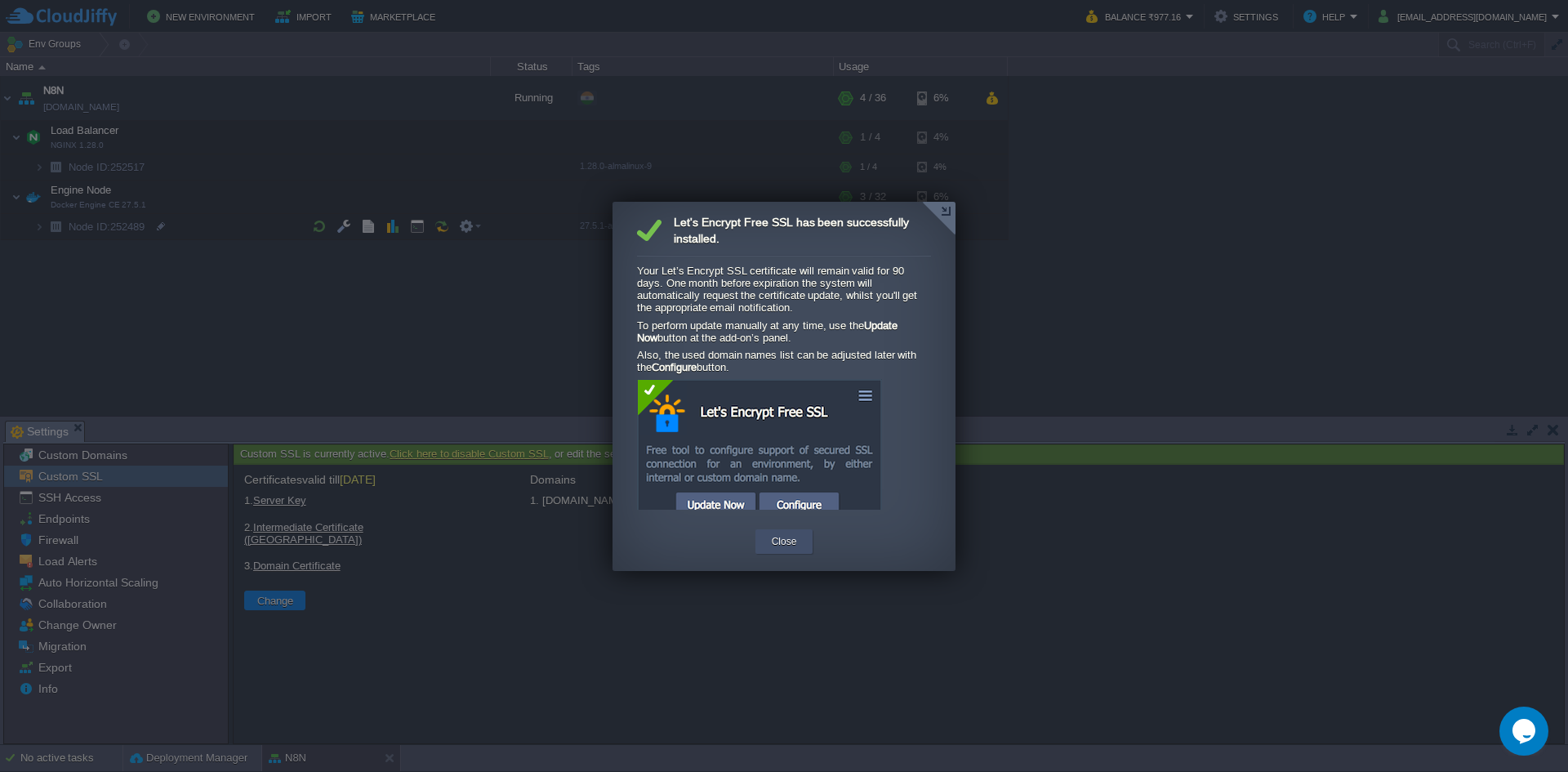
click at [783, 549] on button "Close" at bounding box center [784, 542] width 25 height 16
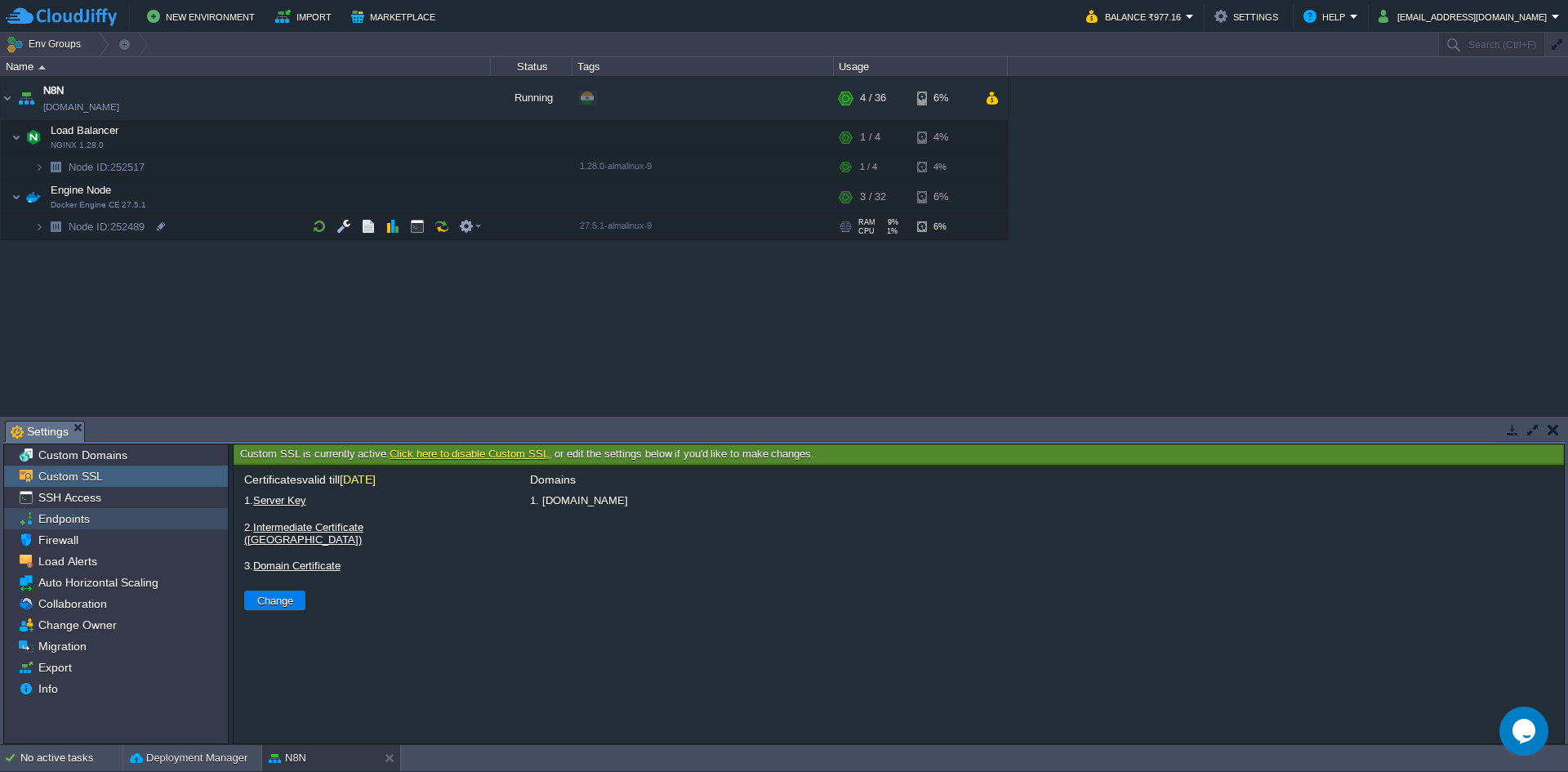
click at [64, 520] on span "Endpoints" at bounding box center [63, 519] width 57 height 15
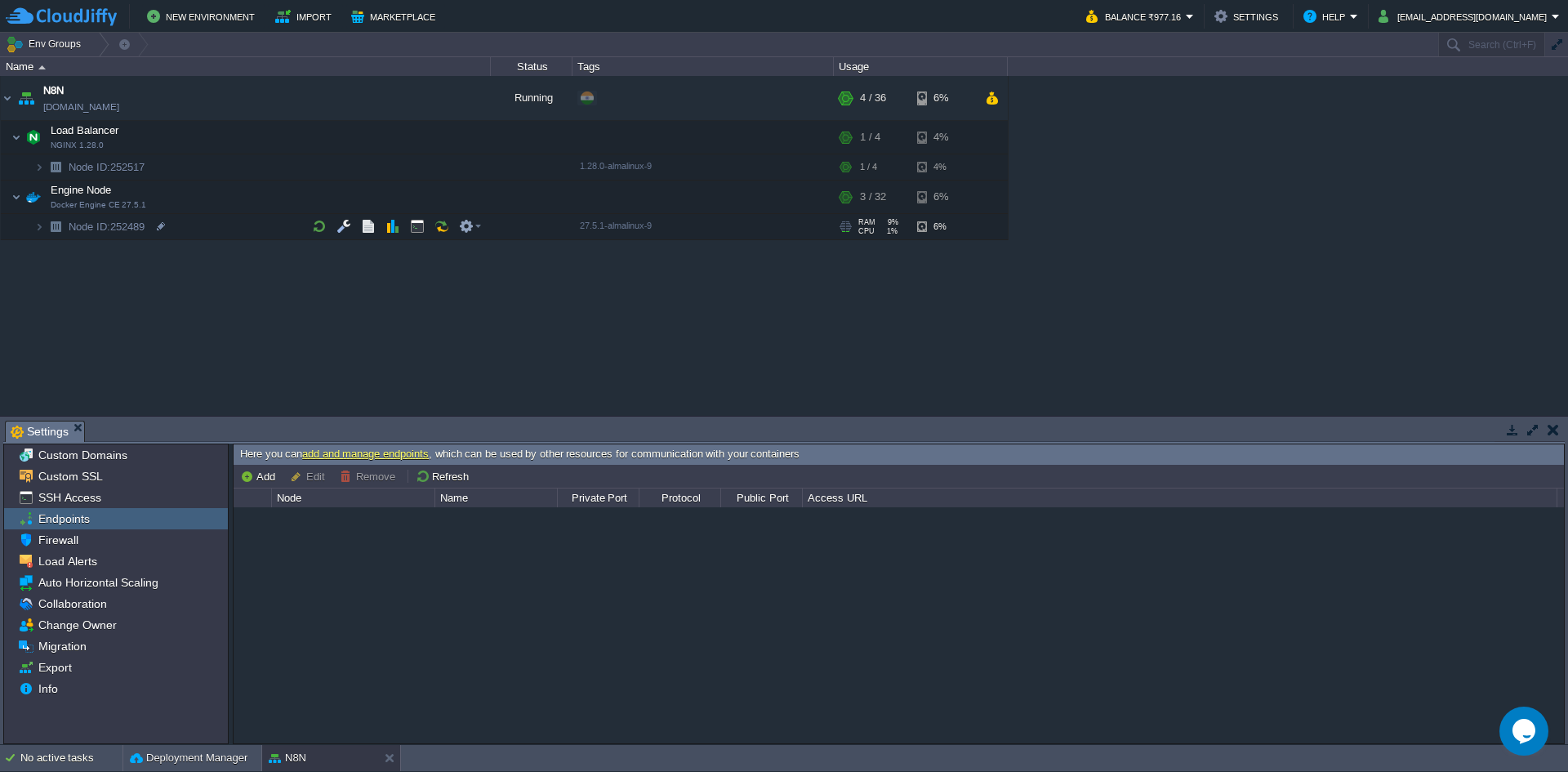
click at [382, 457] on link "add and manage endpoints" at bounding box center [365, 454] width 127 height 13
click at [263, 477] on button "Add" at bounding box center [260, 476] width 40 height 15
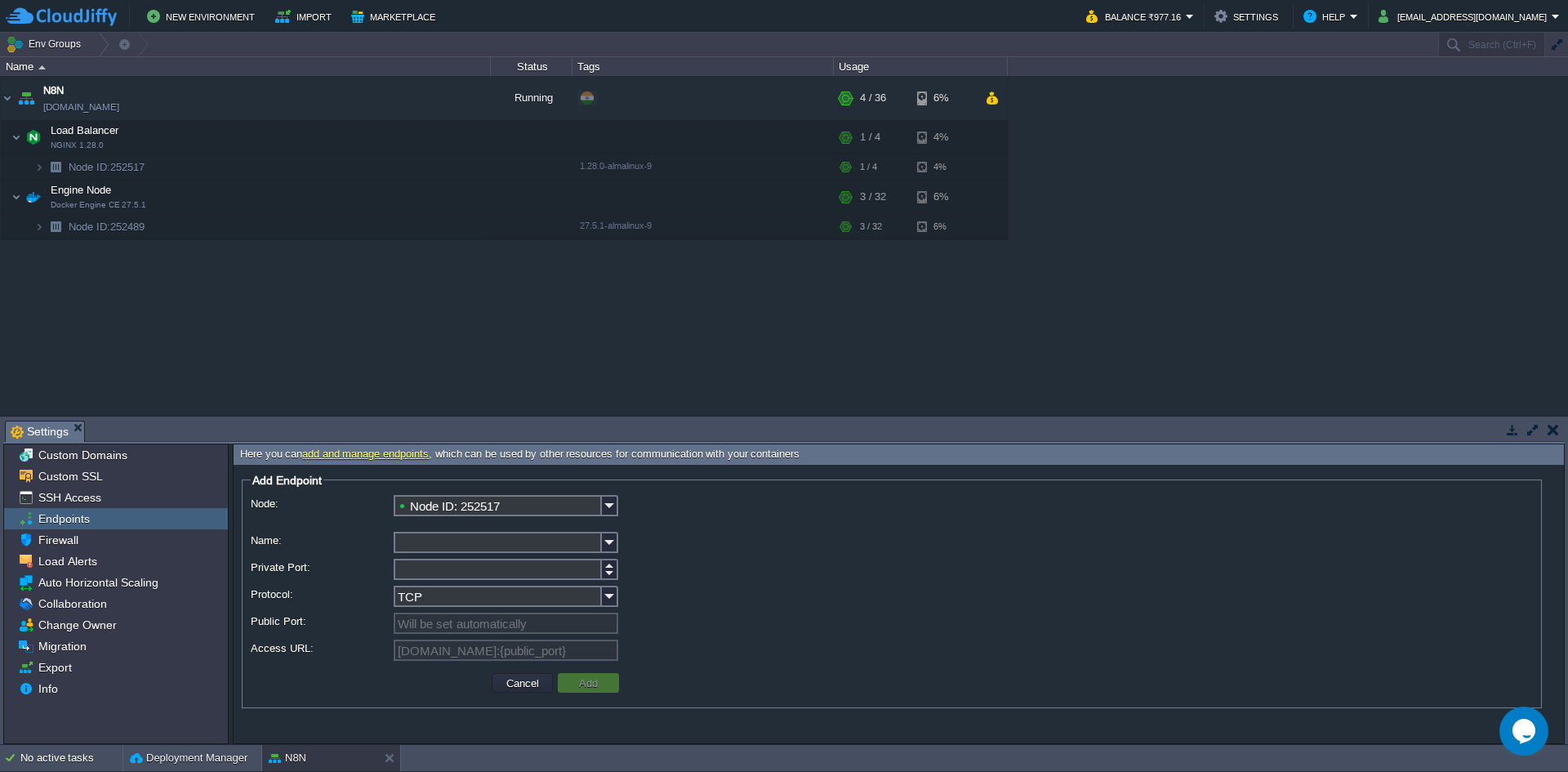
click at [592, 503] on input "Node ID: 252517" at bounding box center [498, 505] width 209 height 21
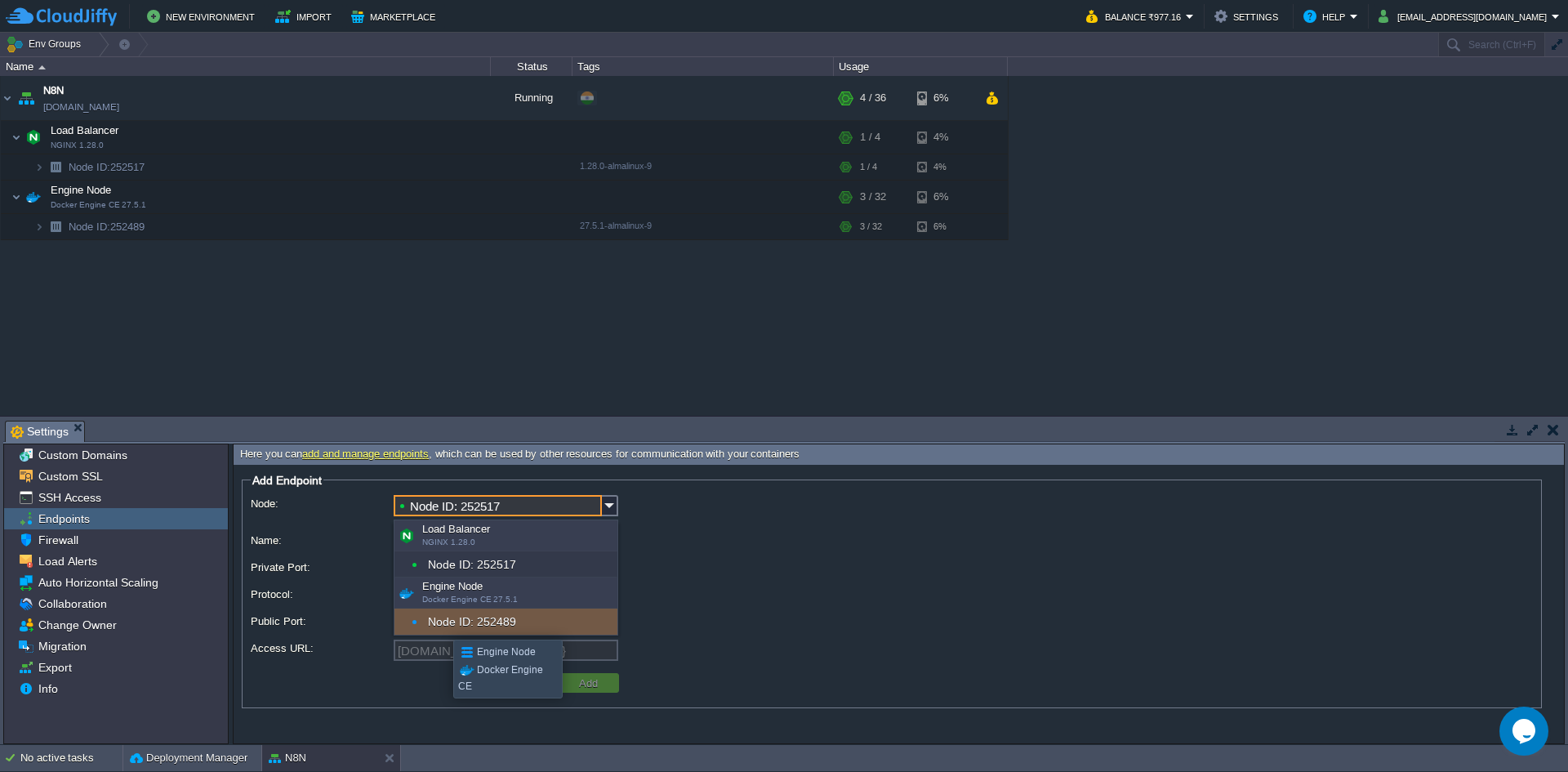
click at [441, 625] on div "Node ID: 252489" at bounding box center [506, 621] width 223 height 26
type input "Node ID: 252489"
type input "[DOMAIN_NAME]:{public_port}"
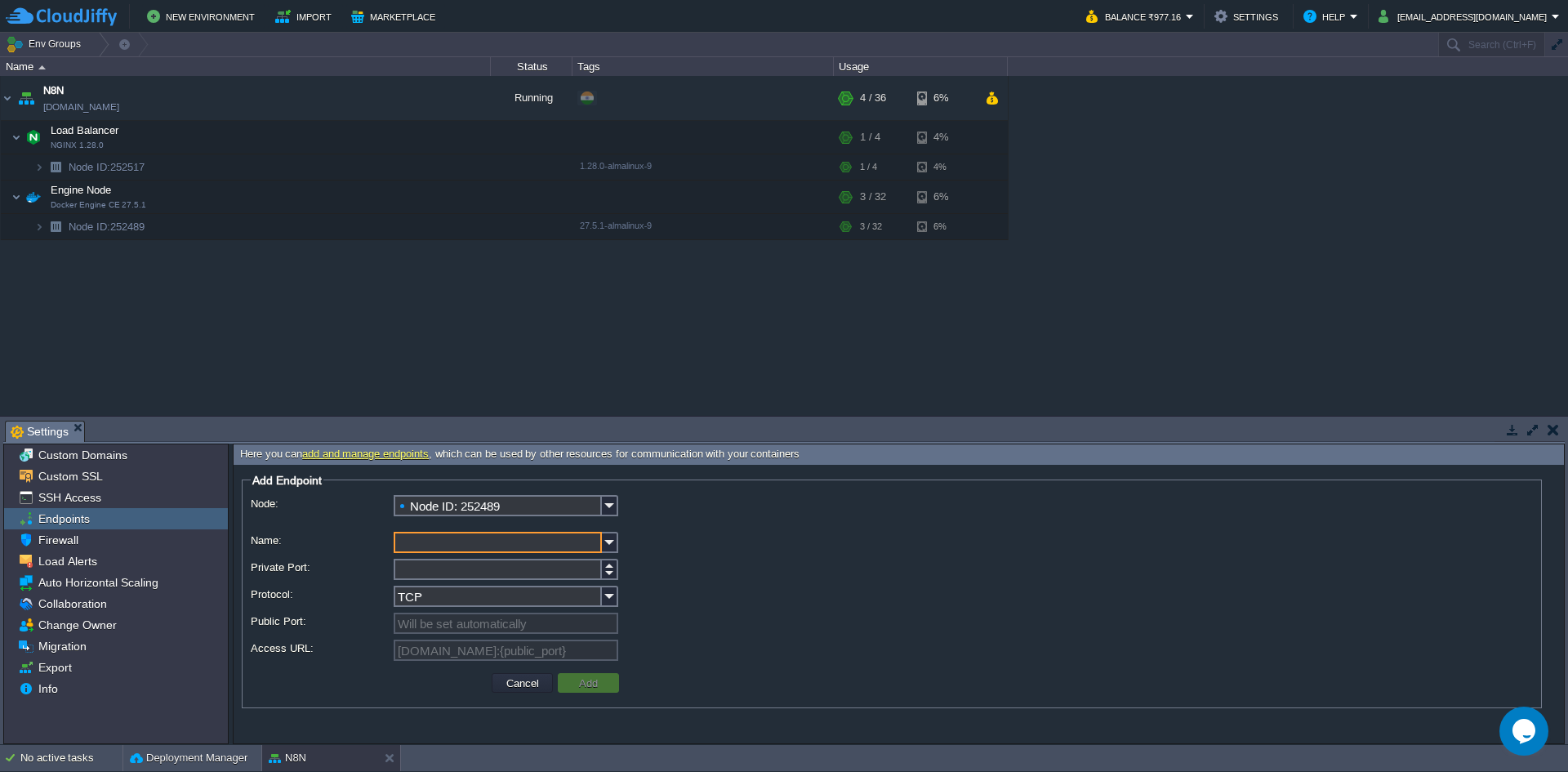
click at [492, 539] on input "Name:" at bounding box center [498, 542] width 209 height 21
click at [615, 549] on img at bounding box center [610, 542] width 16 height 21
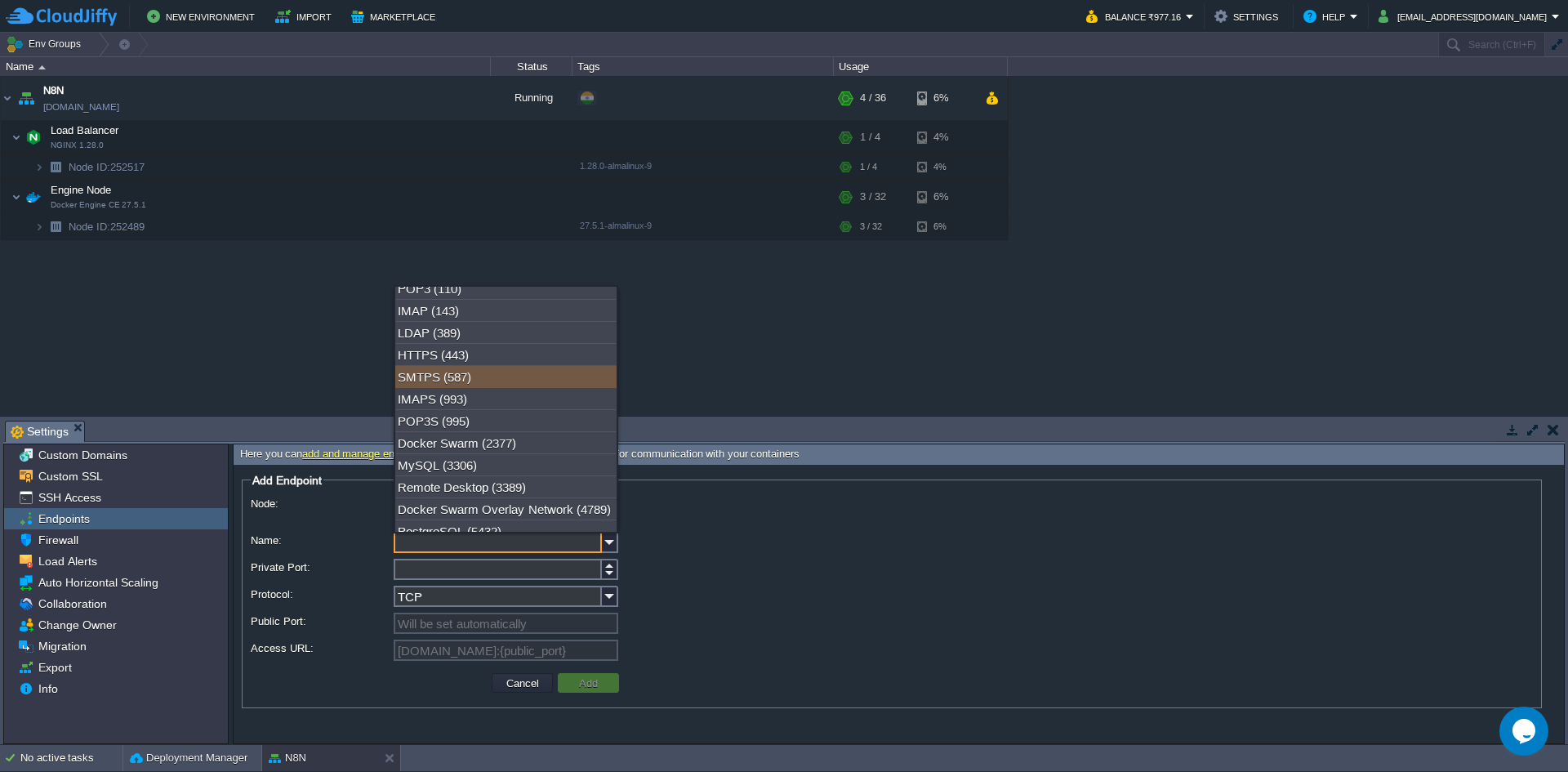
scroll to position [163, 0]
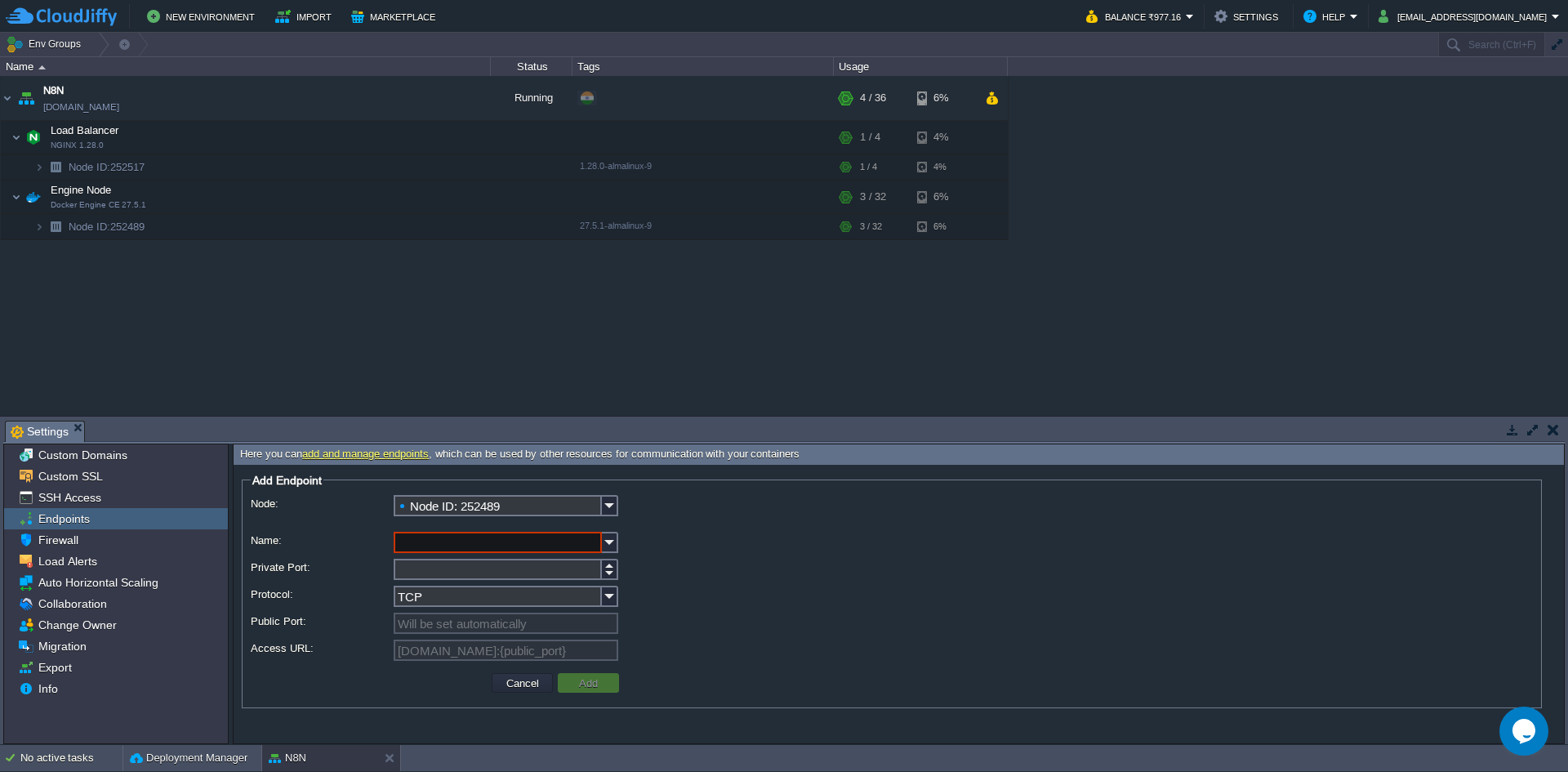
click at [731, 537] on div at bounding box center [891, 543] width 1281 height 24
click at [612, 576] on div at bounding box center [610, 574] width 16 height 11
click at [609, 568] on div at bounding box center [610, 564] width 16 height 11
drag, startPoint x: 478, startPoint y: 572, endPoint x: 334, endPoint y: 570, distance: 144.0
click at [334, 570] on div "Private Port: 2" at bounding box center [891, 571] width 1281 height 24
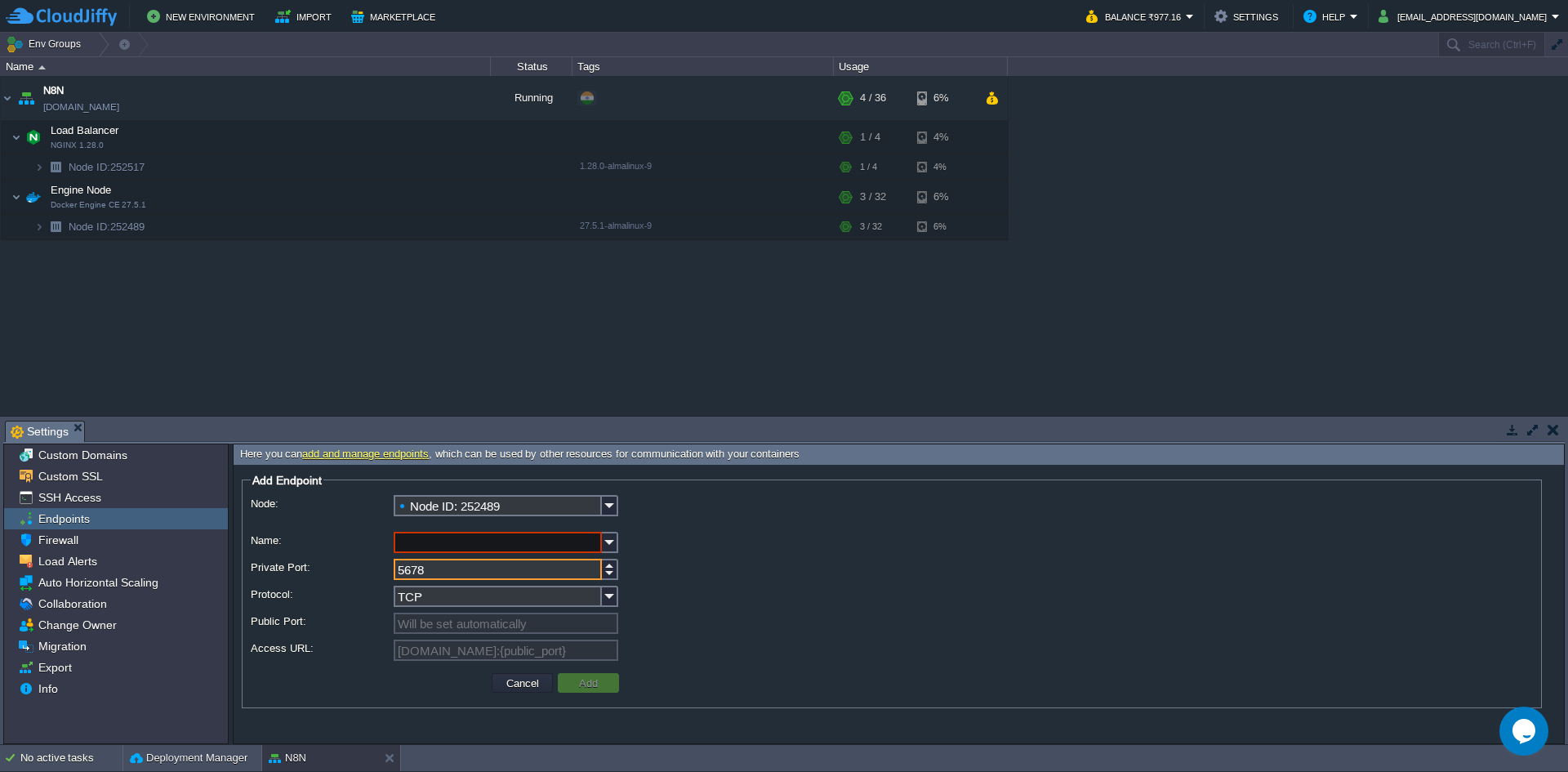
type input "5678"
click at [442, 542] on input "Name:" at bounding box center [498, 542] width 209 height 21
type input "5678"
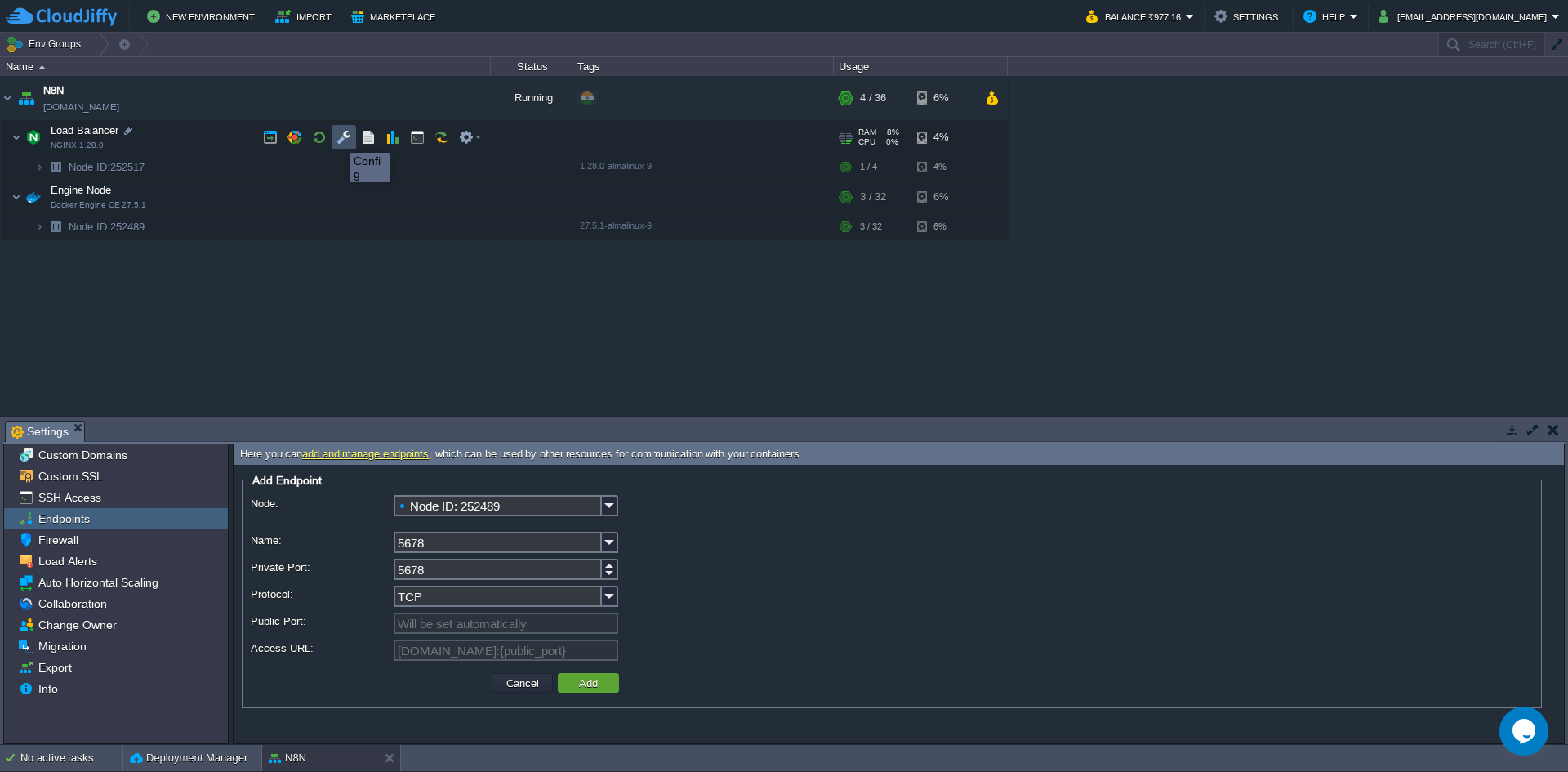
click at [339, 138] on button "button" at bounding box center [344, 137] width 15 height 15
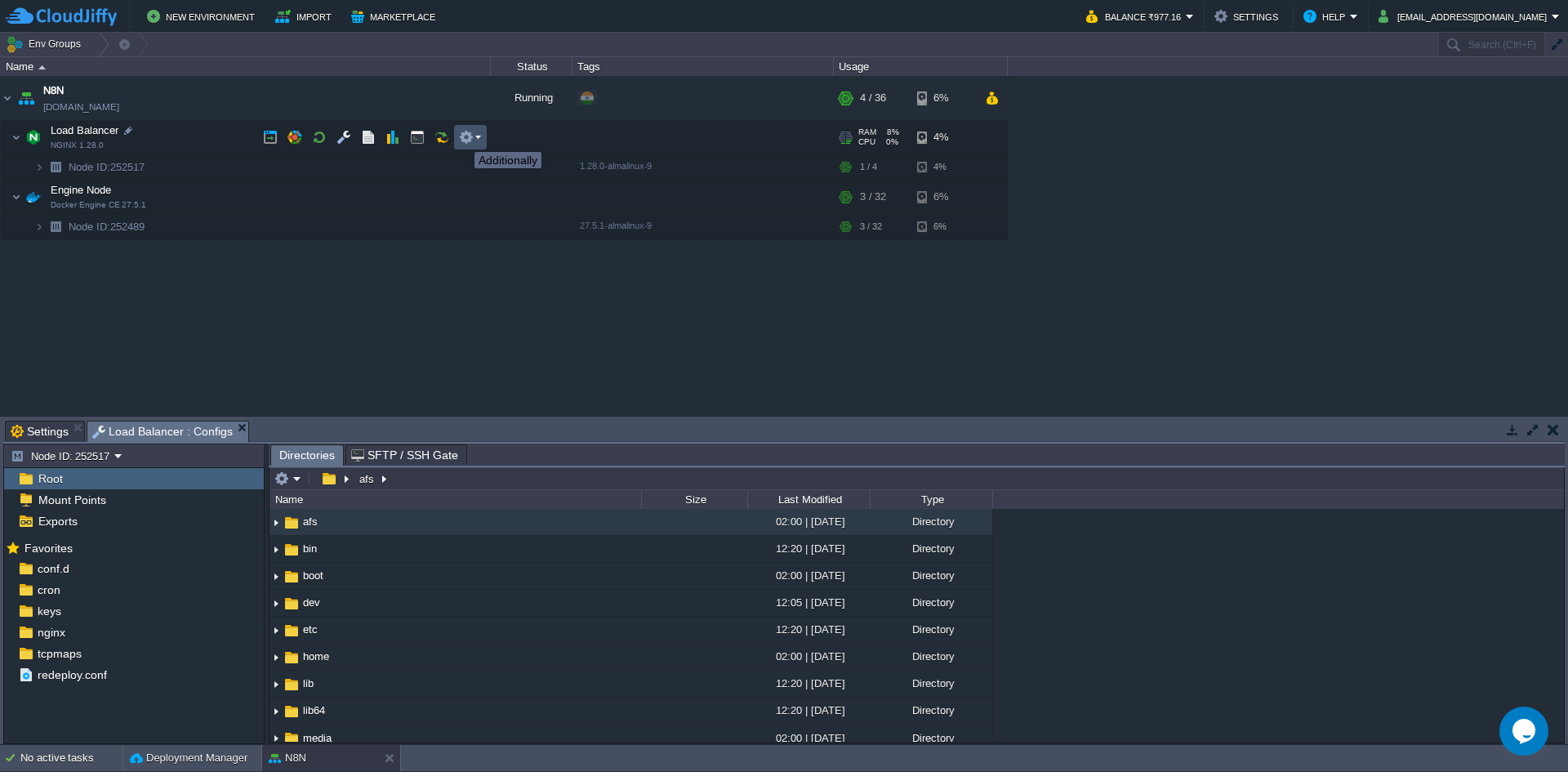
click at [470, 137] on button "button" at bounding box center [466, 137] width 15 height 15
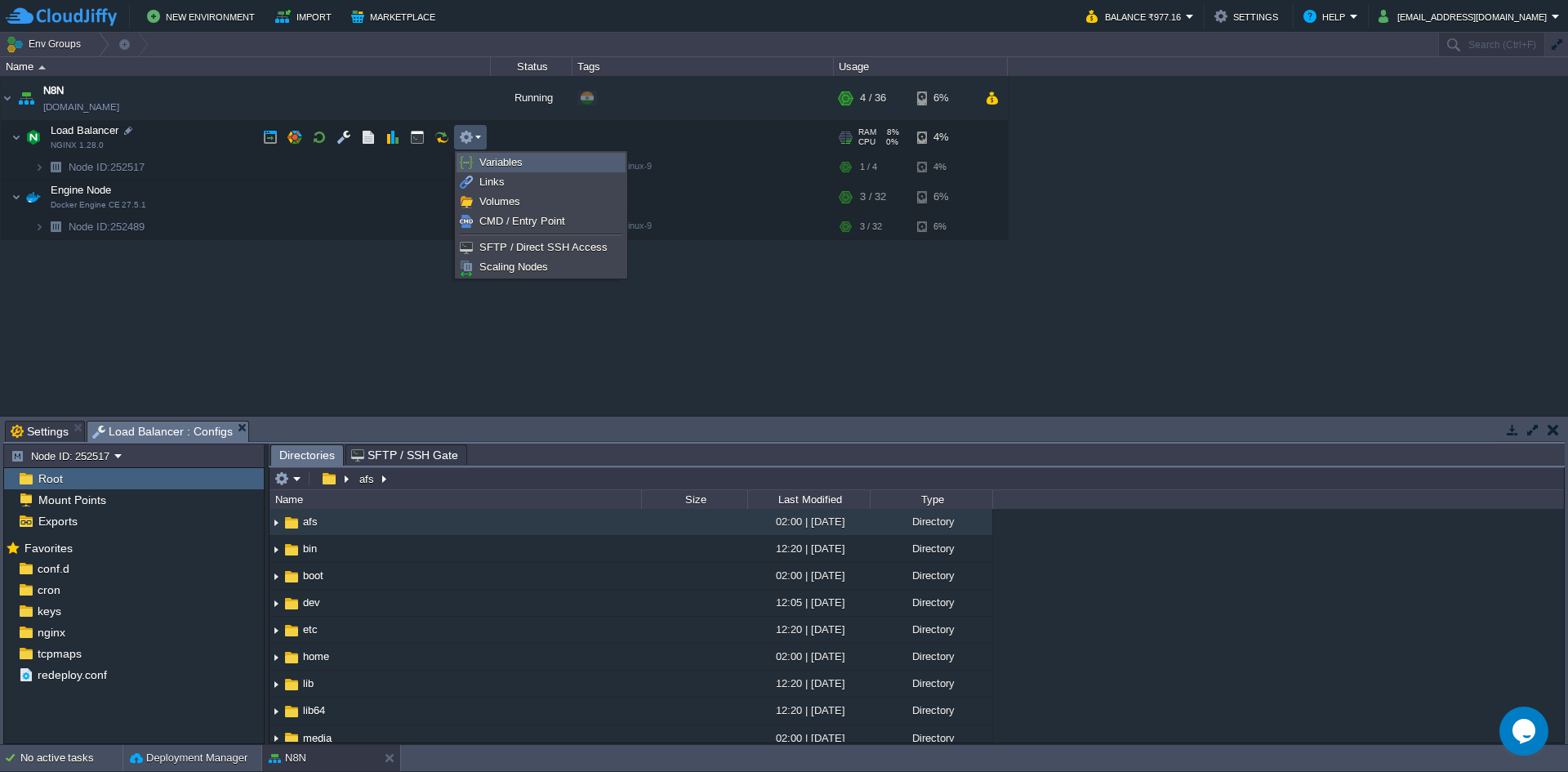
click at [511, 166] on span "Variables" at bounding box center [501, 162] width 44 height 13
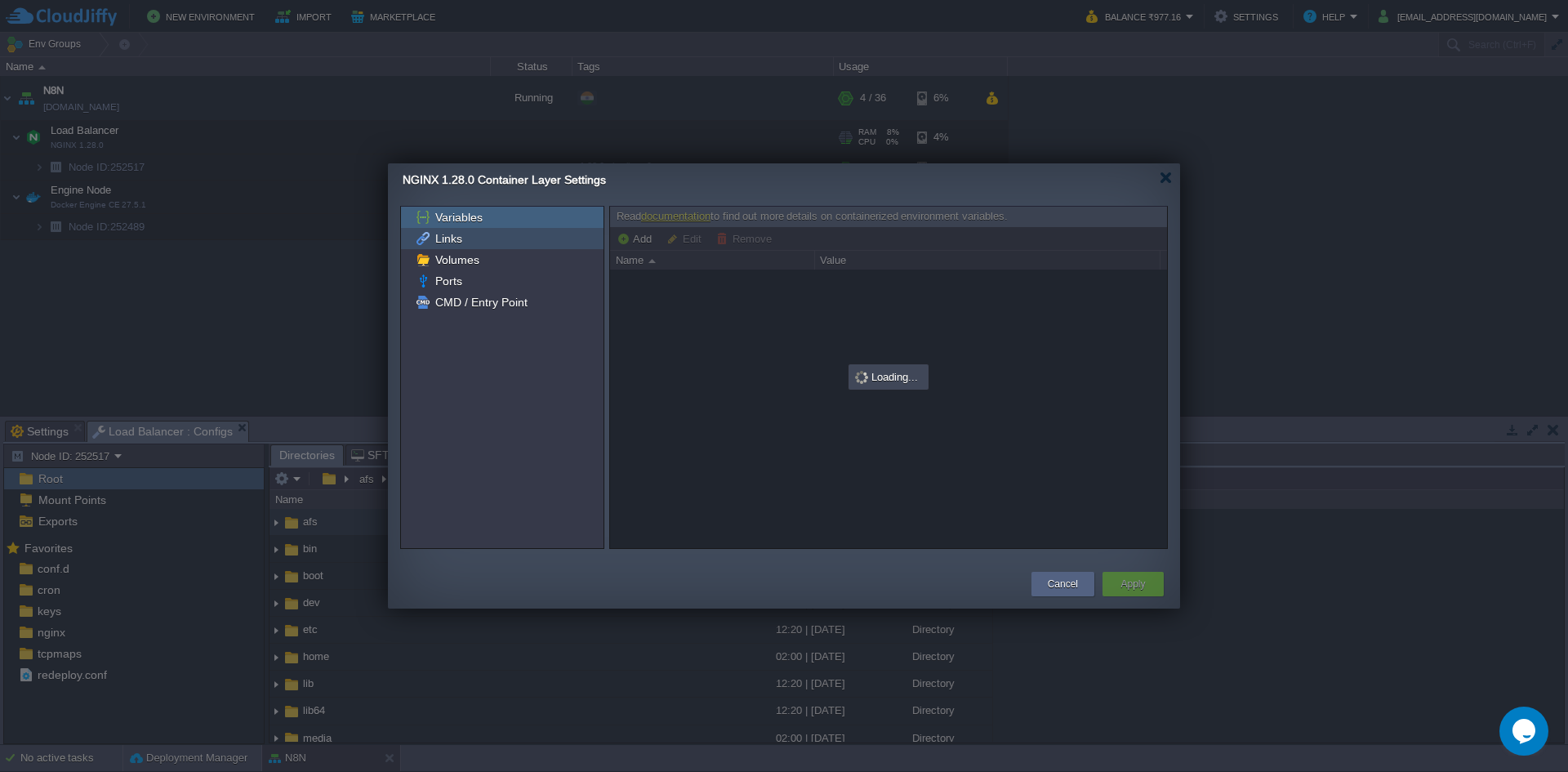
click at [454, 238] on span "Links" at bounding box center [448, 239] width 33 height 15
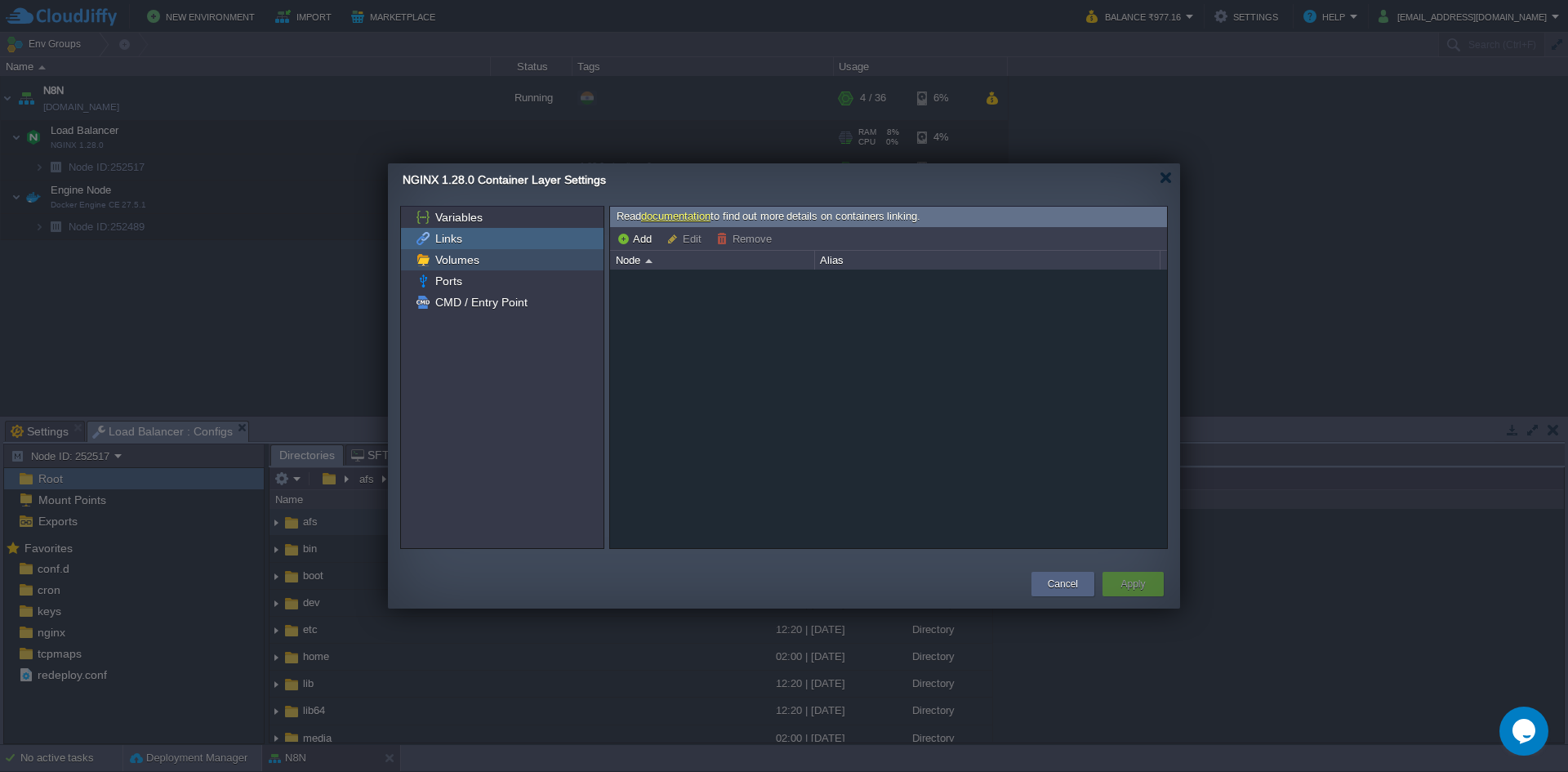
click at [461, 256] on span "Volumes" at bounding box center [456, 259] width 50 height 15
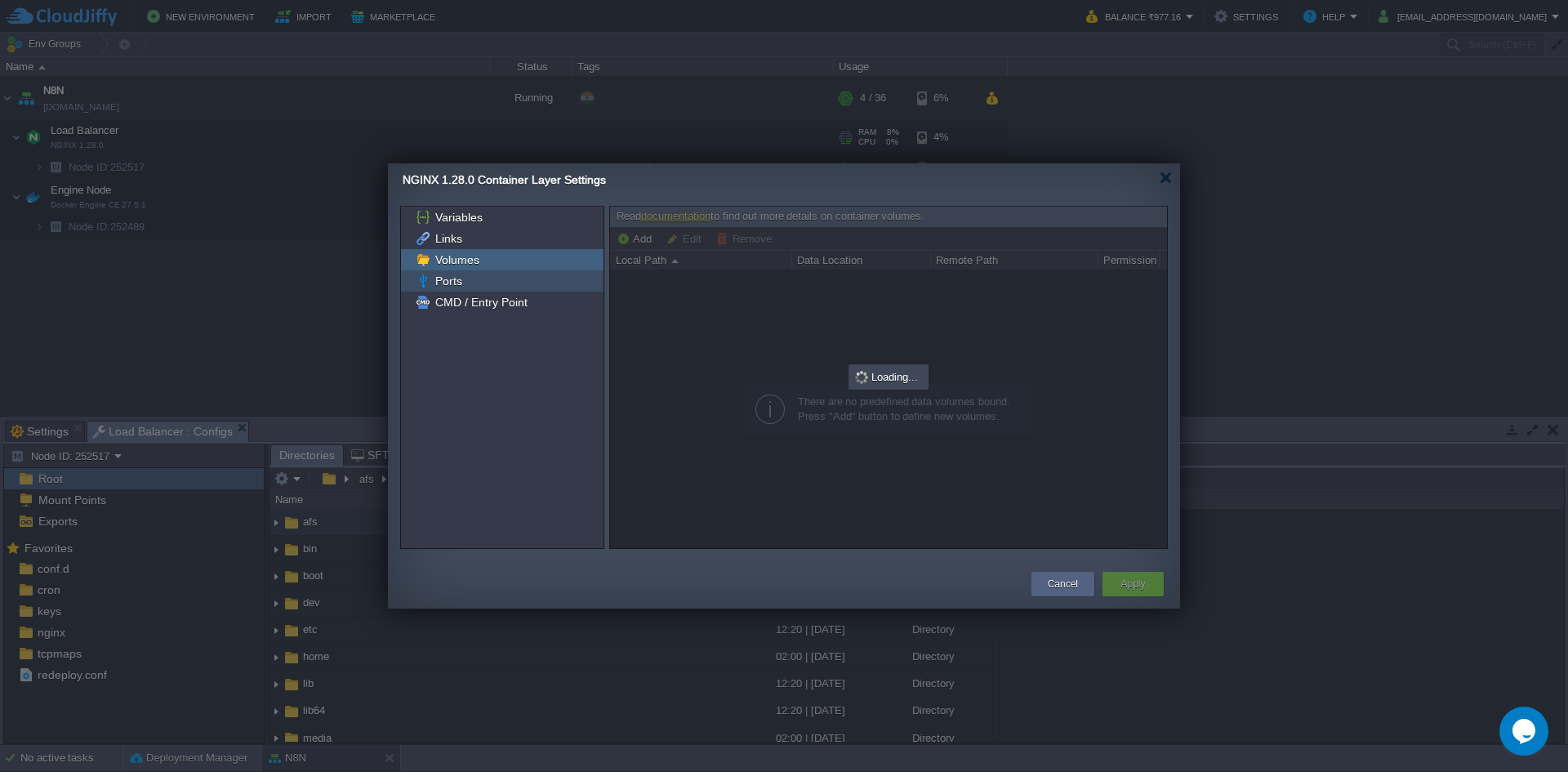
click at [458, 286] on span "Ports" at bounding box center [448, 281] width 33 height 15
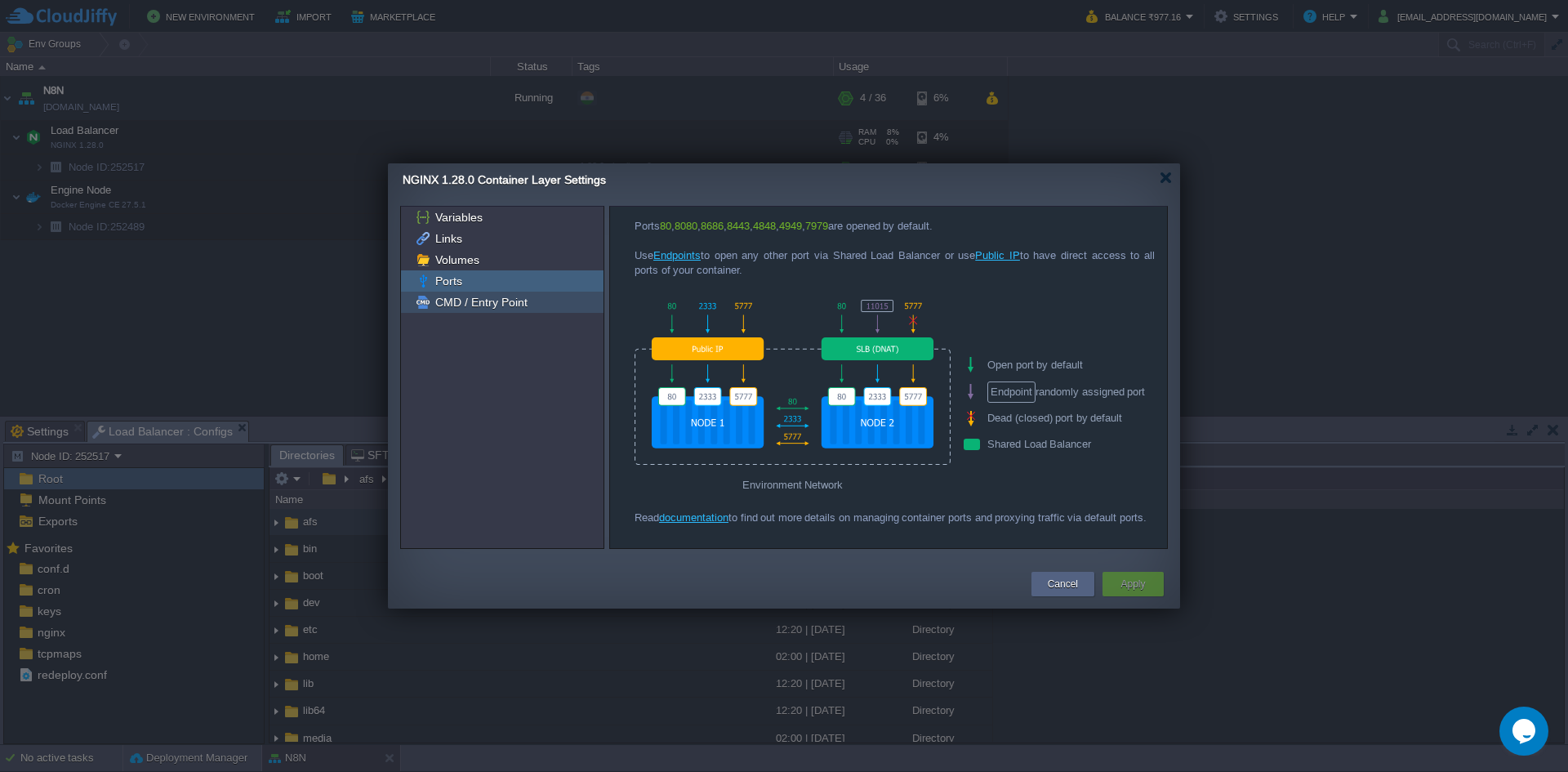
click at [488, 299] on span "CMD / Entry Point" at bounding box center [481, 302] width 98 height 15
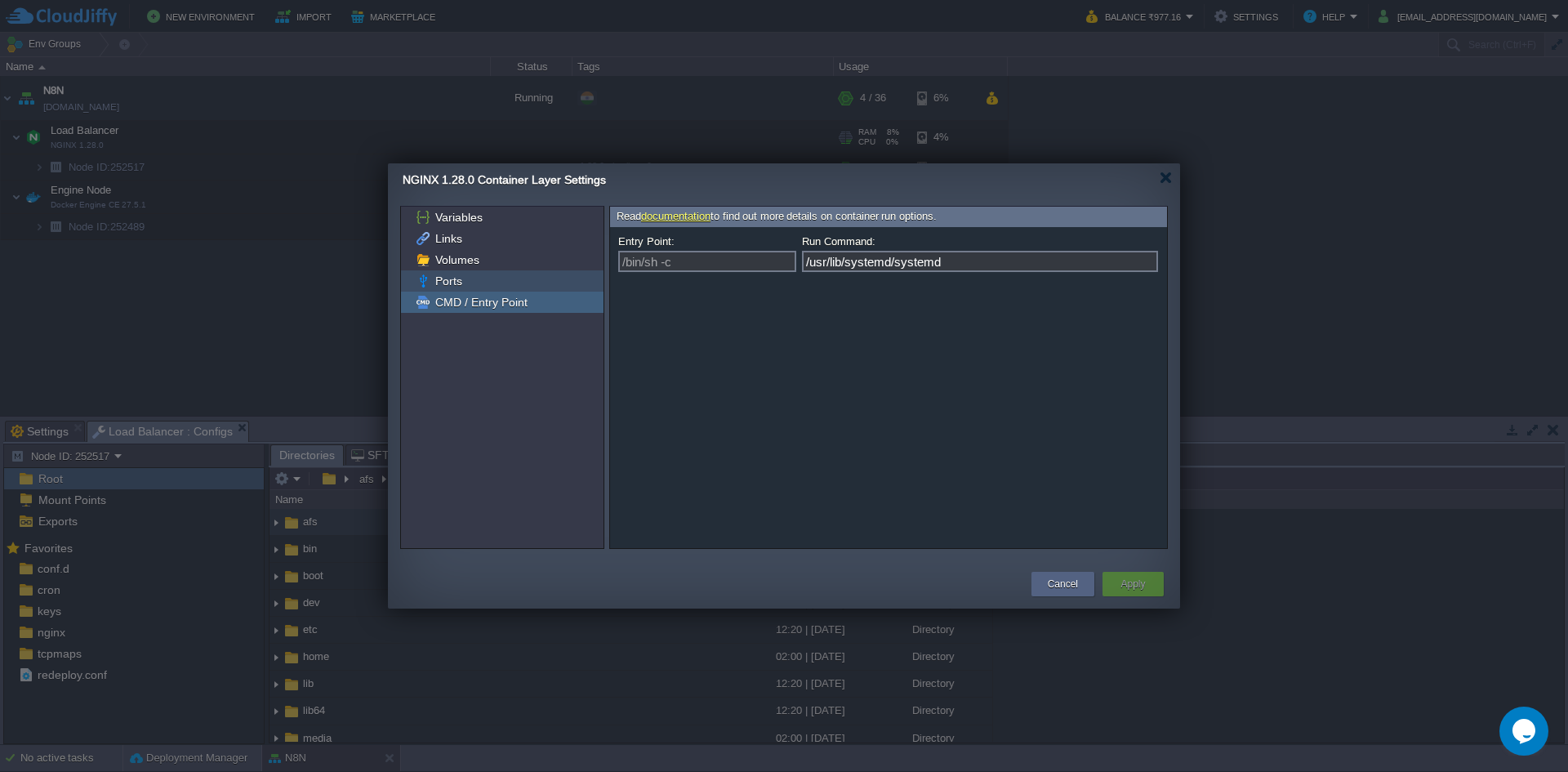
click at [455, 283] on span "Ports" at bounding box center [448, 281] width 33 height 15
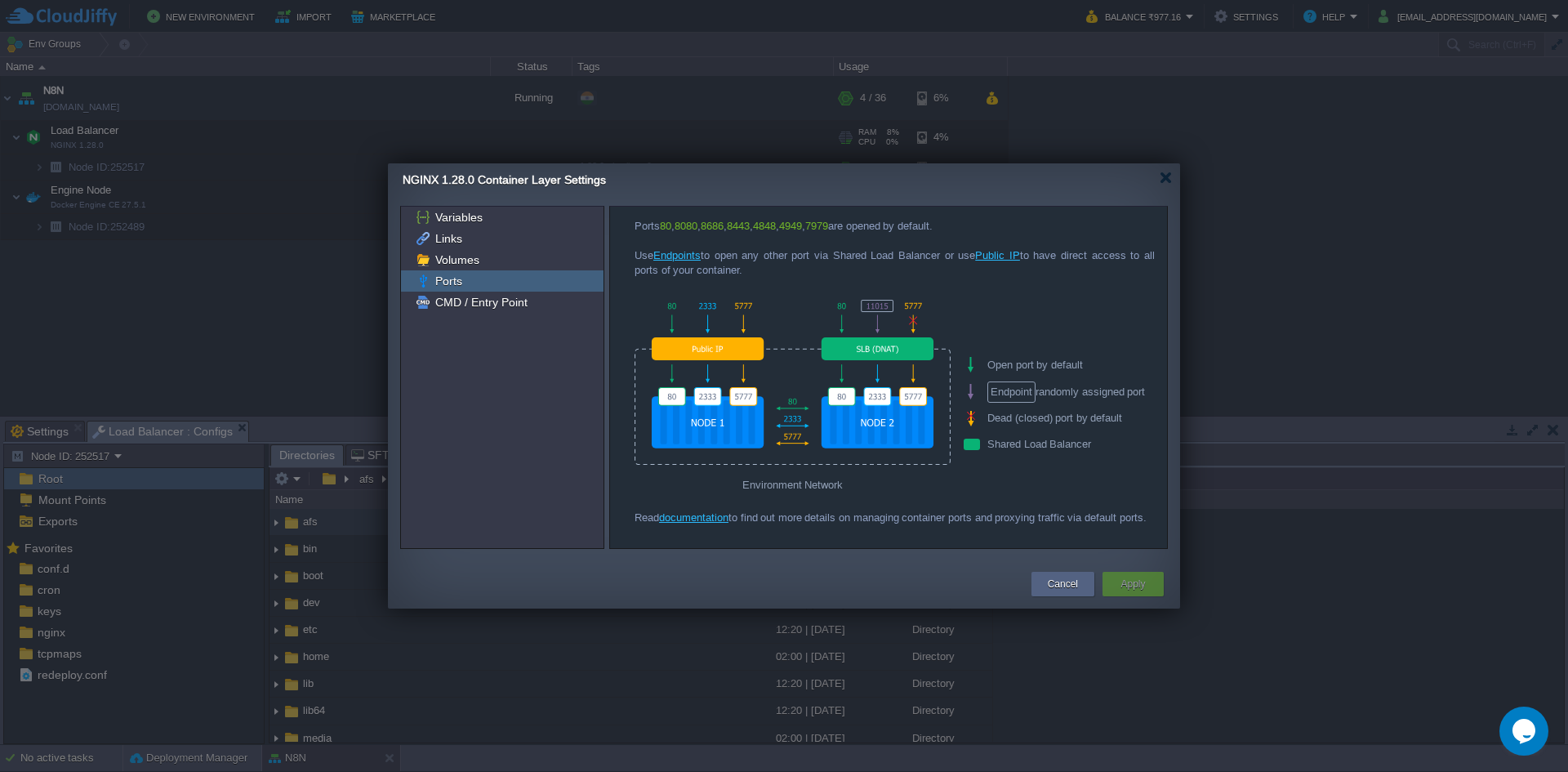
click at [676, 257] on link "Endpoints" at bounding box center [677, 256] width 47 height 13
click at [447, 218] on span "Variables" at bounding box center [458, 217] width 54 height 15
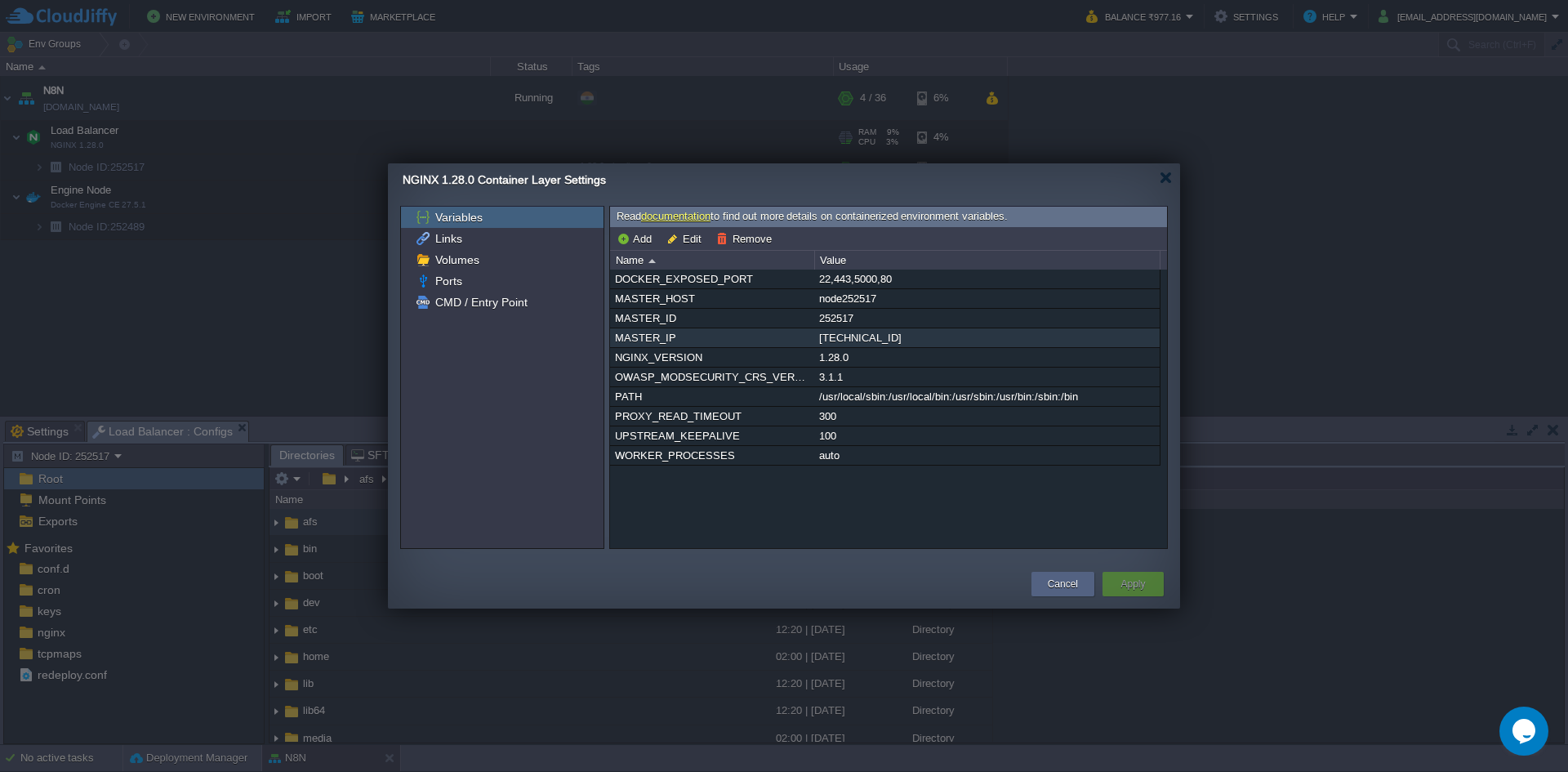
click at [850, 340] on div "[TECHNICAL_ID]" at bounding box center [986, 337] width 344 height 19
drag, startPoint x: 819, startPoint y: 337, endPoint x: 888, endPoint y: 339, distance: 69.0
click at [888, 339] on div "[TECHNICAL_ID]" at bounding box center [986, 337] width 344 height 19
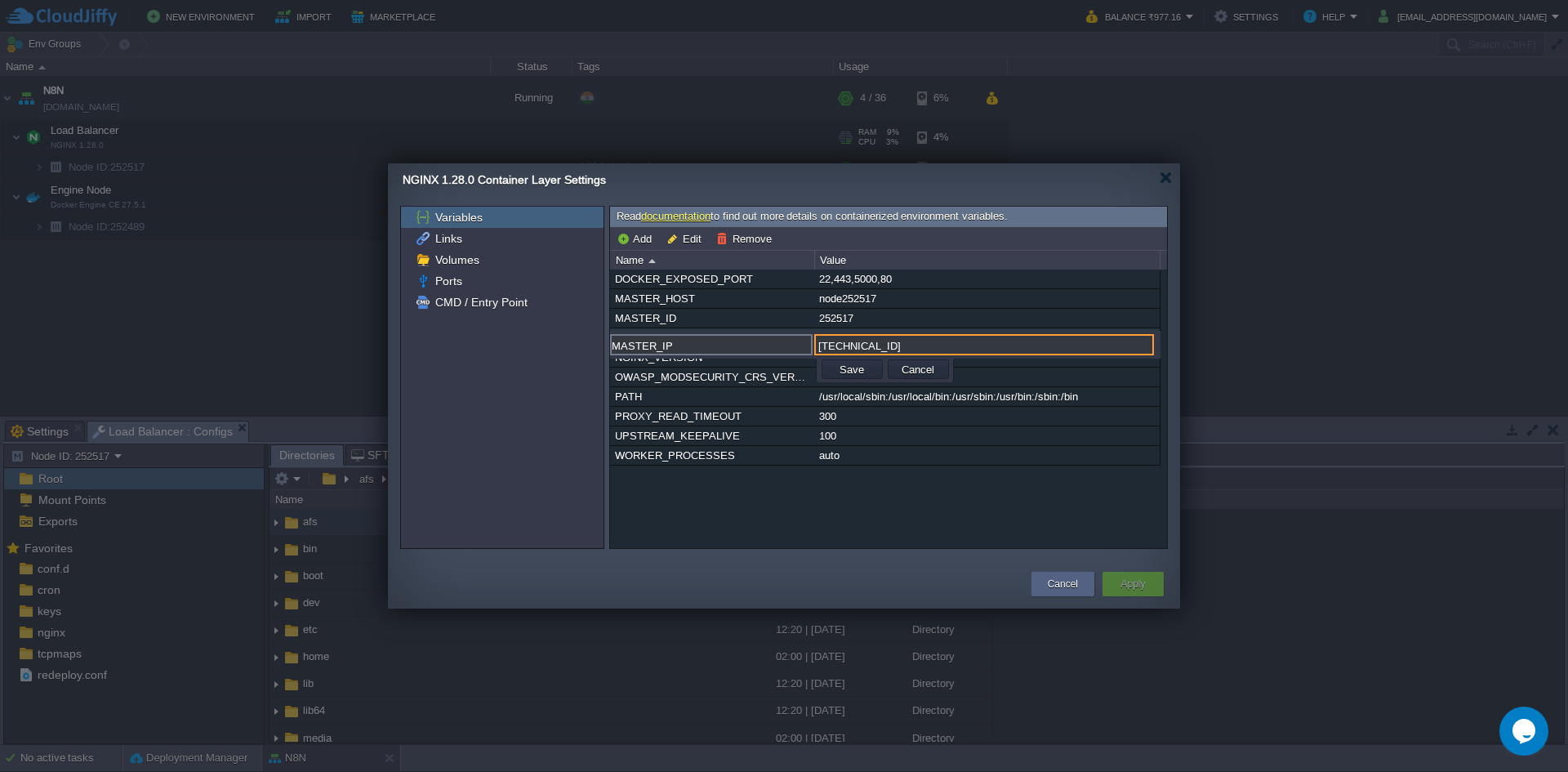
drag, startPoint x: 897, startPoint y: 339, endPoint x: 777, endPoint y: 332, distance: 120.2
click at [777, 332] on div "MASTER_IP [TECHNICAL_ID] Save Cancel" at bounding box center [885, 345] width 550 height 28
click at [921, 367] on button "Cancel" at bounding box center [918, 369] width 43 height 15
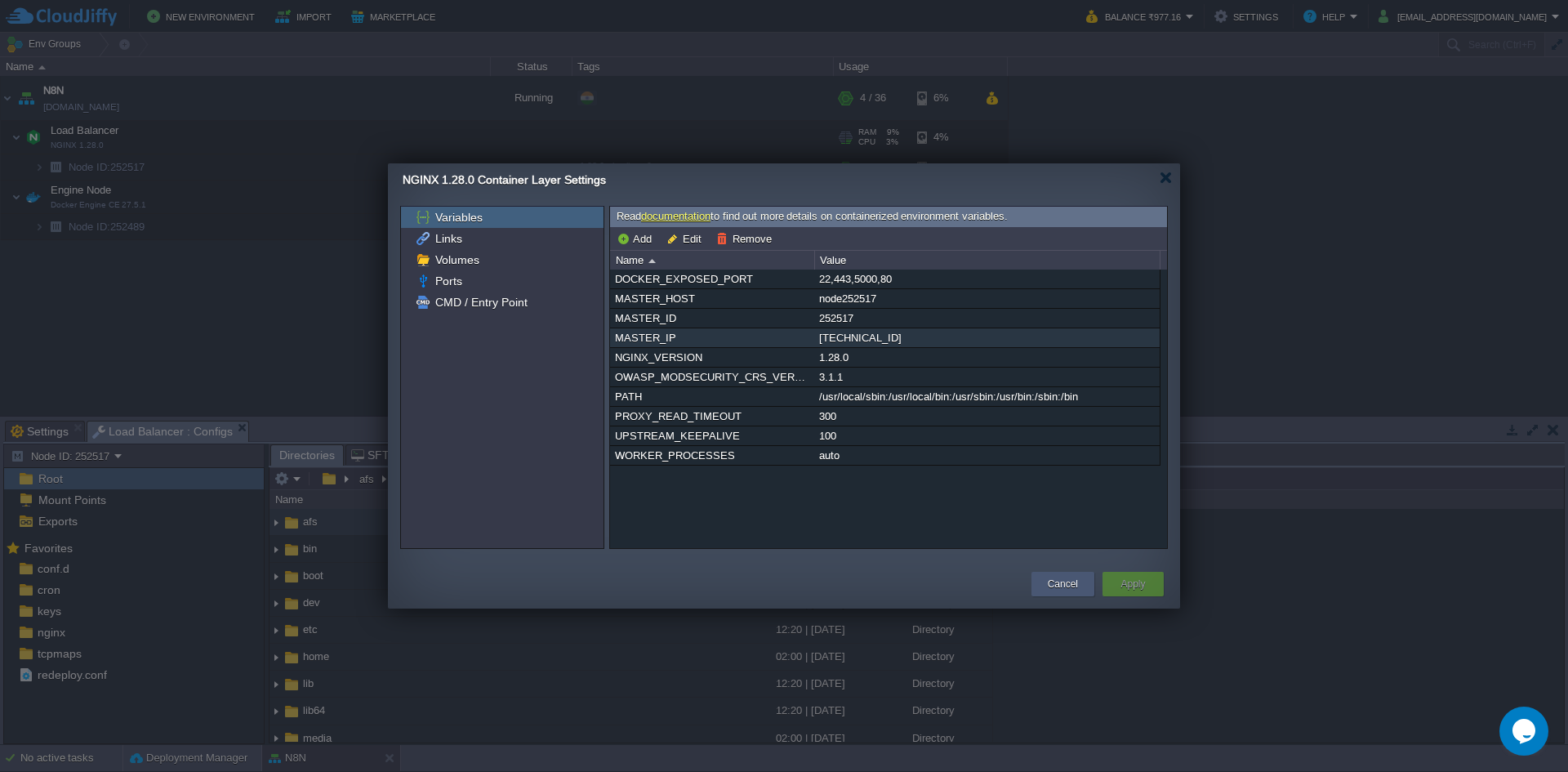
click at [1056, 585] on button "Cancel" at bounding box center [1062, 584] width 30 height 16
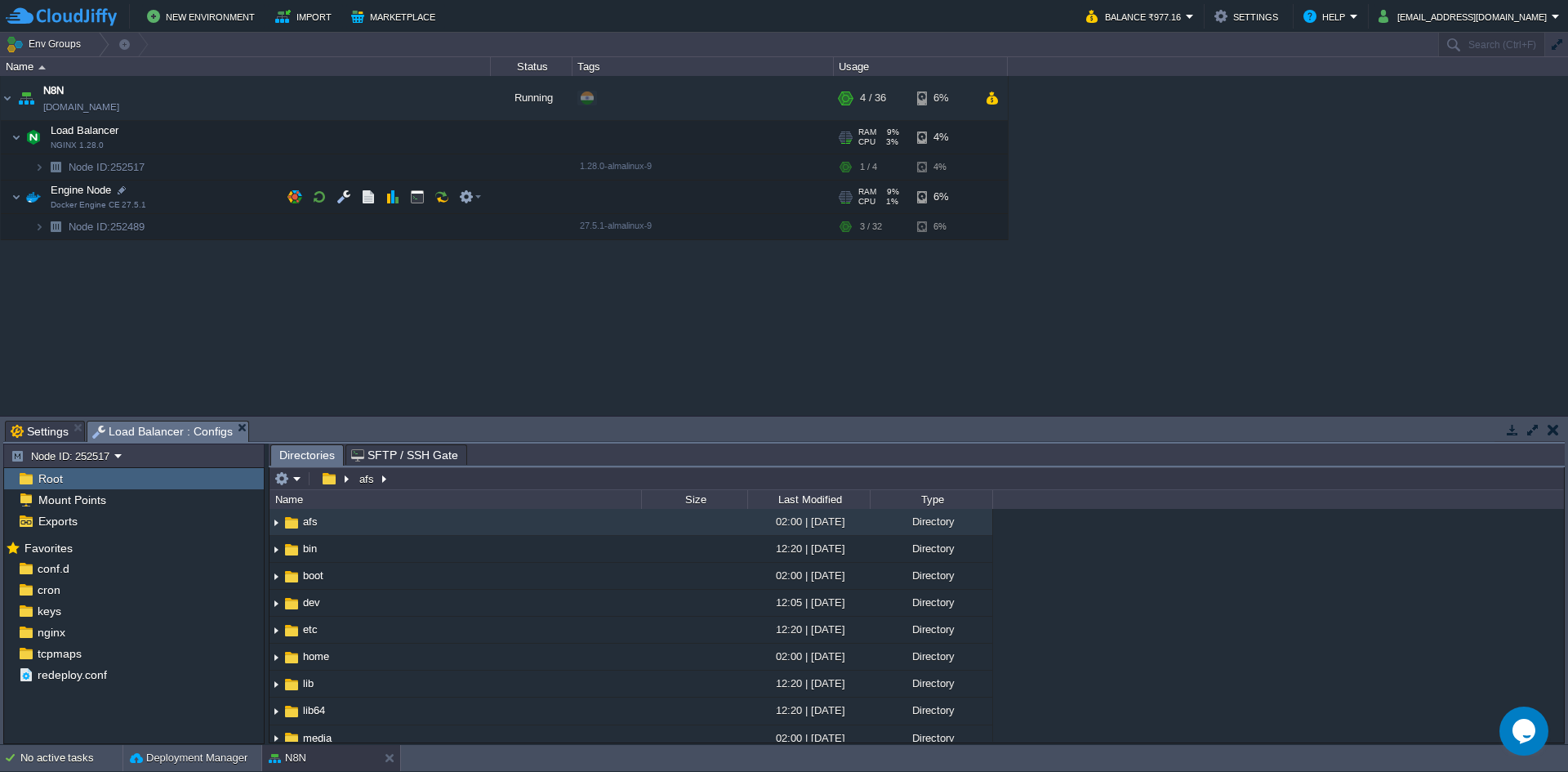
click at [110, 195] on span "Engine Node" at bounding box center [81, 190] width 64 height 14
click at [347, 196] on button "button" at bounding box center [344, 197] width 15 height 15
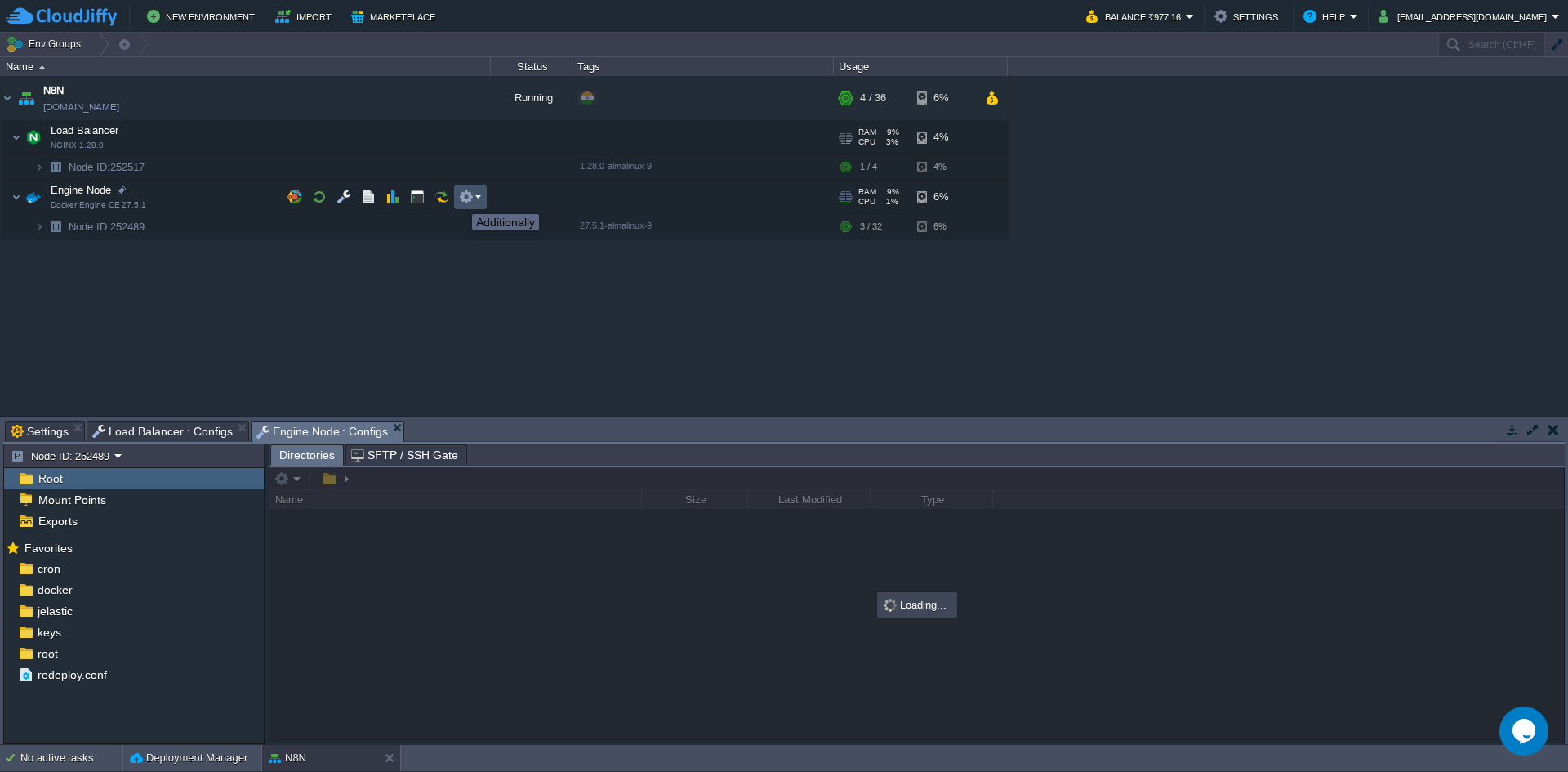
click at [463, 200] on button "button" at bounding box center [466, 197] width 15 height 15
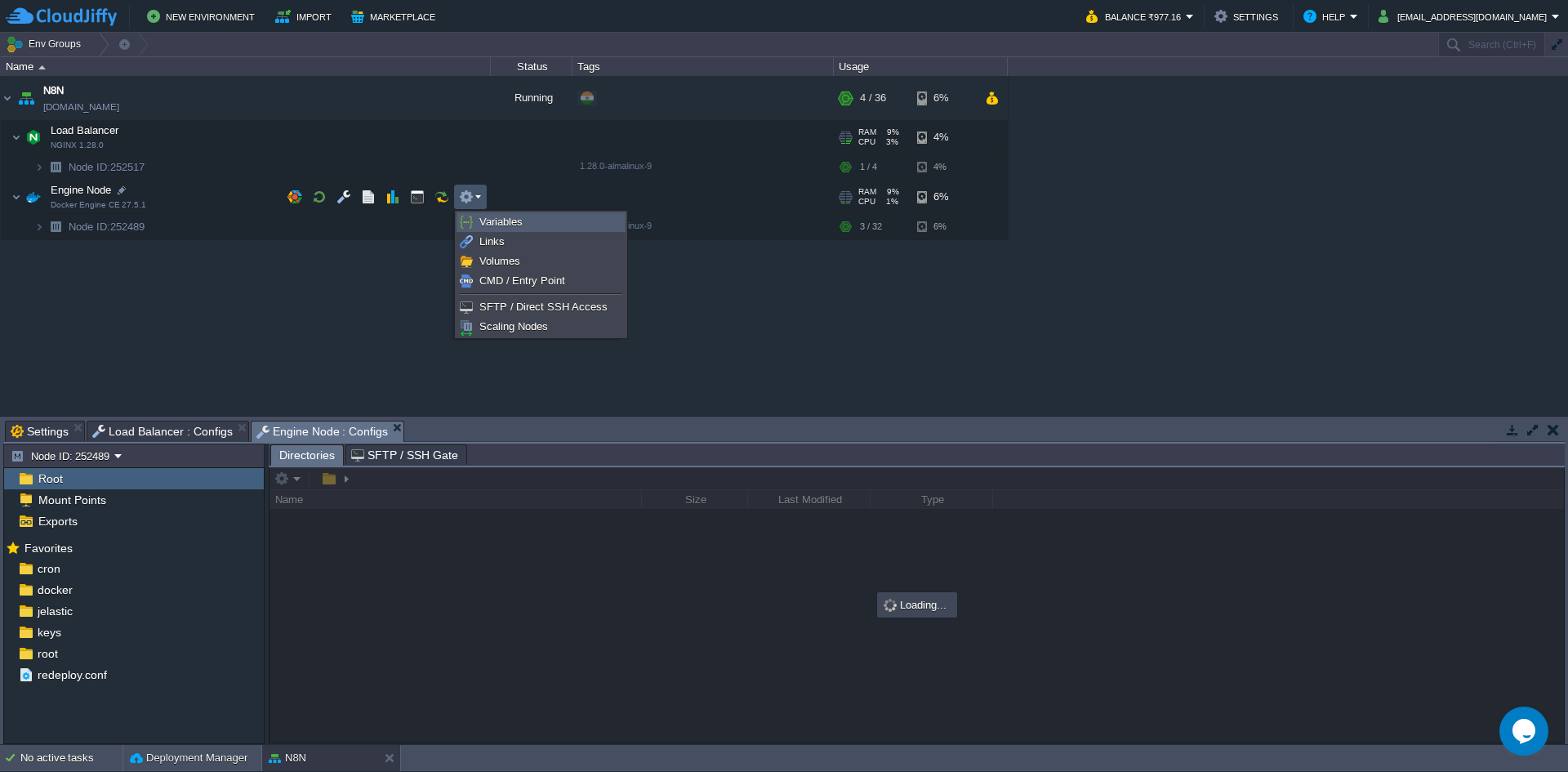
click at [487, 221] on span "Variables" at bounding box center [501, 222] width 44 height 13
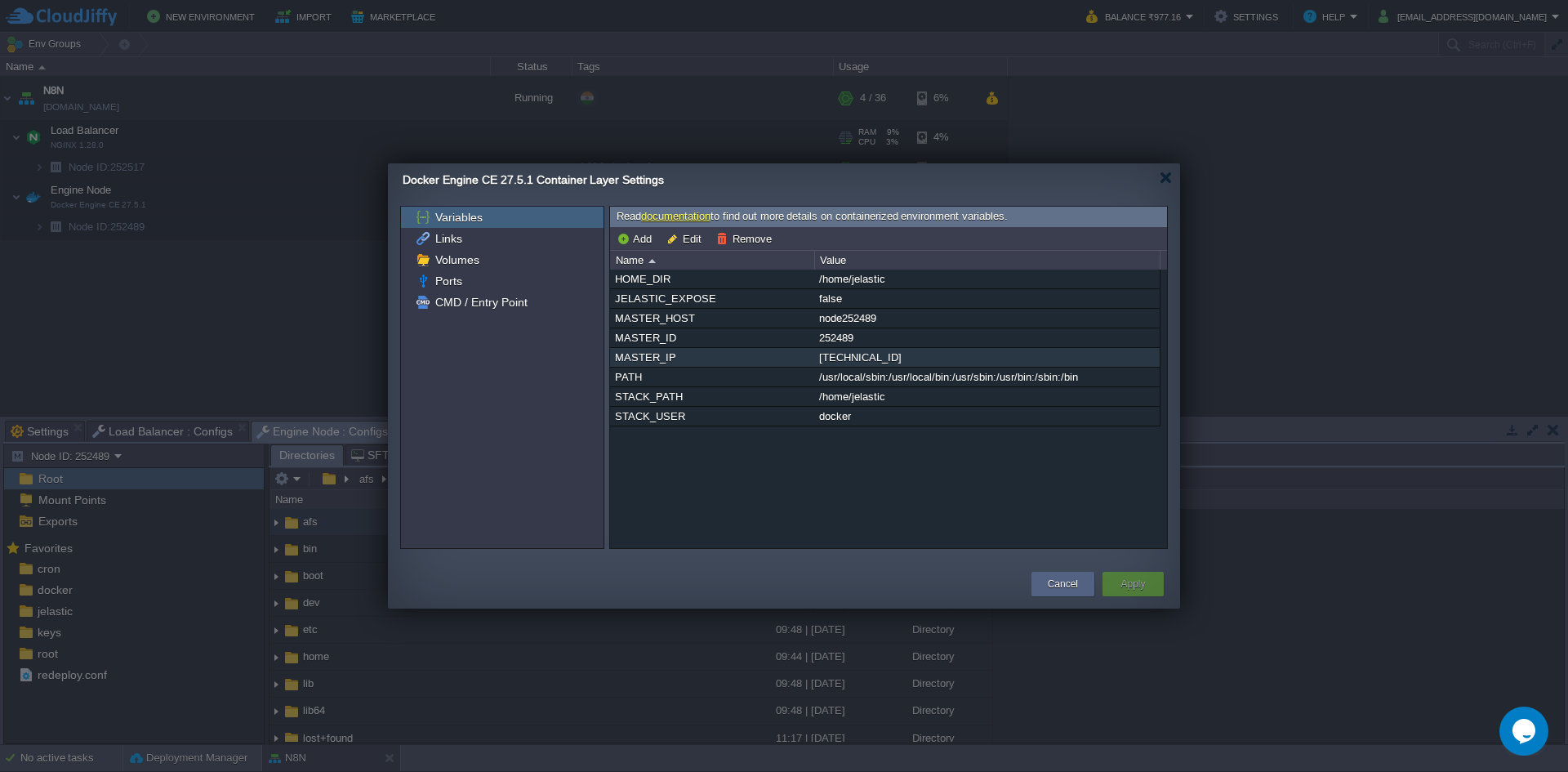
click at [910, 359] on div "[TECHNICAL_ID]" at bounding box center [986, 357] width 344 height 19
click at [855, 357] on div "[TECHNICAL_ID]" at bounding box center [986, 357] width 344 height 19
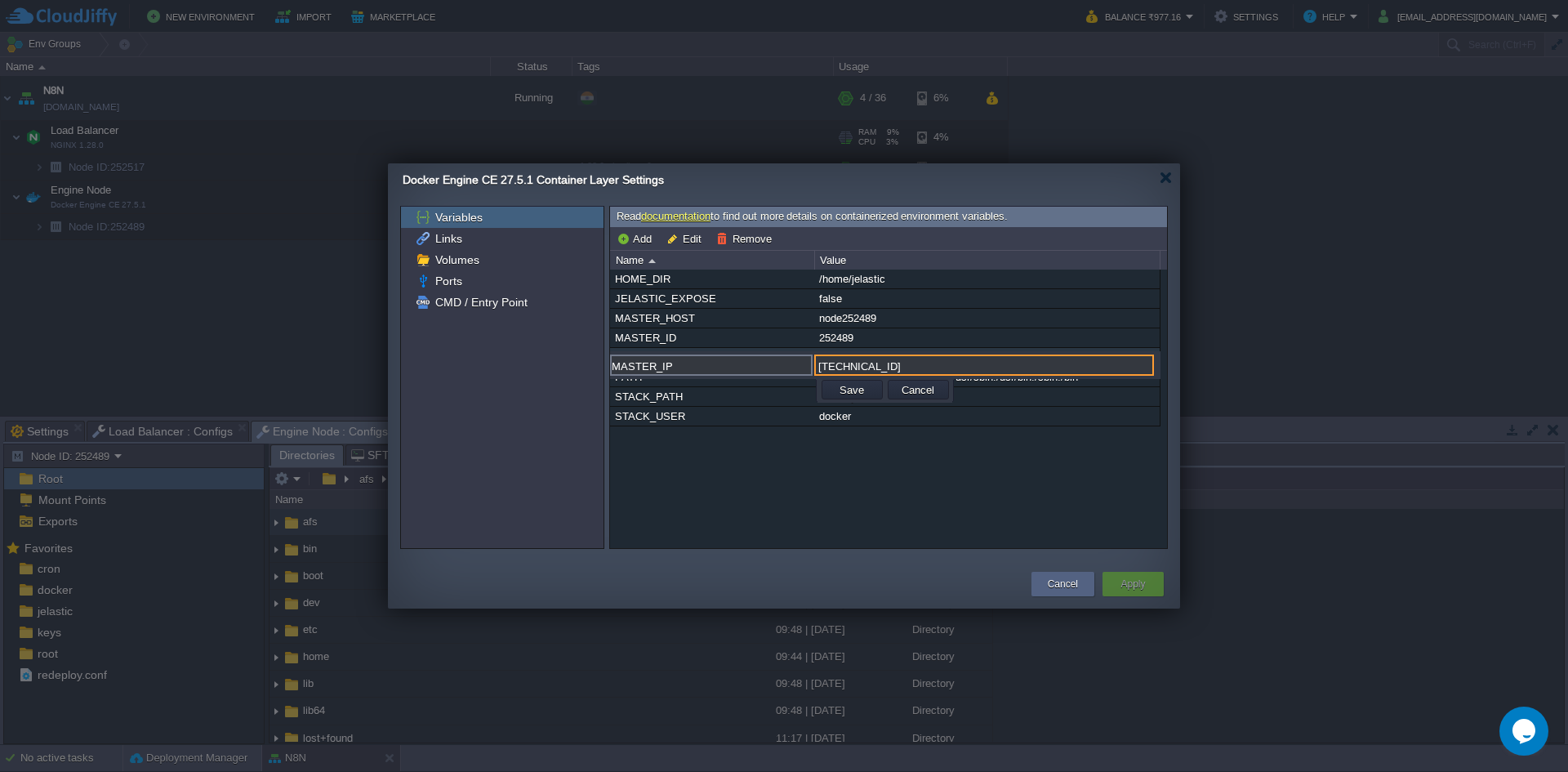
click at [855, 357] on input "[TECHNICAL_ID]" at bounding box center [984, 365] width 340 height 21
click at [921, 389] on button "Cancel" at bounding box center [918, 389] width 43 height 15
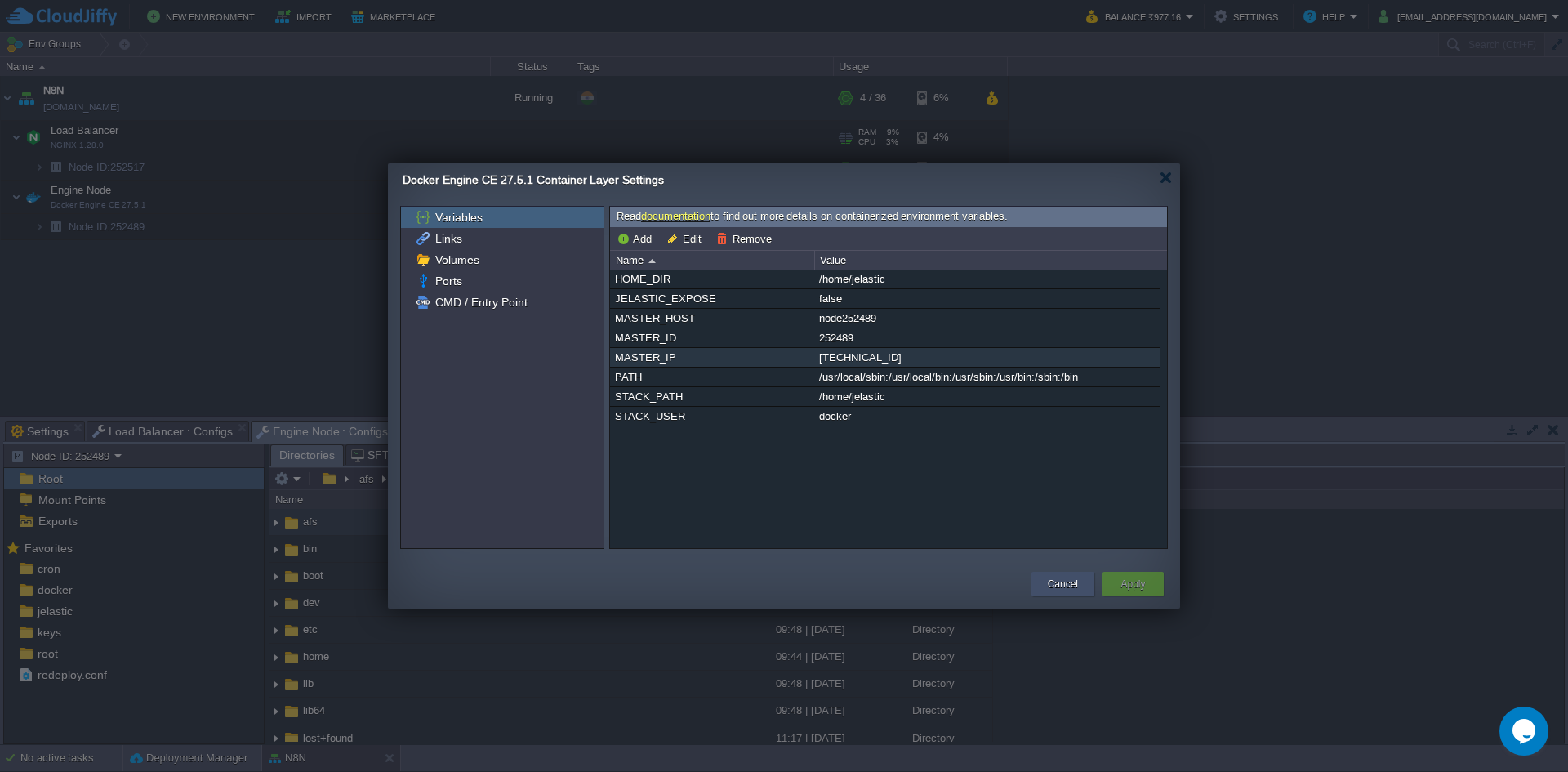
click at [1059, 580] on button "Cancel" at bounding box center [1062, 584] width 30 height 16
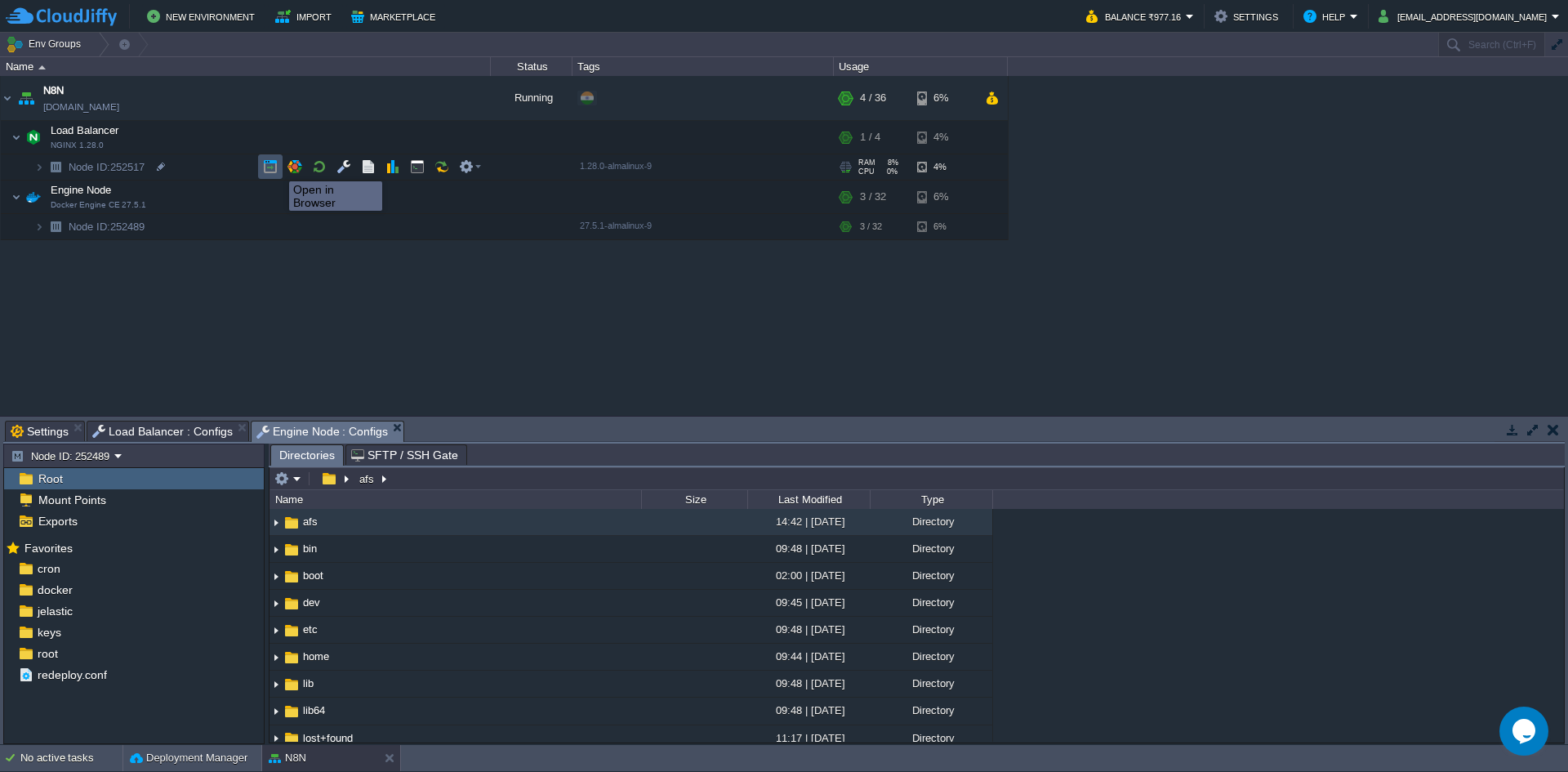
click at [271, 167] on button "button" at bounding box center [270, 167] width 15 height 15
click at [335, 168] on td at bounding box center [344, 166] width 24 height 24
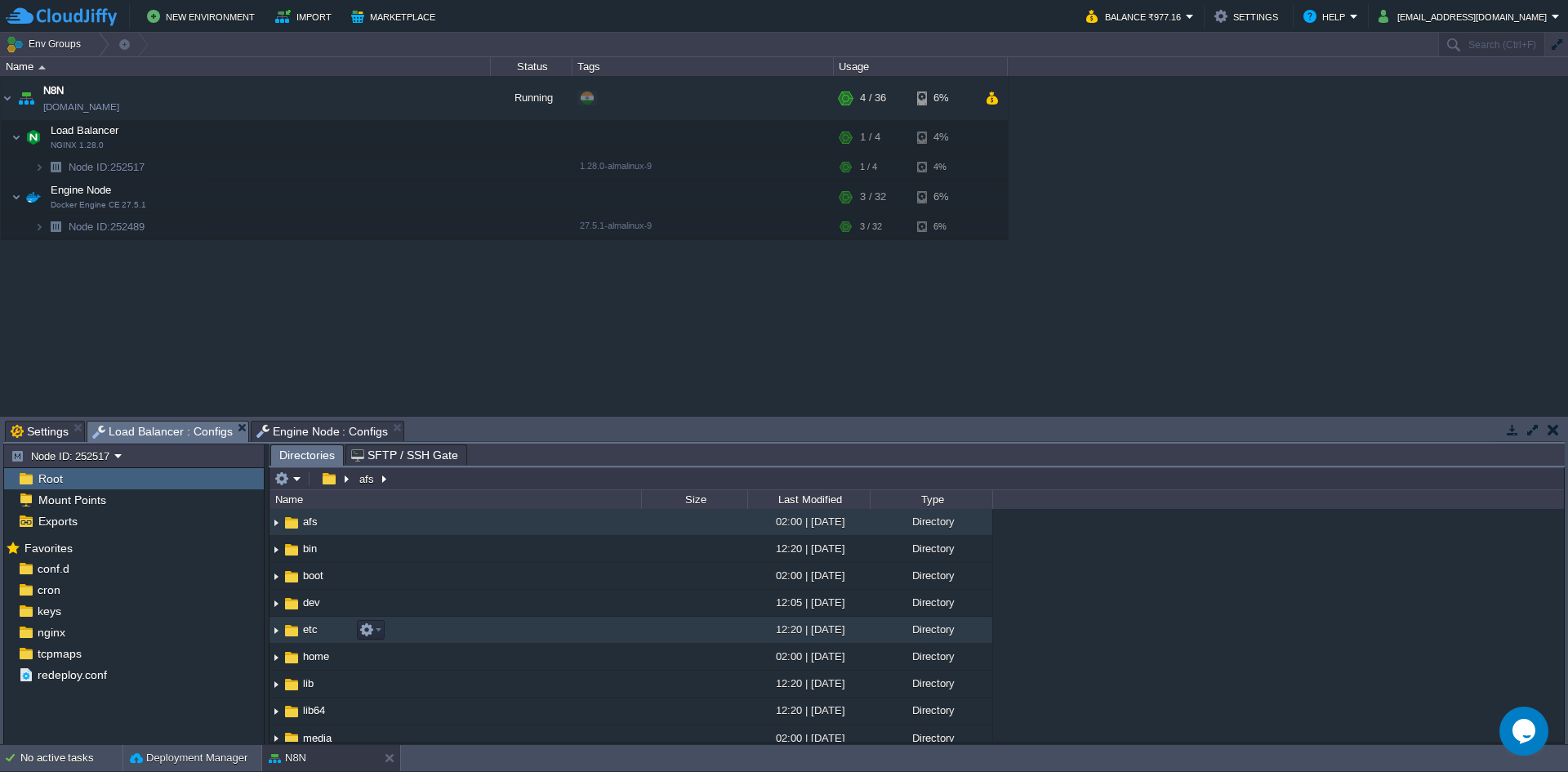
scroll to position [82, 0]
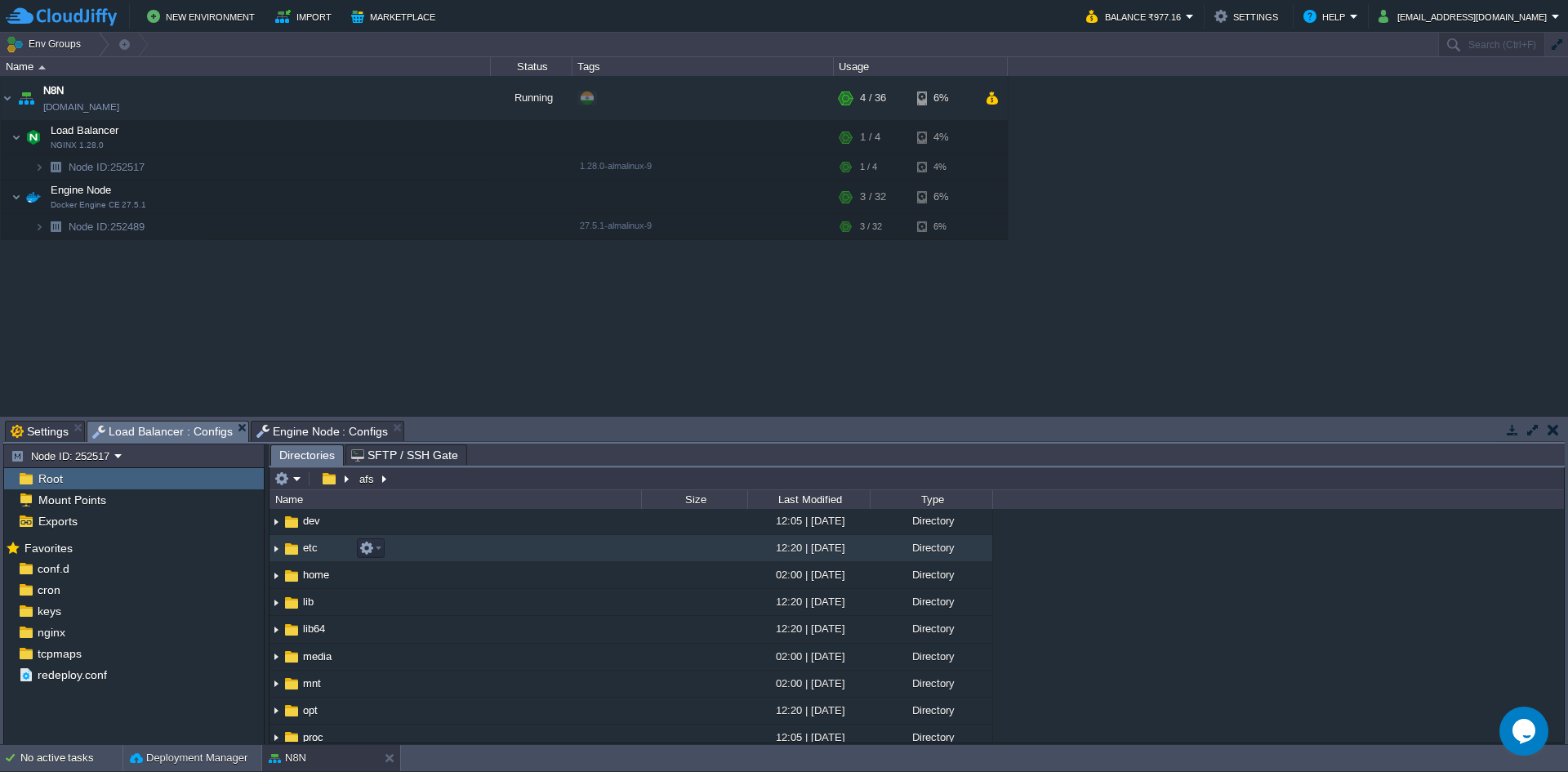
click at [307, 551] on span "etc" at bounding box center [310, 547] width 20 height 14
click at [278, 552] on img at bounding box center [276, 549] width 13 height 25
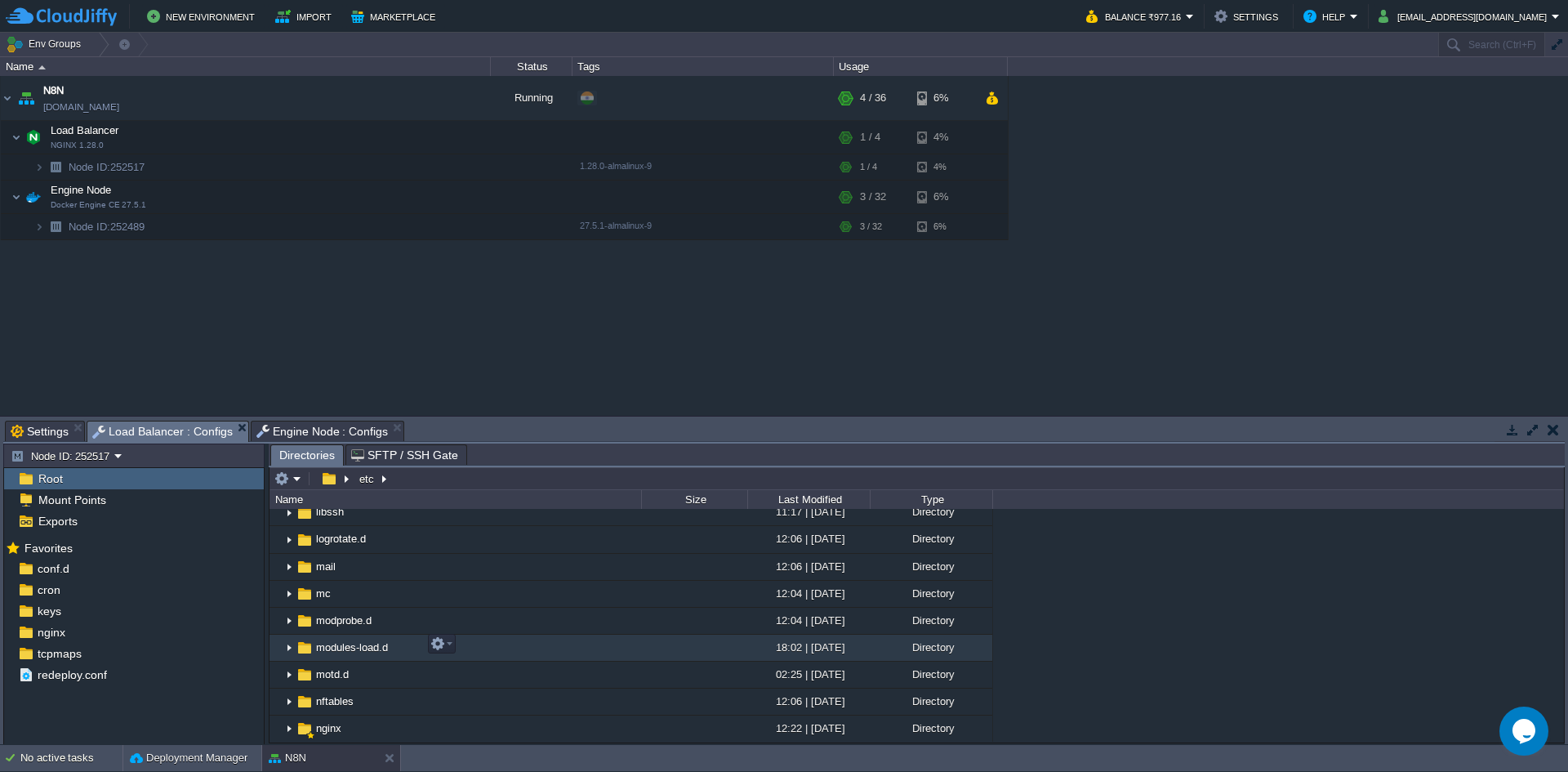
scroll to position [1061, 0]
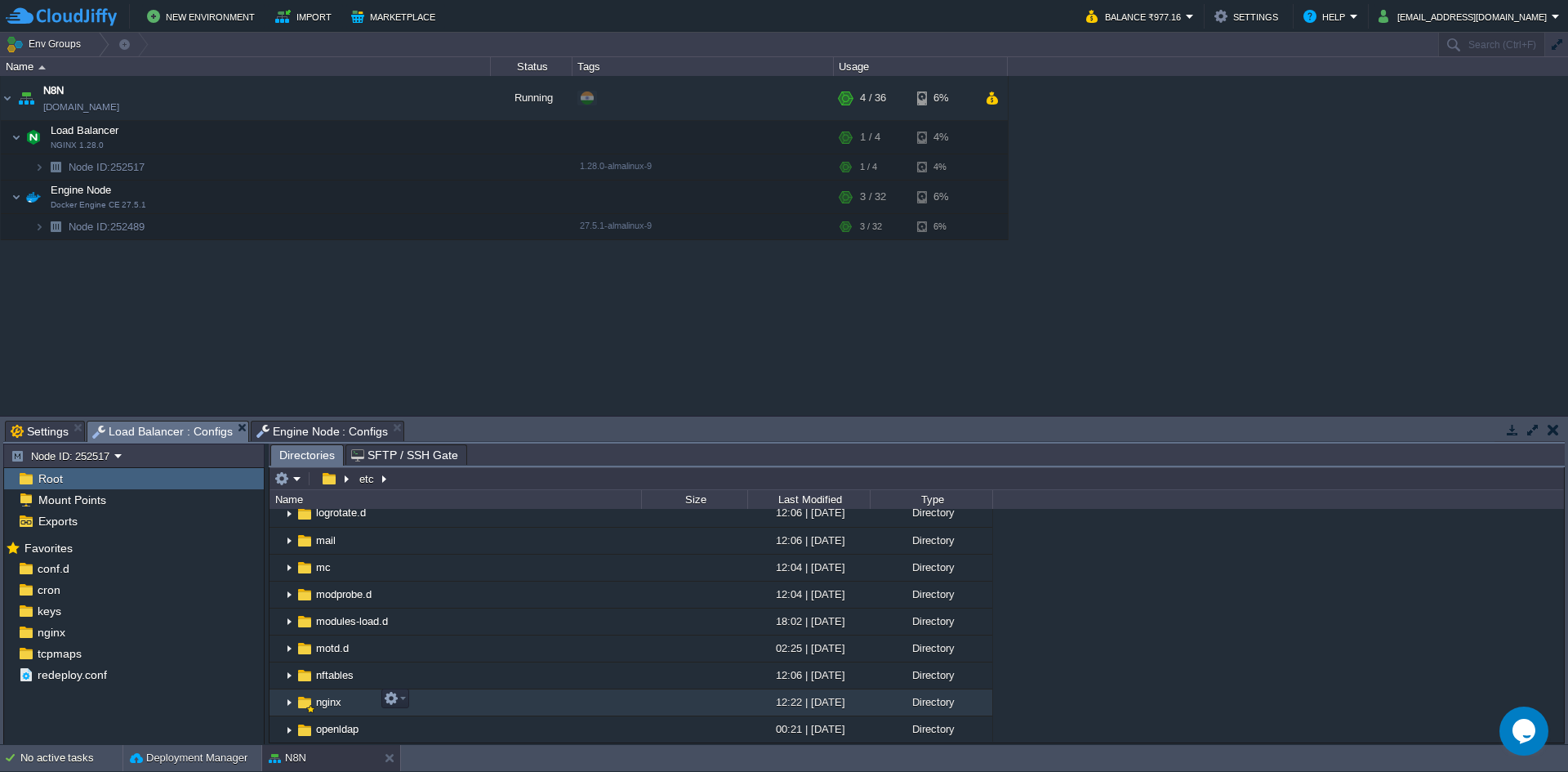
click at [290, 700] on img at bounding box center [288, 703] width 13 height 25
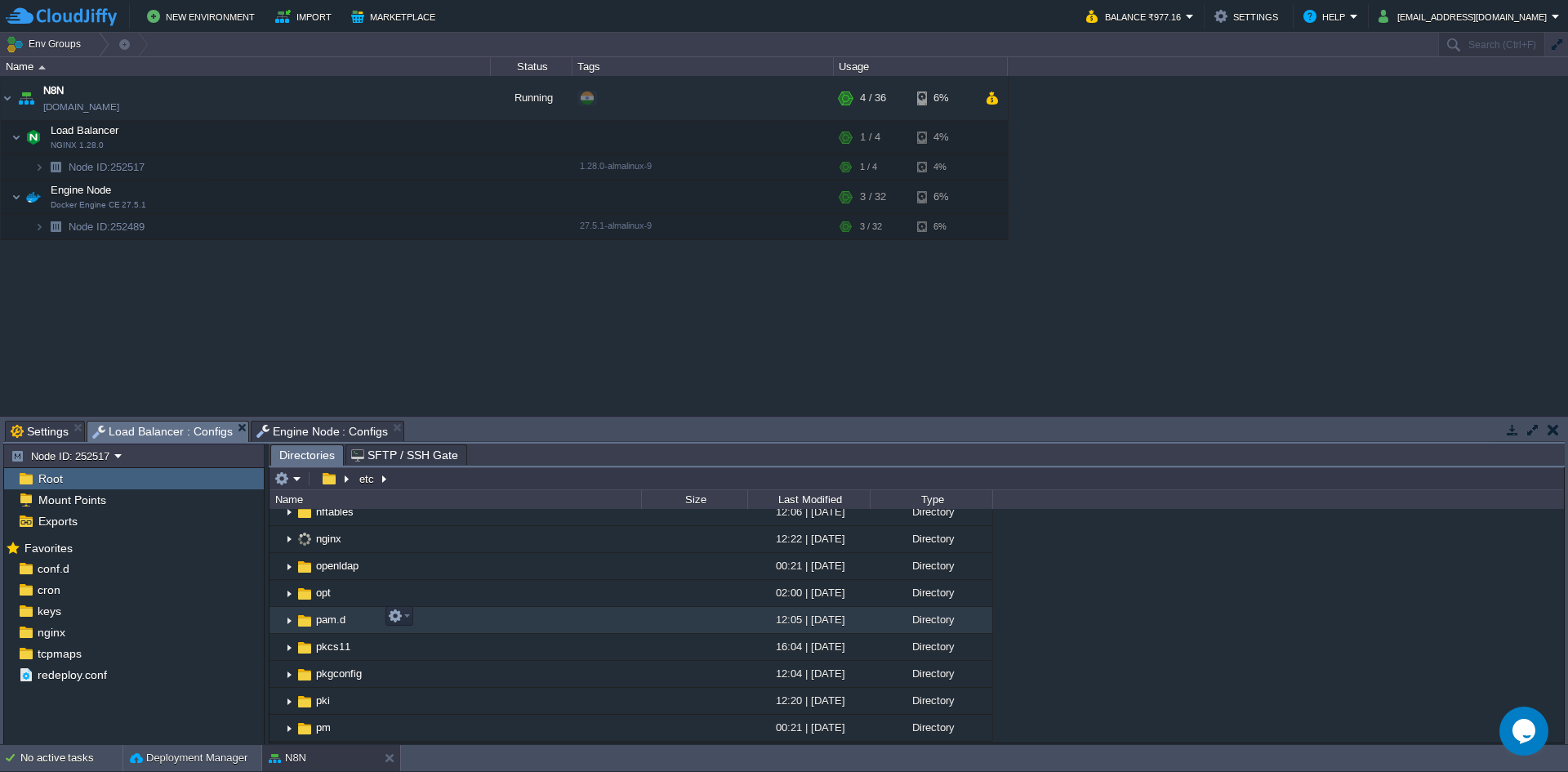
scroll to position [1143, 0]
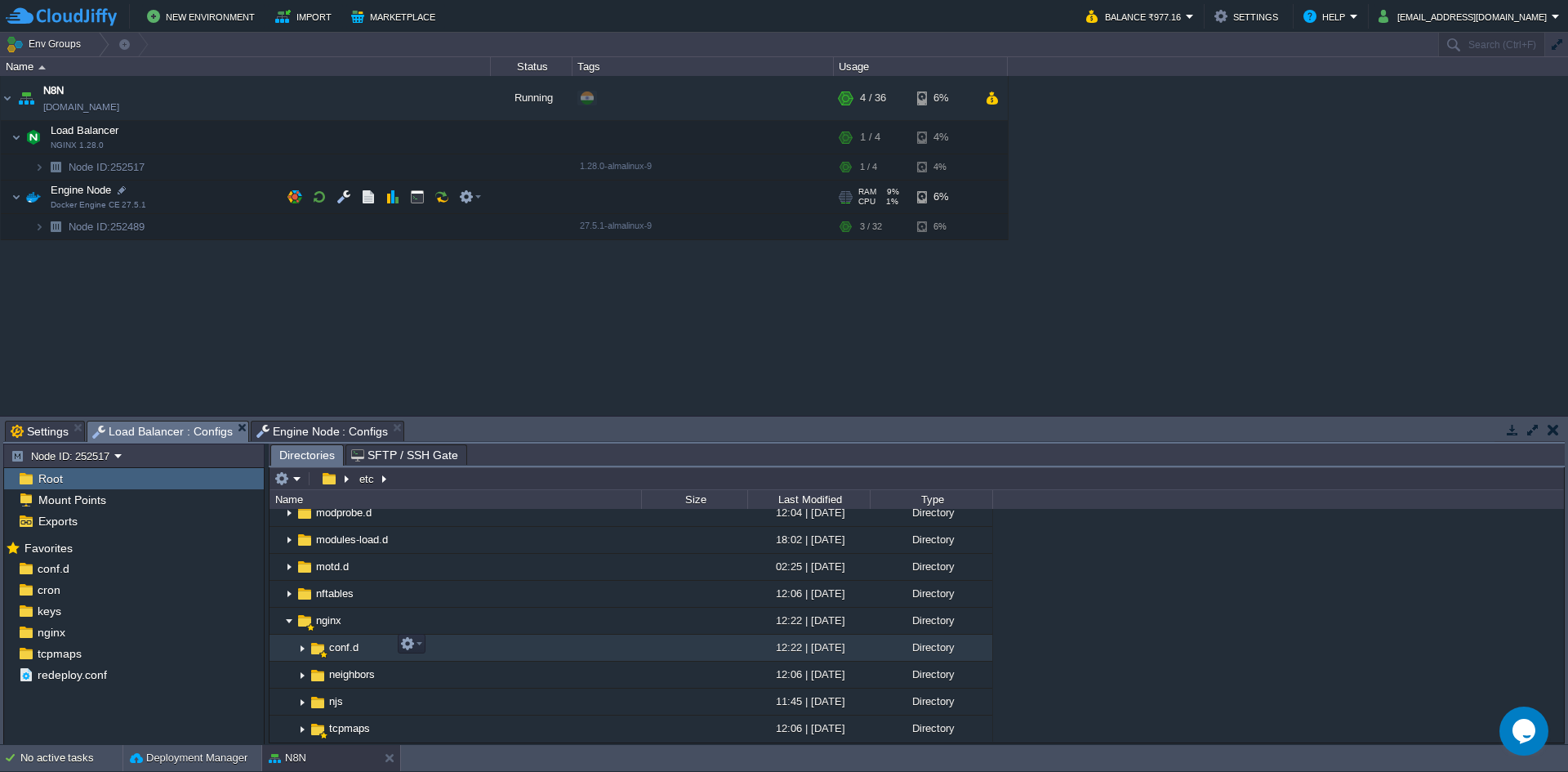
click at [299, 641] on img at bounding box center [302, 648] width 13 height 25
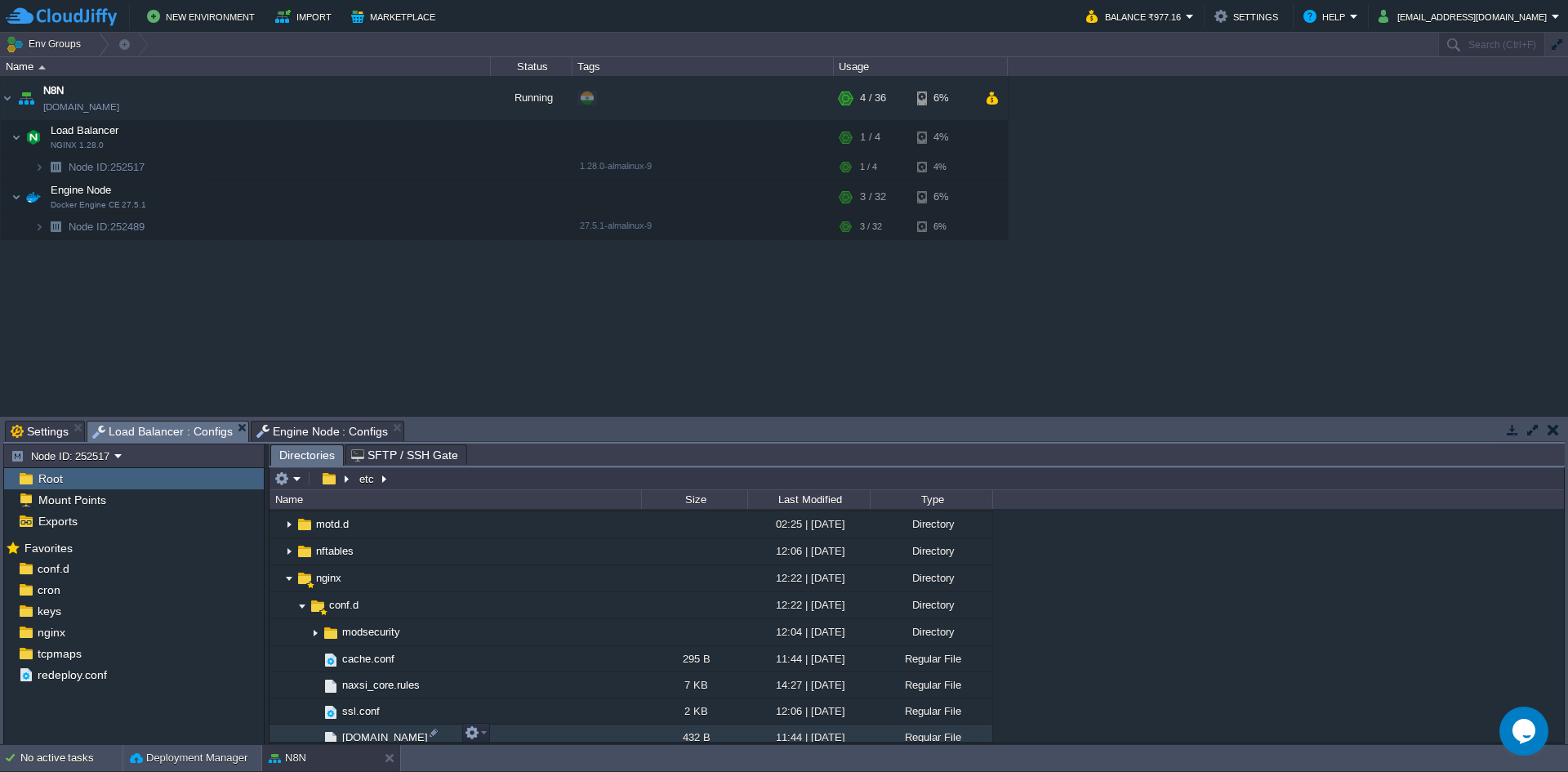
scroll to position [1225, 0]
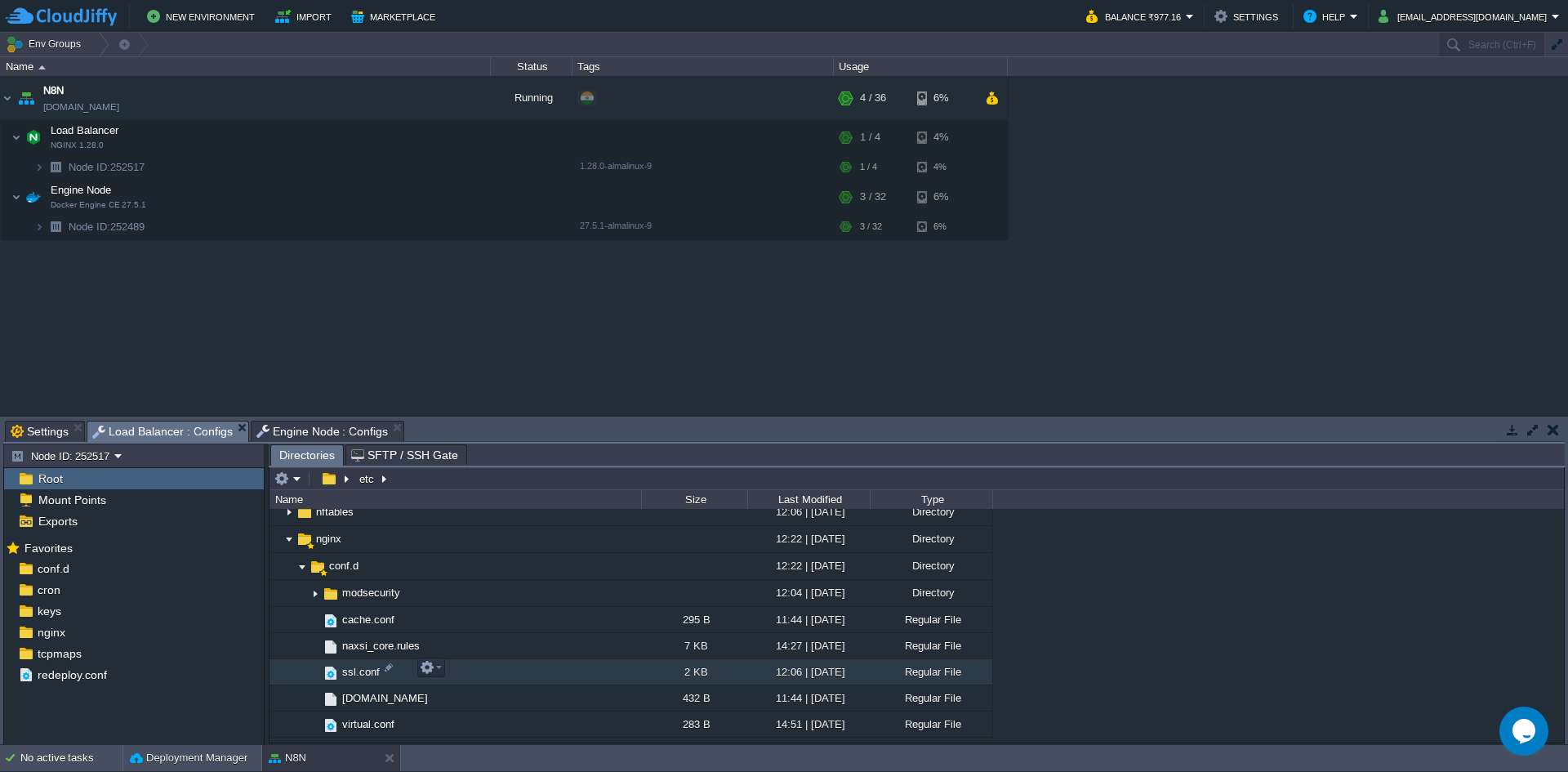
click at [358, 669] on span "ssl.conf" at bounding box center [361, 671] width 43 height 14
drag, startPoint x: 347, startPoint y: 669, endPoint x: 385, endPoint y: 667, distance: 38.1
click at [385, 667] on div at bounding box center [388, 667] width 15 height 15
click at [323, 670] on img at bounding box center [331, 673] width 18 height 18
click at [427, 668] on button "button" at bounding box center [427, 667] width 15 height 15
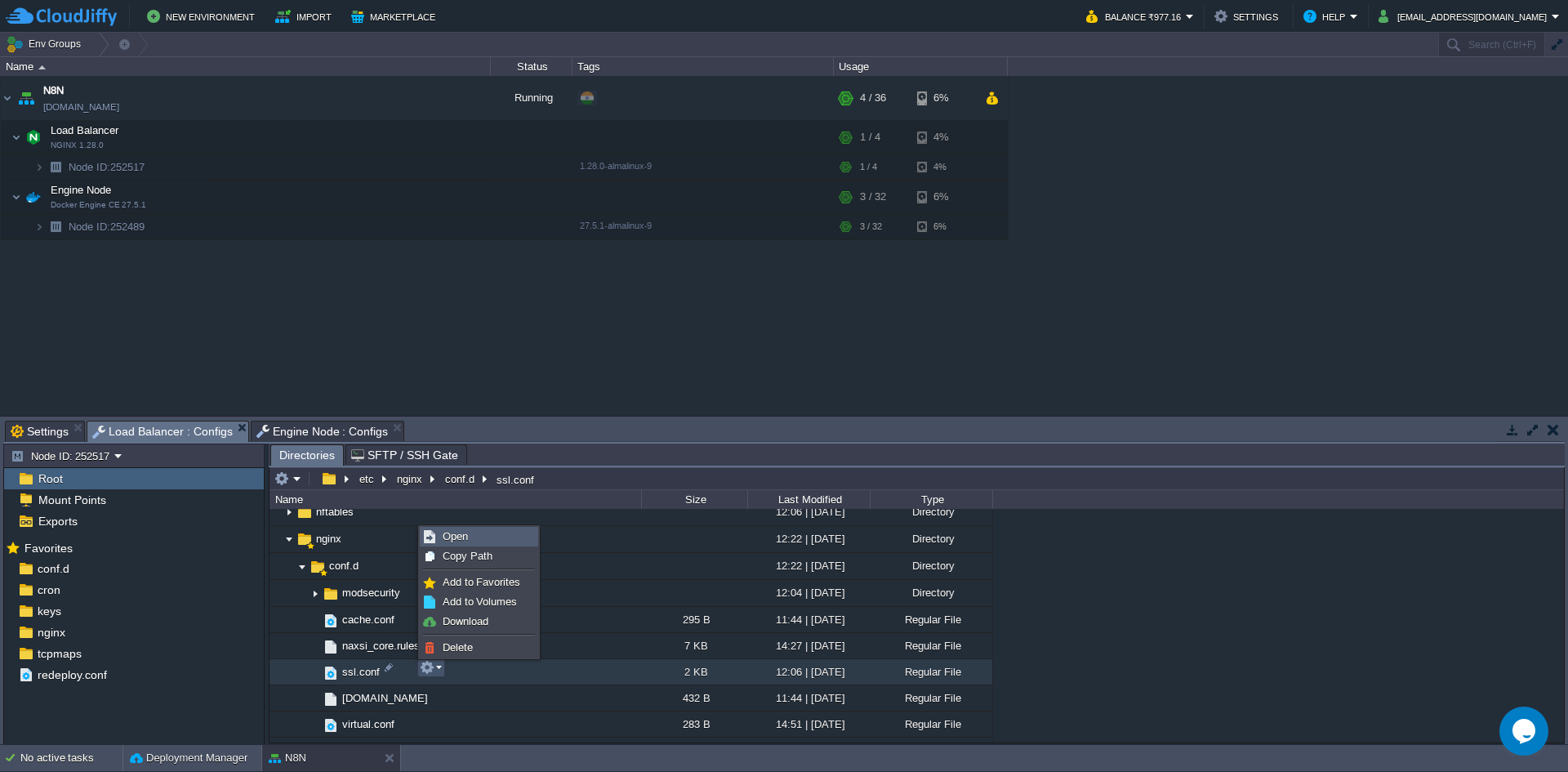
click at [467, 534] on span "Open" at bounding box center [455, 536] width 25 height 13
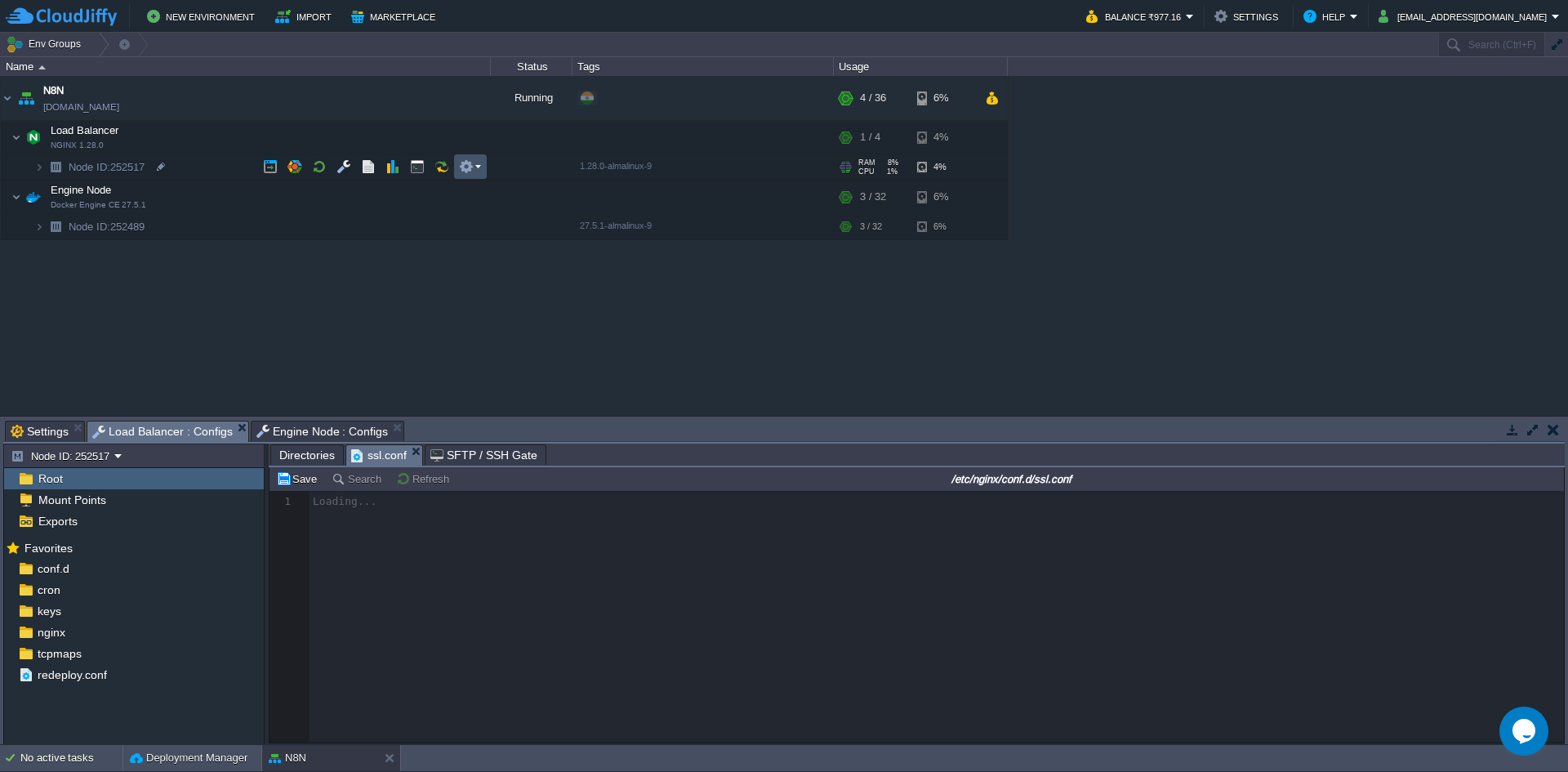
click at [468, 171] on button "button" at bounding box center [466, 167] width 15 height 15
click at [135, 244] on div "N8N [DOMAIN_NAME] Running + Add to Env Group RAM 9% CPU 1% 4 / 36 6% Load Balan…" at bounding box center [784, 246] width 1568 height 339
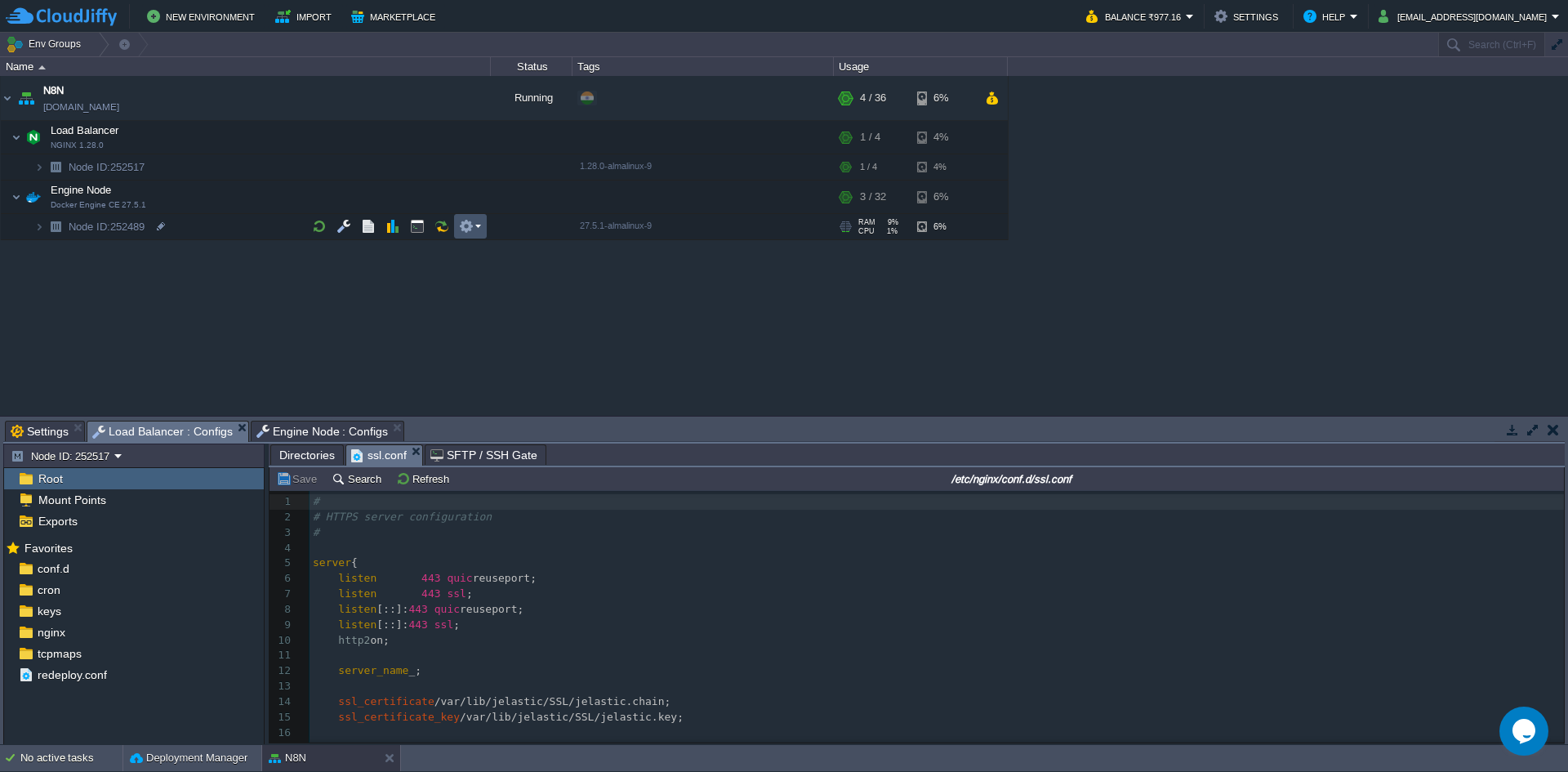
click at [471, 225] on button "button" at bounding box center [466, 226] width 15 height 15
click at [404, 282] on div "N8N [DOMAIN_NAME] Running + Add to Env Group RAM 9% CPU 2% 4 / 36 6% Load Balan…" at bounding box center [784, 246] width 1568 height 339
click at [468, 199] on button "button" at bounding box center [466, 197] width 15 height 15
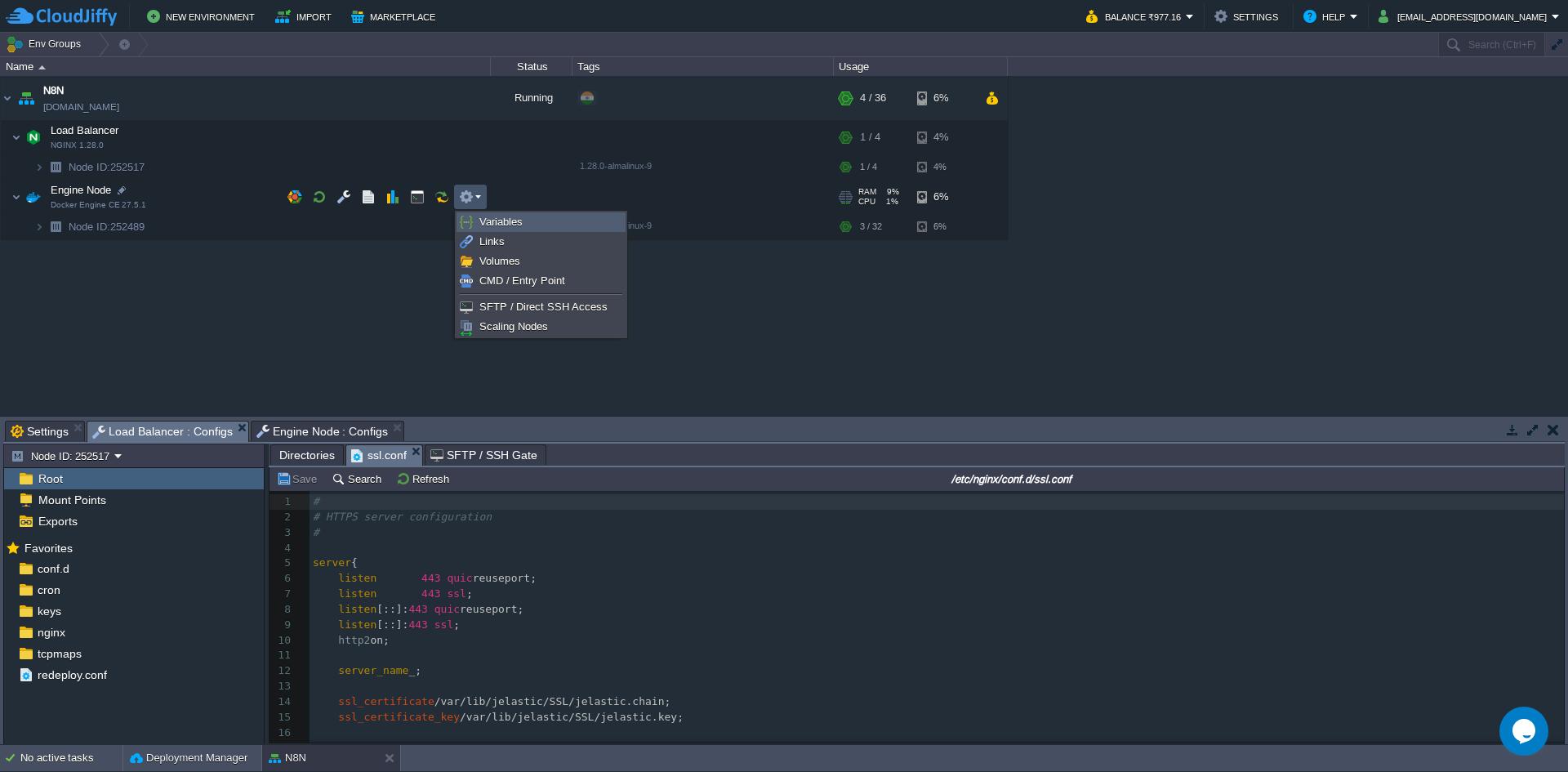
click at [484, 223] on span "Variables" at bounding box center [501, 222] width 44 height 13
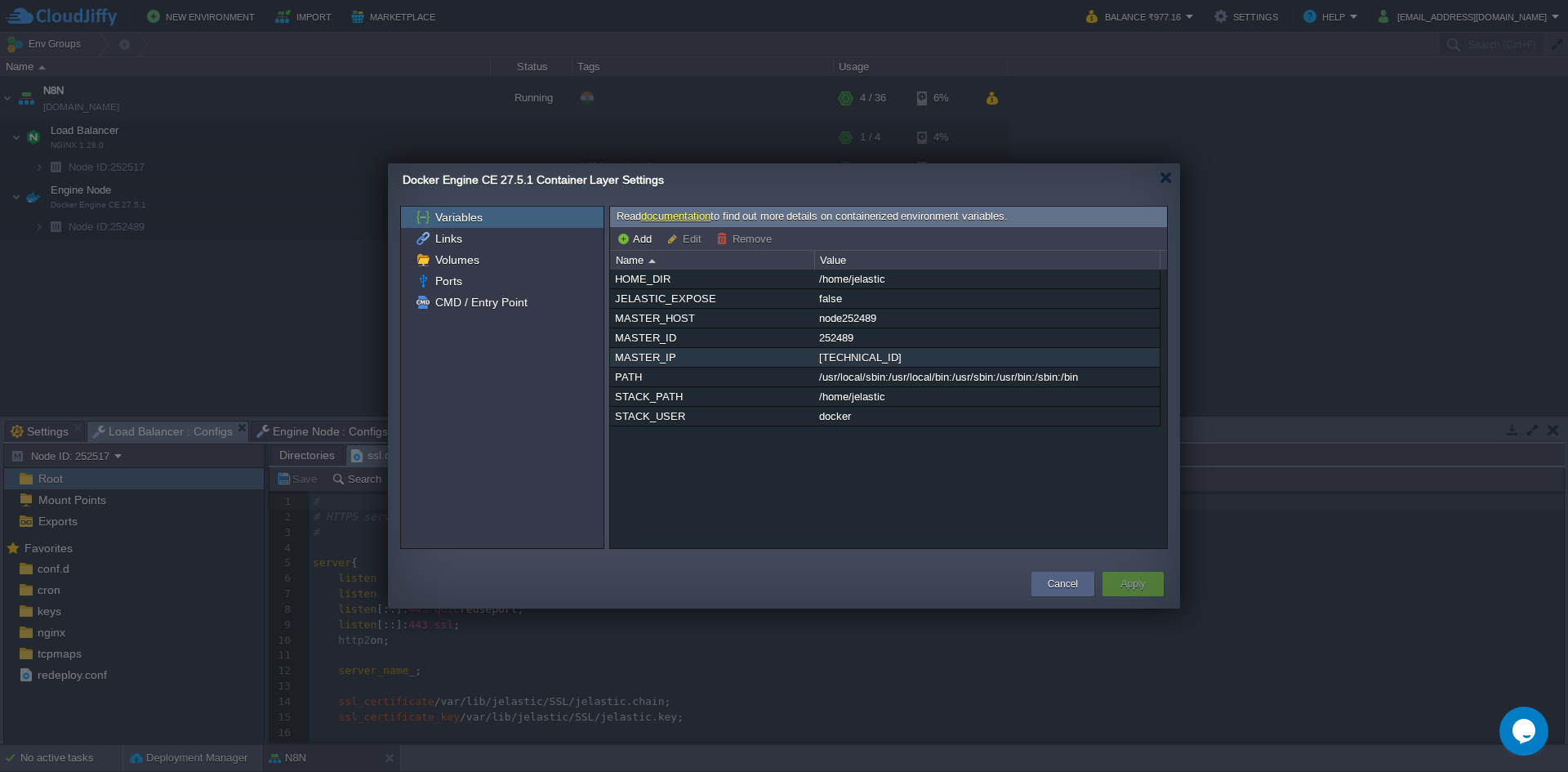
click at [876, 364] on div "[TECHNICAL_ID]" at bounding box center [986, 357] width 344 height 19
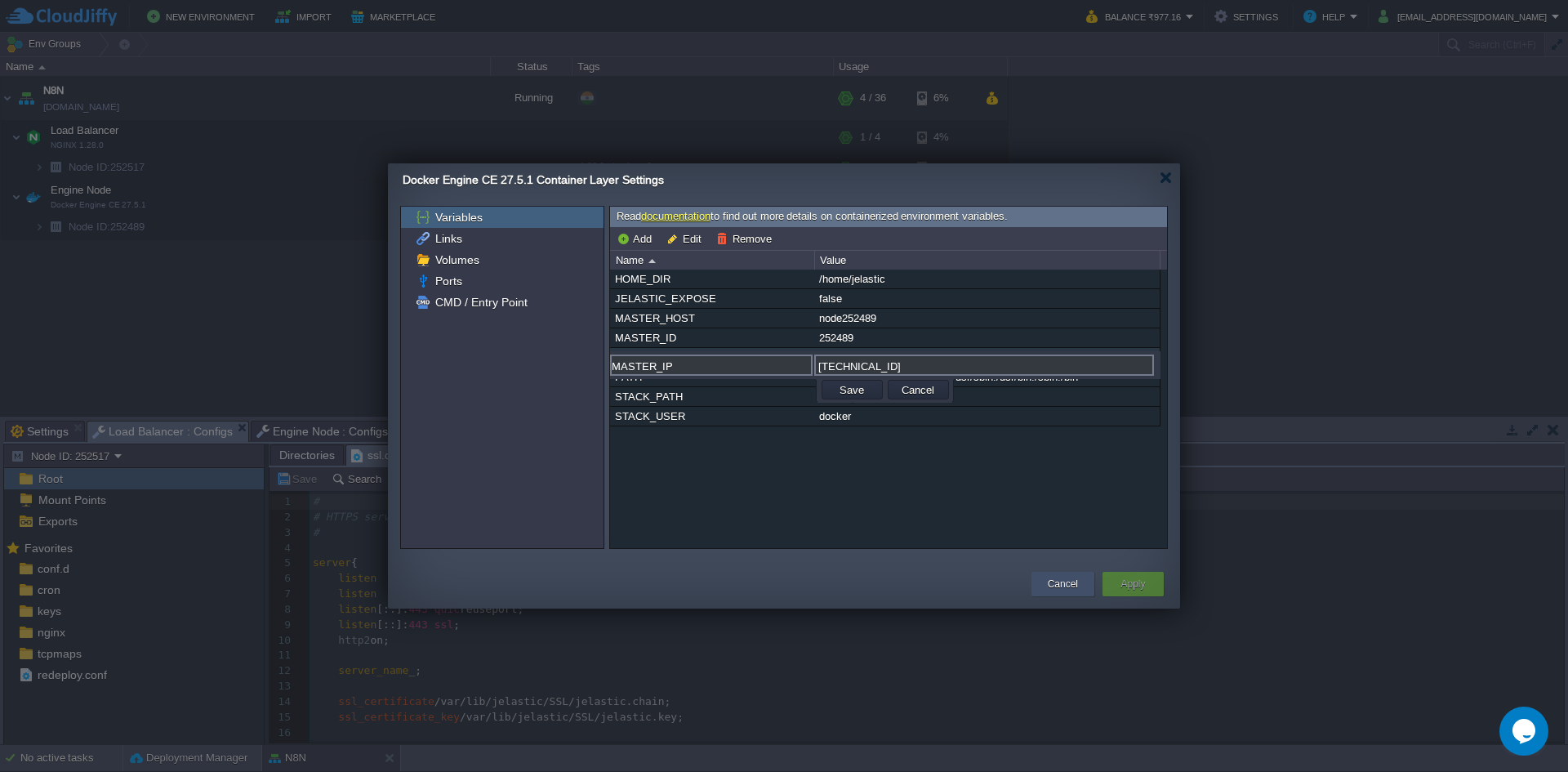
click at [1075, 592] on div "Cancel" at bounding box center [1063, 583] width 38 height 24
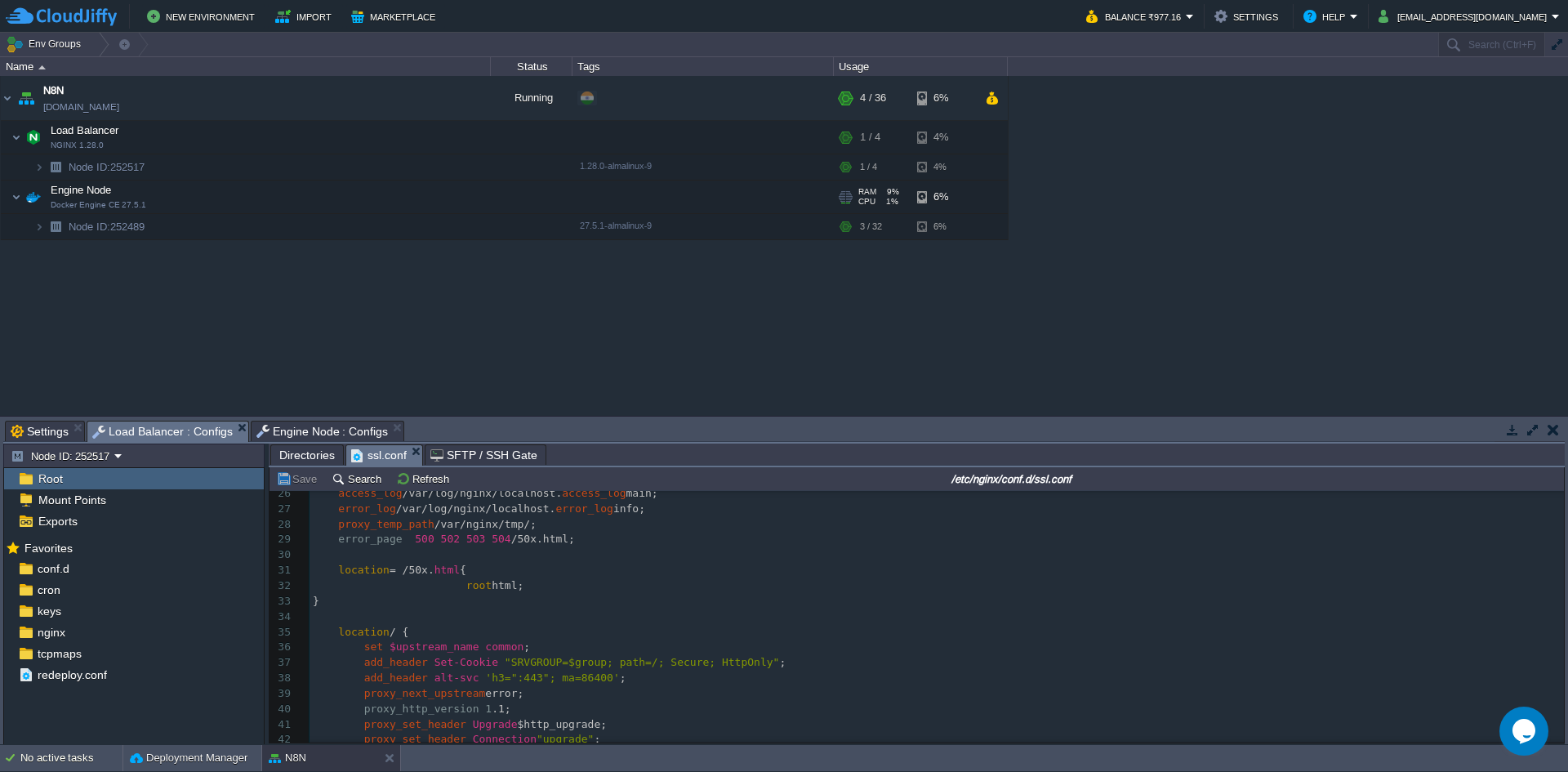
scroll to position [163, 0]
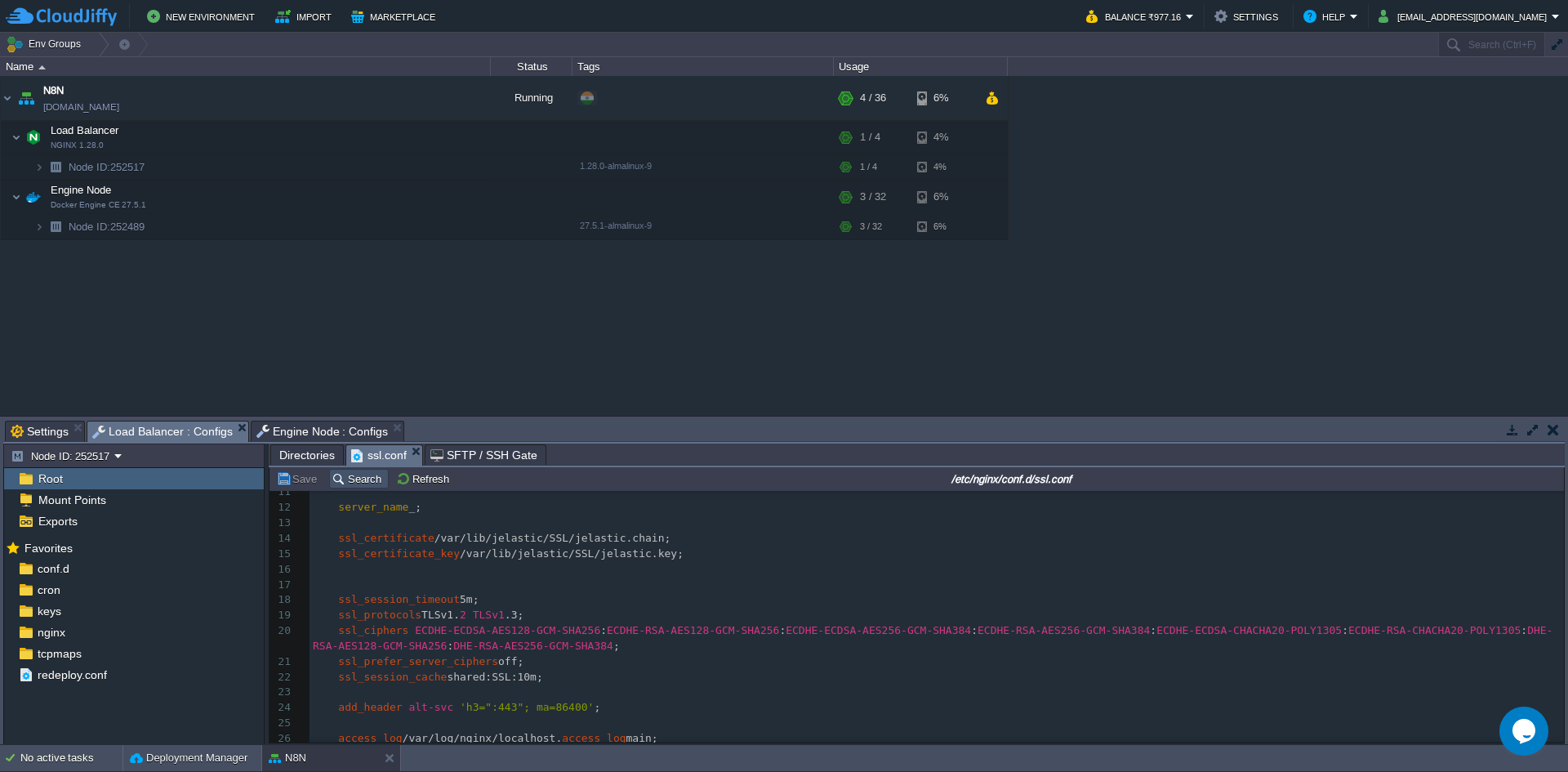
click at [348, 480] on button "Search" at bounding box center [359, 478] width 54 height 15
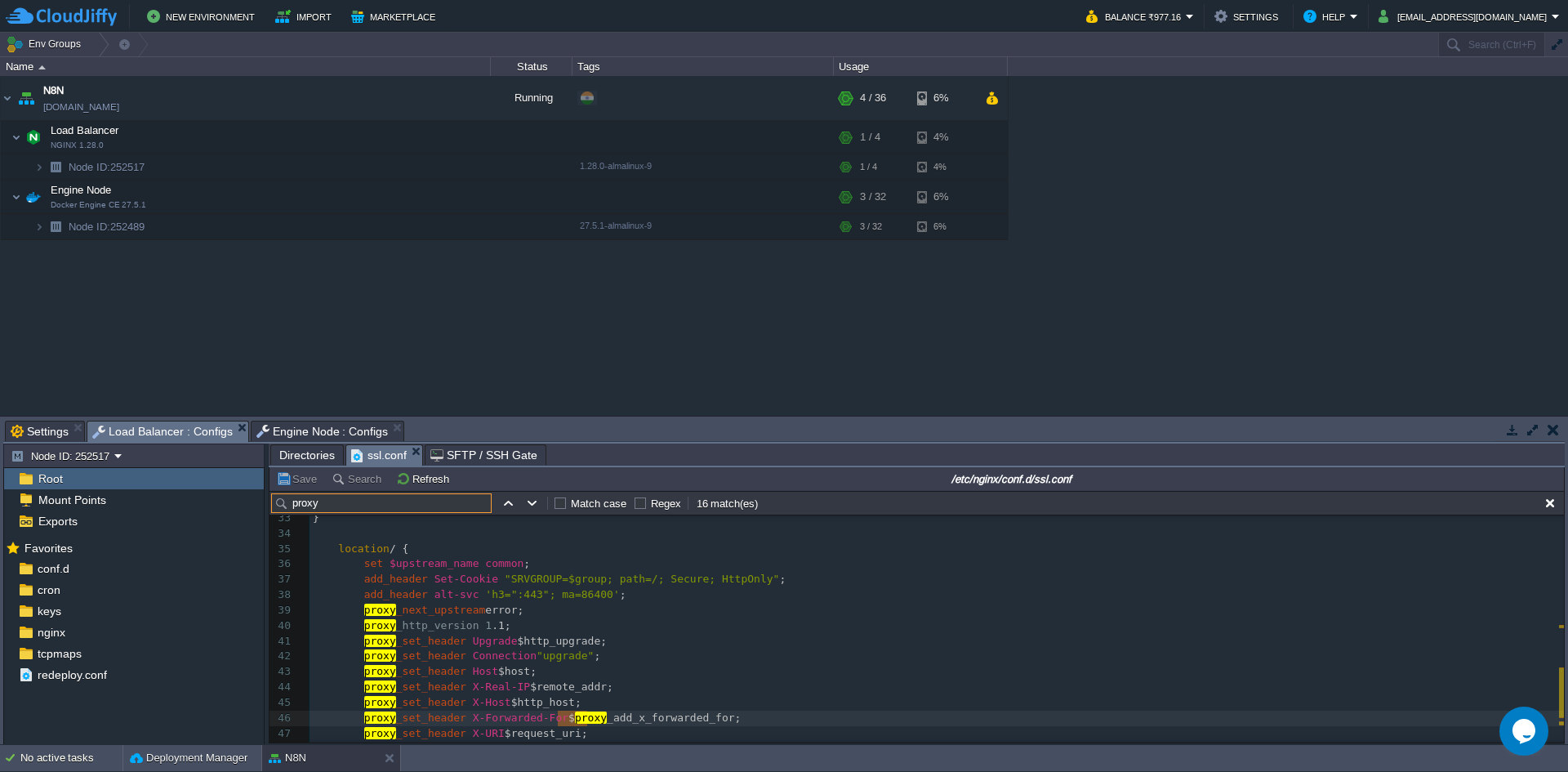
scroll to position [0, 0]
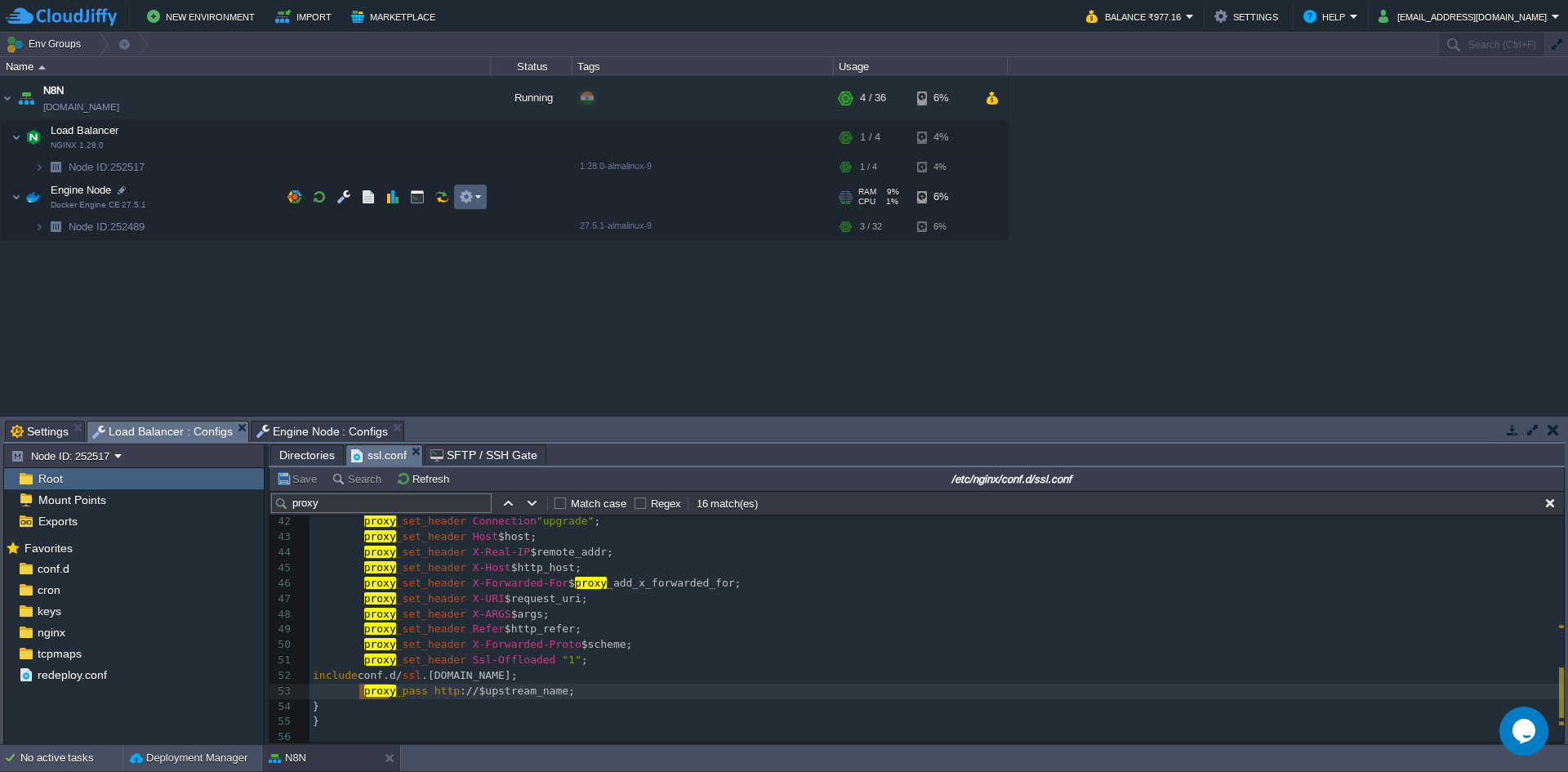
click at [474, 200] on em at bounding box center [470, 197] width 22 height 15
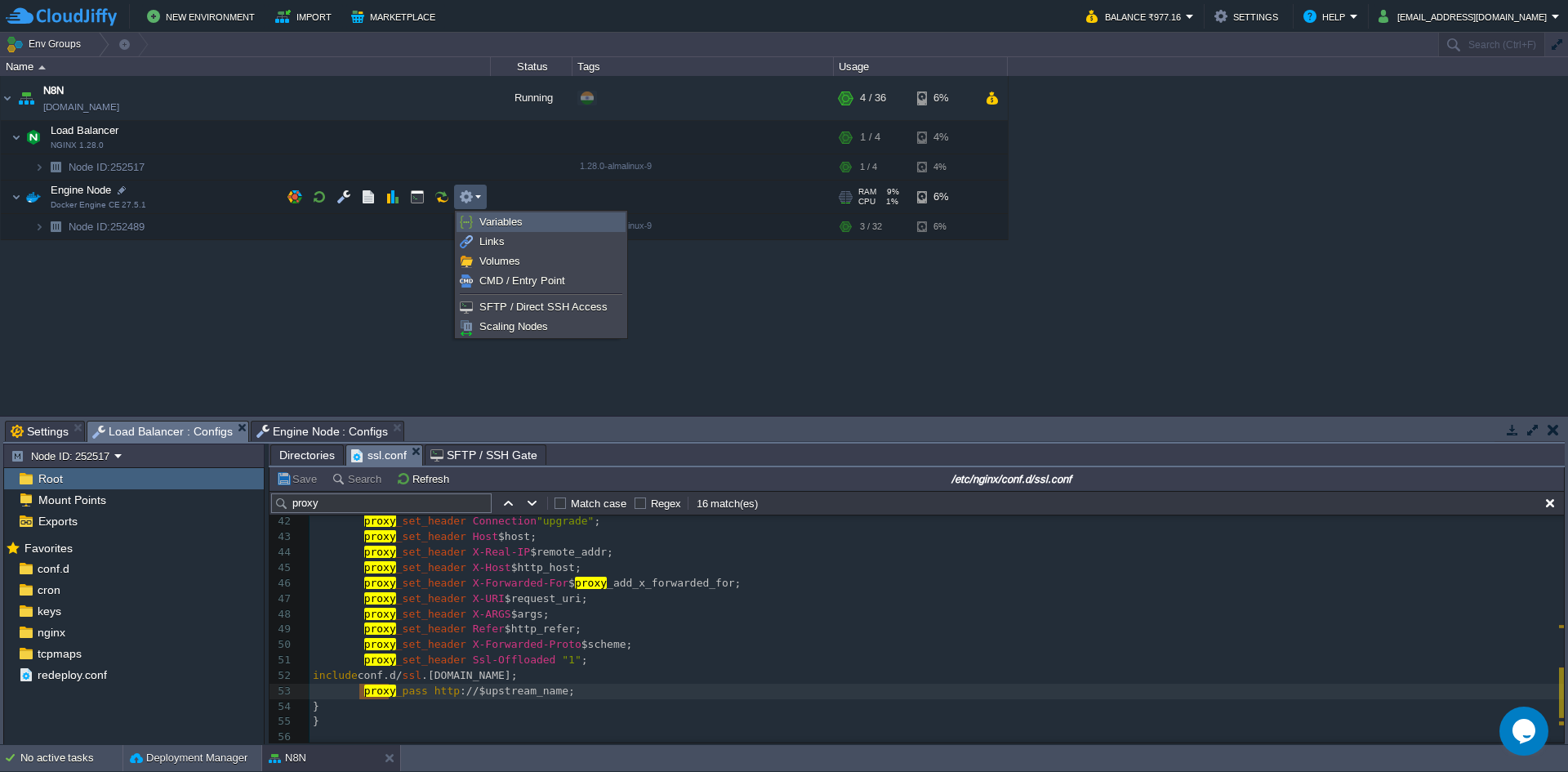
click at [494, 221] on span "Variables" at bounding box center [501, 222] width 44 height 13
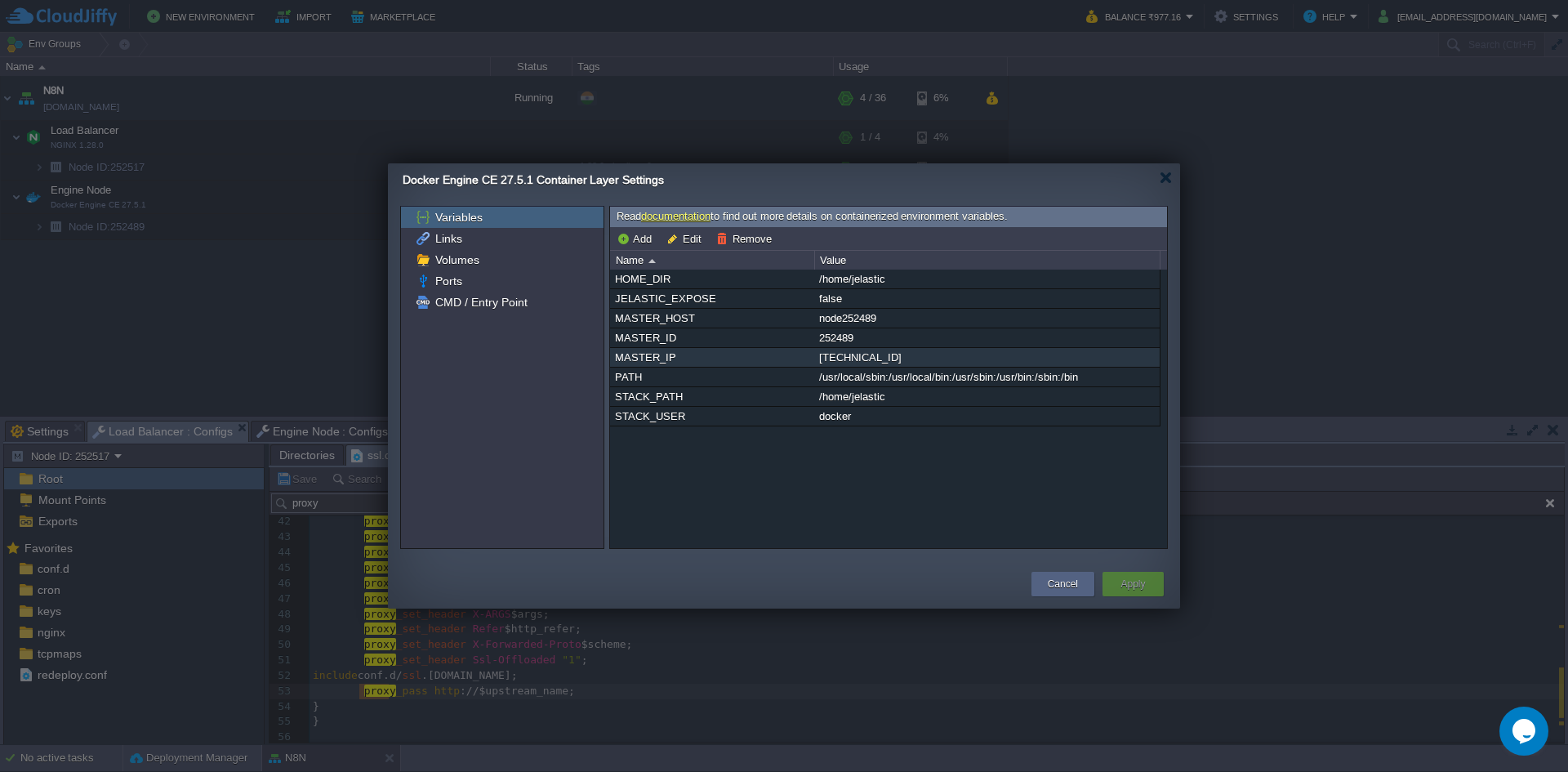
click at [898, 366] on div "[TECHNICAL_ID]" at bounding box center [986, 357] width 344 height 19
drag, startPoint x: 898, startPoint y: 366, endPoint x: 874, endPoint y: 369, distance: 24.2
click at [878, 366] on div "[TECHNICAL_ID]" at bounding box center [986, 357] width 344 height 19
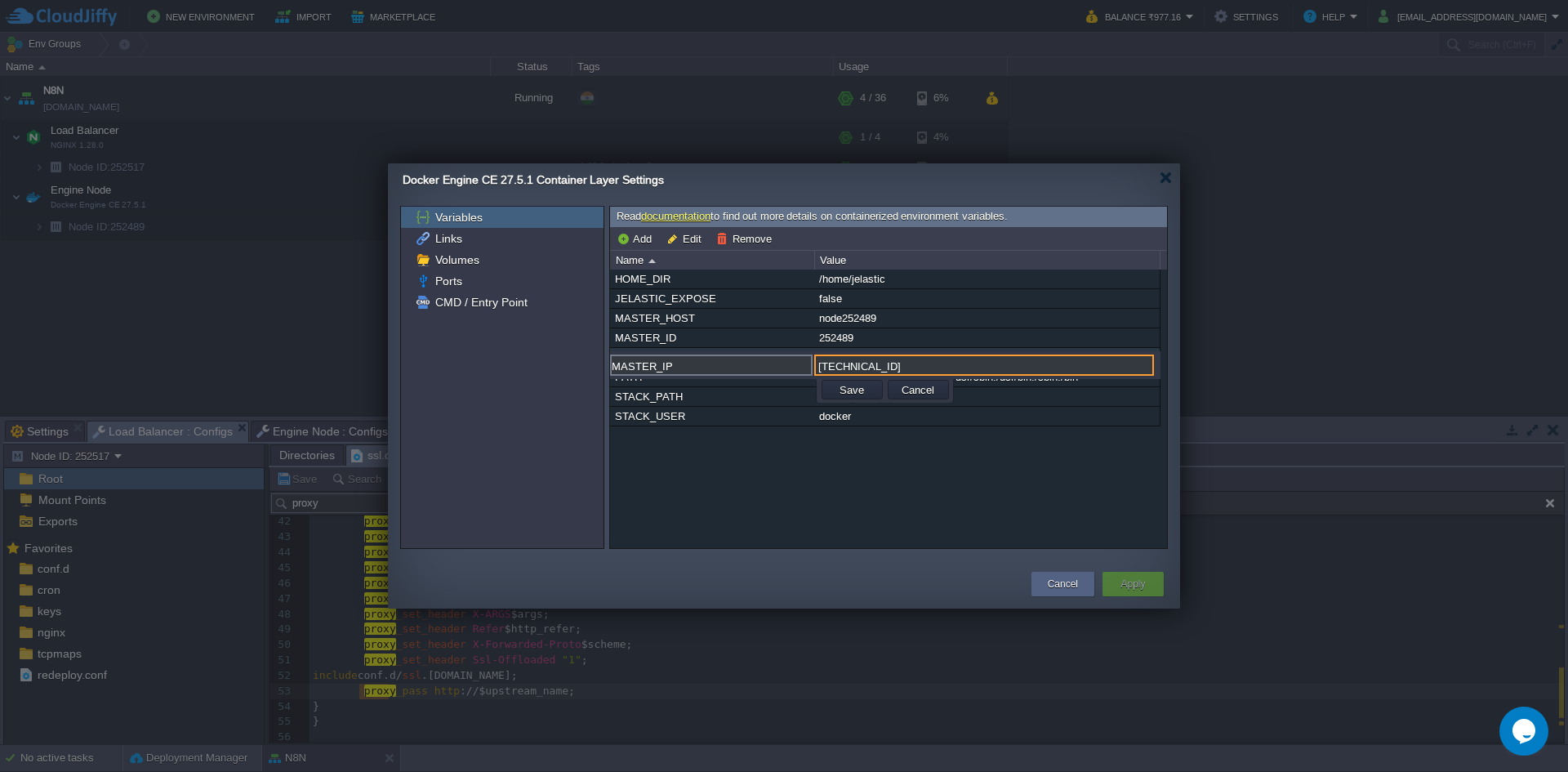
click at [873, 368] on input "[TECHNICAL_ID]" at bounding box center [984, 365] width 340 height 21
click at [872, 388] on td "Save" at bounding box center [852, 390] width 62 height 20
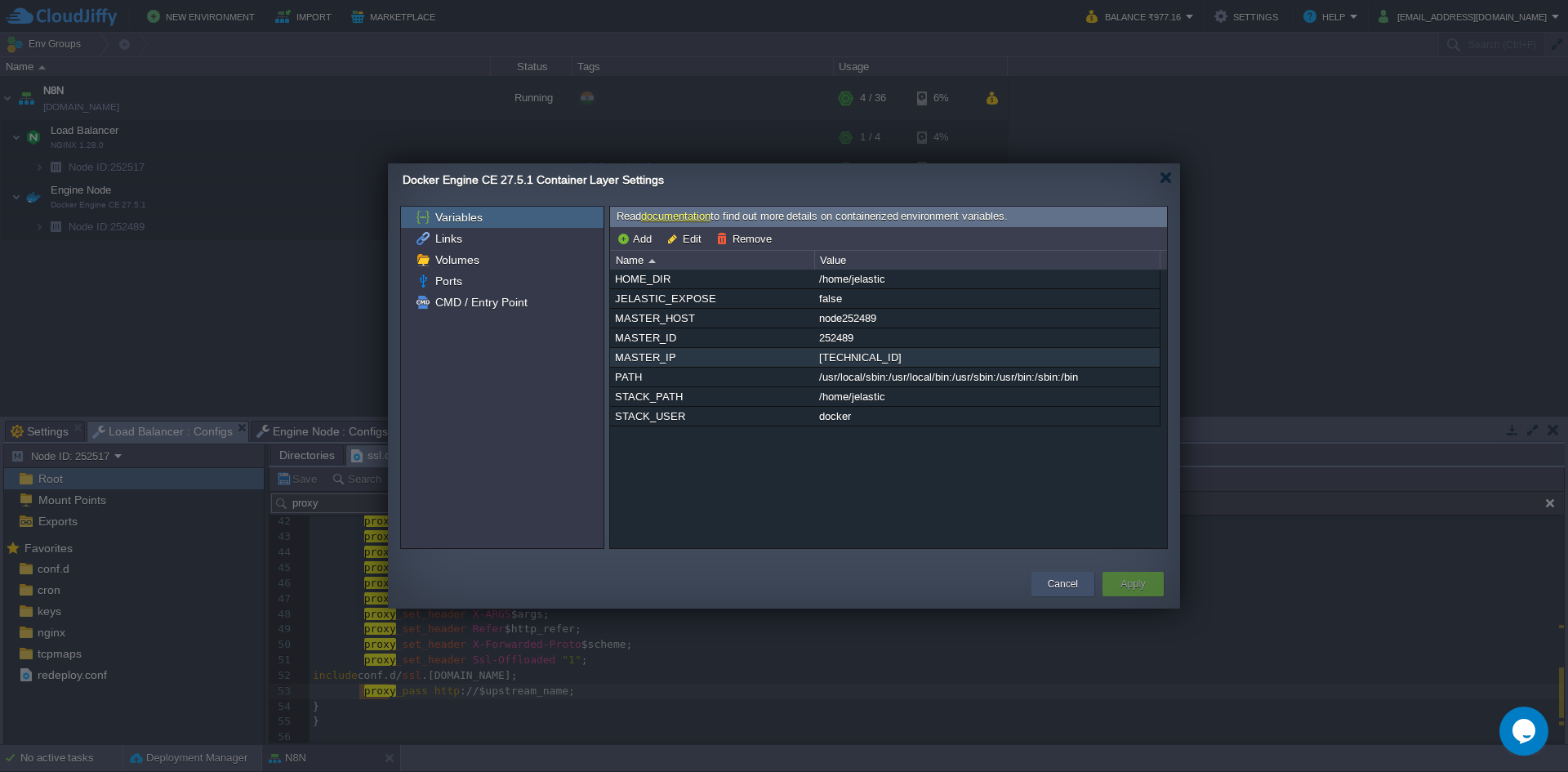
click at [1075, 579] on button "Cancel" at bounding box center [1062, 584] width 30 height 16
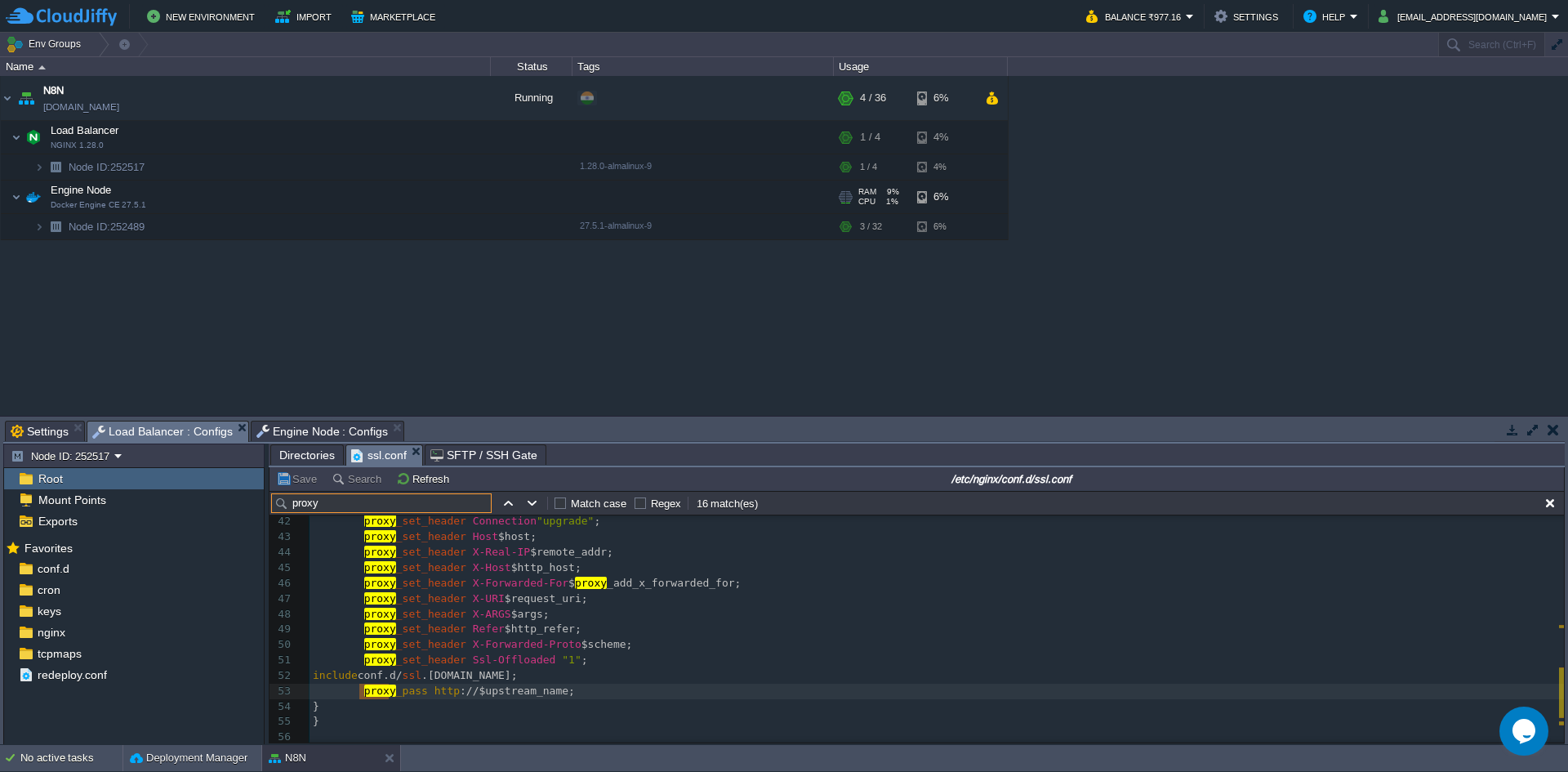
click at [357, 508] on input "proxy" at bounding box center [381, 503] width 220 height 20
paste input "upstream upstream_name {"
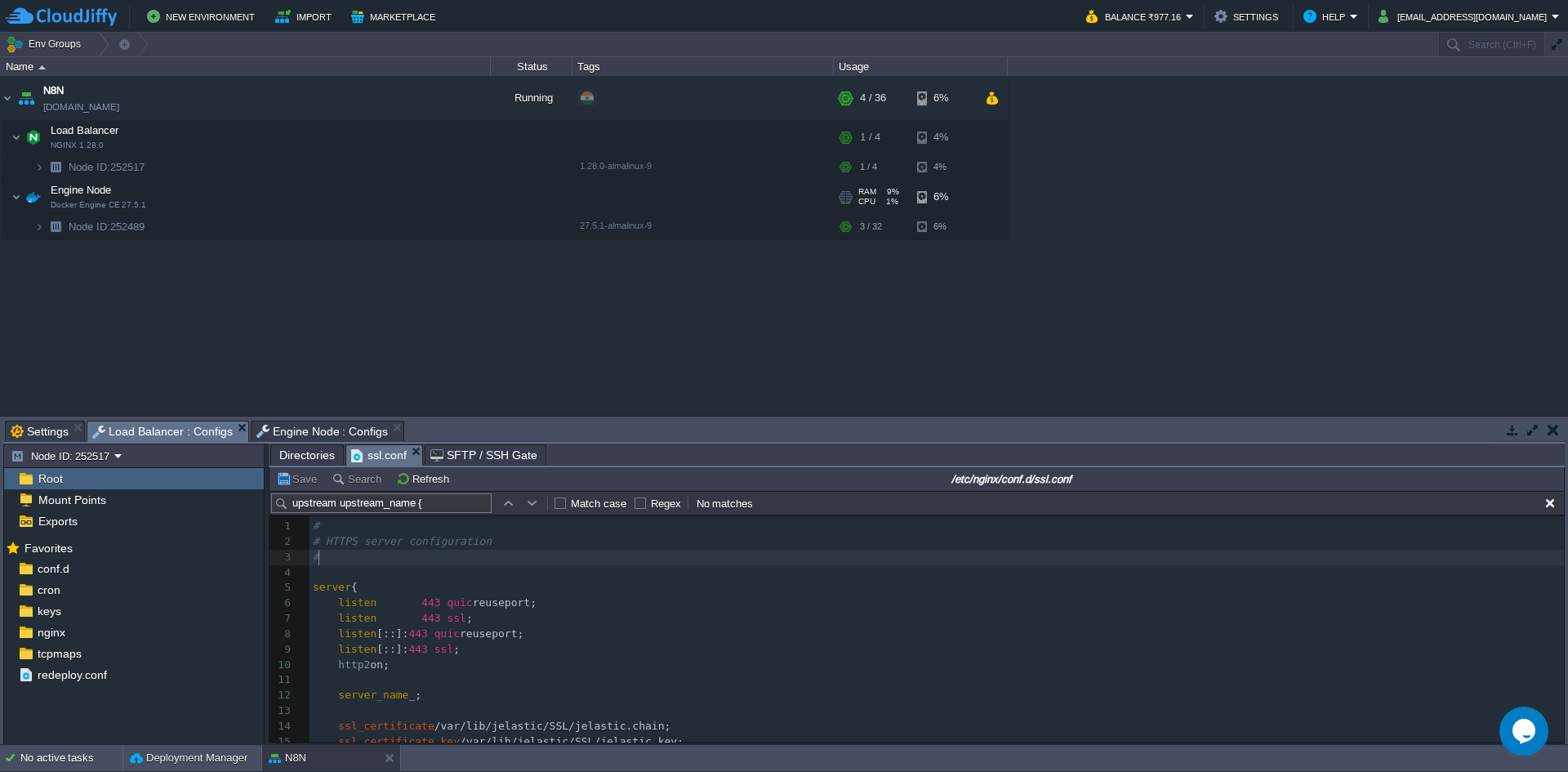
click at [330, 553] on pre "#" at bounding box center [936, 557] width 1254 height 15
click at [450, 505] on input "upstream upstream_name {" at bounding box center [381, 503] width 220 height 20
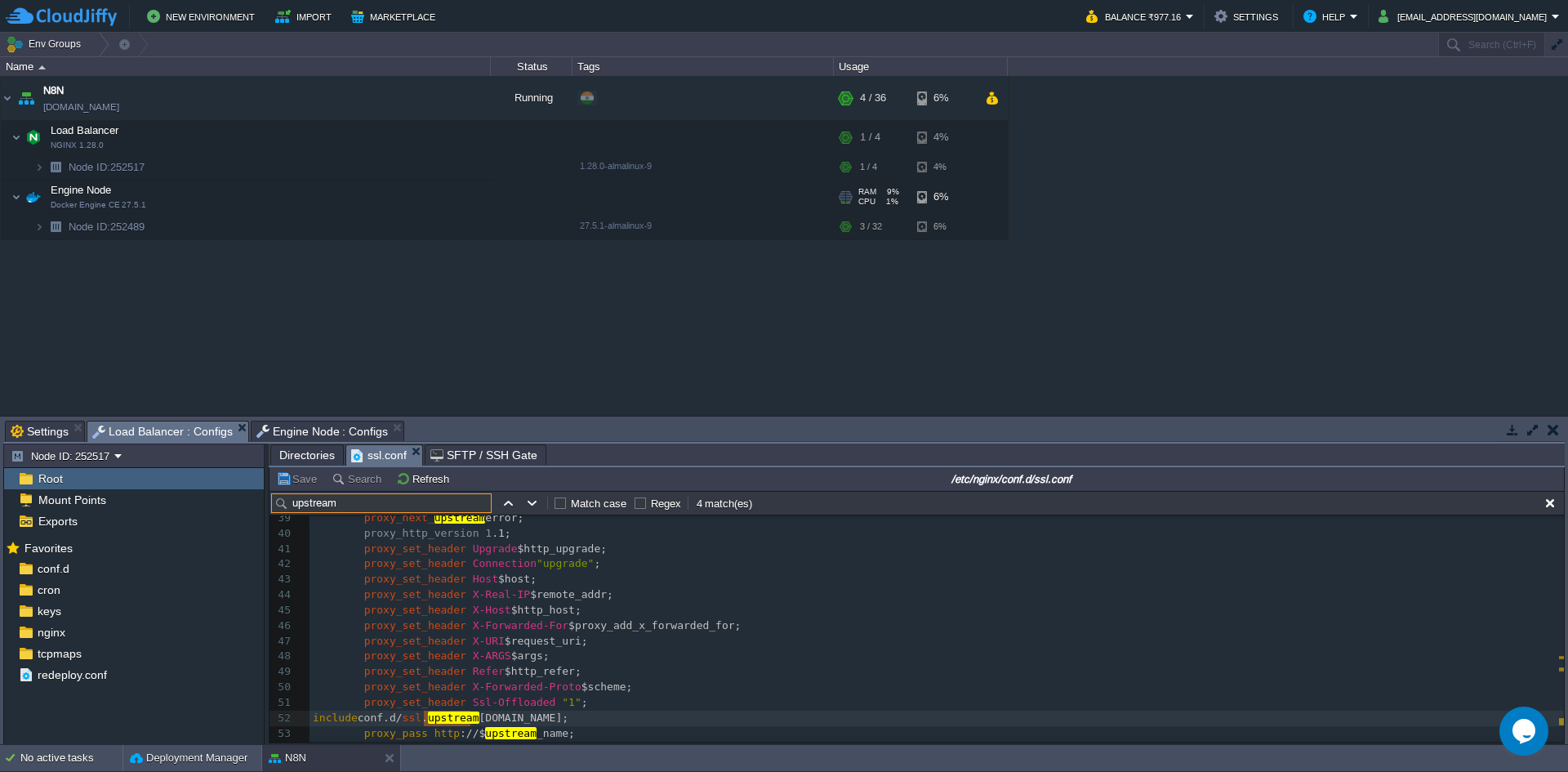
scroll to position [624, 0]
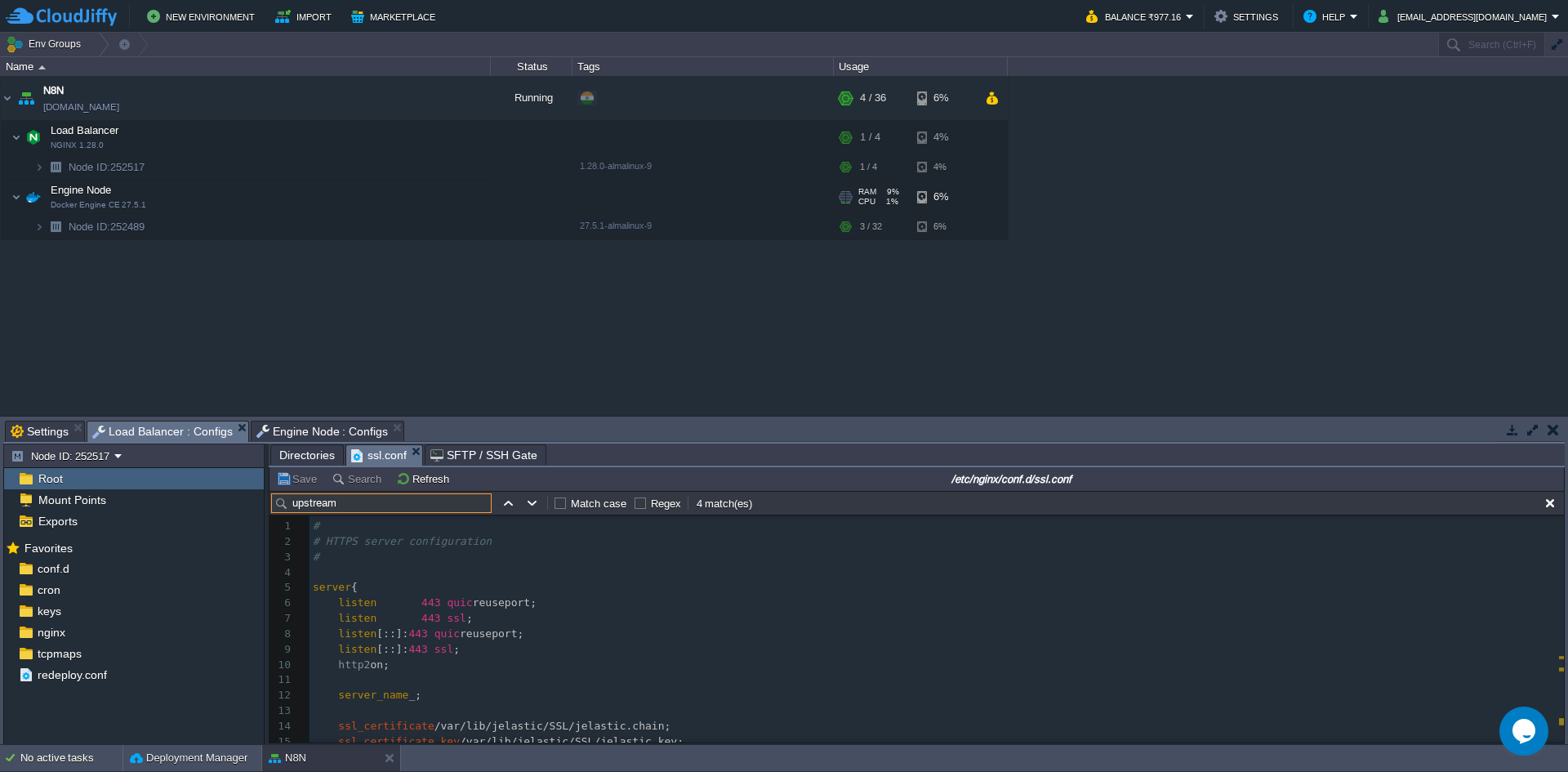
type input "upstream"
click at [652, 602] on pre "listen 443 quic reuseport;" at bounding box center [936, 602] width 1254 height 15
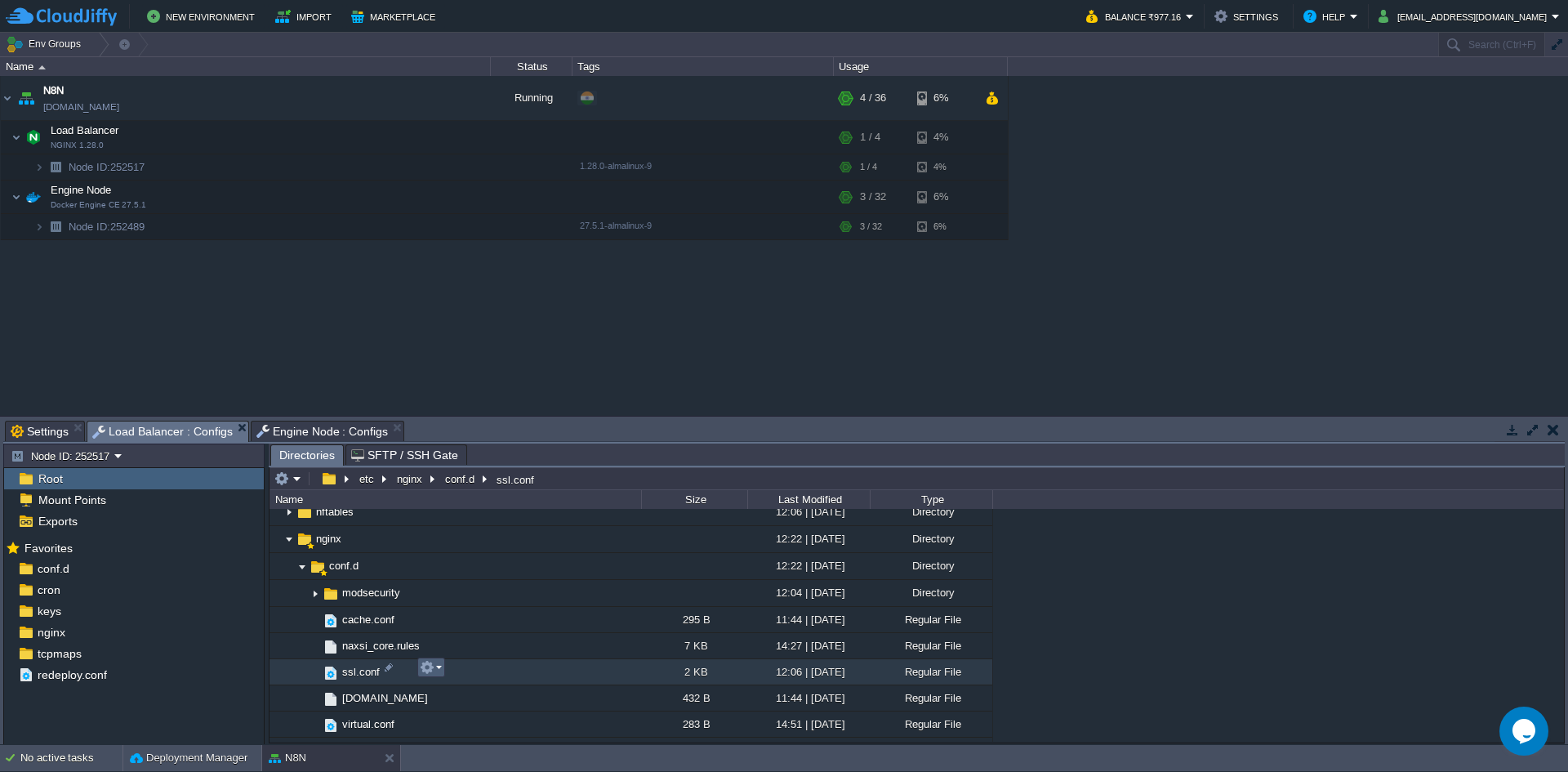
click at [435, 669] on em at bounding box center [431, 667] width 22 height 15
click at [477, 537] on link "Open" at bounding box center [479, 537] width 117 height 18
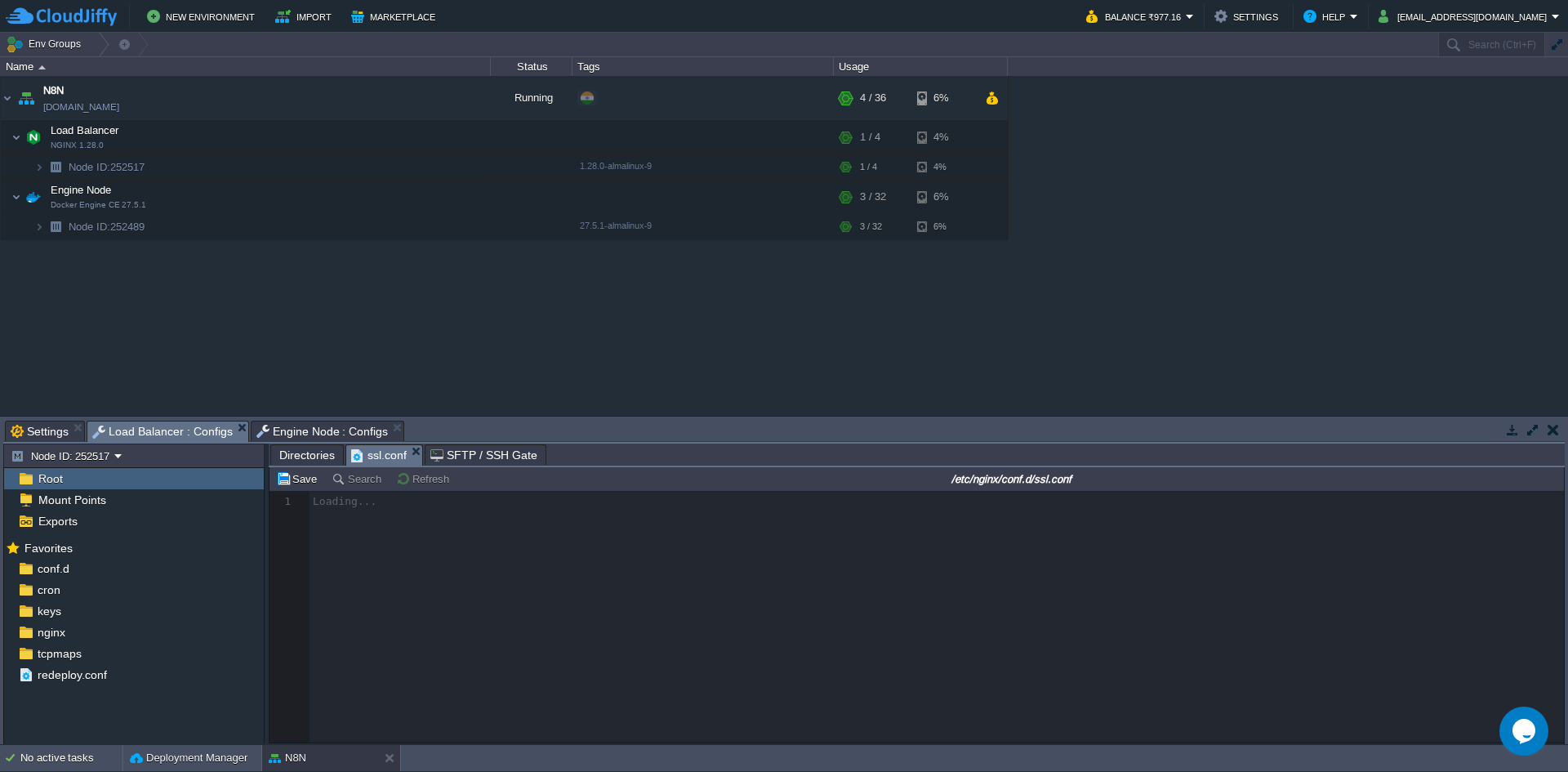
scroll to position [5, 0]
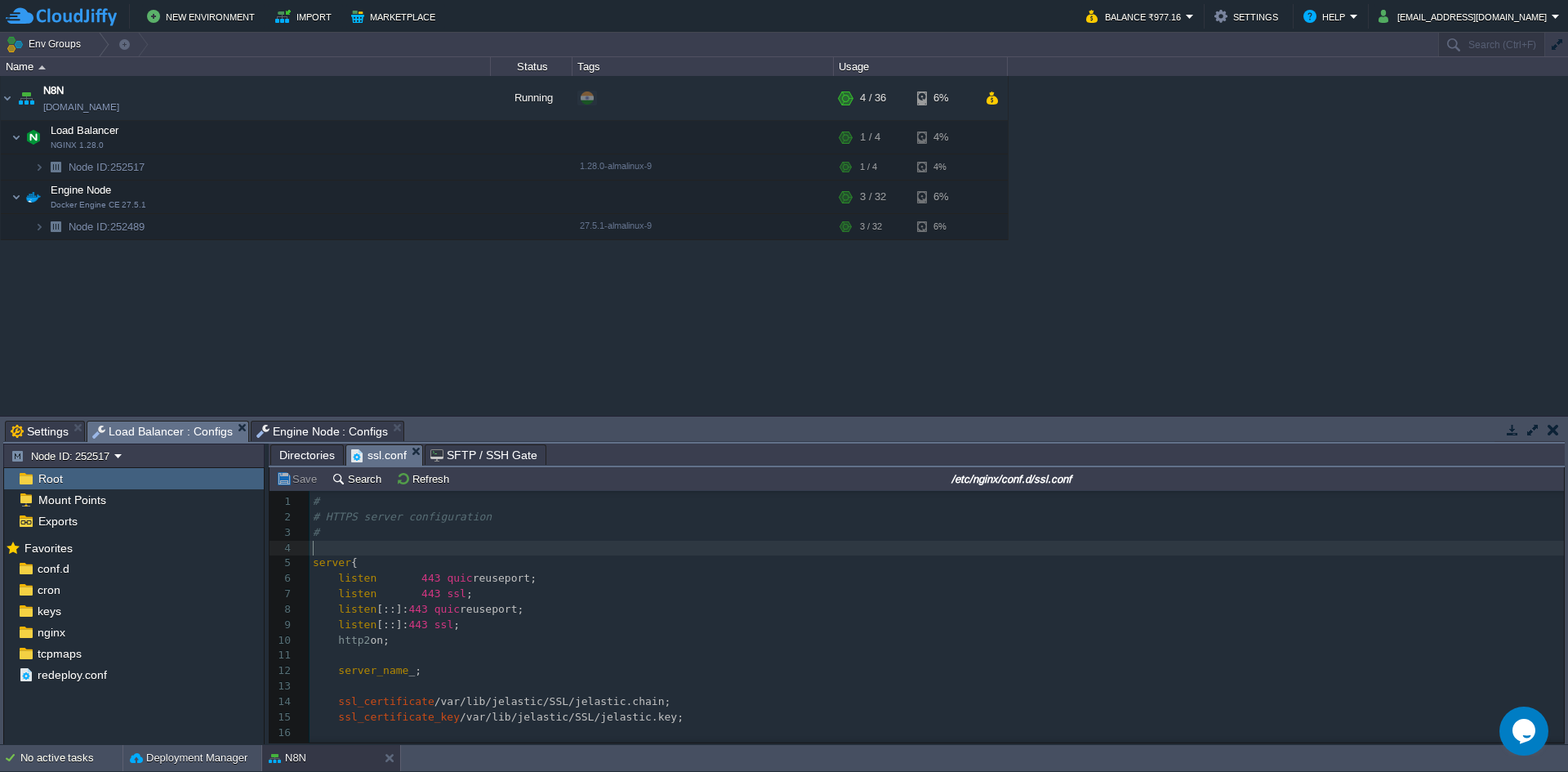
click at [414, 544] on pre "​" at bounding box center [936, 548] width 1254 height 15
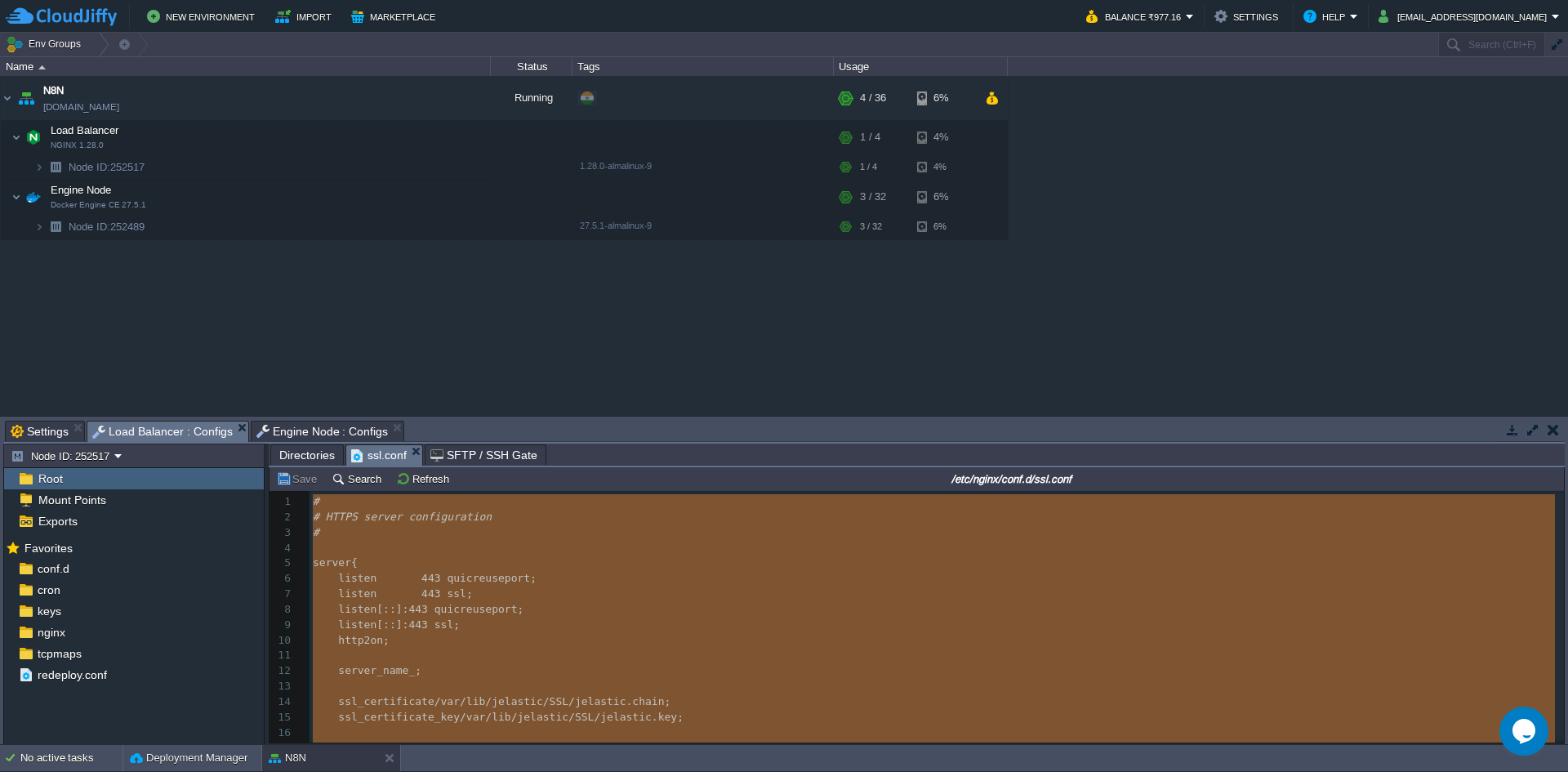
type textarea "-"
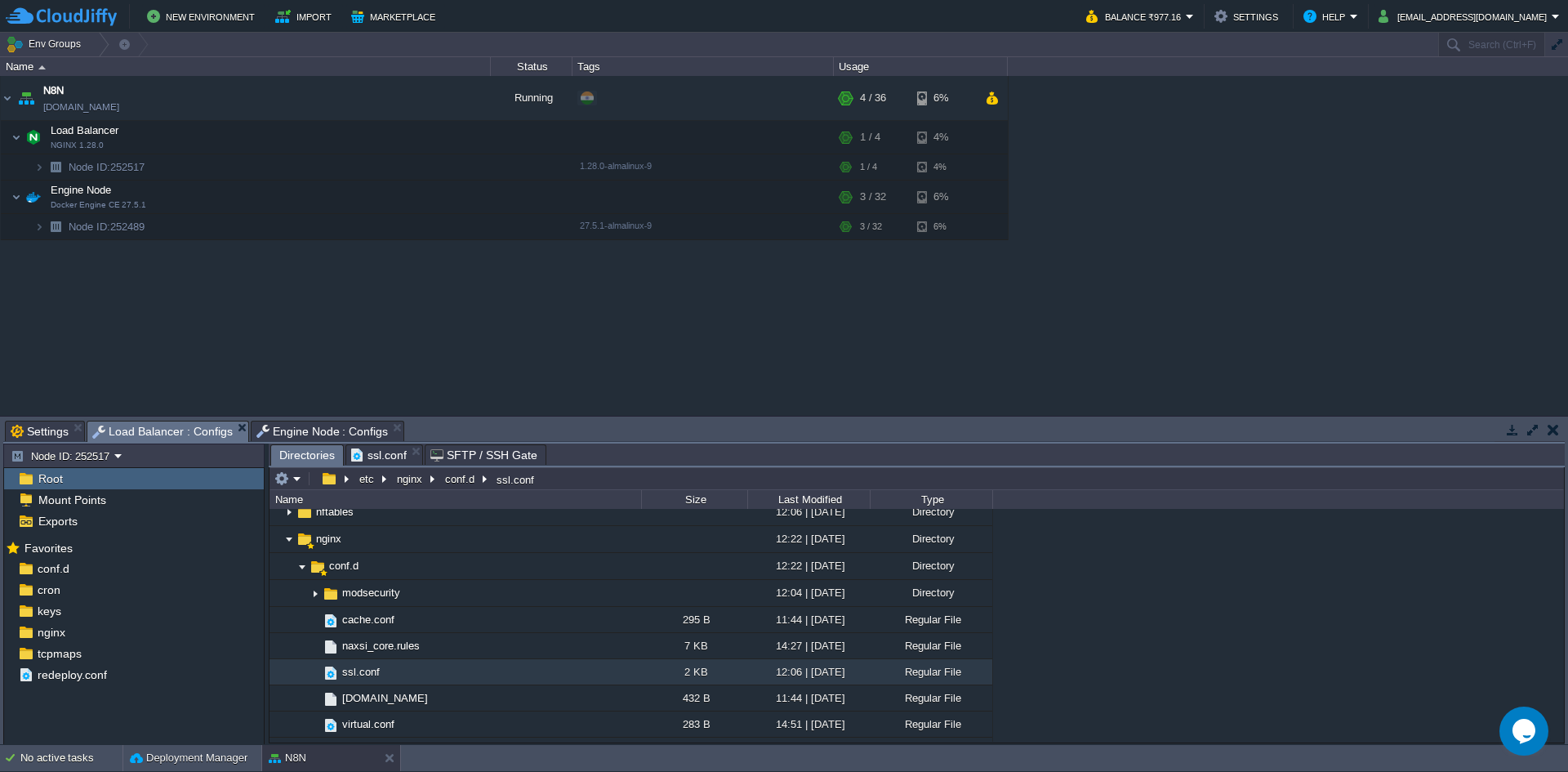
click at [304, 447] on span "Directories" at bounding box center [307, 455] width 55 height 21
click at [480, 692] on em at bounding box center [475, 693] width 22 height 15
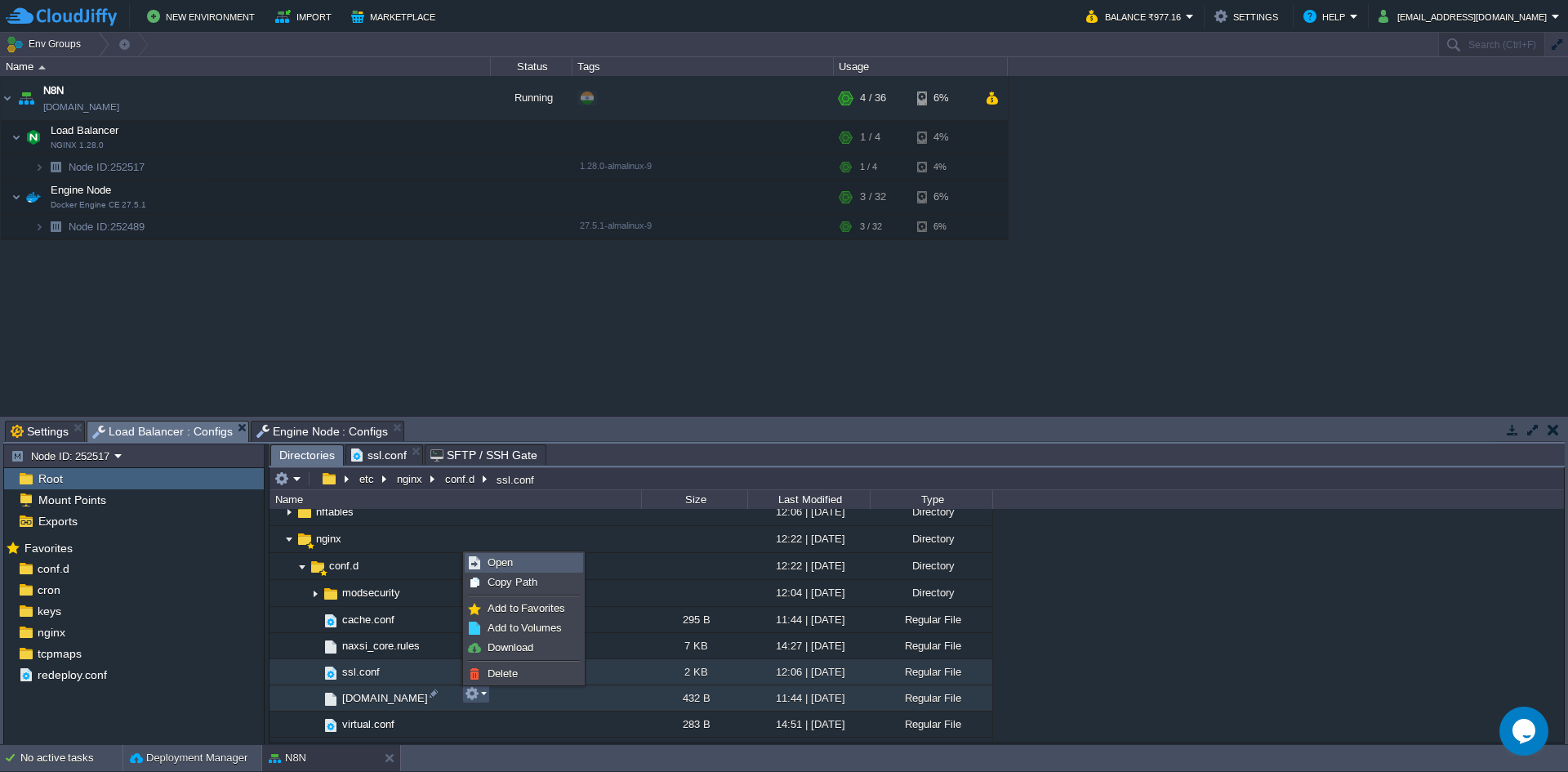
click at [529, 566] on link "Open" at bounding box center [523, 562] width 117 height 18
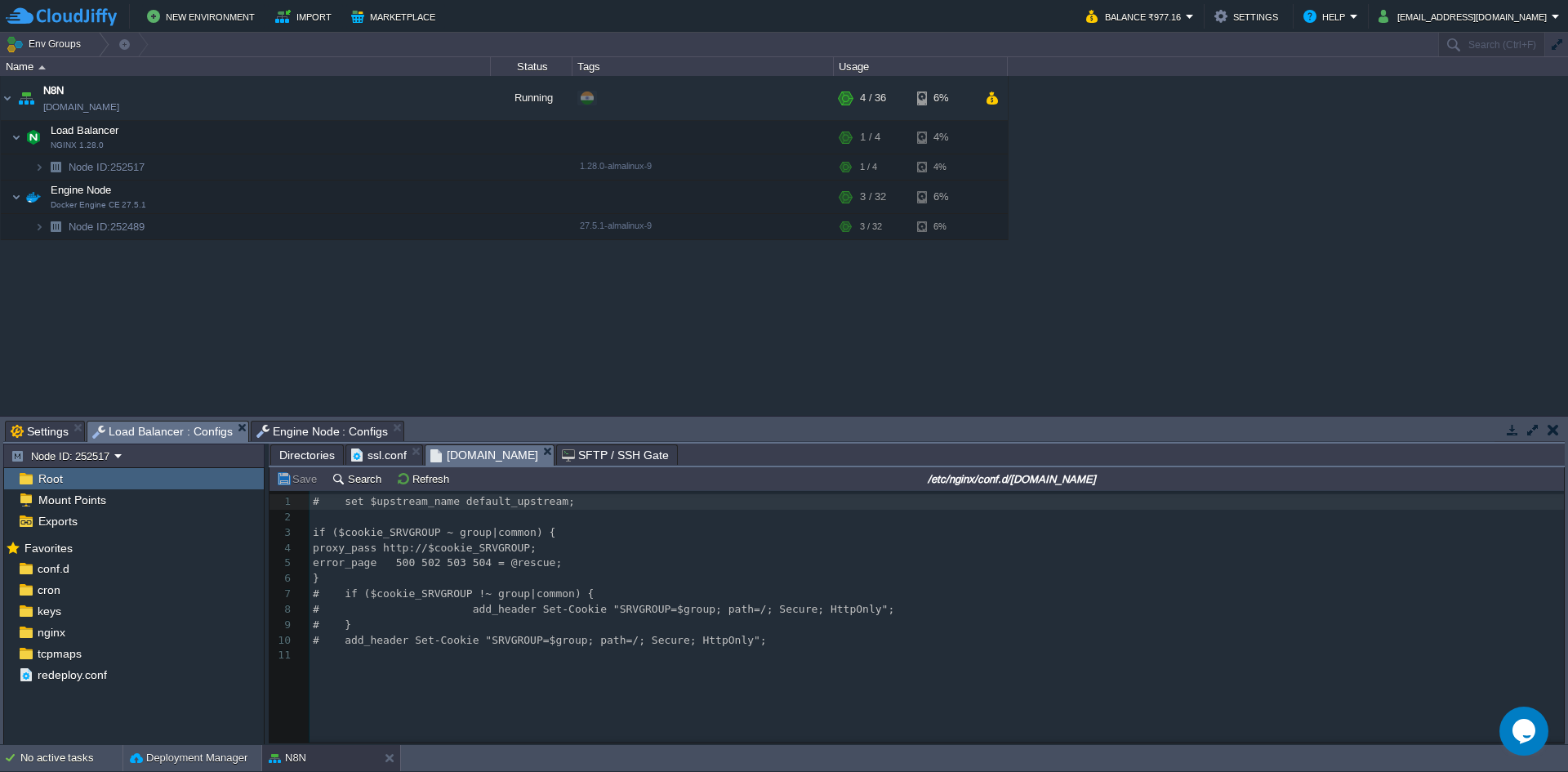
click at [765, 656] on pre "​" at bounding box center [939, 655] width 1260 height 15
type textarea "# set $upstream_name default_upstream; if ($cookie_SRVGROUP ~ group|common) { p…"
click at [526, 682] on div "x 1 # set $upstream_name default_upstream; 2 ​ 3 if ($cookie_SRVGROUP ~ group|c…" at bounding box center [929, 629] width 1319 height 276
click at [312, 535] on pre "if ($cookie_SRVGROUP ~ group|common) {" at bounding box center [939, 533] width 1260 height 15
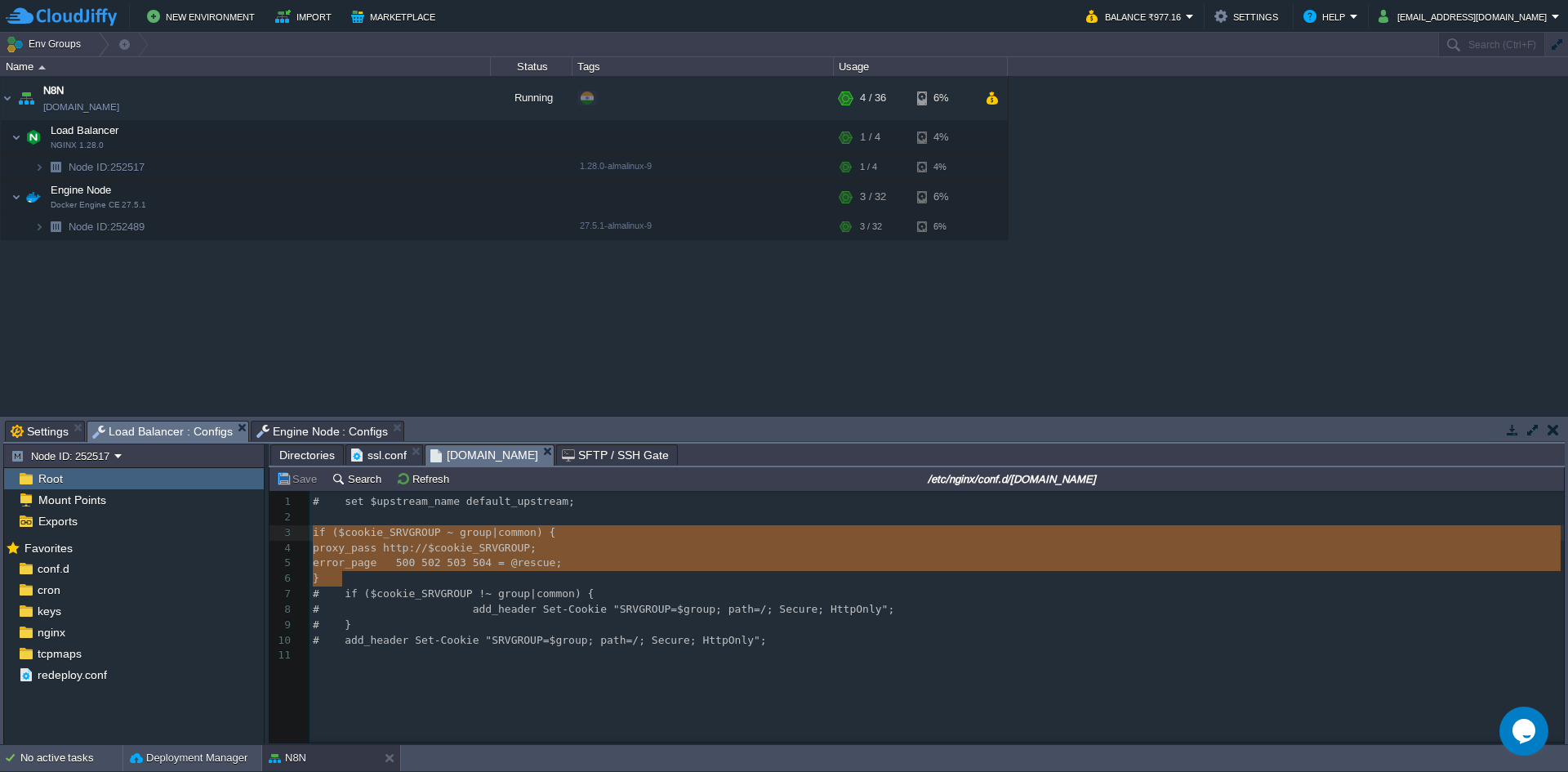
type textarea "if ($cookie_SRVGROUP ~ group|common) { proxy_pass http://$cookie_SRVGROUP; erro…"
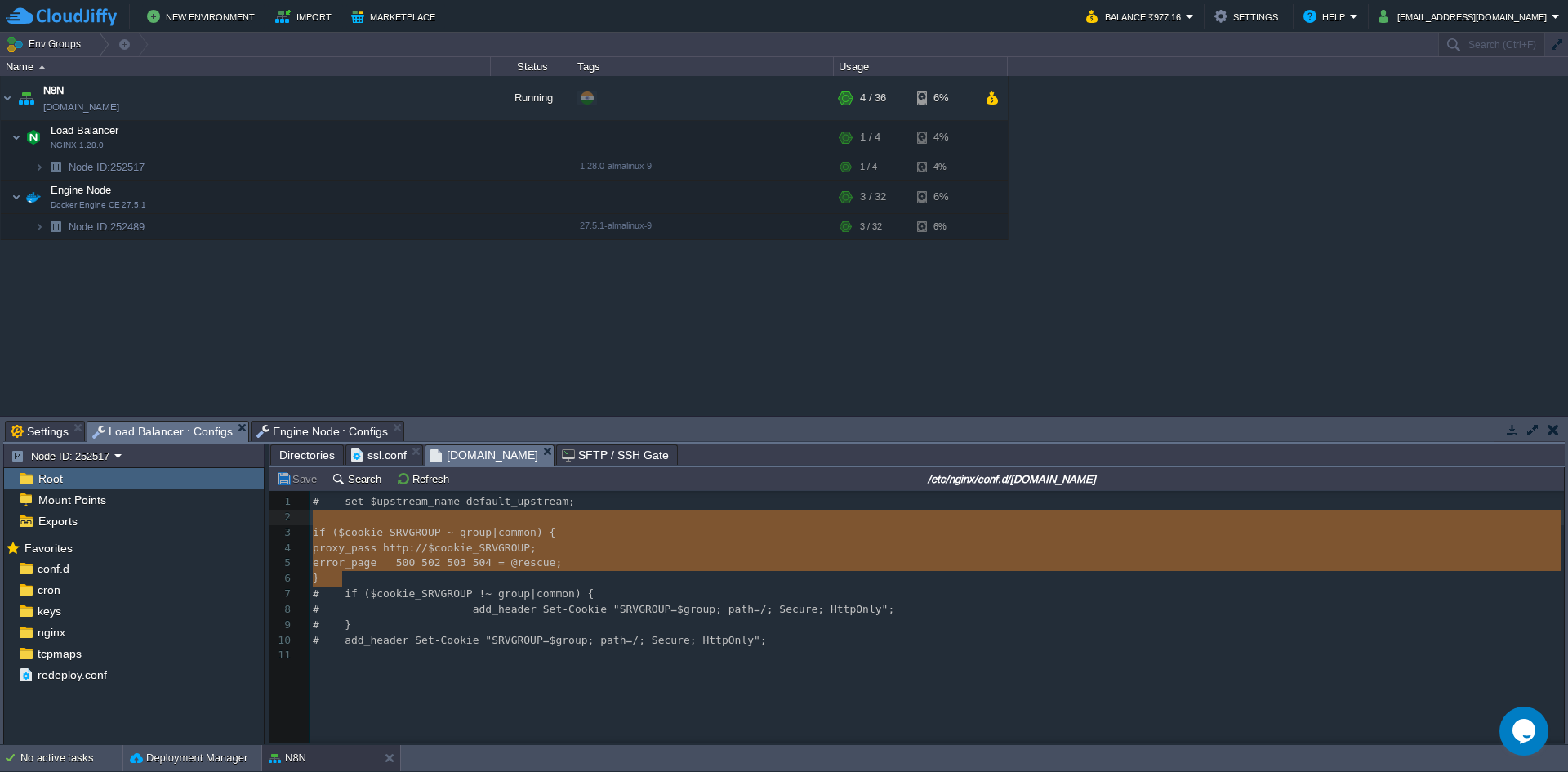
drag, startPoint x: 366, startPoint y: 583, endPoint x: 297, endPoint y: 515, distance: 96.9
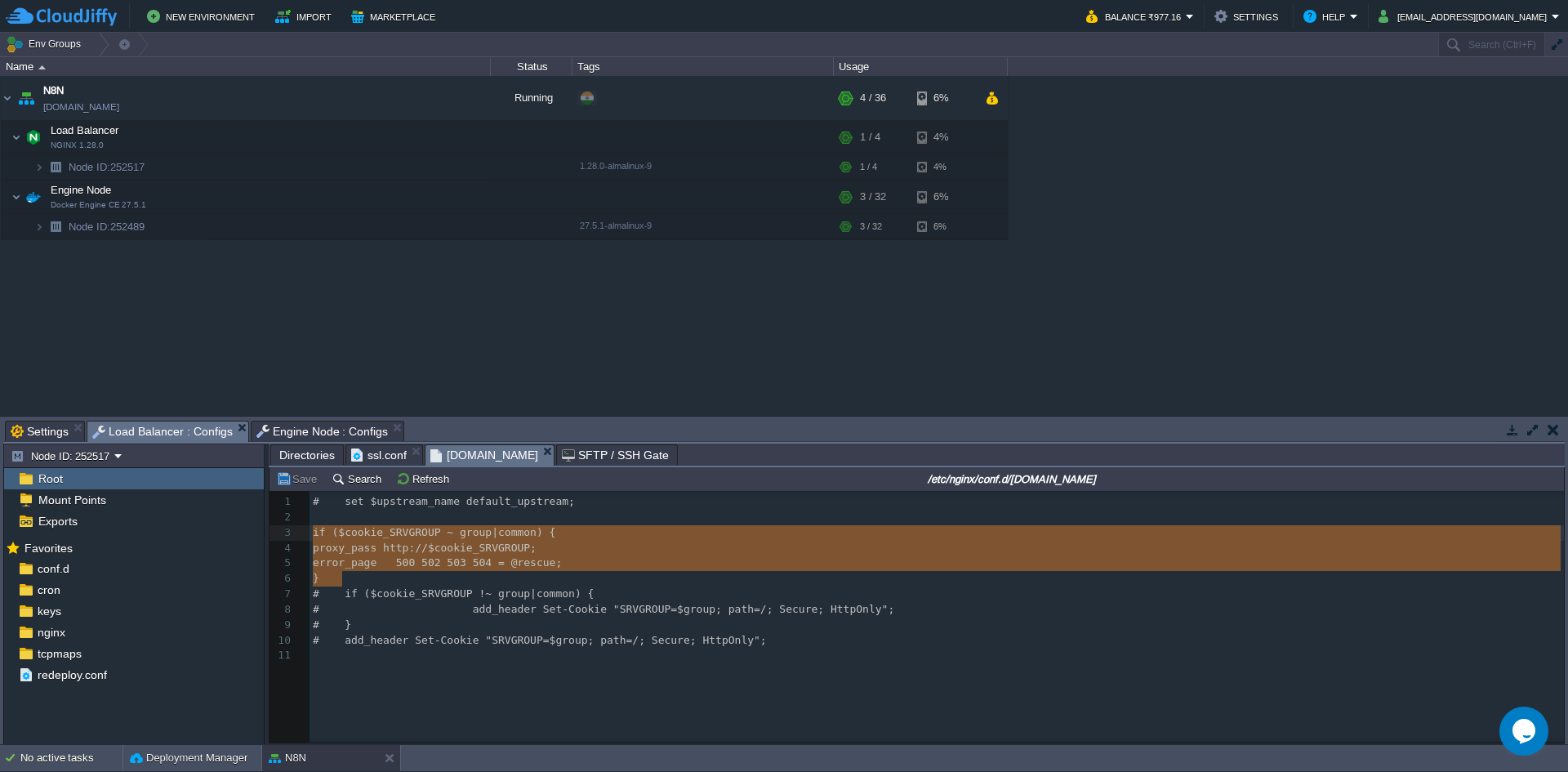
type textarea "if ($cookie_SRVGROUP ~ group|common) { proxy_pass http://$cookie_SRVGROUP; erro…"
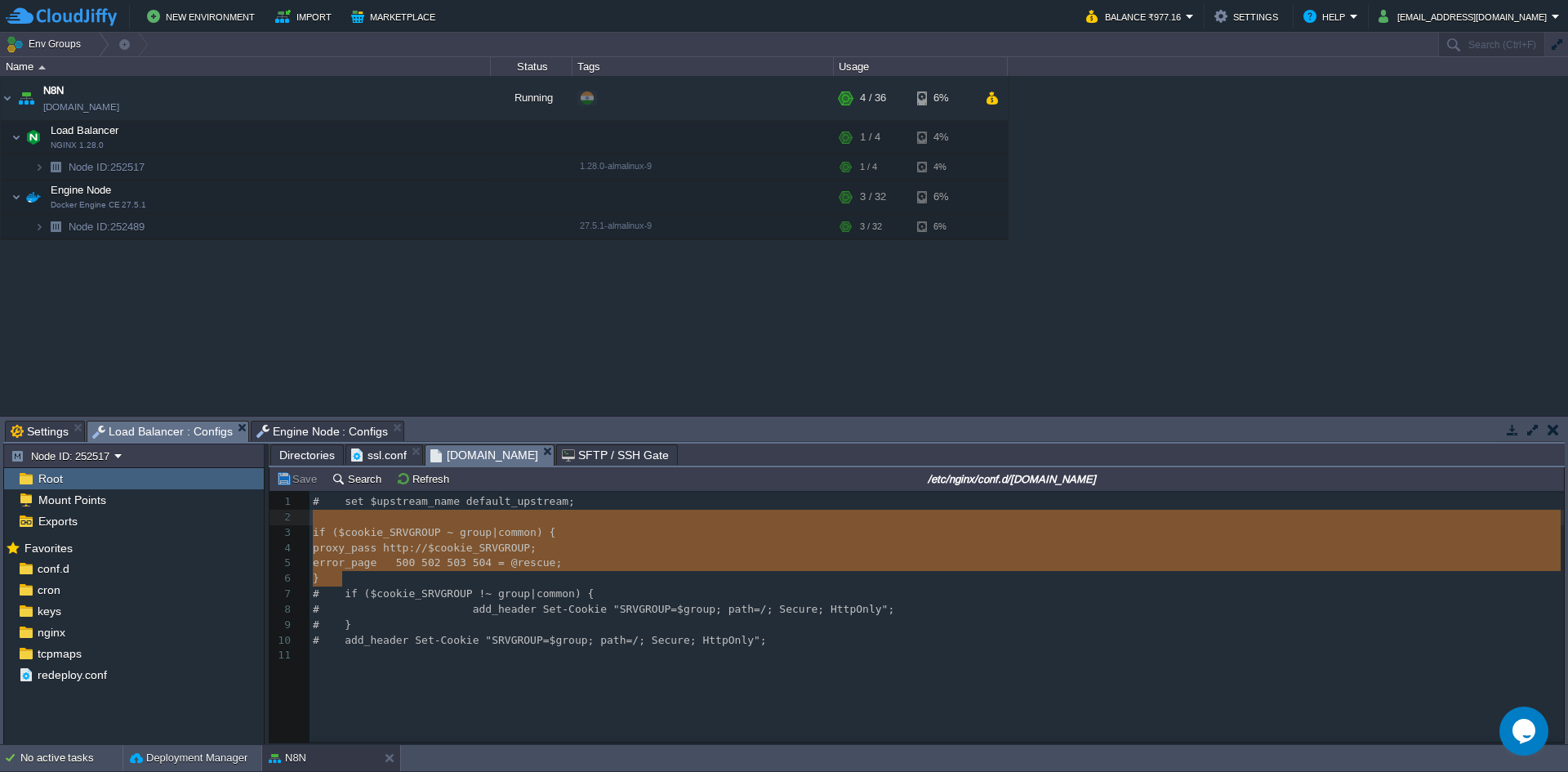
drag, startPoint x: 351, startPoint y: 582, endPoint x: 292, endPoint y: 523, distance: 83.4
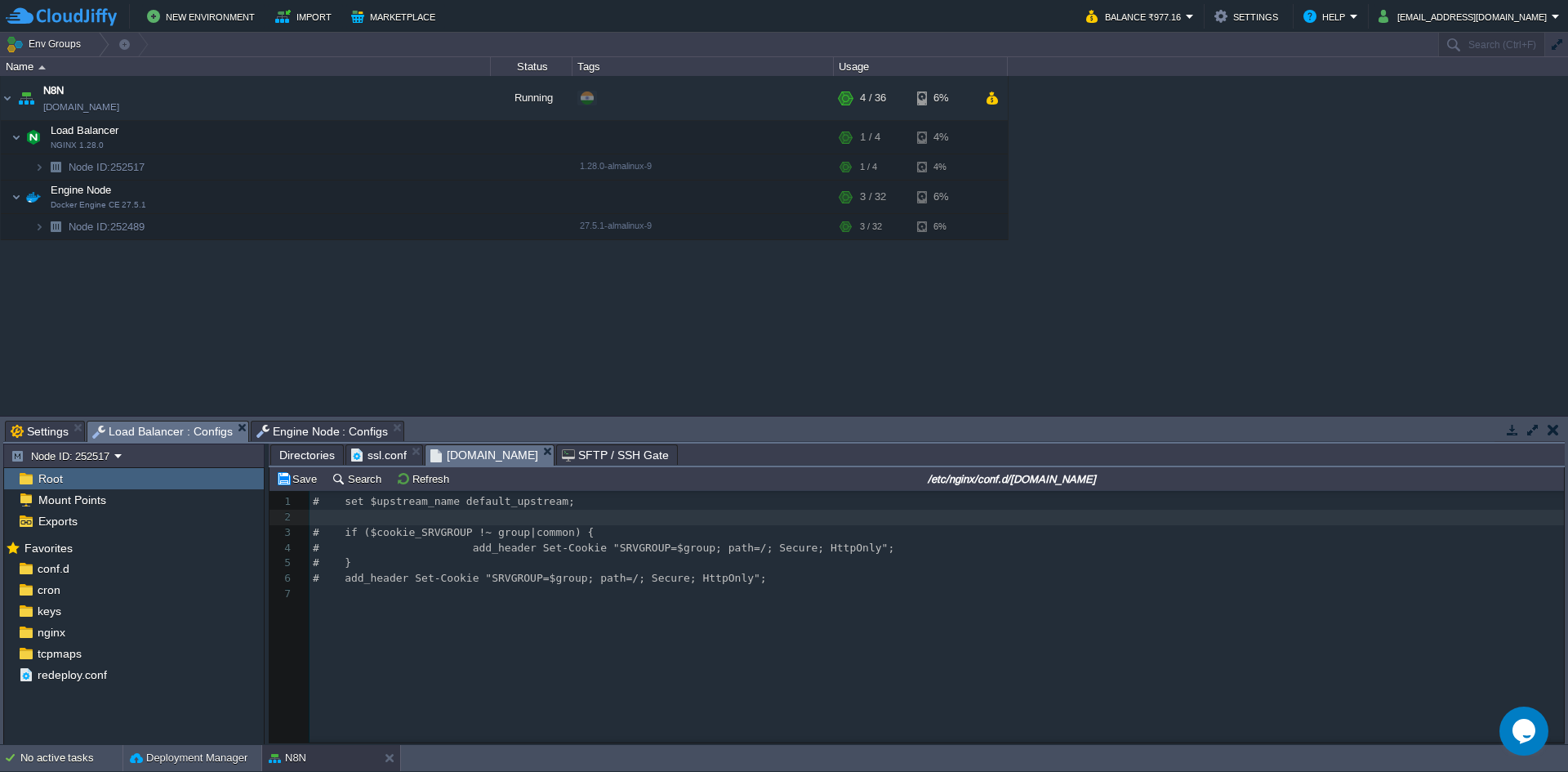
click at [517, 633] on div "xxxxxxxxxx 7 1 # set $upstream_name default_upstream; 2 ​ 3 # if ($cookie_SRVGR…" at bounding box center [929, 629] width 1319 height 276
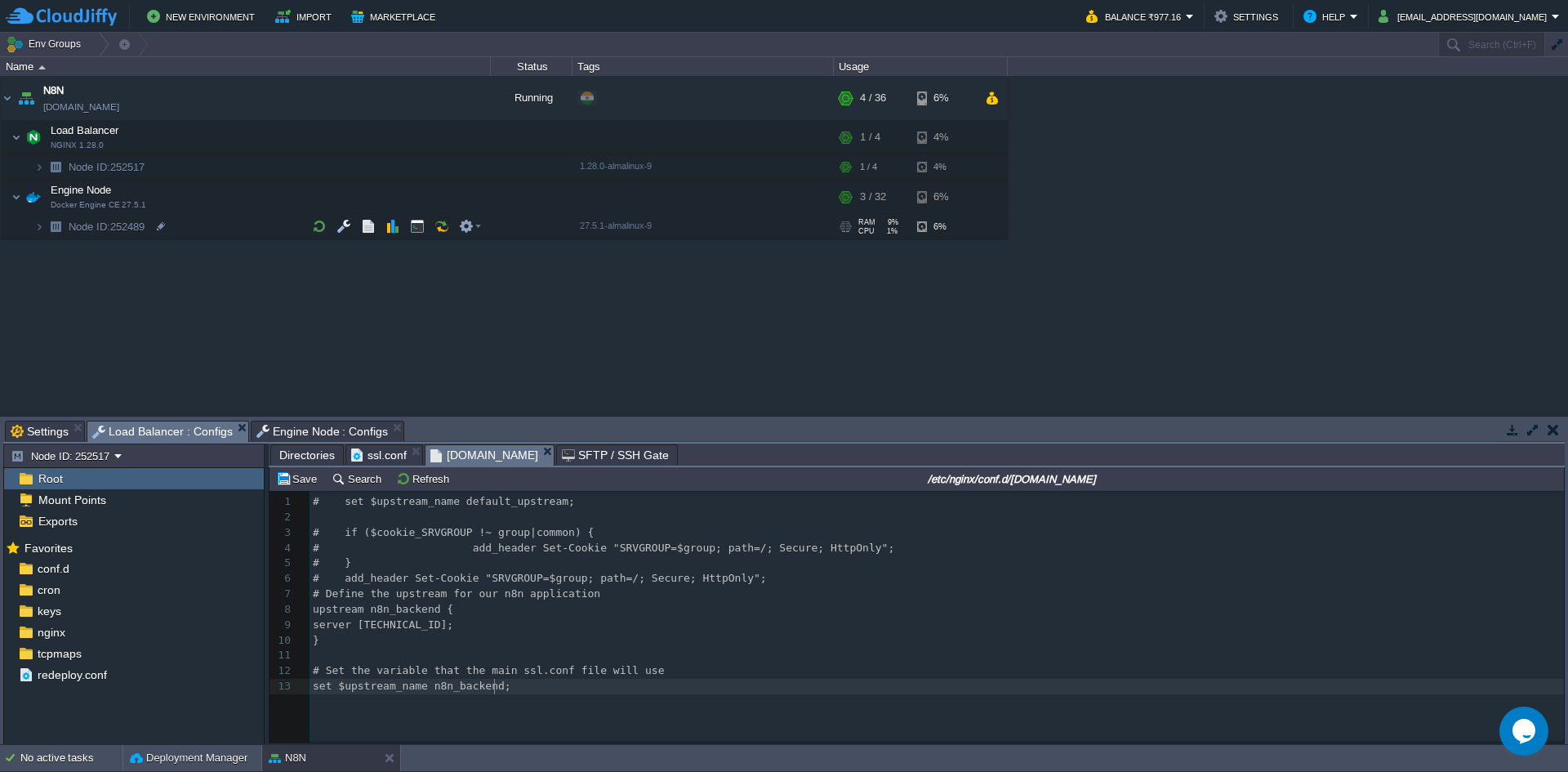
click at [734, 577] on pre "# add_header Set-Cookie "SRVGROUP=$group; path=/; Secure; HttpOnly";" at bounding box center [939, 578] width 1260 height 15
click at [284, 475] on button "Save" at bounding box center [298, 478] width 45 height 15
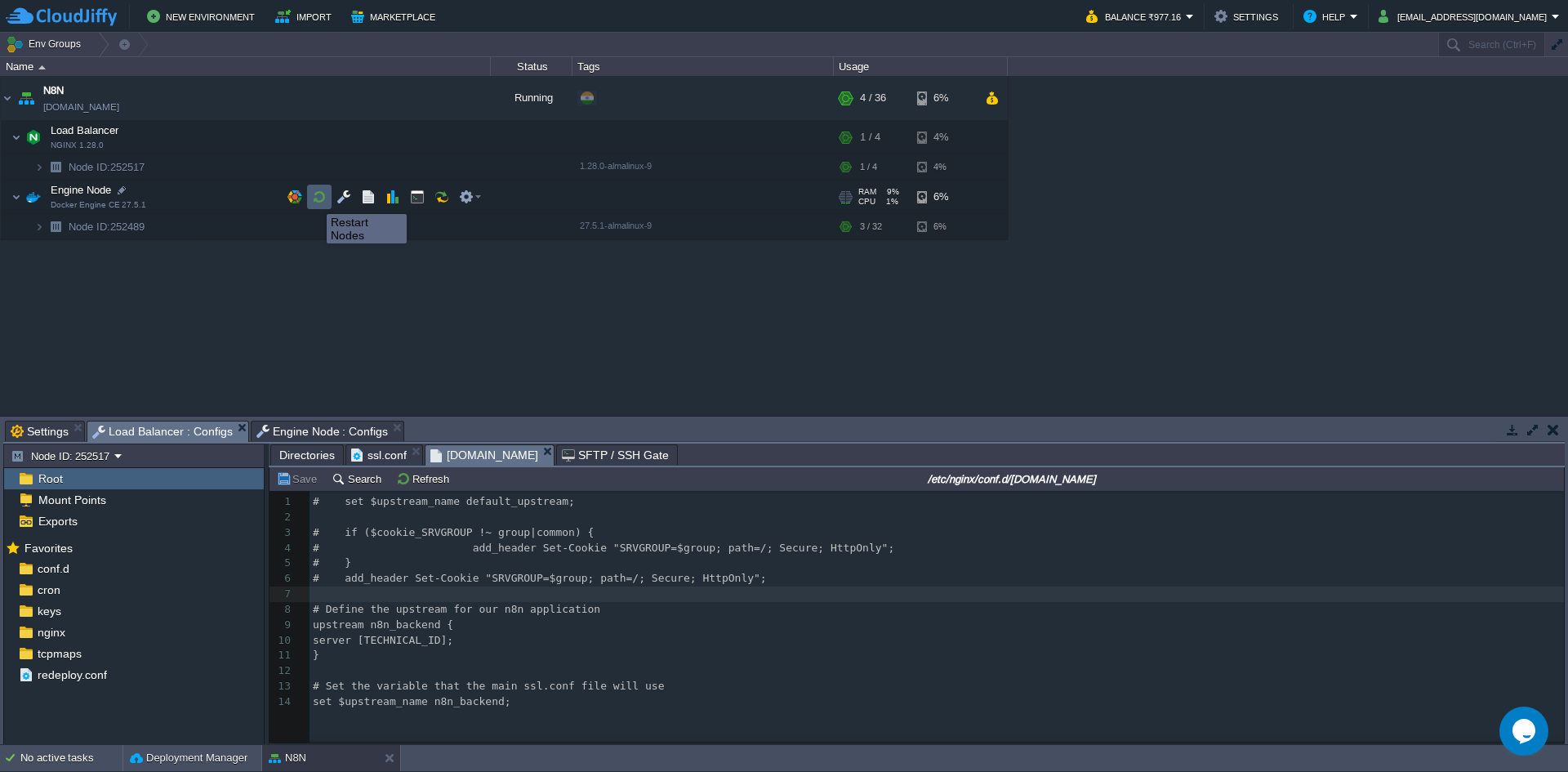
click at [315, 200] on button "button" at bounding box center [319, 197] width 15 height 15
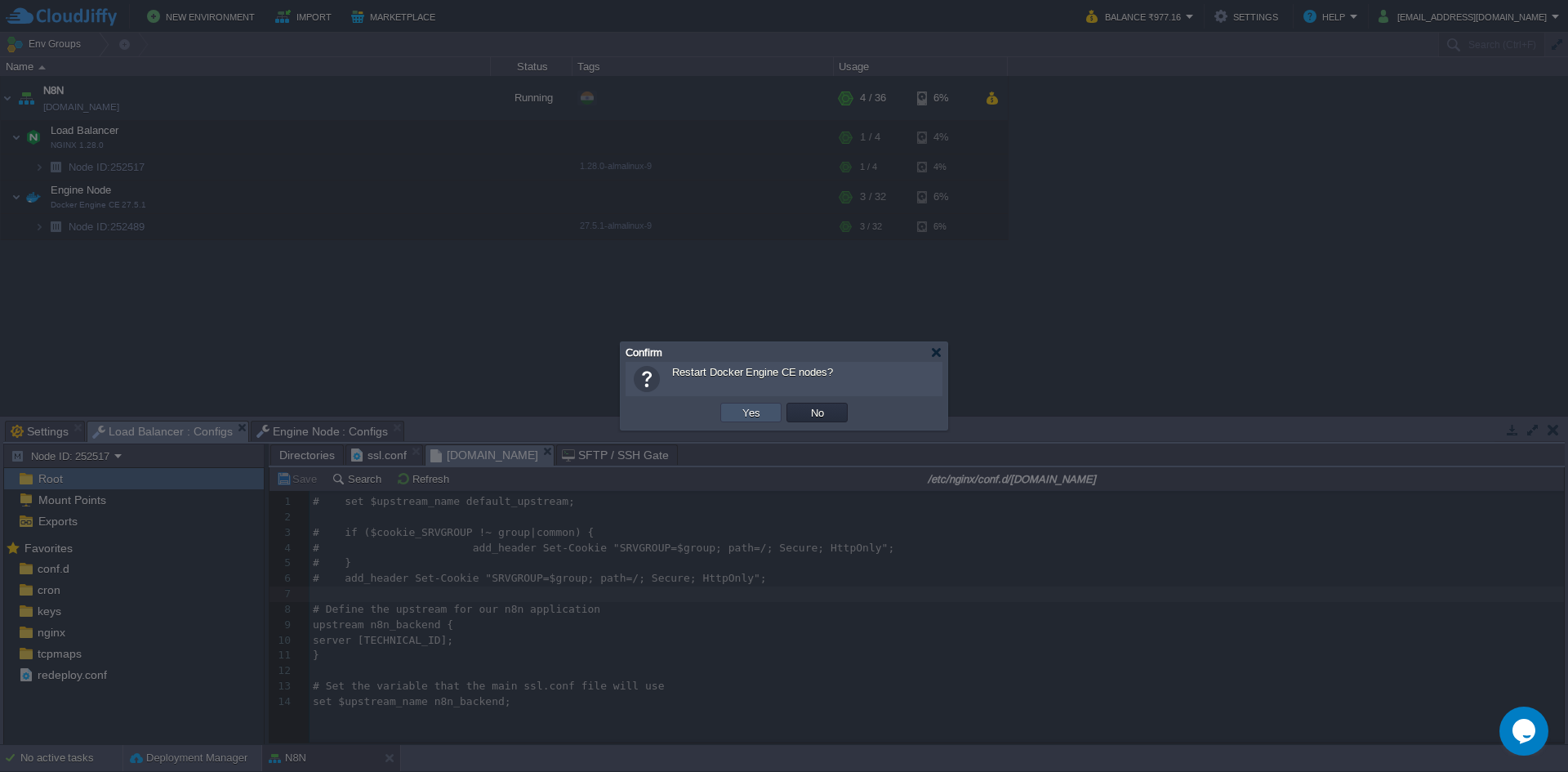
click at [750, 411] on button "Yes" at bounding box center [751, 413] width 28 height 15
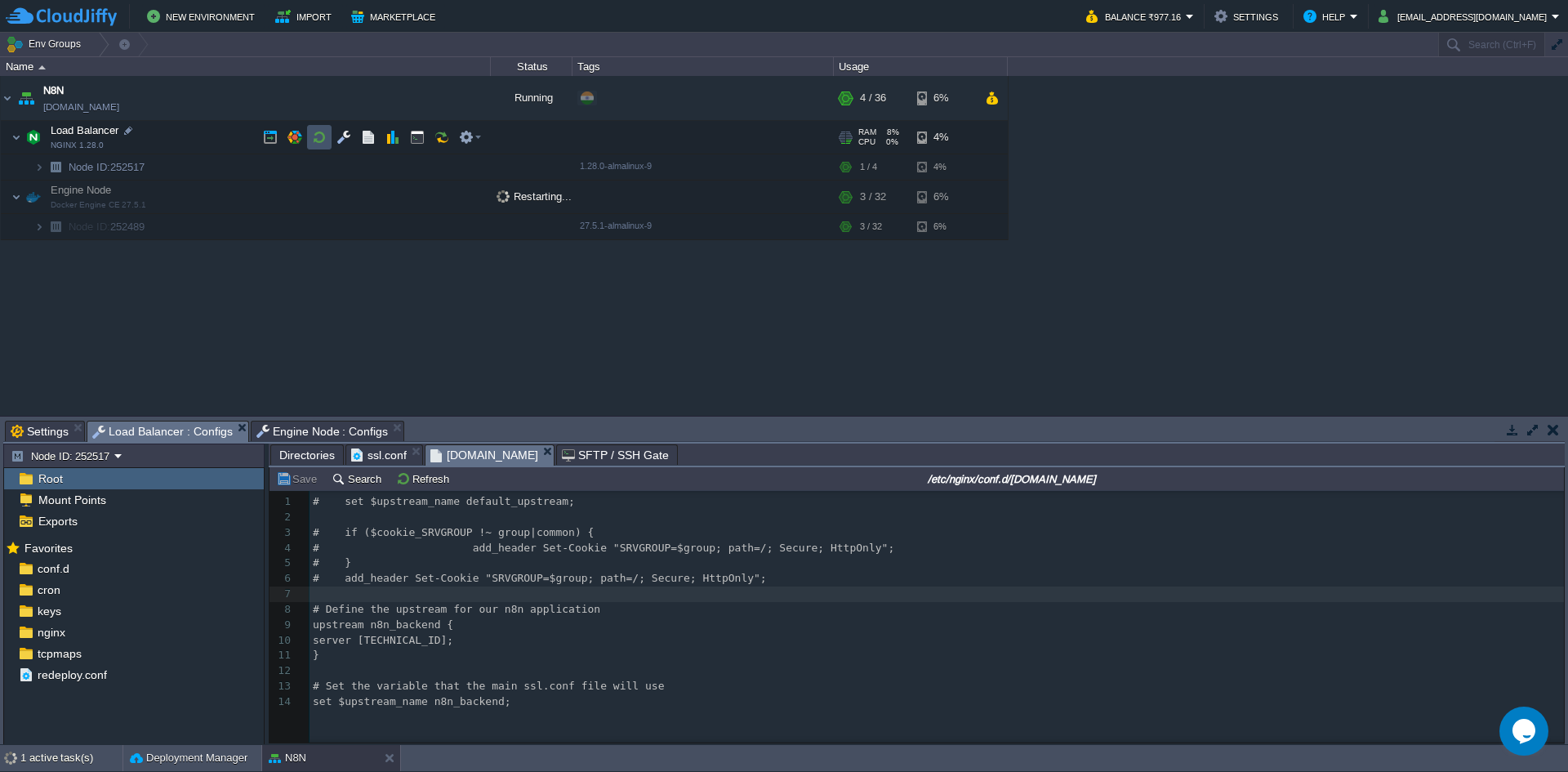
click at [316, 135] on button "button" at bounding box center [319, 137] width 15 height 15
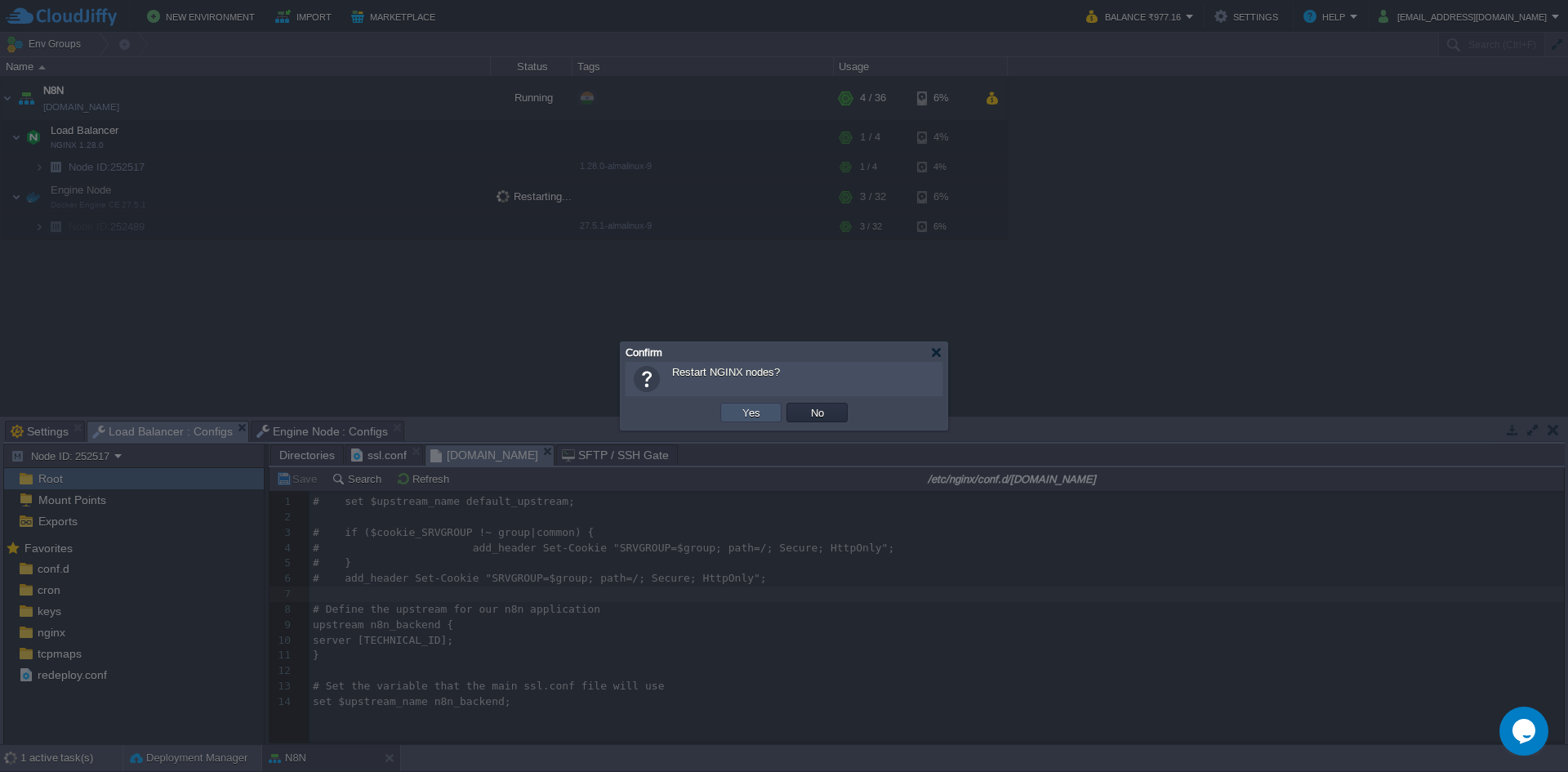
click at [745, 413] on button "Yes" at bounding box center [751, 413] width 28 height 15
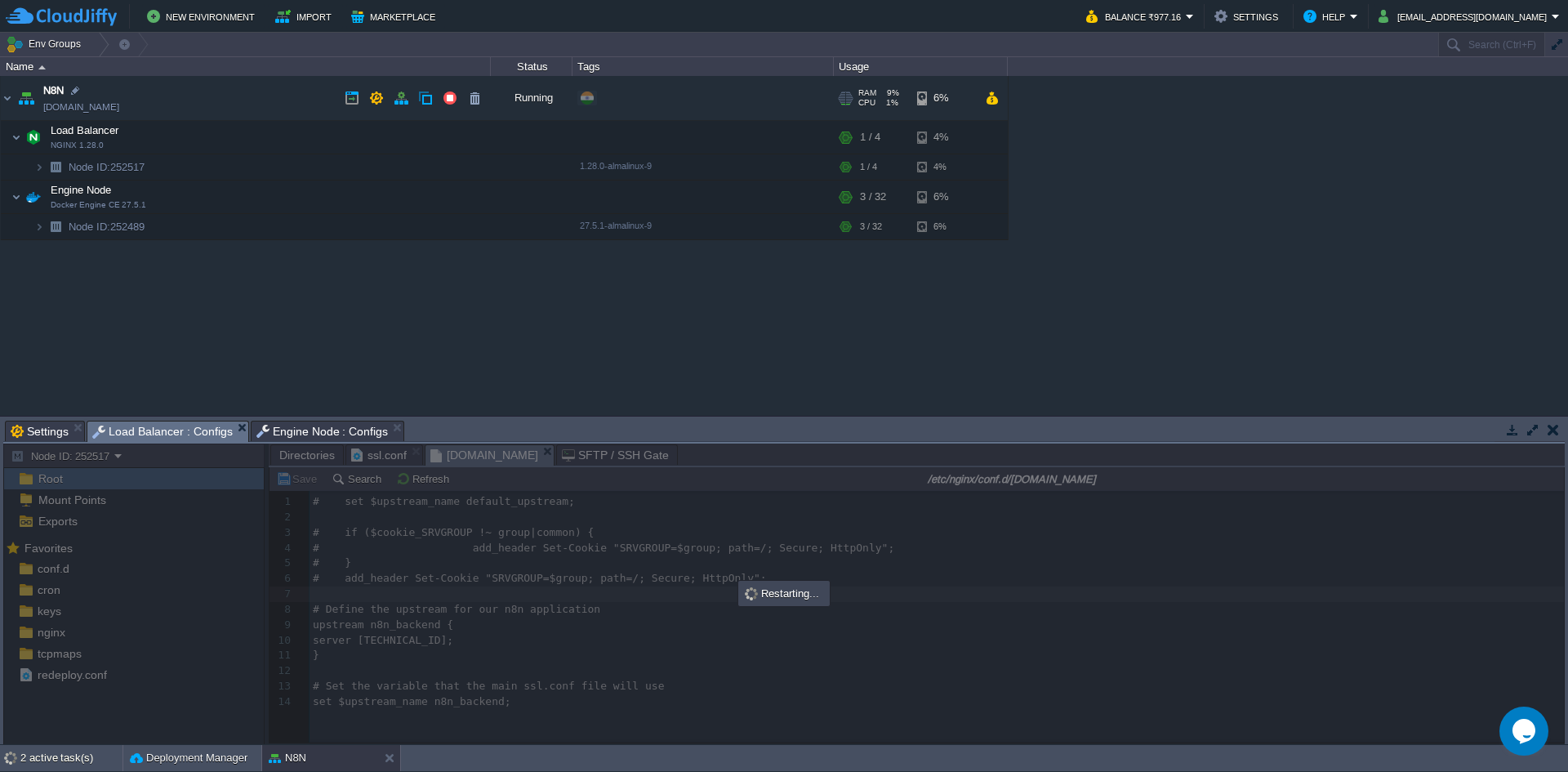
click at [110, 104] on link "[DOMAIN_NAME]" at bounding box center [82, 107] width 76 height 16
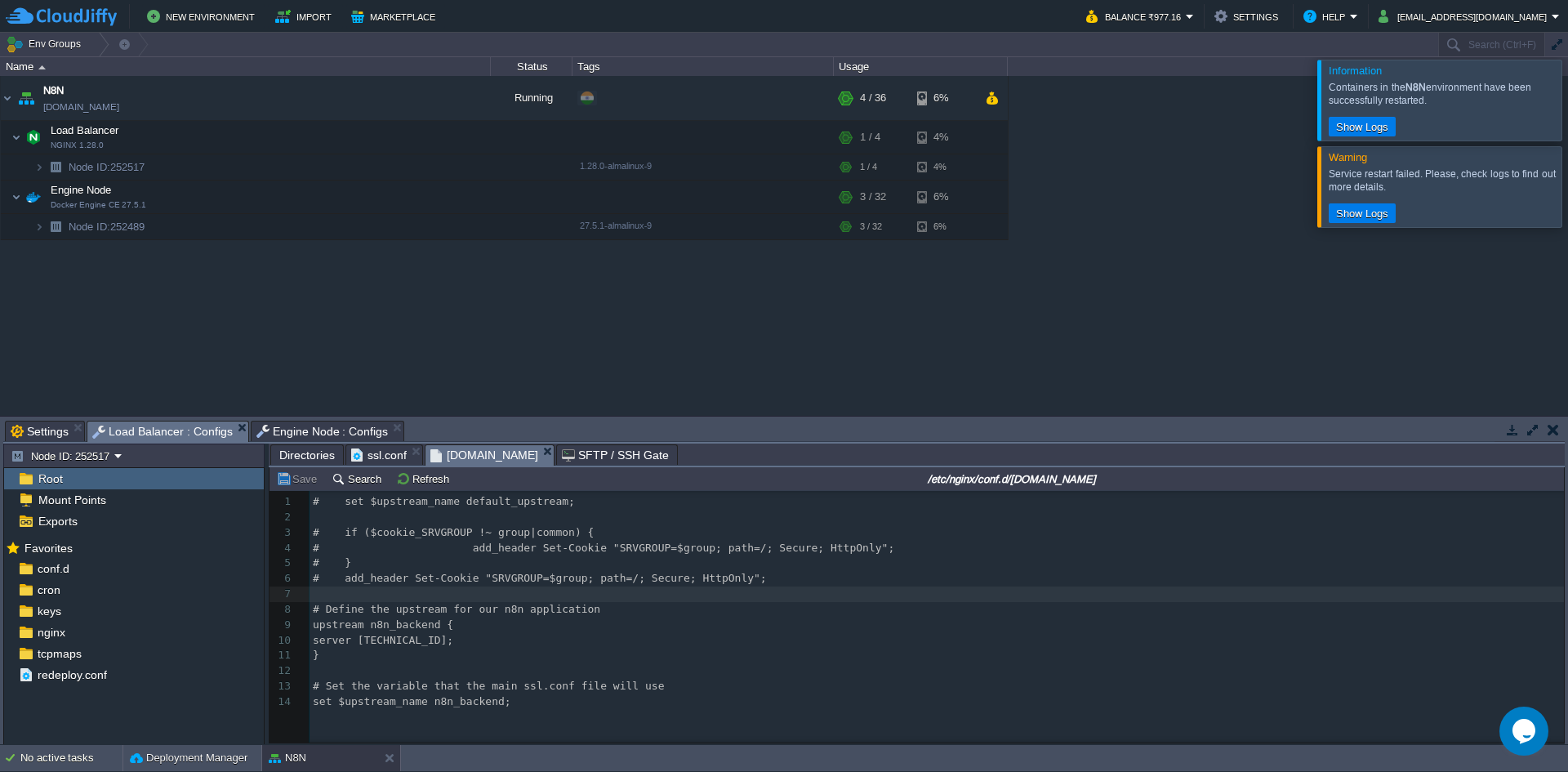
click at [1567, 107] on div at bounding box center [1587, 100] width 0 height 80
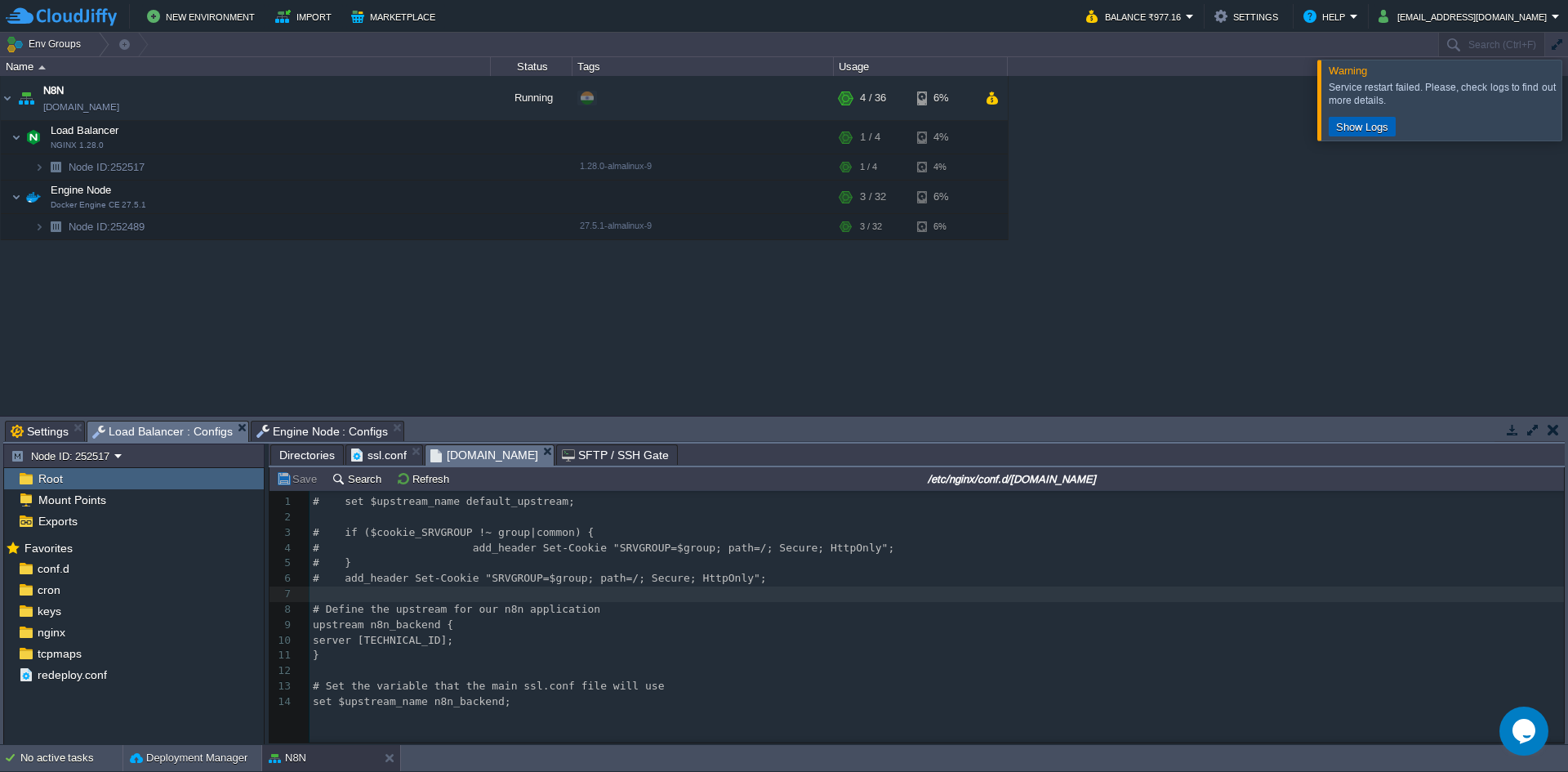
click at [1363, 130] on button "Show Logs" at bounding box center [1361, 126] width 62 height 15
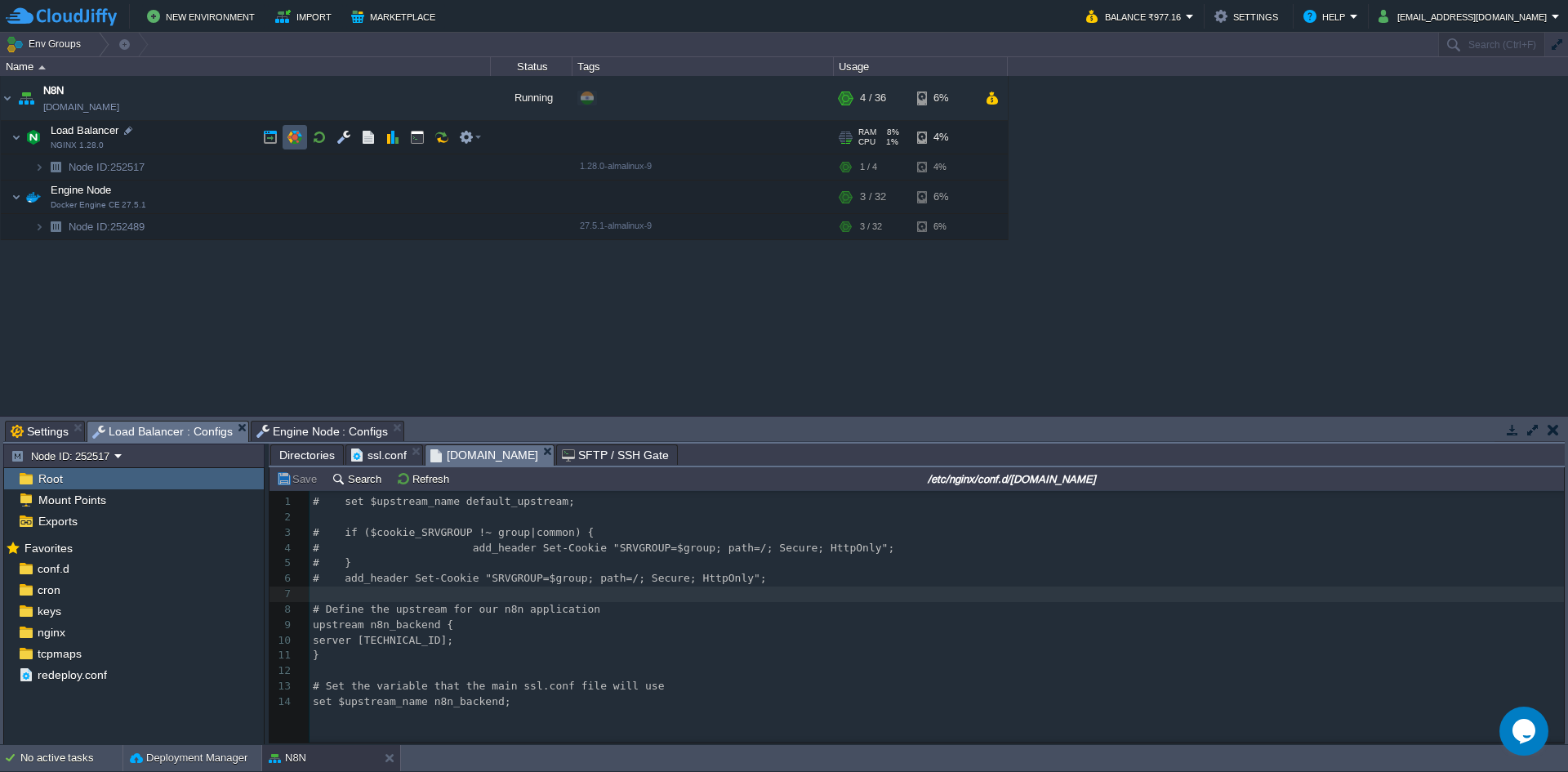
click at [295, 139] on button "button" at bounding box center [295, 137] width 15 height 15
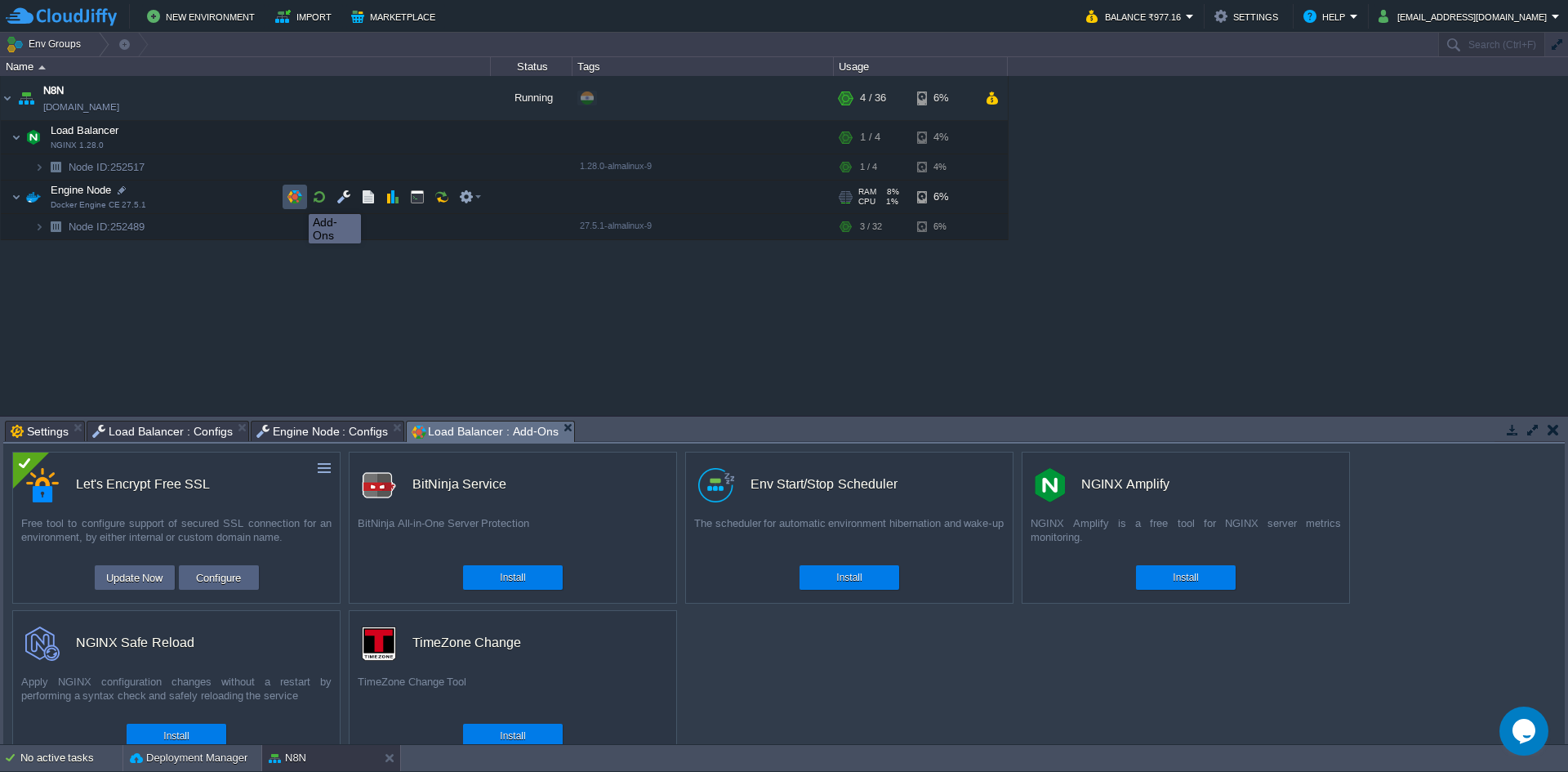
click at [297, 200] on button "button" at bounding box center [295, 197] width 15 height 15
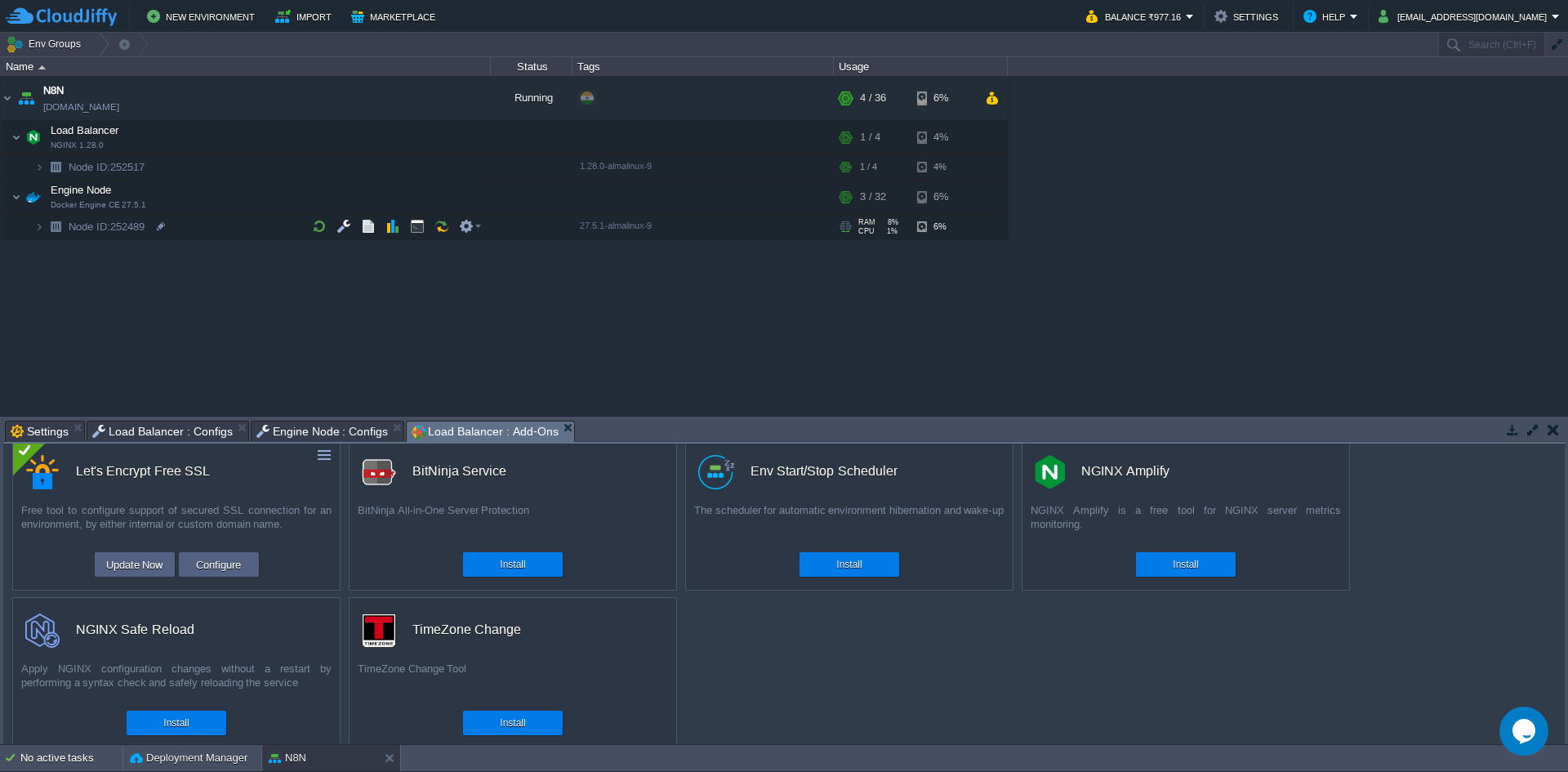
scroll to position [0, 0]
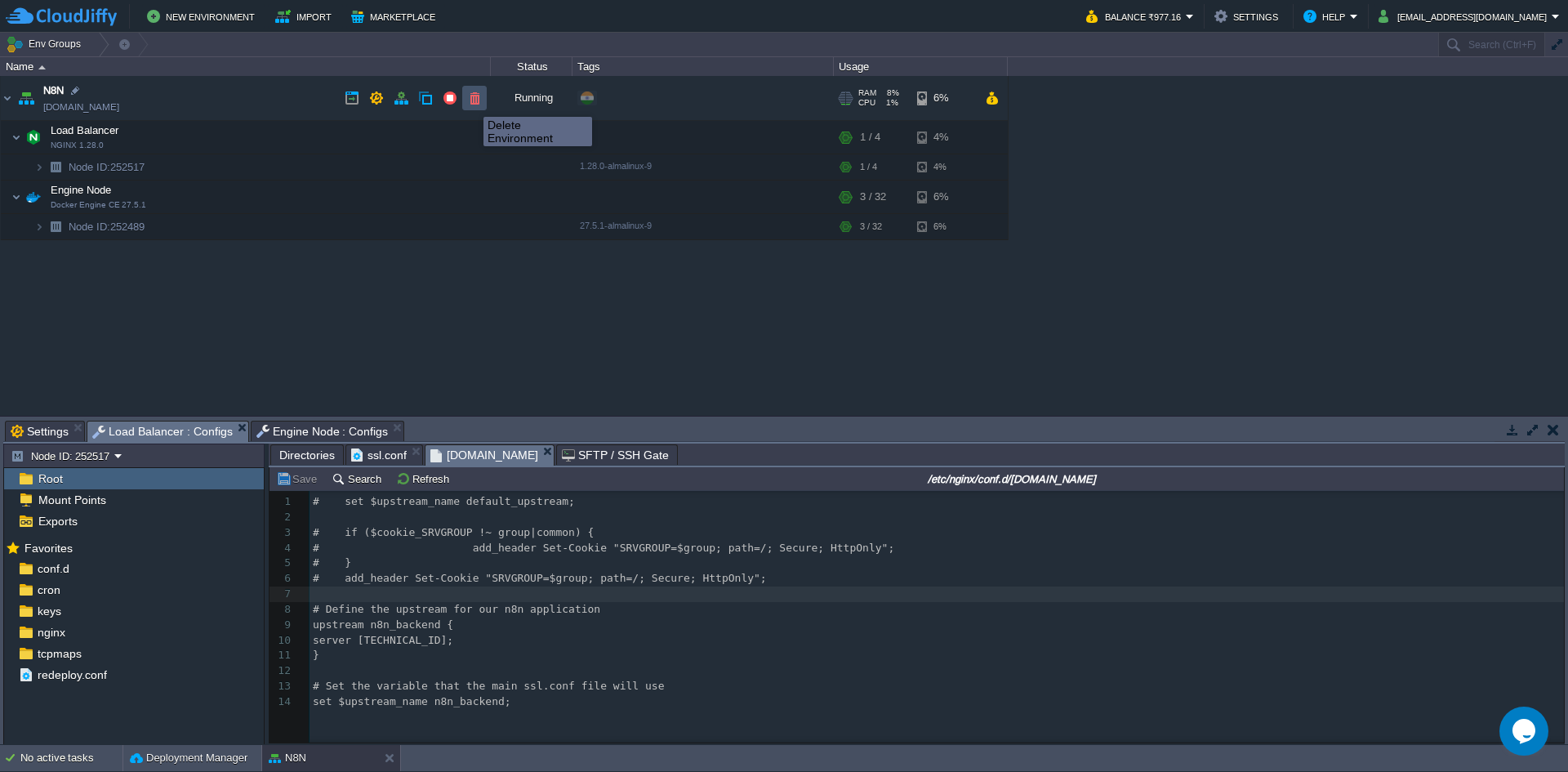
click at [471, 103] on button "button" at bounding box center [474, 98] width 15 height 15
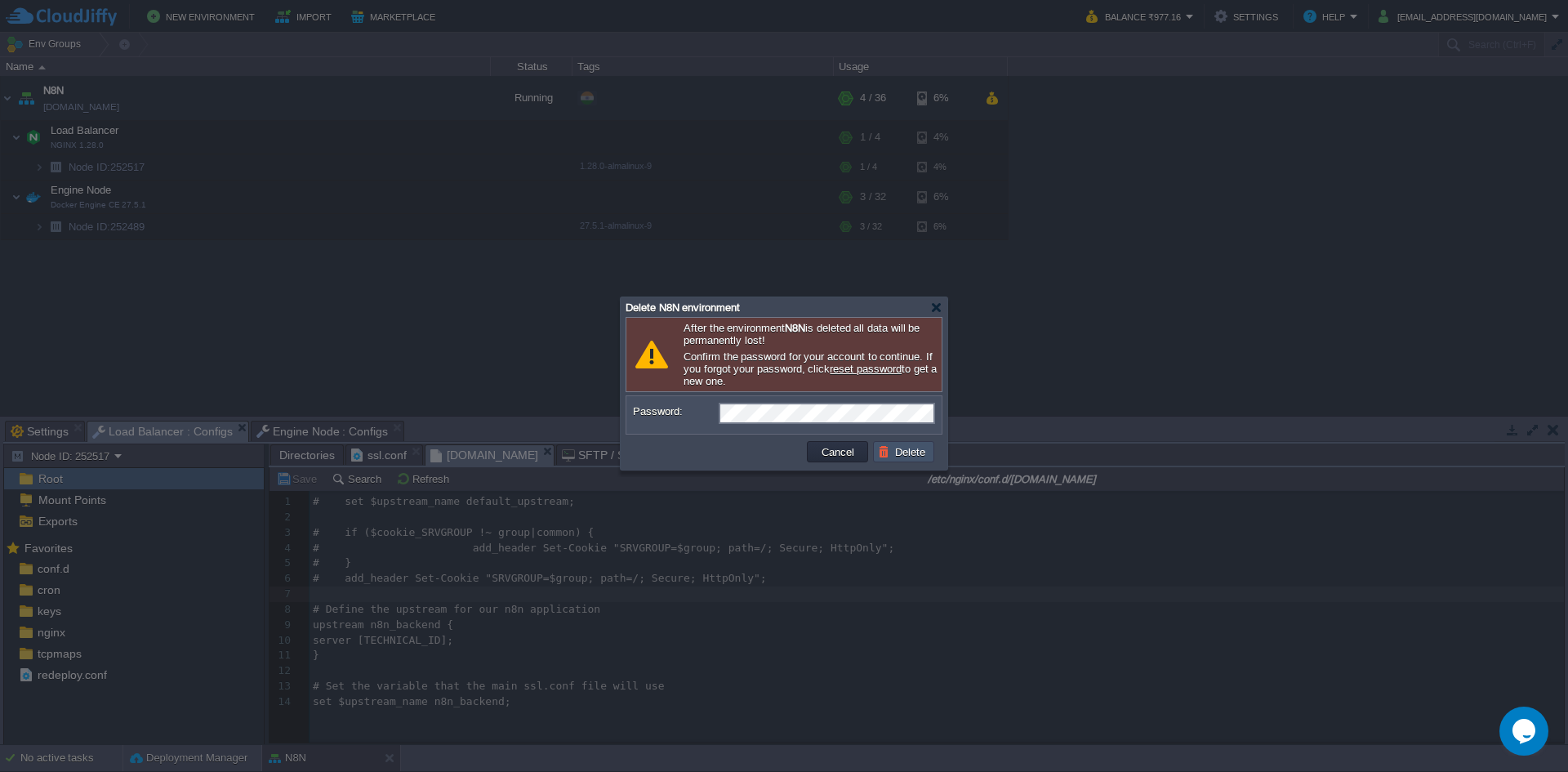
click at [919, 454] on button "Delete" at bounding box center [904, 452] width 53 height 15
